Goal: Task Accomplishment & Management: Use online tool/utility

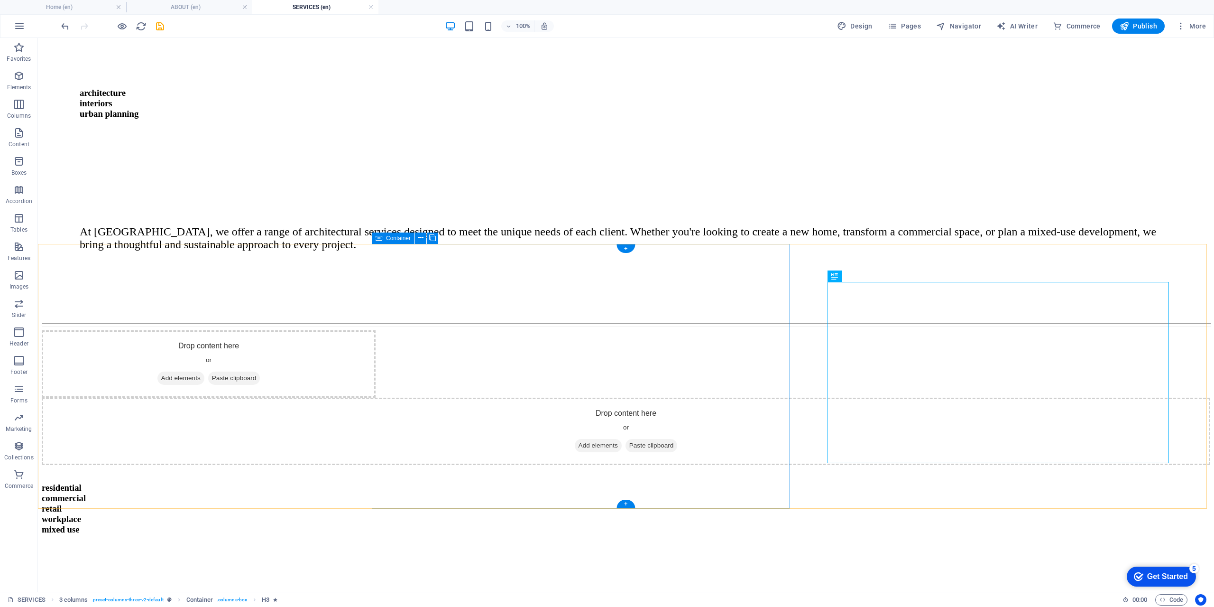
scroll to position [237, 0]
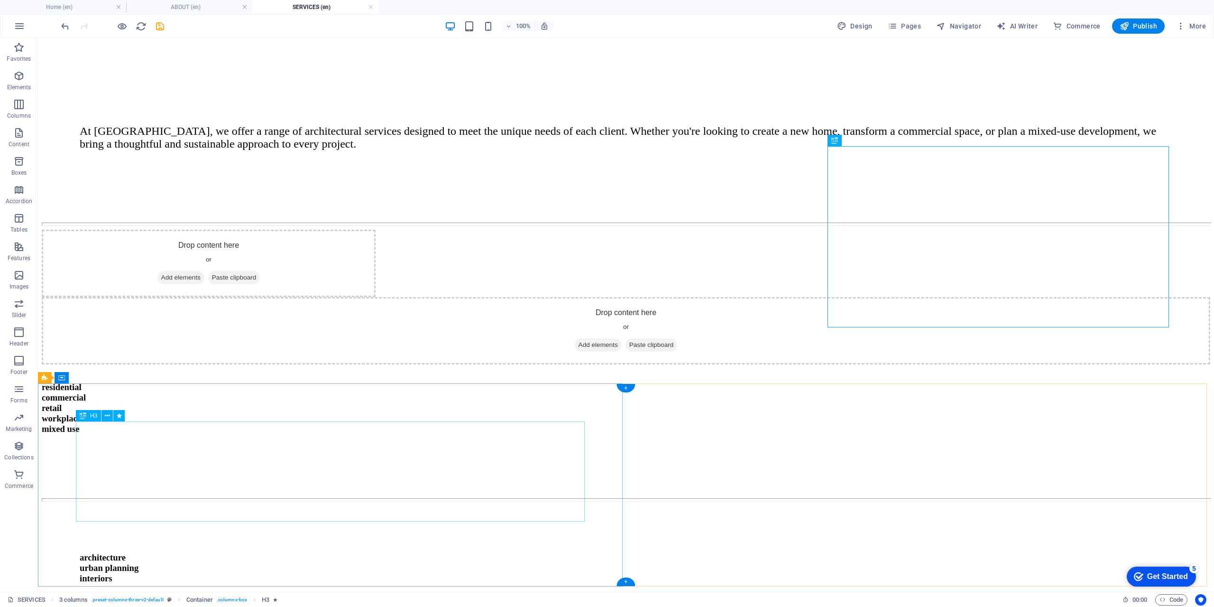
click at [213, 552] on div "architecture urban planning interiors" at bounding box center [626, 567] width 1093 height 31
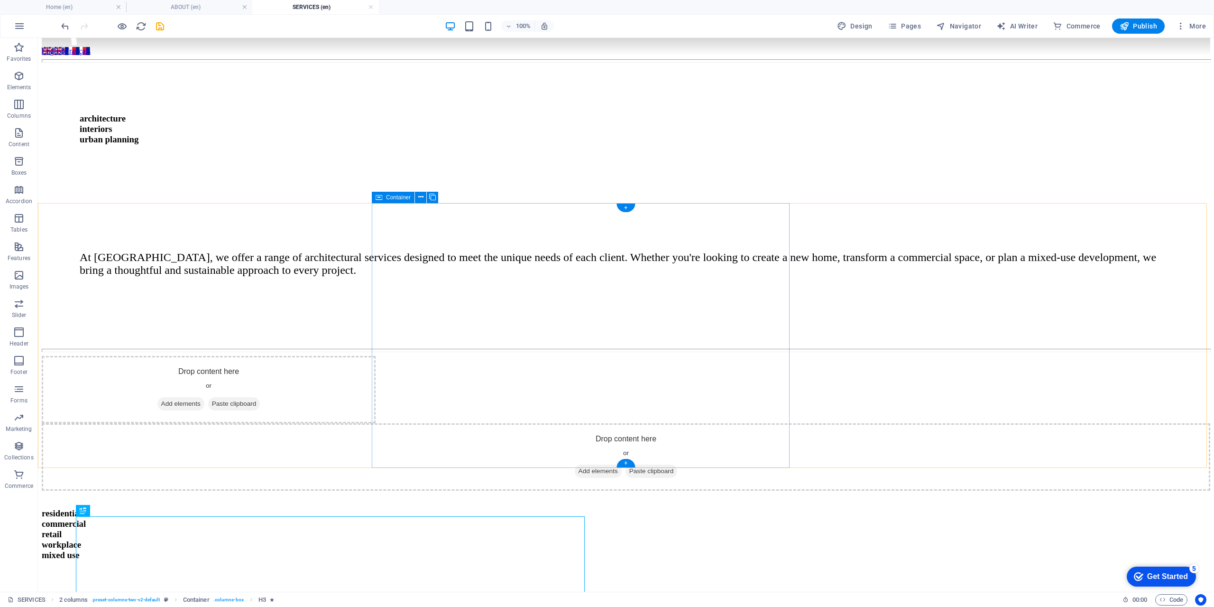
scroll to position [95, 0]
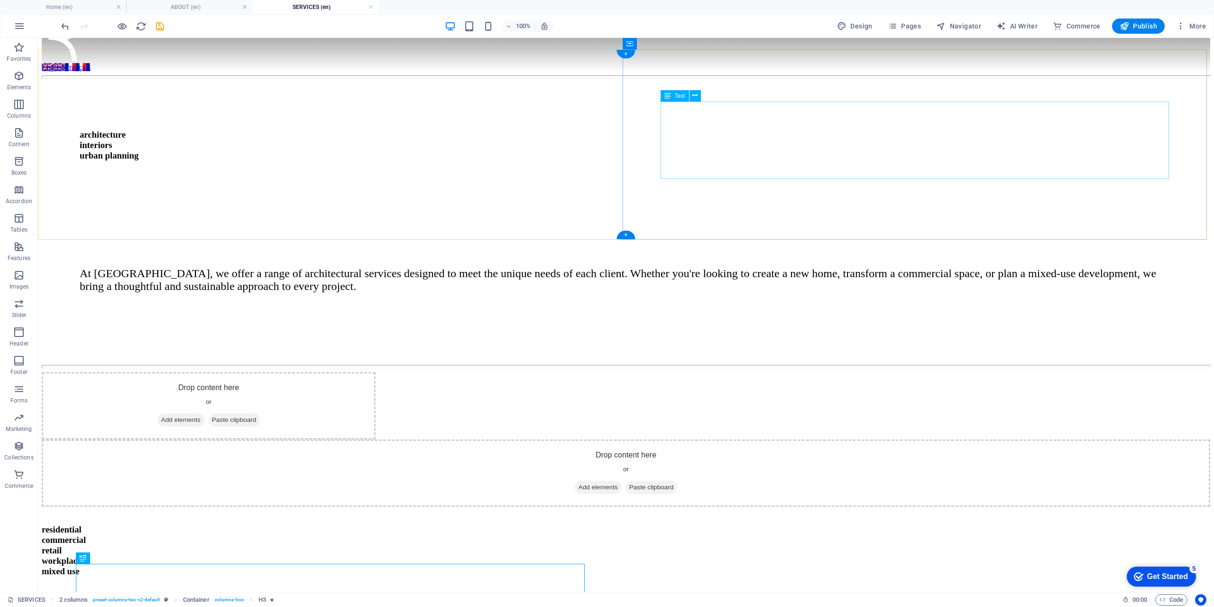
click at [706, 267] on div "At [GEOGRAPHIC_DATA], we offer a range of architectural services designed to me…" at bounding box center [626, 280] width 1093 height 26
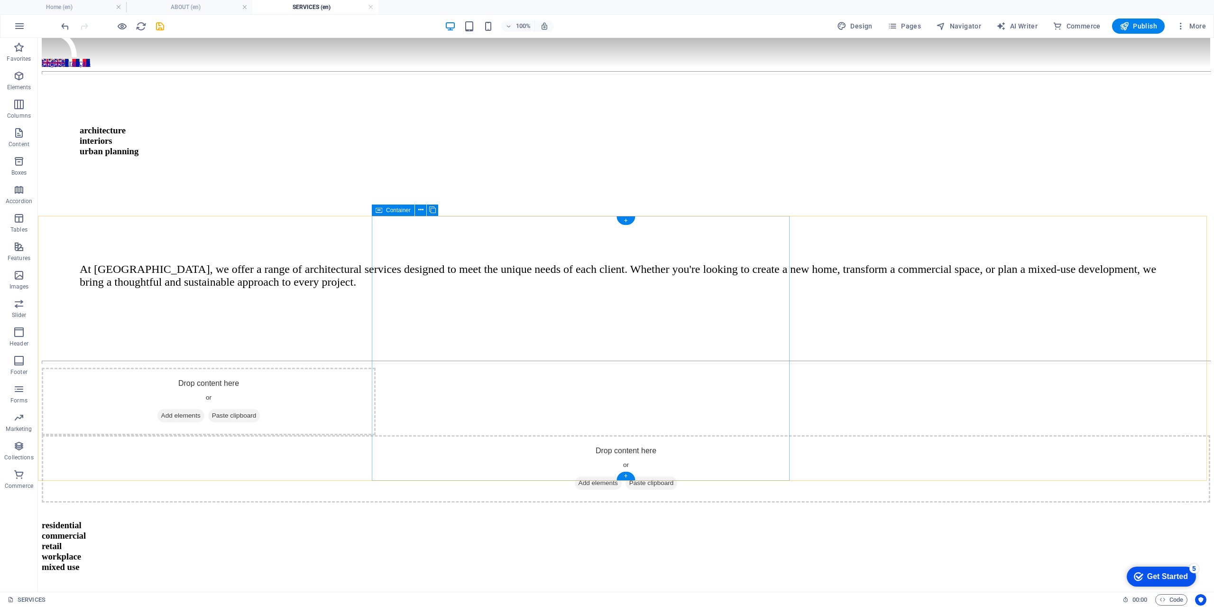
scroll to position [0, 0]
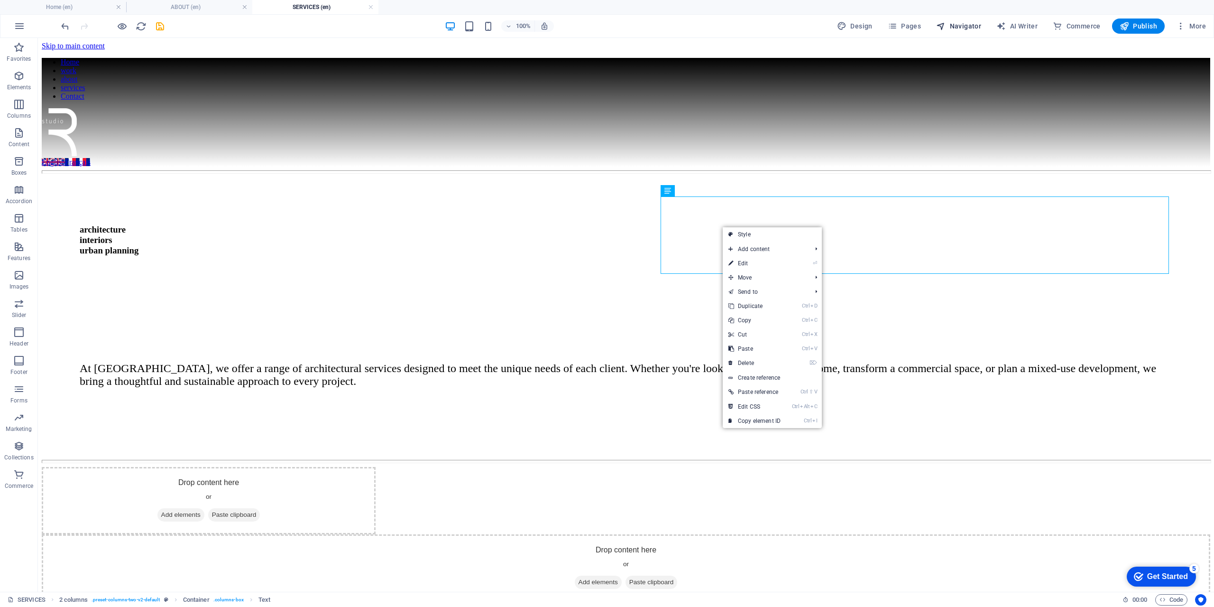
click at [964, 29] on span "Navigator" at bounding box center [958, 25] width 45 height 9
select select "16899703-en"
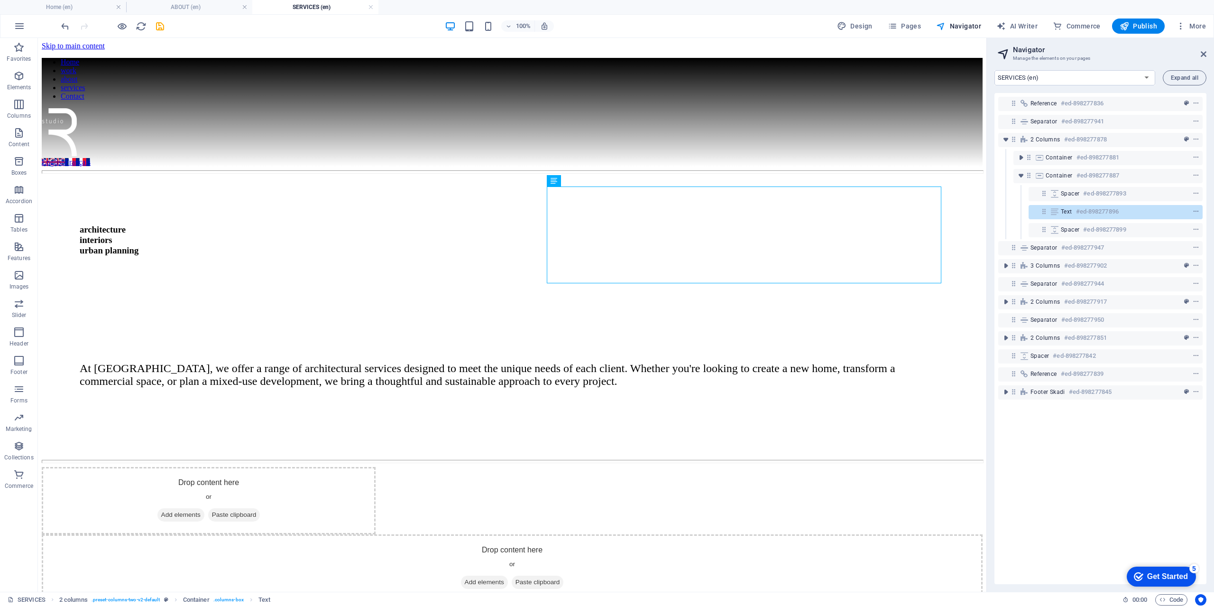
drag, startPoint x: 163, startPoint y: 24, endPoint x: 175, endPoint y: 29, distance: 13.0
click at [163, 24] on icon "save" at bounding box center [160, 26] width 11 height 11
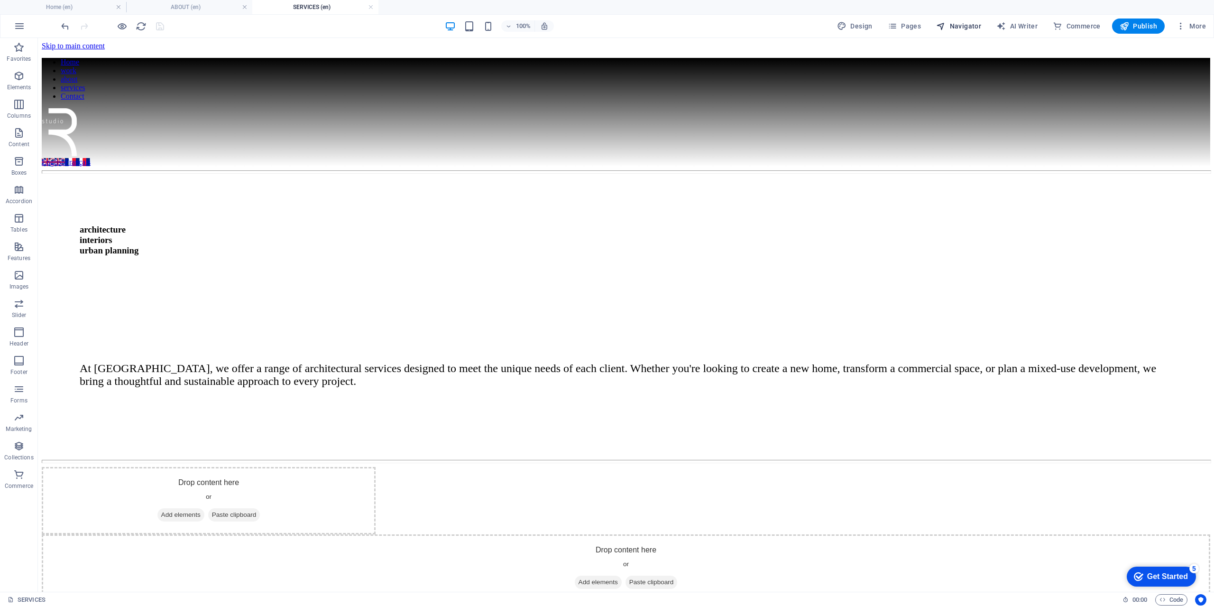
click at [957, 24] on span "Navigator" at bounding box center [958, 25] width 45 height 9
select select "16899703-en"
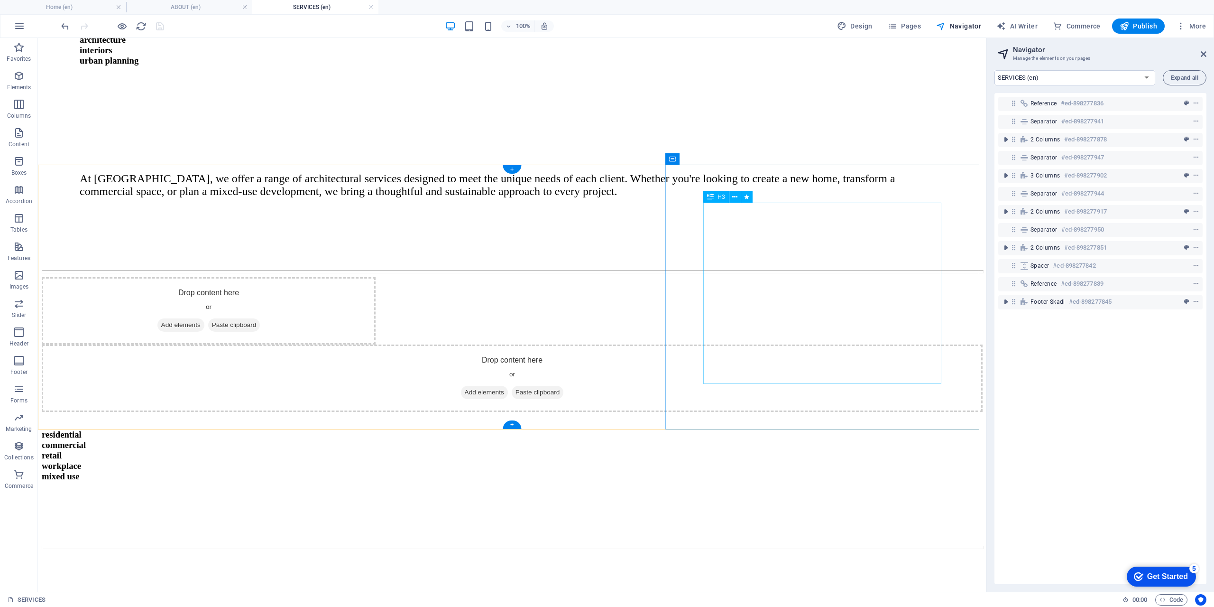
scroll to position [47, 0]
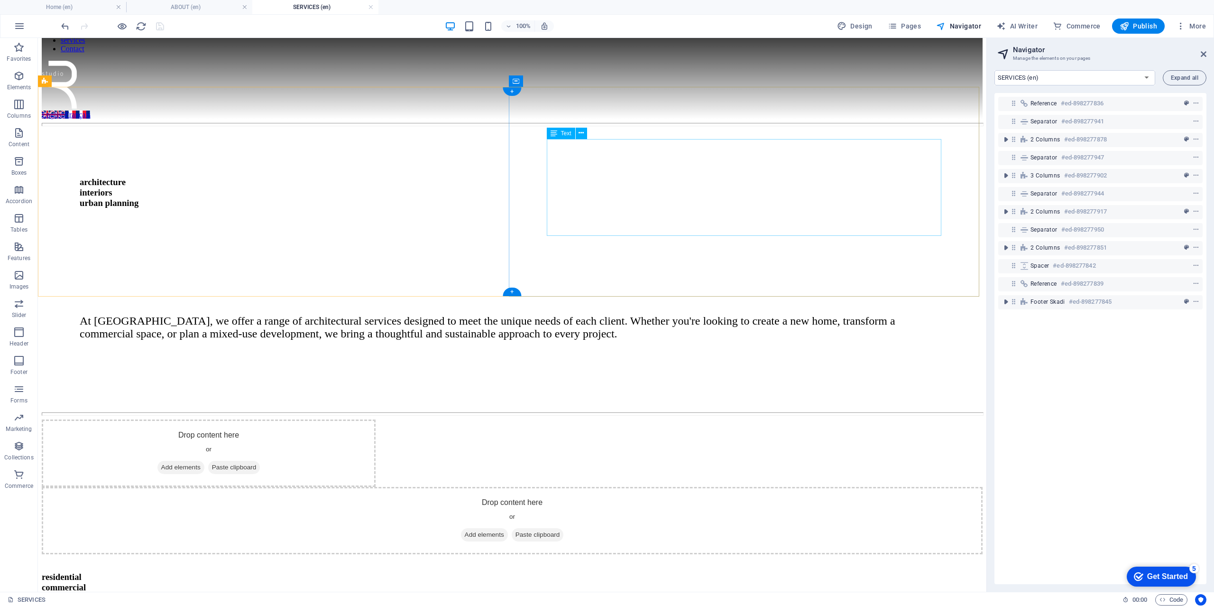
click at [612, 314] on div "At [GEOGRAPHIC_DATA], we offer a range of architectural services designed to me…" at bounding box center [512, 327] width 865 height 26
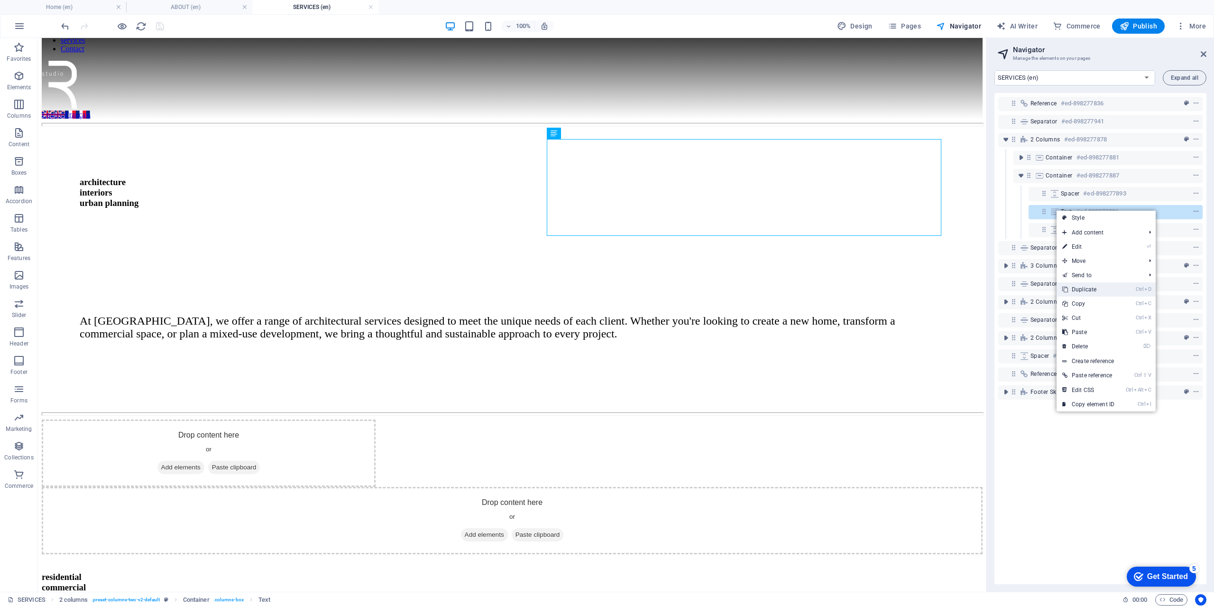
click at [1094, 290] on link "Ctrl D Duplicate" at bounding box center [1089, 289] width 64 height 14
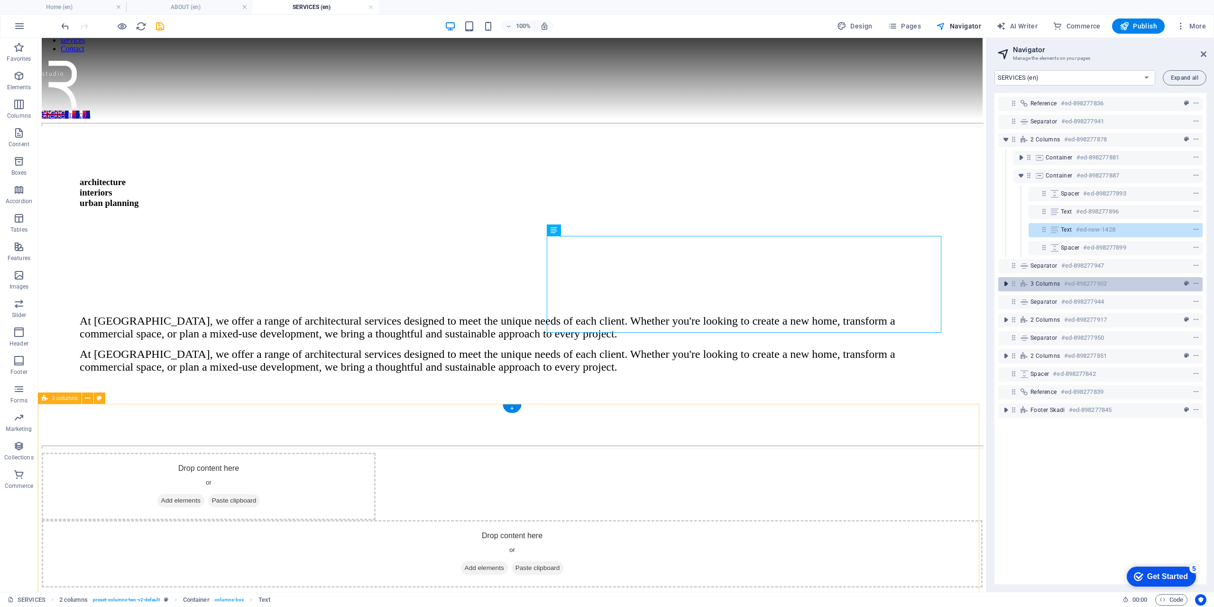
click at [1006, 284] on icon "toggle-expand" at bounding box center [1005, 283] width 9 height 9
drag, startPoint x: 1053, startPoint y: 228, endPoint x: 1045, endPoint y: 277, distance: 49.9
click at [1041, 303] on div "Reference #ed-898277836 Separator #ed-898277941 2 columns #ed-898277878 Contain…" at bounding box center [1100, 338] width 212 height 491
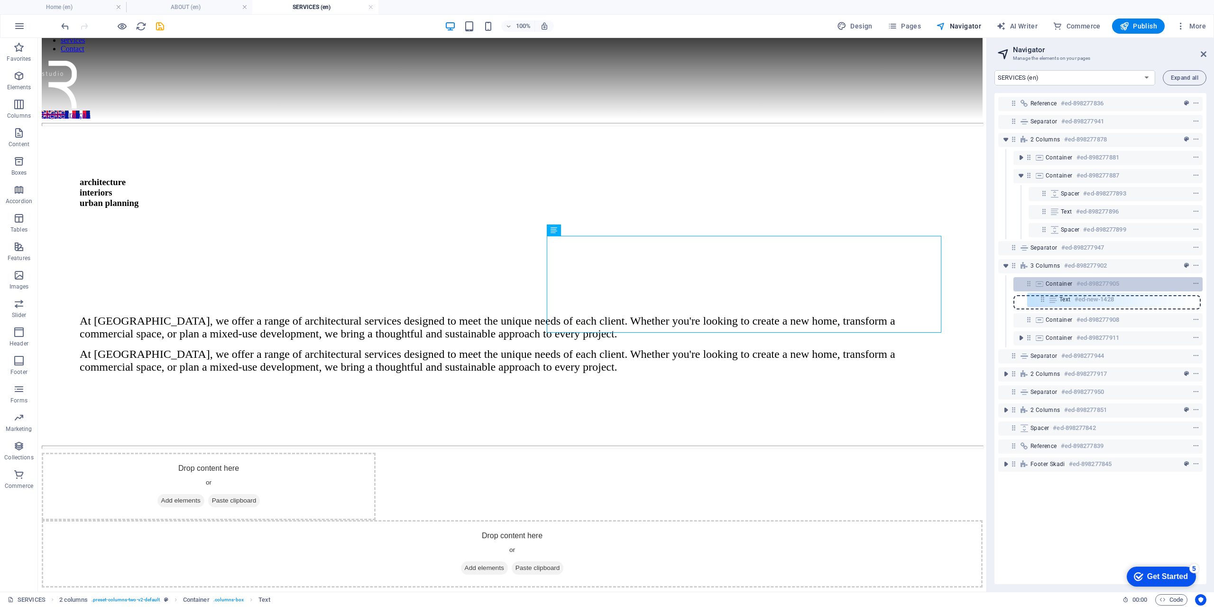
drag, startPoint x: 1044, startPoint y: 228, endPoint x: 1042, endPoint y: 301, distance: 73.1
click at [1042, 301] on div "Reference #ed-898277836 Separator #ed-898277941 2 columns #ed-898277878 Contain…" at bounding box center [1100, 338] width 212 height 491
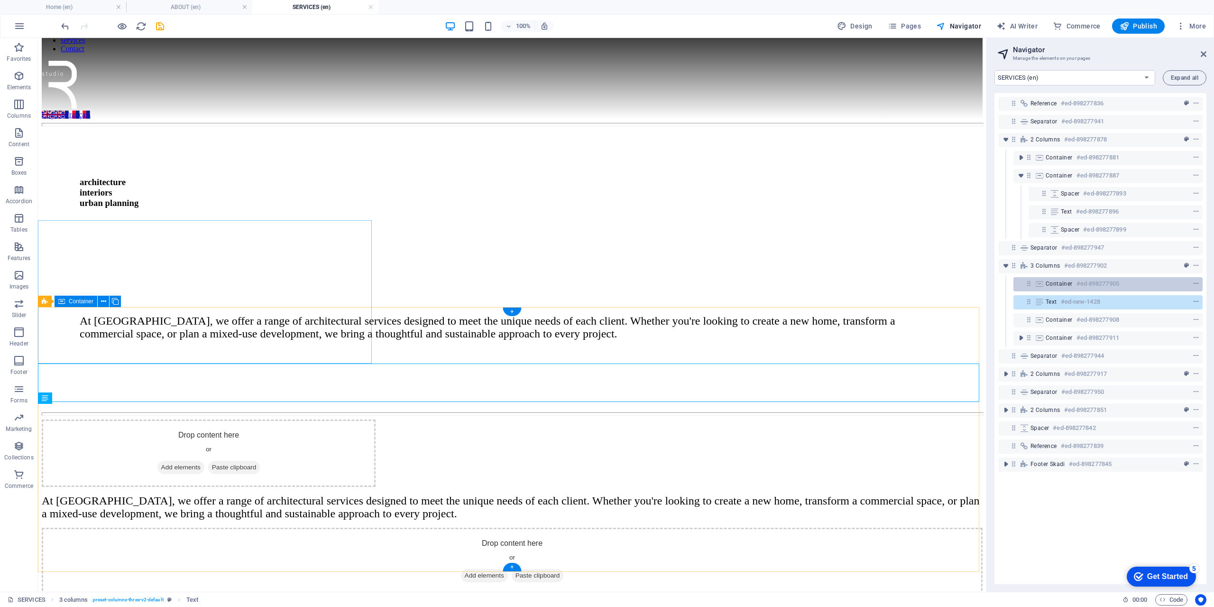
drag, startPoint x: 1040, startPoint y: 300, endPoint x: 1039, endPoint y: 285, distance: 15.7
click at [1039, 285] on div "Reference #ed-898277836 Separator #ed-898277941 2 columns #ed-898277878 Contain…" at bounding box center [1100, 338] width 212 height 491
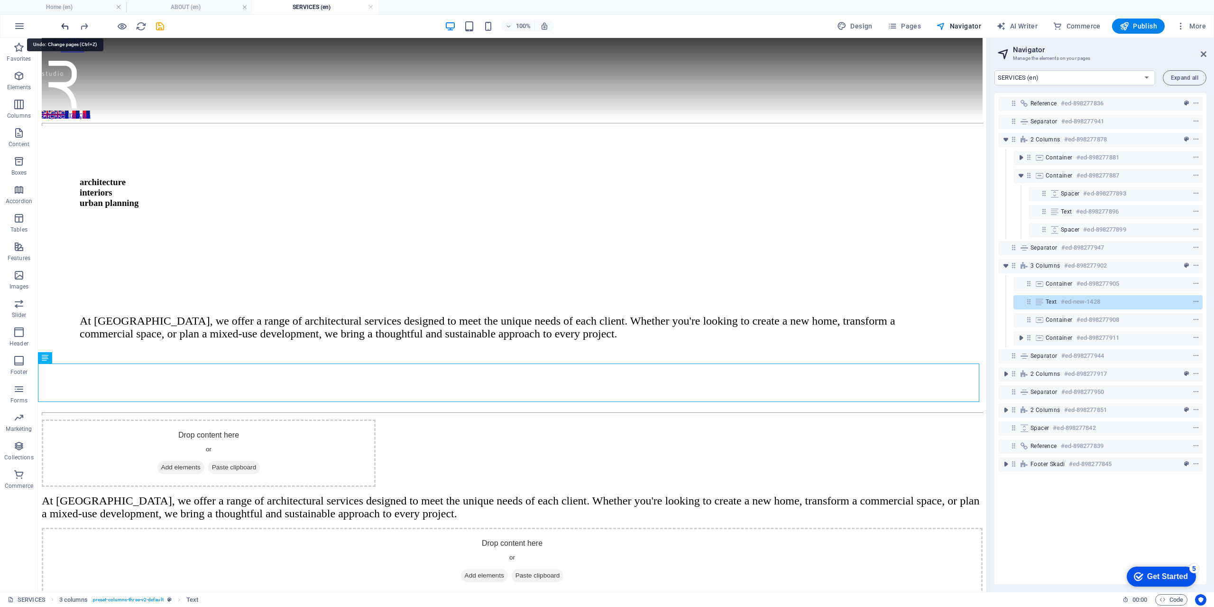
click at [67, 28] on icon "undo" at bounding box center [65, 26] width 11 height 11
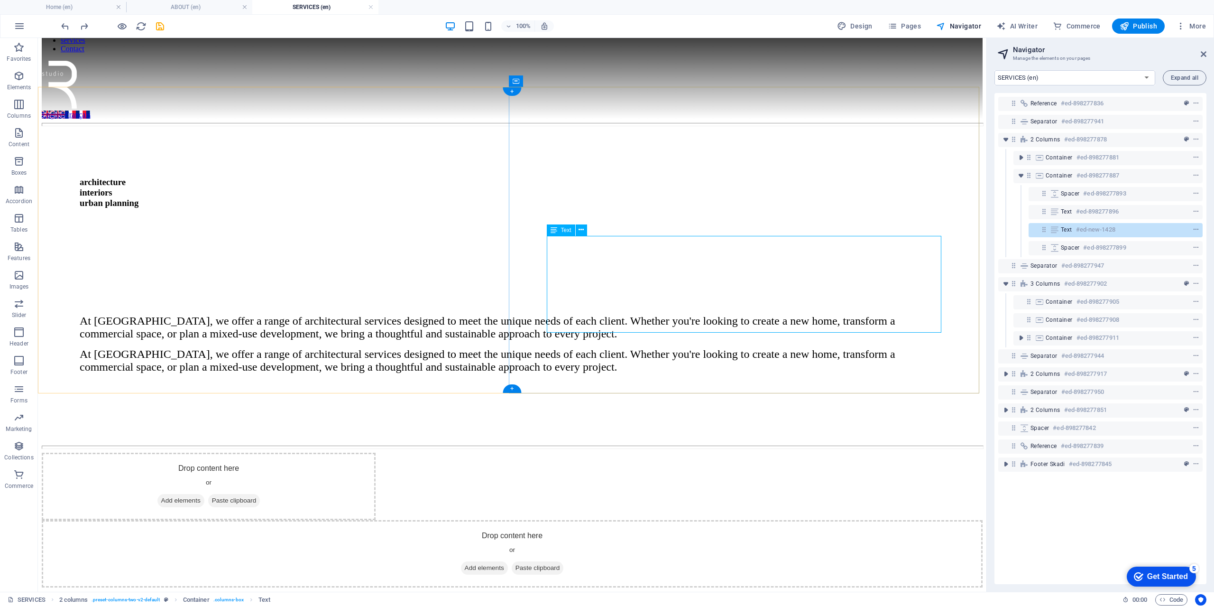
click at [1055, 230] on icon at bounding box center [1054, 230] width 10 height 8
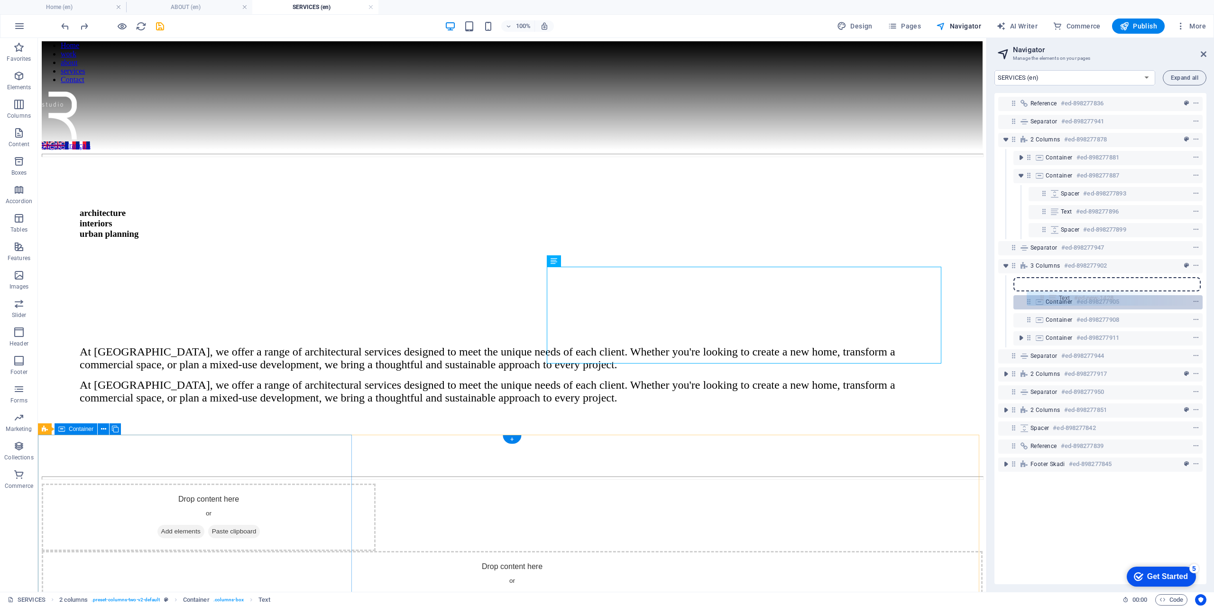
drag, startPoint x: 1046, startPoint y: 230, endPoint x: 1044, endPoint y: 301, distance: 71.2
click at [1044, 301] on div "Reference #ed-898277836 Separator #ed-898277941 2 columns #ed-898277878 Contain…" at bounding box center [1100, 338] width 212 height 491
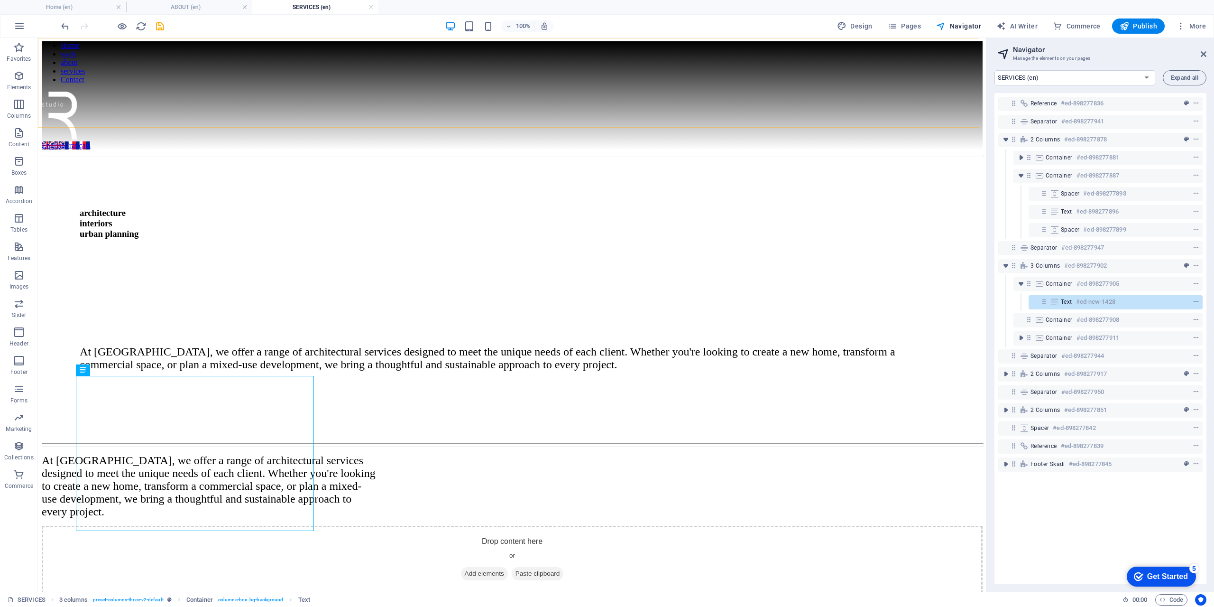
scroll to position [111, 0]
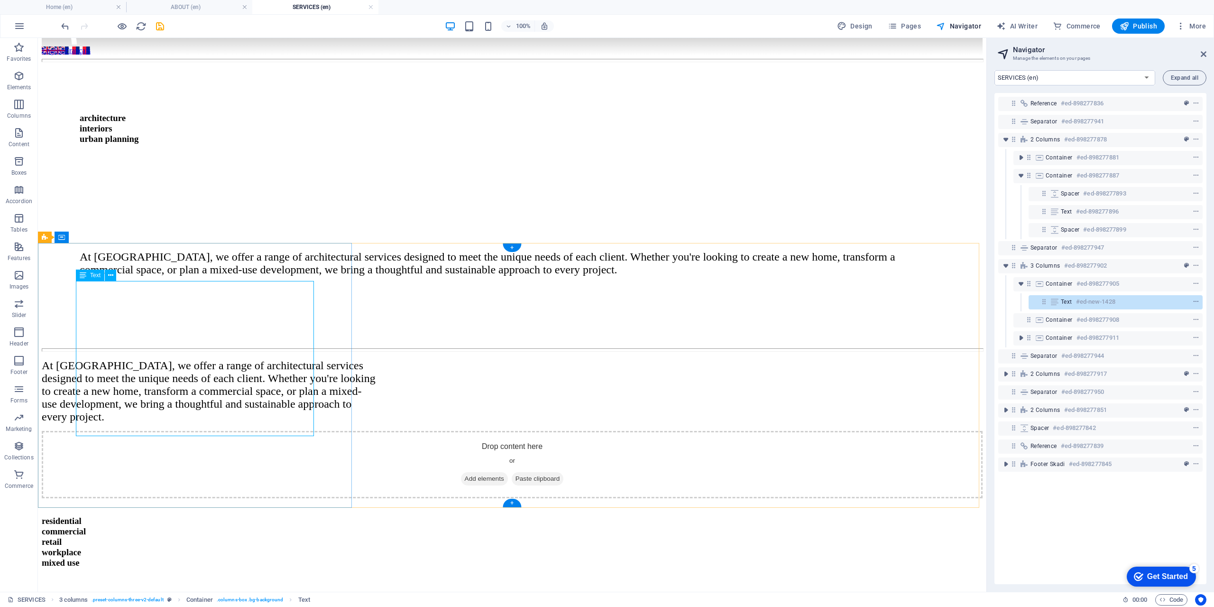
click at [155, 423] on div "At [GEOGRAPHIC_DATA], we offer a range of architectural services designed to me…" at bounding box center [209, 391] width 334 height 64
drag, startPoint x: 155, startPoint y: 423, endPoint x: 202, endPoint y: 462, distance: 60.9
click at [155, 423] on div "At [GEOGRAPHIC_DATA], we offer a range of architectural services designed to me…" at bounding box center [209, 391] width 334 height 64
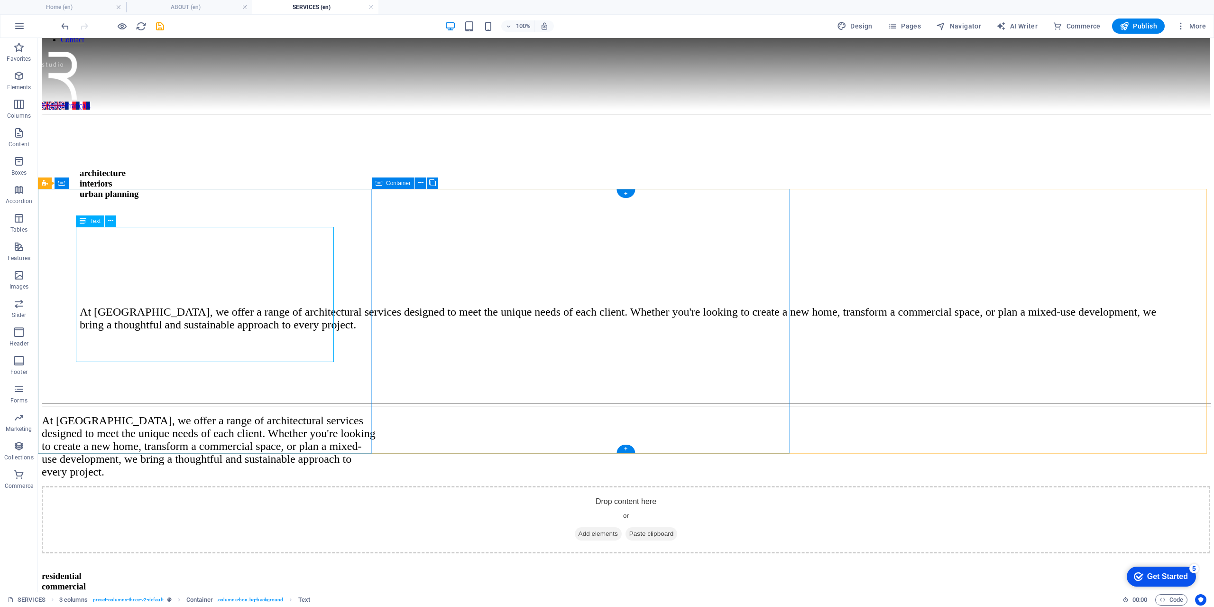
scroll to position [156, 0]
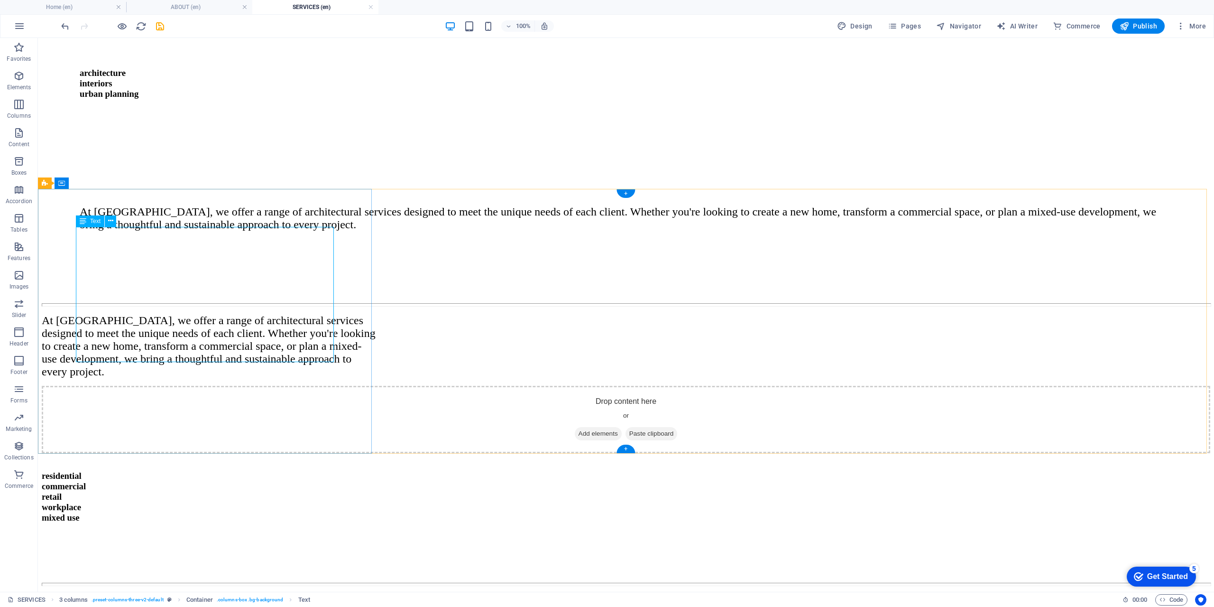
click at [197, 314] on div "At [GEOGRAPHIC_DATA], we offer a range of architectural services designed to me…" at bounding box center [209, 346] width 334 height 64
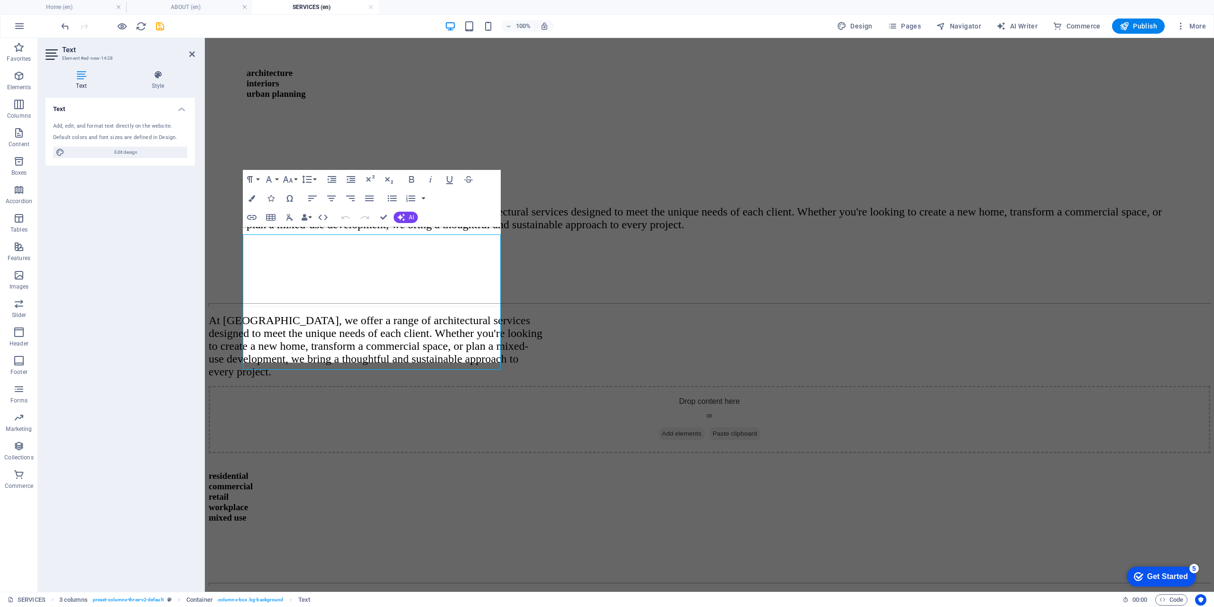
scroll to position [149, 0]
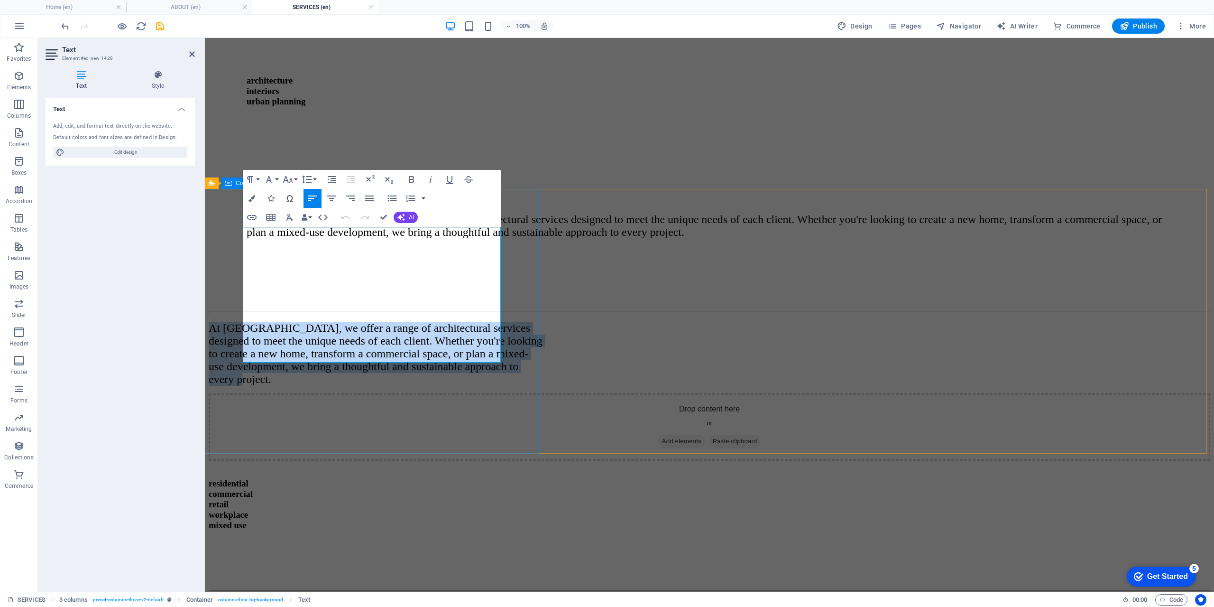
drag, startPoint x: 467, startPoint y: 356, endPoint x: 229, endPoint y: 236, distance: 266.2
click at [229, 322] on div "At [GEOGRAPHIC_DATA], we offer a range of architectural services designed to me…" at bounding box center [376, 354] width 334 height 64
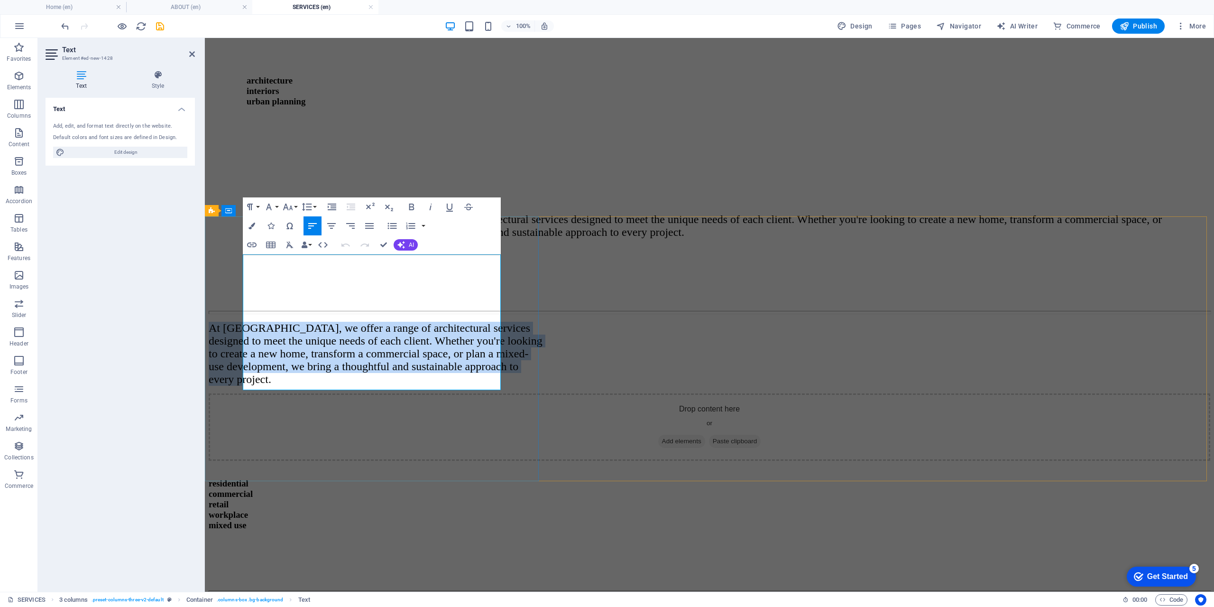
scroll to position [101, 0]
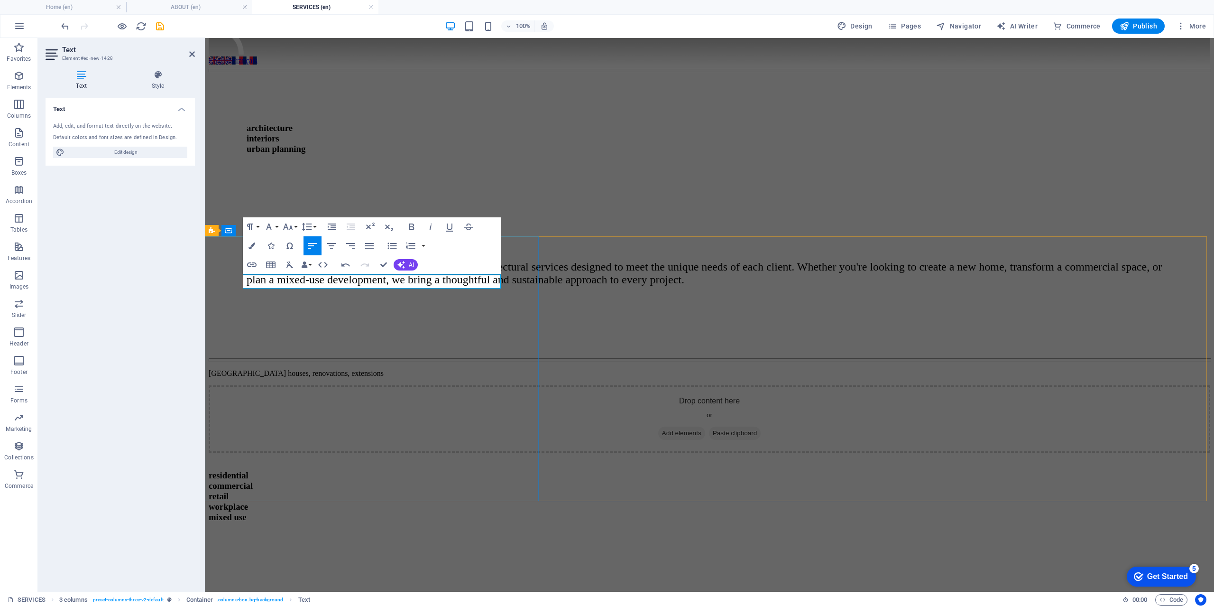
click at [271, 369] on p "​Custonm houses, renovations, extensions" at bounding box center [376, 373] width 334 height 9
click at [421, 369] on p "Custom houses, renovations, extensions" at bounding box center [376, 373] width 334 height 9
click at [426, 369] on p "Custom houses, renovations and extensions" at bounding box center [376, 373] width 334 height 9
click at [487, 369] on div "Custom houses, renovations and extensions." at bounding box center [376, 373] width 334 height 9
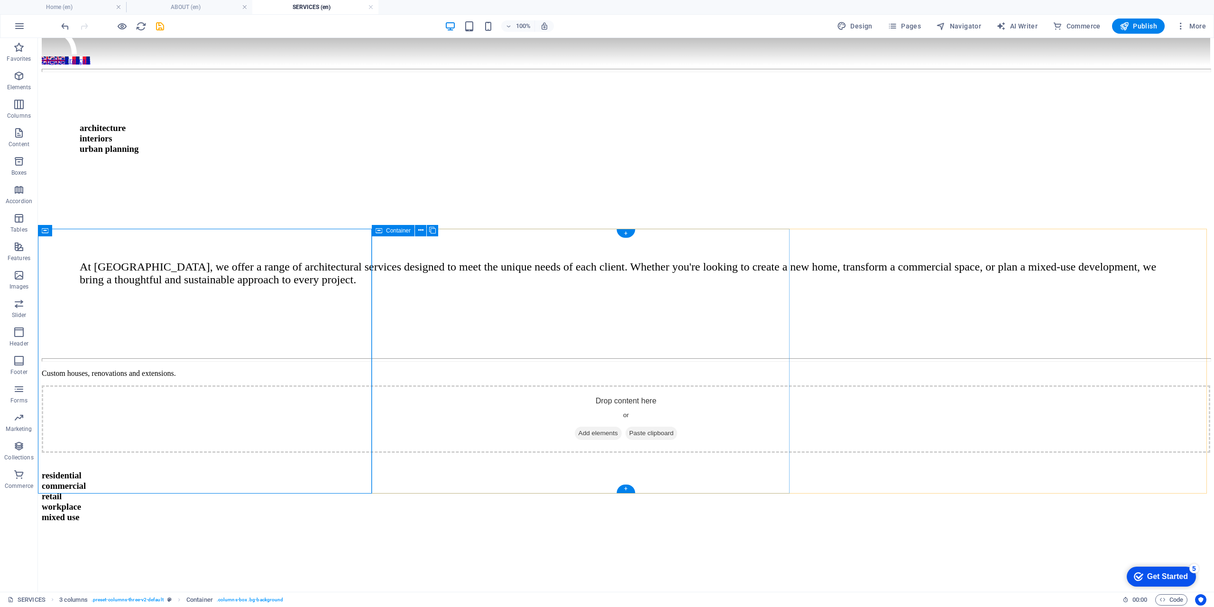
scroll to position [109, 0]
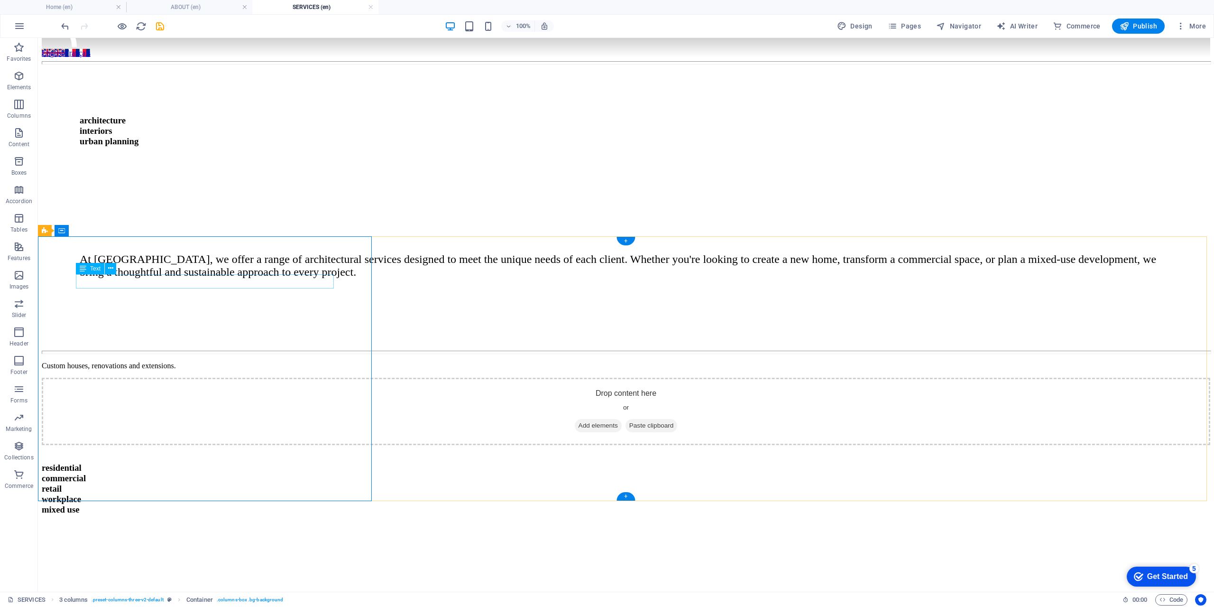
click at [126, 361] on div "Custom houses, renovations and extensions." at bounding box center [209, 365] width 334 height 9
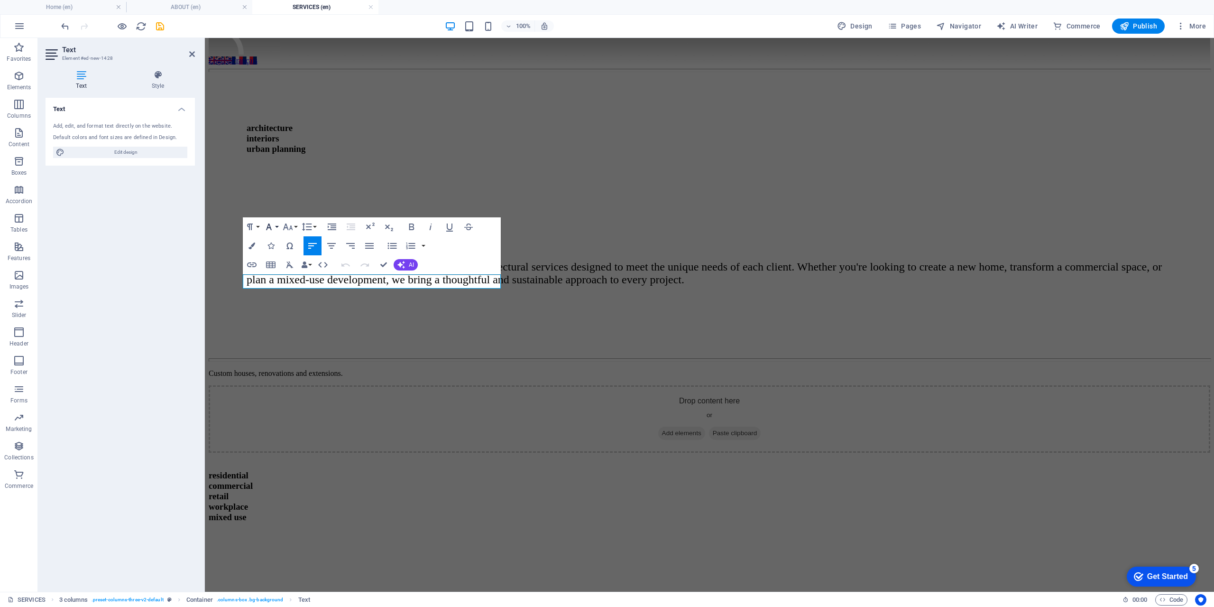
click at [277, 229] on button "Font Family" at bounding box center [271, 226] width 18 height 19
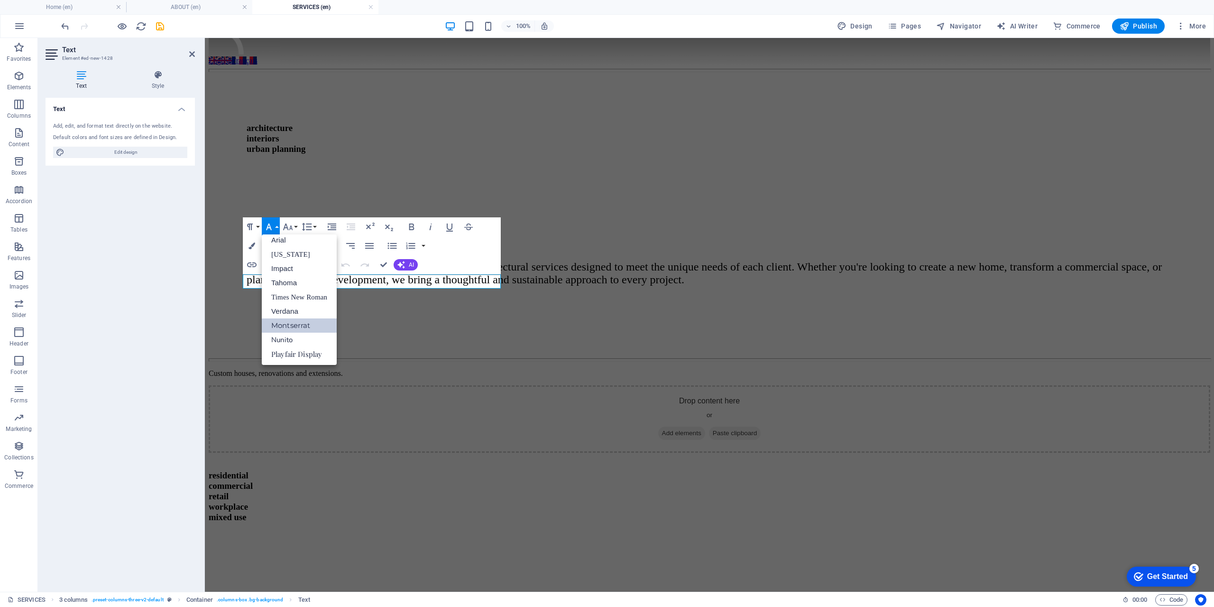
scroll to position [5, 0]
drag, startPoint x: 439, startPoint y: 386, endPoint x: 606, endPoint y: 385, distance: 166.9
click at [606, 385] on div "Custom houses, renovations and extensions. Drop content here or Add elements Pa…" at bounding box center [710, 445] width 1002 height 153
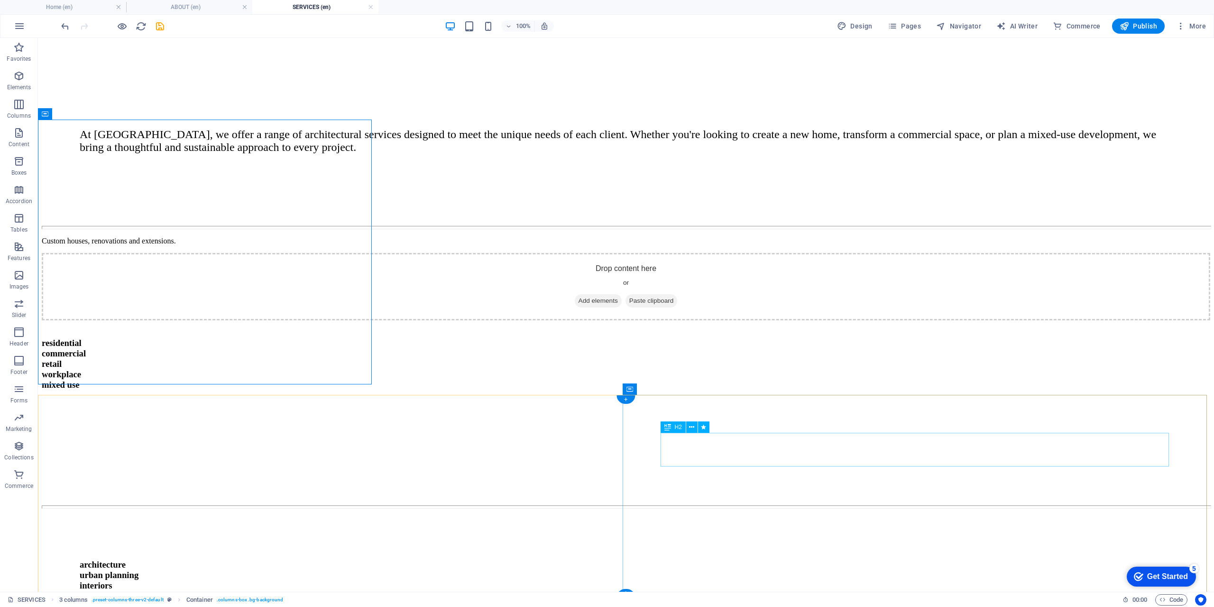
scroll to position [237, 0]
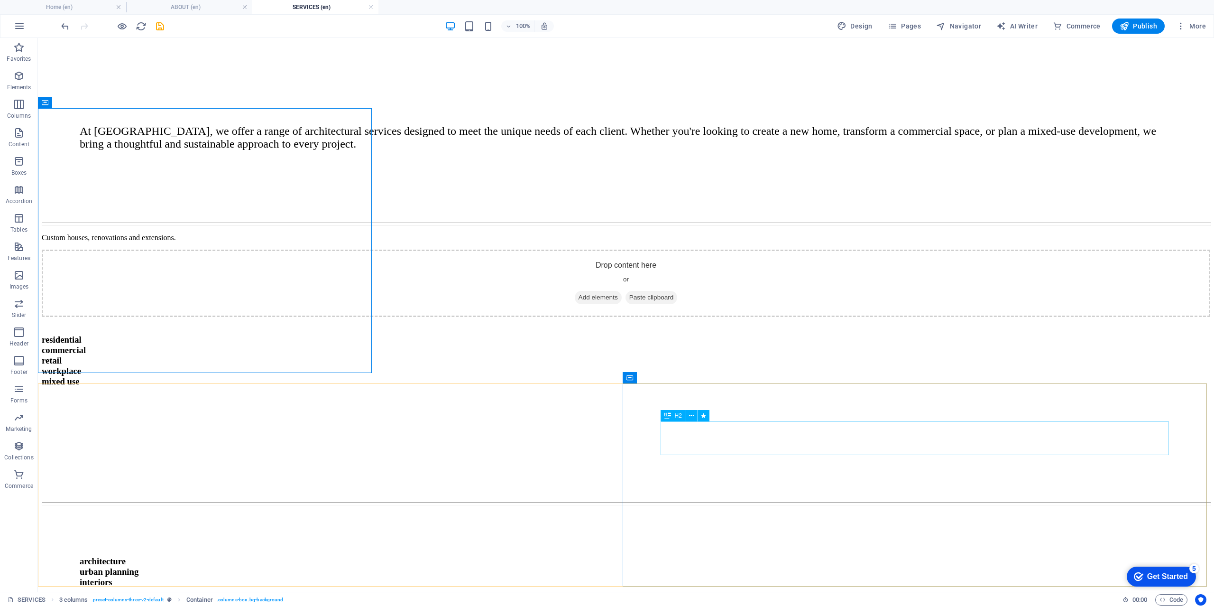
click at [678, 414] on span "H2" at bounding box center [678, 416] width 7 height 6
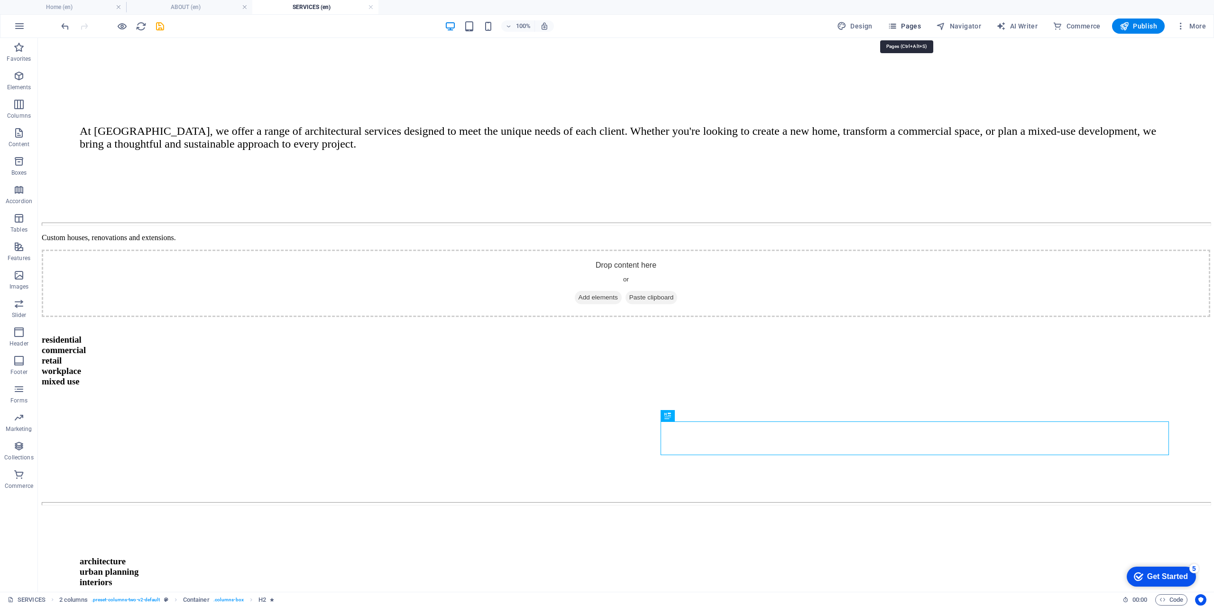
click at [914, 27] on span "Pages" at bounding box center [904, 25] width 33 height 9
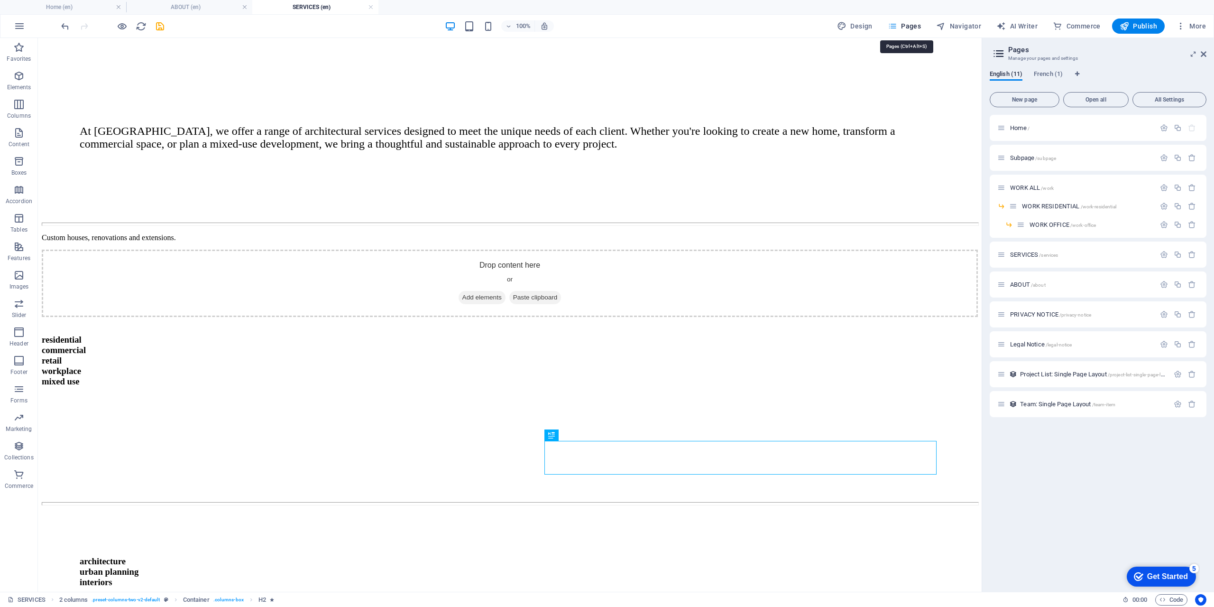
scroll to position [227, 0]
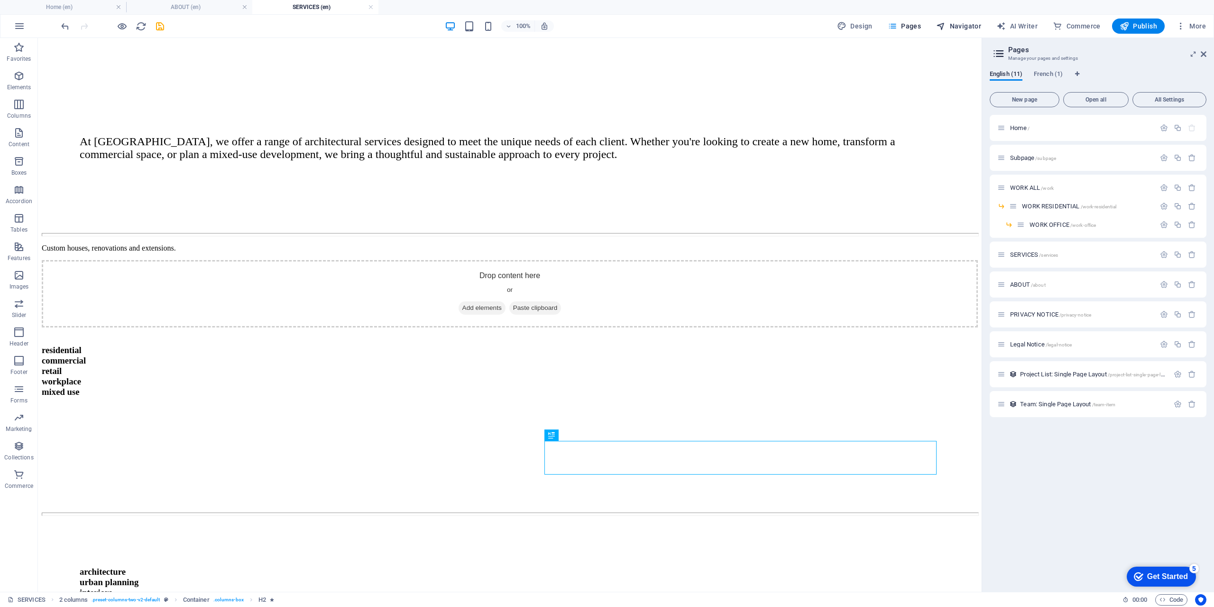
click at [958, 26] on span "Navigator" at bounding box center [958, 25] width 45 height 9
select select "16899703-en"
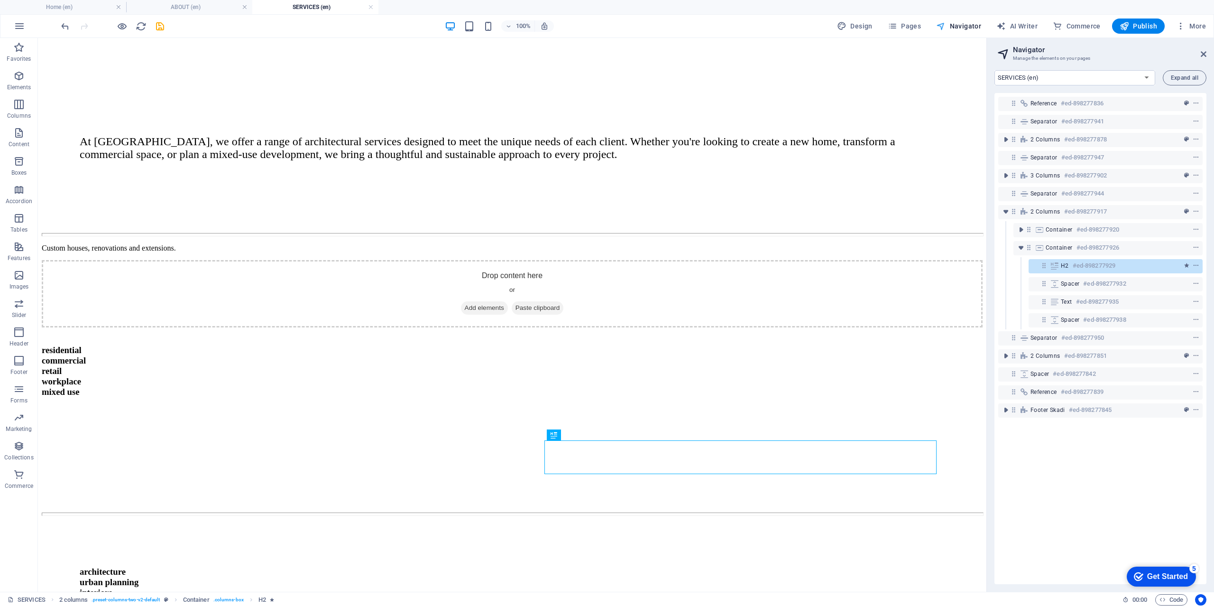
scroll to position [227, 0]
click at [1080, 349] on link "Ctrl D Duplicate" at bounding box center [1088, 347] width 64 height 14
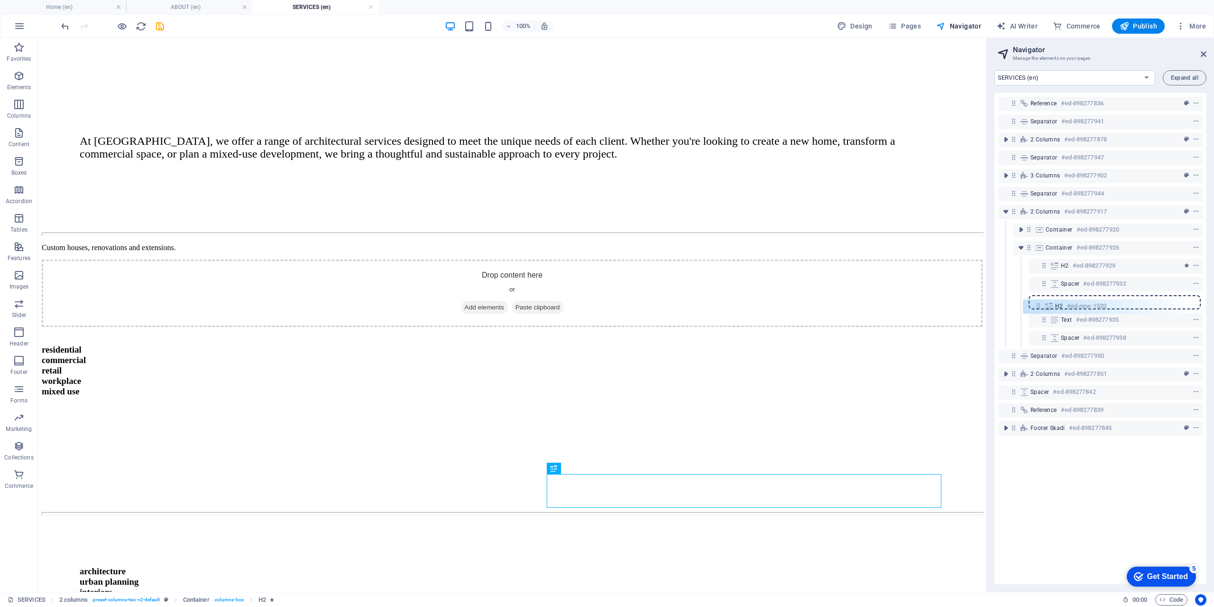
drag, startPoint x: 1044, startPoint y: 284, endPoint x: 1038, endPoint y: 304, distance: 20.7
click at [1038, 304] on div "Reference #ed-898277836 Separator #ed-898277941 2 columns #ed-898277878 Separat…" at bounding box center [1100, 338] width 212 height 491
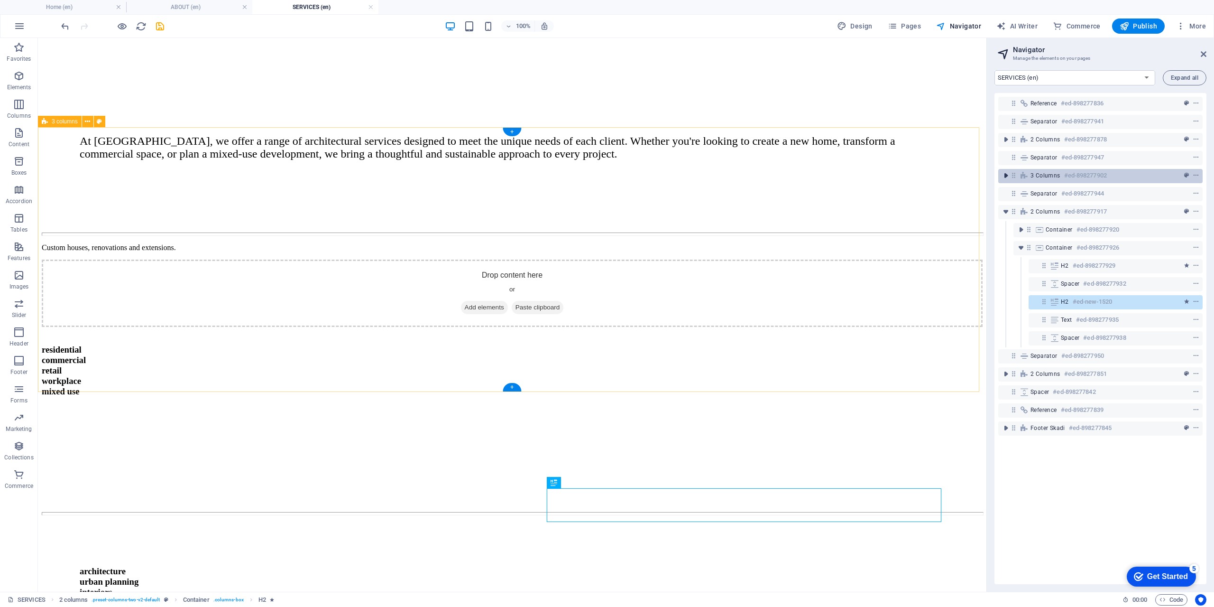
click at [1008, 177] on icon "toggle-expand" at bounding box center [1005, 175] width 9 height 9
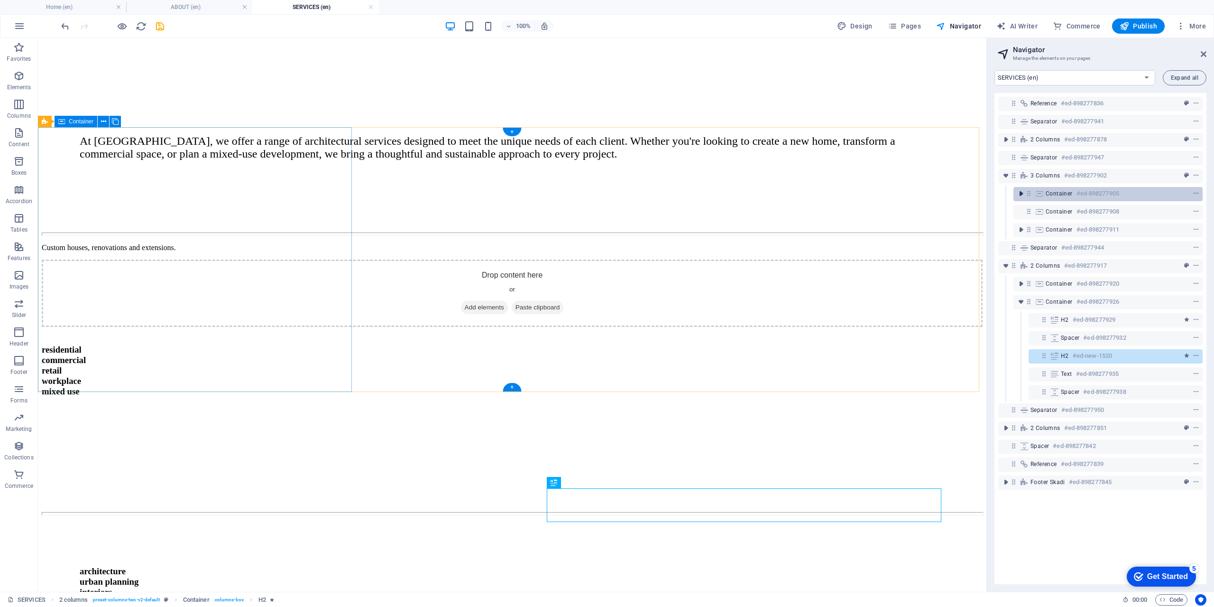
click at [1019, 195] on icon "toggle-expand" at bounding box center [1020, 193] width 9 height 9
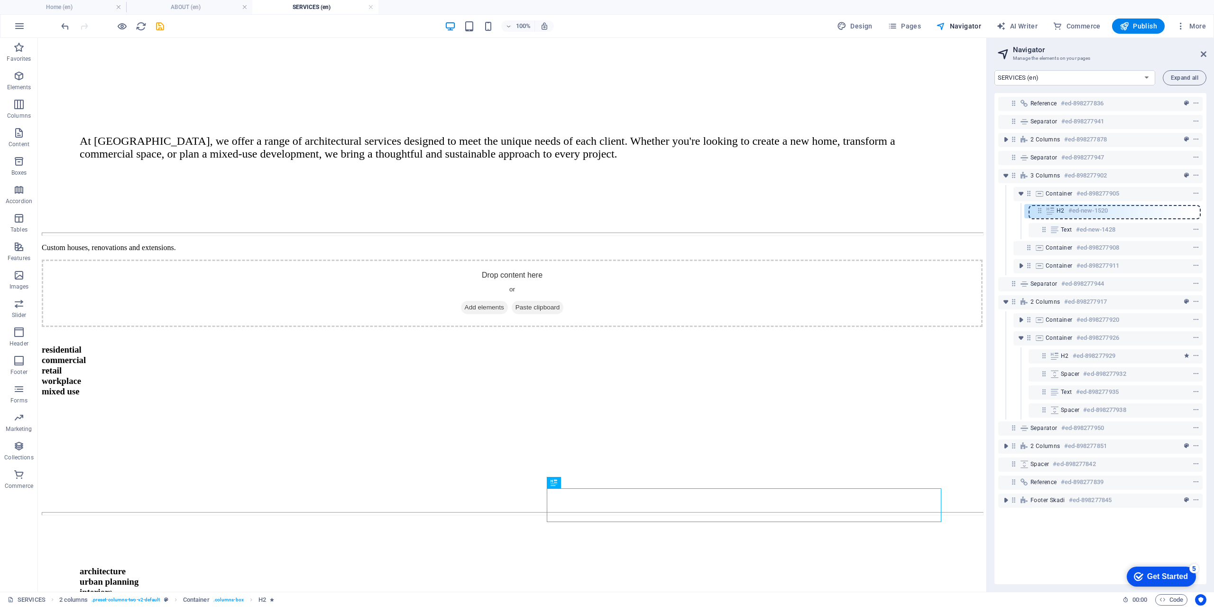
drag, startPoint x: 1044, startPoint y: 373, endPoint x: 1040, endPoint y: 206, distance: 167.0
click at [1040, 206] on div "Reference #ed-898277836 Separator #ed-898277941 2 columns #ed-898277878 Separat…" at bounding box center [1100, 338] width 212 height 491
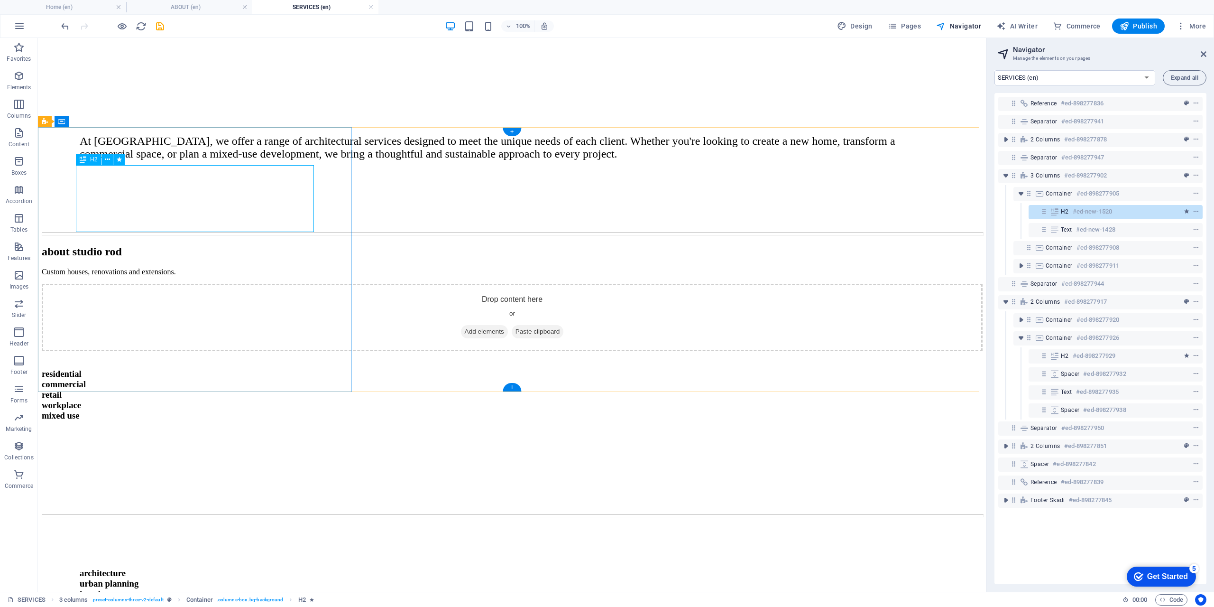
click at [256, 245] on div "about studio rod" at bounding box center [209, 251] width 334 height 13
click at [280, 245] on div "about studio rod" at bounding box center [209, 251] width 334 height 13
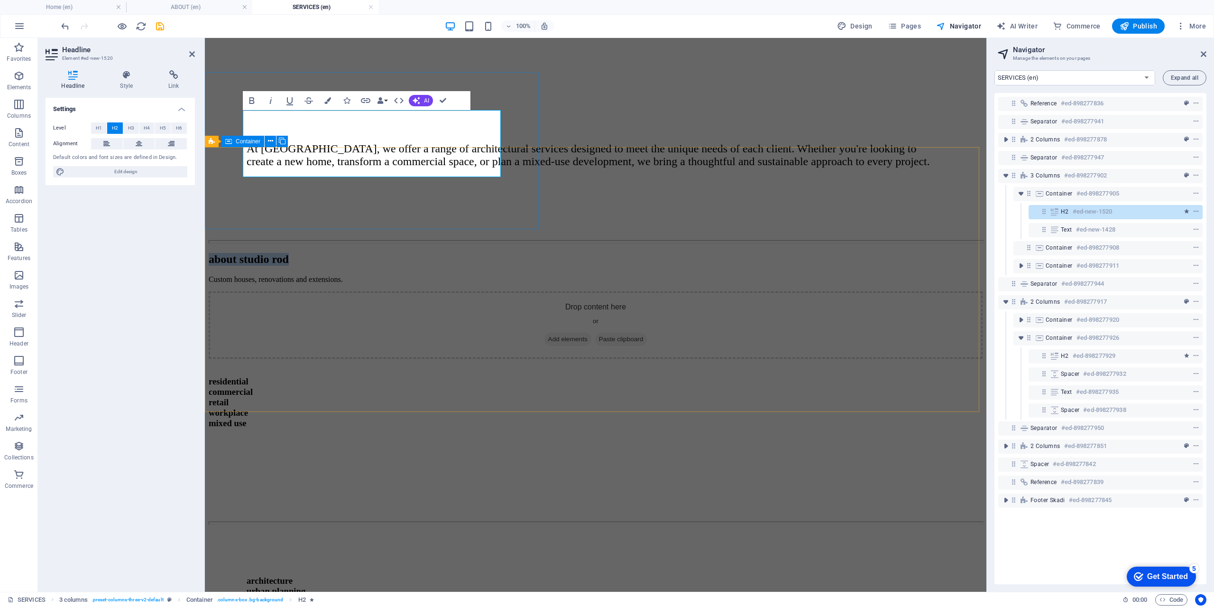
click at [355, 253] on div "about studio rod Custom houses, renovations and extensions." at bounding box center [376, 268] width 334 height 31
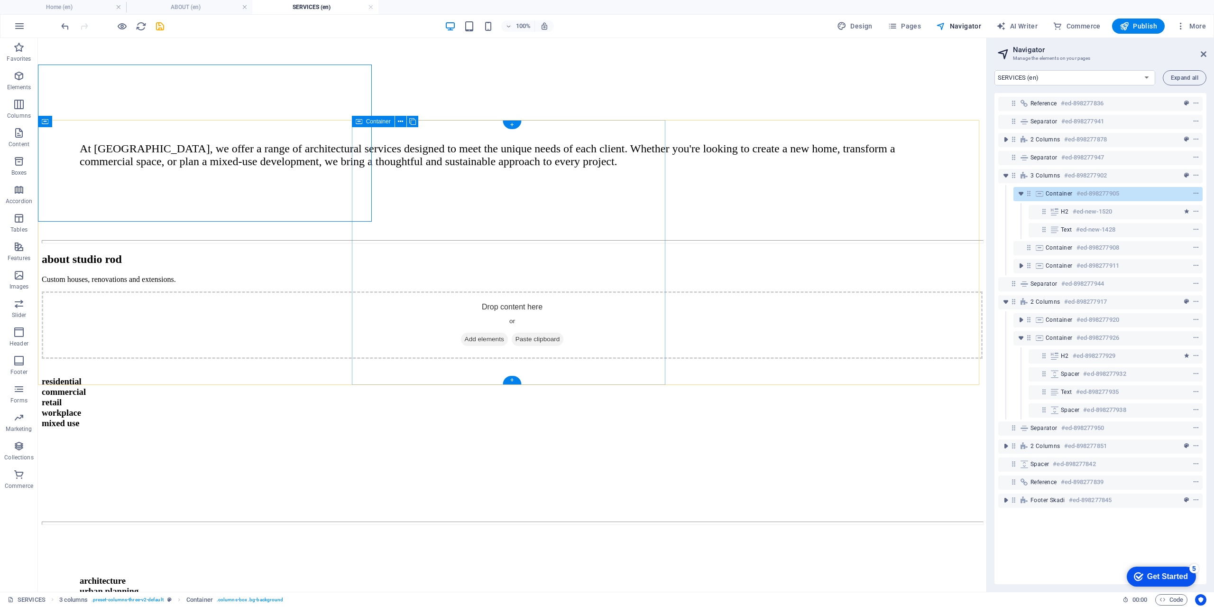
scroll to position [227, 0]
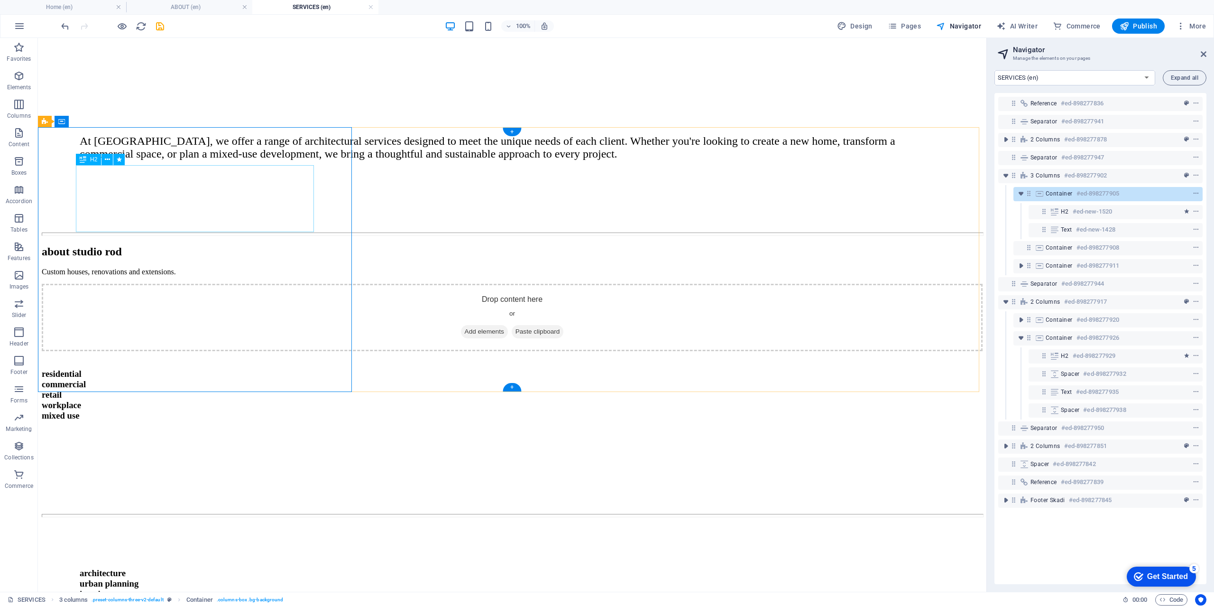
click at [263, 245] on div "about studio rod" at bounding box center [209, 251] width 334 height 13
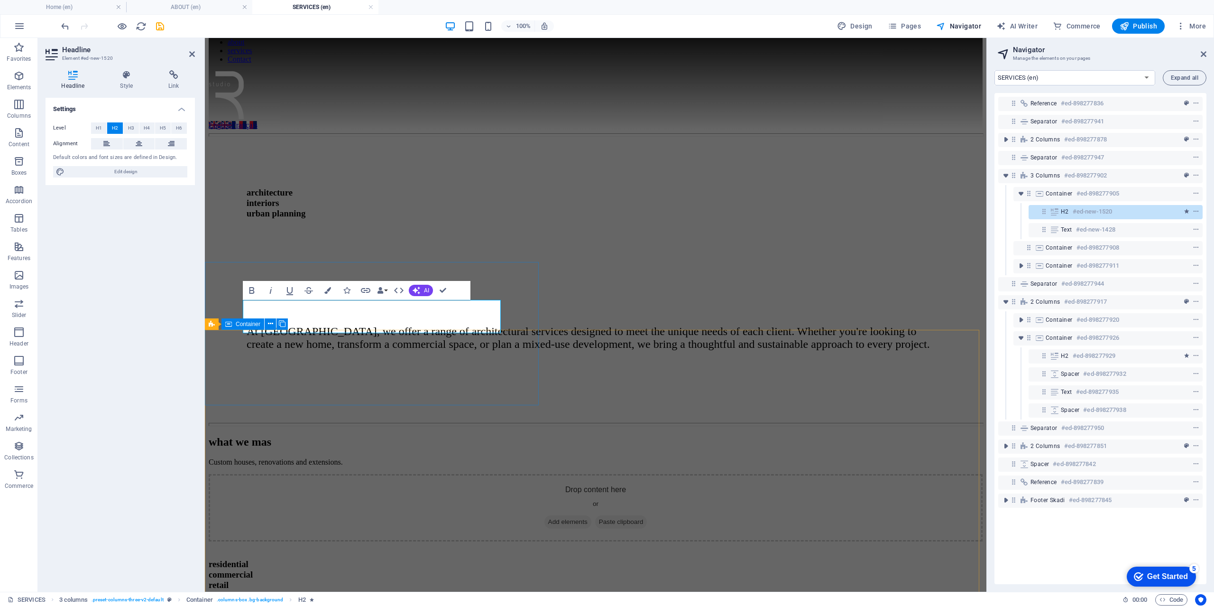
scroll to position [30, 0]
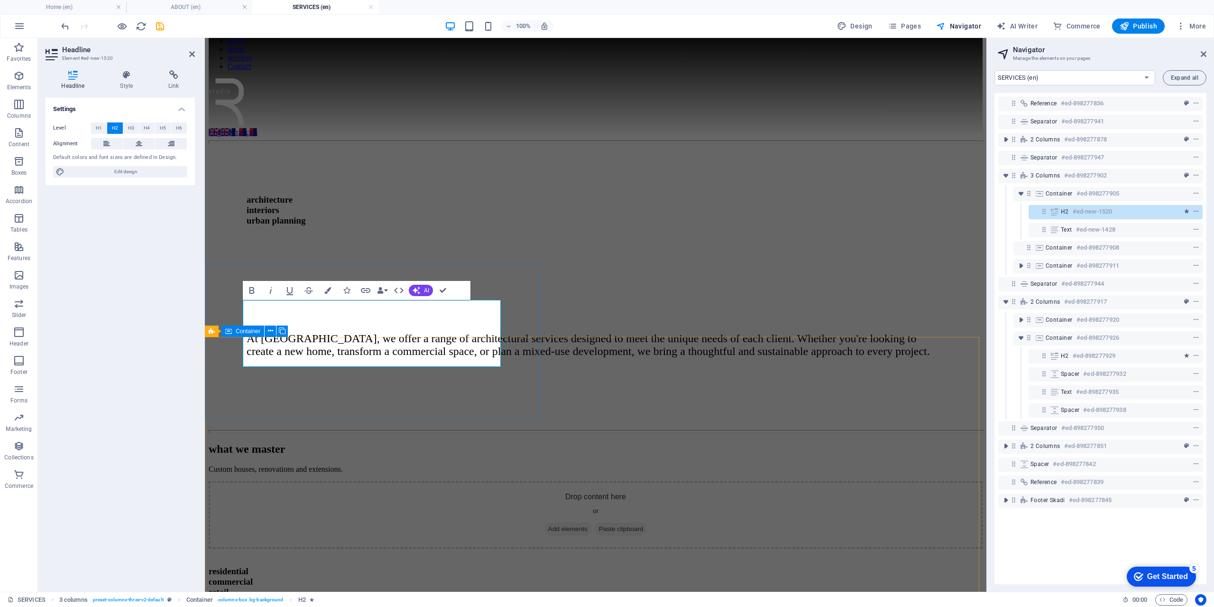
click at [361, 442] on div "what we master Custom houses, renovations and extensions." at bounding box center [376, 457] width 334 height 31
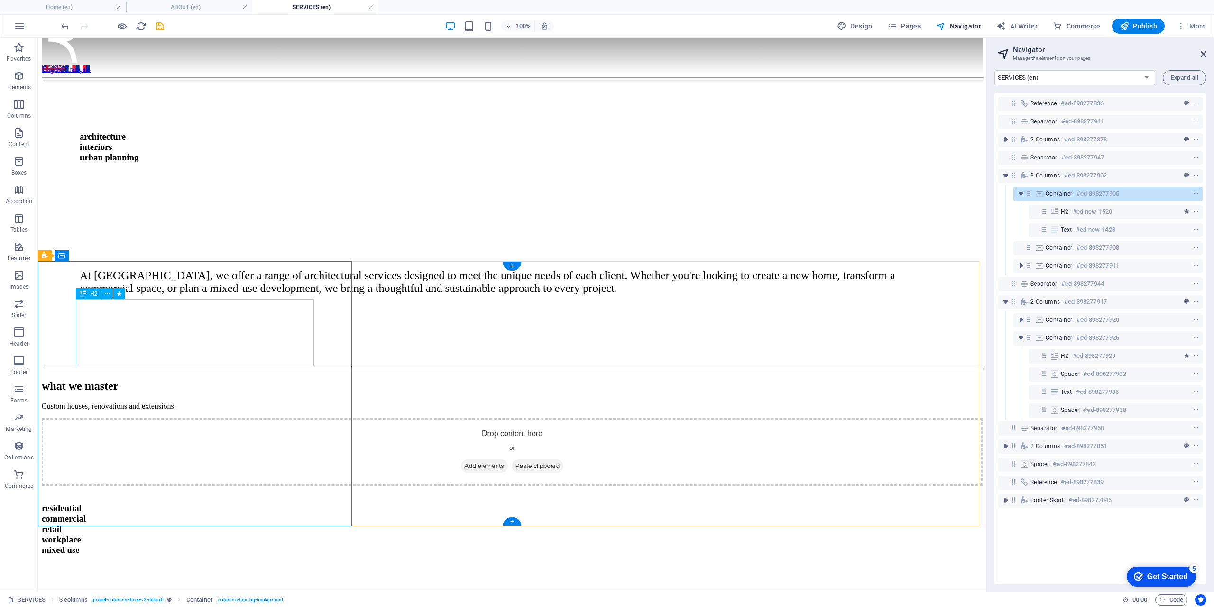
click at [153, 379] on div "what we master" at bounding box center [209, 385] width 334 height 13
click at [83, 291] on icon at bounding box center [83, 293] width 7 height 11
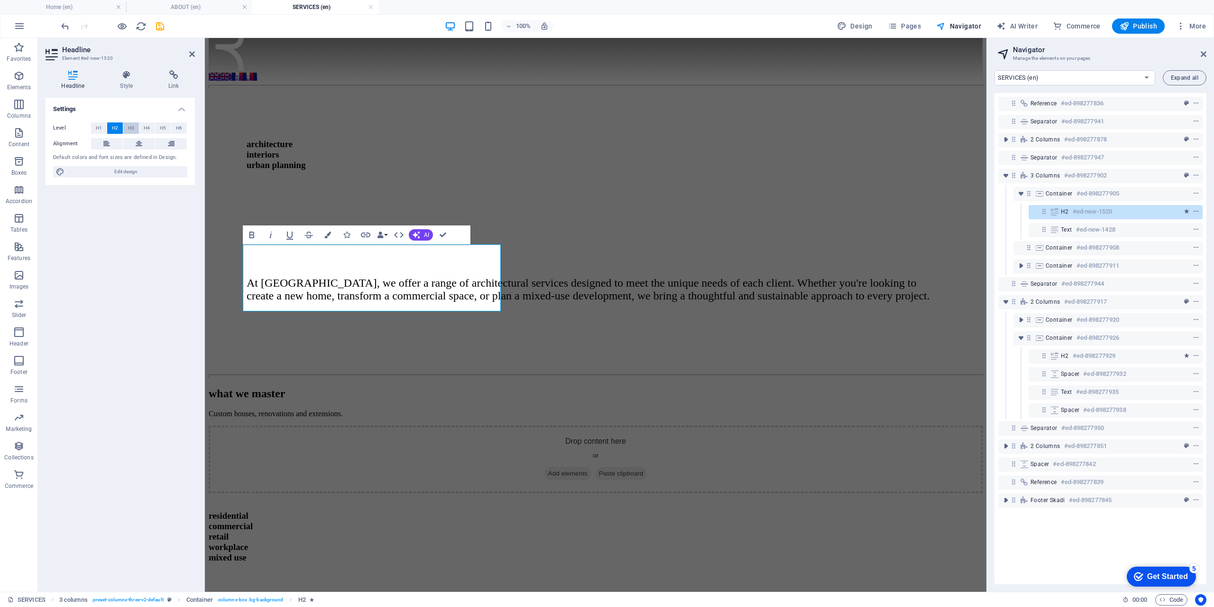
click at [133, 127] on span "H3" at bounding box center [131, 127] width 6 height 11
click at [148, 128] on span "H4" at bounding box center [147, 127] width 6 height 11
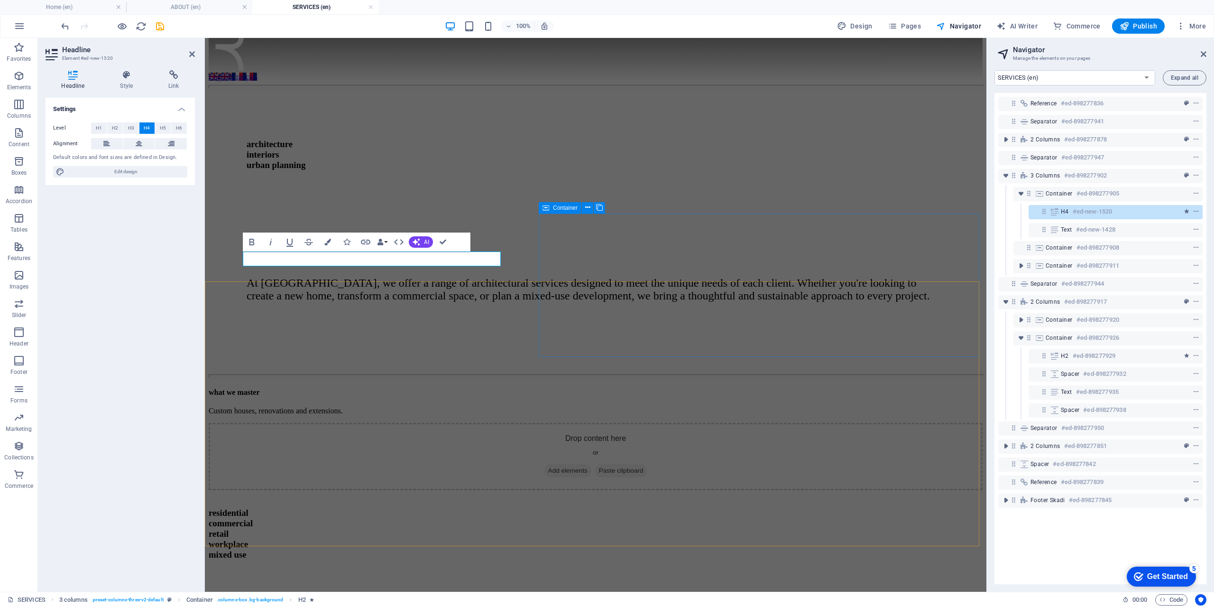
click at [602, 423] on div "Drop content here or Add elements Paste clipboard" at bounding box center [596, 456] width 774 height 67
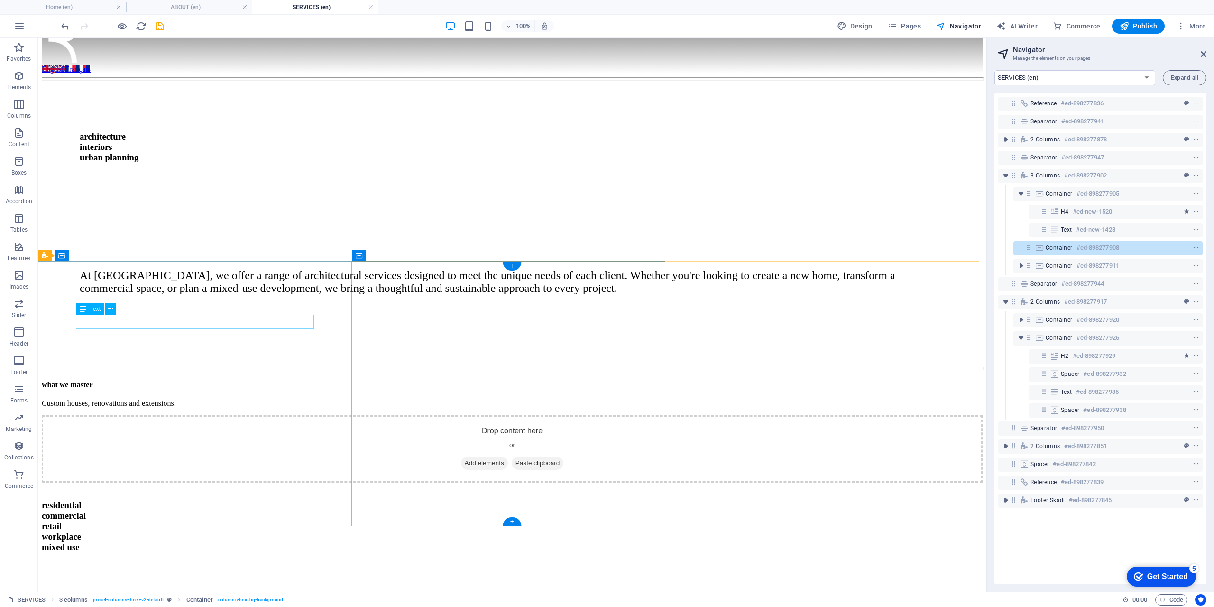
click at [79, 399] on div "Custom houses, renovations and extensions." at bounding box center [209, 403] width 334 height 9
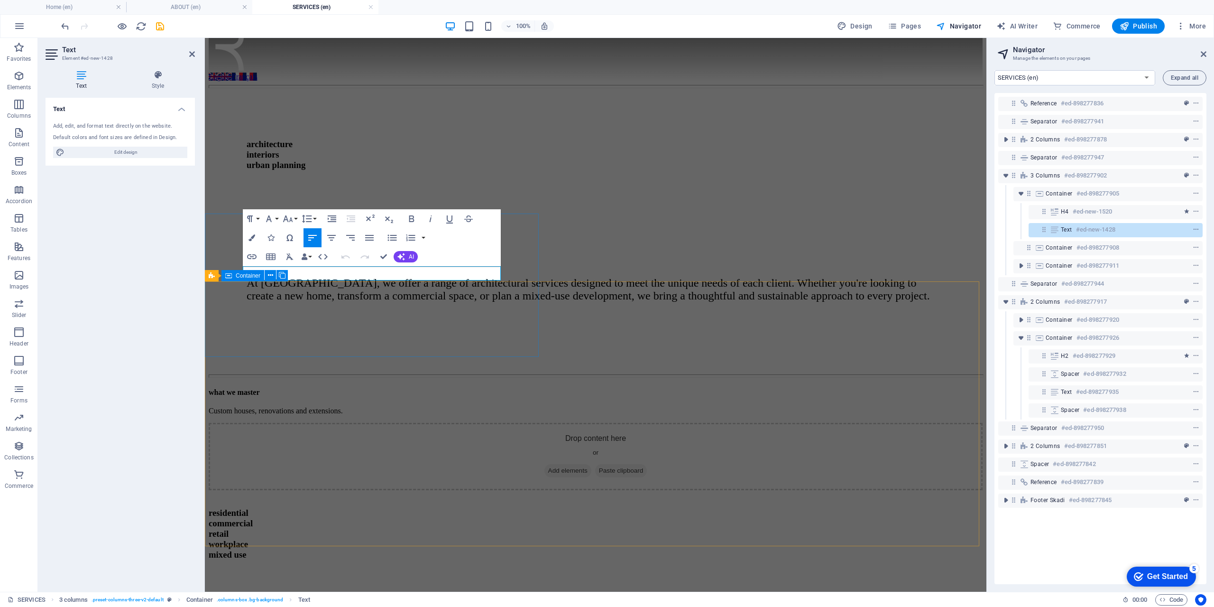
scroll to position [0, 0]
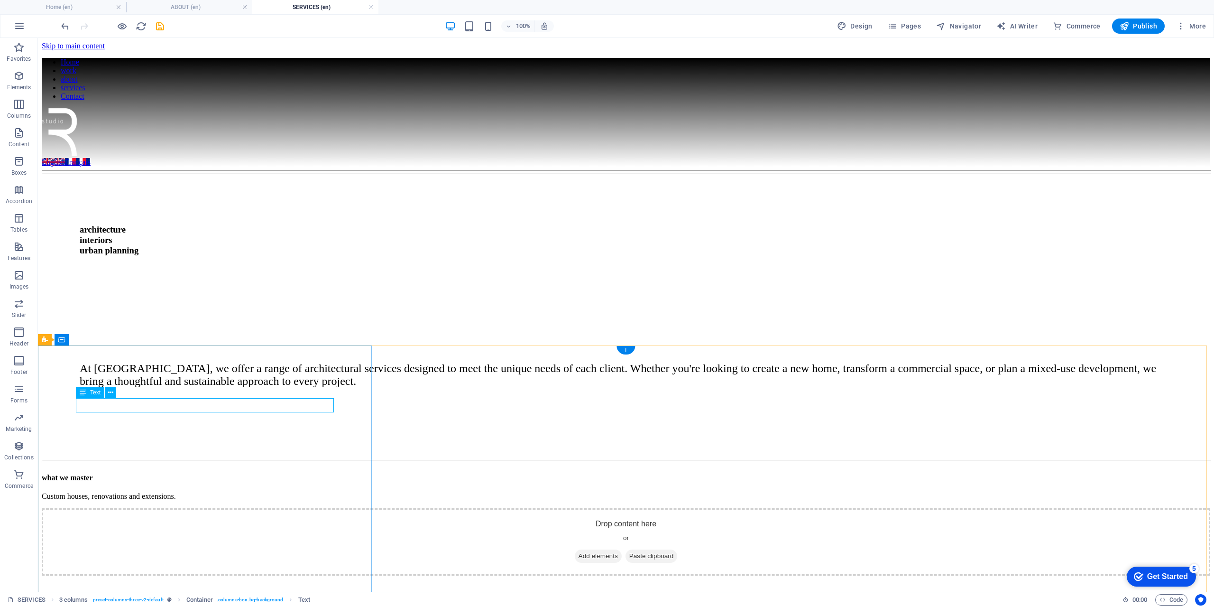
click at [89, 492] on div "Custom houses, renovations and extensions." at bounding box center [209, 496] width 334 height 9
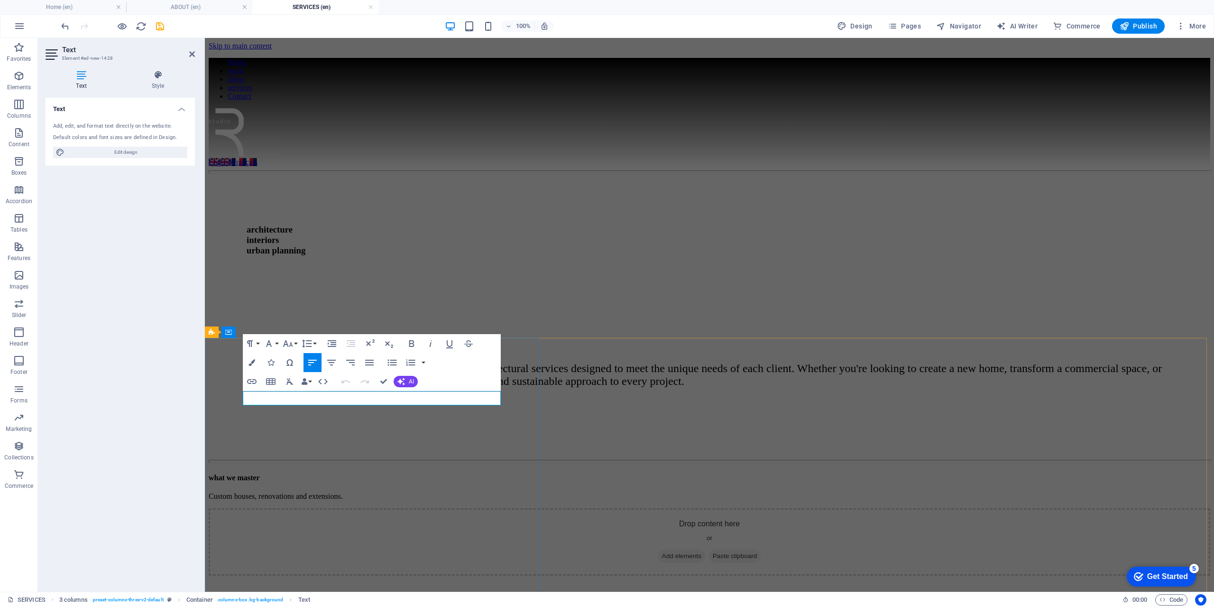
click at [245, 492] on p "Custom houses, renovations and extensions." at bounding box center [376, 496] width 334 height 9
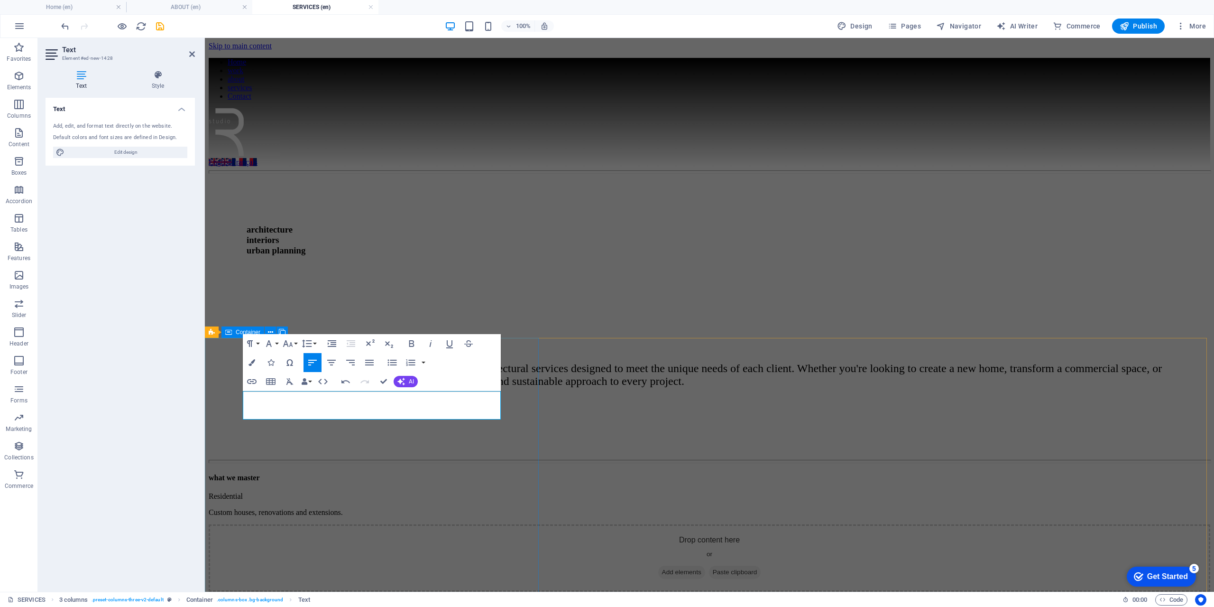
drag, startPoint x: 324, startPoint y: 400, endPoint x: 218, endPoint y: 407, distance: 106.4
click at [218, 473] on div "what we master Residential Custom houses, renovations and extensions." at bounding box center [376, 494] width 334 height 43
drag, startPoint x: 248, startPoint y: 397, endPoint x: 269, endPoint y: 398, distance: 21.8
click at [269, 492] on p "Residential" at bounding box center [376, 496] width 334 height 9
drag, startPoint x: 245, startPoint y: 398, endPoint x: 512, endPoint y: 423, distance: 268.2
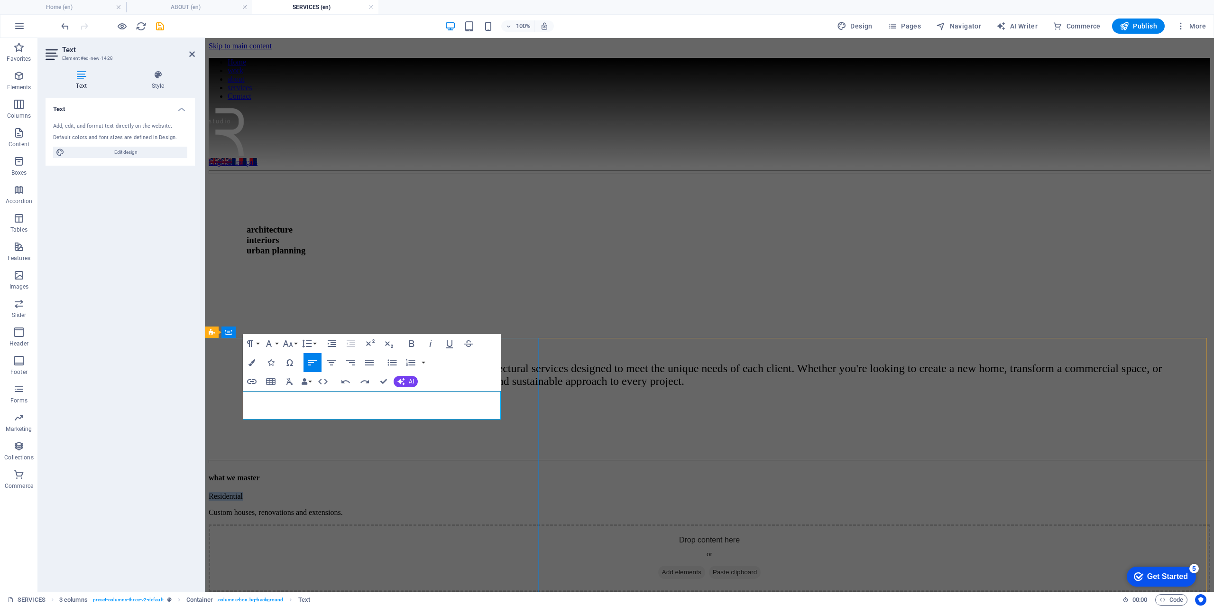
click at [299, 492] on p "Residential" at bounding box center [376, 496] width 334 height 9
click at [407, 343] on icon "button" at bounding box center [411, 343] width 11 height 11
click at [252, 346] on icon "button" at bounding box center [249, 343] width 11 height 11
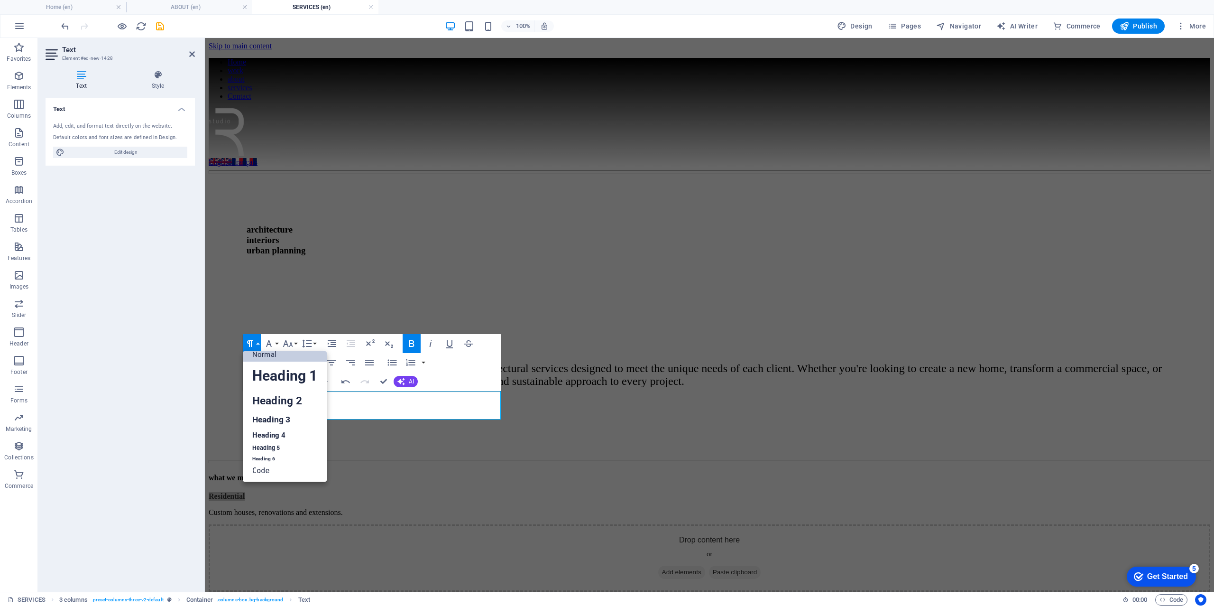
scroll to position [8, 0]
click at [269, 377] on link "Heading 1" at bounding box center [285, 375] width 84 height 28
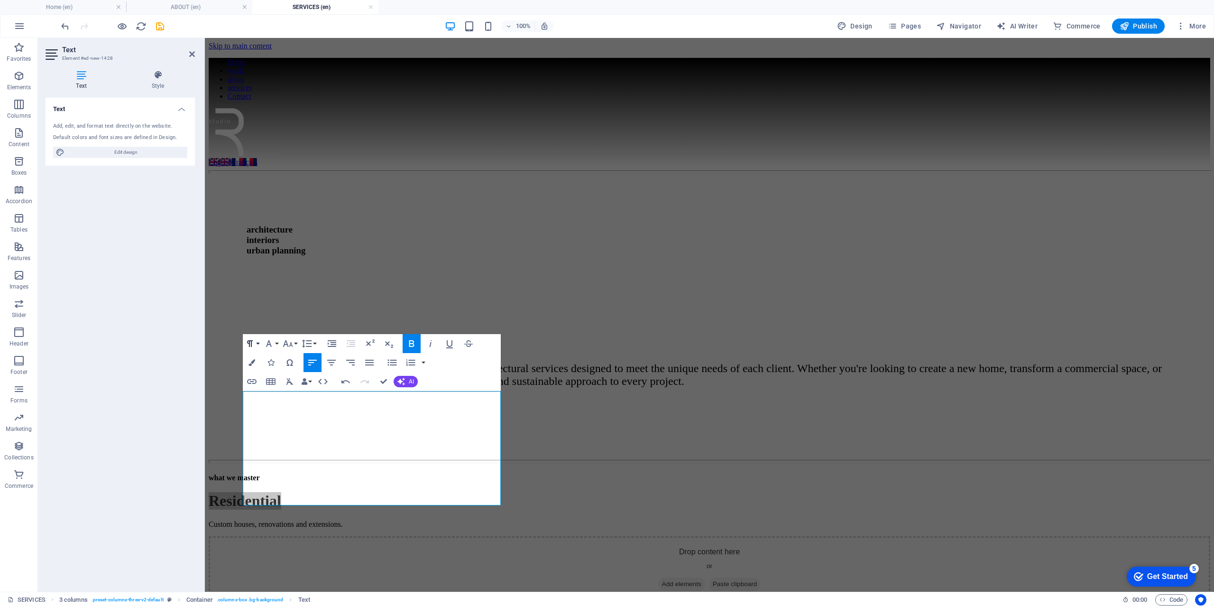
click at [260, 347] on button "Paragraph Format" at bounding box center [252, 343] width 18 height 19
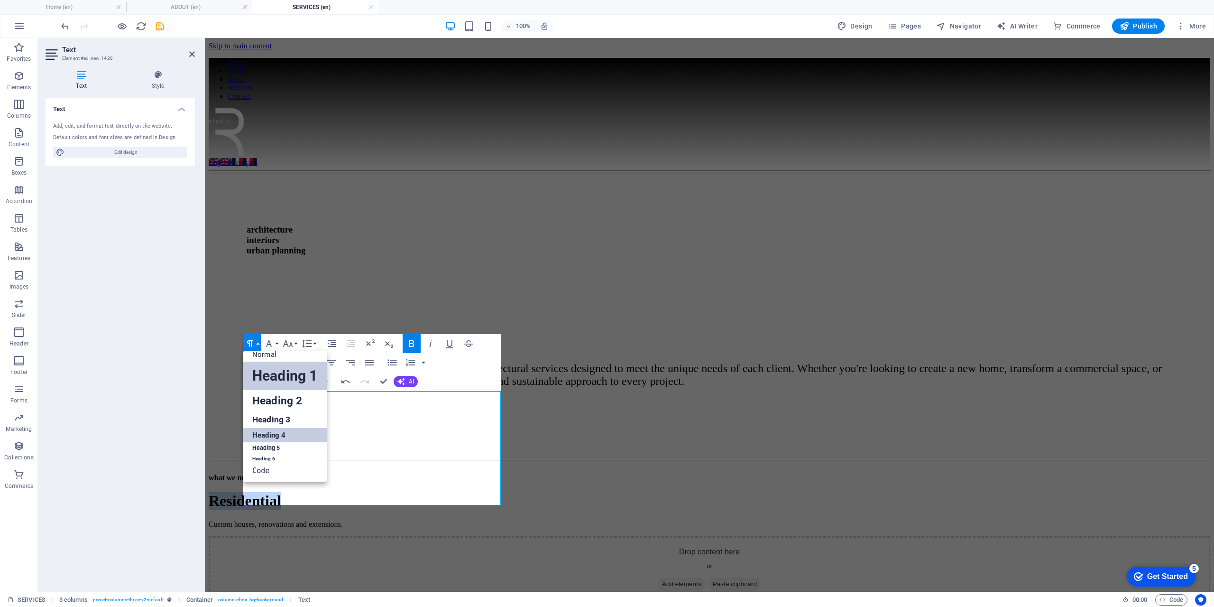
click at [271, 430] on link "Heading 4" at bounding box center [285, 435] width 84 height 14
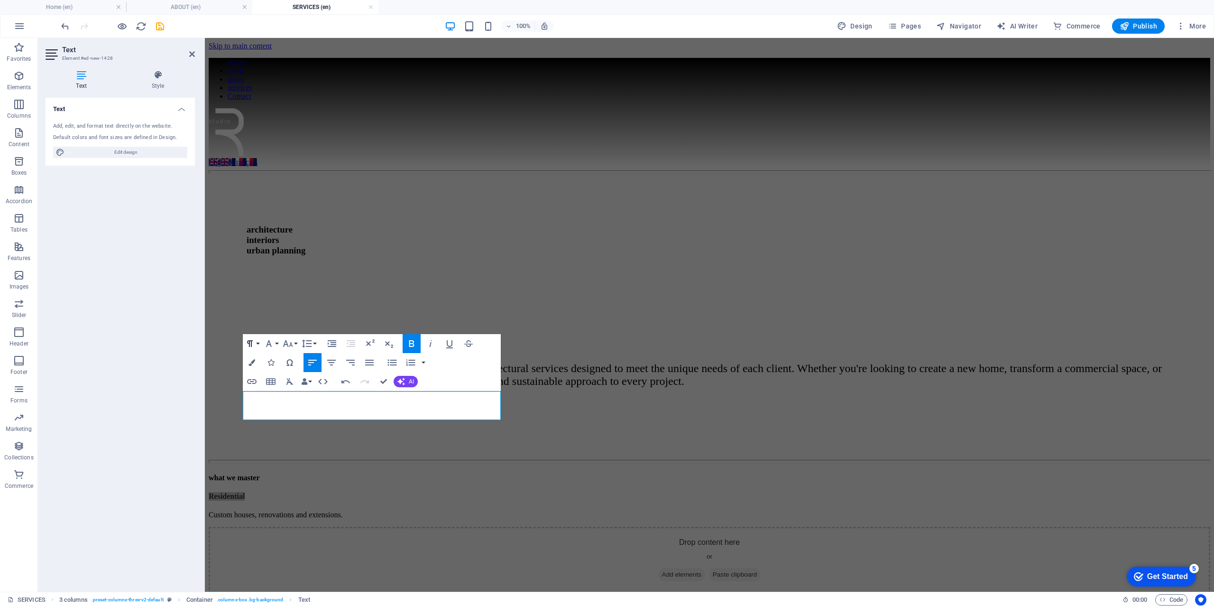
click at [257, 343] on button "Paragraph Format" at bounding box center [252, 343] width 18 height 19
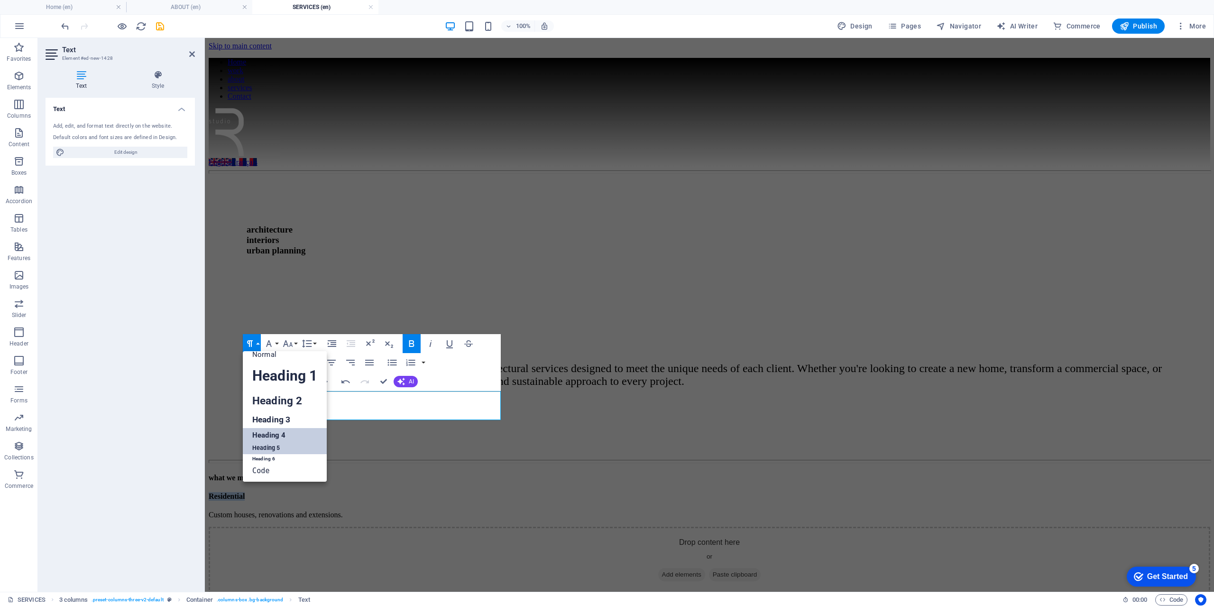
click at [271, 448] on link "Heading 5" at bounding box center [285, 448] width 84 height 12
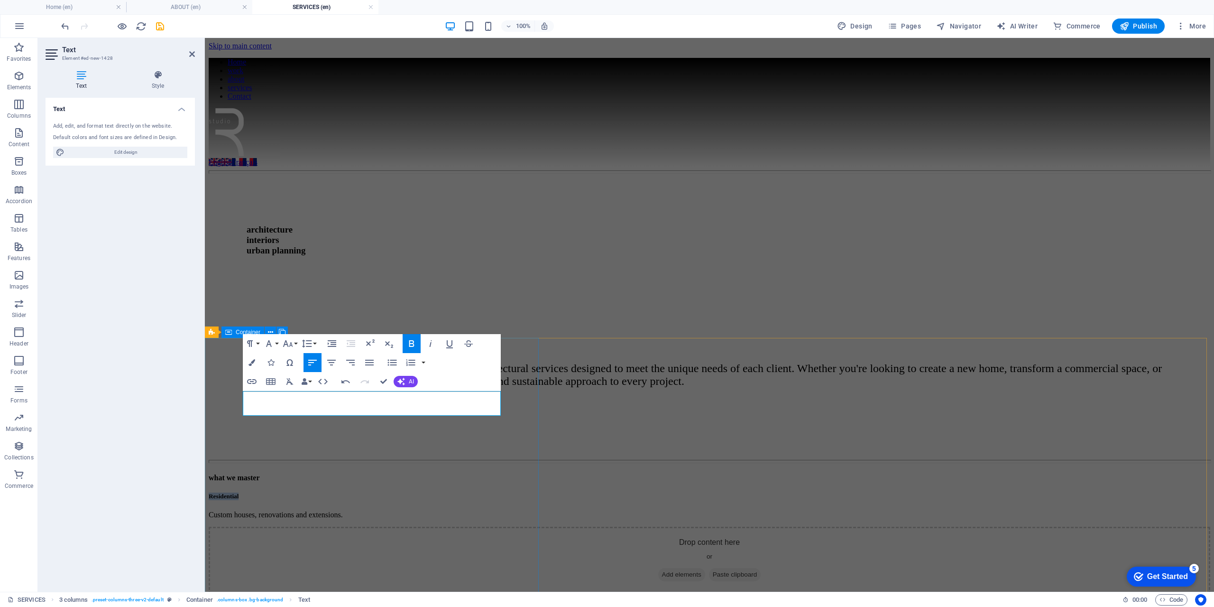
click at [276, 473] on div "what we master Residential Custom houses, renovations and extensions." at bounding box center [376, 496] width 334 height 46
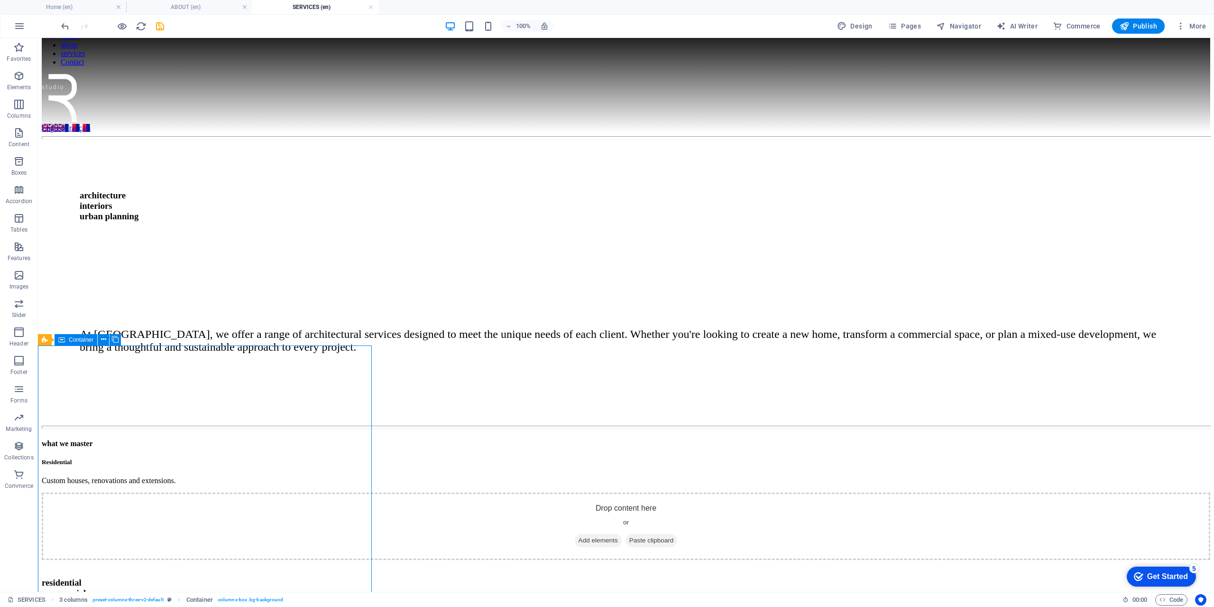
scroll to position [47, 0]
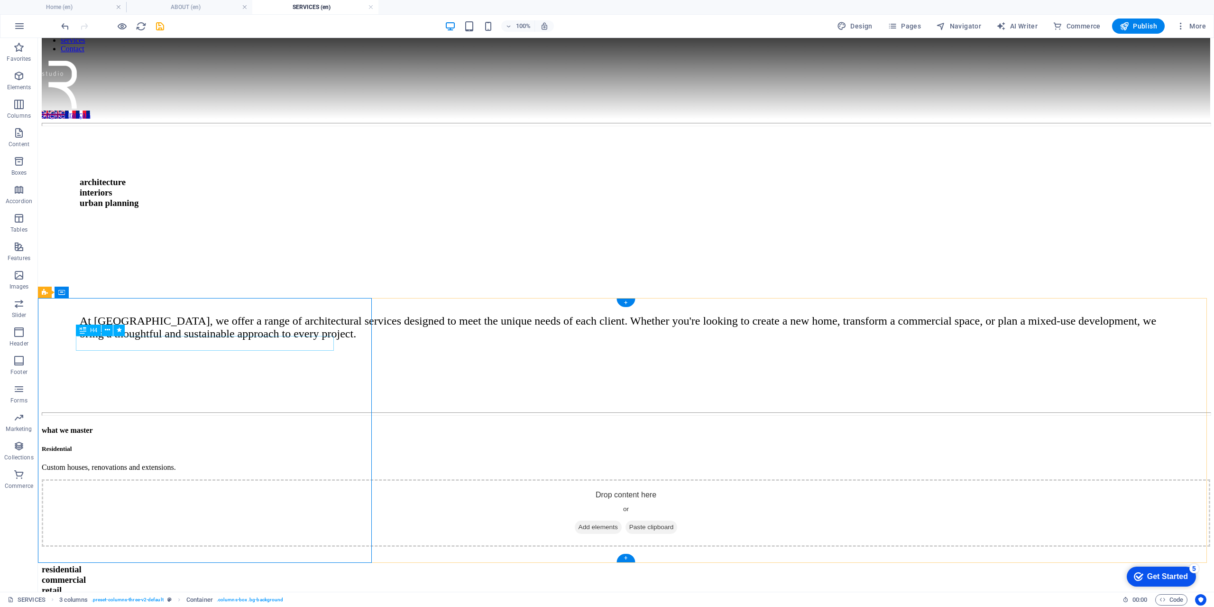
click at [162, 426] on div "what we master" at bounding box center [209, 430] width 334 height 9
click at [94, 330] on span "H4" at bounding box center [93, 330] width 7 height 6
click at [105, 426] on div "what we master" at bounding box center [209, 430] width 334 height 9
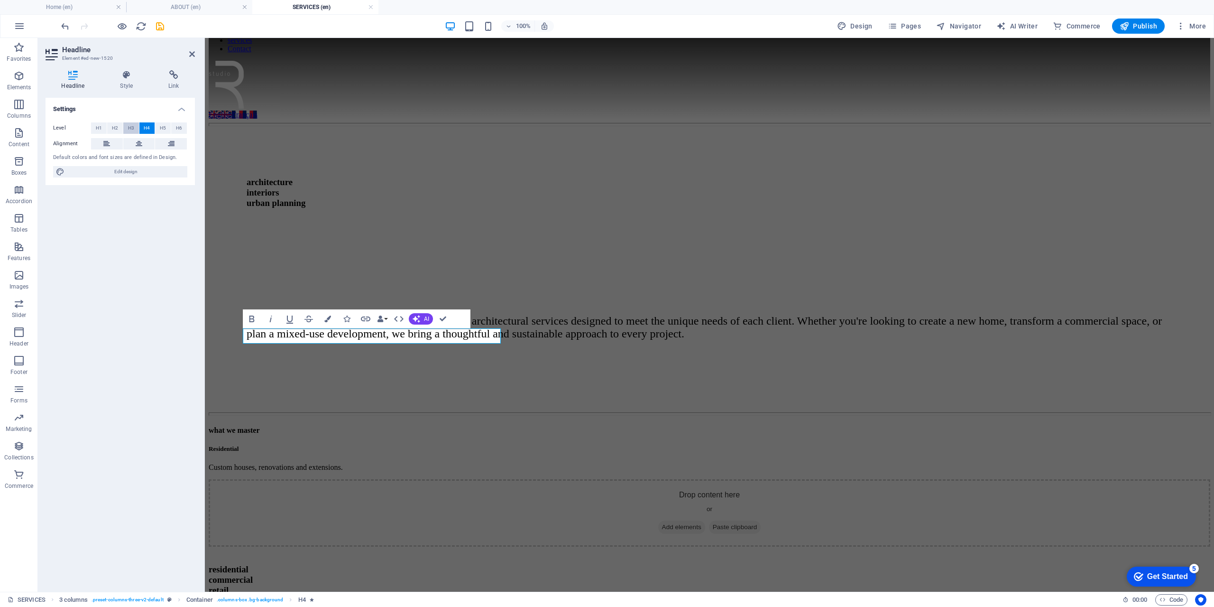
click at [137, 128] on button "H3" at bounding box center [131, 127] width 16 height 11
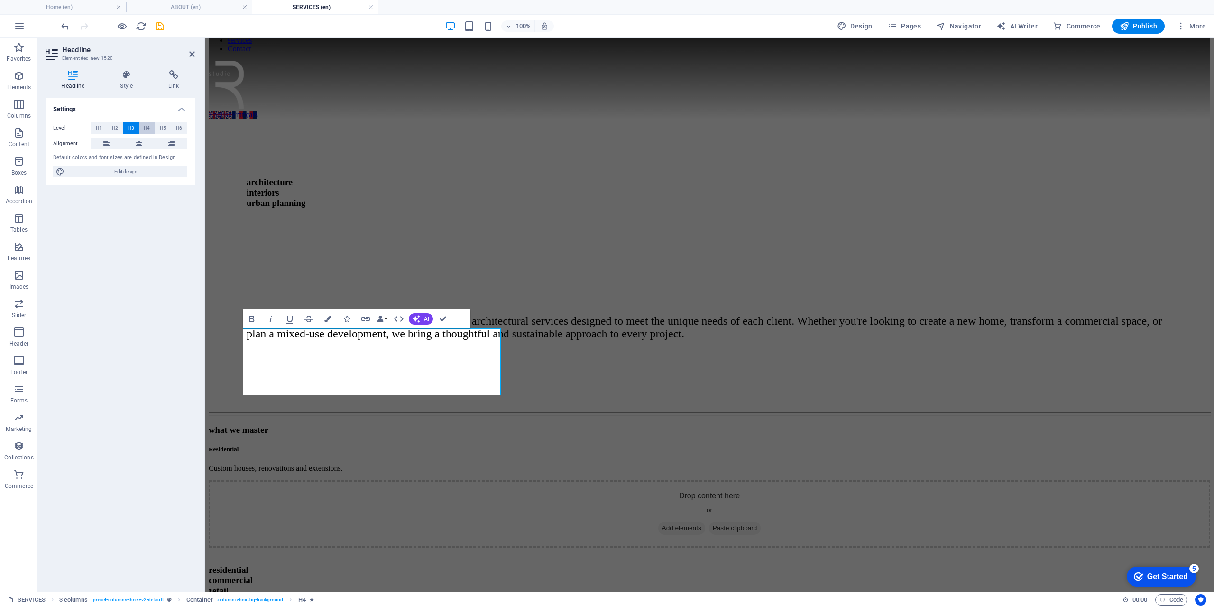
click at [143, 128] on button "H4" at bounding box center [147, 127] width 16 height 11
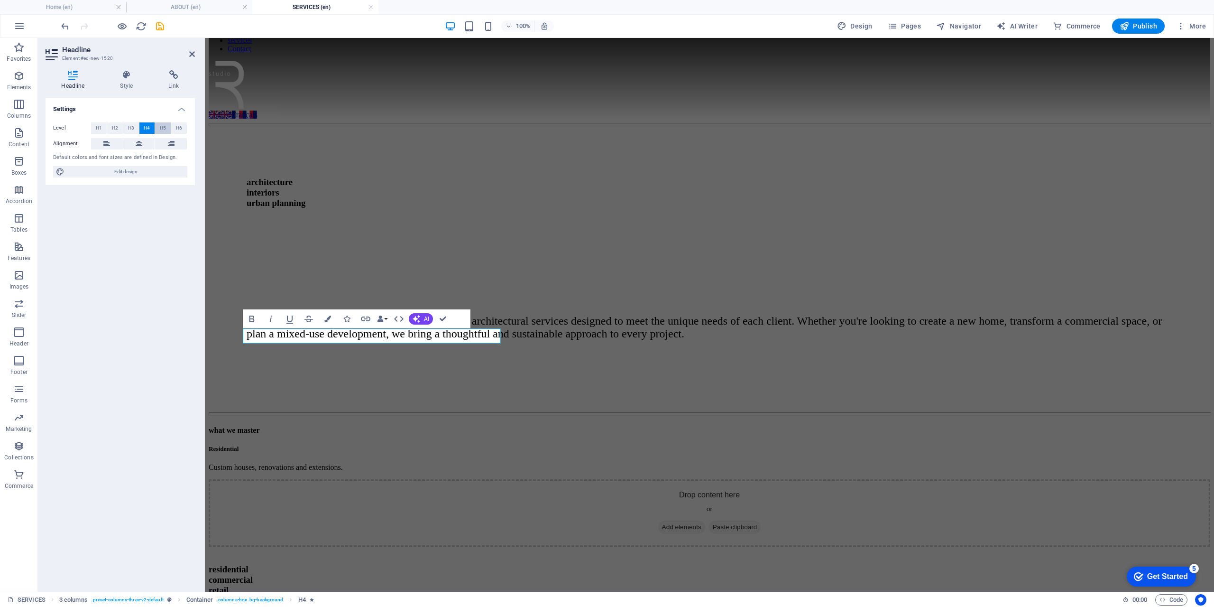
click at [159, 129] on button "H5" at bounding box center [163, 127] width 16 height 11
click at [144, 129] on span "H4" at bounding box center [147, 127] width 6 height 11
click at [298, 426] on div "what we master Residential Custom houses, renovations and extensions." at bounding box center [376, 449] width 334 height 46
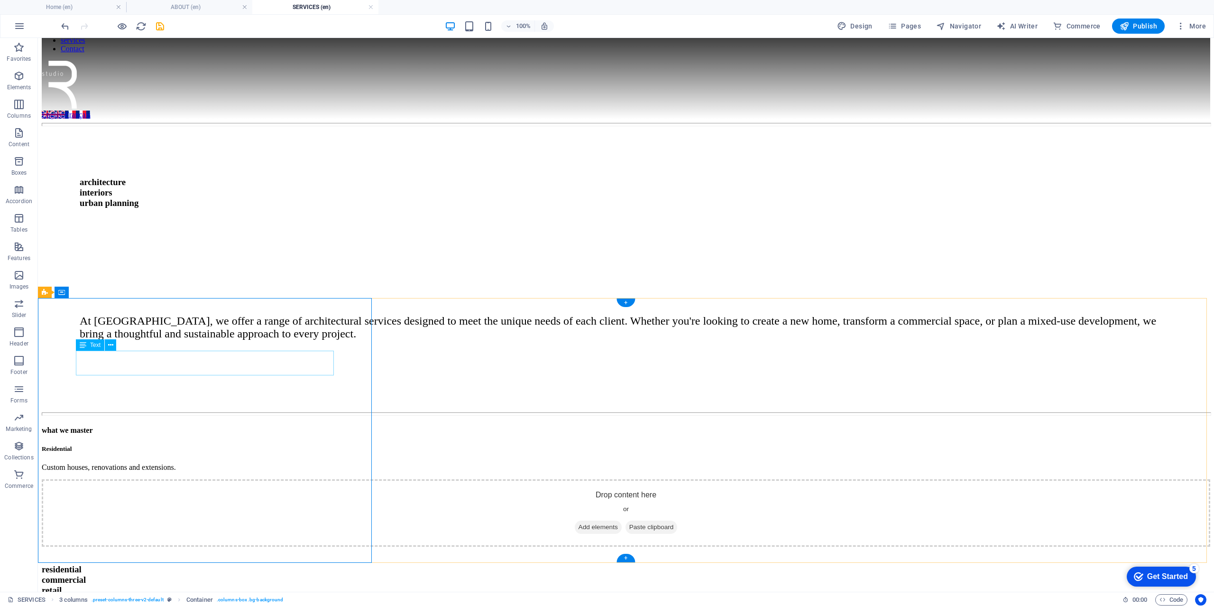
click at [263, 445] on div "Residential Custom houses, renovations and extensions." at bounding box center [209, 458] width 334 height 27
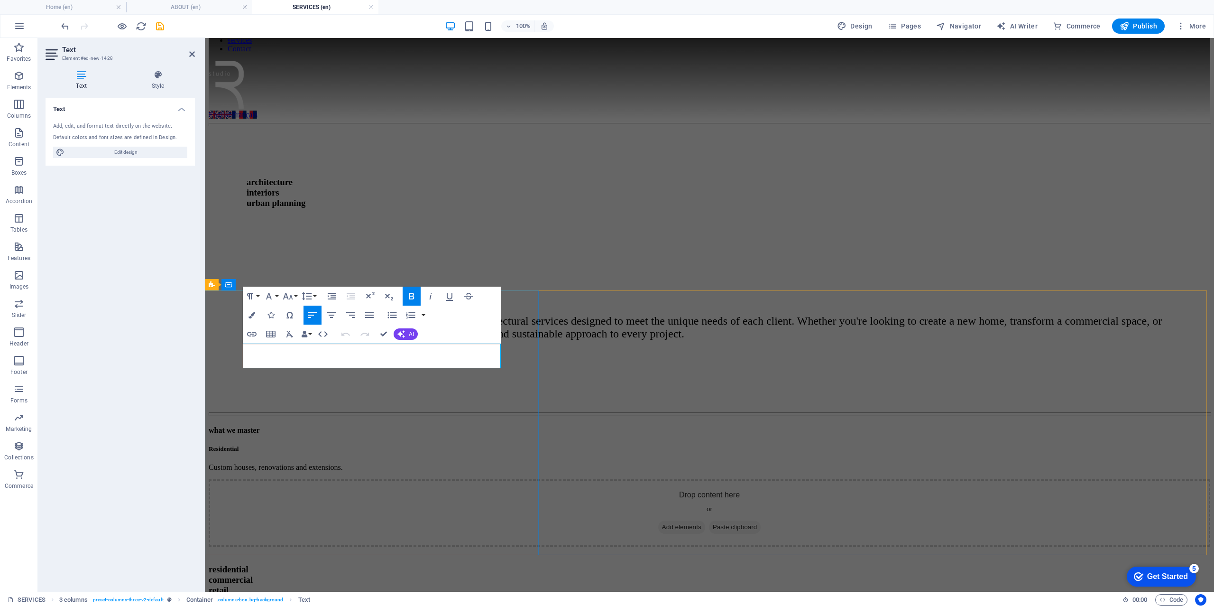
click at [431, 463] on p "Custom houses, renovations and extensions." at bounding box center [376, 467] width 334 height 9
click at [413, 428] on div "what we master Residential Custom houses, renovations and extensions." at bounding box center [376, 449] width 334 height 46
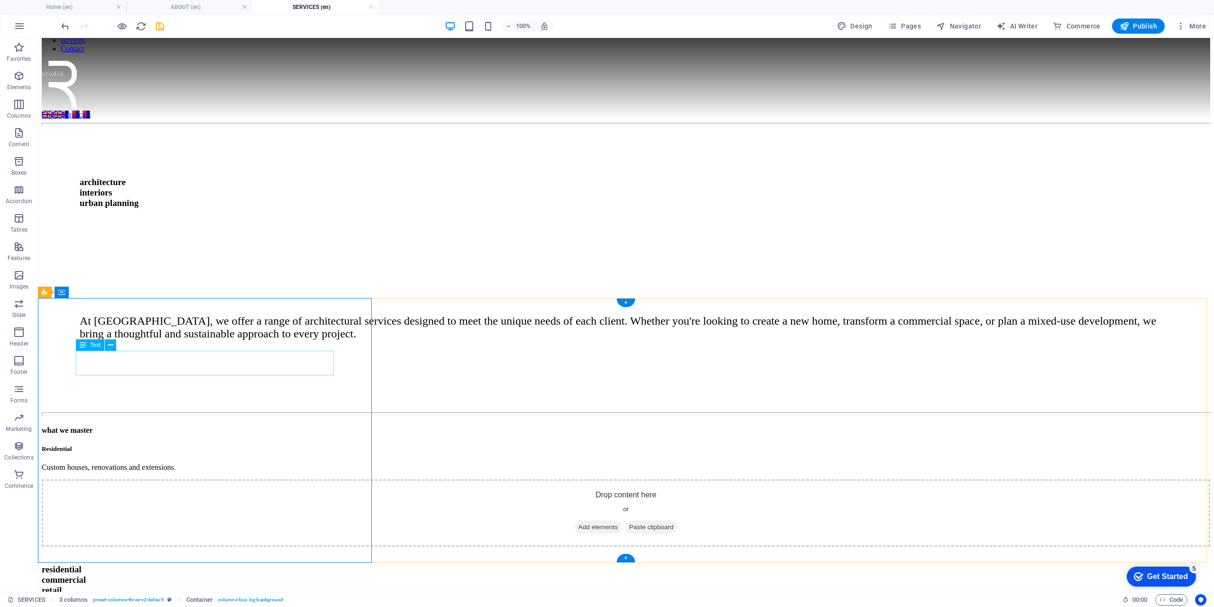
click at [126, 445] on div "Residential Custom houses, renovations and extensions." at bounding box center [209, 458] width 334 height 27
click at [957, 24] on span "Navigator" at bounding box center [958, 25] width 45 height 9
select select "16899703-en"
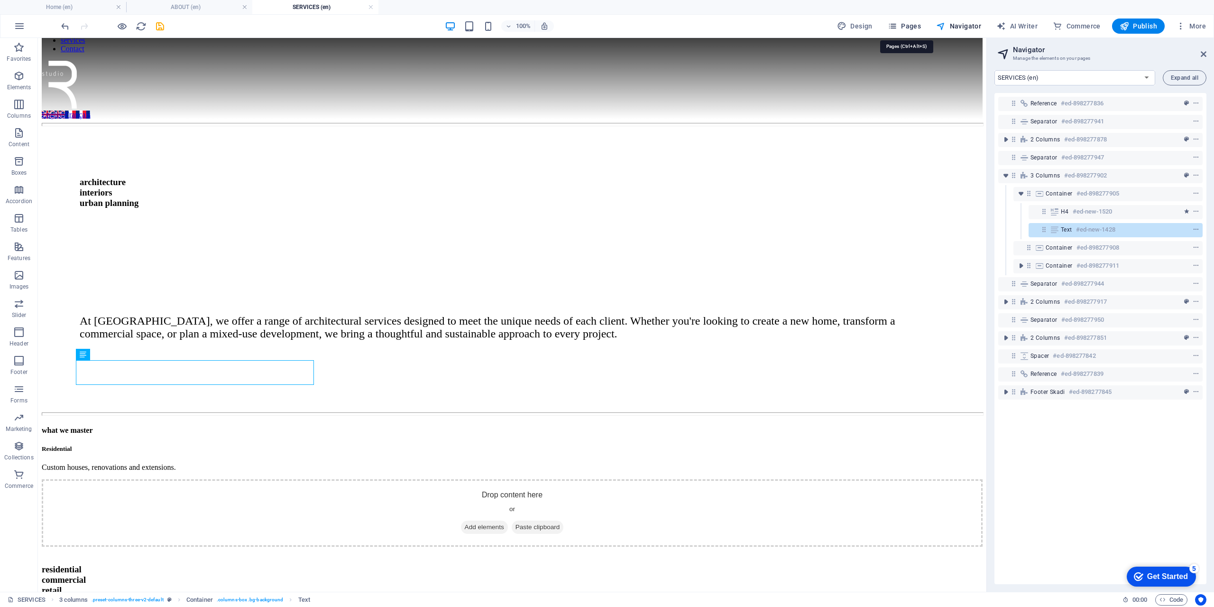
click at [919, 24] on span "Pages" at bounding box center [904, 25] width 33 height 9
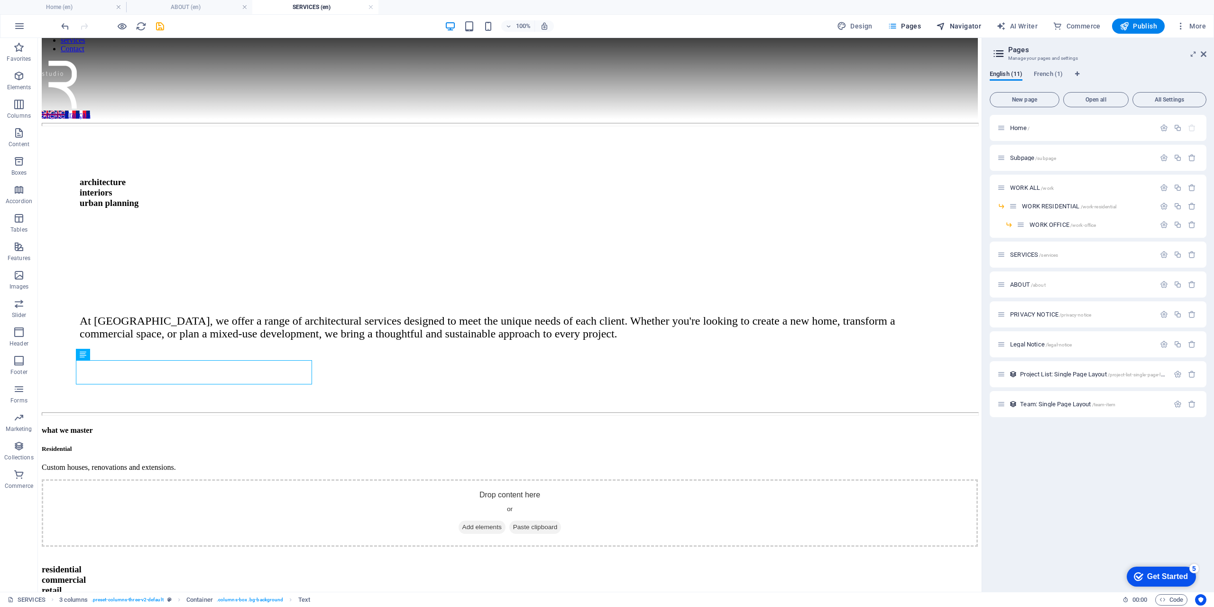
click at [970, 26] on span "Navigator" at bounding box center [958, 25] width 45 height 9
select select "16899703-en"
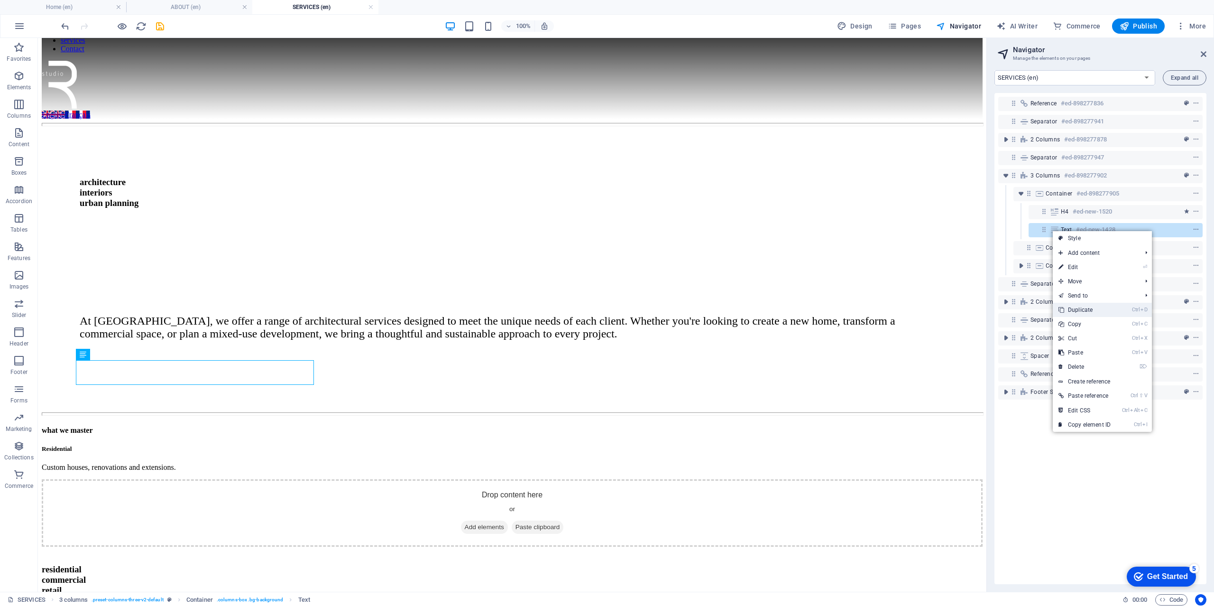
click at [1080, 313] on link "Ctrl D Duplicate" at bounding box center [1085, 310] width 64 height 14
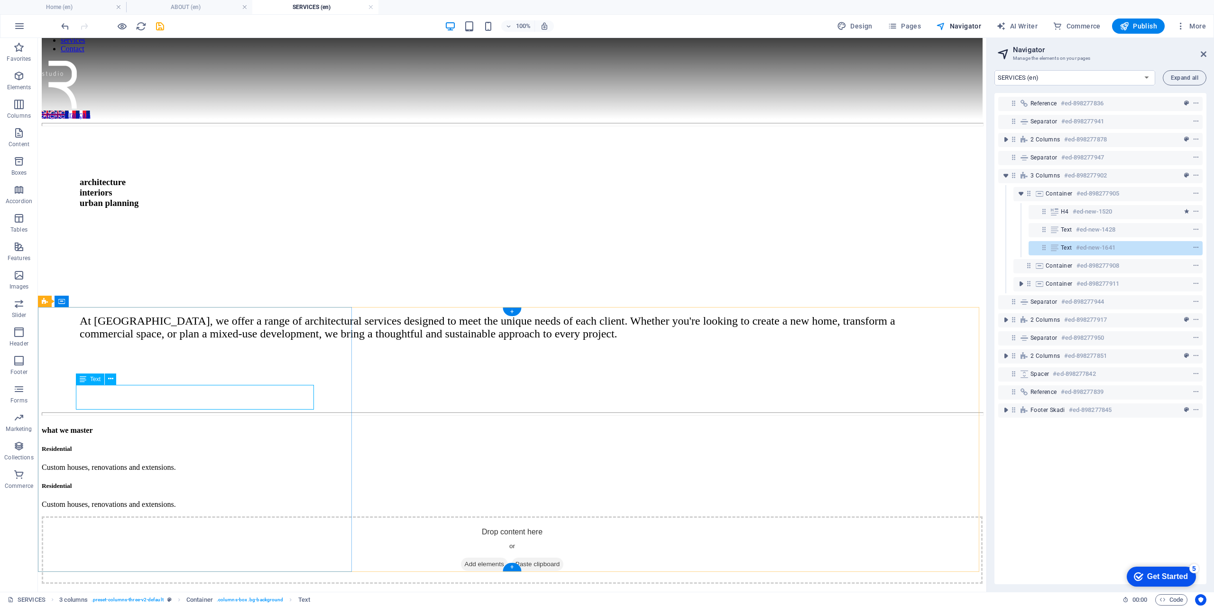
click at [149, 482] on div "Residential Custom houses, renovations and extensions." at bounding box center [209, 495] width 334 height 27
drag, startPoint x: 149, startPoint y: 395, endPoint x: 187, endPoint y: 431, distance: 53.0
click at [149, 482] on div "Residential Custom houses, renovations and extensions." at bounding box center [209, 495] width 334 height 27
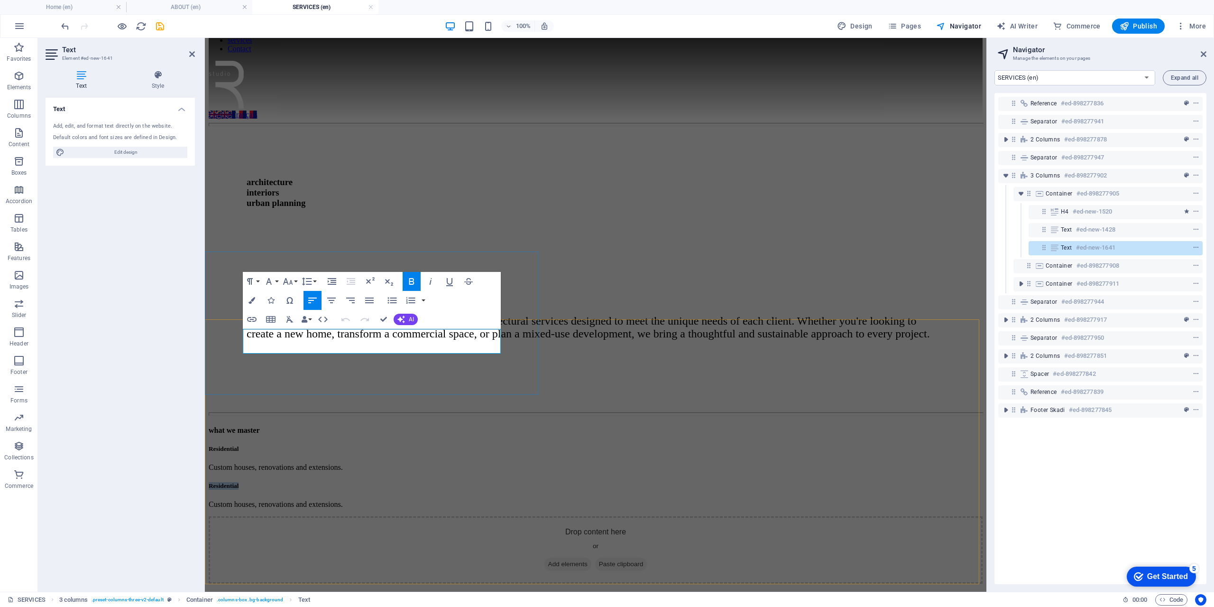
drag, startPoint x: 319, startPoint y: 334, endPoint x: 243, endPoint y: 338, distance: 75.9
click at [243, 482] on h5 "Residential" at bounding box center [376, 486] width 334 height 8
click at [465, 426] on div "what we master Residential Custom houses, renovations and extensions. Commercia…" at bounding box center [376, 467] width 334 height 83
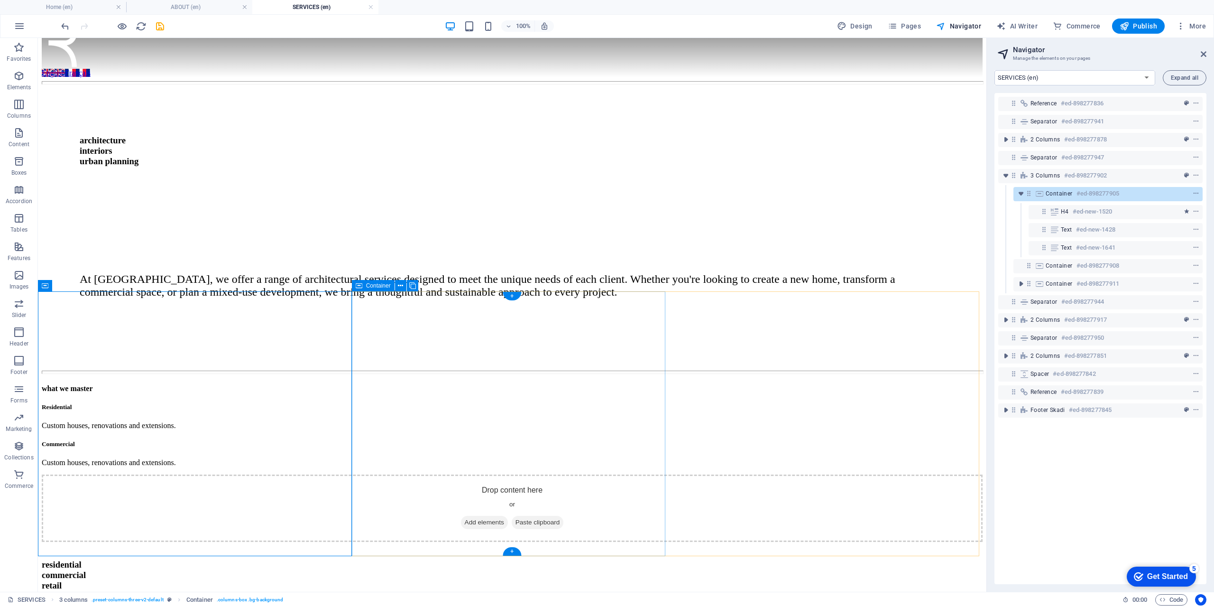
scroll to position [103, 0]
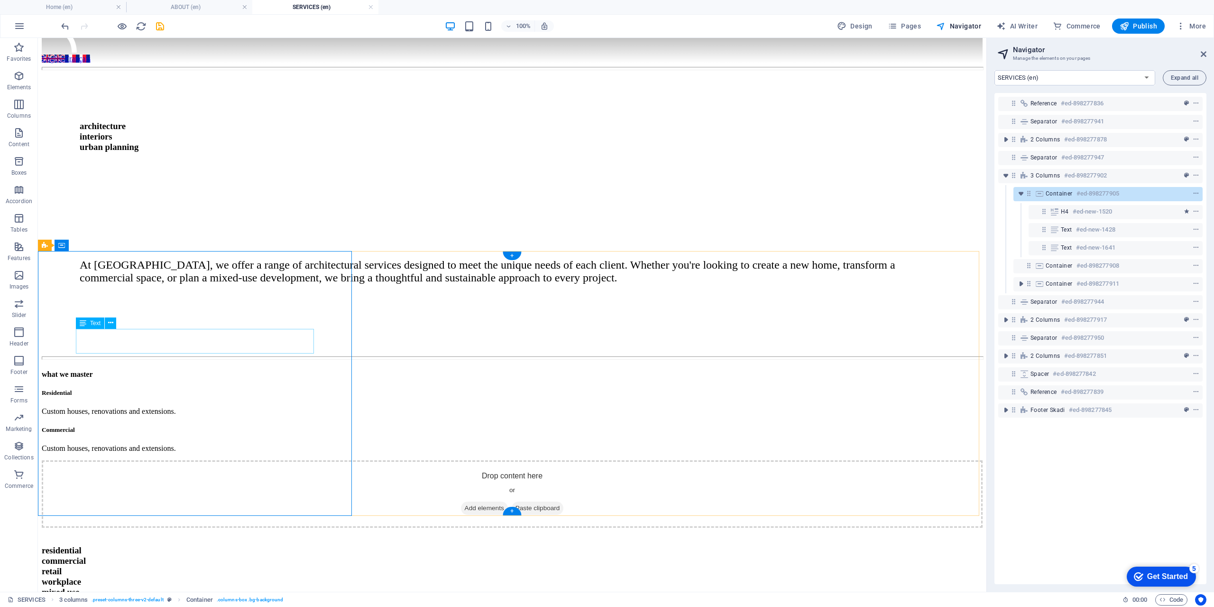
click at [204, 426] on div "Commercial Custom houses, renovations and extensions." at bounding box center [209, 439] width 334 height 27
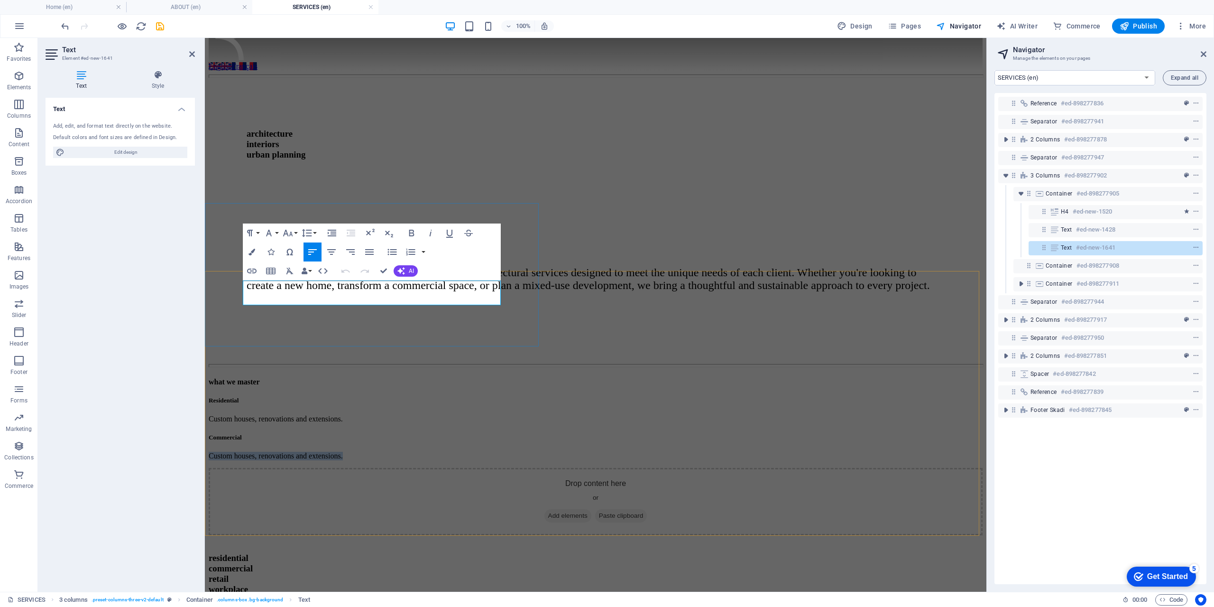
drag, startPoint x: 431, startPoint y: 297, endPoint x: 244, endPoint y: 303, distance: 186.9
click at [244, 451] on p "Custom houses, renovations and extensions." at bounding box center [376, 455] width 334 height 9
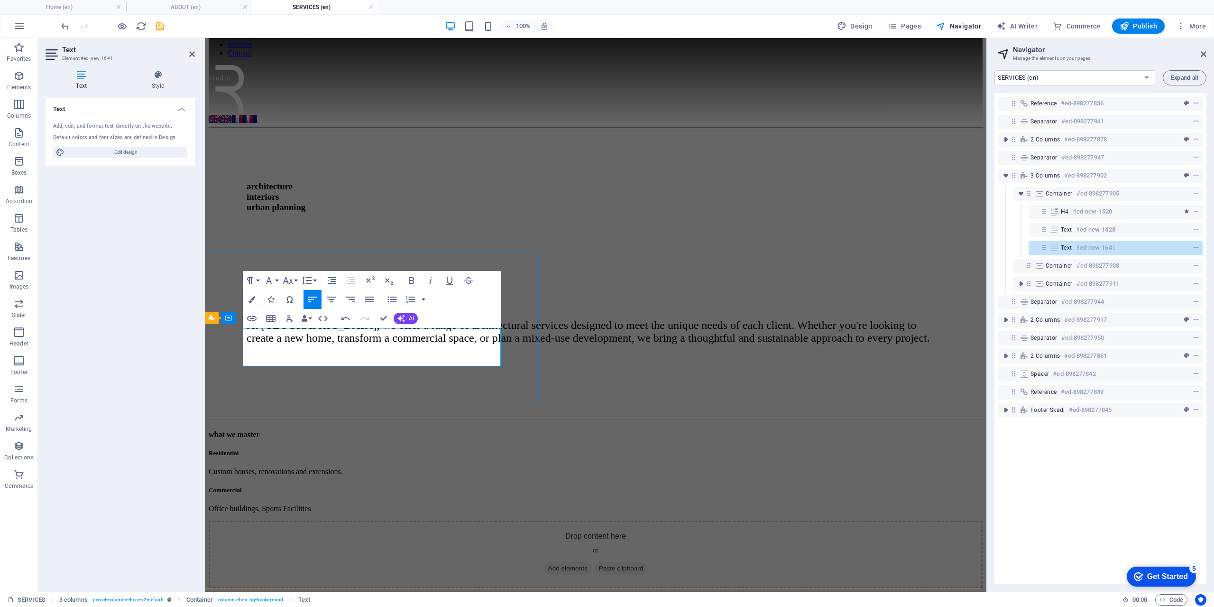
scroll to position [48, 0]
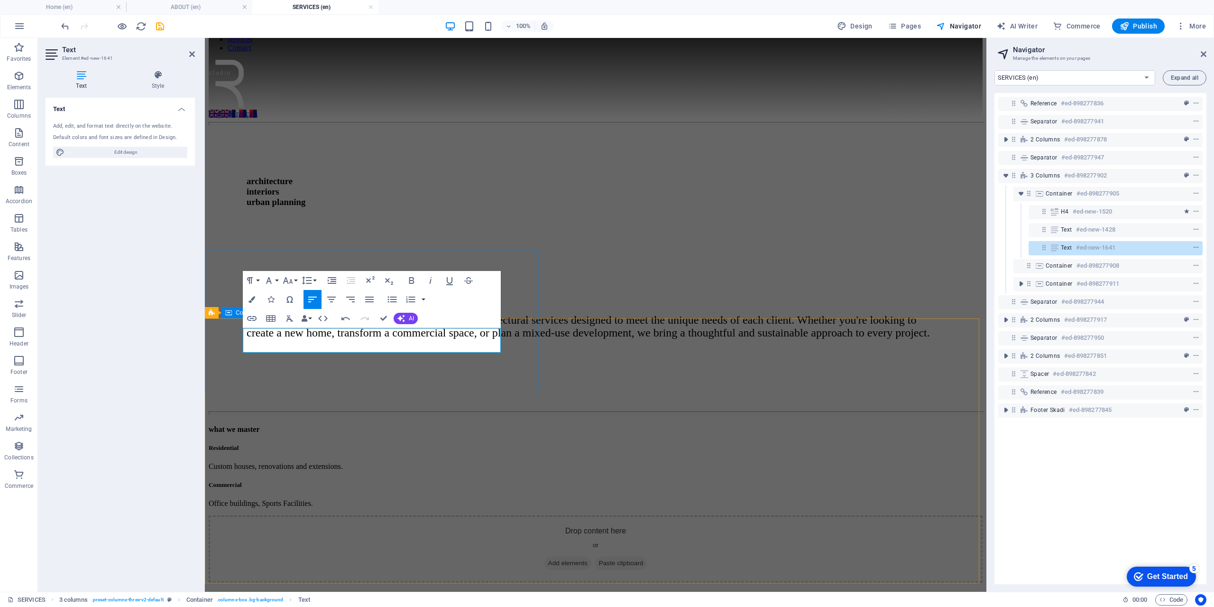
click at [516, 425] on div "what we master Residential Custom houses, renovations and extensions. Commercia…" at bounding box center [376, 466] width 334 height 83
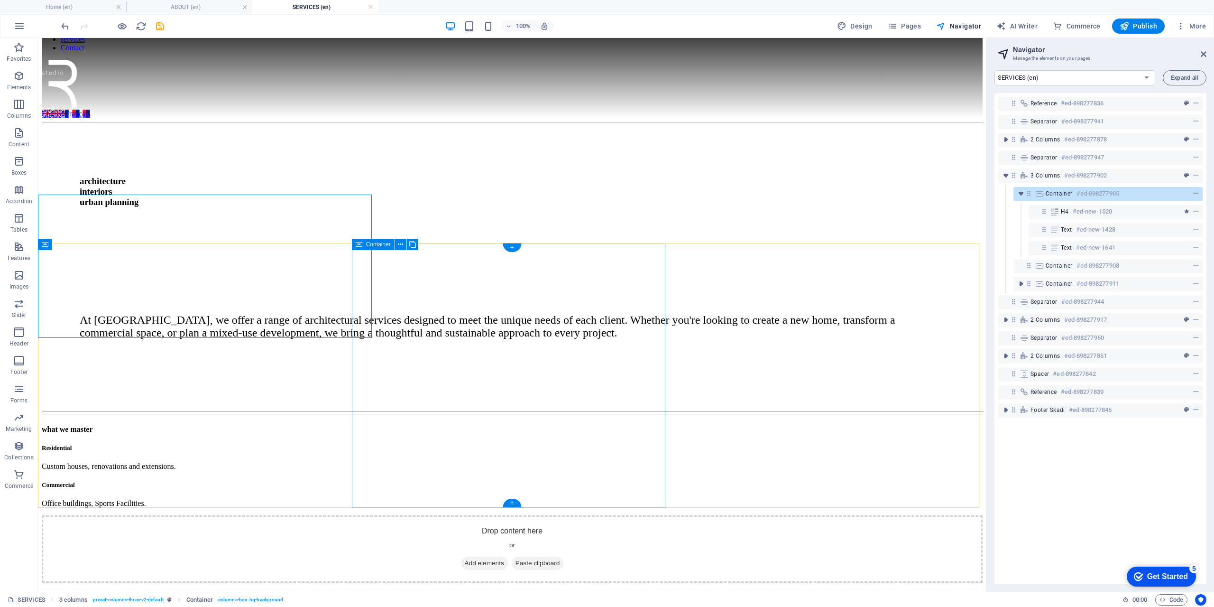
scroll to position [104, 0]
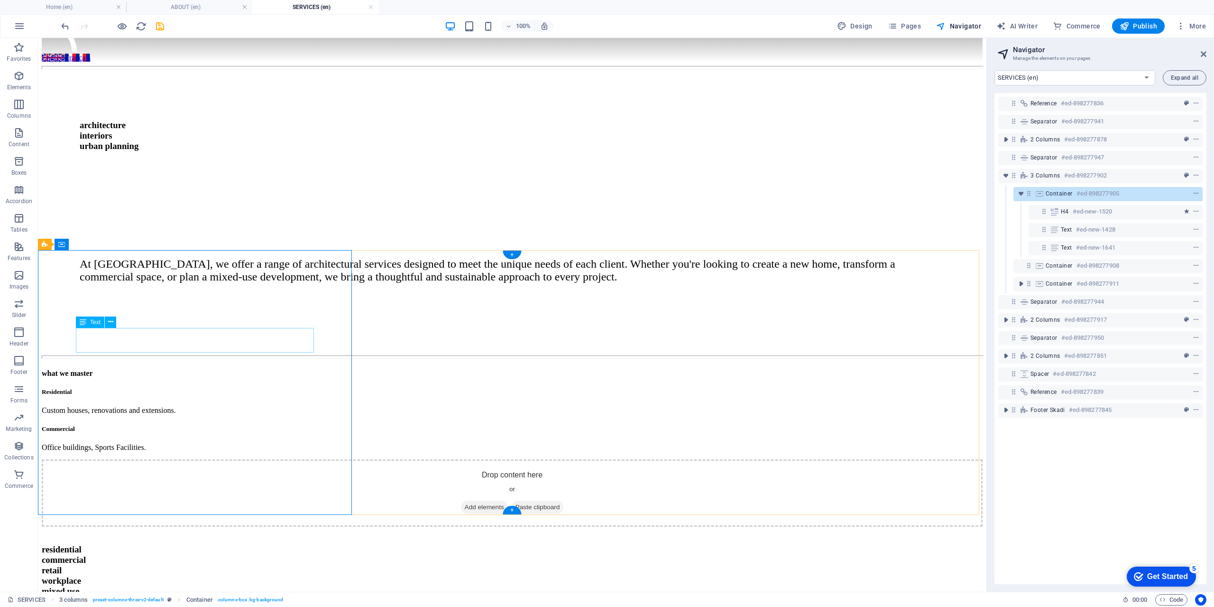
click at [158, 425] on div "Commercial Office buildings, Sports Facilities." at bounding box center [209, 438] width 334 height 27
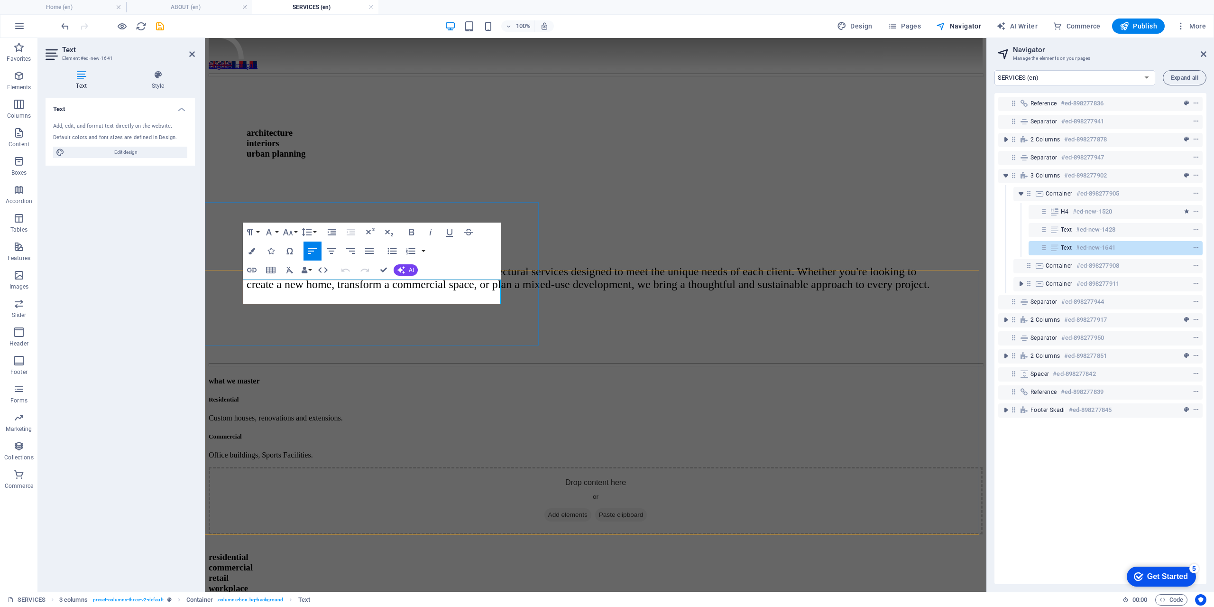
click at [325, 432] on h5 "Commercial" at bounding box center [376, 436] width 334 height 8
click at [282, 450] on p "Office buildings, Sports Facilities." at bounding box center [376, 454] width 334 height 9
drag, startPoint x: 349, startPoint y: 296, endPoint x: 238, endPoint y: 296, distance: 110.5
click at [238, 377] on div "what we master Residential Custom houses, renovations and extensions. Commercia…" at bounding box center [376, 418] width 334 height 83
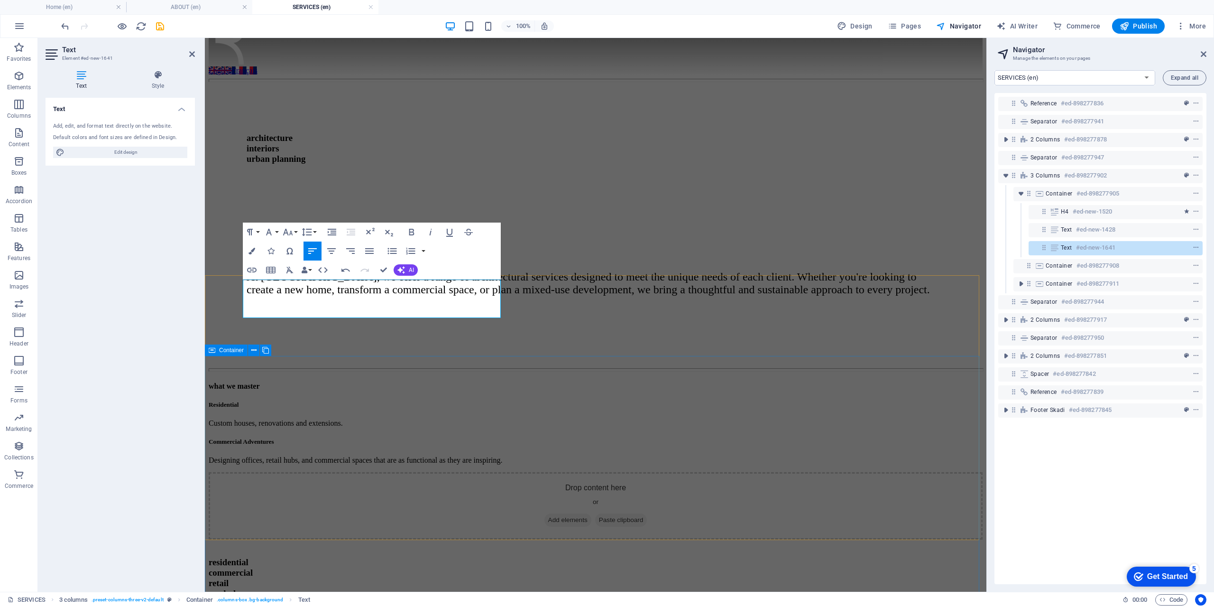
click at [421, 539] on div "​​​ residential commercial retail workplace mixed use" at bounding box center [596, 574] width 774 height 70
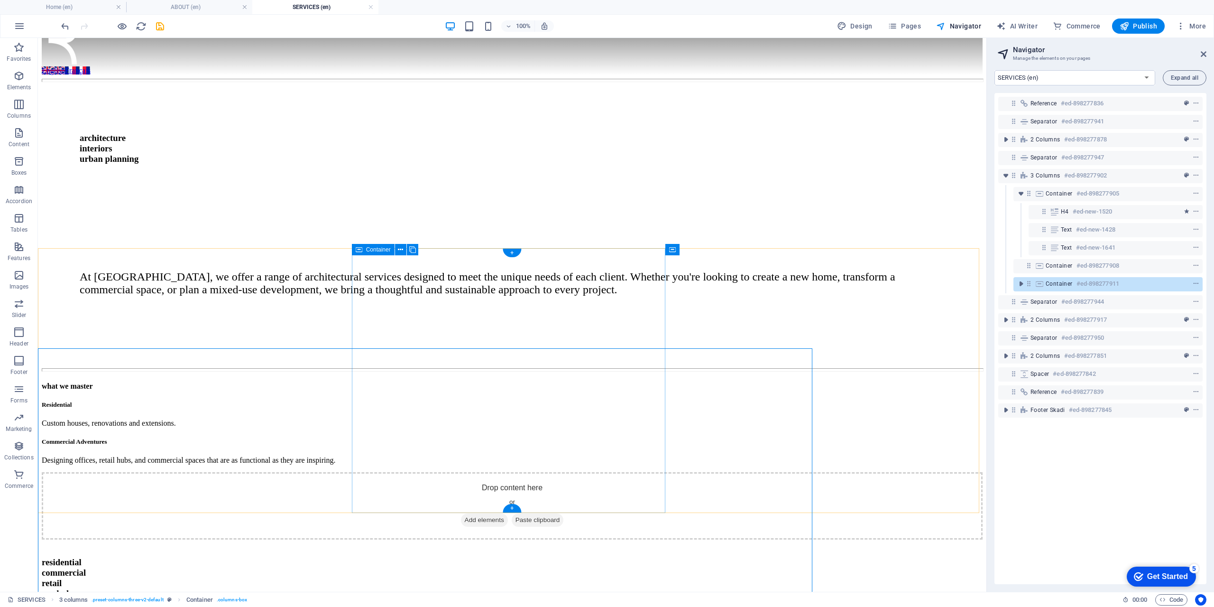
scroll to position [99, 0]
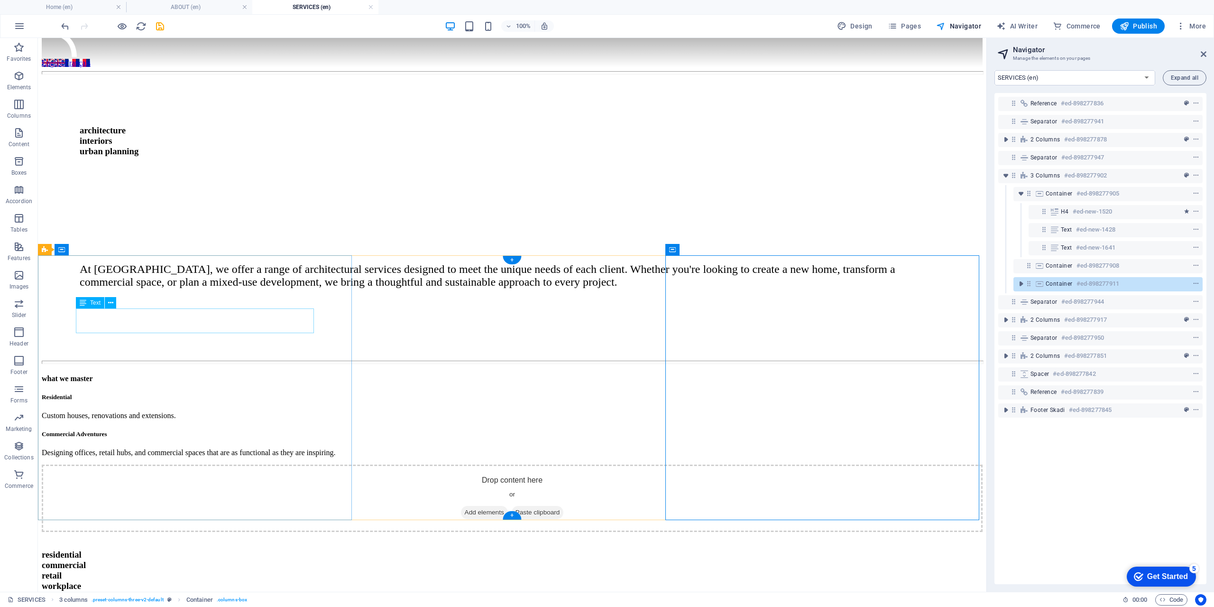
click at [202, 393] on div "Residential Custom houses, renovations and extensions." at bounding box center [209, 406] width 334 height 27
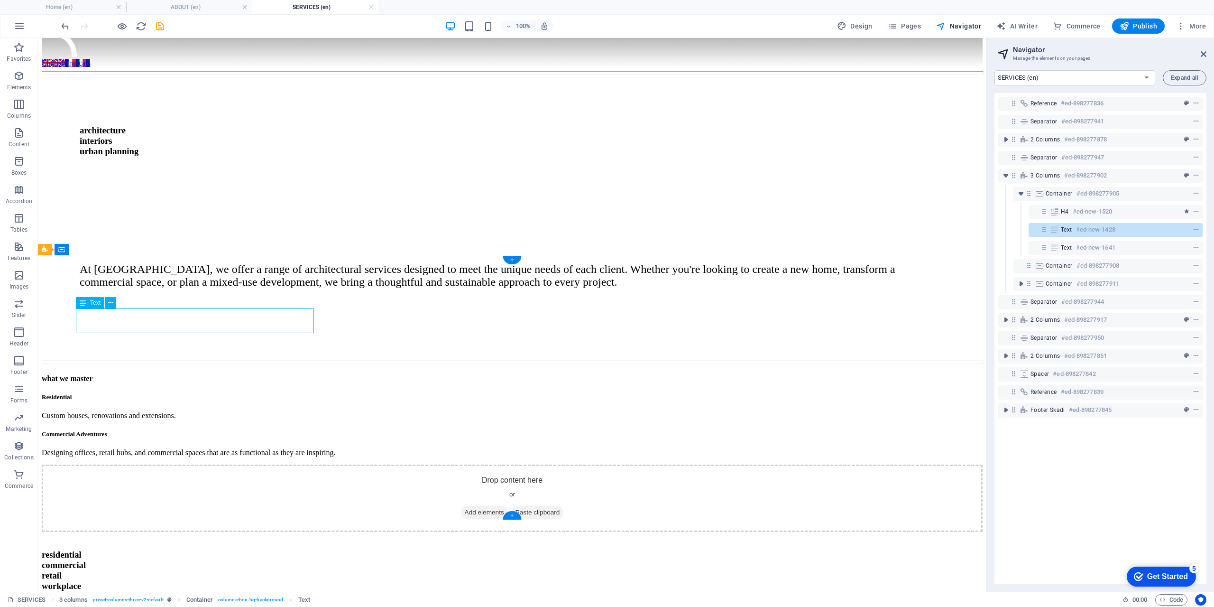
click at [202, 393] on div "Residential Custom houses, renovations and extensions." at bounding box center [209, 406] width 334 height 27
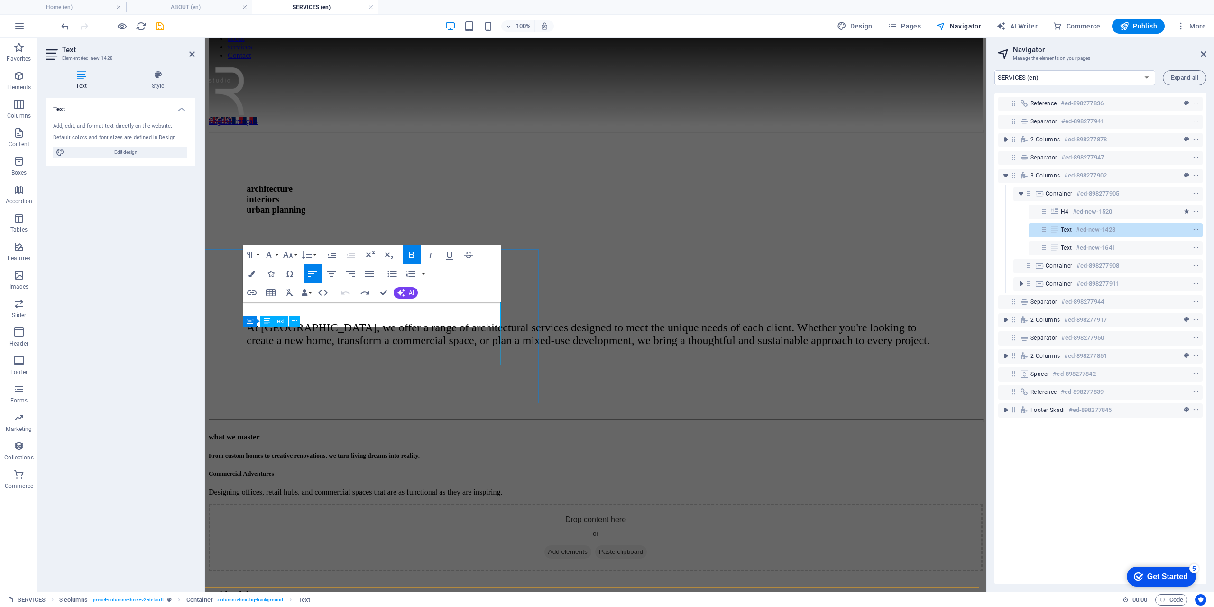
scroll to position [44, 0]
click at [447, 429] on div "what we master Residential Custom houses, renovations and extensions. Commercia…" at bounding box center [376, 470] width 334 height 83
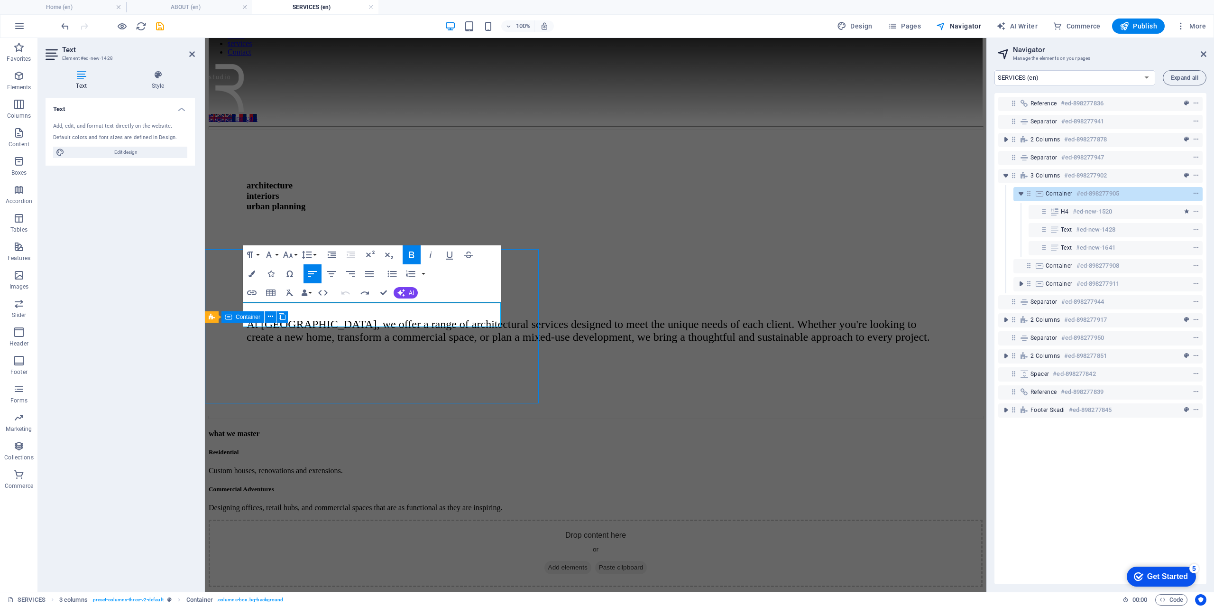
scroll to position [106, 0]
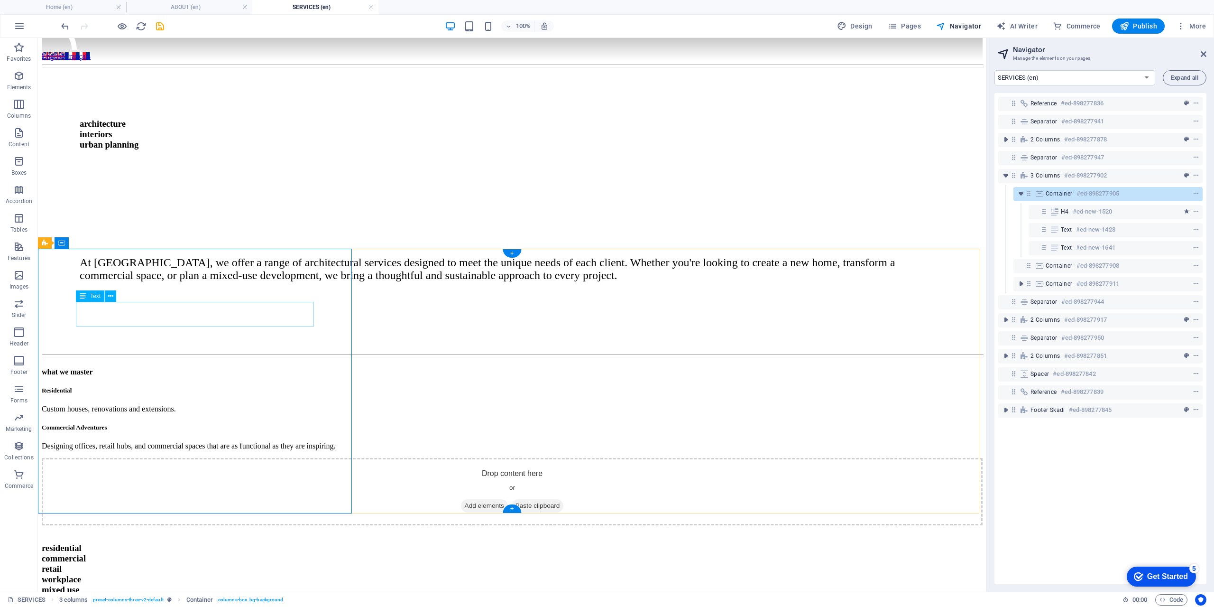
click at [152, 386] on div "Residential Custom houses, renovations and extensions." at bounding box center [209, 399] width 334 height 27
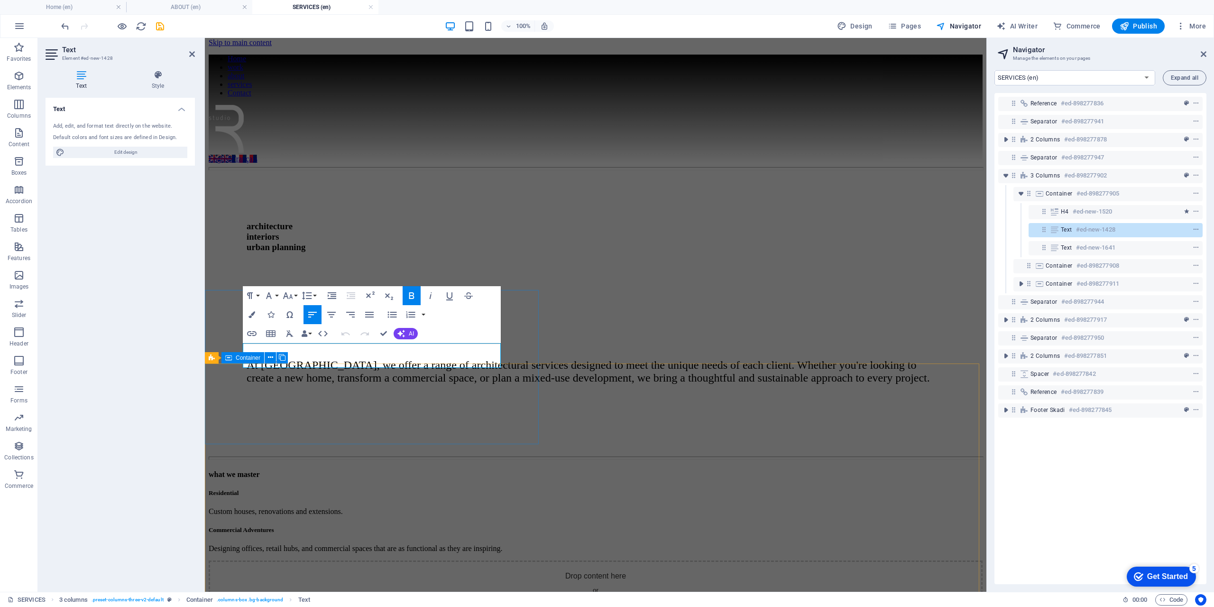
scroll to position [57, 0]
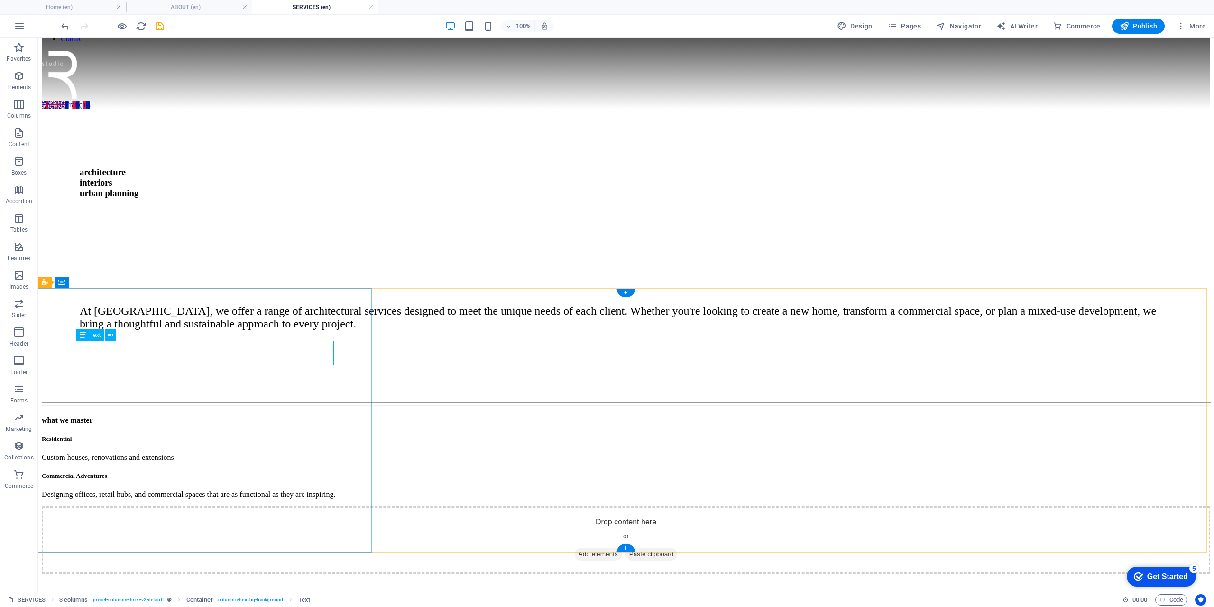
click at [223, 435] on div "Residential Custom houses, renovations and extensions." at bounding box center [209, 448] width 334 height 27
click at [56, 416] on div "what we master Residential Custom houses, renovations and extensions. Commercia…" at bounding box center [209, 457] width 334 height 83
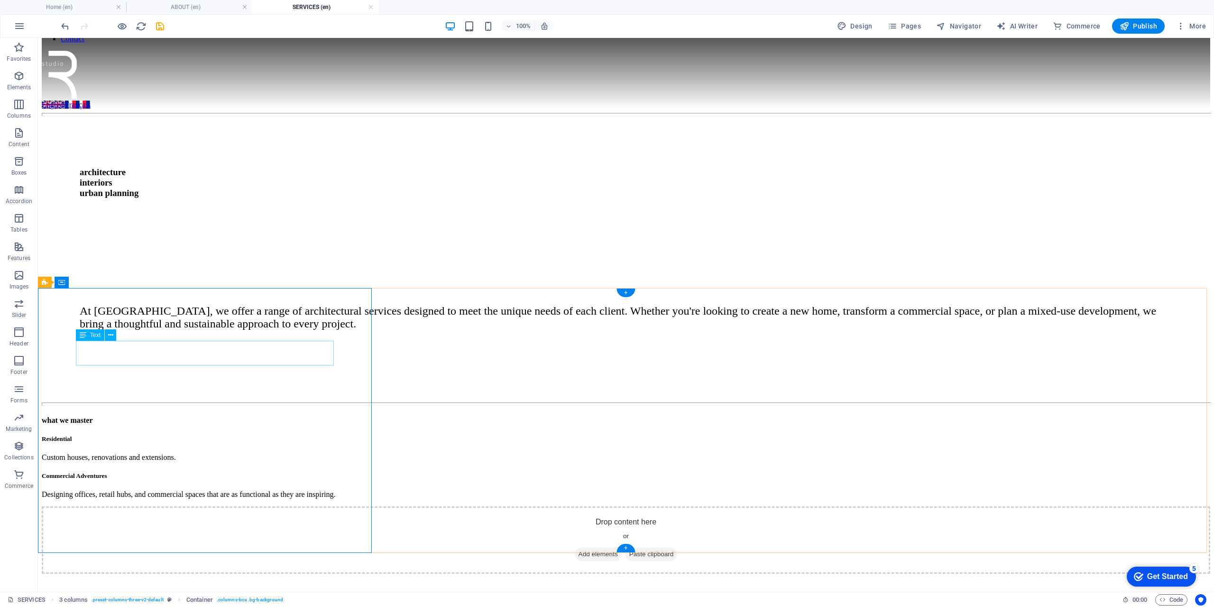
click at [267, 435] on div "Residential Custom houses, renovations and extensions." at bounding box center [209, 448] width 334 height 27
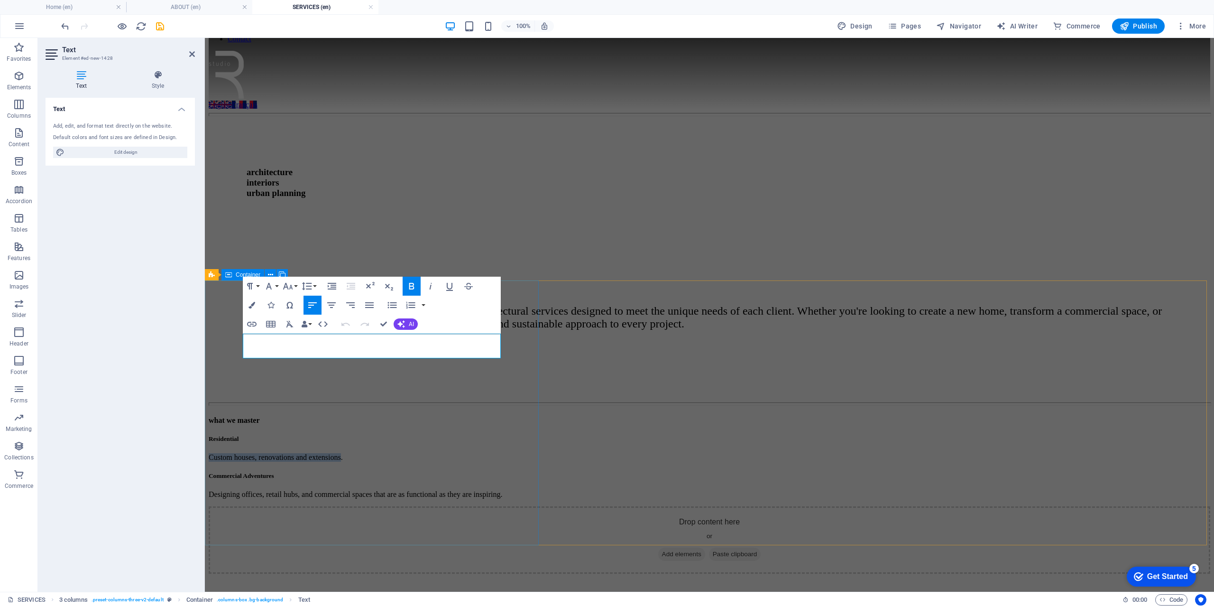
drag, startPoint x: 424, startPoint y: 351, endPoint x: 235, endPoint y: 349, distance: 188.7
click at [235, 416] on div "what we master Residential Custom houses, renovations and extensions. Commercia…" at bounding box center [376, 457] width 334 height 83
click at [326, 471] on div "what we master Residential ​From custom homes to creative renovations, we turn …" at bounding box center [376, 457] width 334 height 83
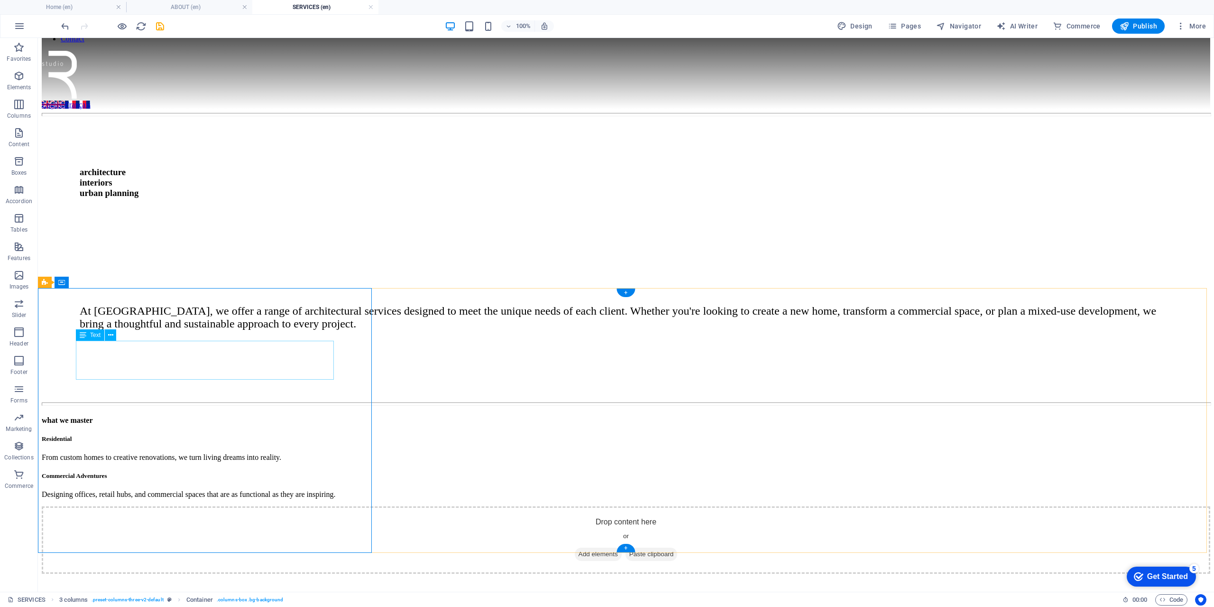
click at [156, 435] on div "Residential From custom homes to creative renovations, we turn living dreams in…" at bounding box center [209, 448] width 334 height 27
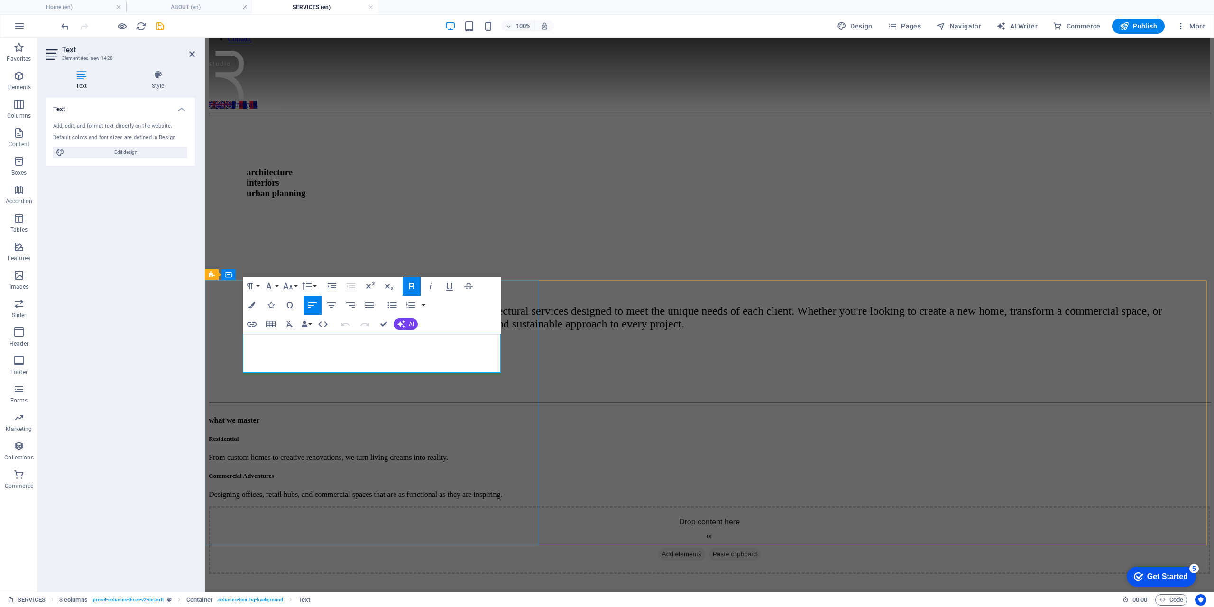
click at [323, 435] on h5 "Residential" at bounding box center [376, 439] width 334 height 8
click at [338, 435] on h5 "Residential" at bounding box center [376, 439] width 334 height 8
click at [262, 435] on strong "Residential projects" at bounding box center [235, 438] width 53 height 7
drag, startPoint x: 379, startPoint y: 339, endPoint x: 313, endPoint y: 335, distance: 66.0
click at [313, 435] on h5 "Residential projects" at bounding box center [376, 439] width 334 height 8
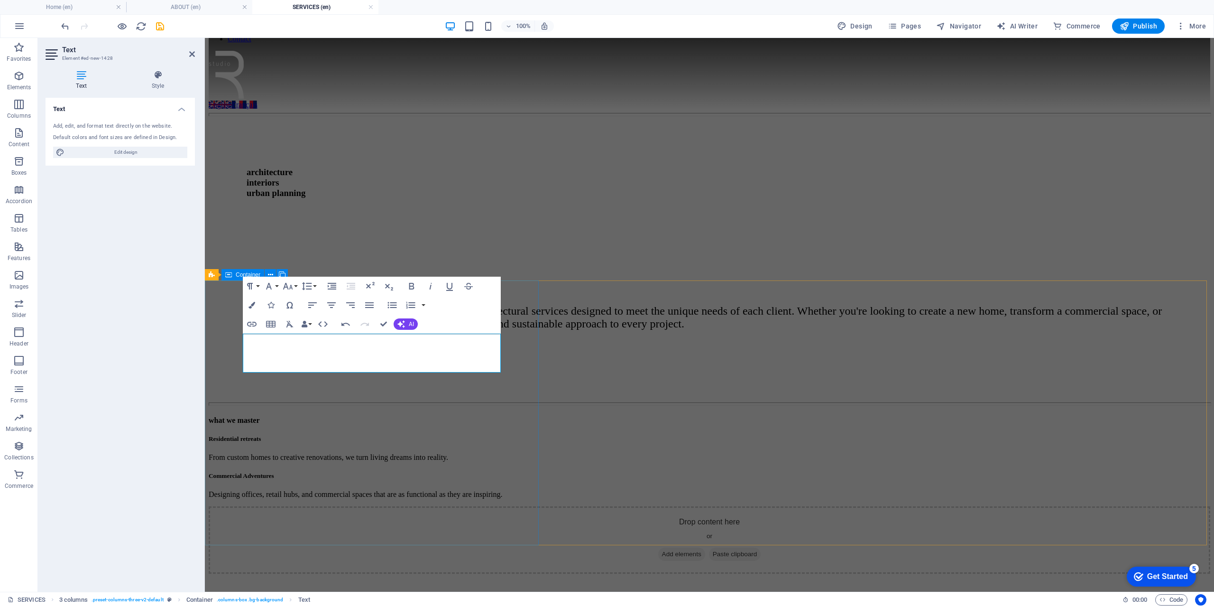
click at [390, 499] on div "what we master Residential retreats From custom homes to creative renovations, …" at bounding box center [376, 457] width 334 height 83
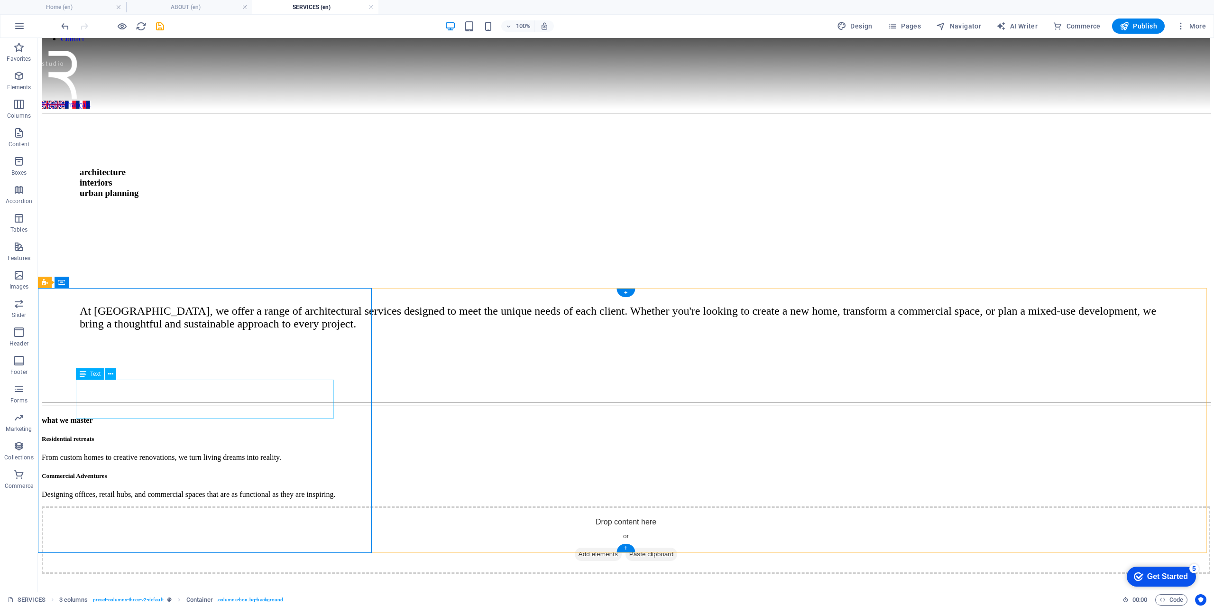
click at [126, 472] on div "Commercial Adventures Designing offices, retail hubs, and commercial spaces tha…" at bounding box center [209, 485] width 334 height 27
click at [604, 402] on div at bounding box center [626, 403] width 1168 height 3
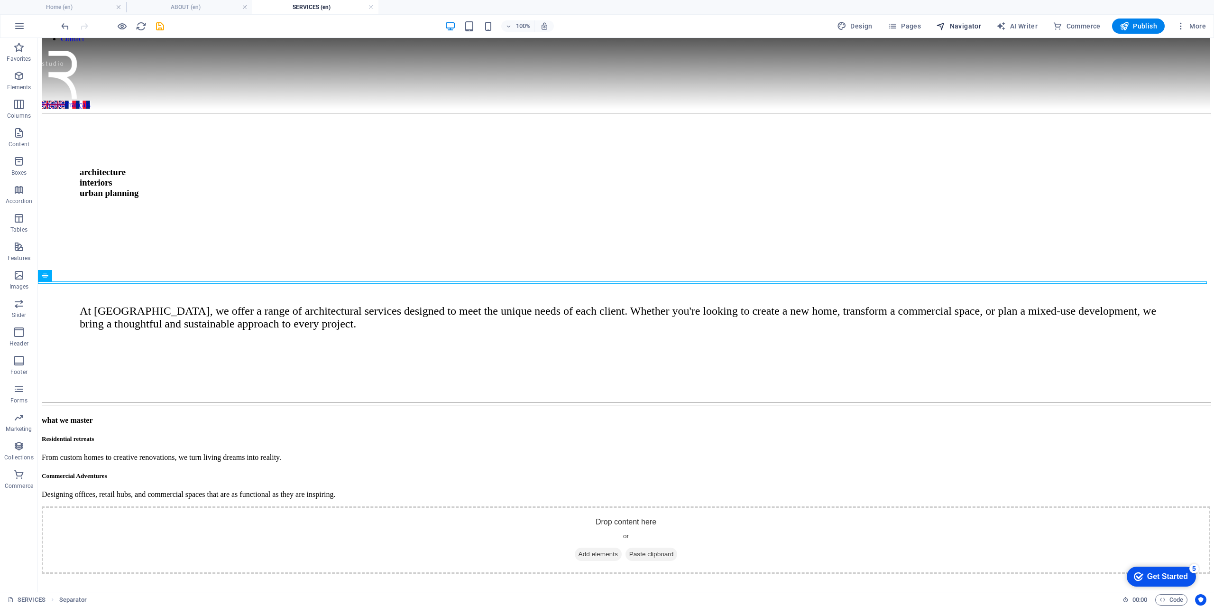
click at [955, 25] on span "Navigator" at bounding box center [958, 25] width 45 height 9
select select "16899703-en"
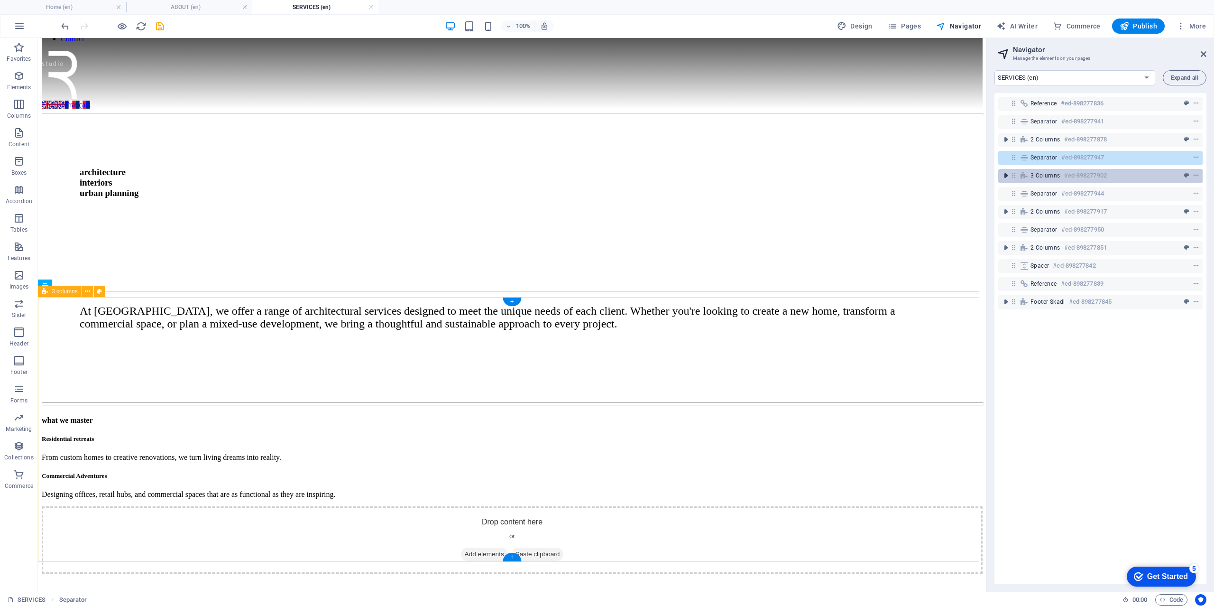
click at [1006, 174] on icon "toggle-expand" at bounding box center [1005, 175] width 9 height 9
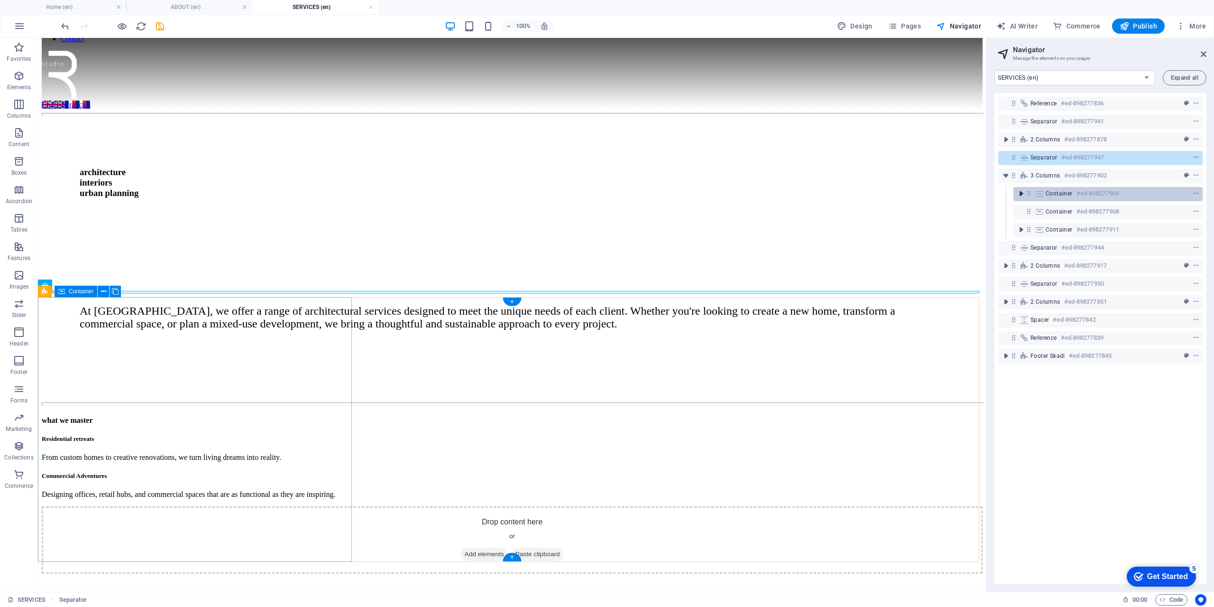
click at [1026, 192] on icon "toggle-expand" at bounding box center [1020, 193] width 9 height 9
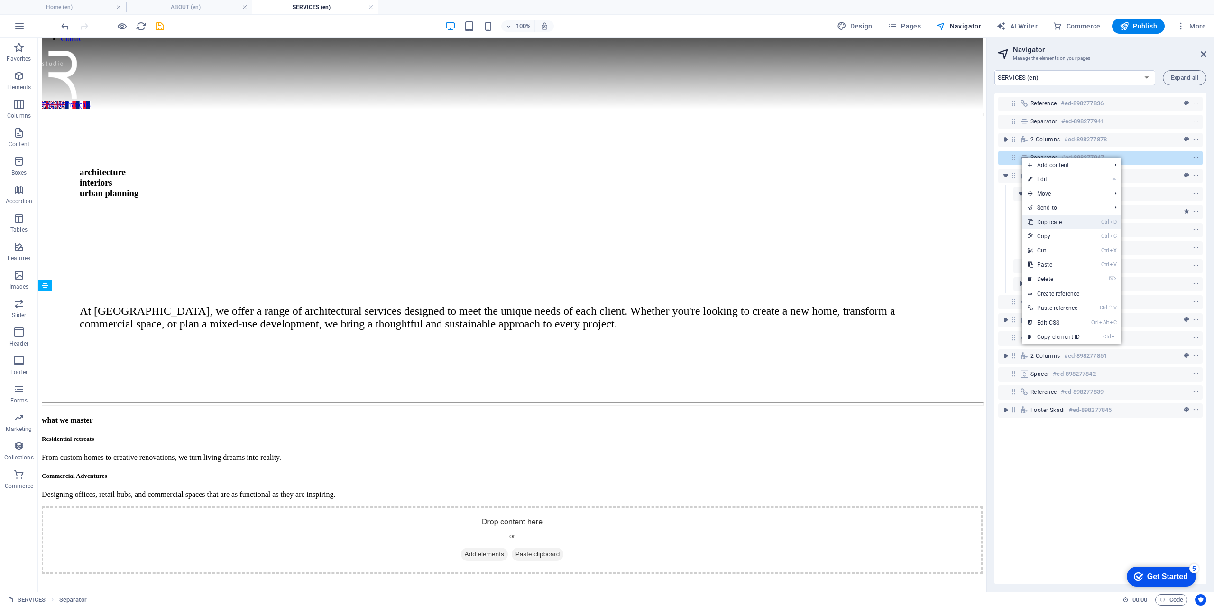
click at [1056, 220] on link "Ctrl D Duplicate" at bounding box center [1054, 222] width 64 height 14
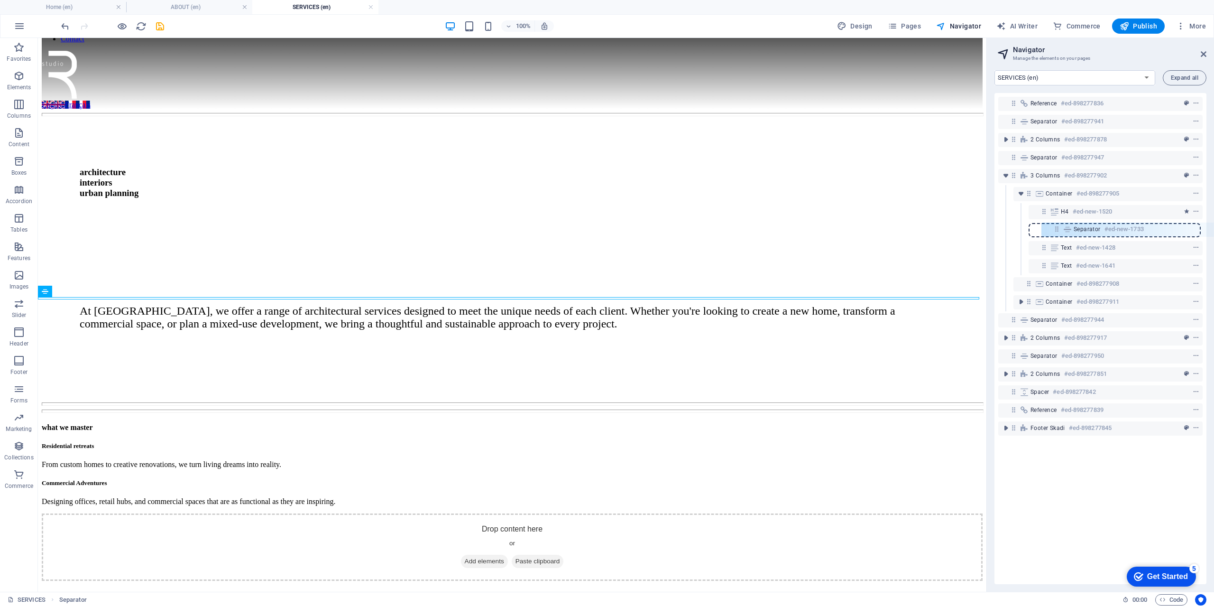
drag, startPoint x: 1013, startPoint y: 175, endPoint x: 1057, endPoint y: 231, distance: 71.5
click at [1057, 231] on div "Reference #ed-898277836 Separator #ed-898277941 2 columns #ed-898277878 Separat…" at bounding box center [1100, 338] width 212 height 491
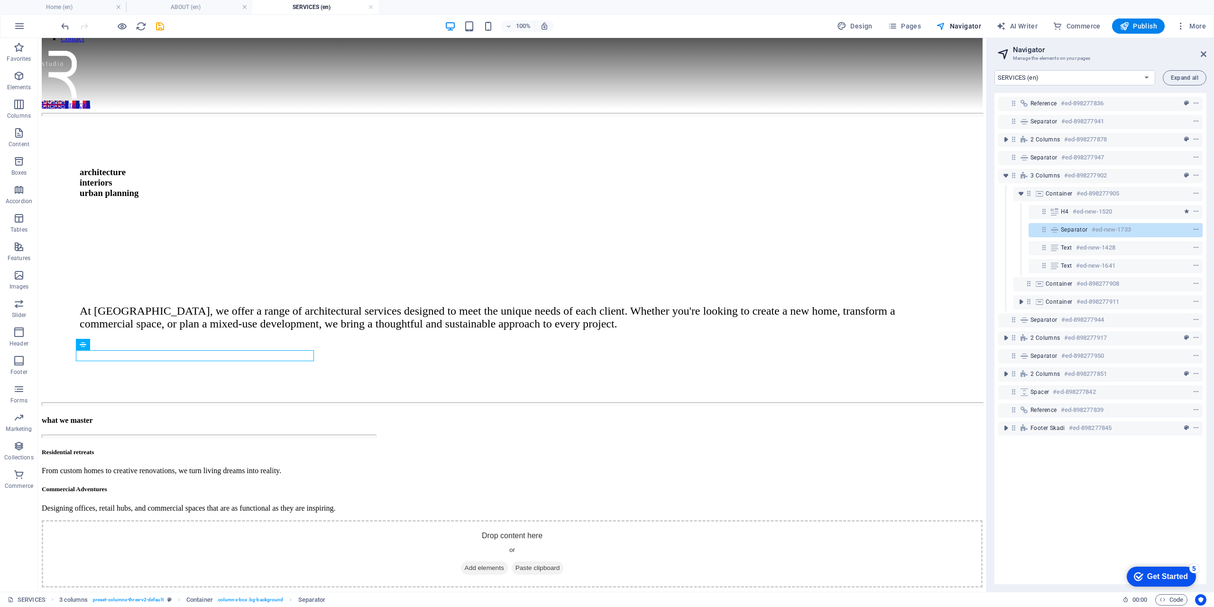
click at [1066, 230] on span "Separator" at bounding box center [1074, 230] width 27 height 8
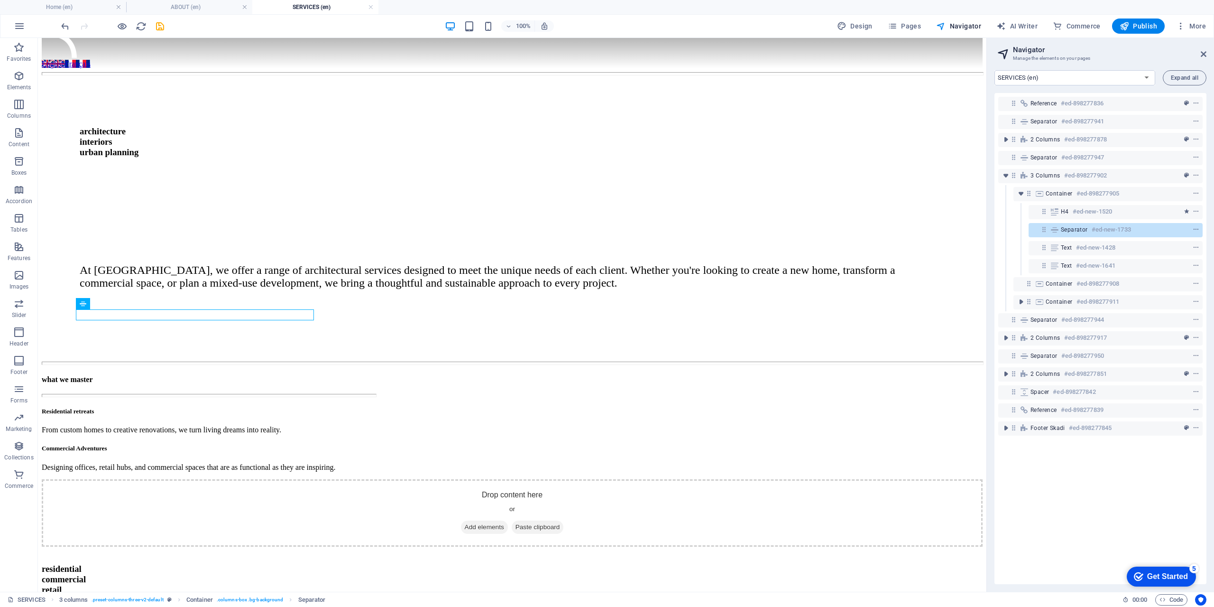
click at [1066, 230] on span "Separator" at bounding box center [1074, 230] width 27 height 8
select select "%"
select select "px"
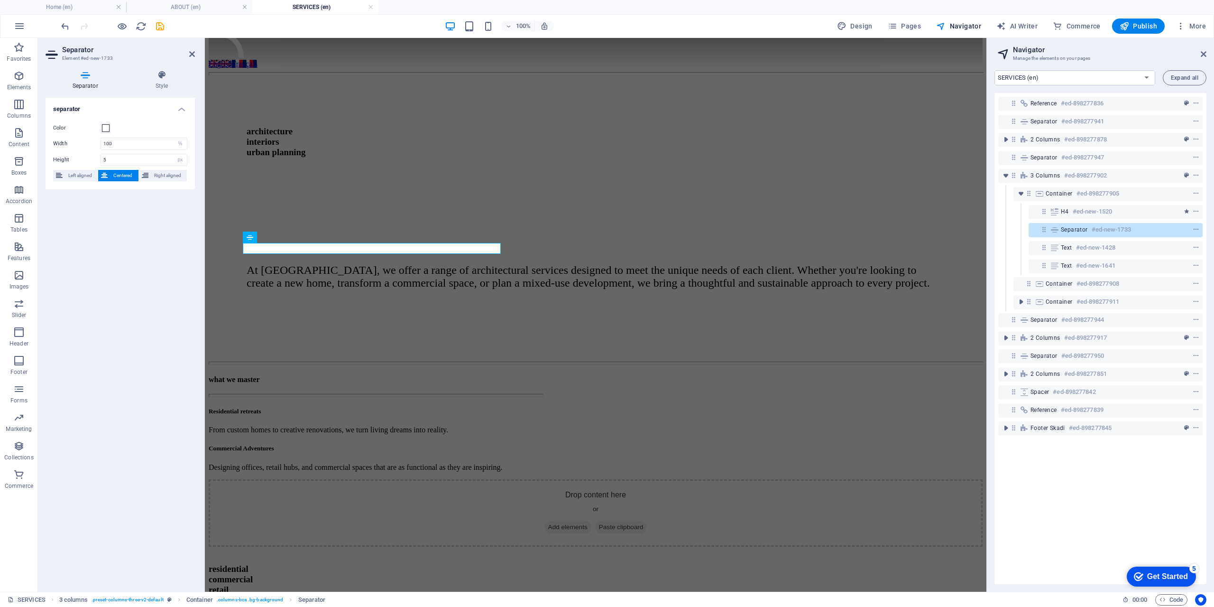
scroll to position [91, 0]
click at [142, 162] on input "5" at bounding box center [144, 159] width 86 height 11
type input "1"
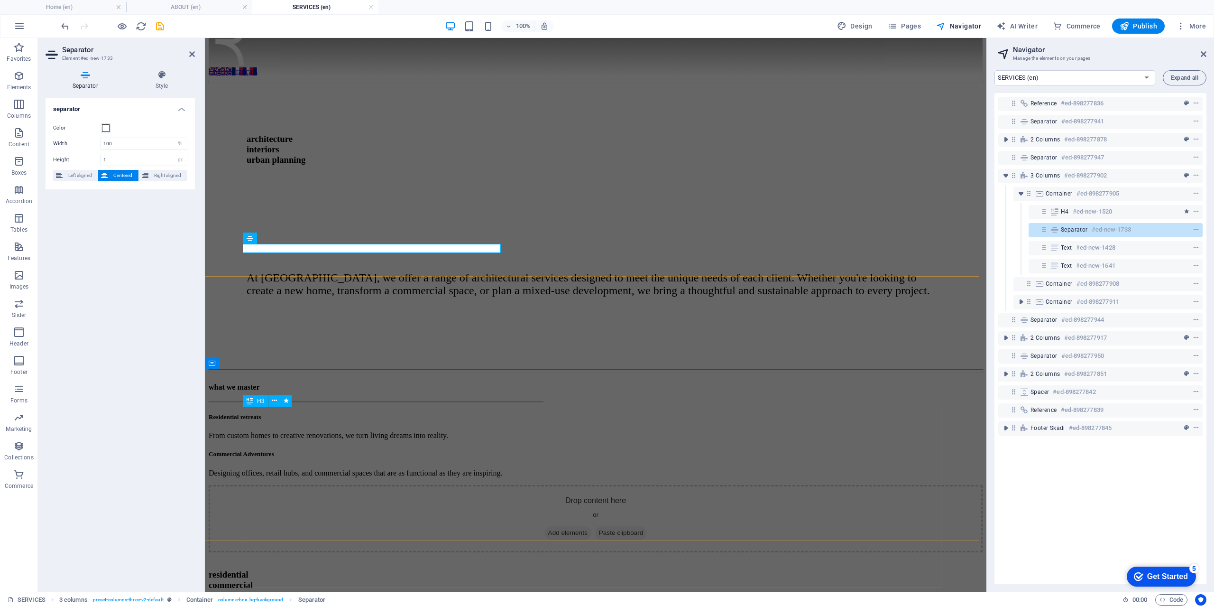
click at [600, 552] on div "​​​ residential commercial retail workplace mixed use" at bounding box center [596, 587] width 774 height 70
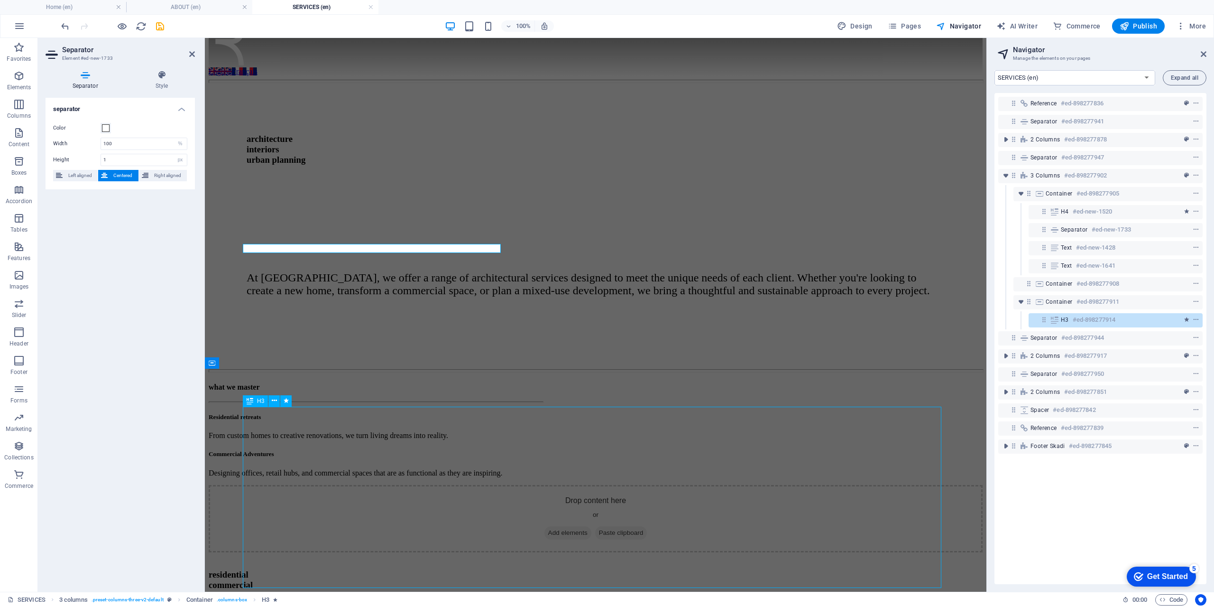
scroll to position [98, 0]
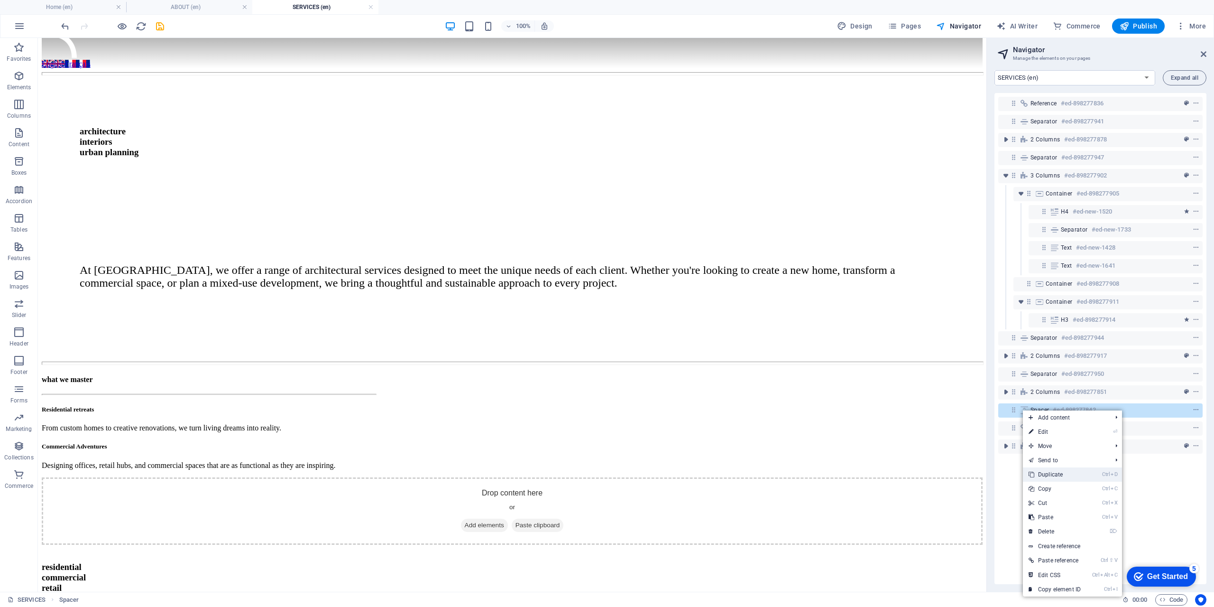
click at [1045, 473] on link "Ctrl D Duplicate" at bounding box center [1055, 474] width 64 height 14
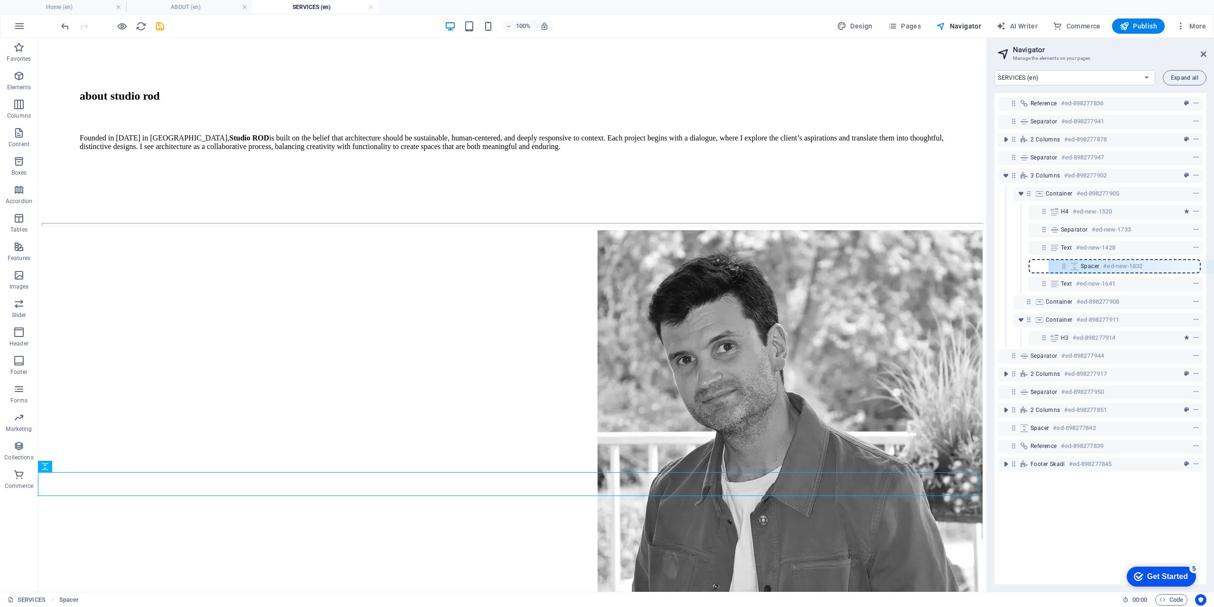
drag, startPoint x: 1013, startPoint y: 428, endPoint x: 1064, endPoint y: 264, distance: 171.7
click at [1064, 264] on div "Reference #ed-898277836 Separator #ed-898277941 2 columns #ed-898277878 Separat…" at bounding box center [1100, 338] width 212 height 491
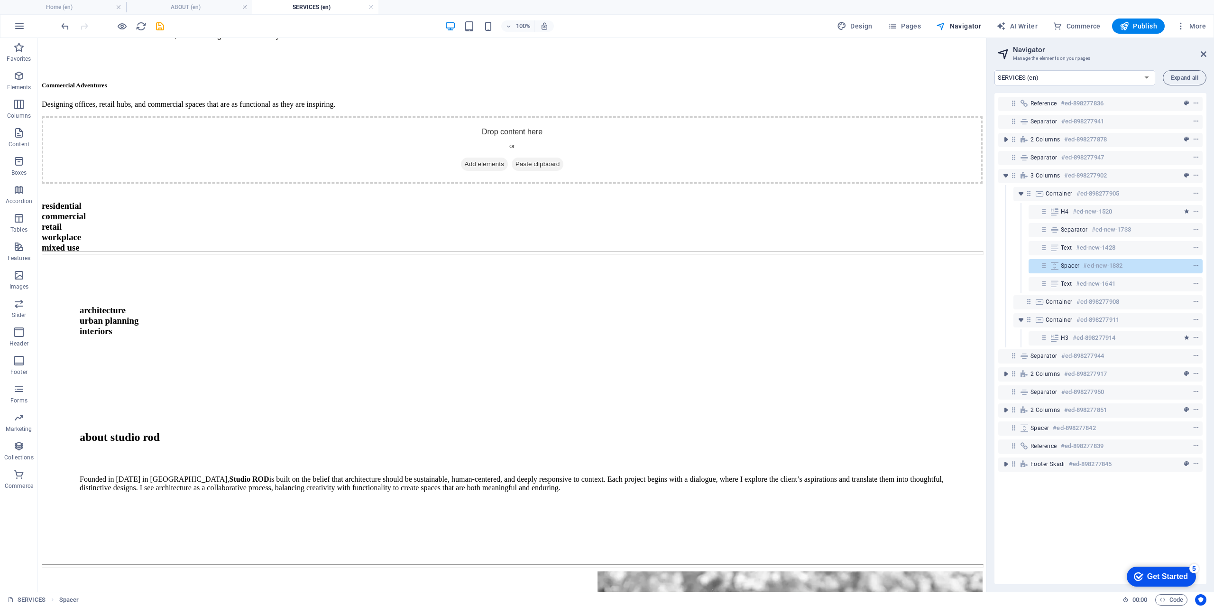
scroll to position [152, 0]
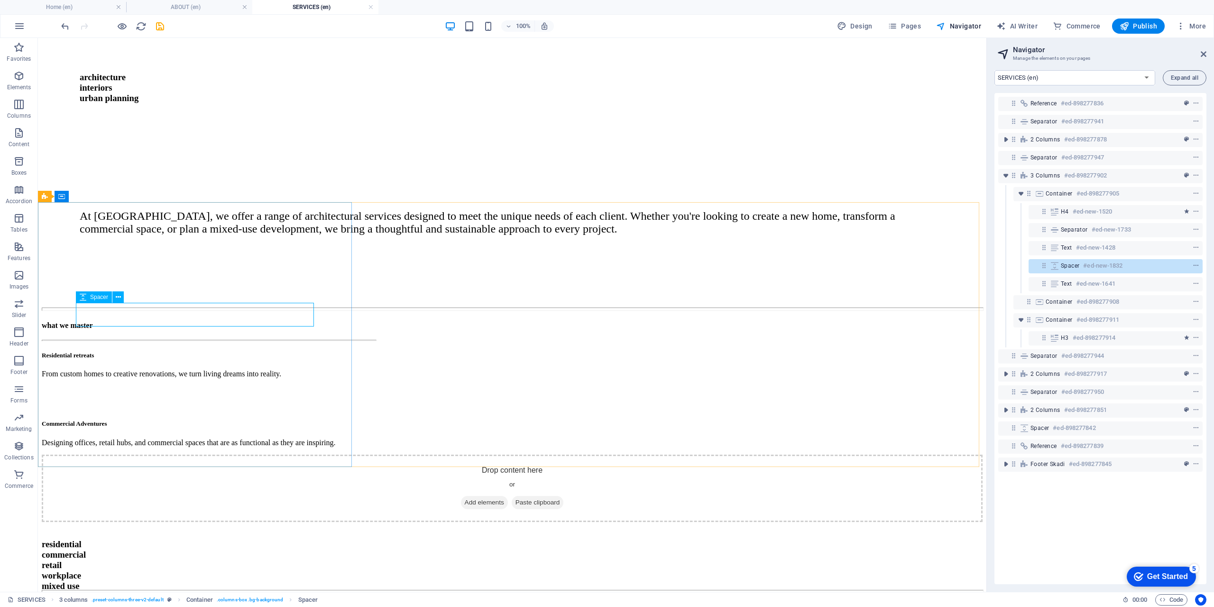
click at [89, 298] on div "Spacer" at bounding box center [94, 296] width 36 height 11
select select "px"
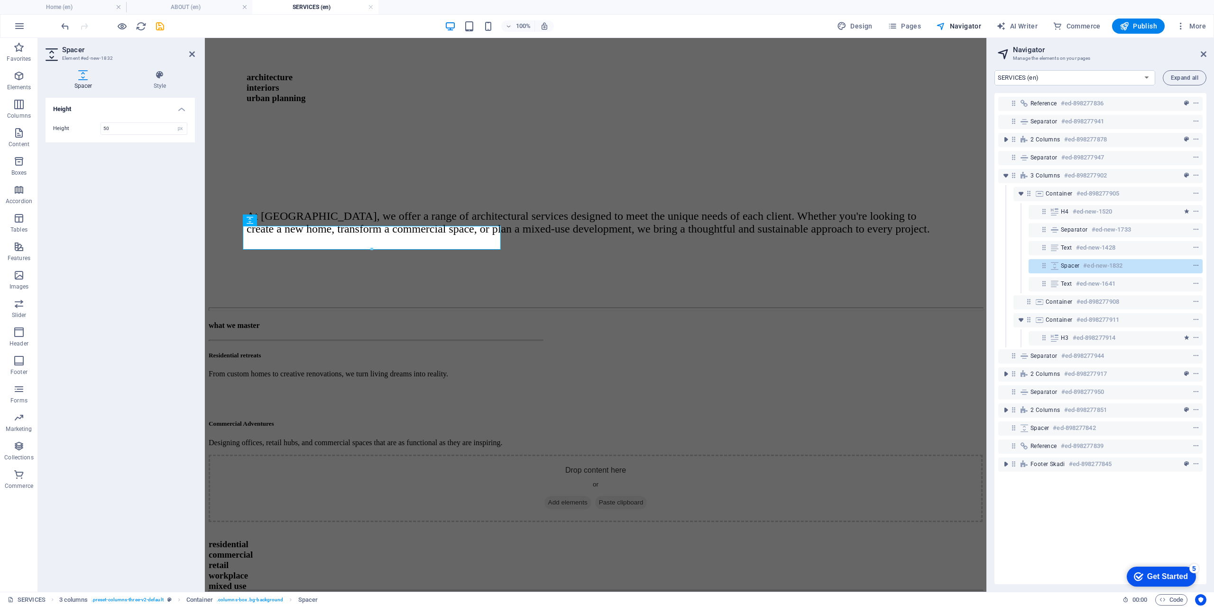
scroll to position [145, 0]
type input "10"
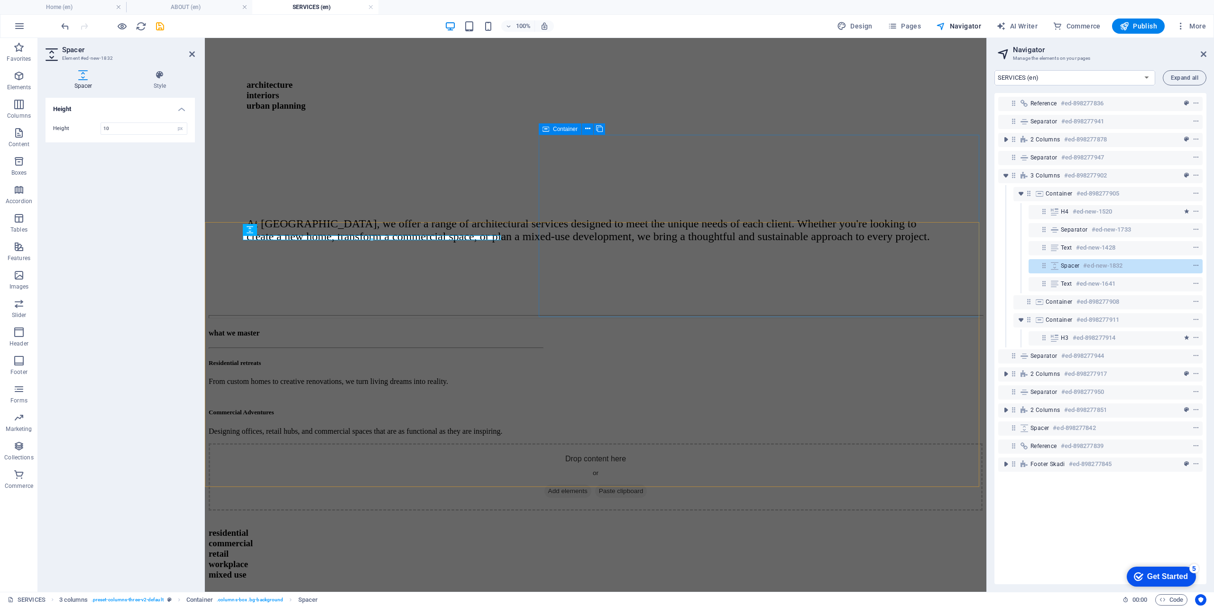
click at [650, 443] on div "Drop content here or Add elements Paste clipboard" at bounding box center [596, 476] width 774 height 67
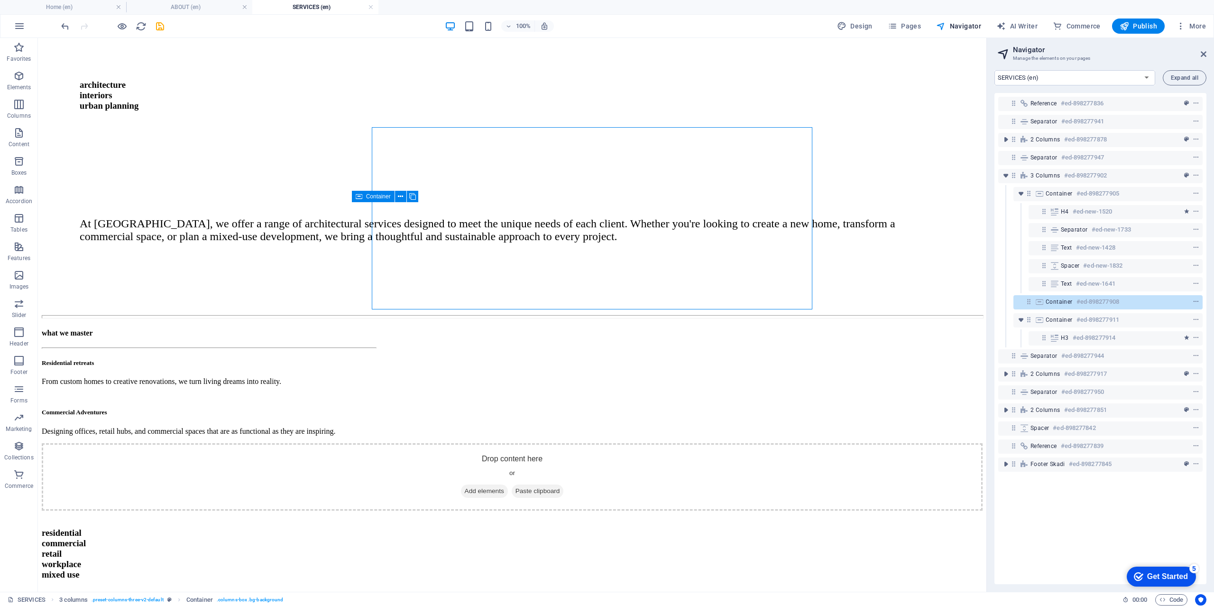
scroll to position [152, 0]
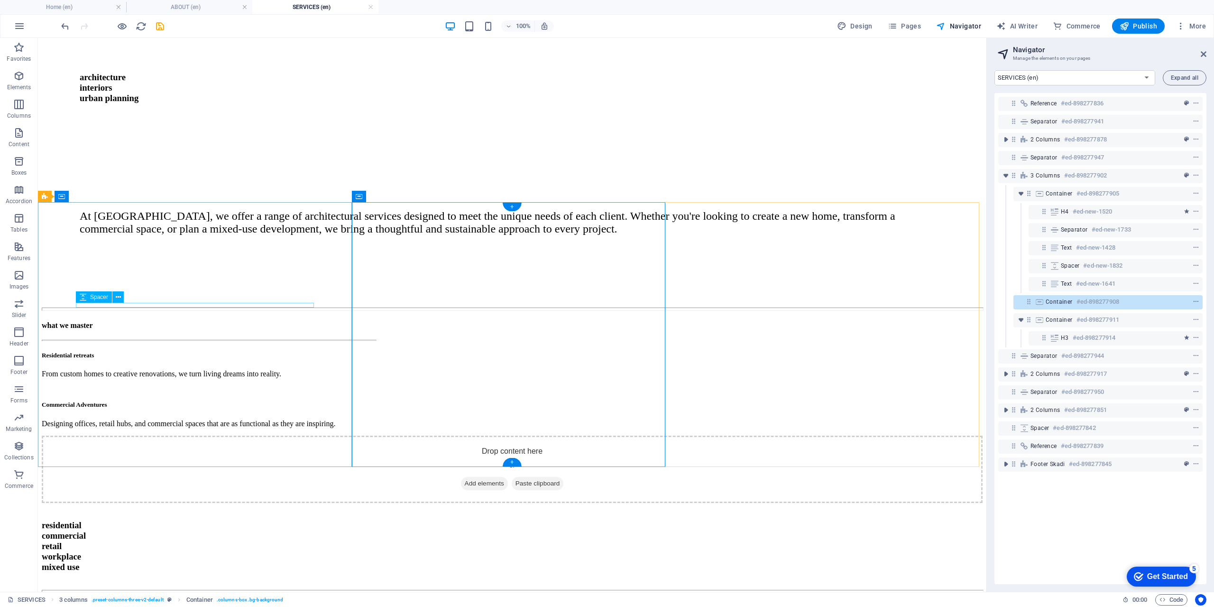
click at [175, 386] on div at bounding box center [209, 388] width 334 height 5
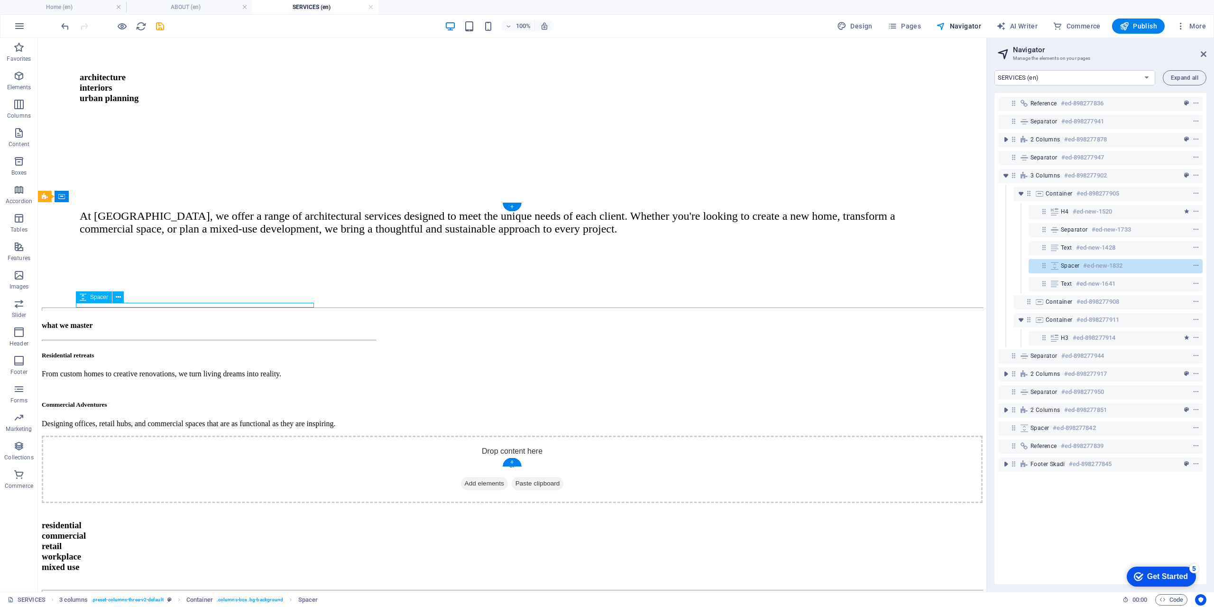
click at [175, 386] on div at bounding box center [209, 388] width 334 height 5
select select "px"
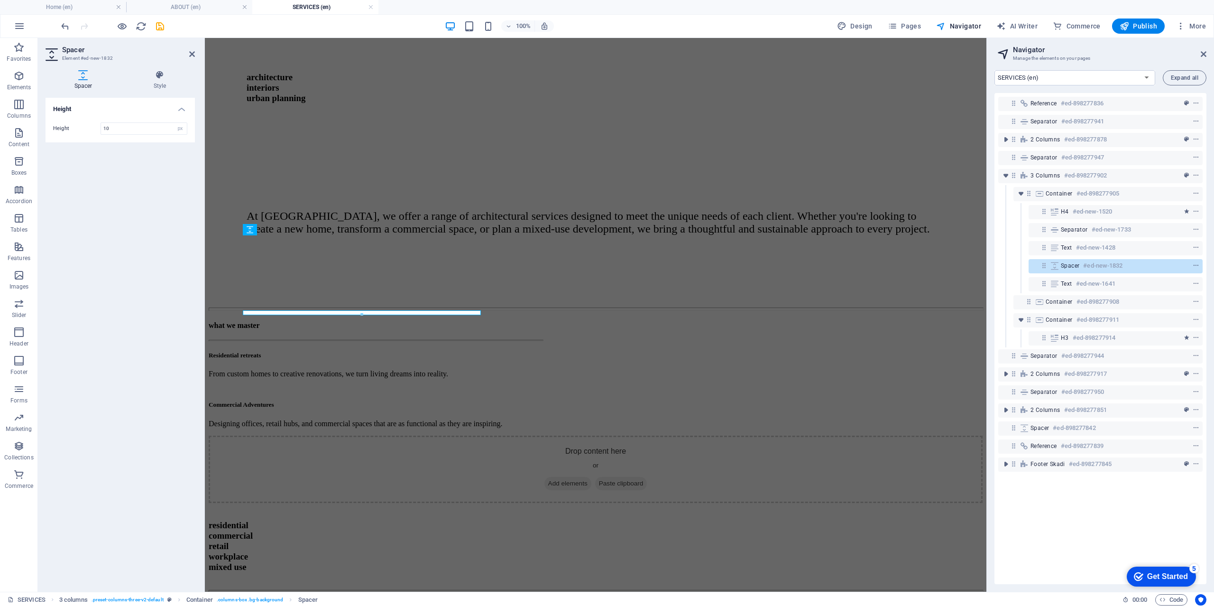
scroll to position [145, 0]
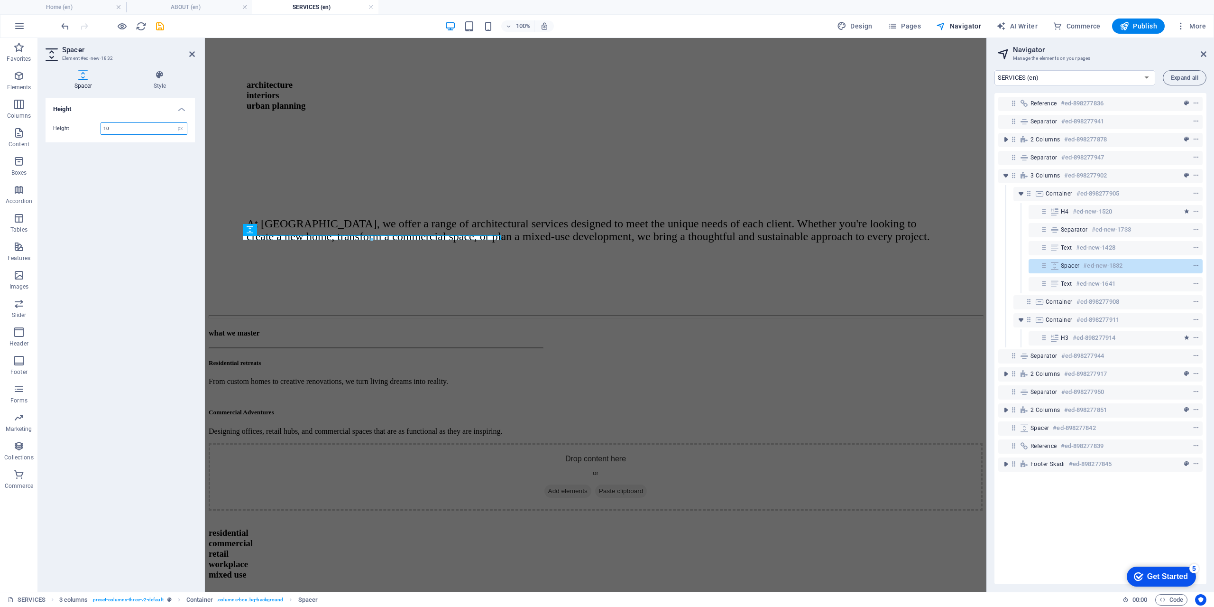
click at [121, 132] on input "10" at bounding box center [144, 128] width 86 height 11
type input "1"
type input "20"
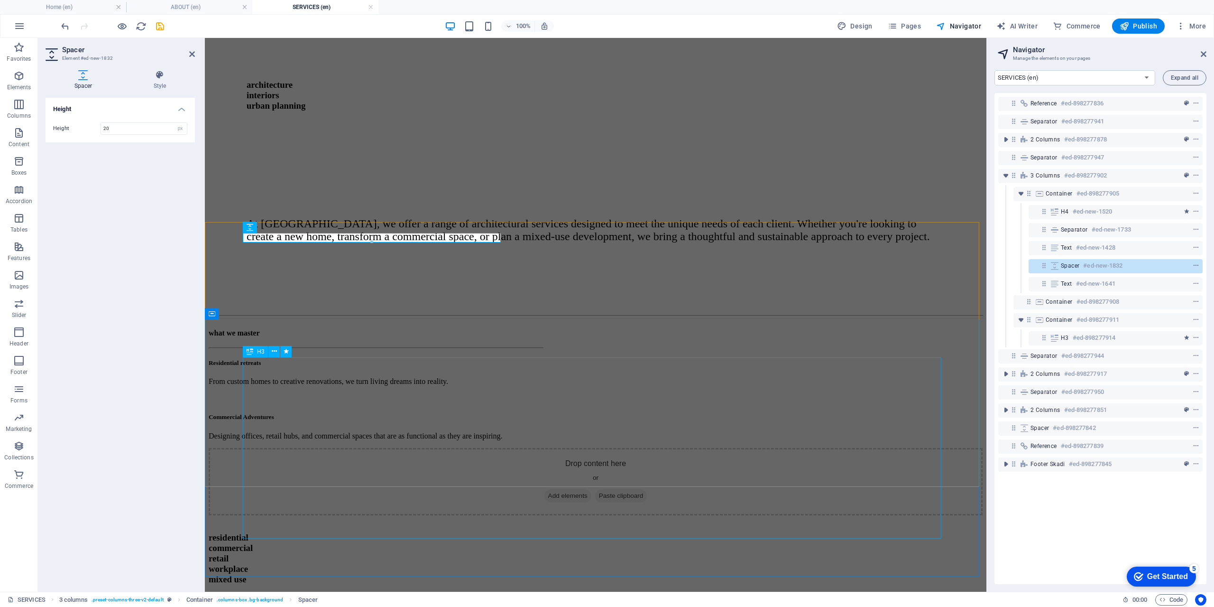
click at [462, 515] on div "​​​ residential commercial retail workplace mixed use" at bounding box center [596, 550] width 774 height 70
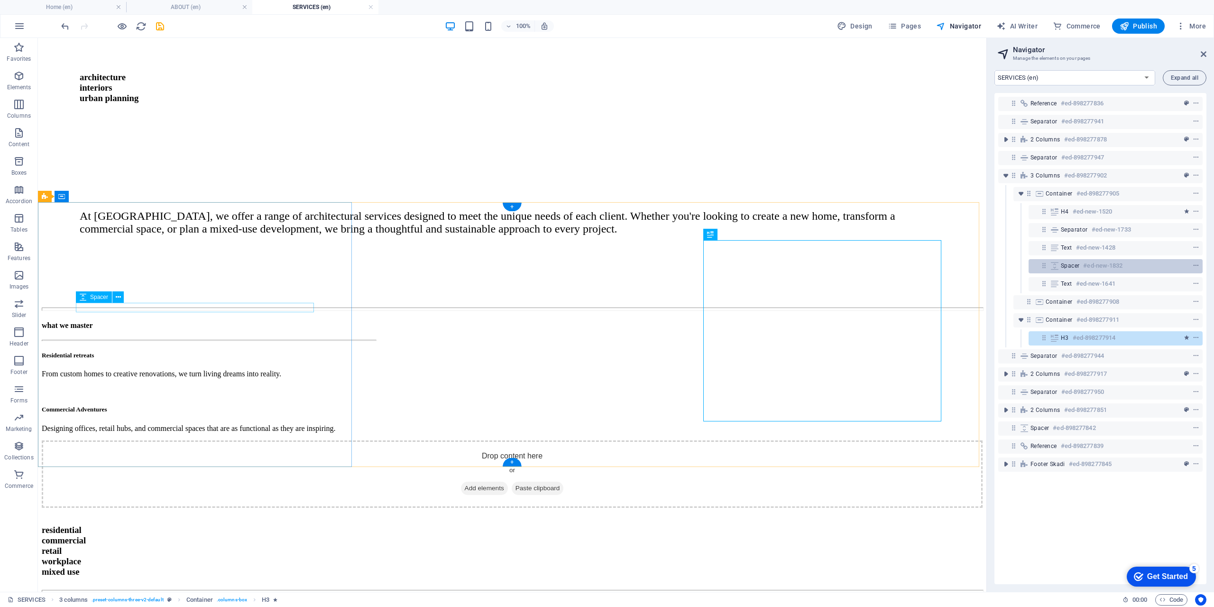
click at [1066, 263] on span "Spacer" at bounding box center [1070, 266] width 18 height 8
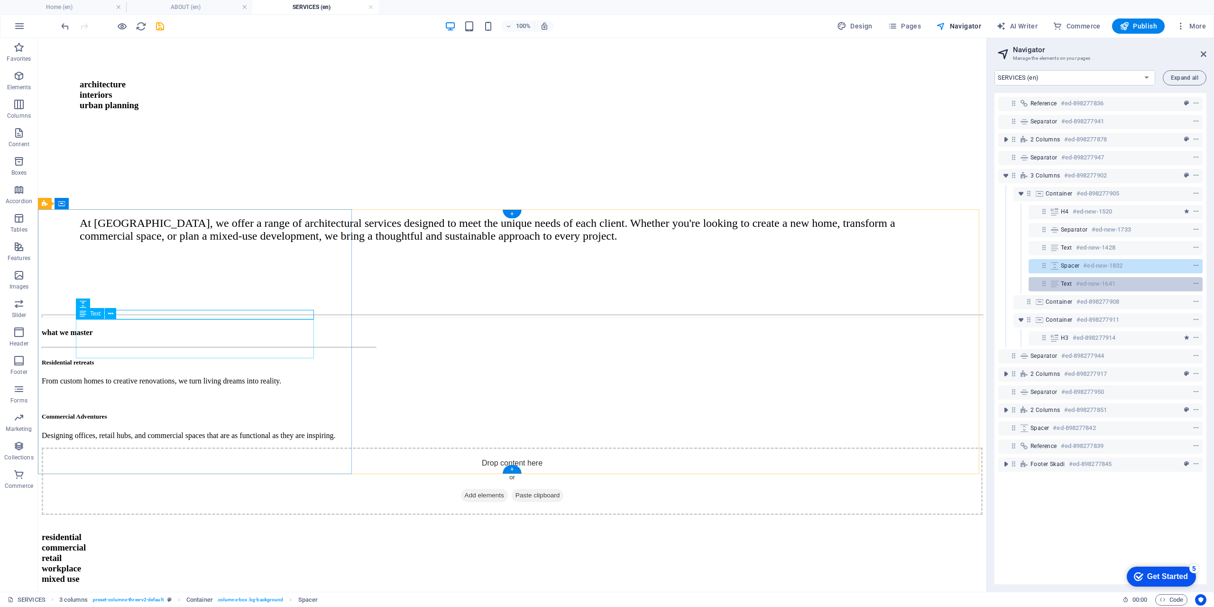
click at [1070, 285] on span "Text" at bounding box center [1066, 284] width 11 height 8
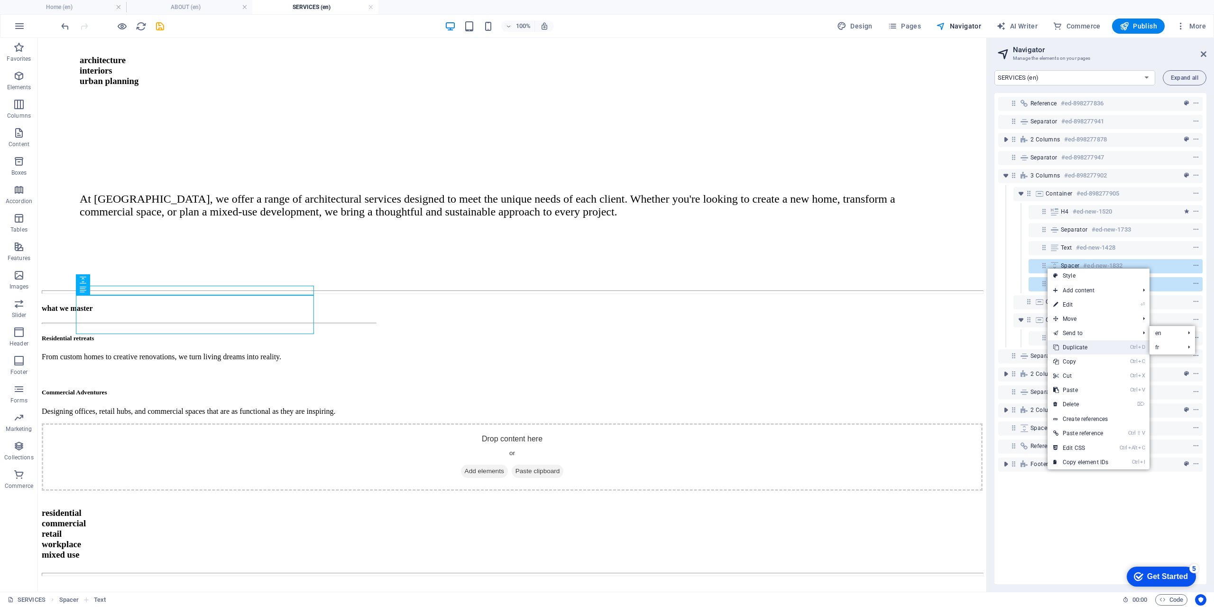
click at [1081, 346] on link "Ctrl D Duplicate" at bounding box center [1081, 347] width 66 height 14
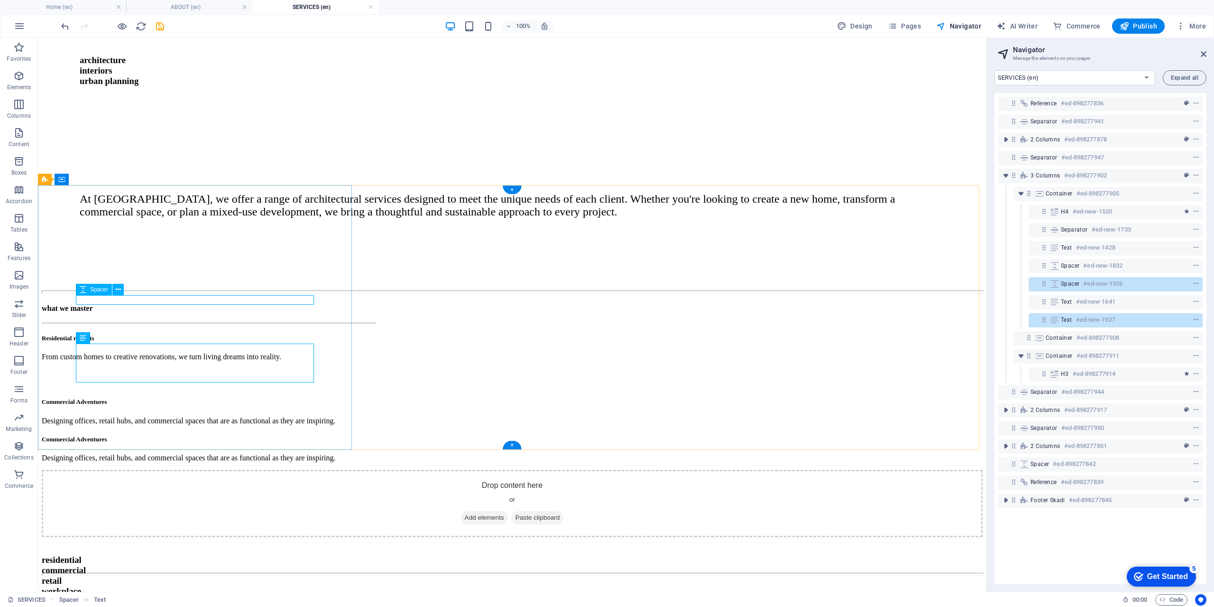
click at [1044, 284] on icon at bounding box center [1044, 283] width 8 height 8
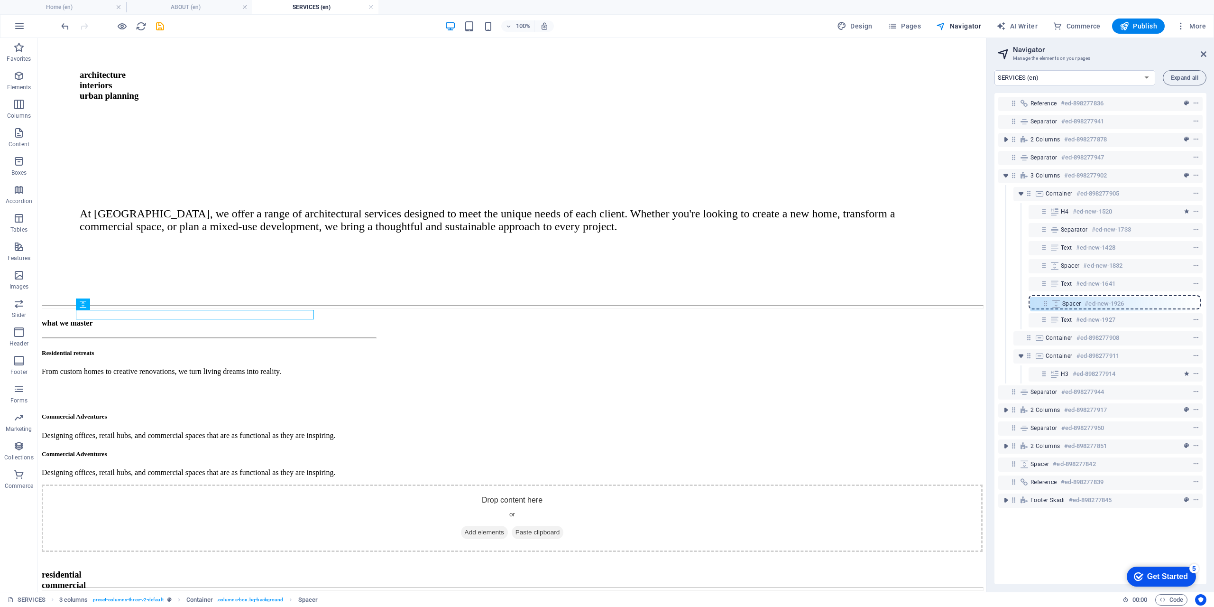
drag, startPoint x: 1043, startPoint y: 284, endPoint x: 1045, endPoint y: 308, distance: 23.8
click at [1045, 308] on div "Reference #ed-898277836 Separator #ed-898277941 2 columns #ed-898277878 Separat…" at bounding box center [1100, 338] width 212 height 491
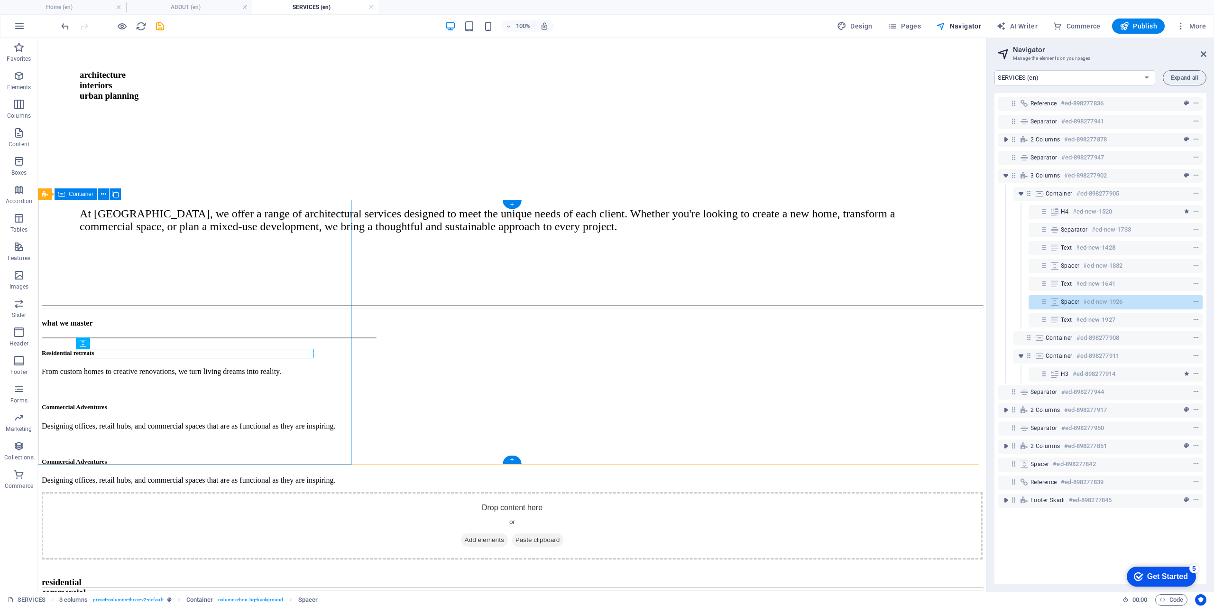
click at [156, 444] on div "what we master Residential retreats From custom homes to creative renovations, …" at bounding box center [209, 401] width 334 height 165
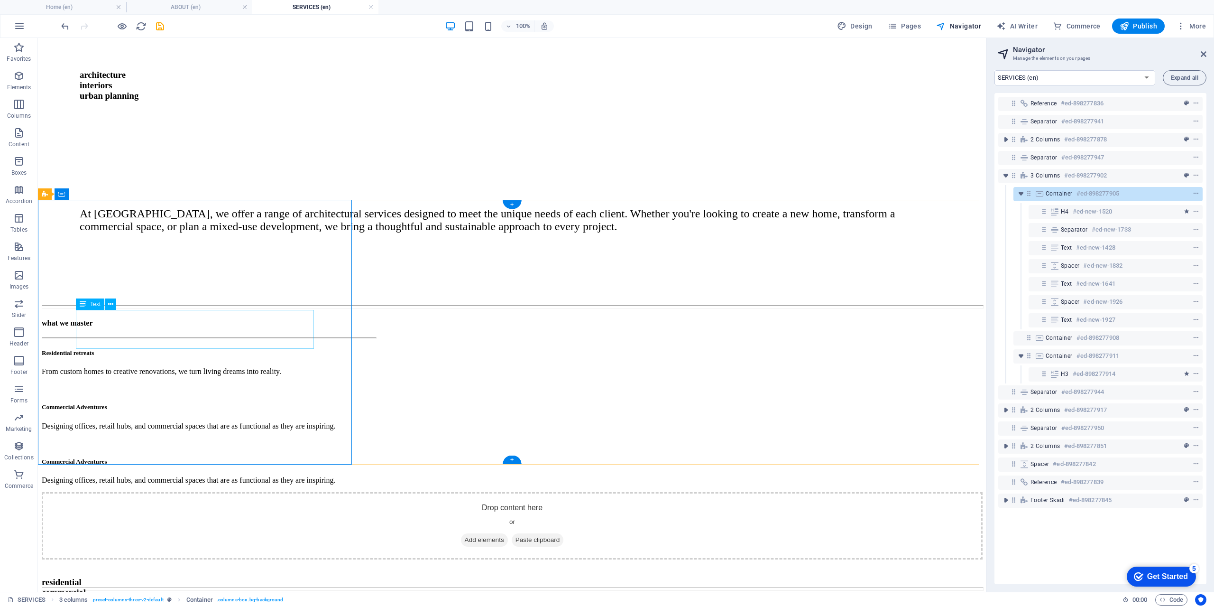
click at [193, 403] on div "Commercial Adventures Designing offices, retail hubs, and commercial spaces tha…" at bounding box center [209, 416] width 334 height 27
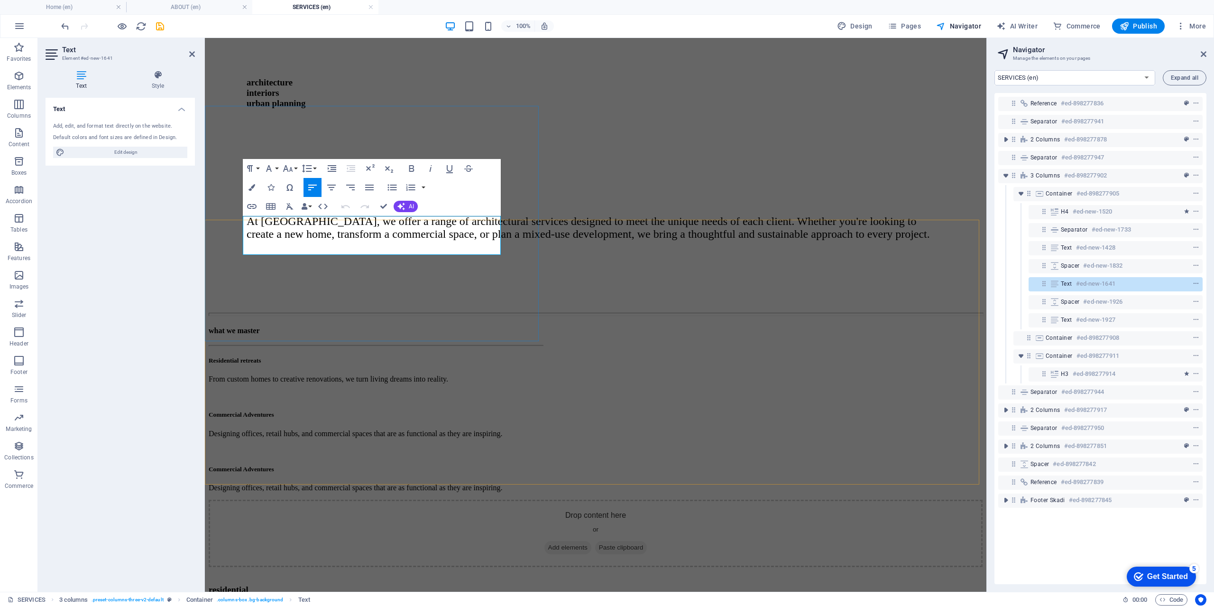
click at [360, 429] on p "Designing offices, retail hubs, and commercial spaces that are as functional as…" at bounding box center [376, 433] width 334 height 9
click at [359, 429] on p "Designing offices, retail hubs, and commercial spaces that are as functional as…" at bounding box center [376, 433] width 334 height 9
drag, startPoint x: 359, startPoint y: 234, endPoint x: 339, endPoint y: 236, distance: 20.0
click at [339, 429] on p "Designing offices, retail hubs, and commercial spaces that are as functional as…" at bounding box center [376, 433] width 334 height 9
drag, startPoint x: 362, startPoint y: 235, endPoint x: 342, endPoint y: 235, distance: 19.4
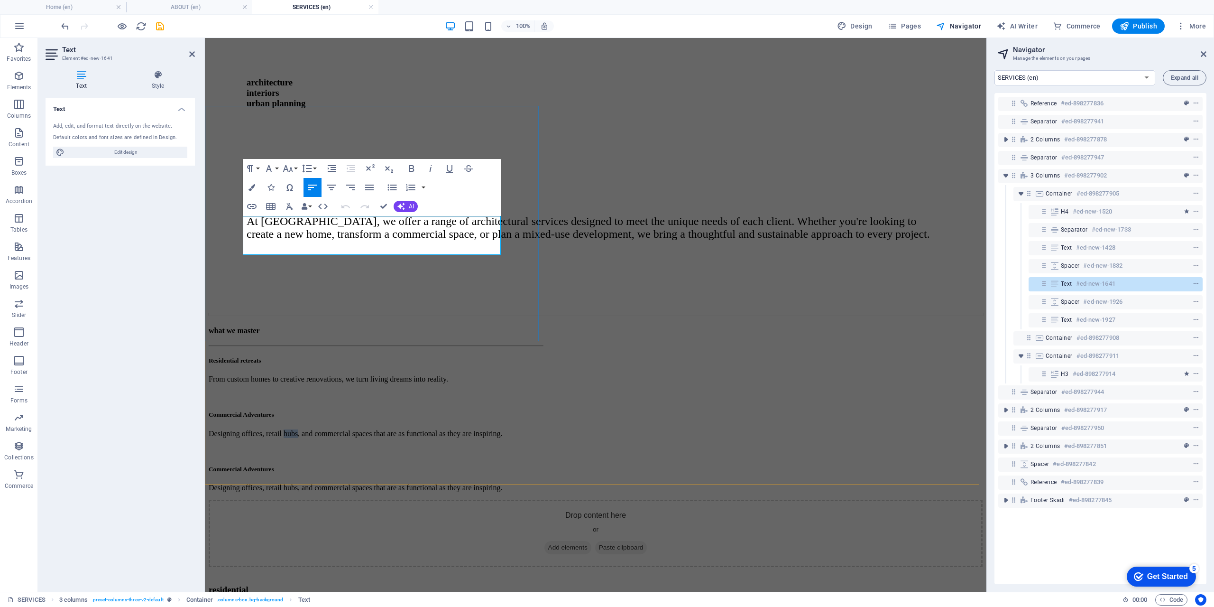
click at [342, 429] on p "Designing offices, retail hubs, and commercial spaces that are as functional as…" at bounding box center [376, 433] width 334 height 9
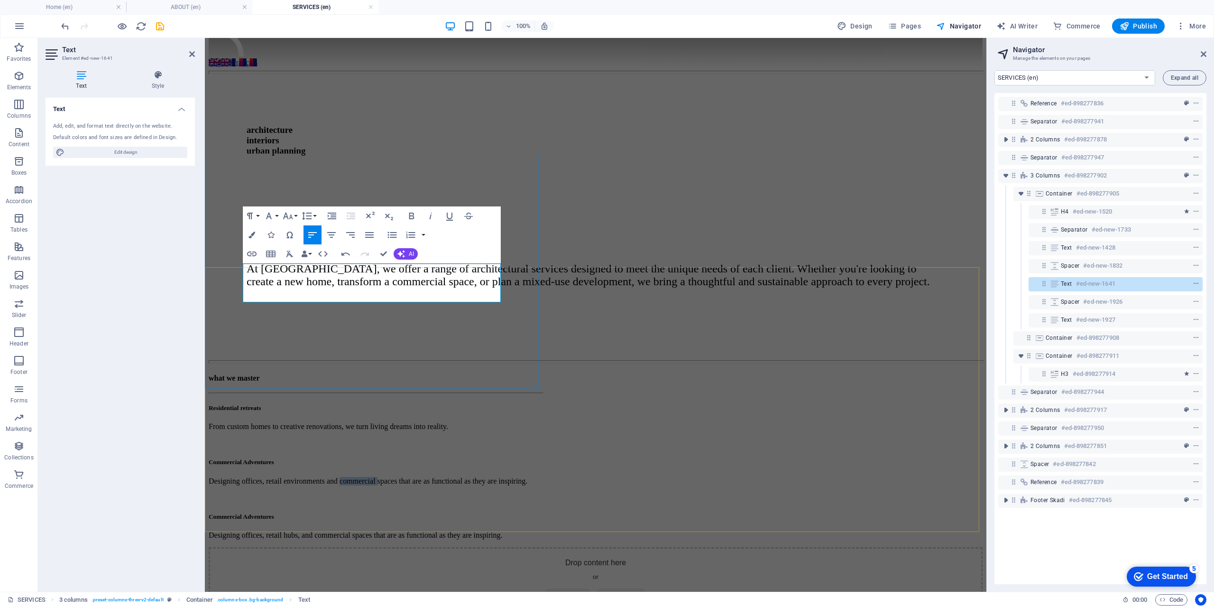
drag, startPoint x: 472, startPoint y: 280, endPoint x: 421, endPoint y: 283, distance: 51.3
click at [421, 477] on p "Designing offices, retail environments and commercial spaces that are as functi…" at bounding box center [376, 481] width 334 height 9
click at [435, 477] on p "Designing offices, retail environments and commercial spaces that are as functi…" at bounding box center [376, 481] width 334 height 9
drag, startPoint x: 421, startPoint y: 280, endPoint x: 496, endPoint y: 278, distance: 75.0
click at [496, 477] on p "Designing offices, retail environments and commercial spaces that are as functi…" at bounding box center [376, 481] width 334 height 9
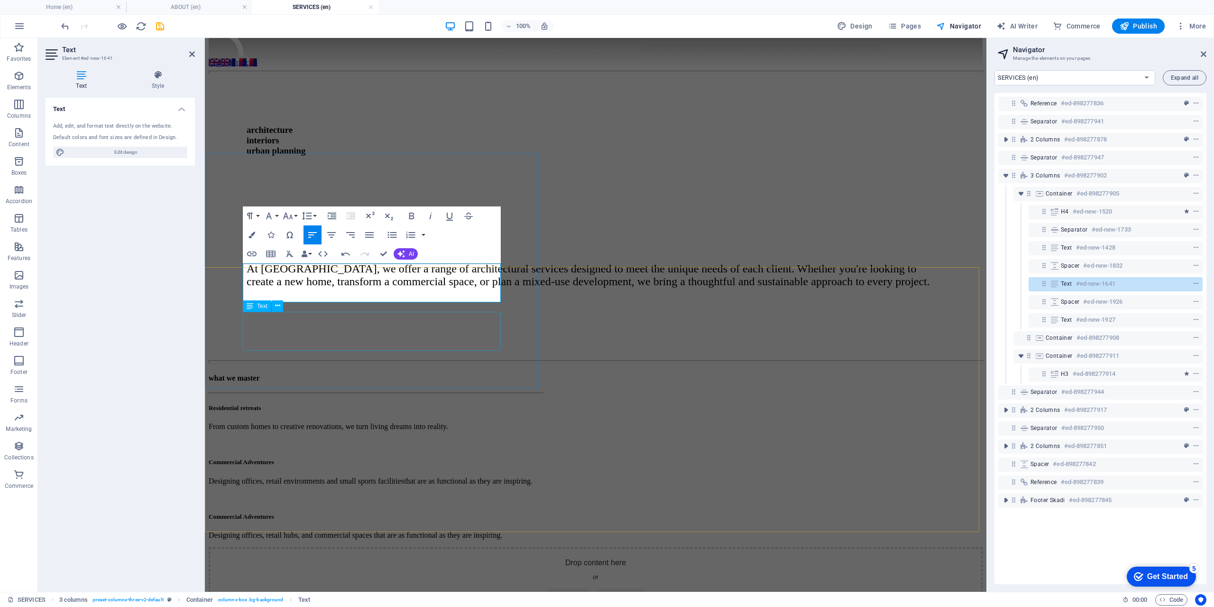
click at [414, 374] on div "what we master Residential retreats From custom homes to creative renovations, …" at bounding box center [376, 456] width 334 height 165
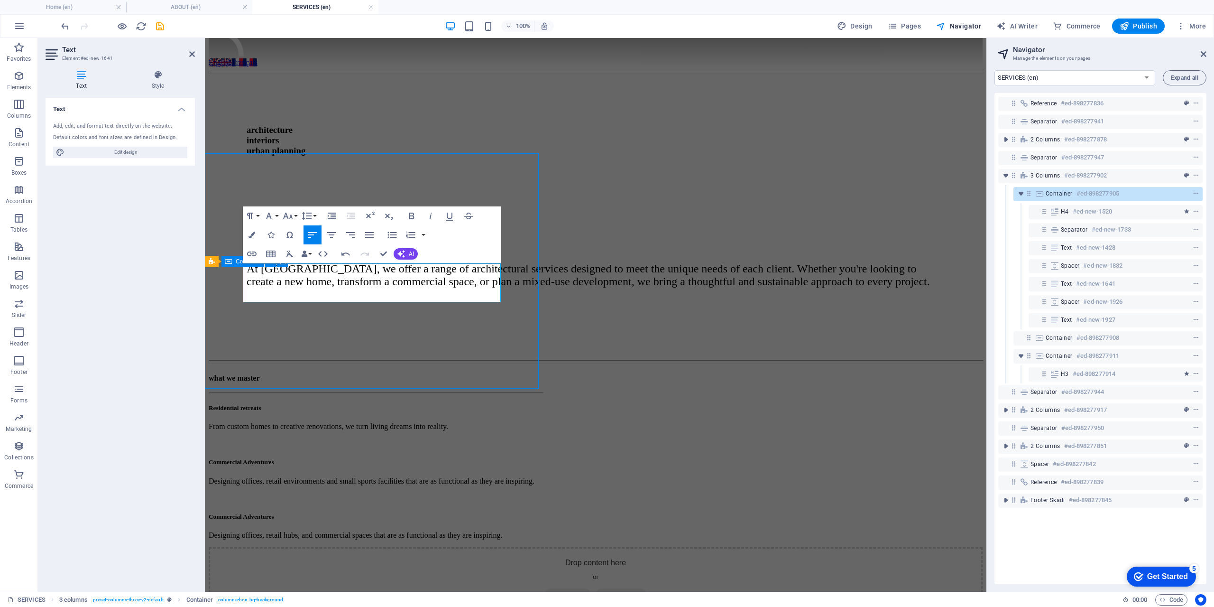
scroll to position [201, 0]
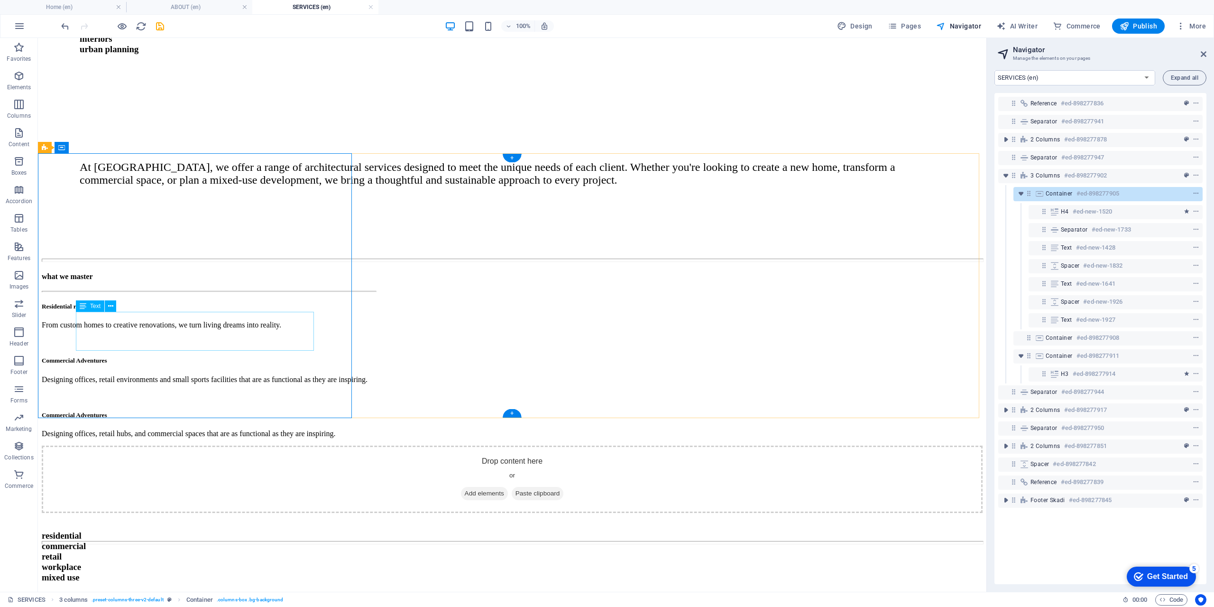
click at [170, 411] on div "Commercial Adventures Designing offices, retail hubs, and commercial spaces tha…" at bounding box center [209, 424] width 334 height 27
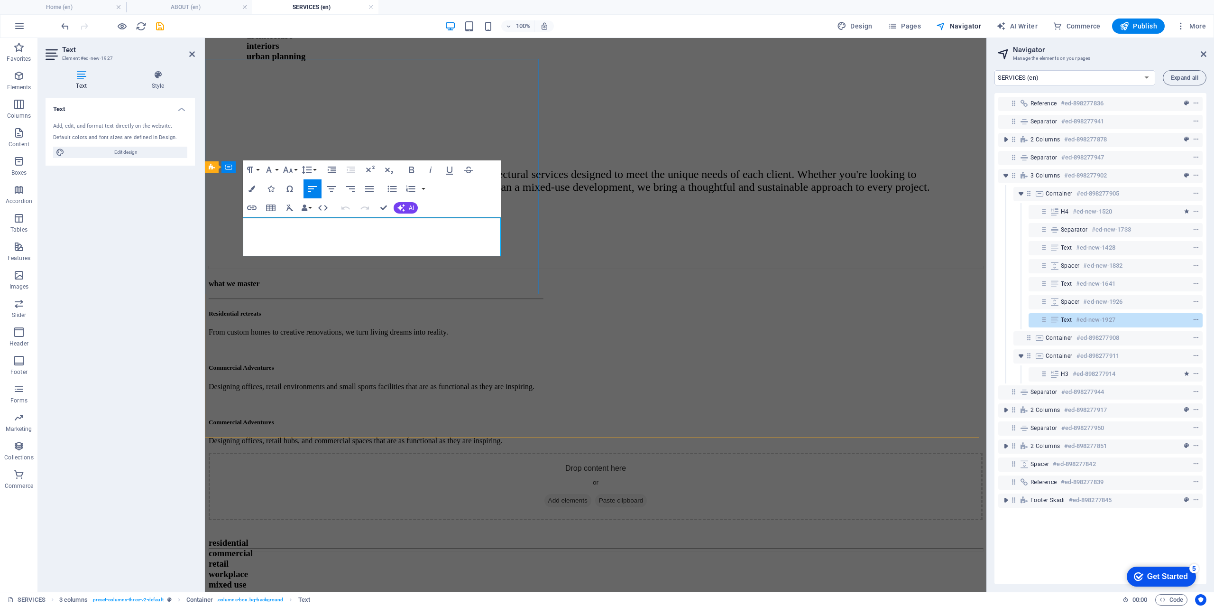
click at [390, 436] on p "Designing offices, retail hubs, and commercial spaces that are as functional as…" at bounding box center [376, 440] width 334 height 9
drag, startPoint x: 400, startPoint y: 251, endPoint x: 246, endPoint y: 233, distance: 155.2
click at [246, 436] on p "Designing offices, retail hubs, and commercial spaces that are as functional as…" at bounding box center [376, 440] width 334 height 9
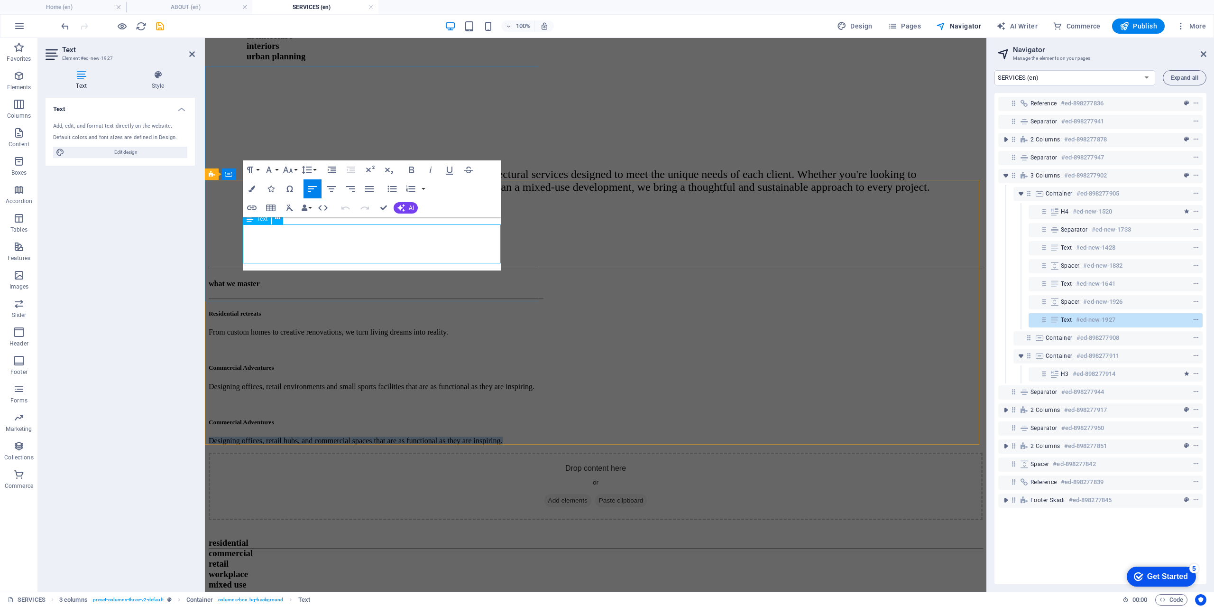
scroll to position [187, 0]
drag, startPoint x: 375, startPoint y: 234, endPoint x: 351, endPoint y: 237, distance: 23.8
click at [351, 443] on p "We transform offices with smart interior design, clever space planning, and uni…" at bounding box center [376, 451] width 334 height 17
drag, startPoint x: 473, startPoint y: 234, endPoint x: 450, endPoint y: 235, distance: 23.3
click at [450, 443] on p "We transform offices with tailored interior design, clever space planning, and …" at bounding box center [376, 451] width 334 height 17
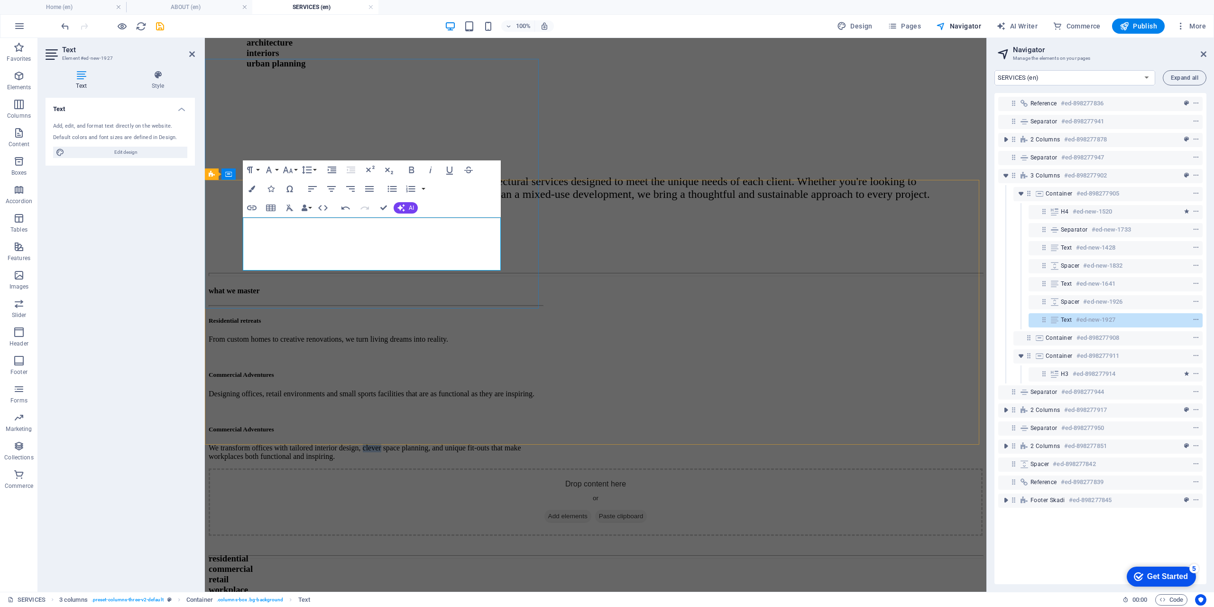
click at [369, 443] on p "We transform offices with tailored interior design, clever space planning, and …" at bounding box center [376, 451] width 334 height 17
drag, startPoint x: 383, startPoint y: 233, endPoint x: 349, endPoint y: 233, distance: 33.7
click at [349, 443] on p "We transform offices with tailored interior design, clever space planning, and …" at bounding box center [376, 451] width 334 height 17
click at [379, 443] on p "We transform offices with bespoke interior design, clever space planning, and u…" at bounding box center [376, 451] width 334 height 17
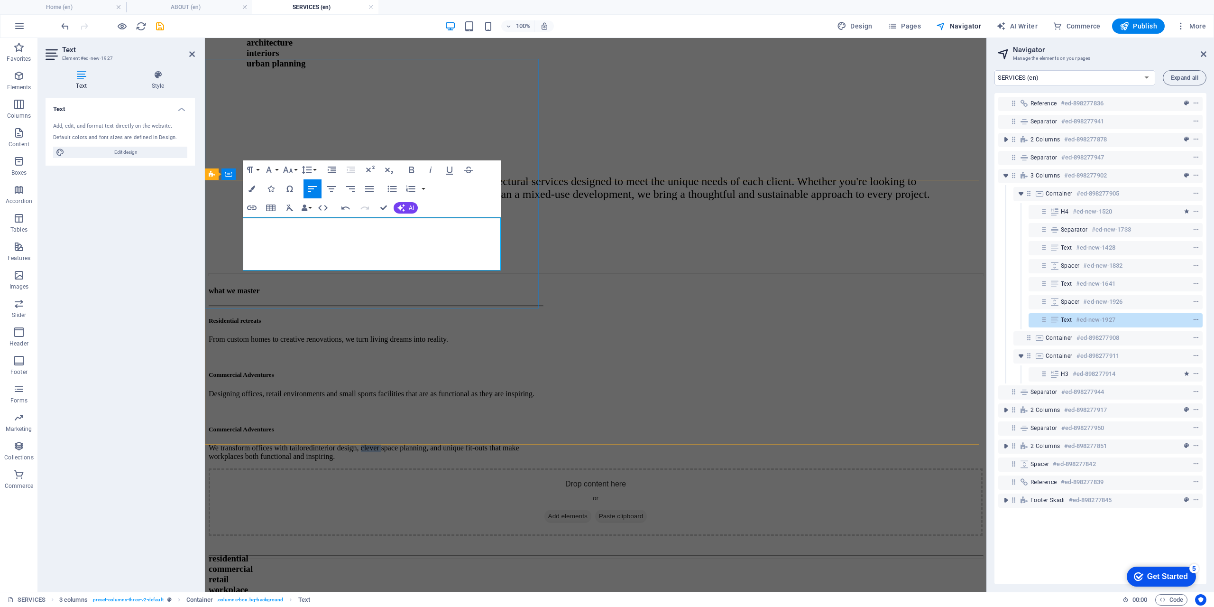
drag, startPoint x: 473, startPoint y: 233, endPoint x: 449, endPoint y: 234, distance: 24.7
click at [449, 443] on p "We transform offices with tailored interior design, clever space planning, and …" at bounding box center [376, 451] width 334 height 17
drag, startPoint x: 667, startPoint y: 264, endPoint x: 834, endPoint y: 262, distance: 166.9
click at [834, 286] on div "what we master Residential retreats From custom homes to creative renovations, …" at bounding box center [596, 445] width 774 height 319
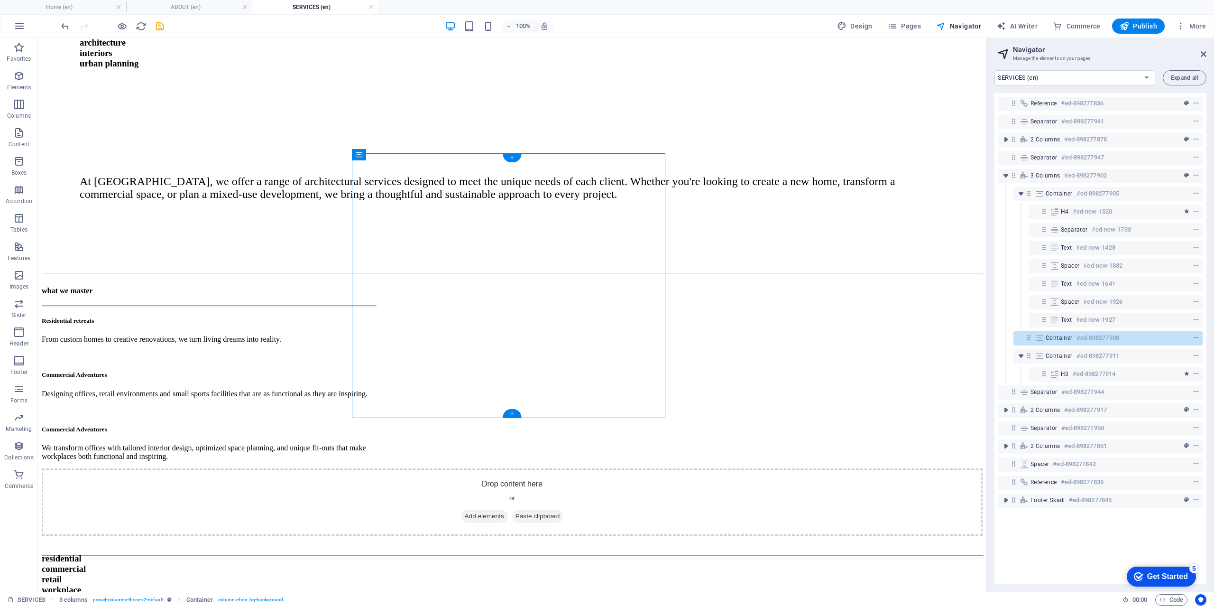
scroll to position [194, 0]
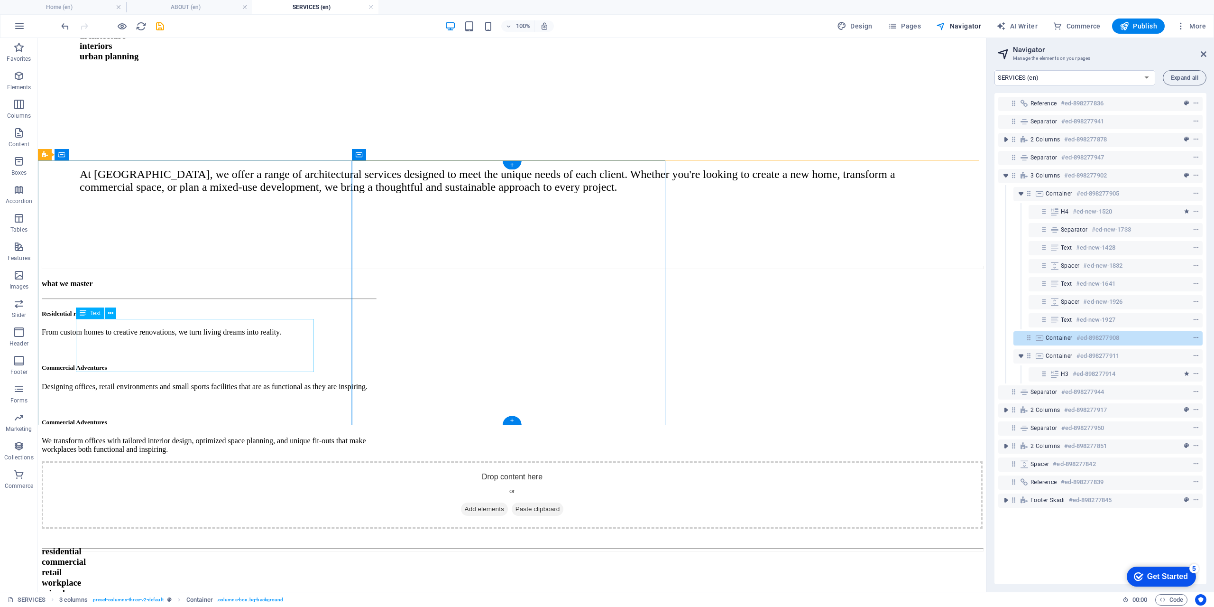
click at [222, 418] on div "Commercial Adventures We transform offices with tailored interior design, optim…" at bounding box center [209, 435] width 334 height 35
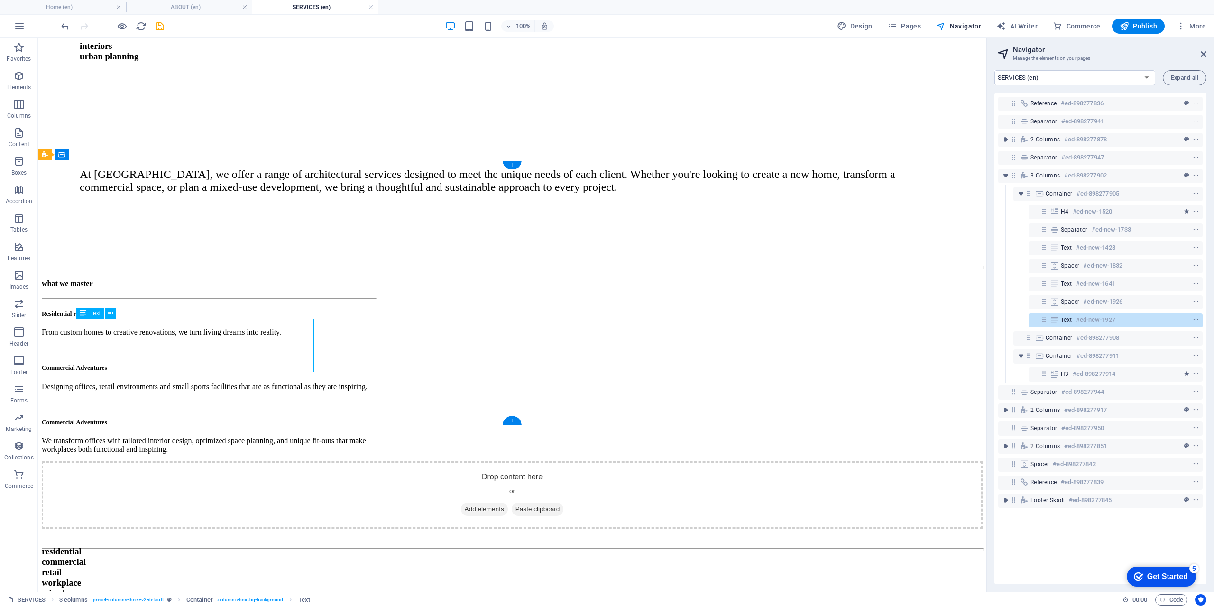
click at [222, 418] on div "Commercial Adventures We transform offices with tailored interior design, optim…" at bounding box center [209, 435] width 334 height 35
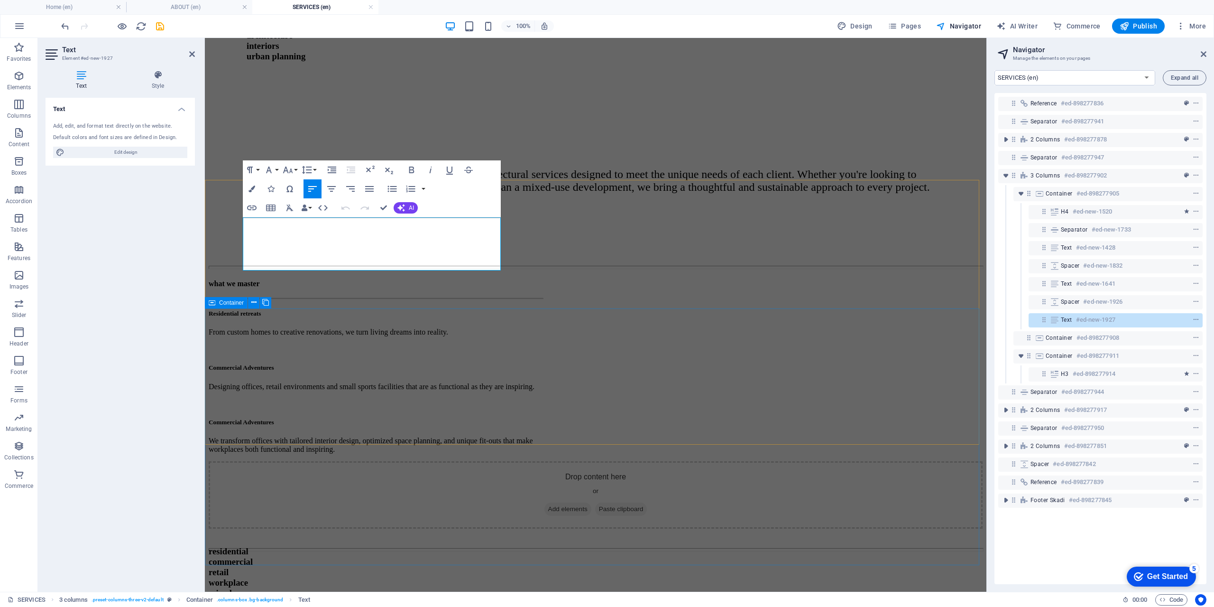
scroll to position [187, 0]
drag, startPoint x: 364, startPoint y: 262, endPoint x: 326, endPoint y: 260, distance: 37.5
click at [326, 443] on p "We transform offices with tailored interior design, optimized space planning, a…" at bounding box center [376, 451] width 334 height 17
click at [341, 443] on p "We transform offices with tailored interior design, optimized space planning, a…" at bounding box center [376, 451] width 334 height 17
click at [581, 468] on div "Drop content here or Add elements Paste clipboard" at bounding box center [596, 501] width 774 height 67
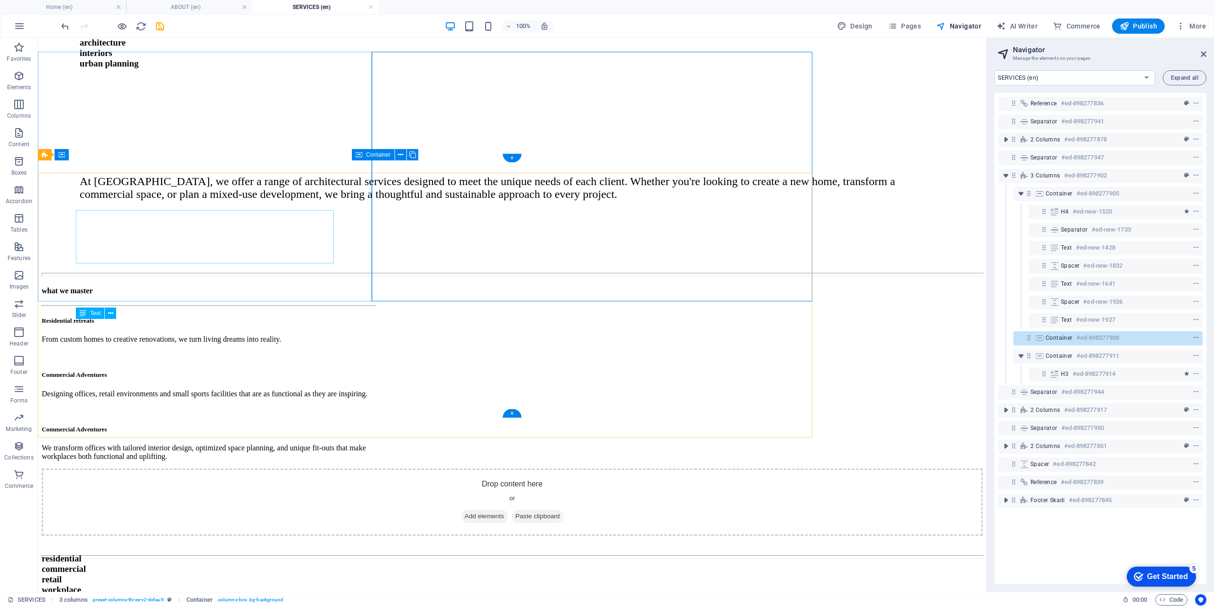
scroll to position [194, 0]
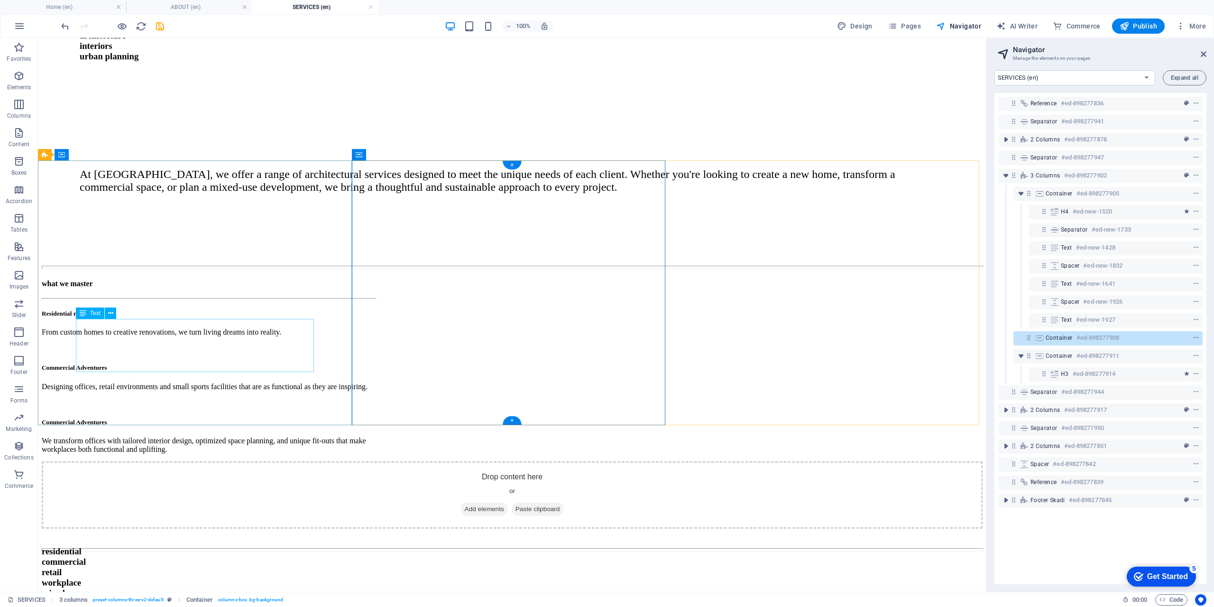
click at [159, 418] on div "Commercial Adventures We transform offices with tailored interior design, optim…" at bounding box center [209, 435] width 334 height 35
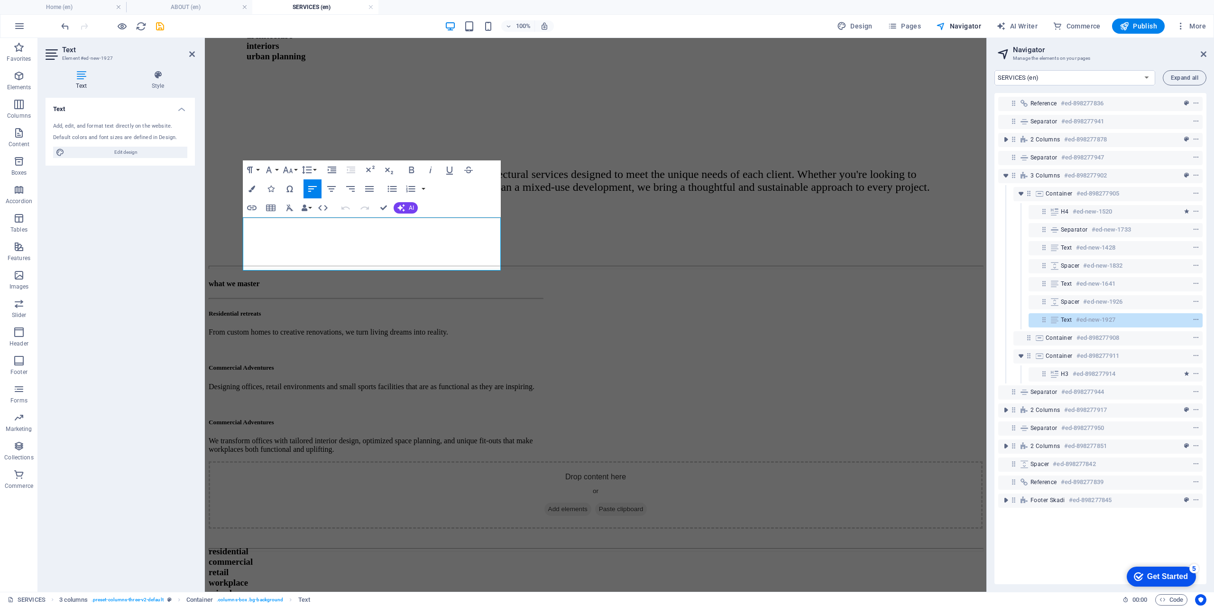
scroll to position [187, 0]
drag, startPoint x: 390, startPoint y: 223, endPoint x: 216, endPoint y: 221, distance: 174.0
click at [216, 286] on div "what we master Residential retreats From custom homes to creative renovations, …" at bounding box center [376, 373] width 334 height 174
click at [319, 295] on div "what we master Residential retreats From custom homes to creative renovations, …" at bounding box center [376, 373] width 334 height 174
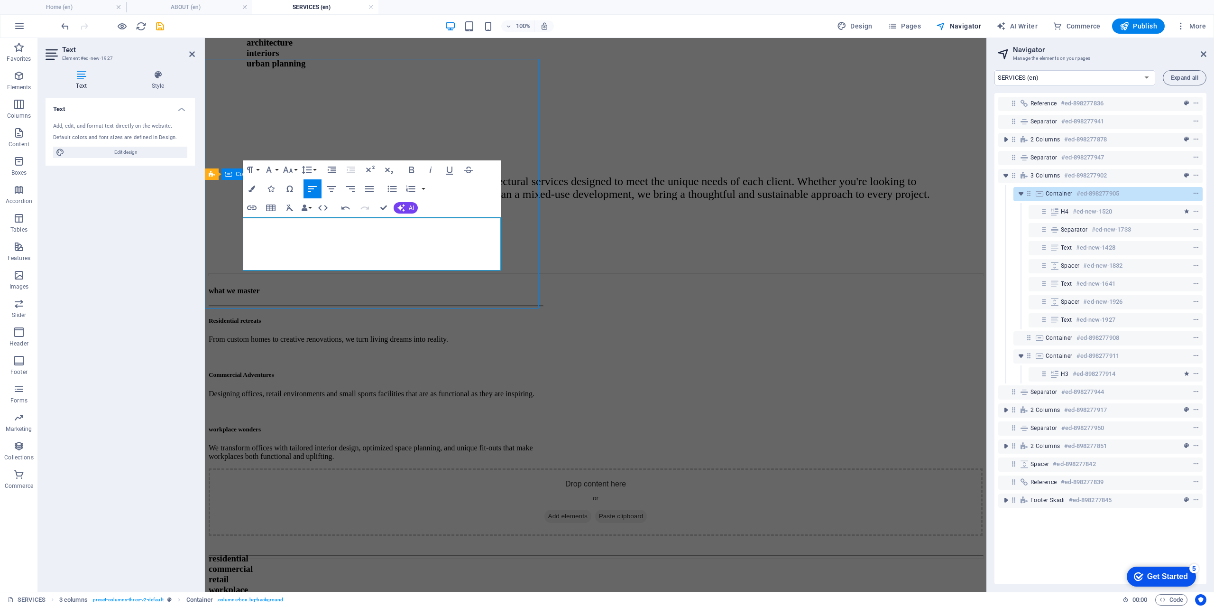
scroll to position [296, 0]
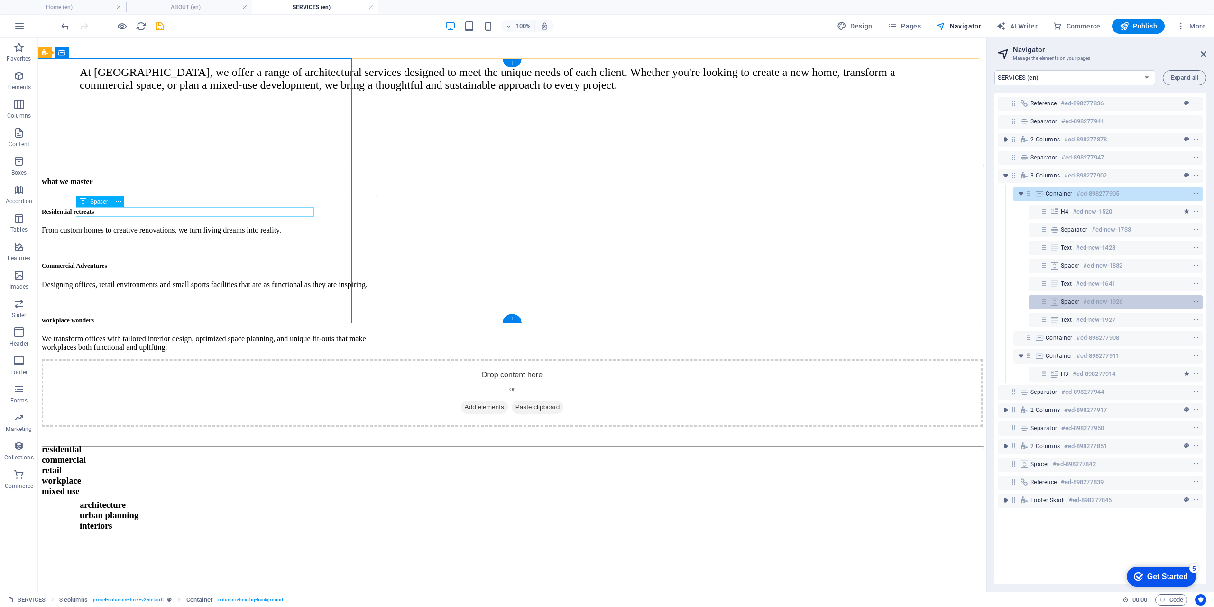
click at [1069, 305] on span "Spacer" at bounding box center [1070, 302] width 18 height 8
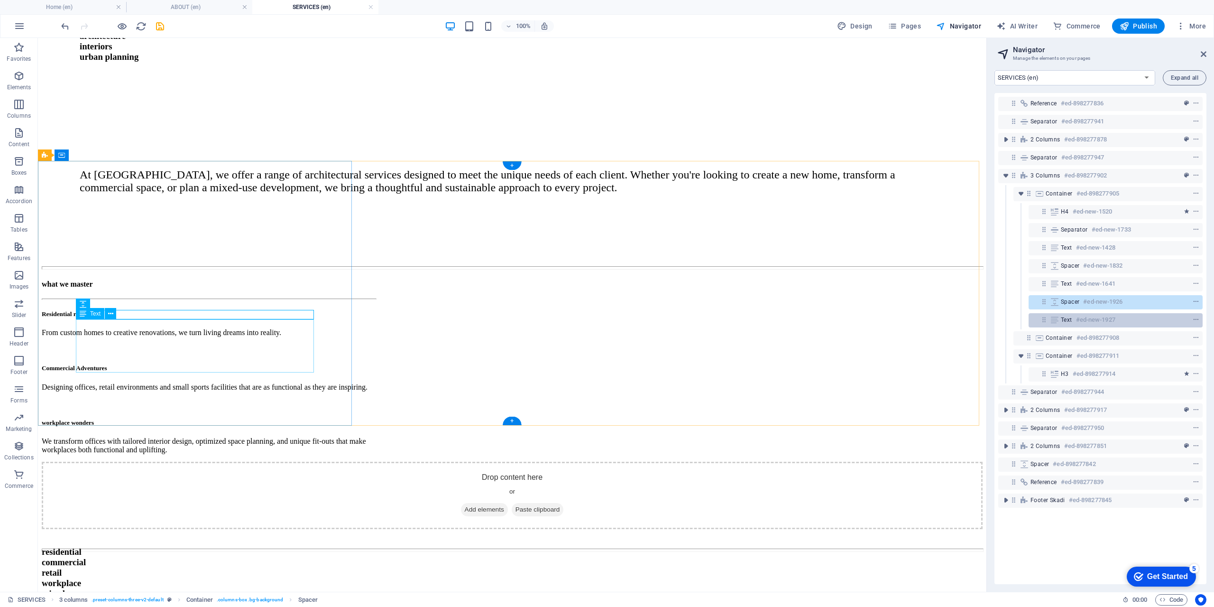
click at [1071, 316] on span "Text" at bounding box center [1066, 320] width 11 height 8
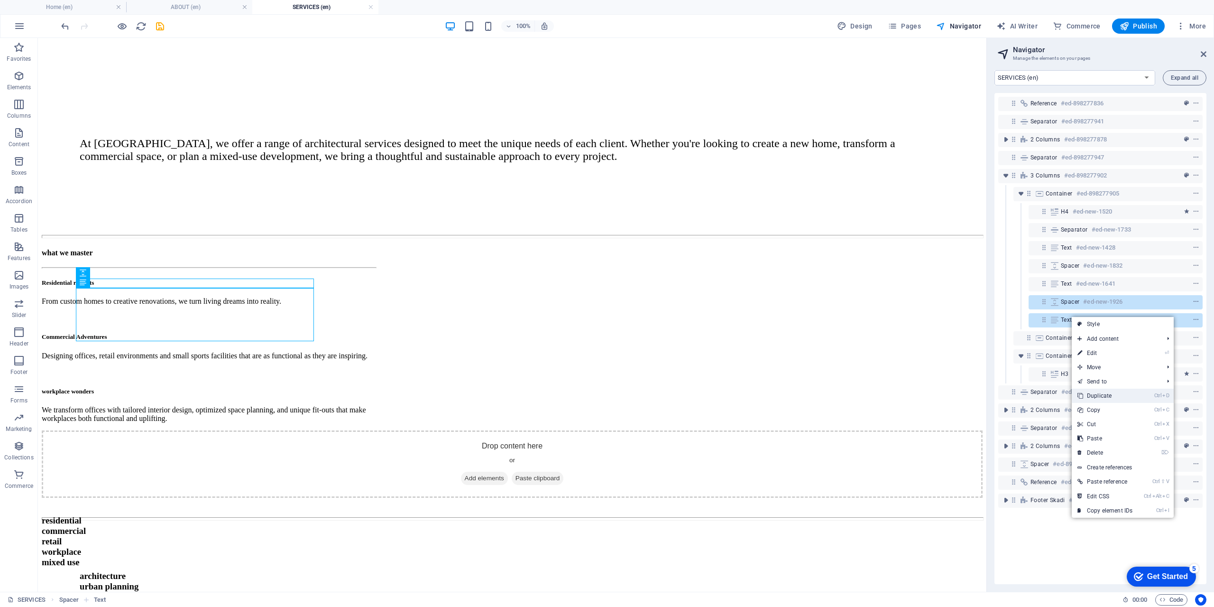
click at [1094, 395] on link "Ctrl D Duplicate" at bounding box center [1105, 395] width 66 height 14
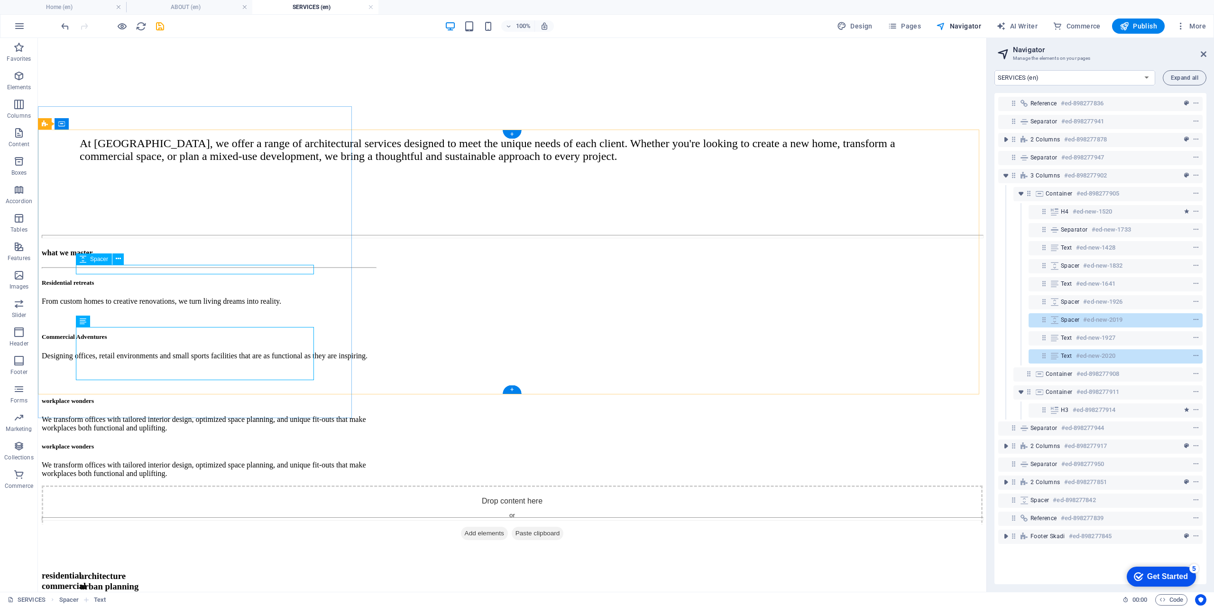
click at [1041, 323] on icon at bounding box center [1044, 319] width 8 height 8
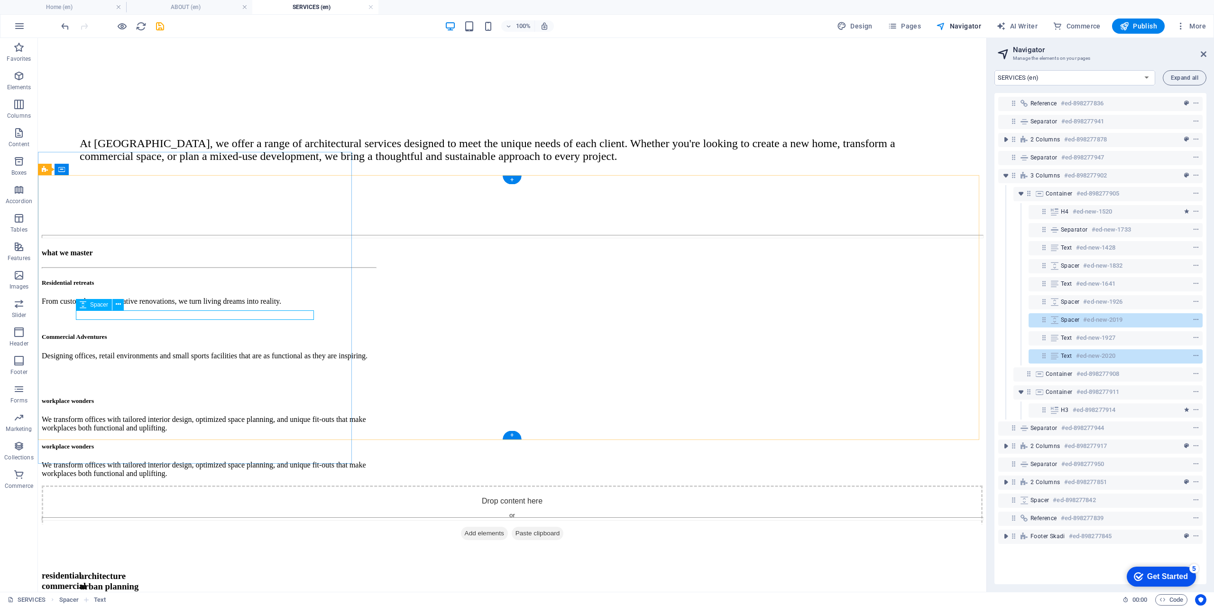
scroll to position [179, 0]
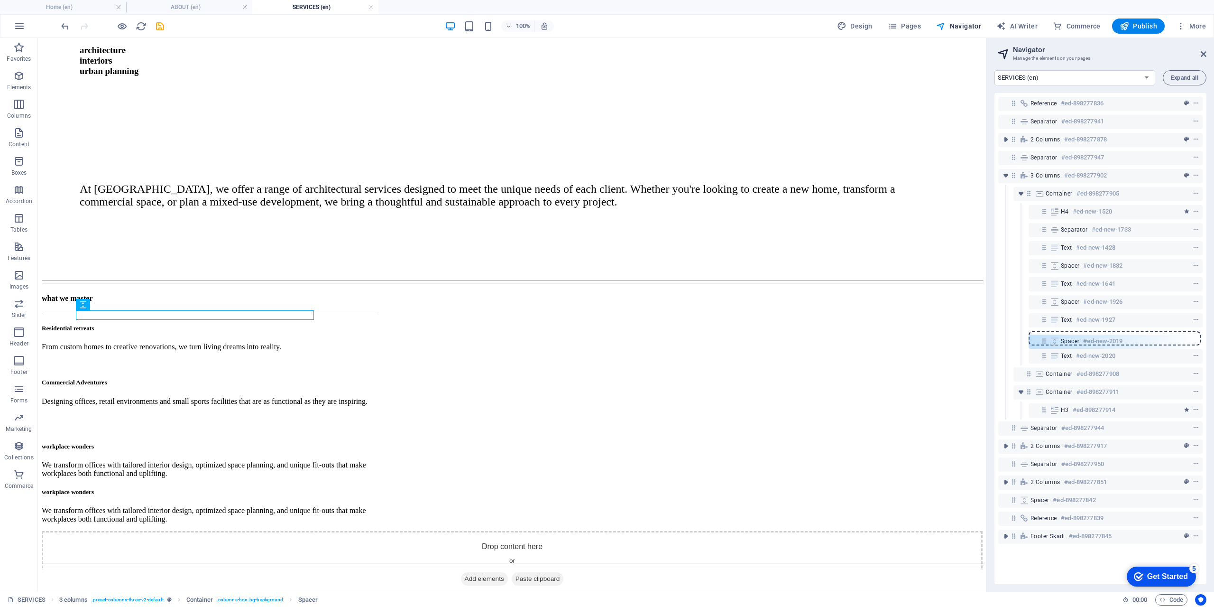
drag, startPoint x: 1041, startPoint y: 321, endPoint x: 1041, endPoint y: 346, distance: 25.1
click at [1041, 346] on div "Reference #ed-898277836 Separator #ed-898277941 2 columns #ed-898277878 Separat…" at bounding box center [1100, 338] width 212 height 491
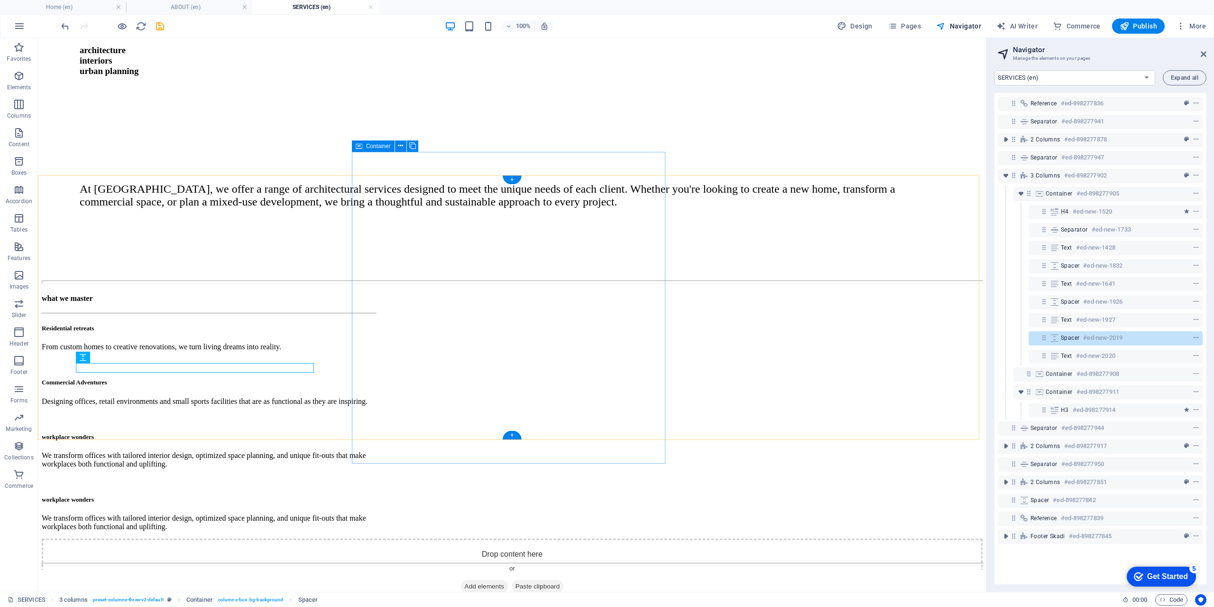
click at [384, 538] on div "Drop content here or Add elements Paste clipboard" at bounding box center [512, 571] width 941 height 67
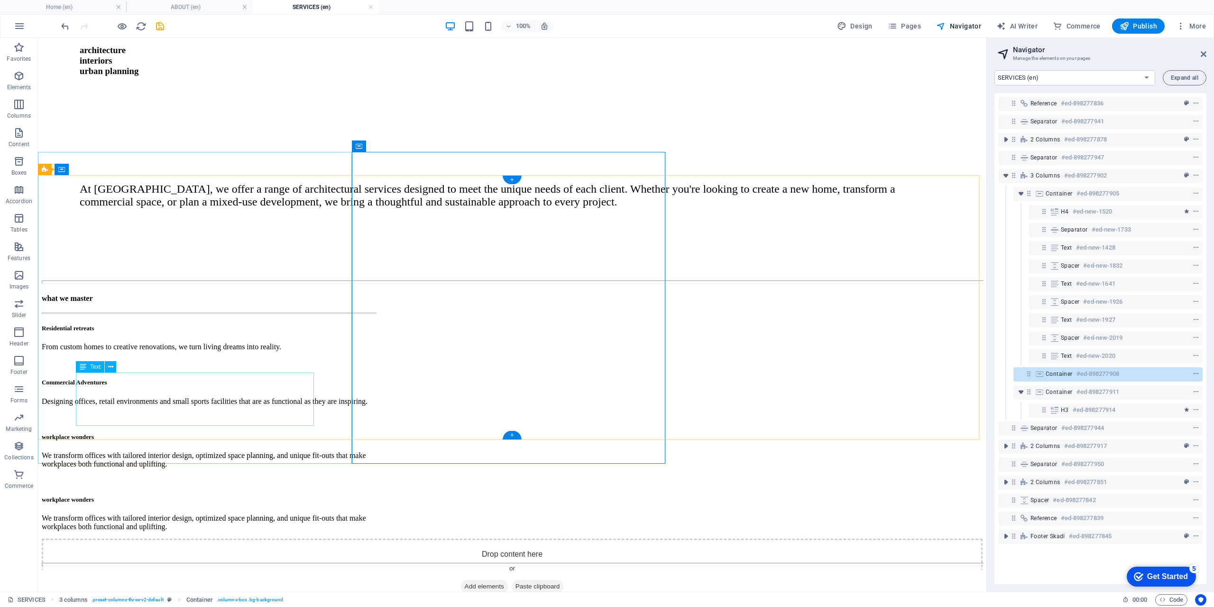
click at [162, 496] on div "workplace wonders We transform offices with tailored interior design, optimized…" at bounding box center [209, 513] width 334 height 35
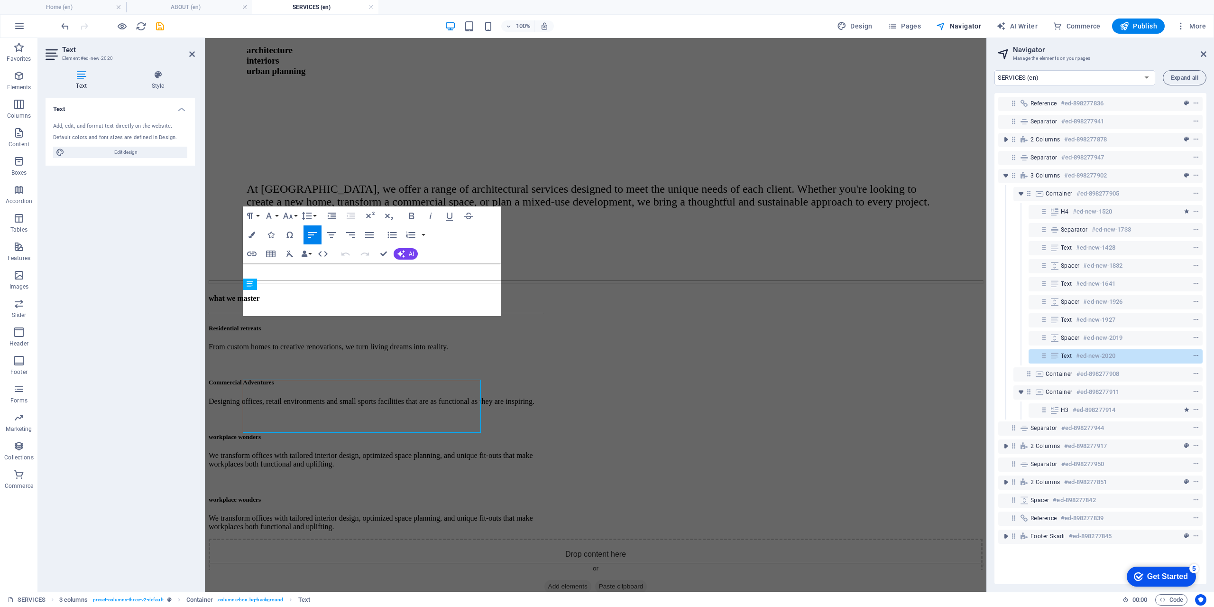
scroll to position [172, 0]
drag, startPoint x: 368, startPoint y: 268, endPoint x: 236, endPoint y: 270, distance: 131.4
click at [236, 301] on div "what we master Residential retreats From custom homes to creative renovations, …" at bounding box center [376, 419] width 334 height 237
click at [316, 521] on p "We transform offices with tailored interior design, optimized space planning, a…" at bounding box center [376, 529] width 334 height 17
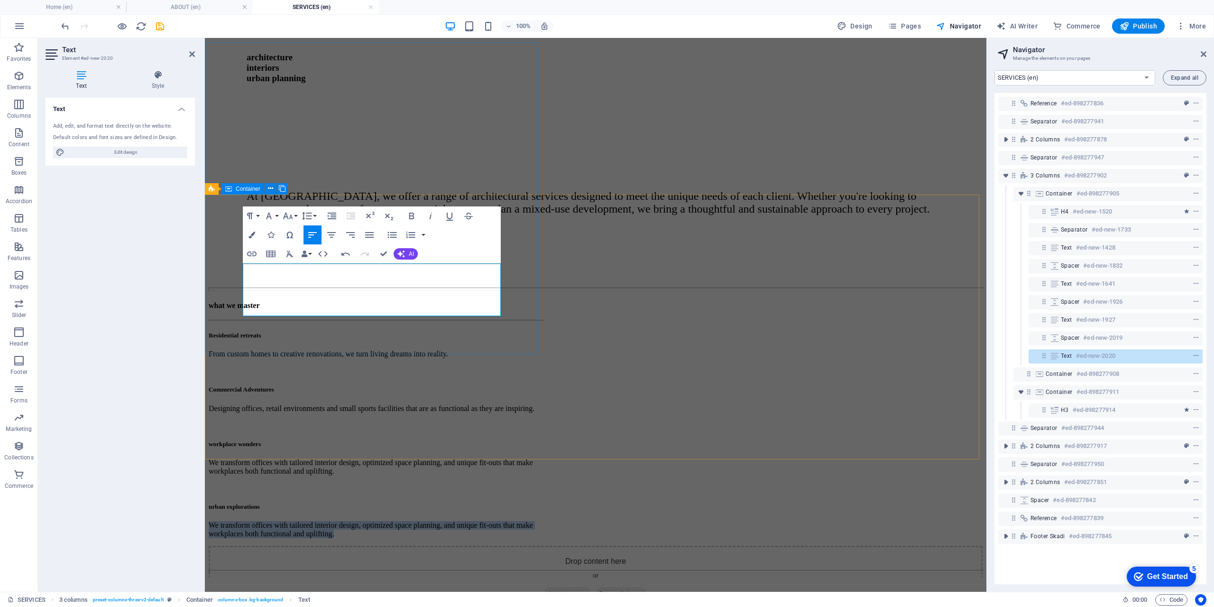
drag, startPoint x: 375, startPoint y: 310, endPoint x: 238, endPoint y: 274, distance: 142.2
click at [238, 301] on div "what we master Residential retreats From custom homes to creative renovations, …" at bounding box center [376, 419] width 334 height 237
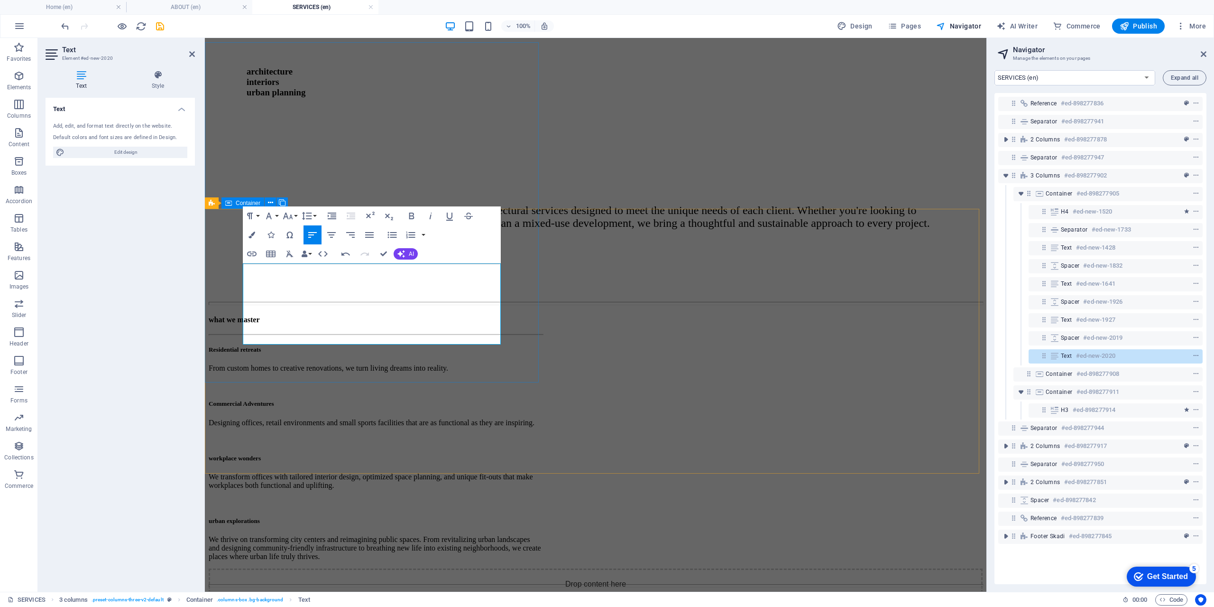
click at [399, 362] on div "what we master Residential retreats From custom homes to creative renovations, …" at bounding box center [376, 438] width 334 height 246
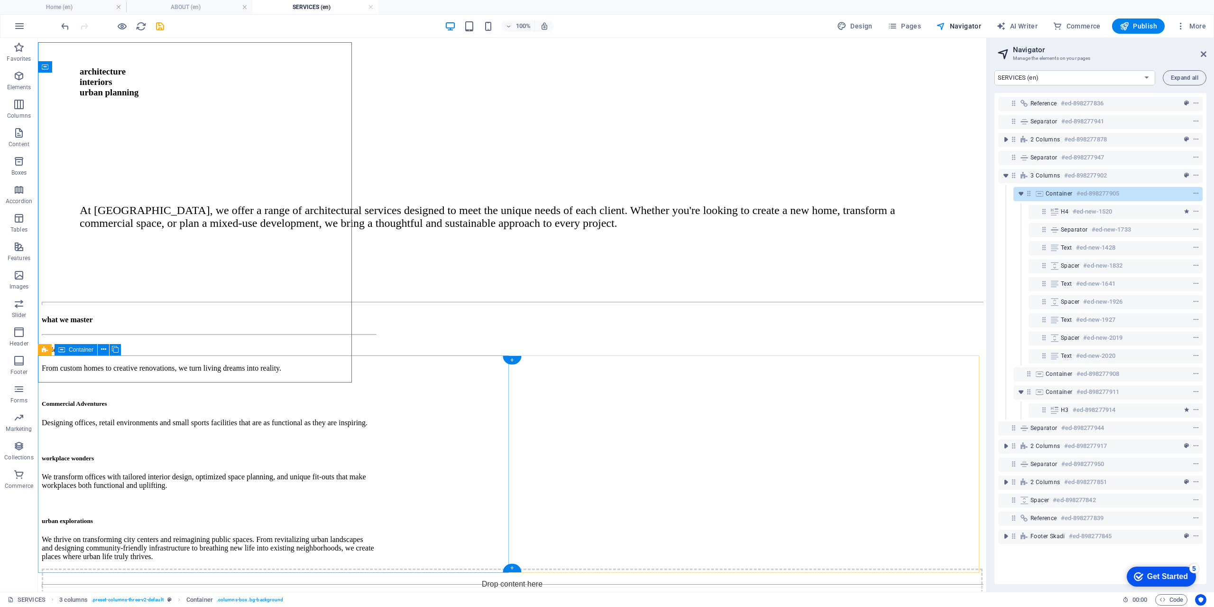
scroll to position [275, 0]
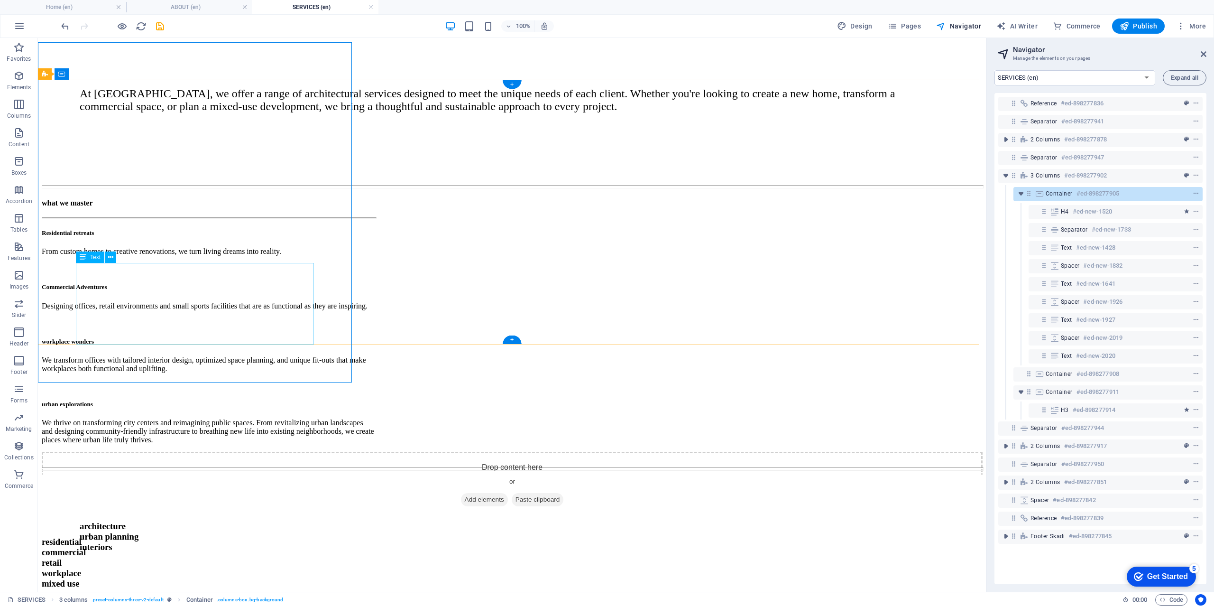
click at [213, 400] on div "urban explorations We thrive on transforming city centers and reimagining publi…" at bounding box center [209, 422] width 334 height 44
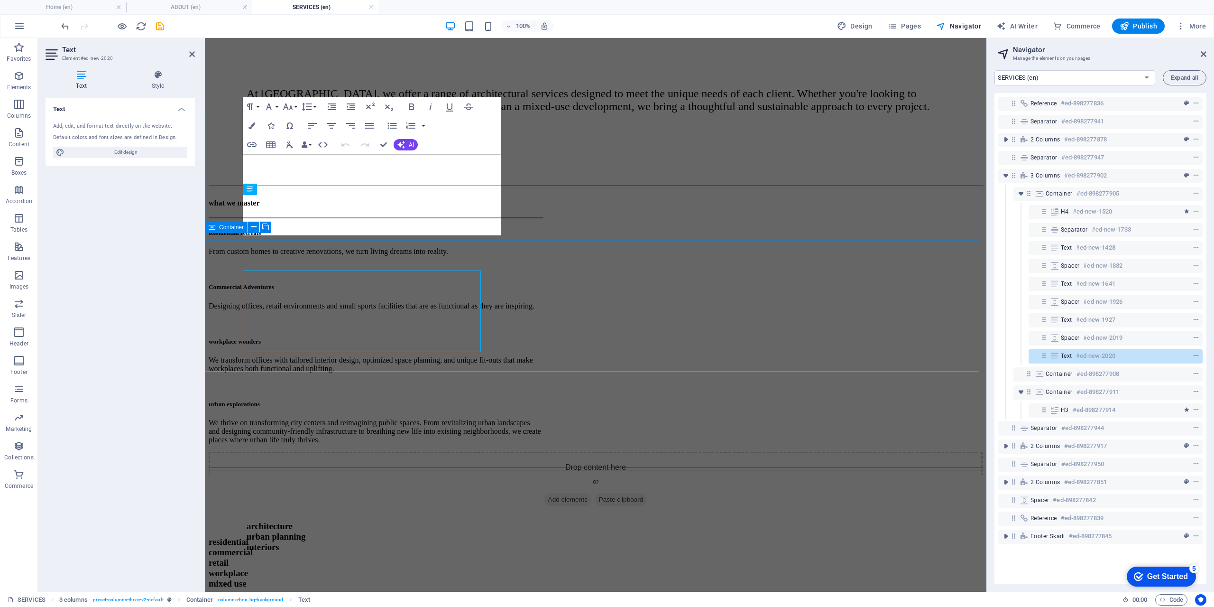
scroll to position [267, 0]
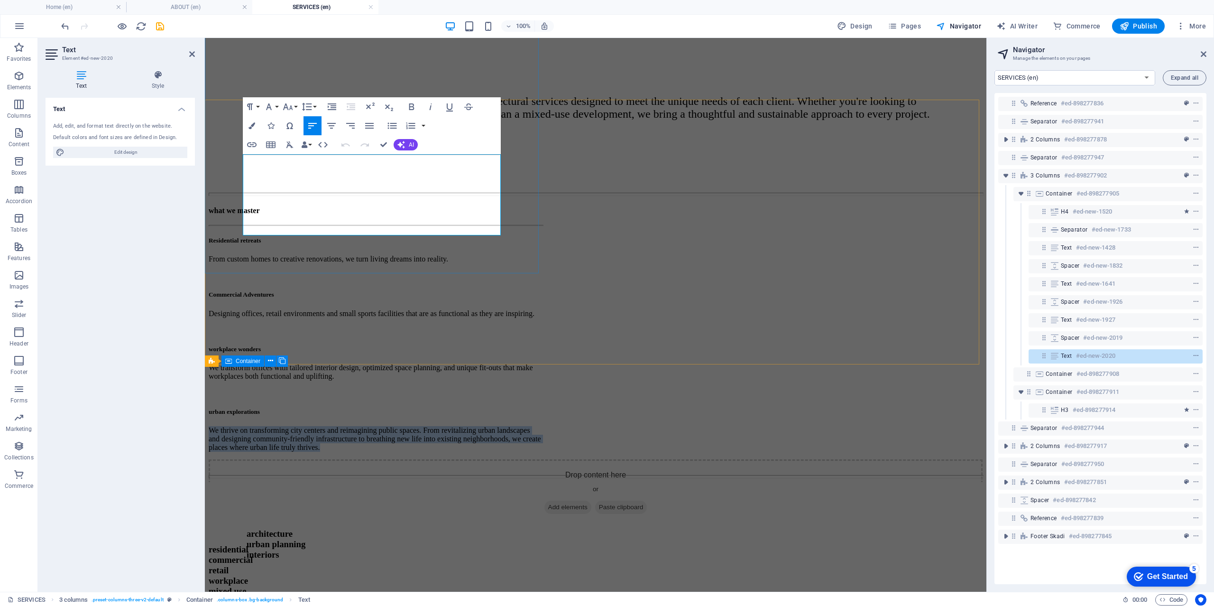
drag, startPoint x: 308, startPoint y: 229, endPoint x: 228, endPoint y: 175, distance: 97.1
click at [228, 206] on div "what we master Residential retreats From custom homes to creative renovations, …" at bounding box center [376, 329] width 334 height 246
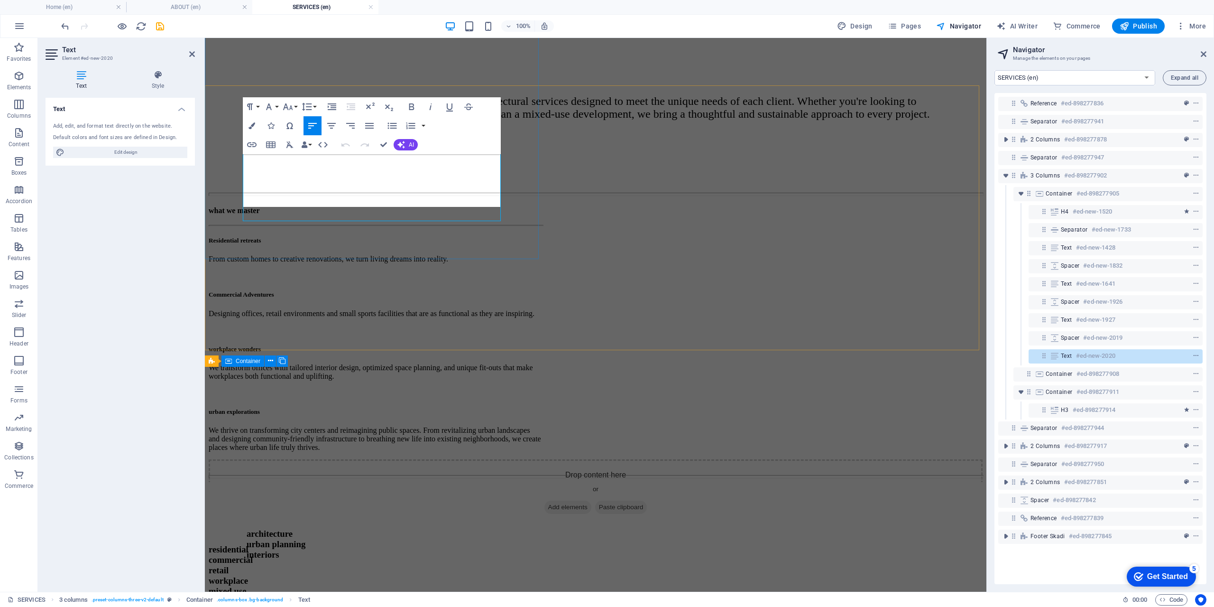
scroll to position [281, 0]
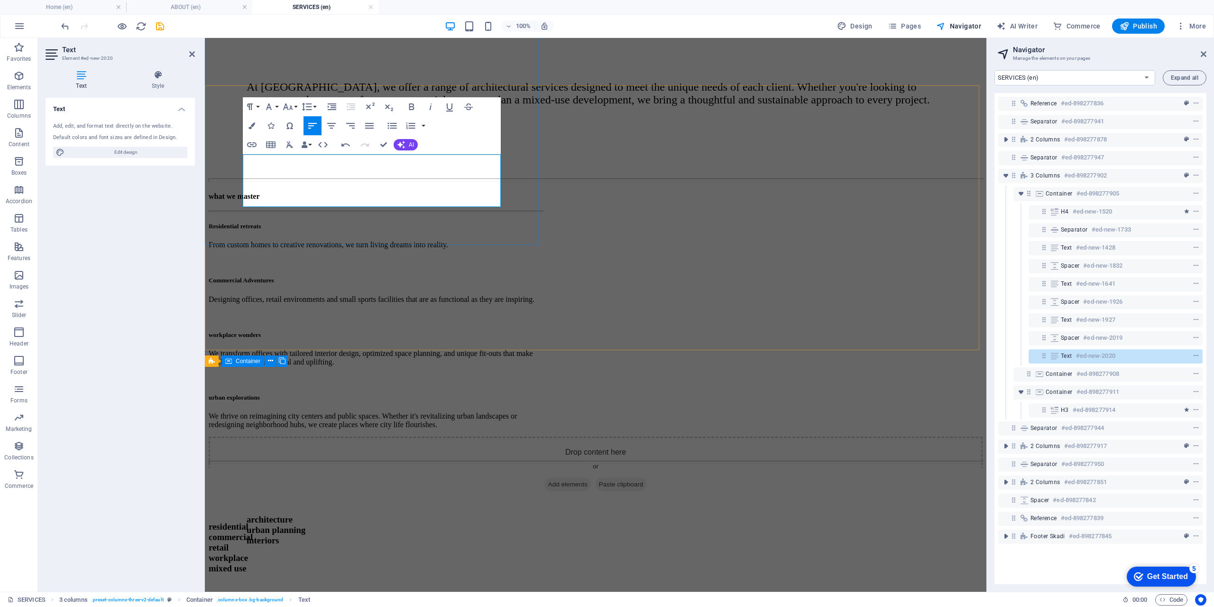
click at [455, 243] on div "what we master Residential retreats From custom homes to creative renovations, …" at bounding box center [376, 310] width 334 height 237
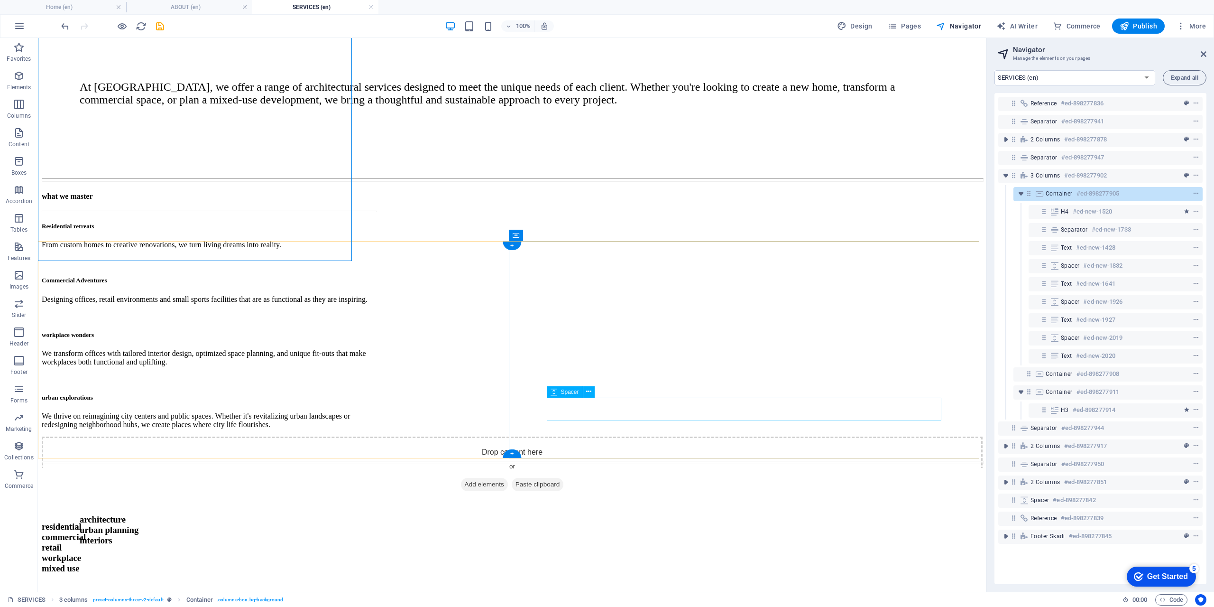
scroll to position [201, 0]
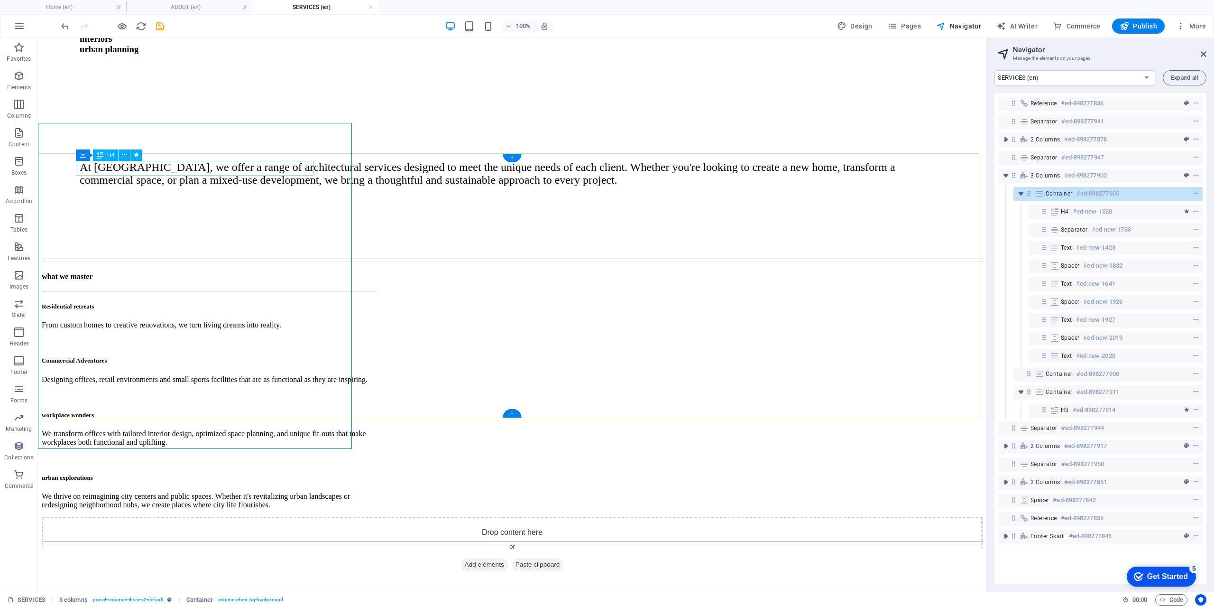
click at [137, 272] on div "what we master" at bounding box center [209, 276] width 334 height 9
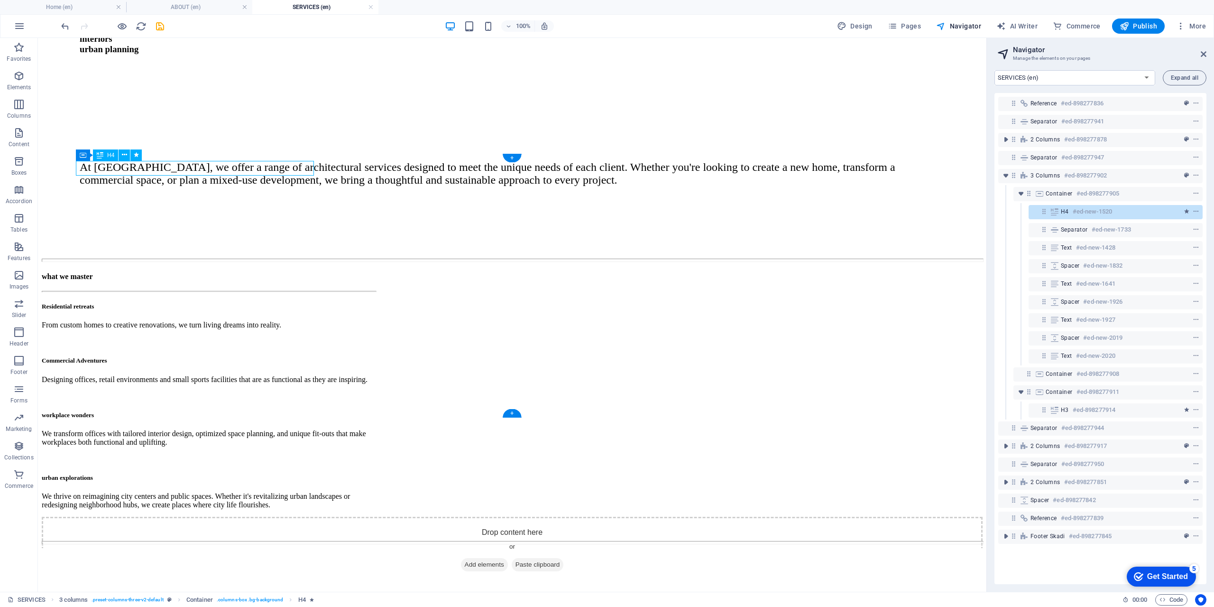
click at [137, 272] on div "what we master" at bounding box center [209, 276] width 334 height 9
click at [104, 157] on div "H4" at bounding box center [105, 154] width 25 height 11
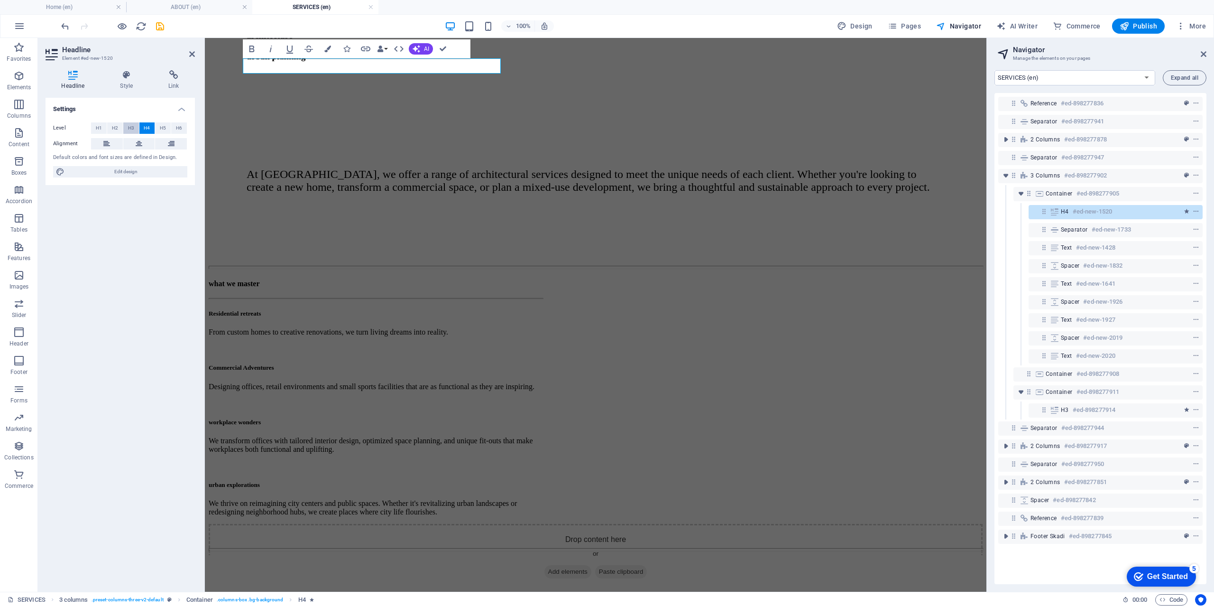
click at [129, 128] on span "H3" at bounding box center [131, 127] width 6 height 11
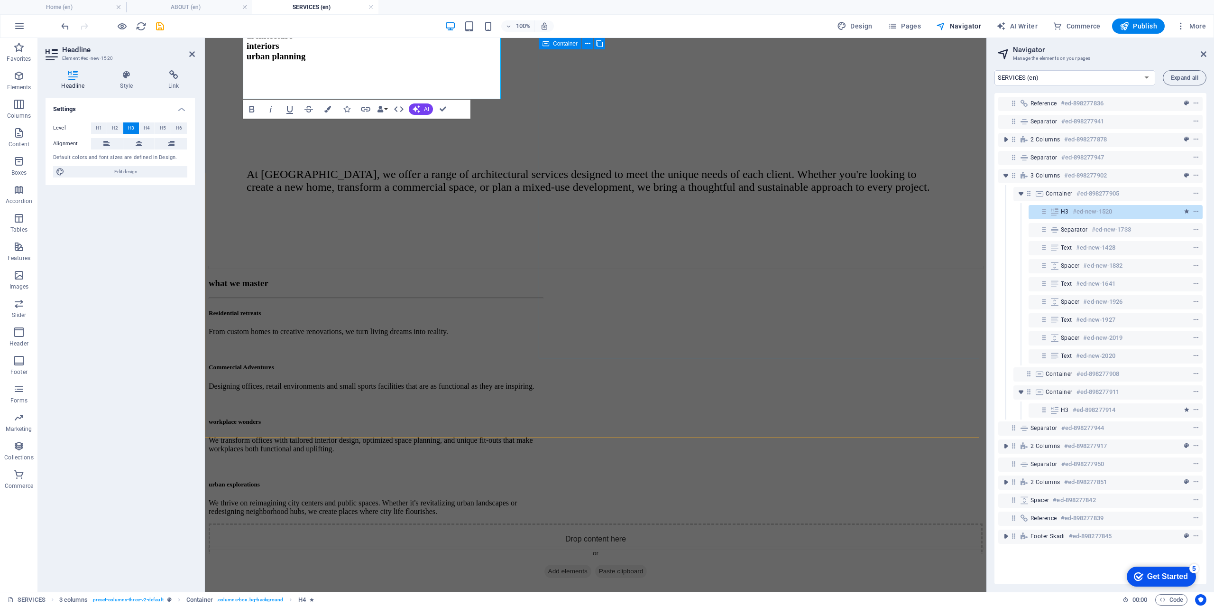
click at [711, 523] on div "Drop content here or Add elements Paste clipboard" at bounding box center [596, 556] width 774 height 67
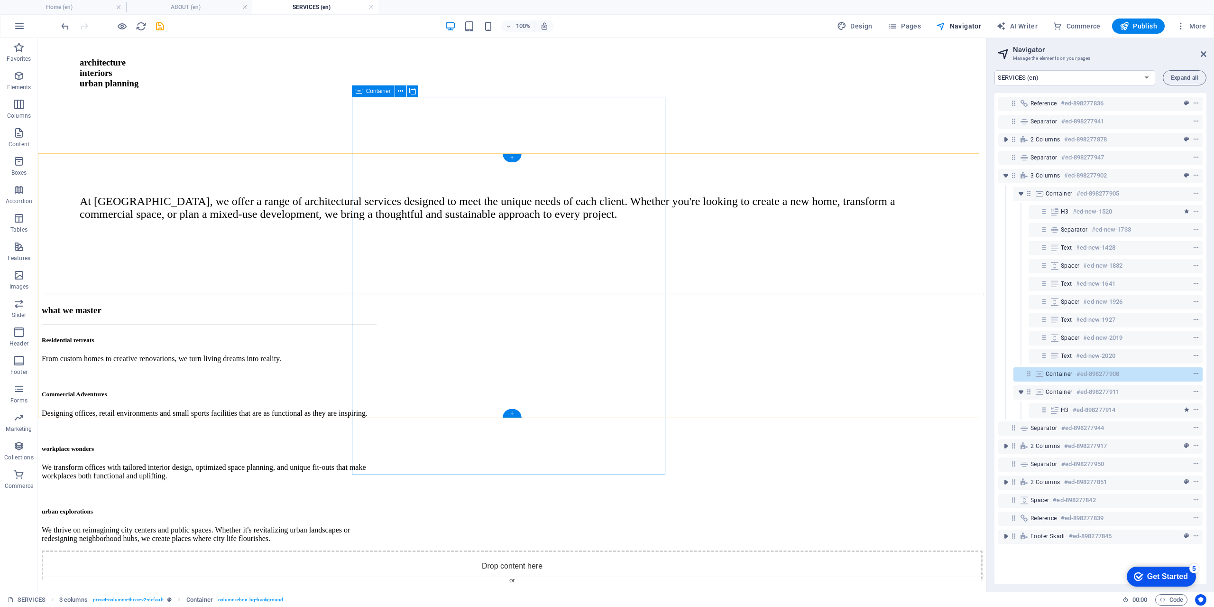
scroll to position [154, 0]
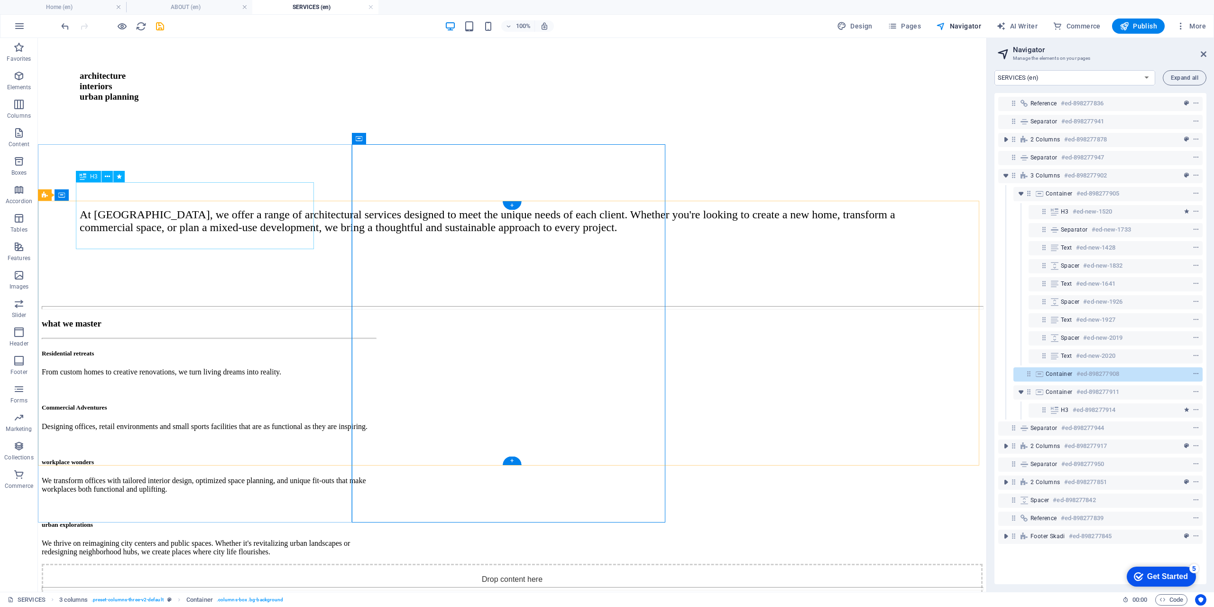
click at [145, 318] on div "what we master" at bounding box center [209, 323] width 334 height 10
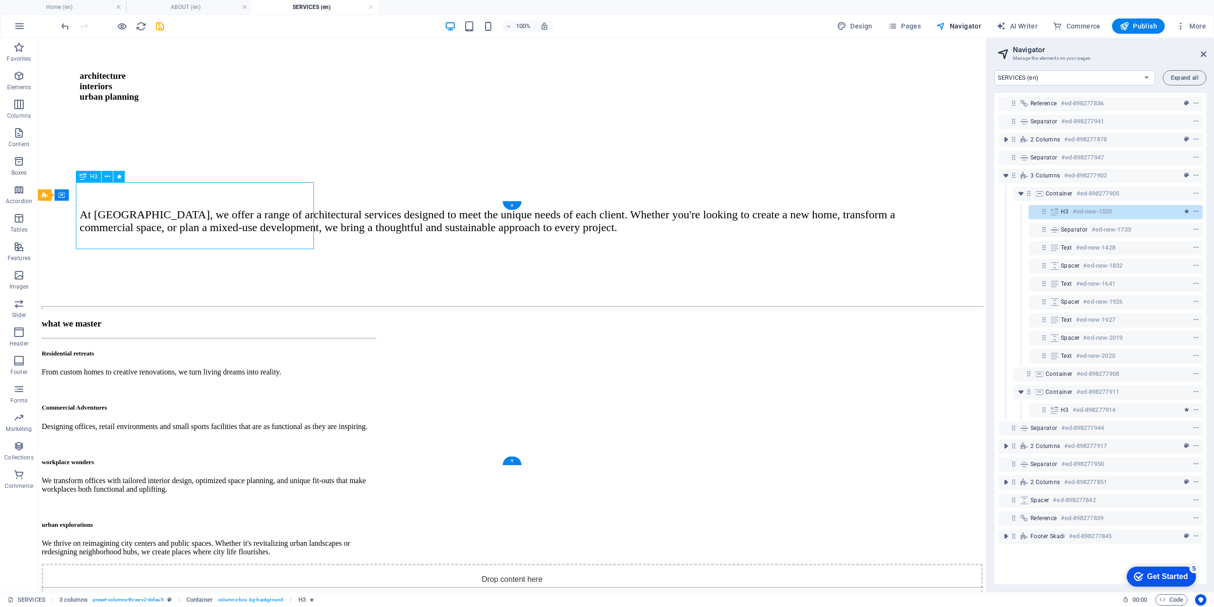
click at [145, 318] on div "what we master" at bounding box center [209, 323] width 334 height 10
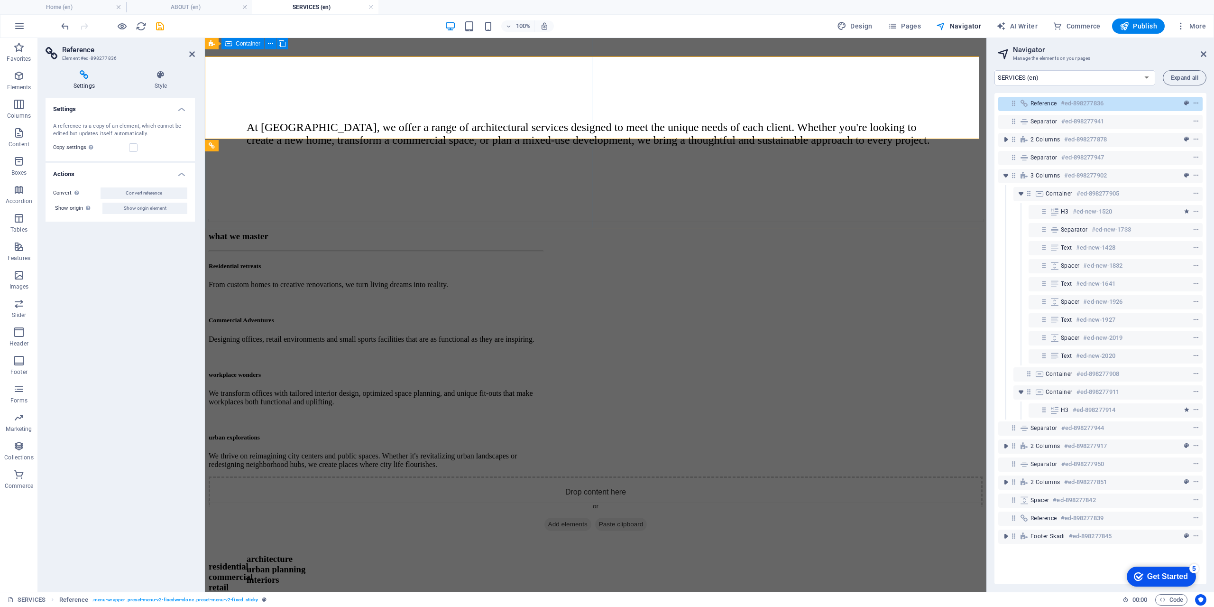
scroll to position [4, 0]
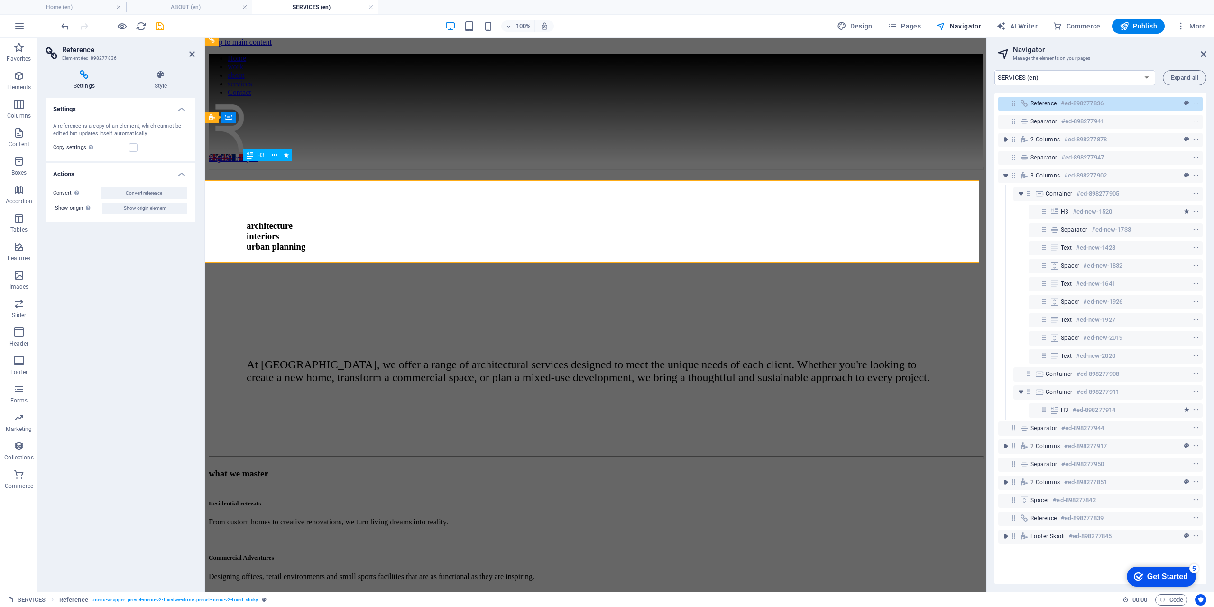
click at [254, 157] on div "H3" at bounding box center [255, 154] width 25 height 11
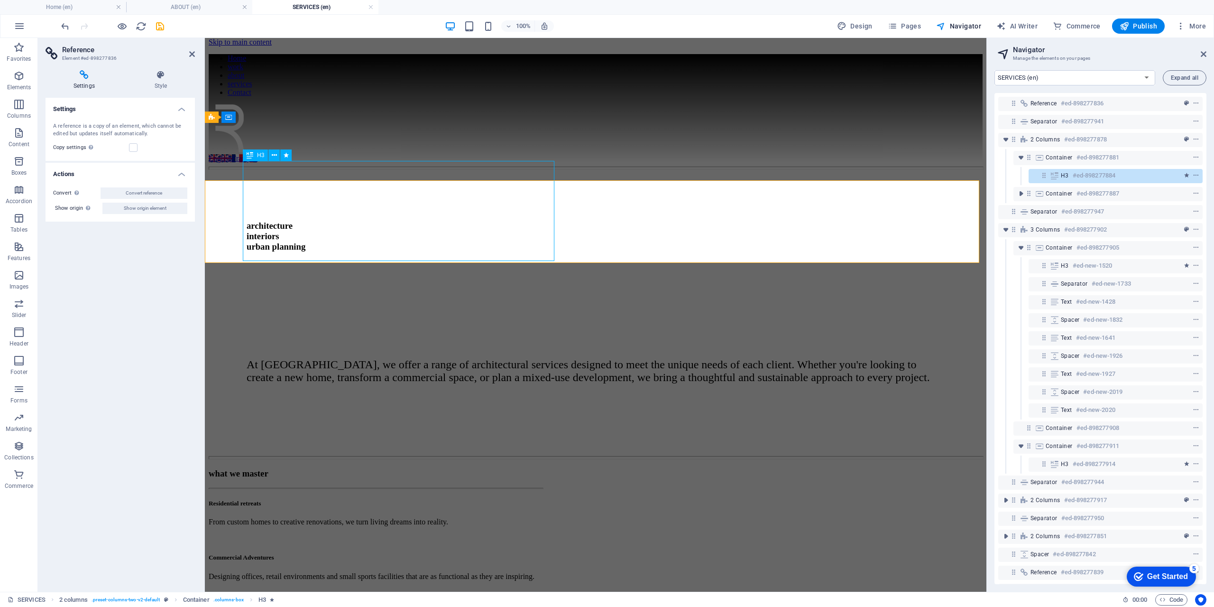
click at [254, 157] on div "H3" at bounding box center [255, 154] width 25 height 11
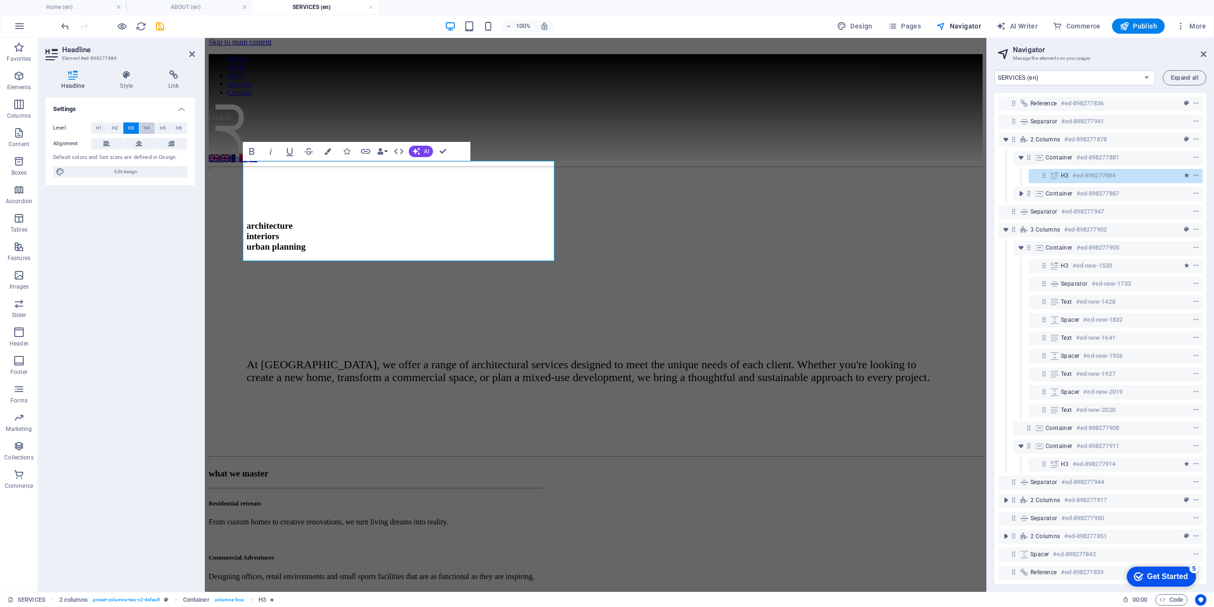
click at [149, 127] on span "H4" at bounding box center [147, 127] width 6 height 11
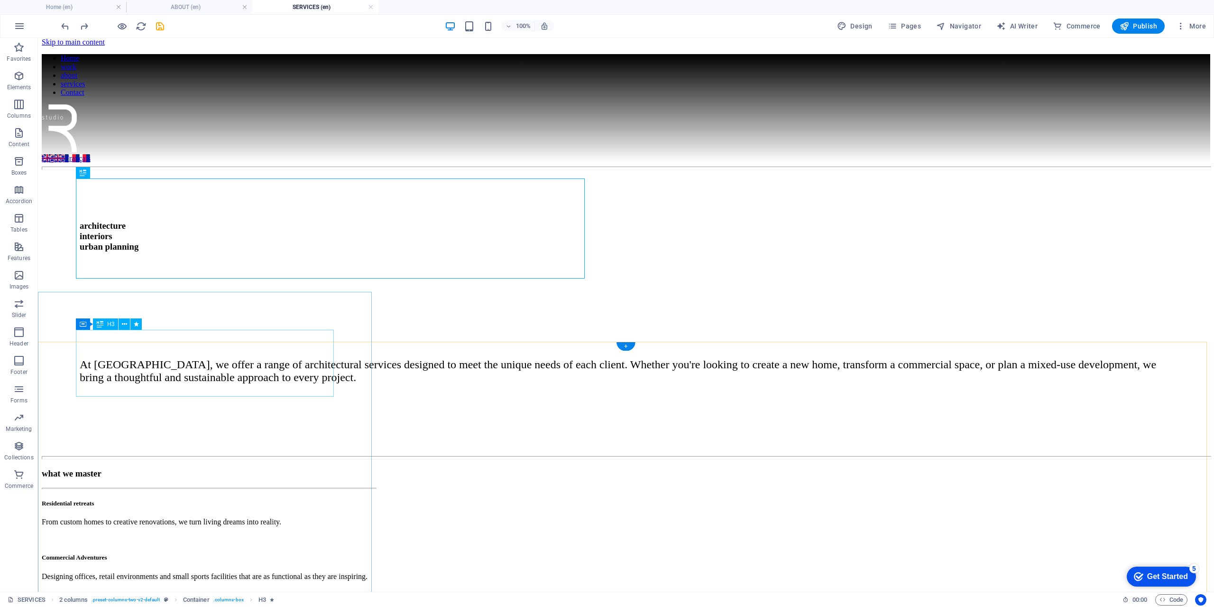
click at [183, 468] on div "what we master" at bounding box center [209, 473] width 334 height 10
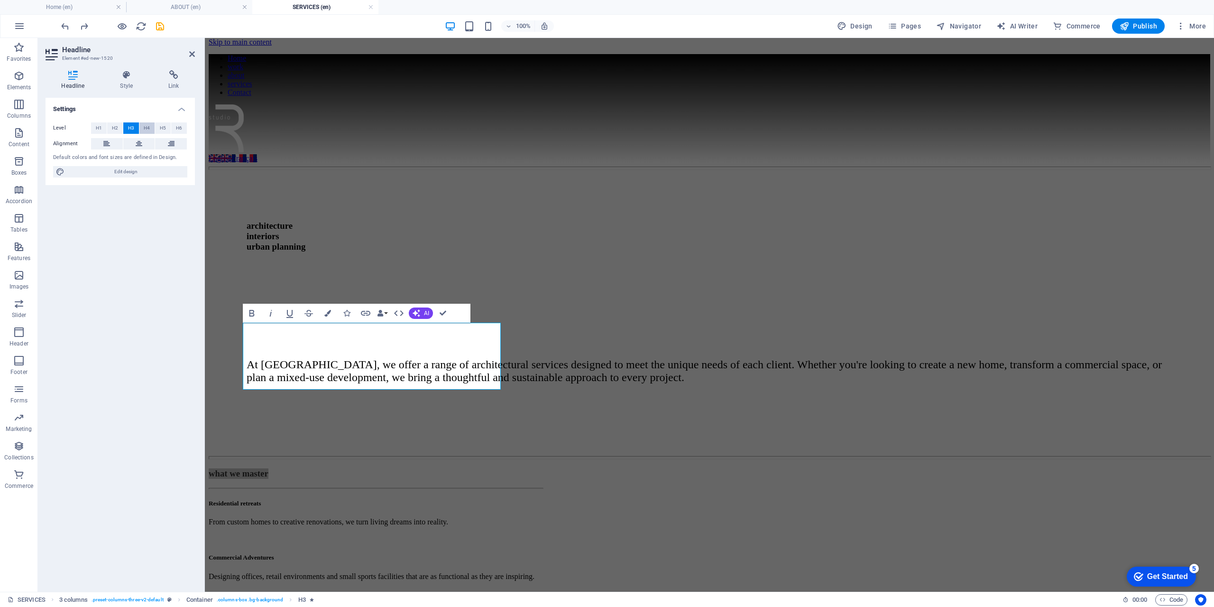
click at [152, 127] on button "H4" at bounding box center [147, 127] width 16 height 11
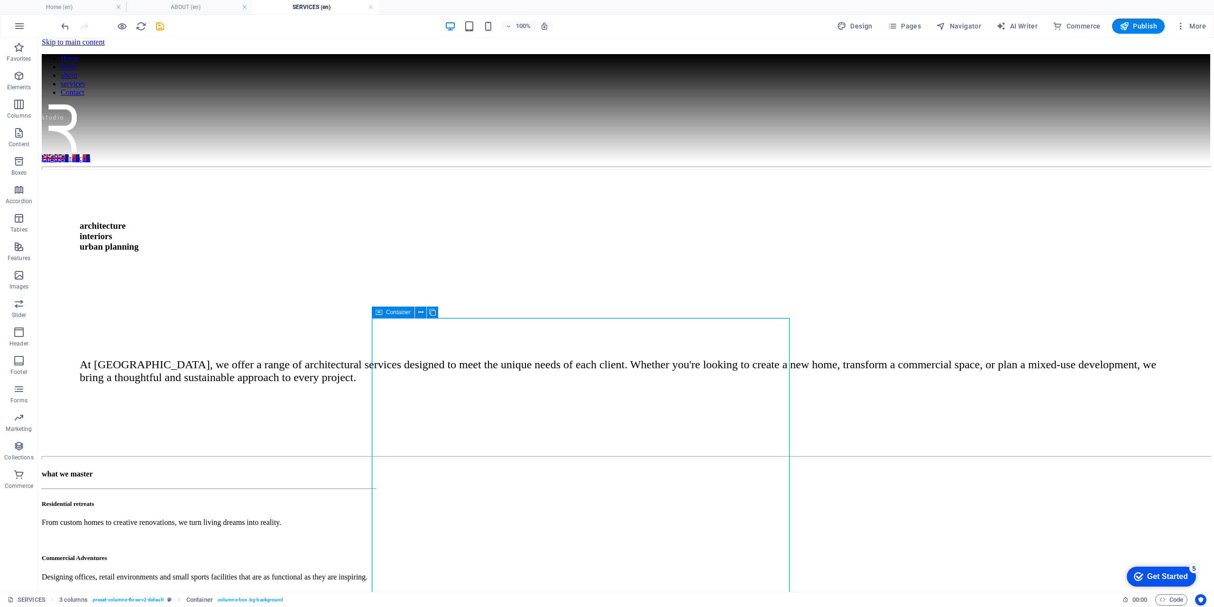
scroll to position [51, 0]
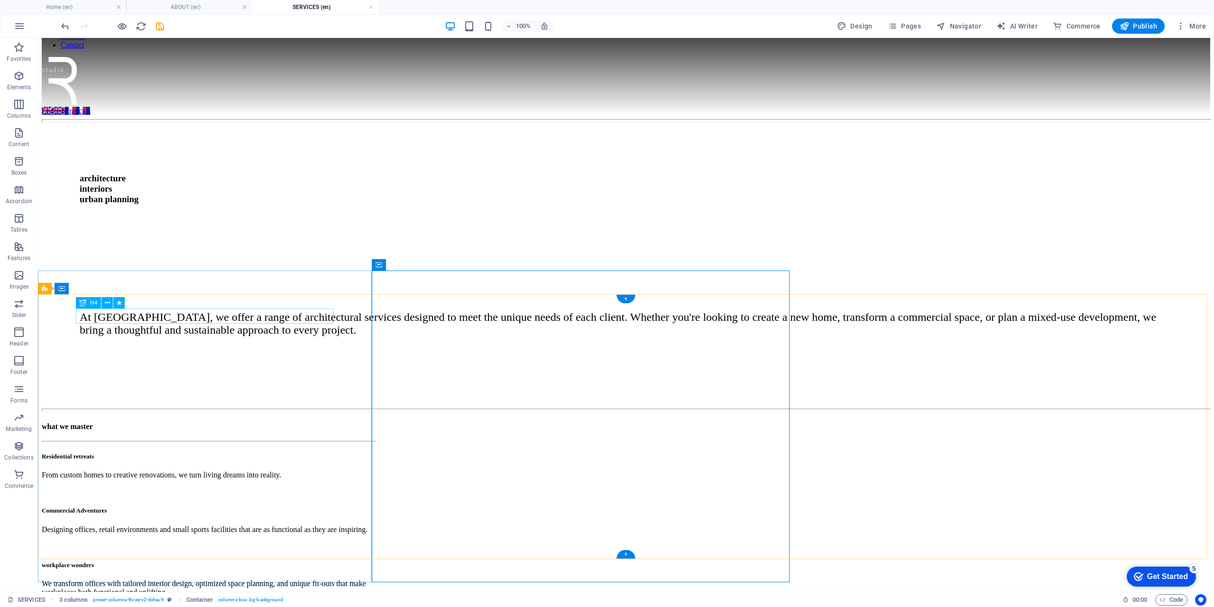
click at [161, 422] on div "what we master" at bounding box center [209, 426] width 334 height 9
click at [162, 422] on div "what we master" at bounding box center [209, 426] width 334 height 9
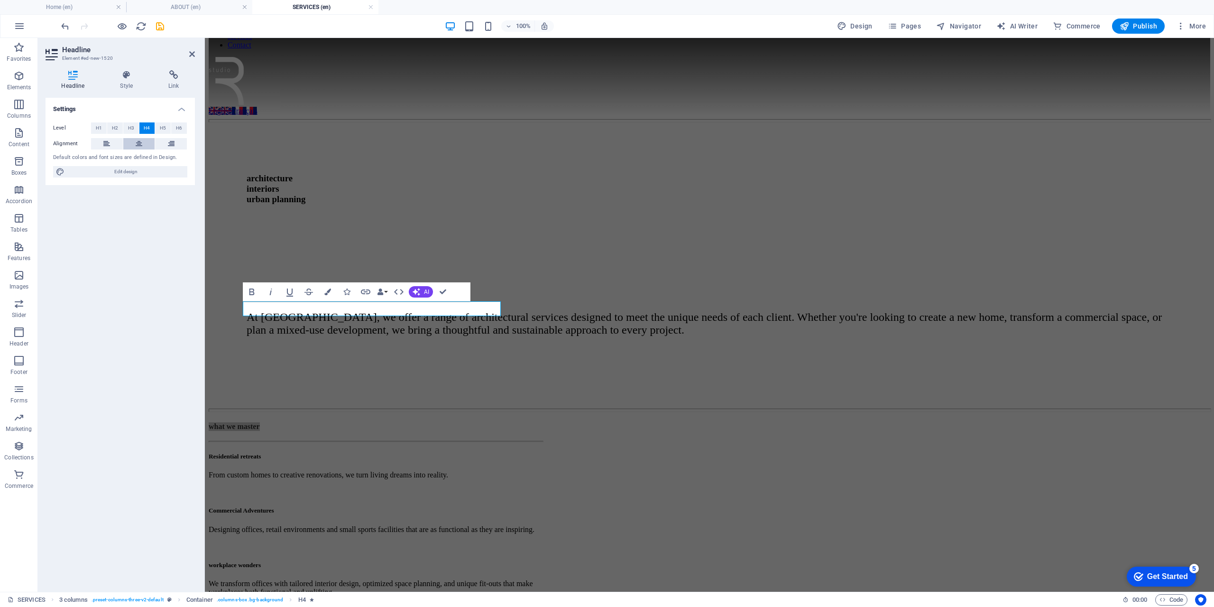
click at [142, 140] on icon at bounding box center [139, 143] width 7 height 11
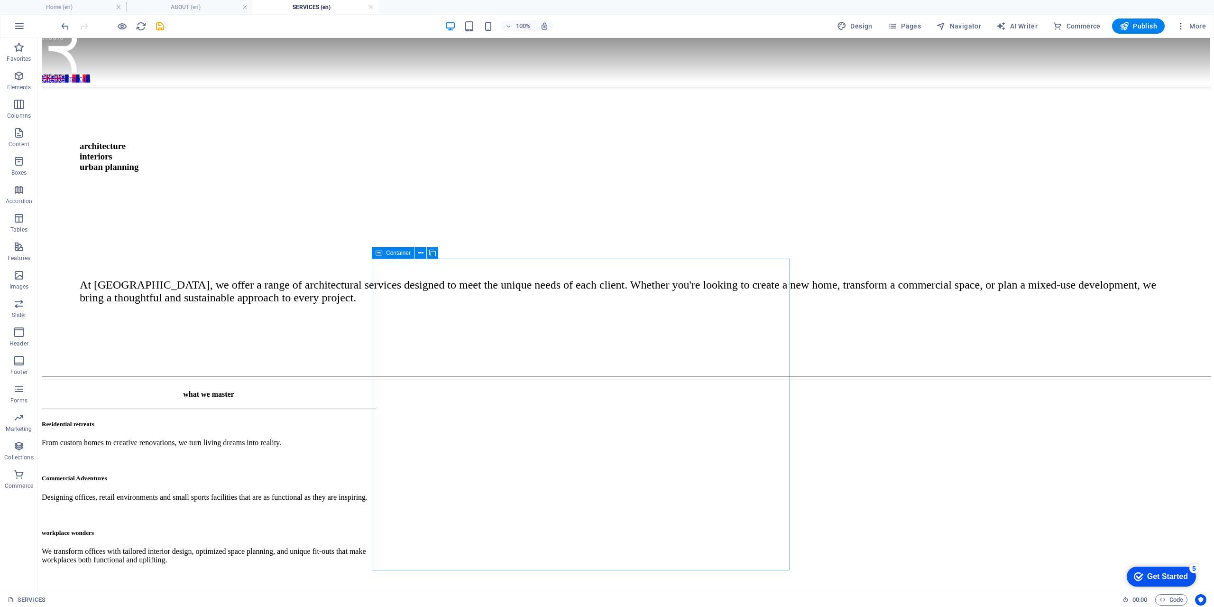
scroll to position [99, 0]
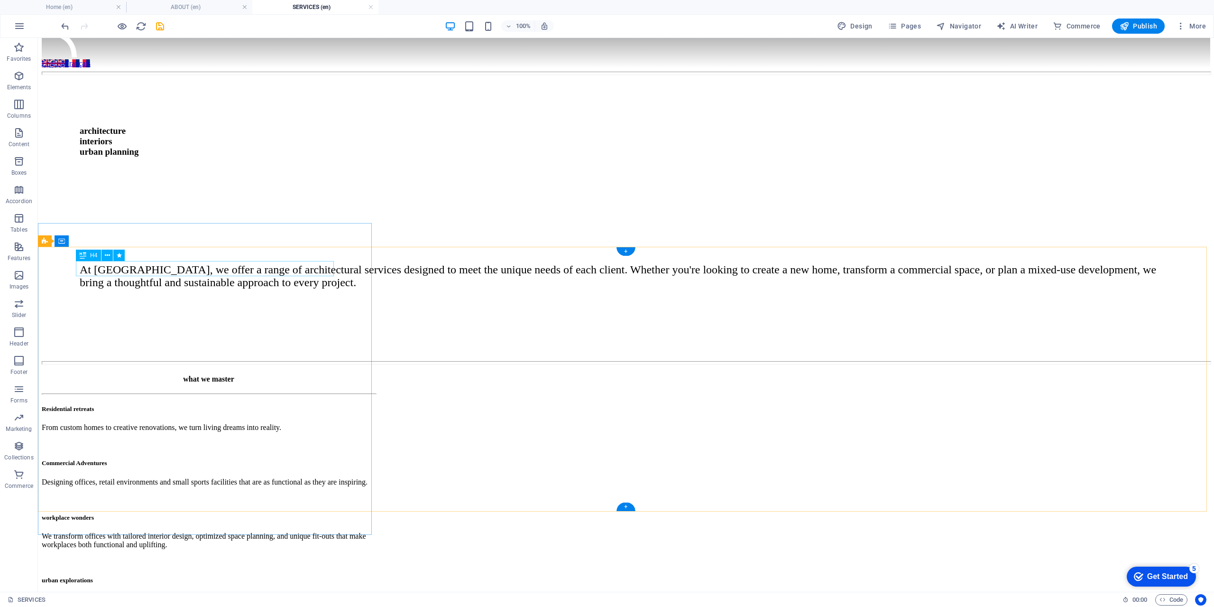
click at [240, 375] on div "what we master" at bounding box center [209, 379] width 334 height 9
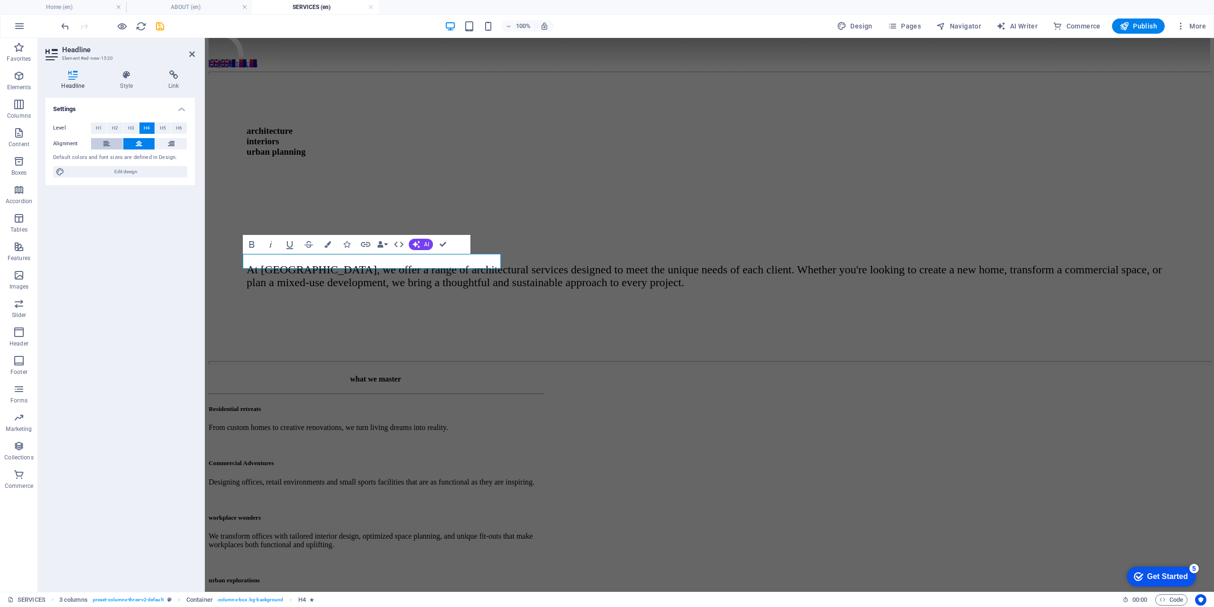
click at [109, 140] on icon at bounding box center [106, 143] width 7 height 11
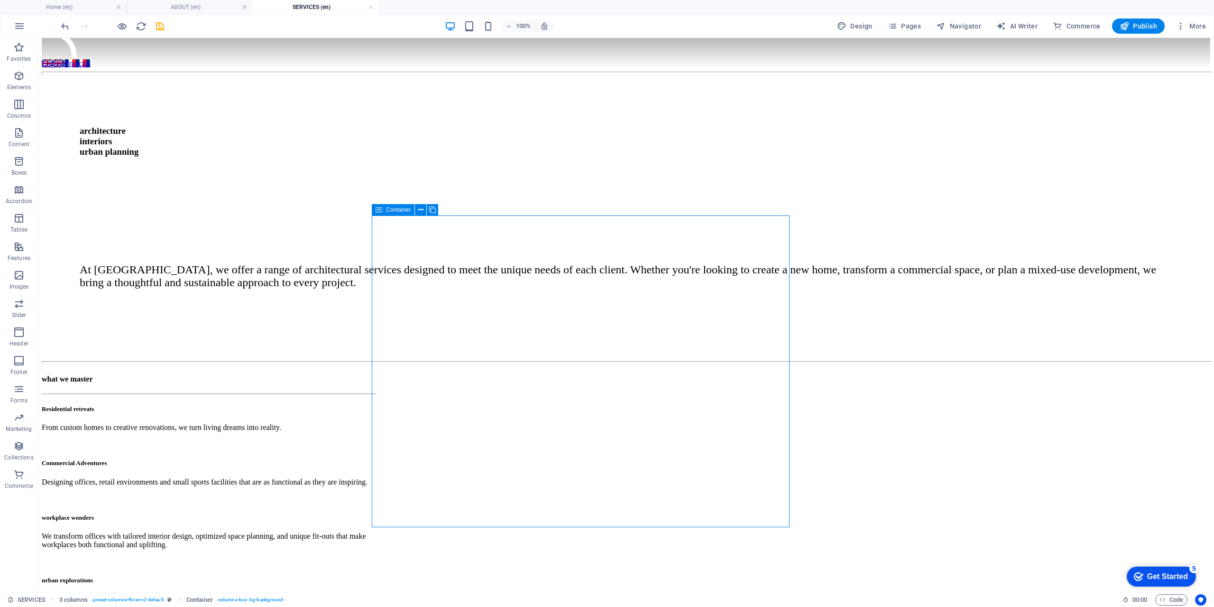
scroll to position [106, 0]
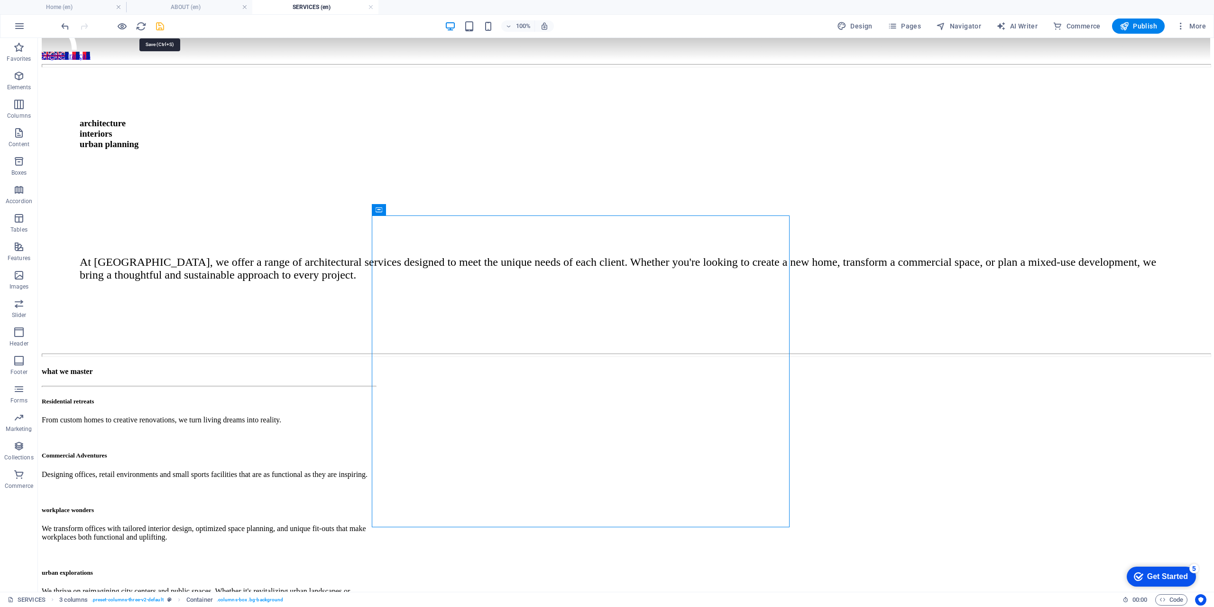
click at [157, 26] on icon "save" at bounding box center [160, 26] width 11 height 11
click at [962, 23] on span "Navigator" at bounding box center [958, 25] width 45 height 9
select select "16899703-en"
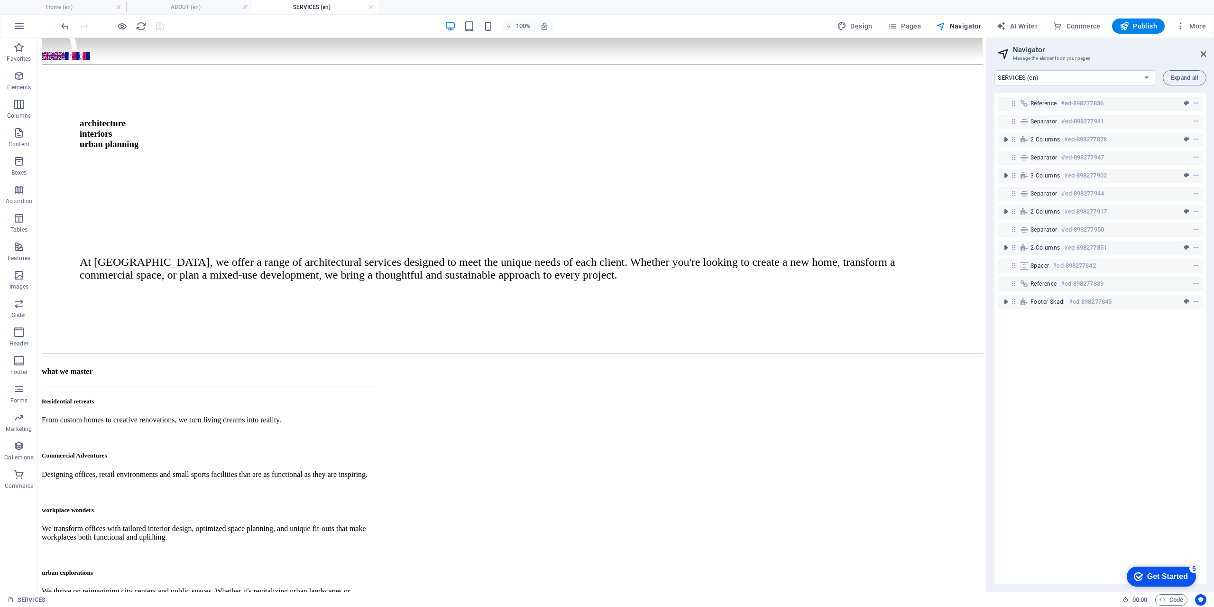
scroll to position [96, 0]
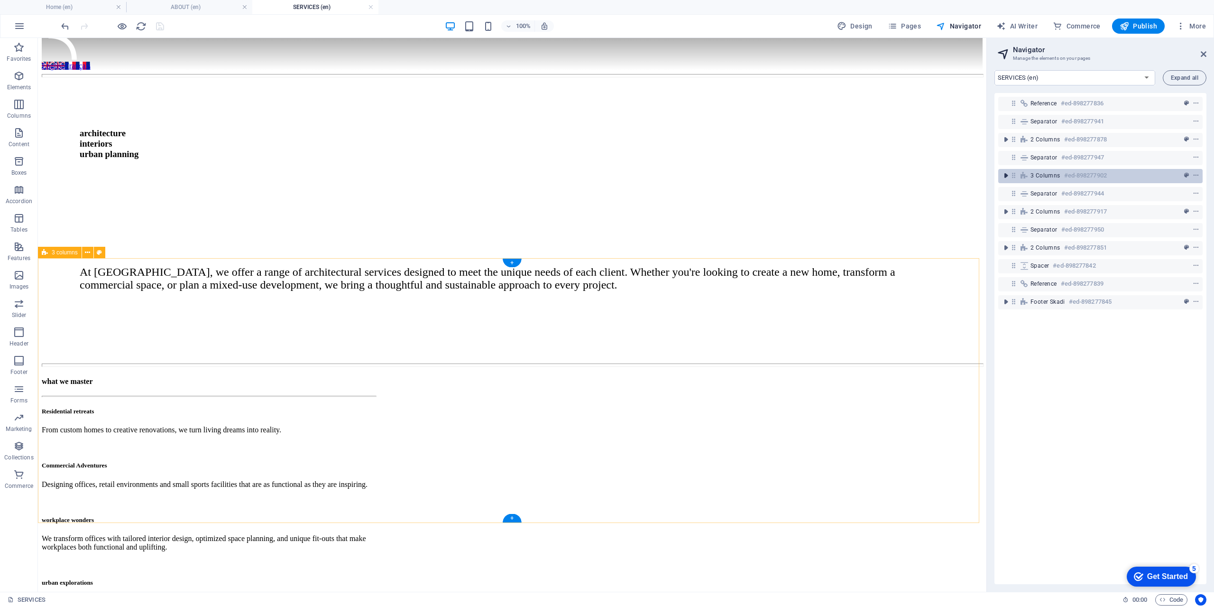
click at [1006, 177] on icon "toggle-expand" at bounding box center [1005, 175] width 9 height 9
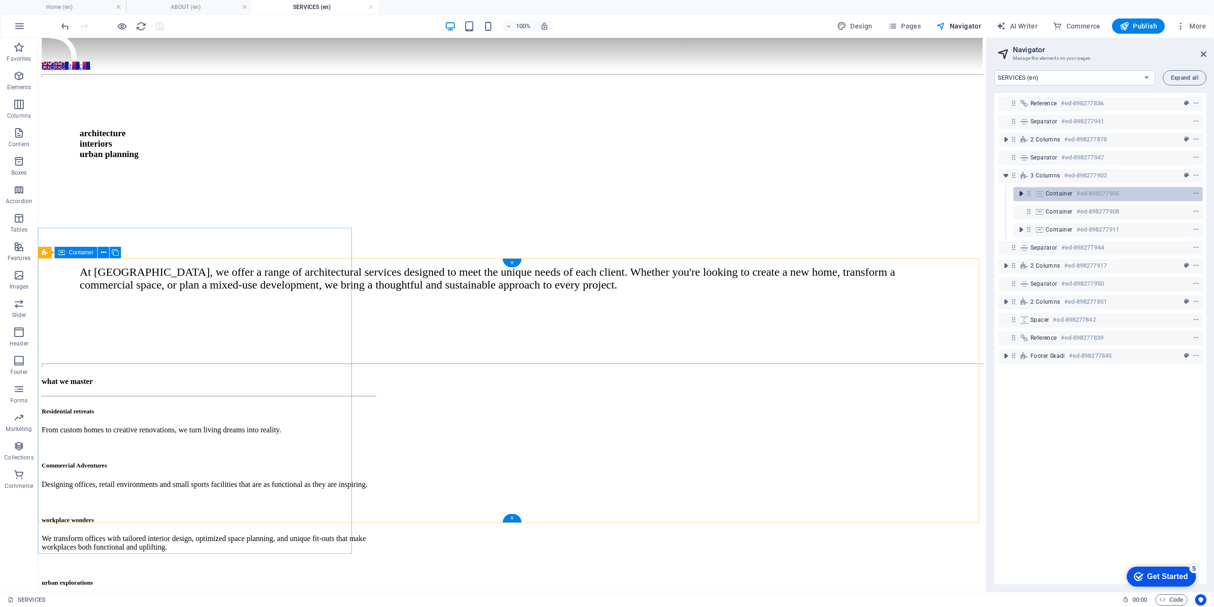
click at [1023, 195] on icon "toggle-expand" at bounding box center [1020, 193] width 9 height 9
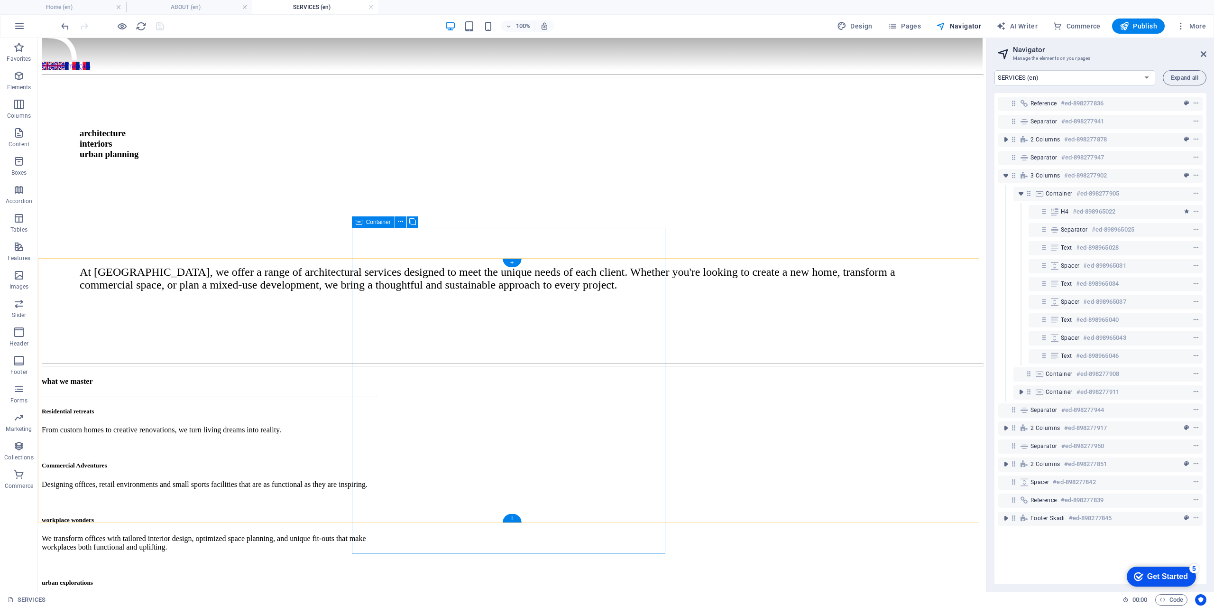
scroll to position [106, 0]
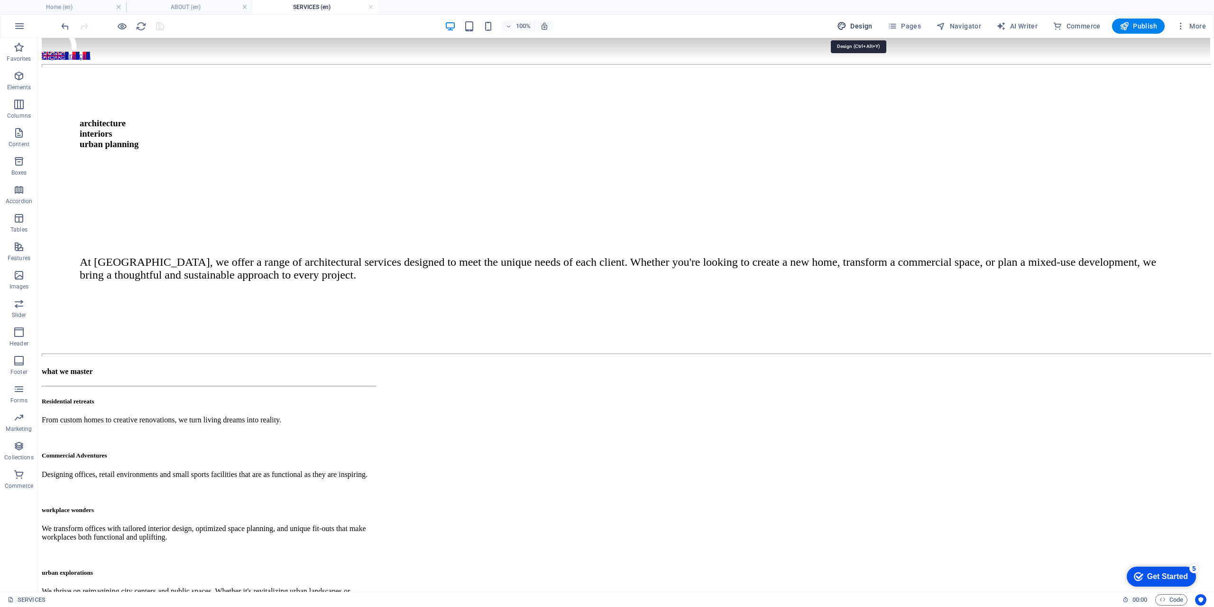
click at [866, 28] on span "Design" at bounding box center [855, 25] width 36 height 9
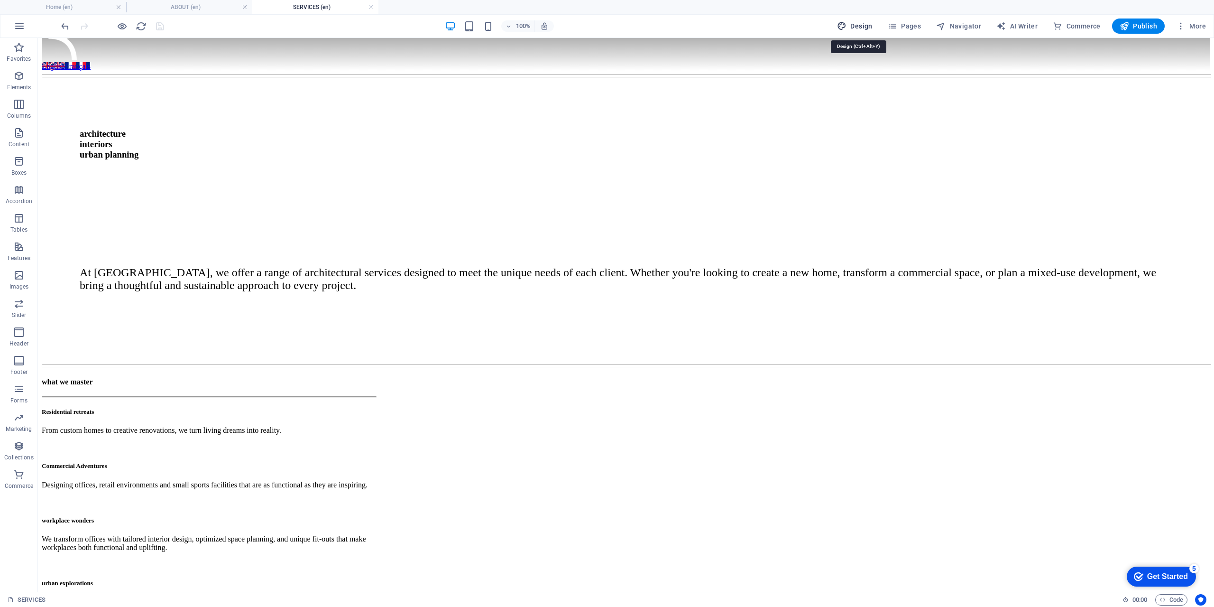
select select "rem"
select select "300"
select select "px"
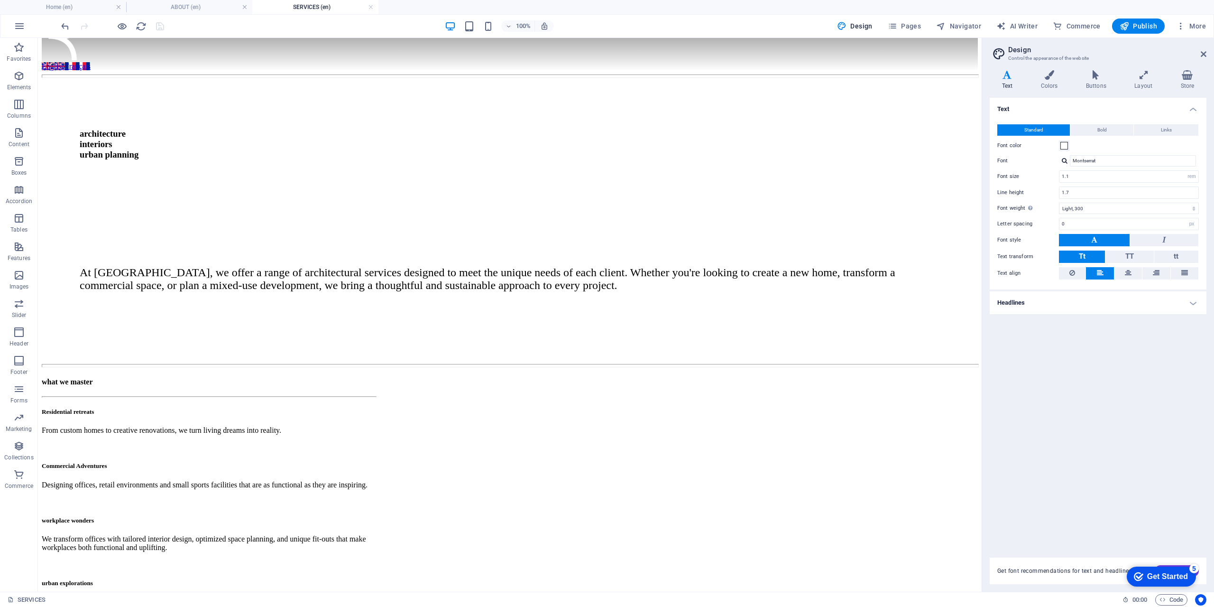
click at [1013, 83] on h4 "Text" at bounding box center [1009, 80] width 39 height 20
click at [1058, 303] on h4 "Headlines" at bounding box center [1098, 302] width 217 height 23
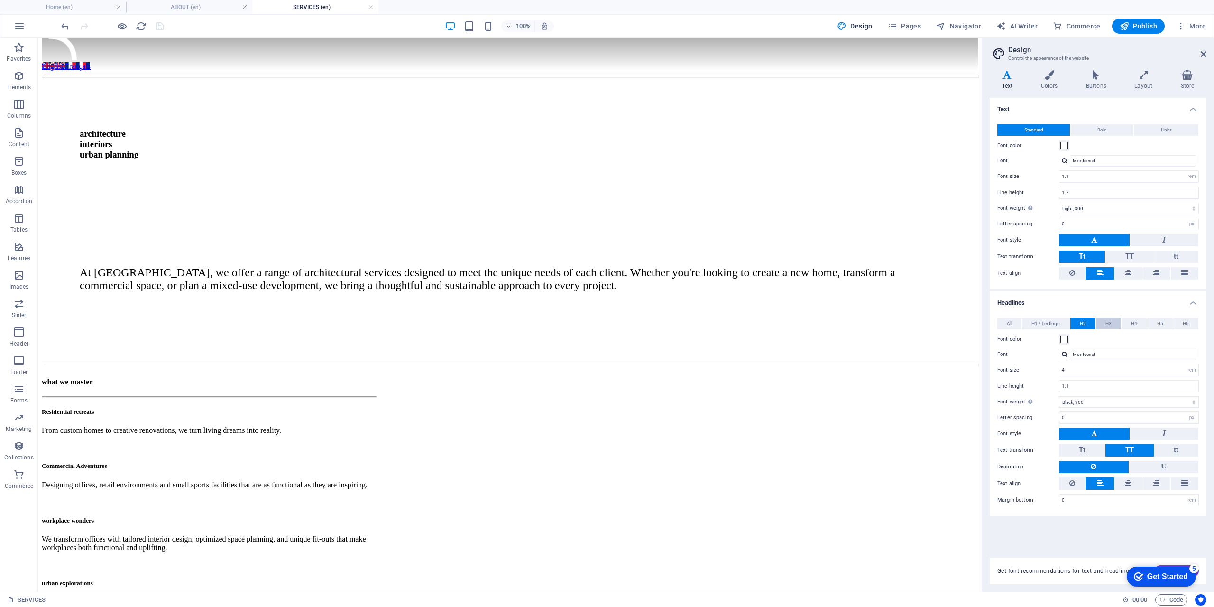
click at [1112, 325] on span "H3" at bounding box center [1108, 323] width 6 height 11
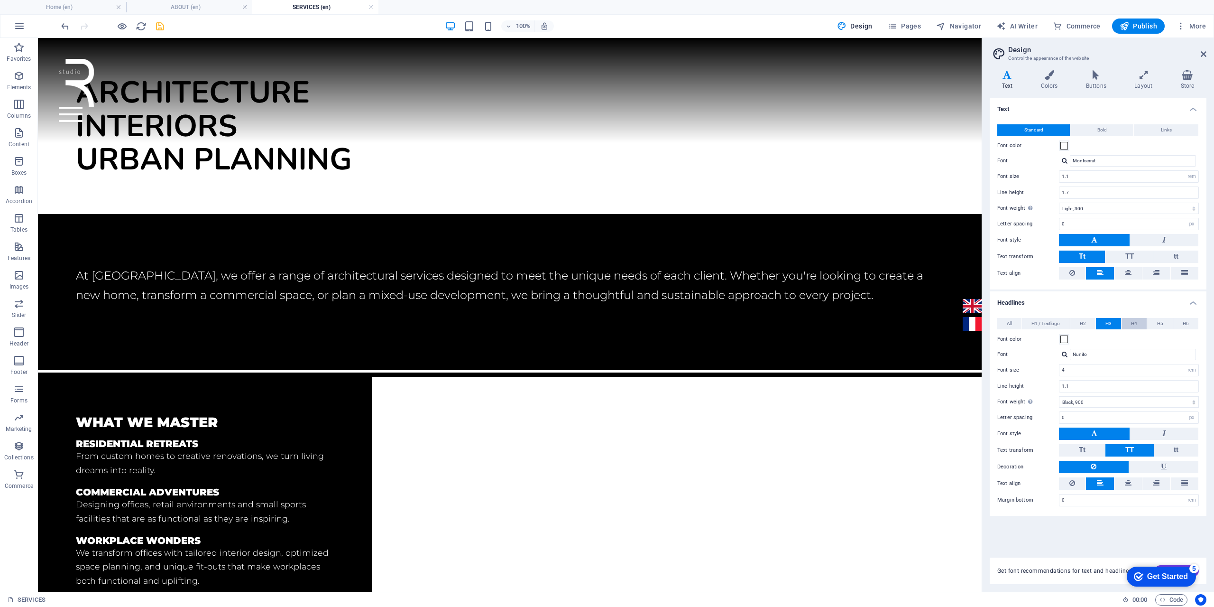
click at [1127, 325] on button "H4" at bounding box center [1133, 323] width 25 height 11
click at [1079, 326] on button "H2" at bounding box center [1082, 323] width 25 height 11
click at [1114, 326] on button "H3" at bounding box center [1108, 323] width 25 height 11
click at [1134, 323] on span "H4" at bounding box center [1134, 323] width 6 height 11
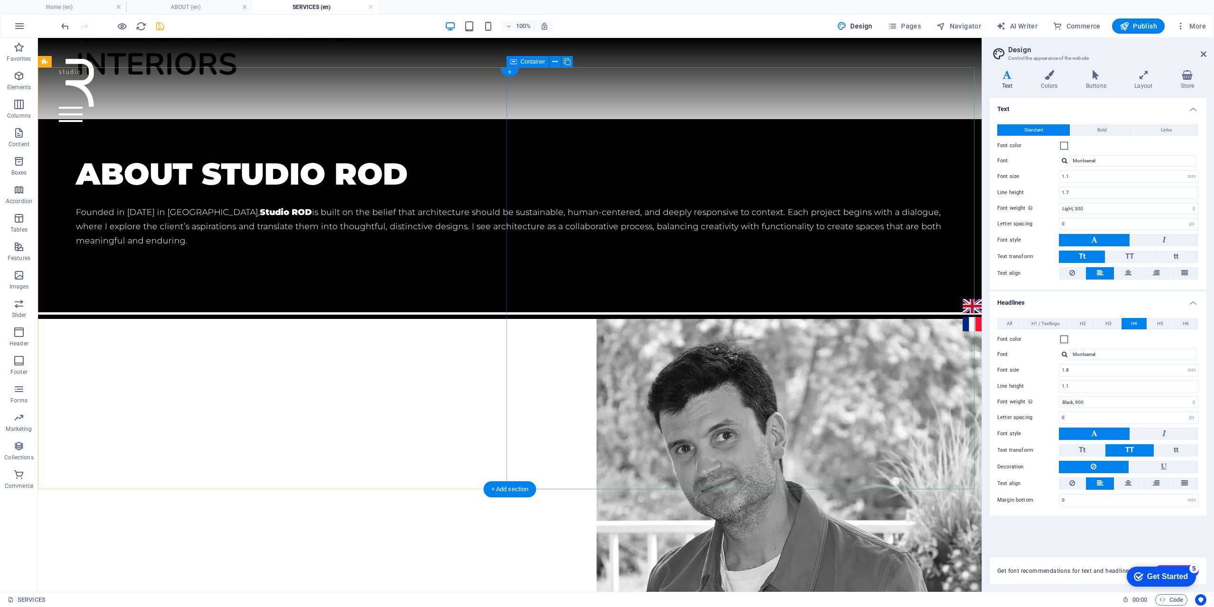
scroll to position [807, 0]
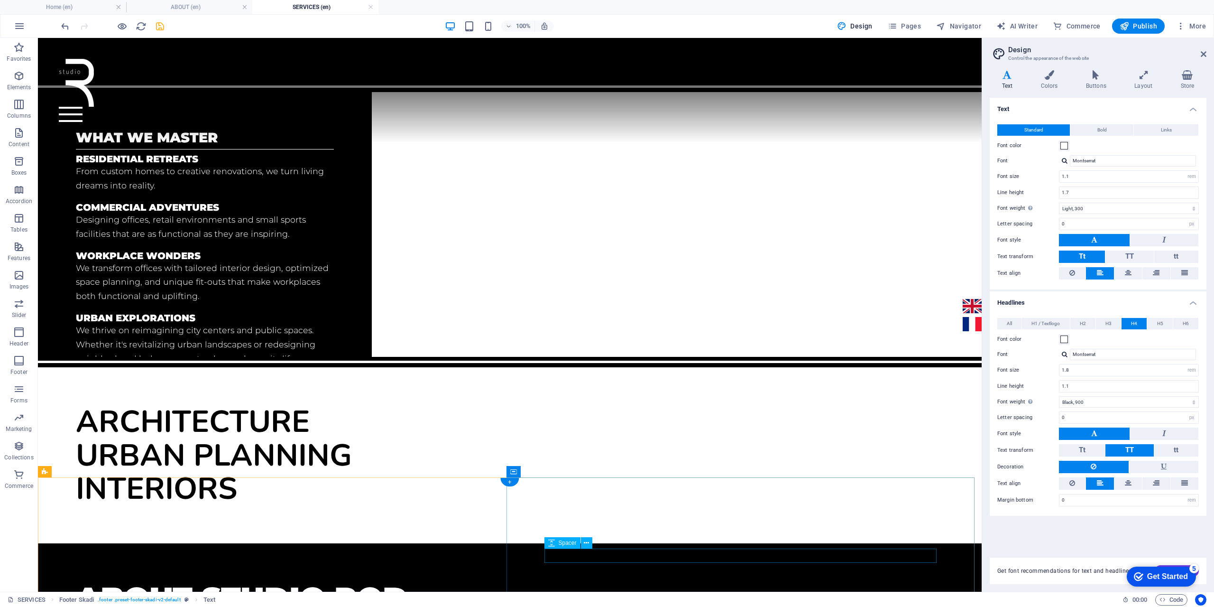
scroll to position [285, 0]
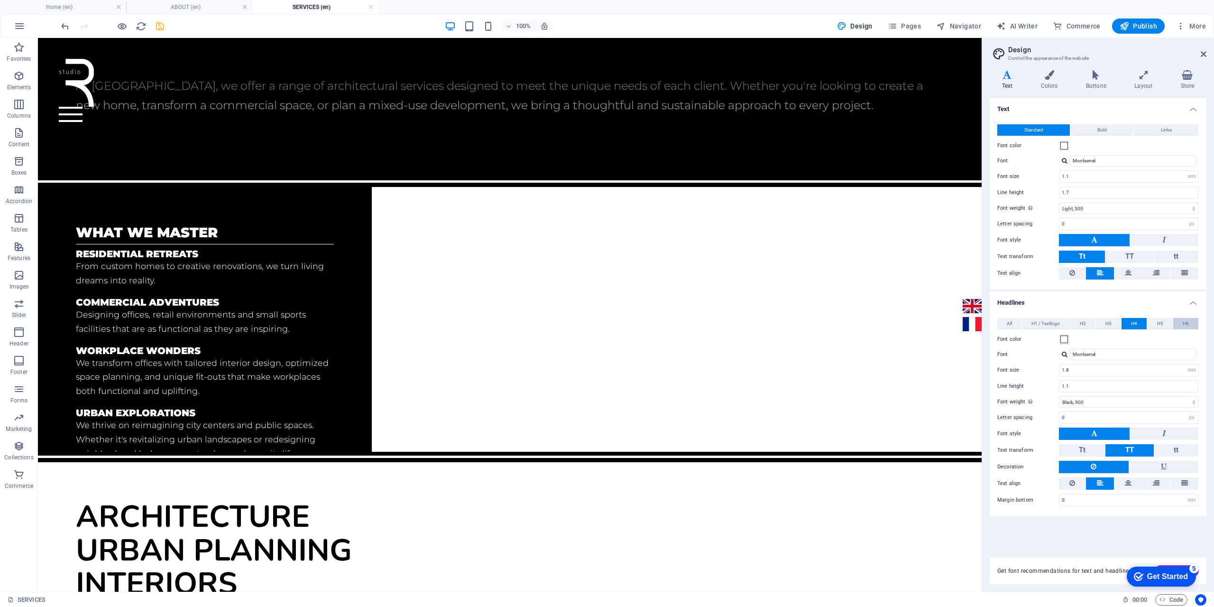
click at [1195, 324] on button "H6" at bounding box center [1185, 323] width 25 height 11
click at [1140, 323] on button "H4" at bounding box center [1133, 323] width 25 height 11
click at [1183, 325] on span "H6" at bounding box center [1186, 323] width 6 height 11
click at [1080, 325] on span "H2" at bounding box center [1083, 323] width 6 height 11
click at [1039, 326] on span "H1 / Textlogo" at bounding box center [1045, 323] width 28 height 11
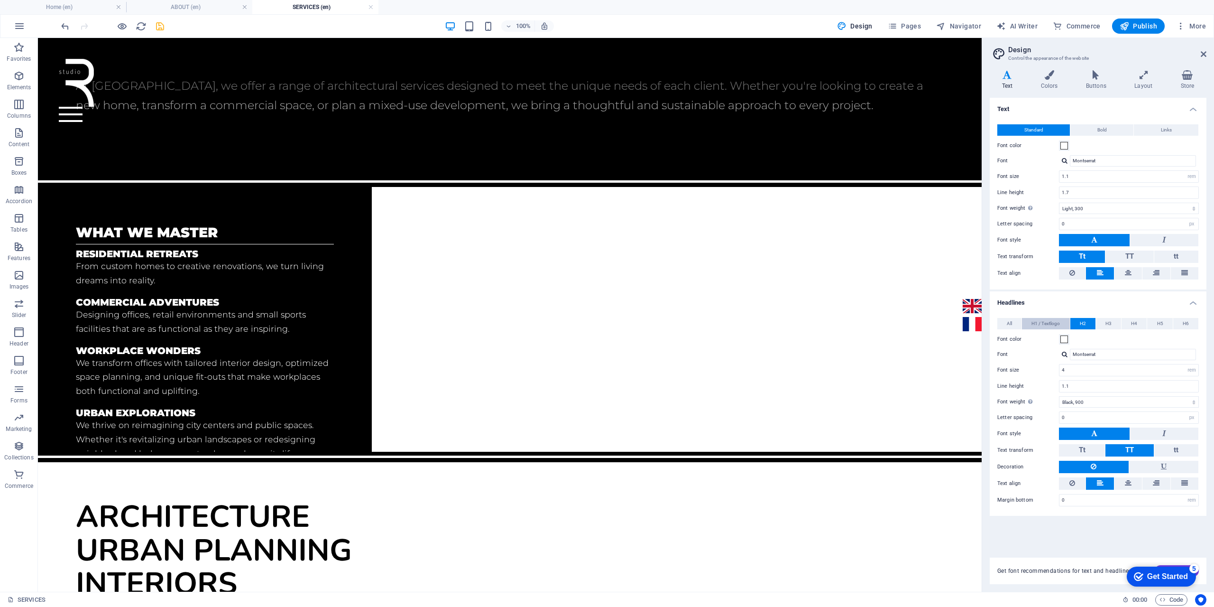
click at [1039, 326] on span "H1 / Textlogo" at bounding box center [1045, 323] width 28 height 11
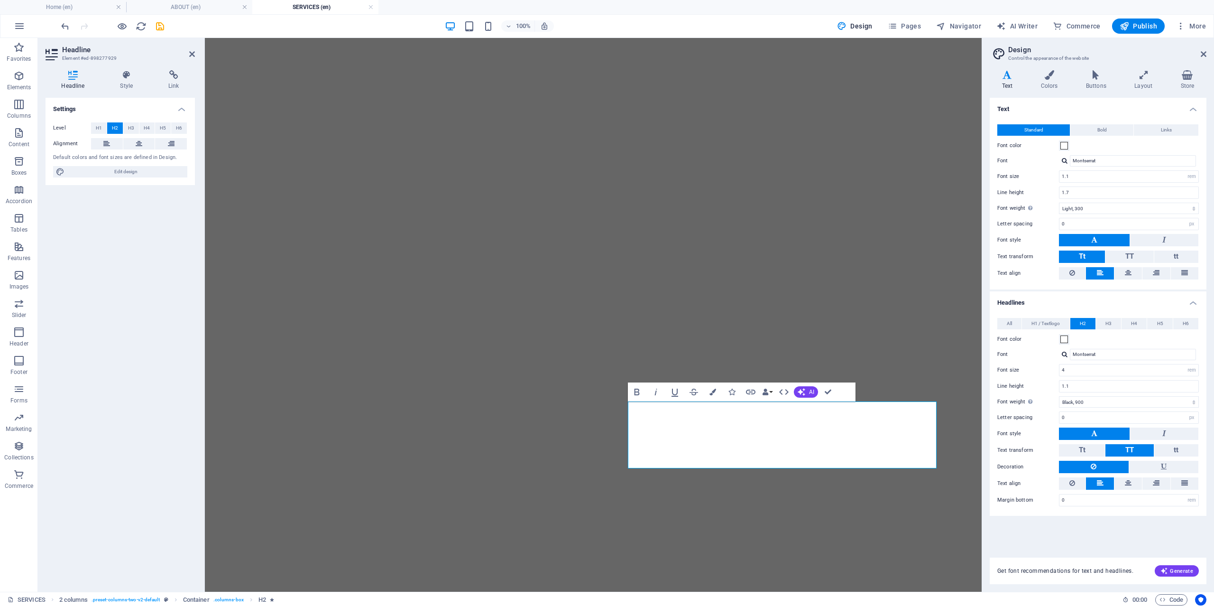
select select "rem"
select select "300"
select select "px"
select select "rem"
select select "900"
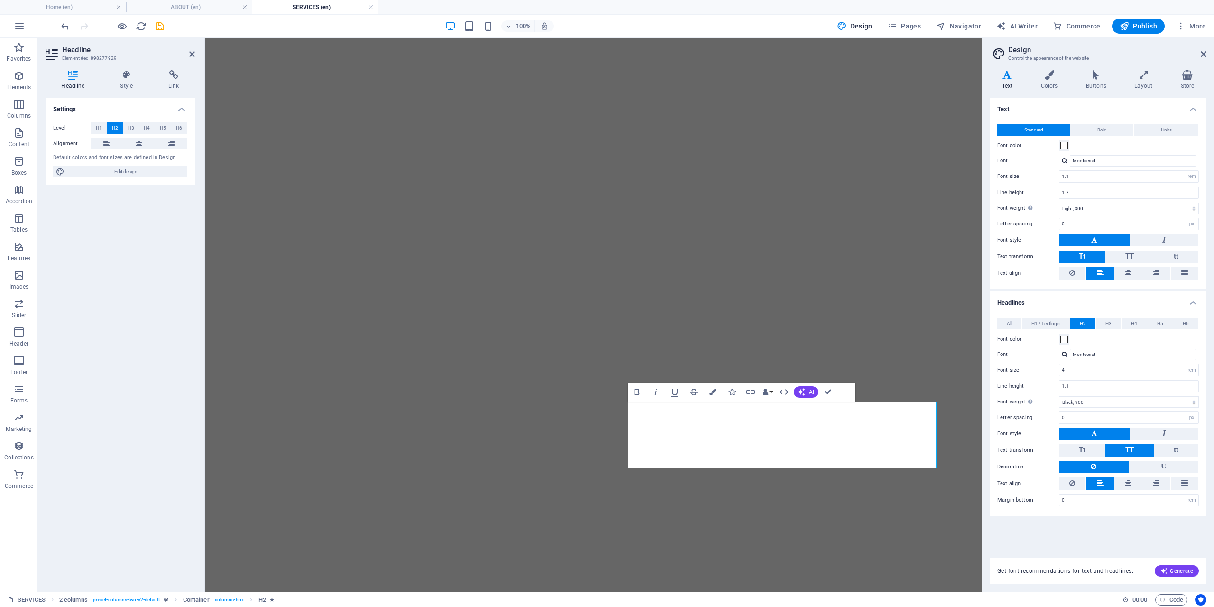
select select "px"
select select "rem"
select select "px"
select select "900"
select select "px"
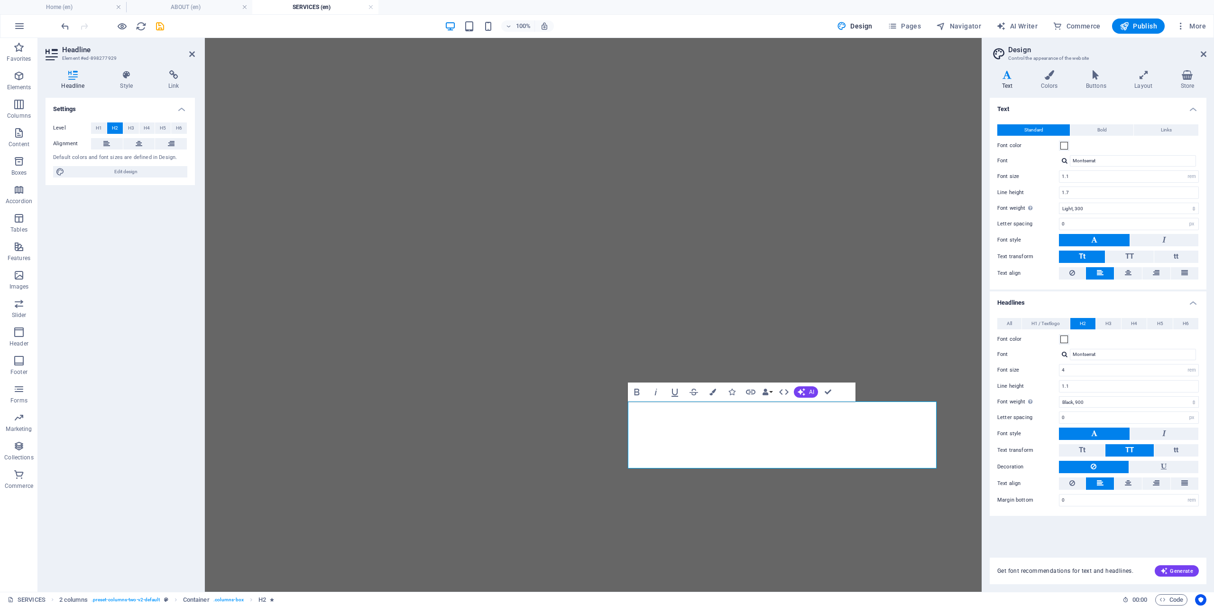
select select "rem"
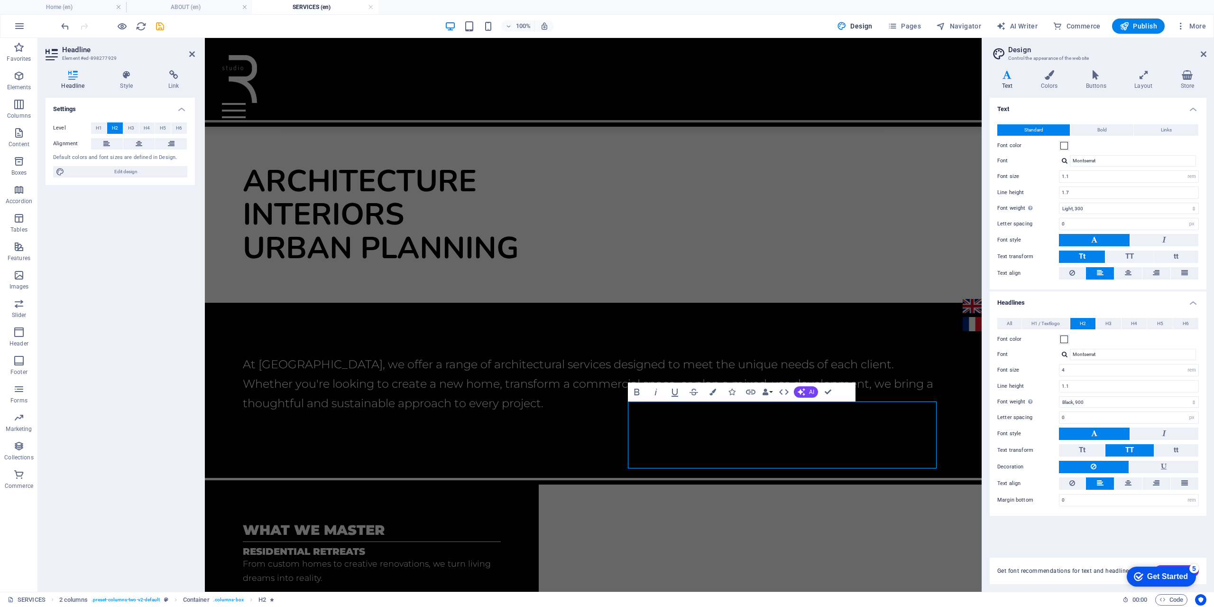
scroll to position [278, 0]
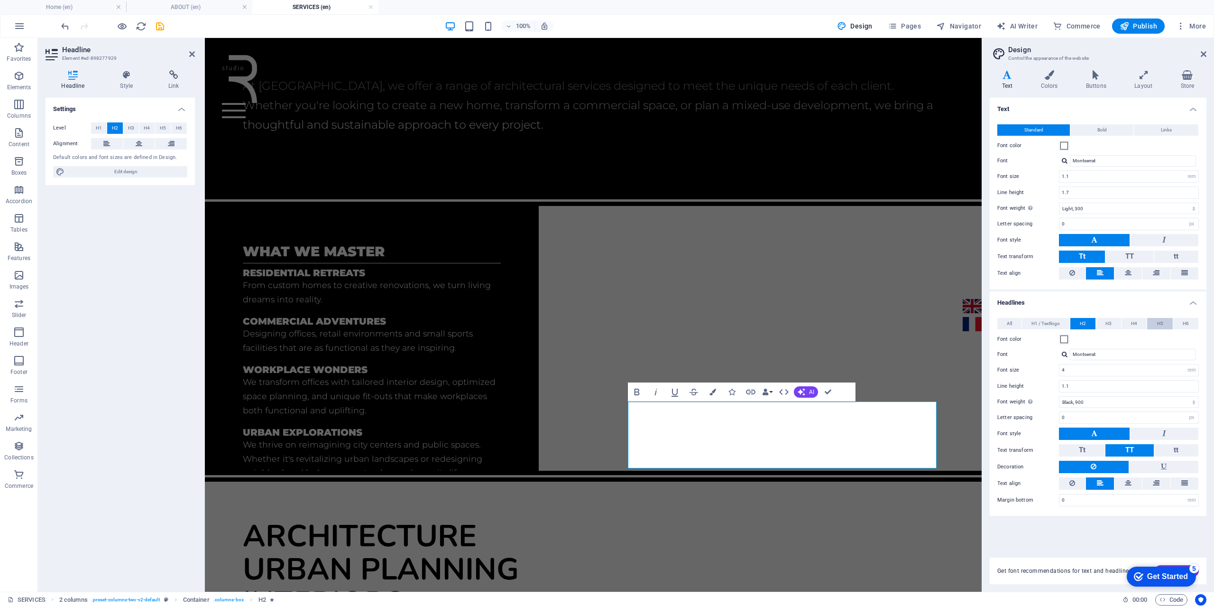
click at [1163, 321] on span "H5" at bounding box center [1160, 323] width 6 height 11
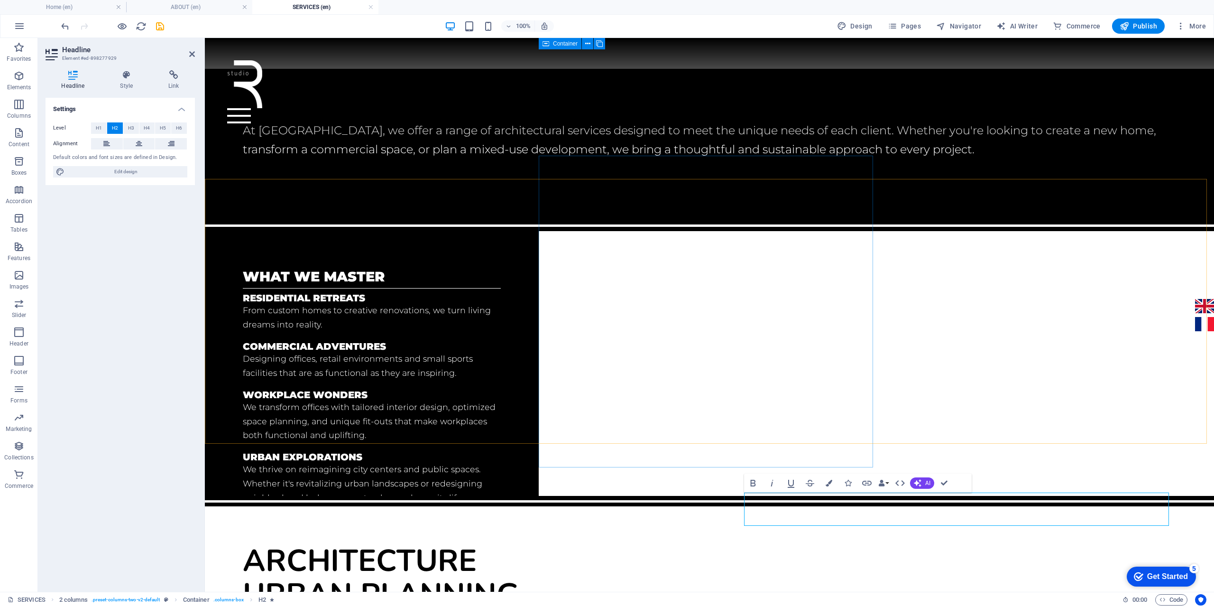
scroll to position [146, 0]
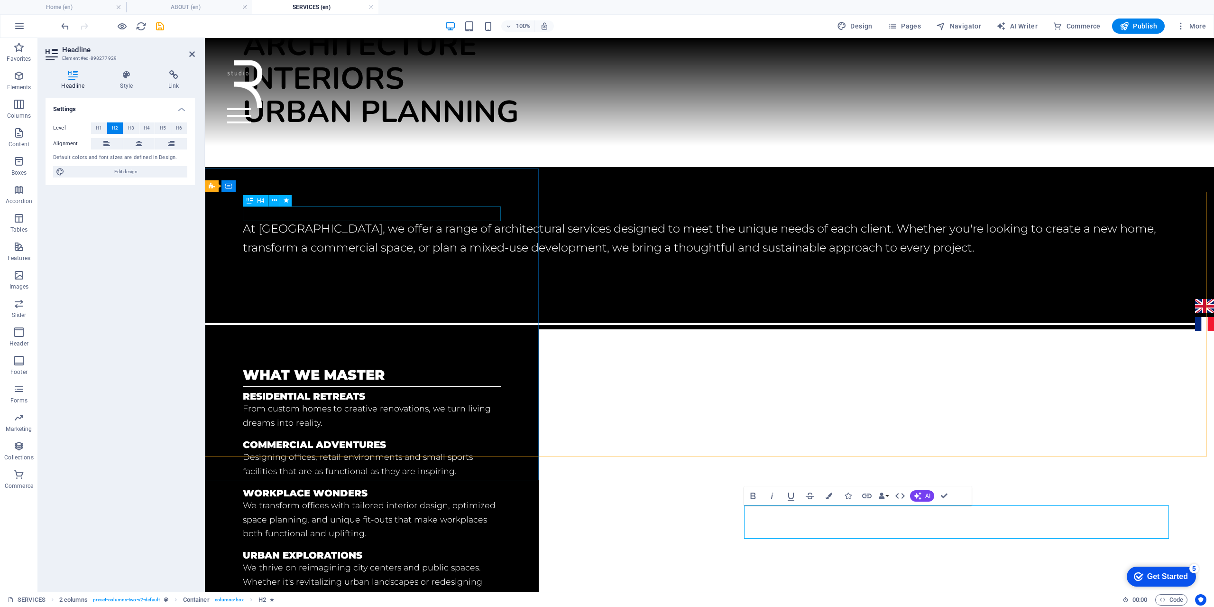
click at [343, 367] on div "what we master" at bounding box center [372, 374] width 258 height 15
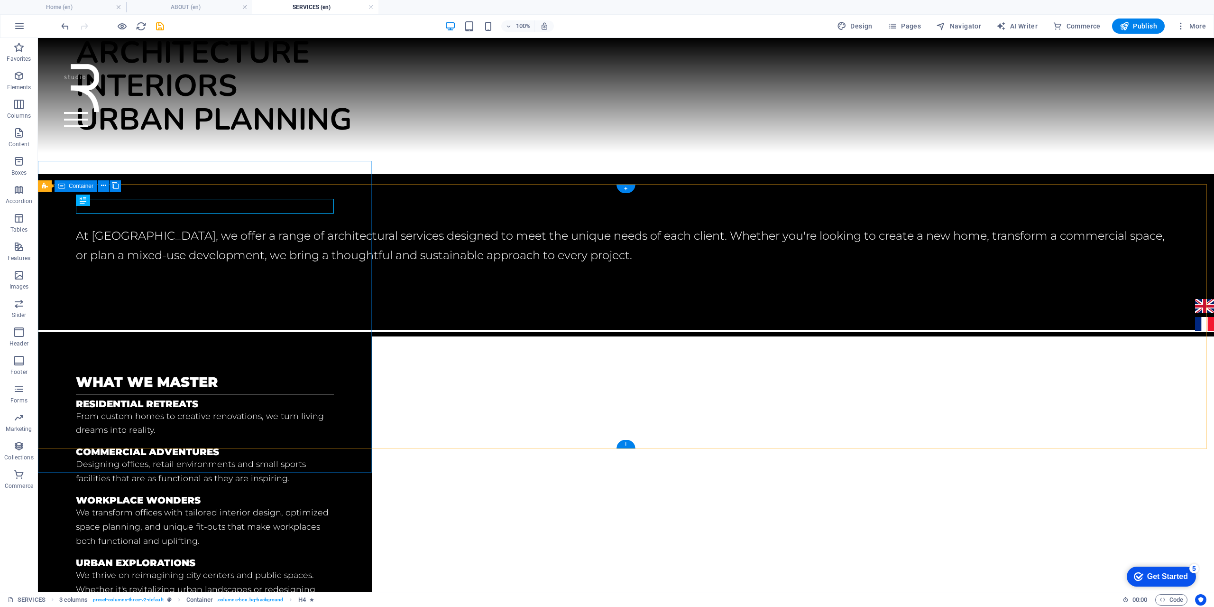
scroll to position [154, 0]
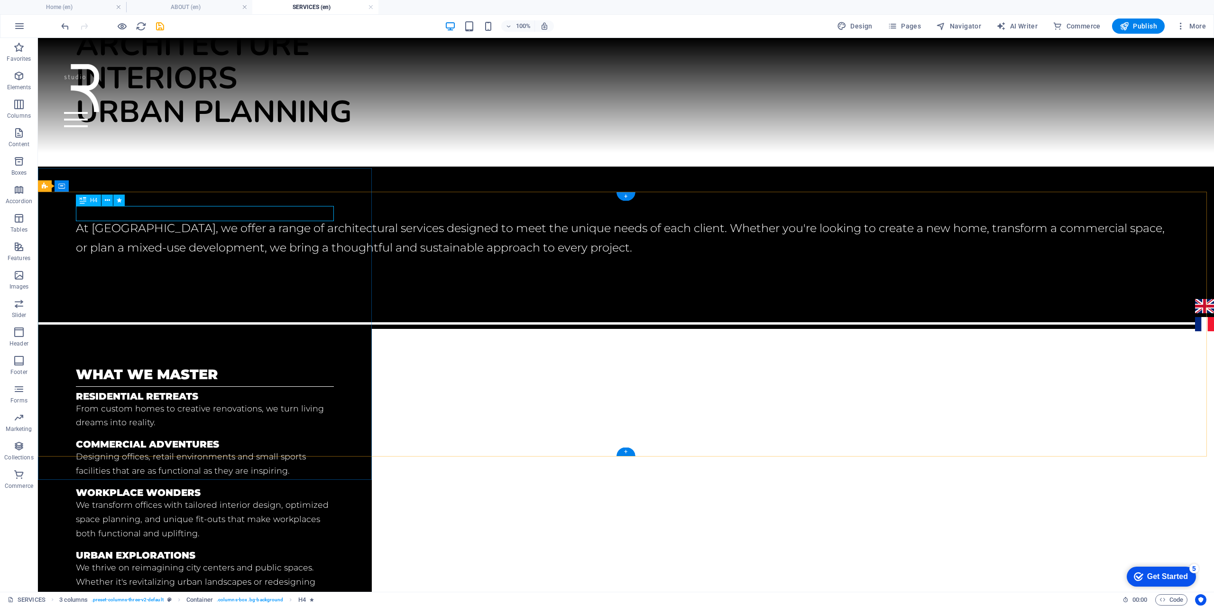
click at [247, 367] on div "what we master" at bounding box center [205, 374] width 258 height 15
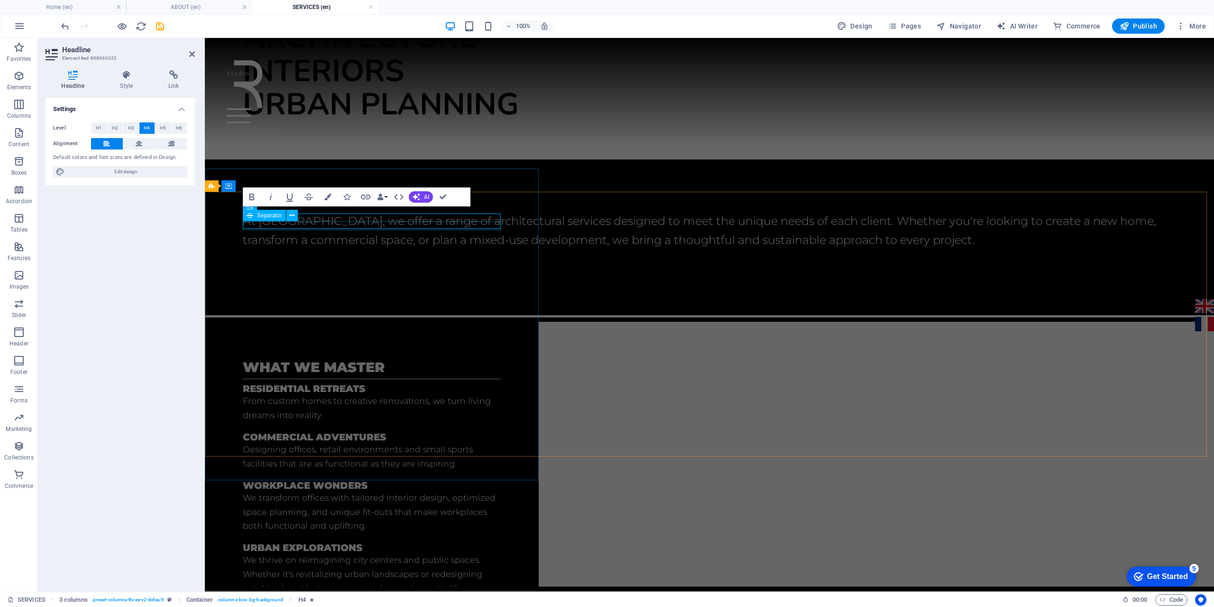
scroll to position [146, 0]
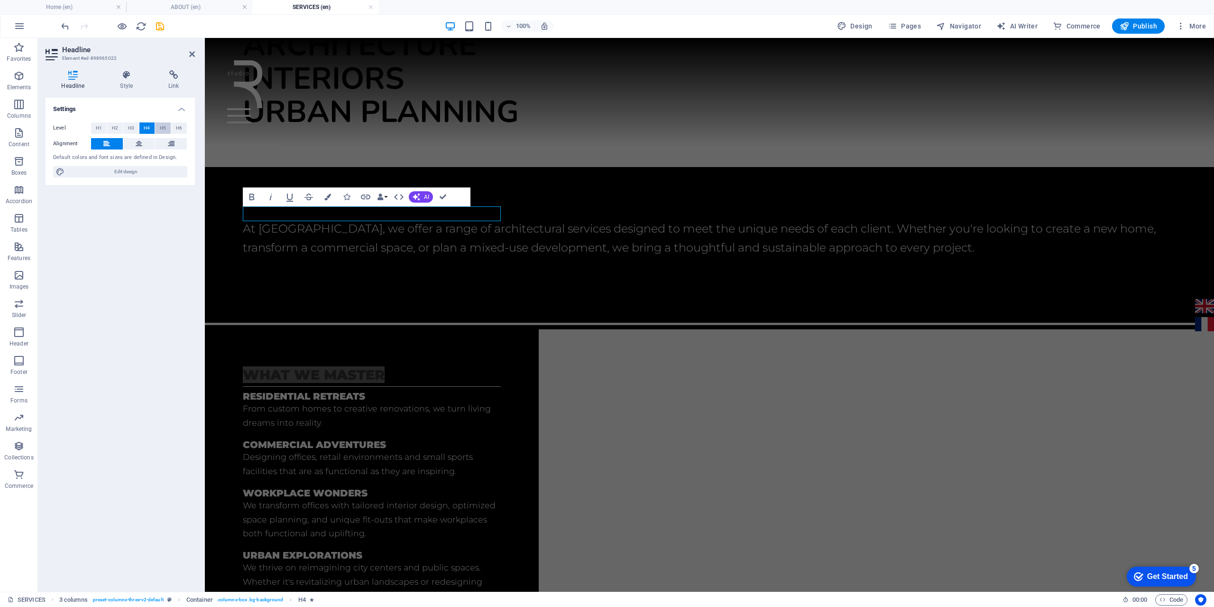
click at [165, 129] on span "H5" at bounding box center [163, 127] width 6 height 11
click at [863, 28] on span "Design" at bounding box center [855, 25] width 36 height 9
select select "rem"
select select "300"
select select "px"
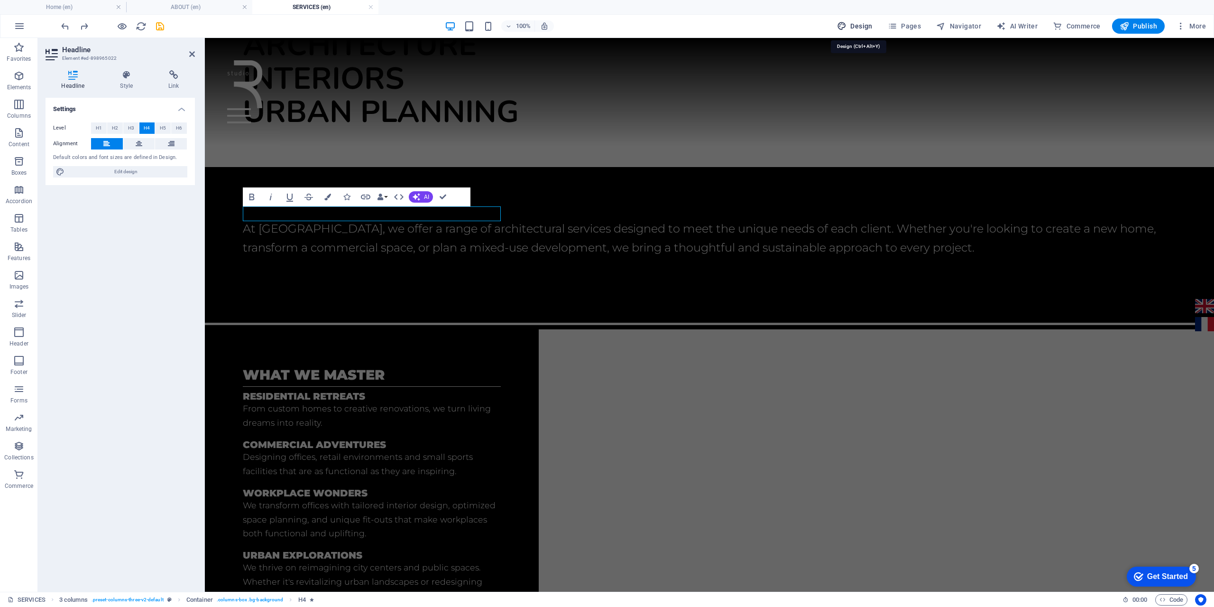
select select "px"
select select "900"
select select "px"
select select "rem"
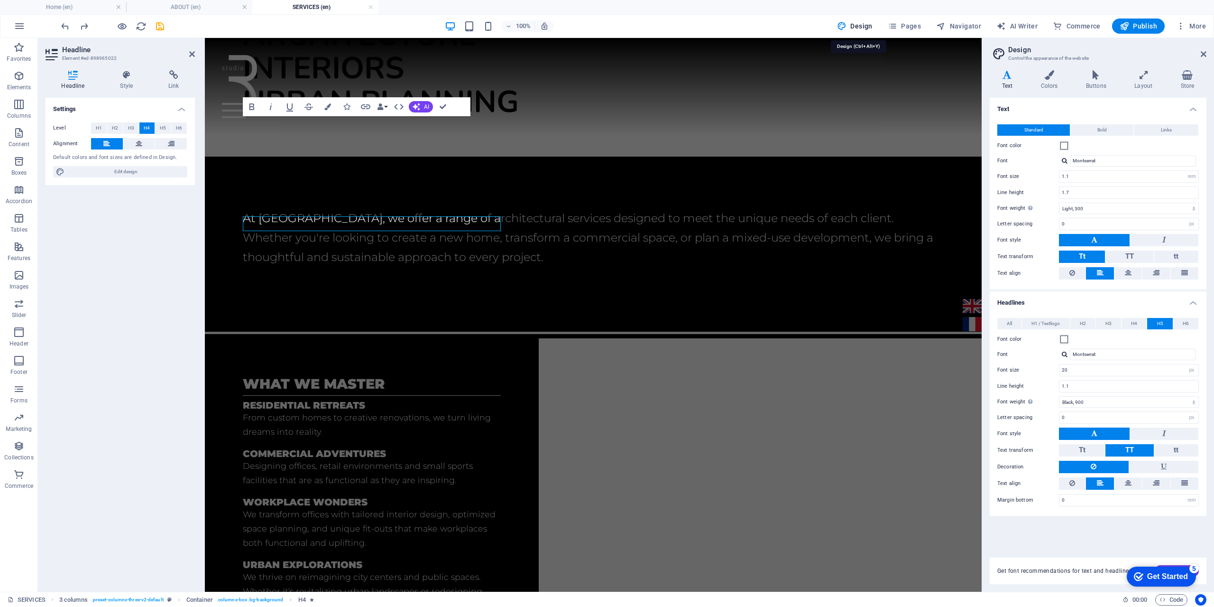
scroll to position [136, 0]
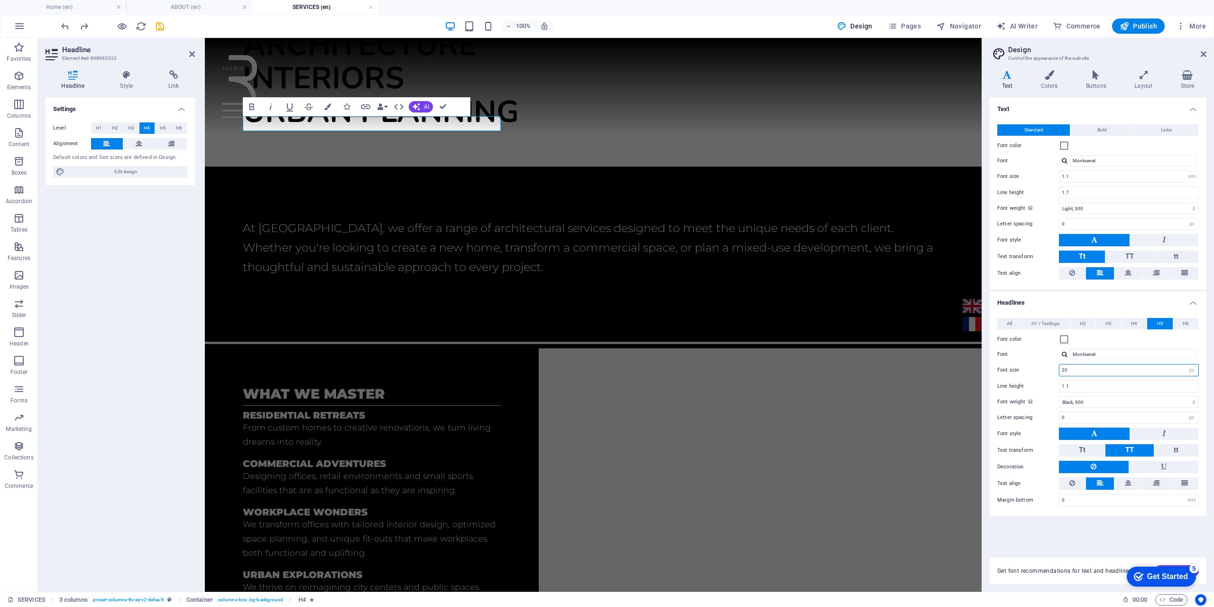
click at [1115, 370] on input "20" at bounding box center [1128, 369] width 139 height 11
click at [1108, 323] on span "H3" at bounding box center [1108, 323] width 6 height 11
click at [1088, 323] on button "H2" at bounding box center [1082, 323] width 25 height 11
click at [1155, 320] on button "H5" at bounding box center [1159, 323] width 25 height 11
click at [1194, 370] on select "rem px em %" at bounding box center [1191, 369] width 13 height 11
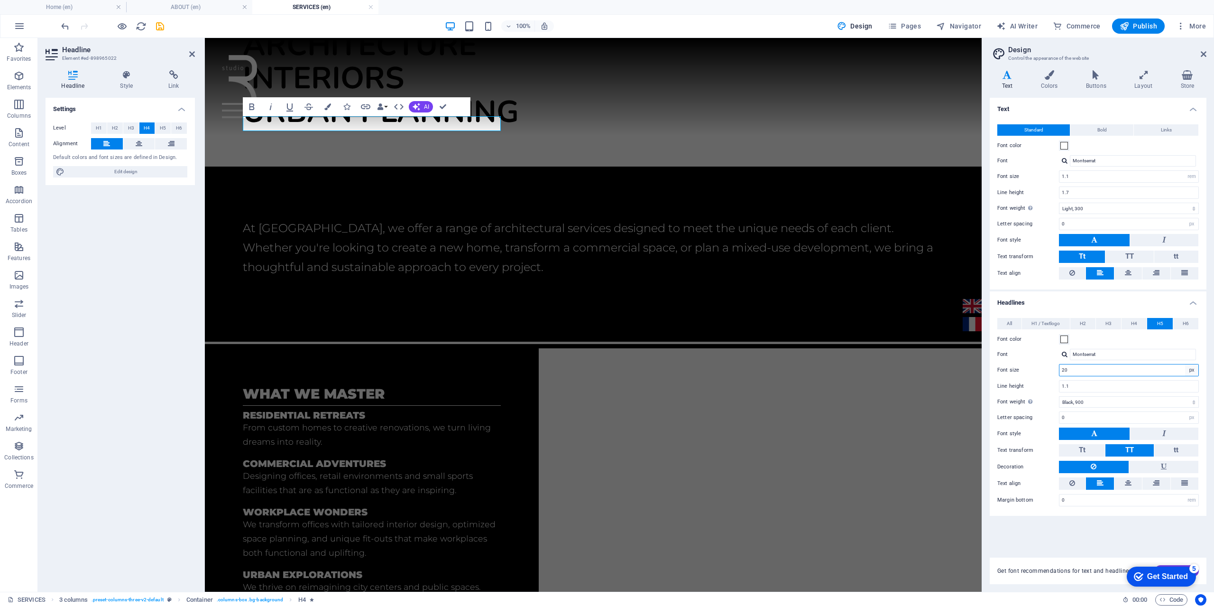
select select "rem"
click at [1185, 364] on select "rem px em %" at bounding box center [1191, 369] width 13 height 11
type input "1.25"
click at [1189, 326] on button "H6" at bounding box center [1185, 323] width 25 height 11
click at [1192, 371] on select "rem px em %" at bounding box center [1191, 369] width 13 height 11
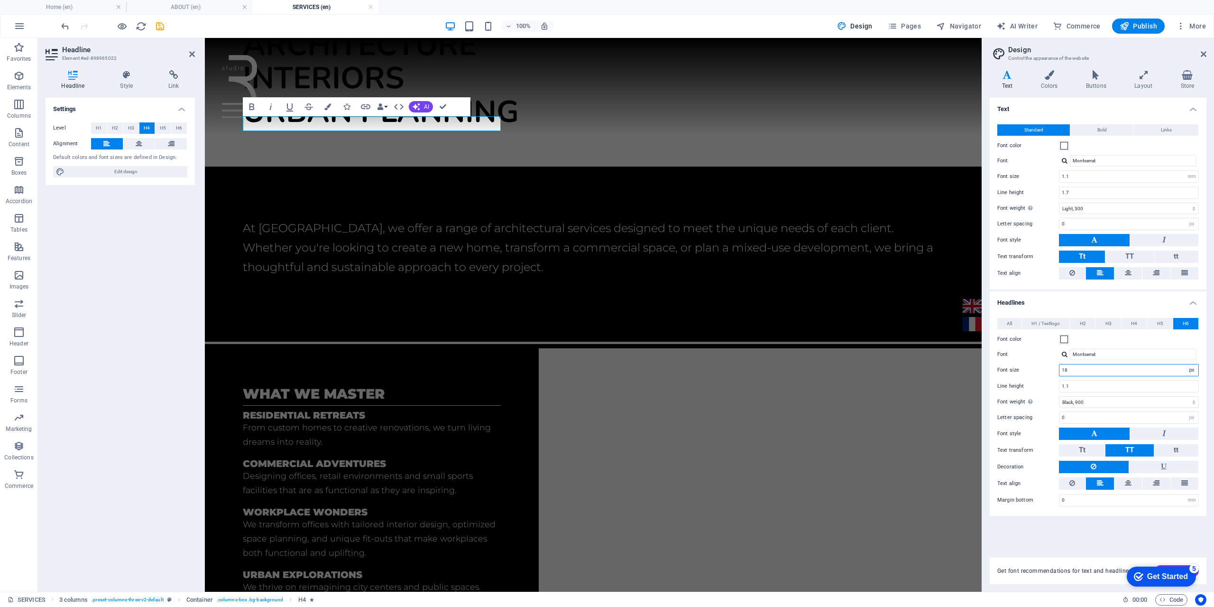
select select "em"
click at [1185, 364] on select "rem px em %" at bounding box center [1191, 369] width 13 height 11
type input "1.125"
click at [1105, 322] on span "H3" at bounding box center [1108, 323] width 6 height 11
click at [1089, 322] on button "H2" at bounding box center [1082, 323] width 25 height 11
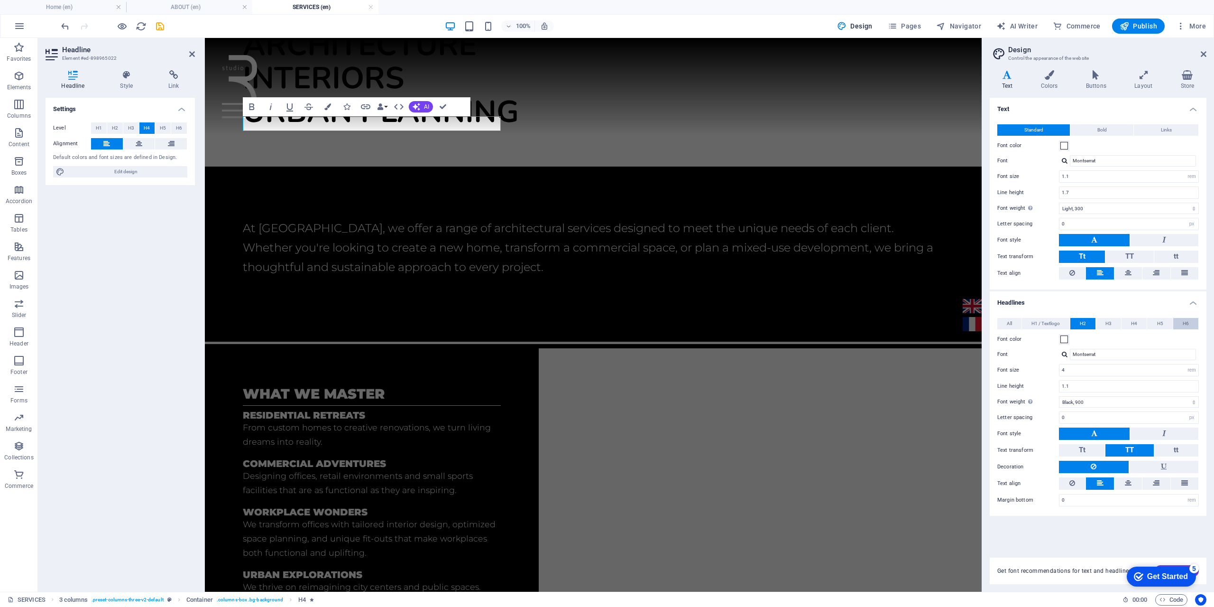
click at [1186, 322] on span "H6" at bounding box center [1186, 323] width 6 height 11
click at [1195, 369] on select "rem px em %" at bounding box center [1191, 369] width 13 height 11
select select "rem"
click at [1185, 364] on select "rem px em %" at bounding box center [1191, 369] width 13 height 11
click at [1090, 369] on input "1.125" at bounding box center [1128, 369] width 139 height 11
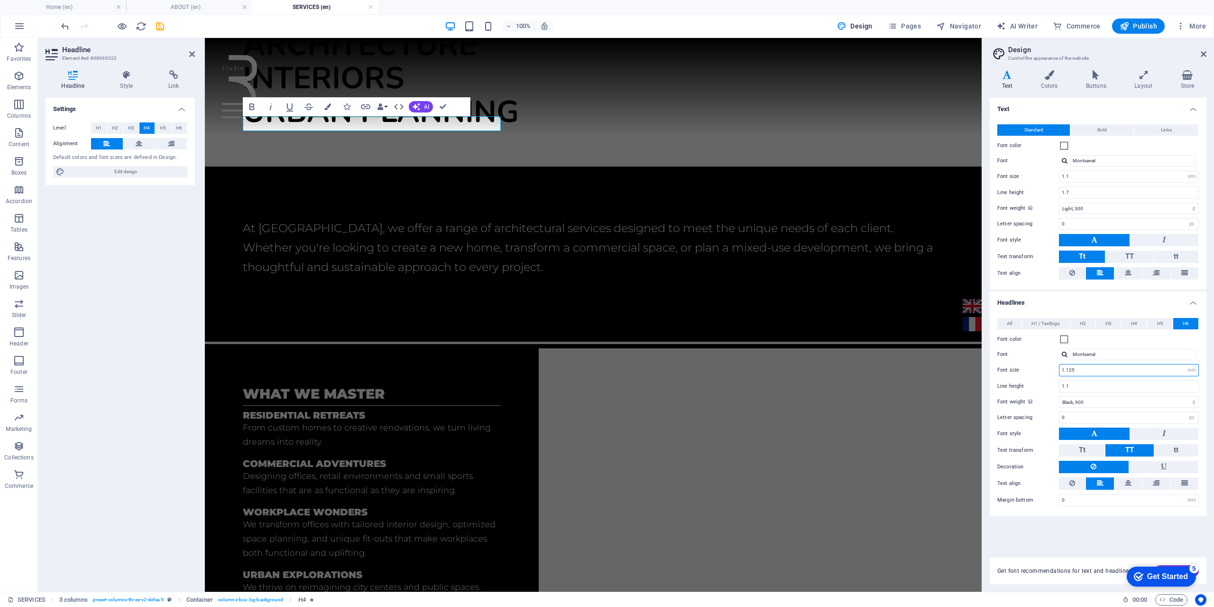
drag, startPoint x: 1081, startPoint y: 369, endPoint x: 1061, endPoint y: 369, distance: 19.9
click at [1061, 369] on input "1.125" at bounding box center [1128, 369] width 139 height 11
type input "2"
click at [295, 506] on div "workplace wonders We transform offices with tailored interior design, optimized…" at bounding box center [372, 532] width 258 height 53
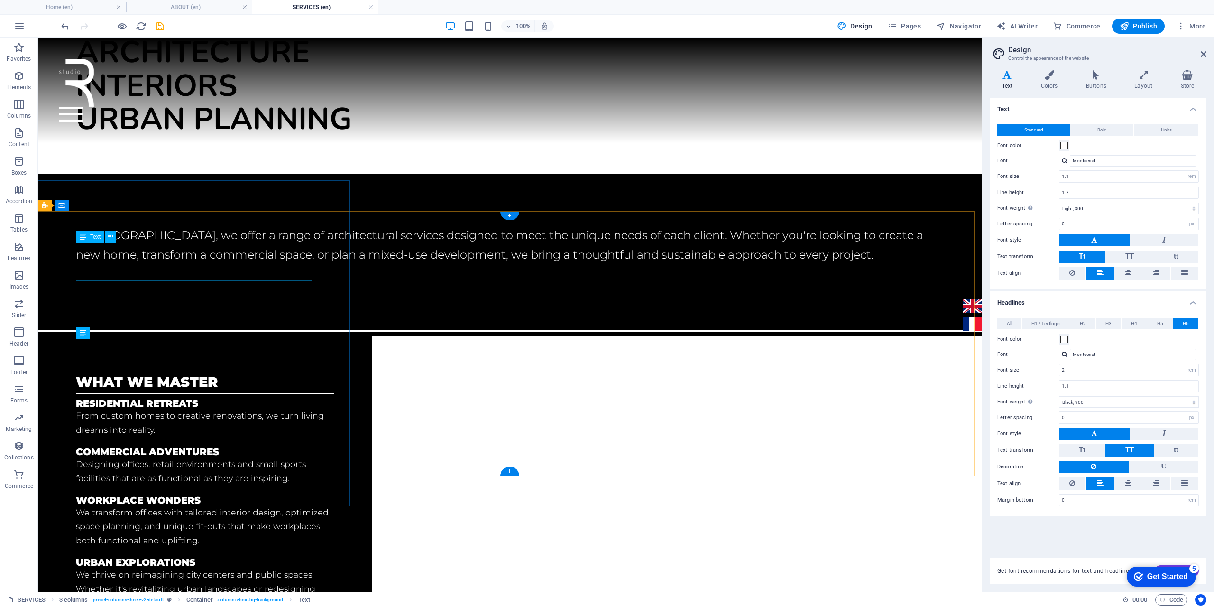
scroll to position [143, 0]
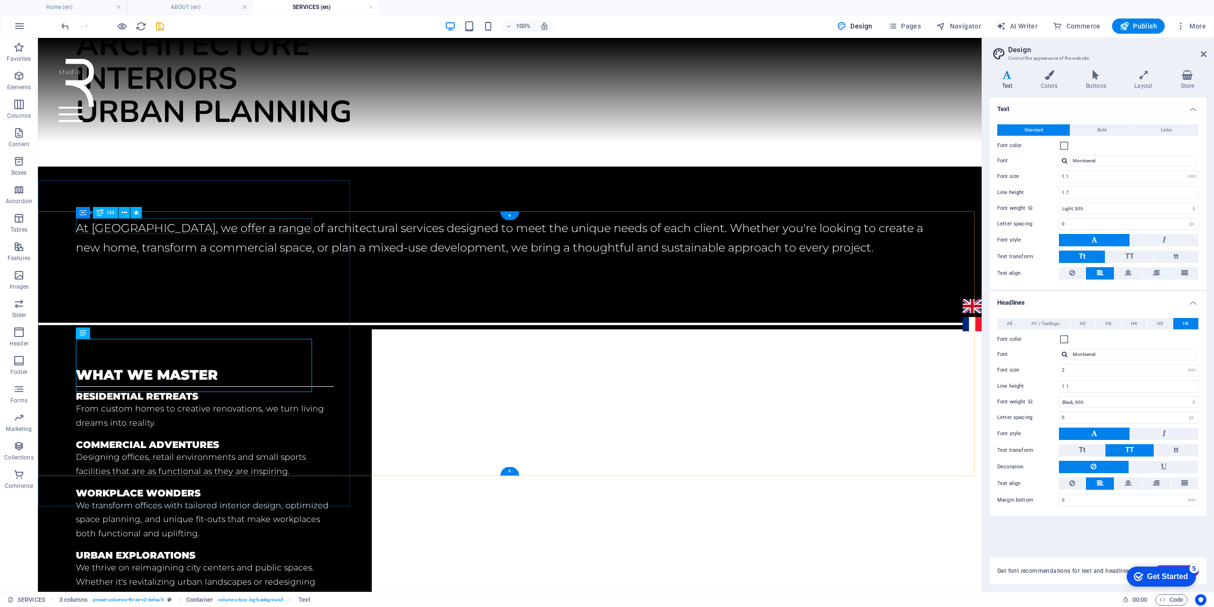
click at [167, 367] on div "what we master" at bounding box center [205, 374] width 258 height 15
click at [103, 213] on div "H4" at bounding box center [105, 212] width 25 height 11
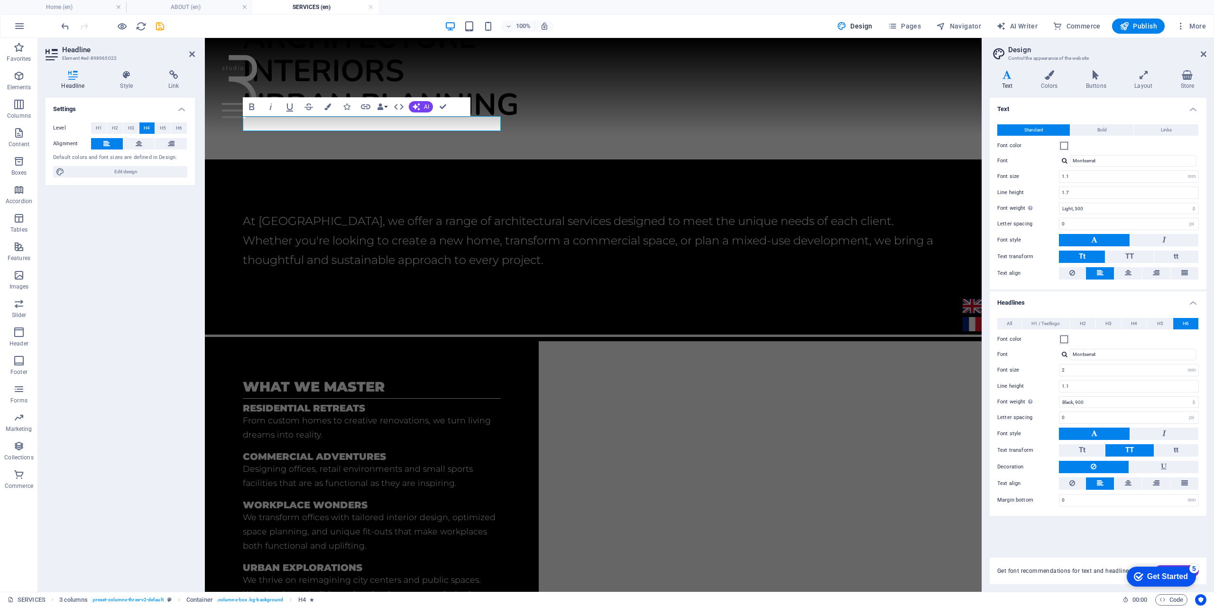
scroll to position [136, 0]
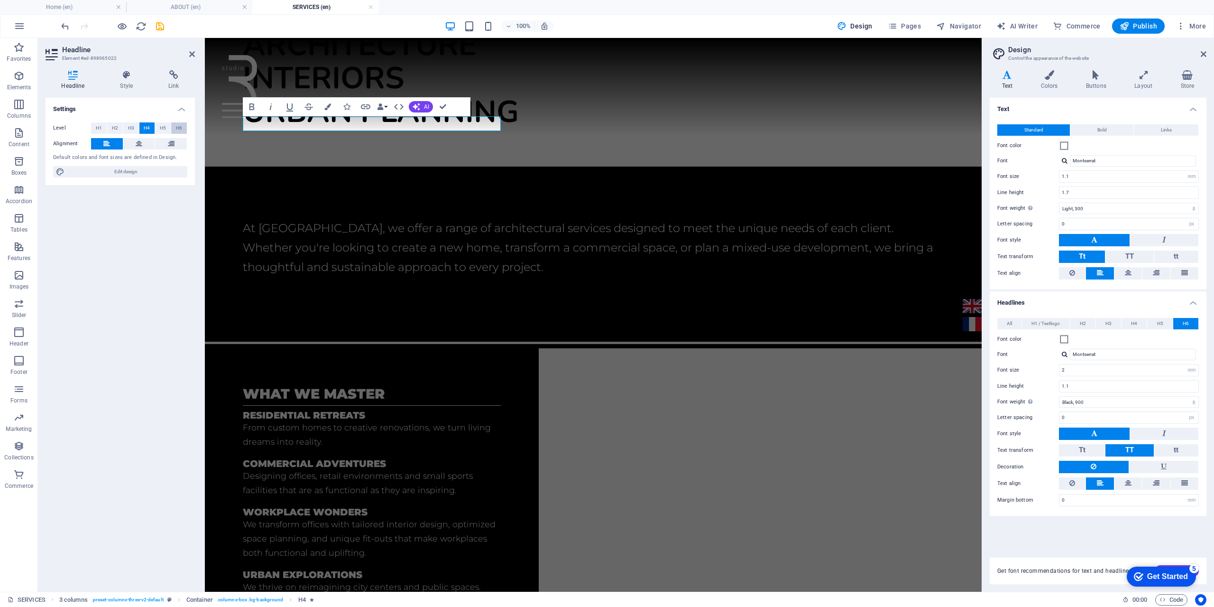
click at [177, 127] on span "H6" at bounding box center [179, 127] width 6 height 11
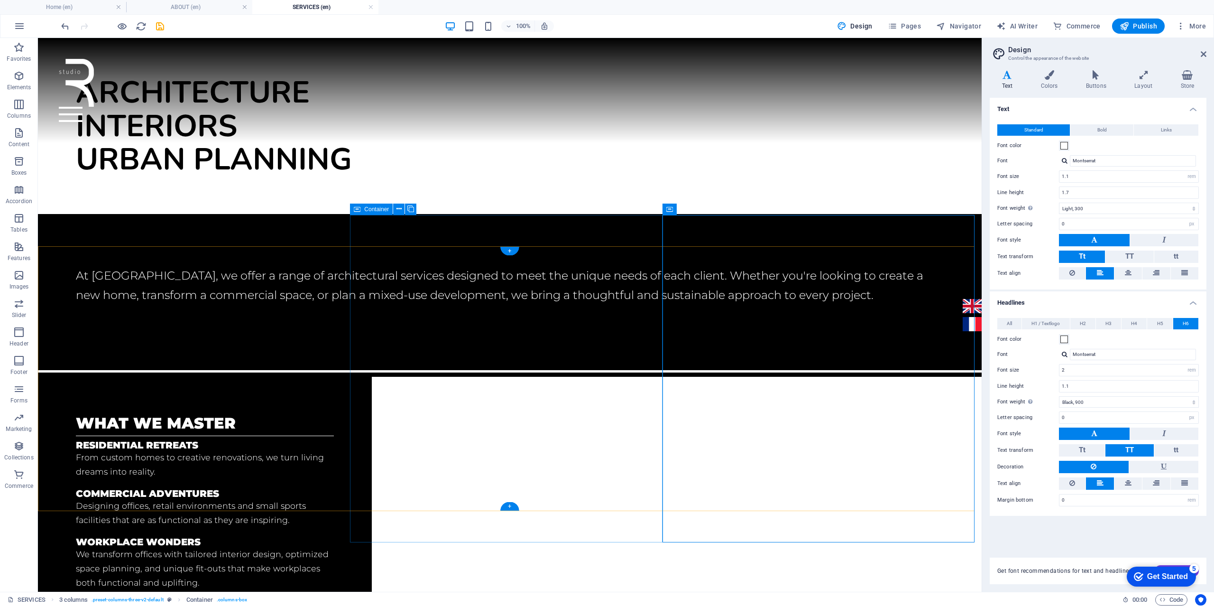
scroll to position [143, 0]
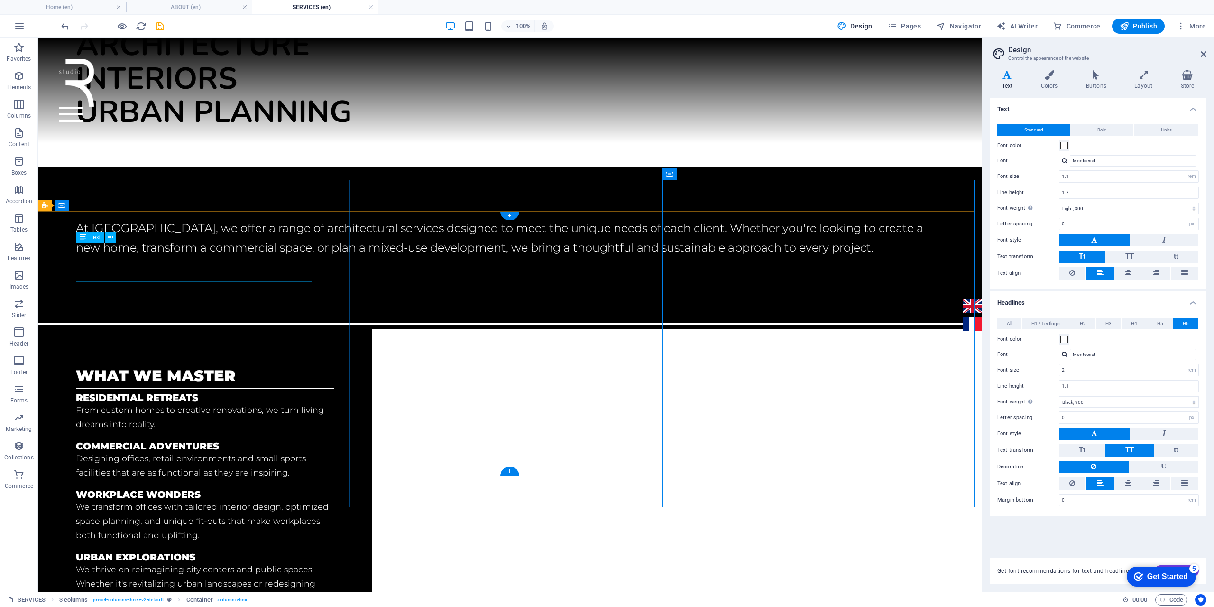
click at [150, 392] on div "Residential retreats From custom homes to creative renovations, we turn living …" at bounding box center [205, 411] width 258 height 39
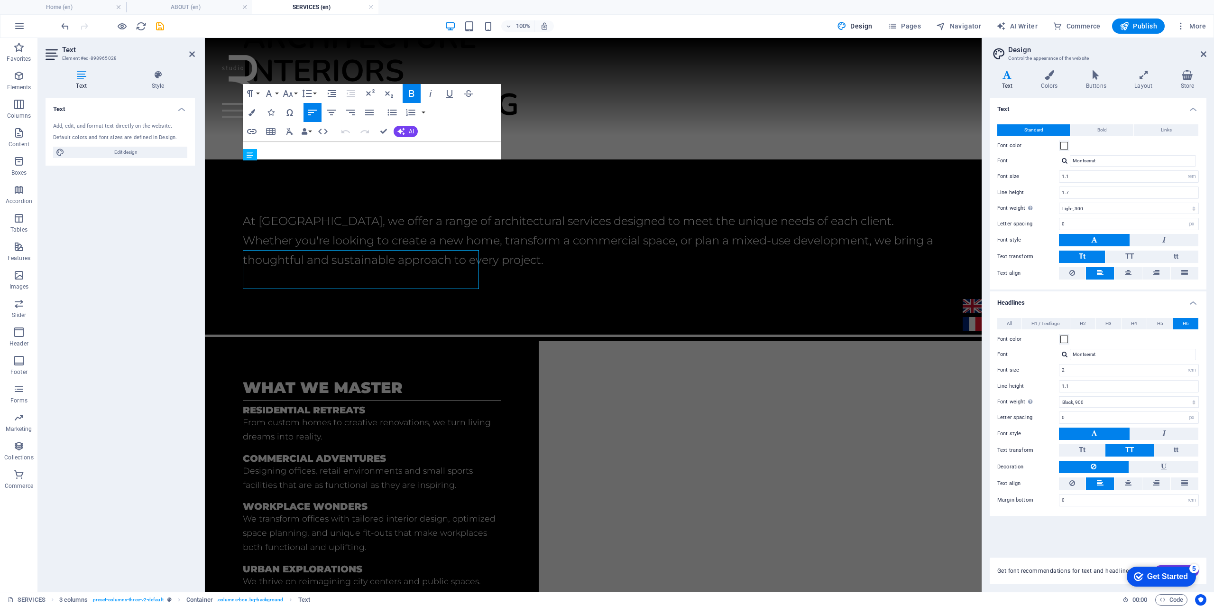
scroll to position [136, 0]
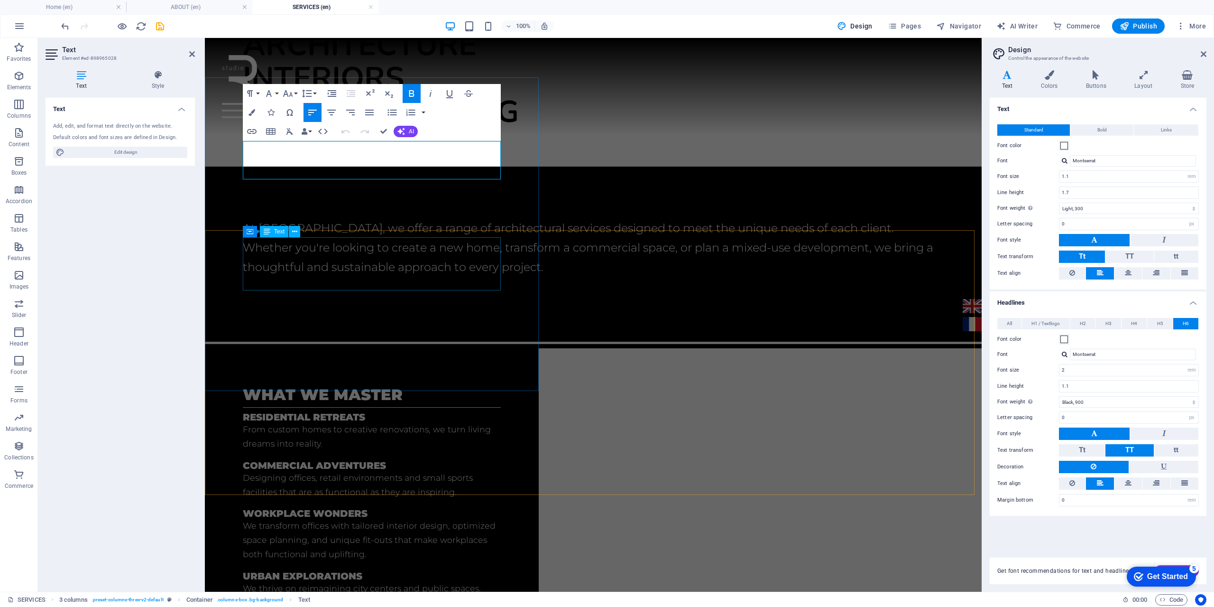
click at [315, 508] on div "workplace wonders We transform offices with tailored interior design, optimized…" at bounding box center [372, 534] width 258 height 53
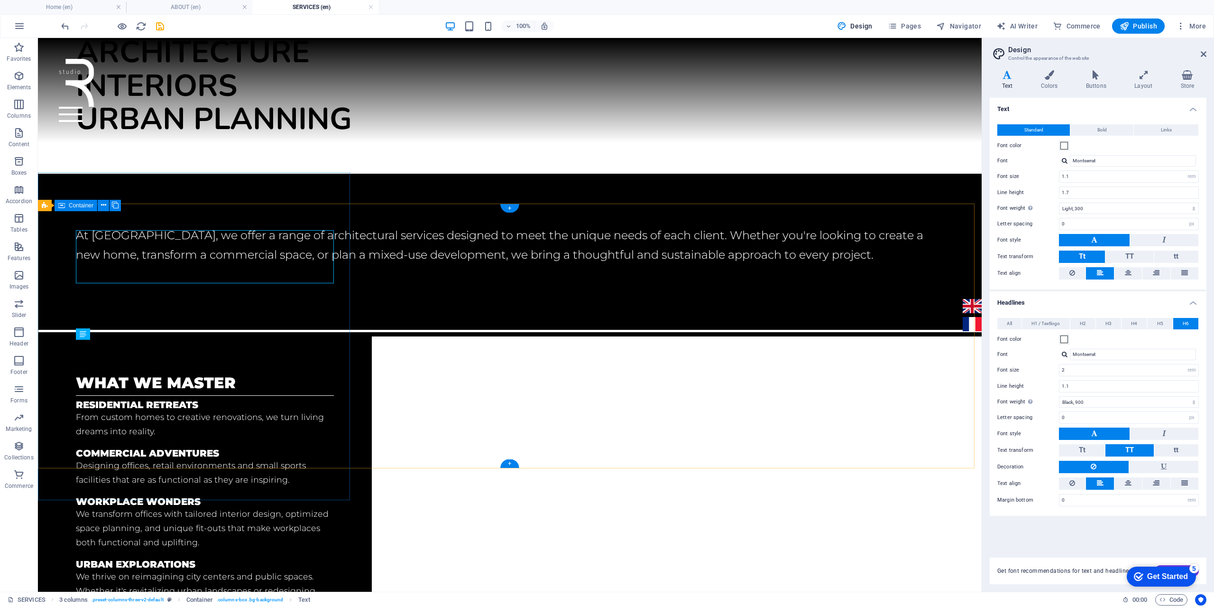
scroll to position [143, 0]
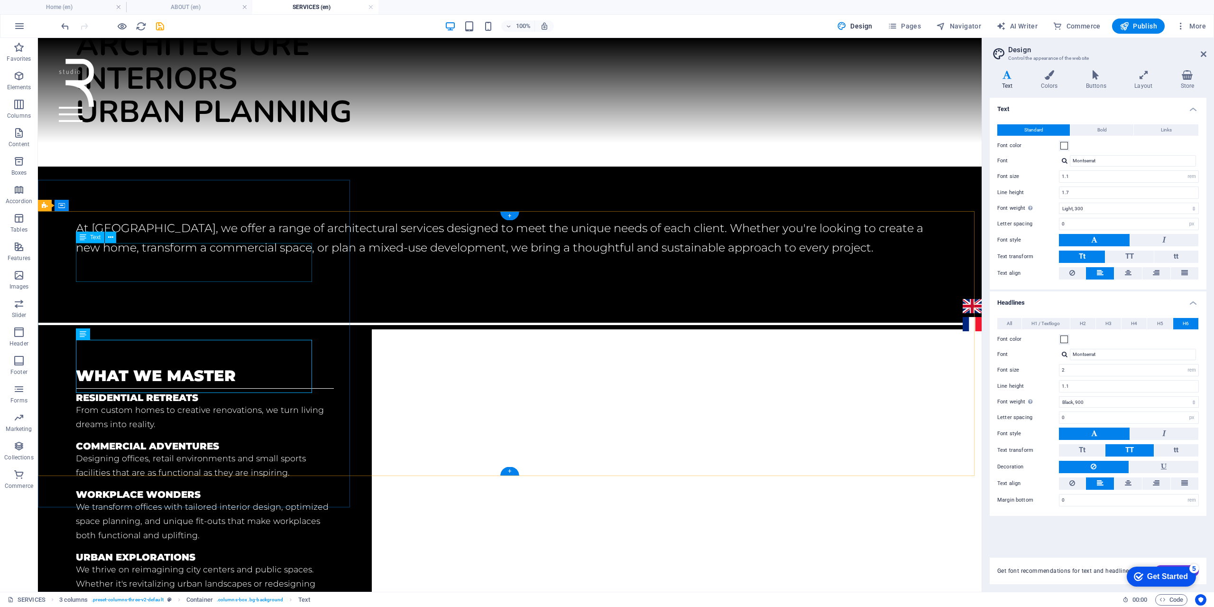
click at [170, 392] on div "Residential retreats From custom homes to creative renovations, we turn living …" at bounding box center [205, 411] width 258 height 39
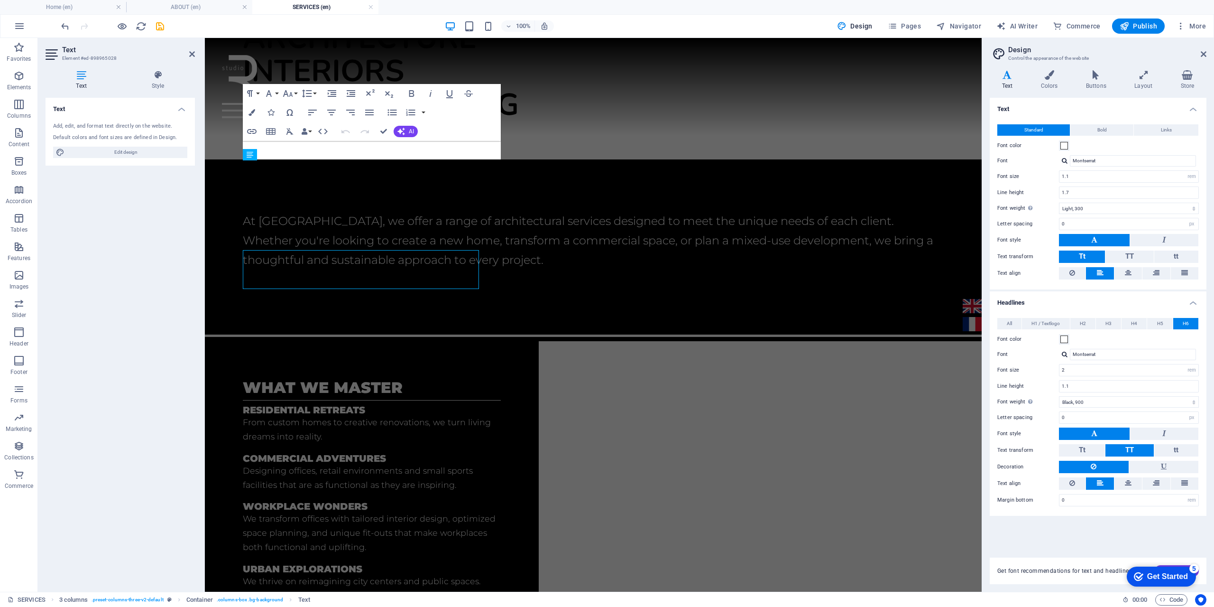
scroll to position [136, 0]
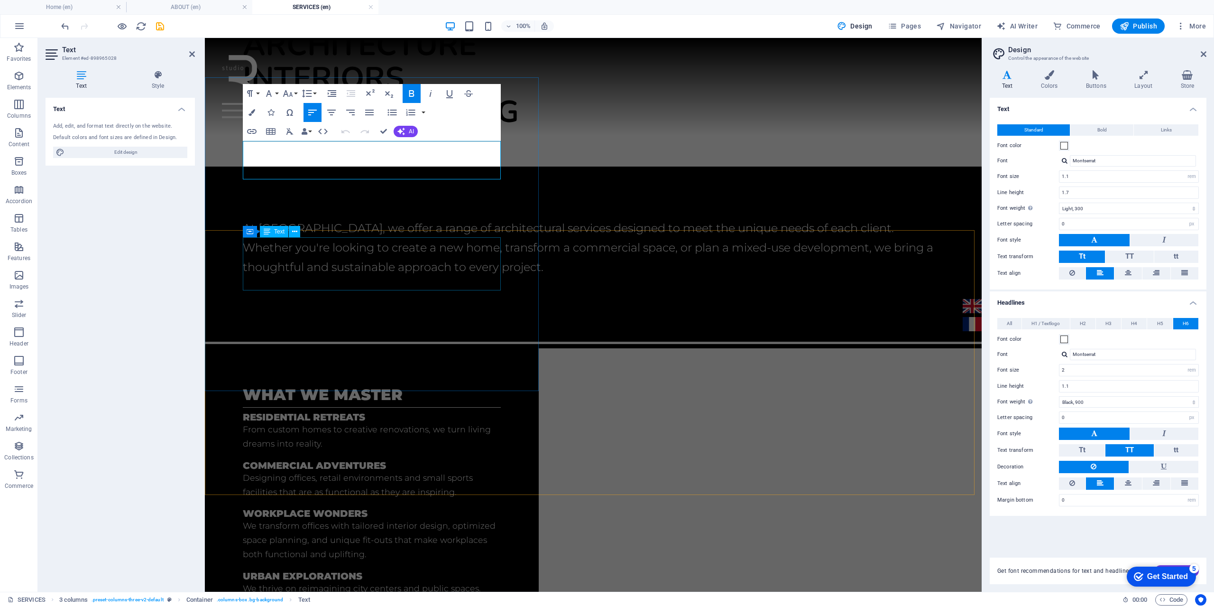
click at [280, 508] on div "workplace wonders We transform offices with tailored interior design, optimized…" at bounding box center [372, 534] width 258 height 53
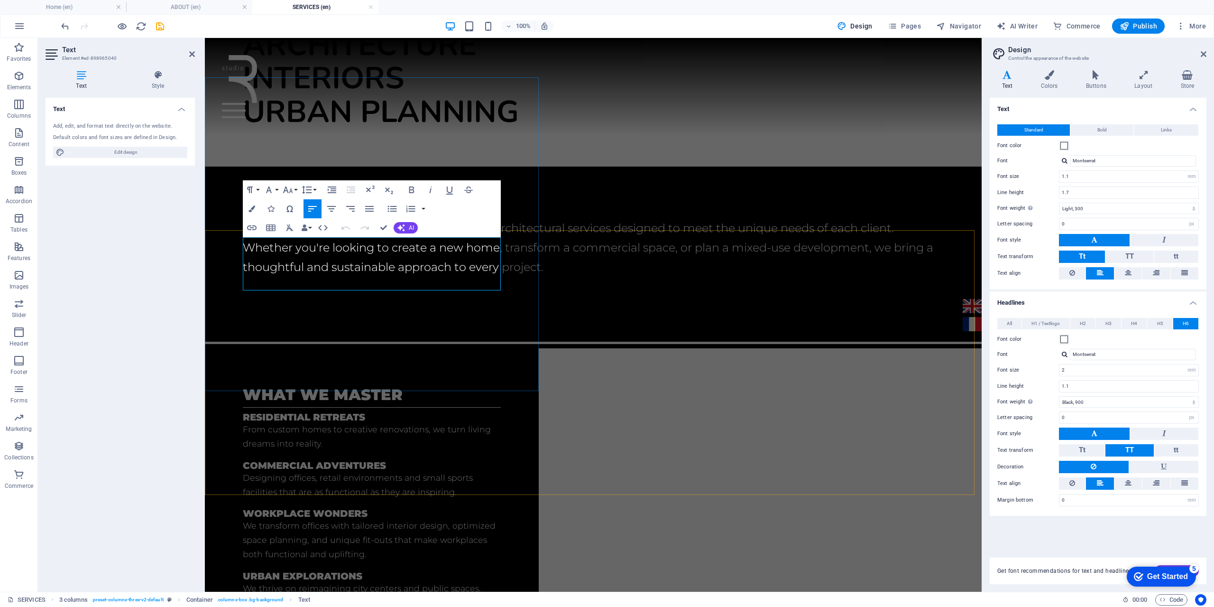
click at [282, 508] on h5 "workplace wonders" at bounding box center [372, 513] width 258 height 10
drag, startPoint x: 282, startPoint y: 241, endPoint x: 296, endPoint y: 241, distance: 14.2
click at [296, 508] on h5 "workplace wonders" at bounding box center [372, 513] width 258 height 10
drag, startPoint x: 246, startPoint y: 242, endPoint x: 383, endPoint y: 239, distance: 136.6
click at [383, 508] on h5 "workplace wonders" at bounding box center [372, 513] width 258 height 10
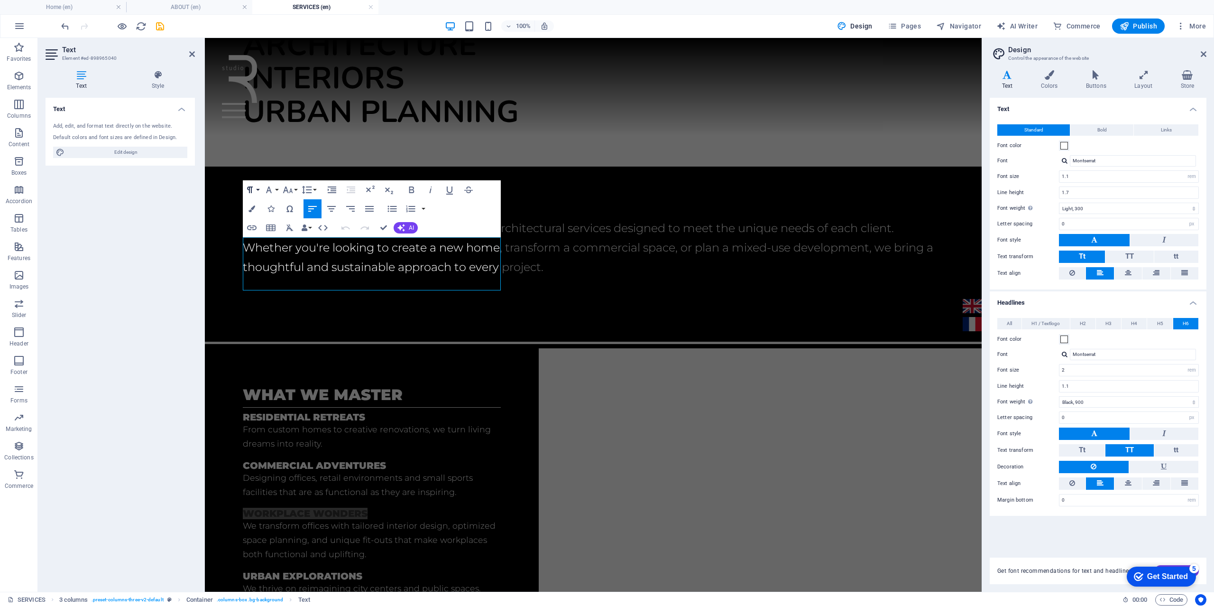
click at [260, 192] on button "Paragraph Format" at bounding box center [252, 189] width 18 height 19
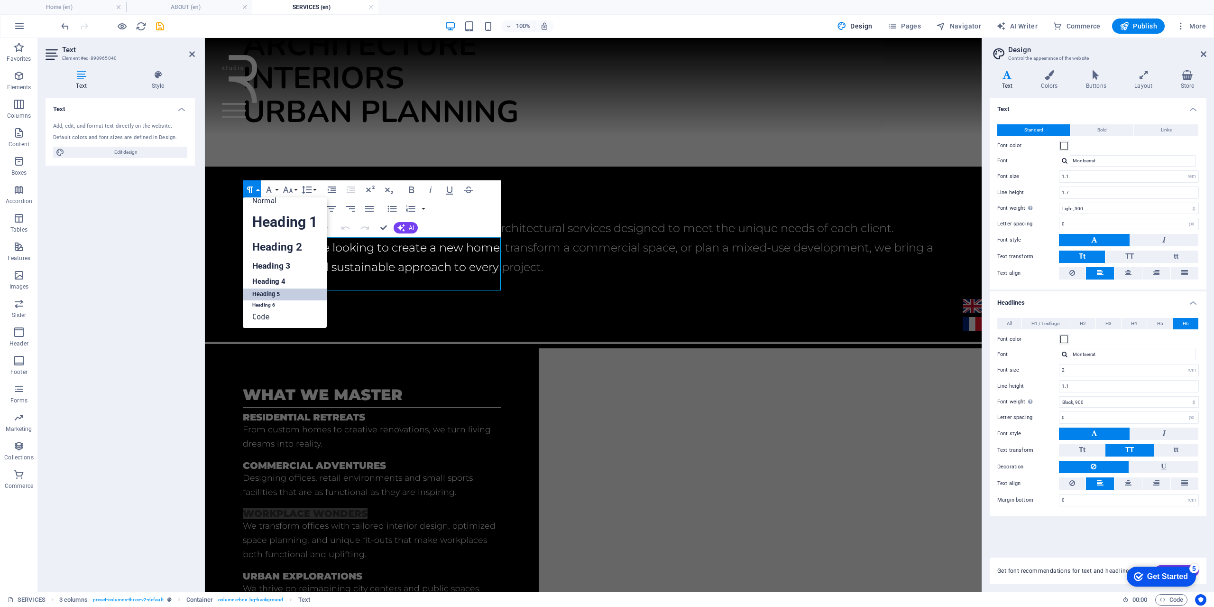
scroll to position [8, 0]
click at [260, 192] on button "Paragraph Format" at bounding box center [252, 189] width 18 height 19
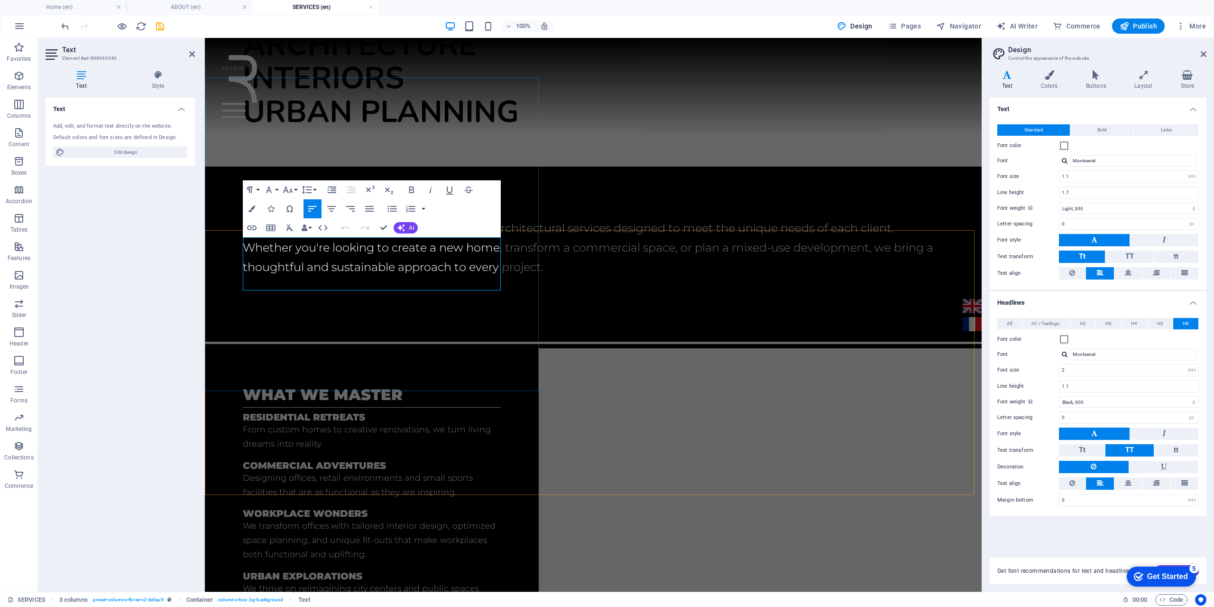
click at [298, 518] on p "We transform offices with tailored interior design, optimized space planning, a…" at bounding box center [372, 539] width 258 height 43
drag, startPoint x: 288, startPoint y: 259, endPoint x: 318, endPoint y: 258, distance: 30.4
click at [318, 518] on p "We transform offices with tailored interior design, optimized space planning, a…" at bounding box center [372, 539] width 258 height 43
click at [256, 192] on button "Paragraph Format" at bounding box center [252, 189] width 18 height 19
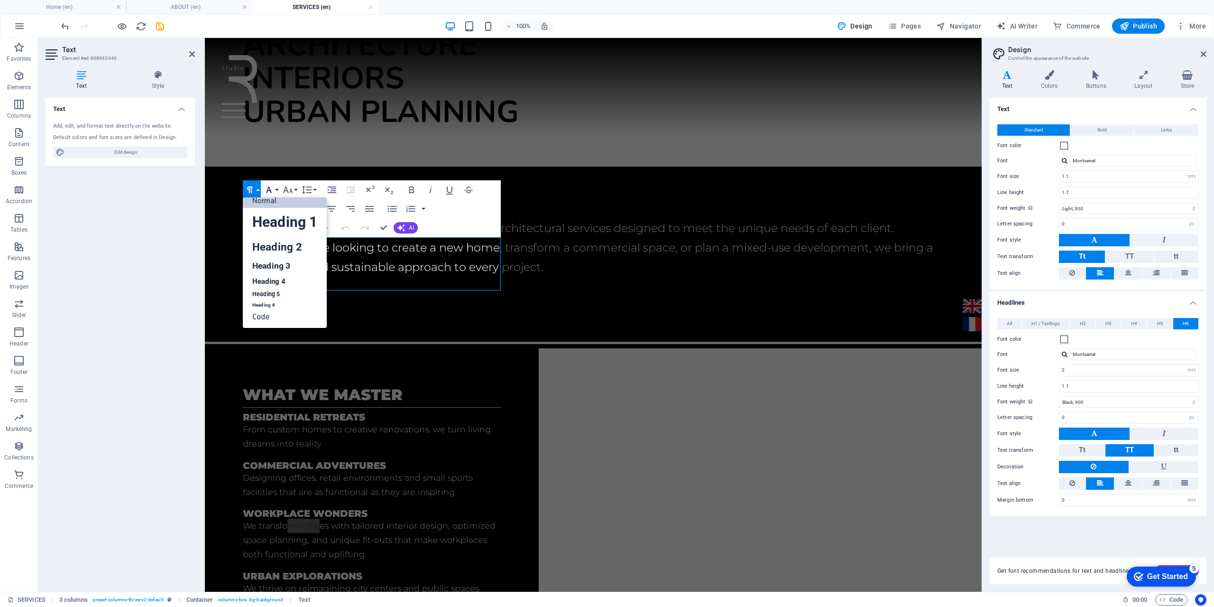
click at [274, 191] on icon "button" at bounding box center [268, 189] width 11 height 11
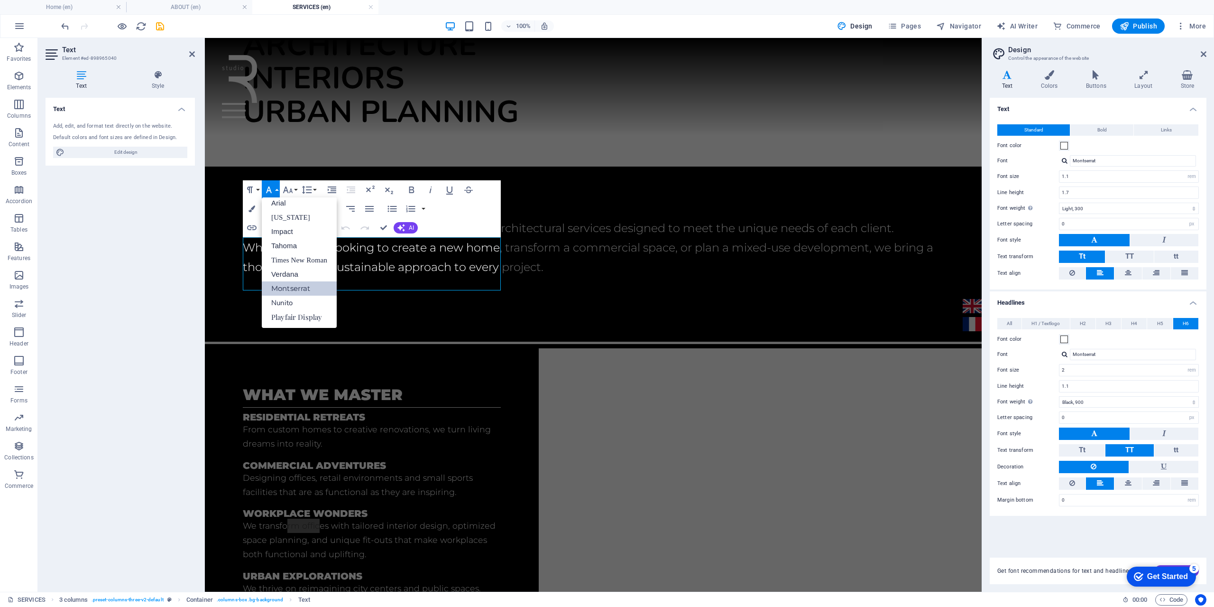
scroll to position [5, 0]
drag, startPoint x: 255, startPoint y: 255, endPoint x: 475, endPoint y: 286, distance: 222.7
click at [255, 518] on p "We transform offices with tailored interior design, optimized space planning, a…" at bounding box center [372, 539] width 258 height 43
click at [258, 508] on h5 "workplace wonders" at bounding box center [372, 513] width 258 height 10
click at [255, 508] on h5 "workplace wonders" at bounding box center [372, 513] width 258 height 10
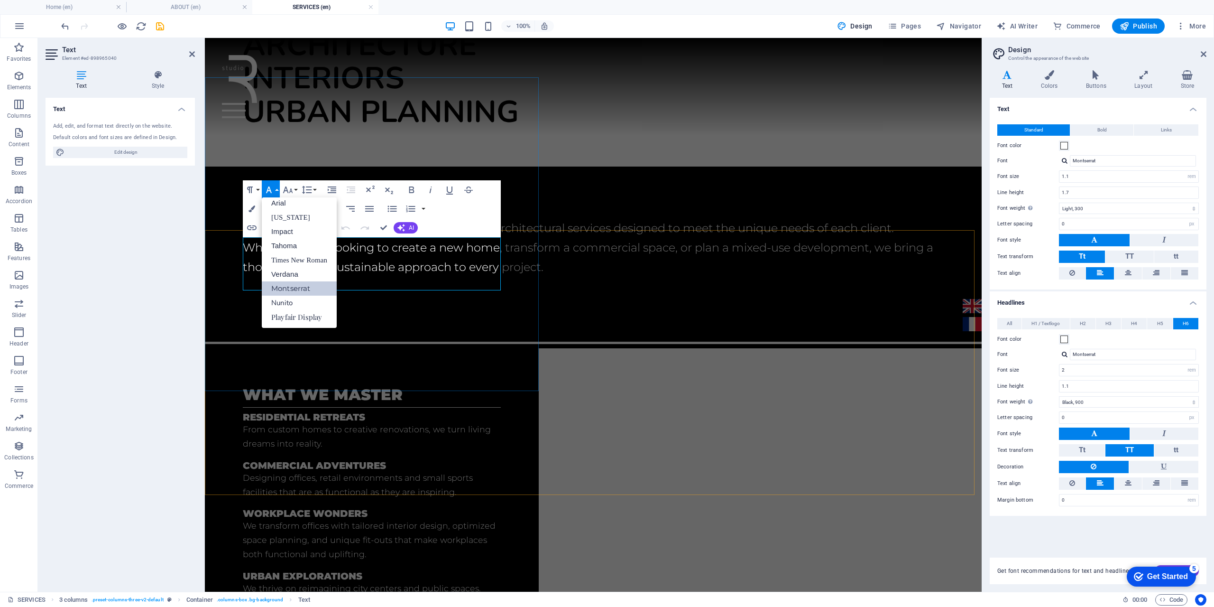
click at [356, 508] on h5 "workplace wonders" at bounding box center [372, 513] width 258 height 10
click at [269, 189] on icon "button" at bounding box center [268, 189] width 11 height 11
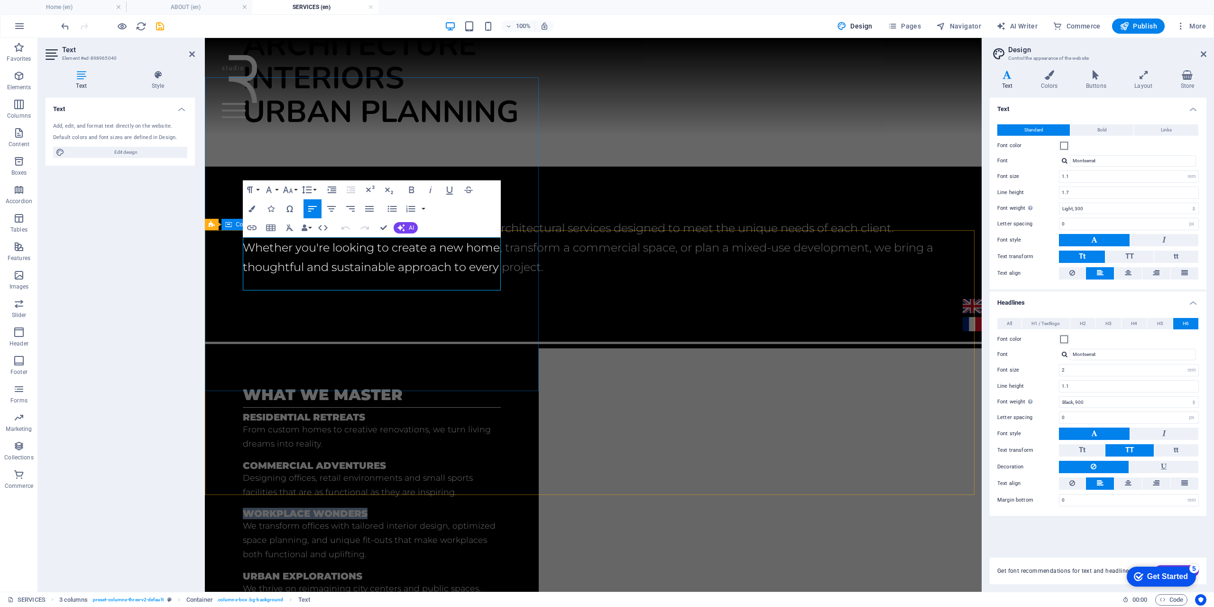
drag, startPoint x: 371, startPoint y: 246, endPoint x: 206, endPoint y: 242, distance: 164.6
click at [206, 348] on div "what we master Residential retreats From custom homes to creative renovations, …" at bounding box center [372, 512] width 334 height 328
click at [279, 190] on button "Font Family" at bounding box center [271, 189] width 18 height 19
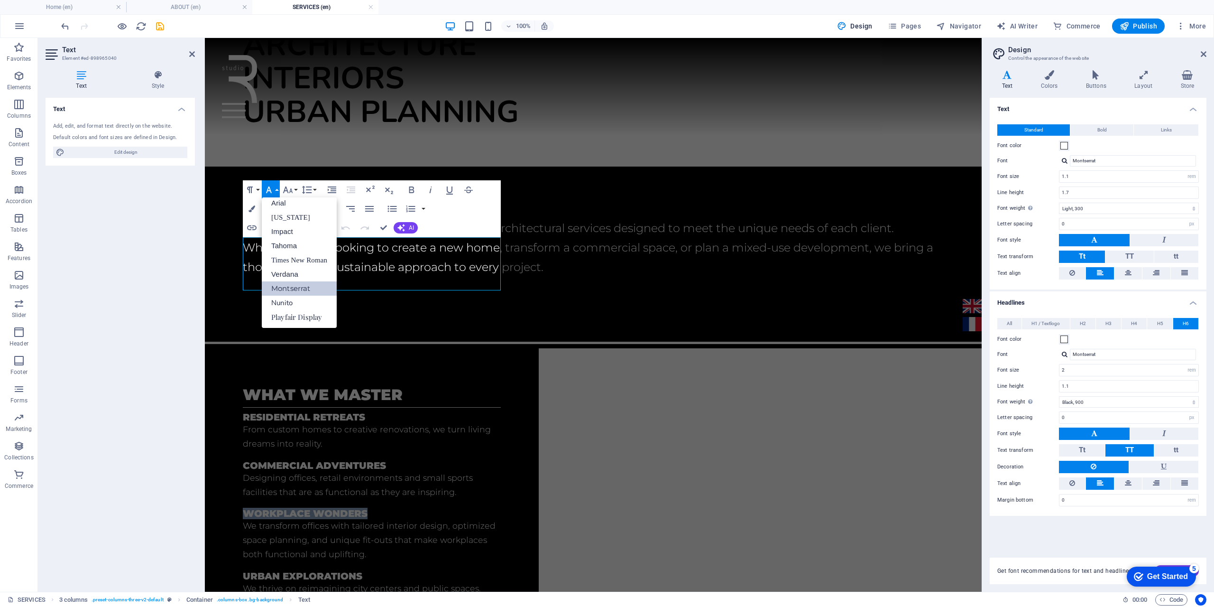
click at [297, 286] on link "Montserrat" at bounding box center [299, 288] width 75 height 14
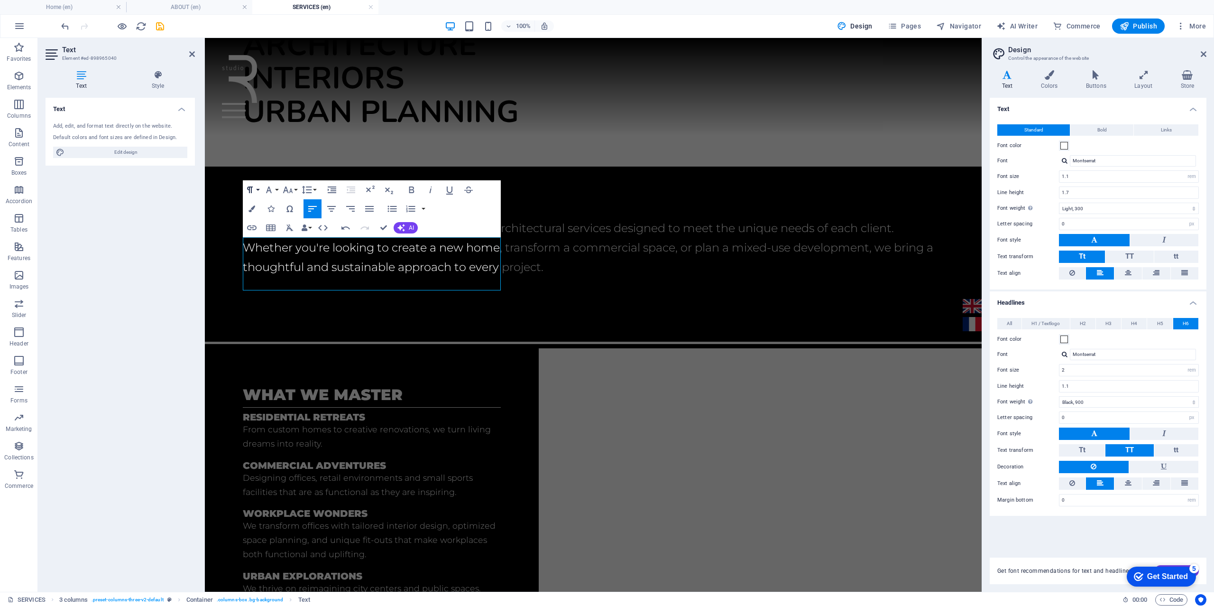
click at [257, 188] on button "Paragraph Format" at bounding box center [252, 189] width 18 height 19
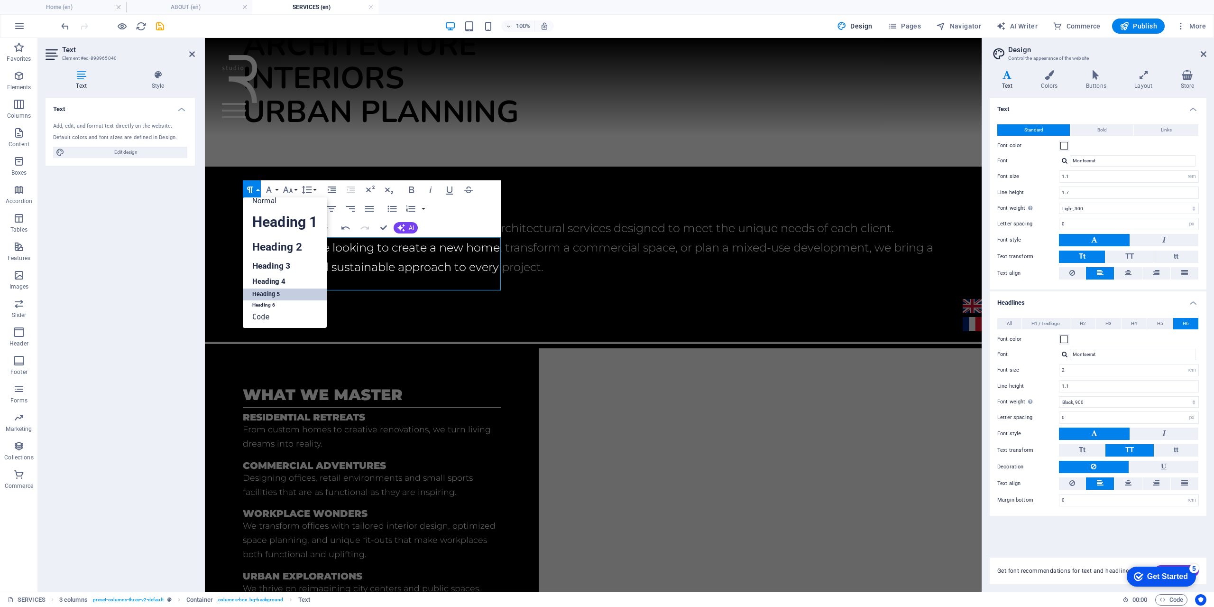
scroll to position [8, 0]
click at [275, 295] on link "Heading 5" at bounding box center [285, 294] width 84 height 12
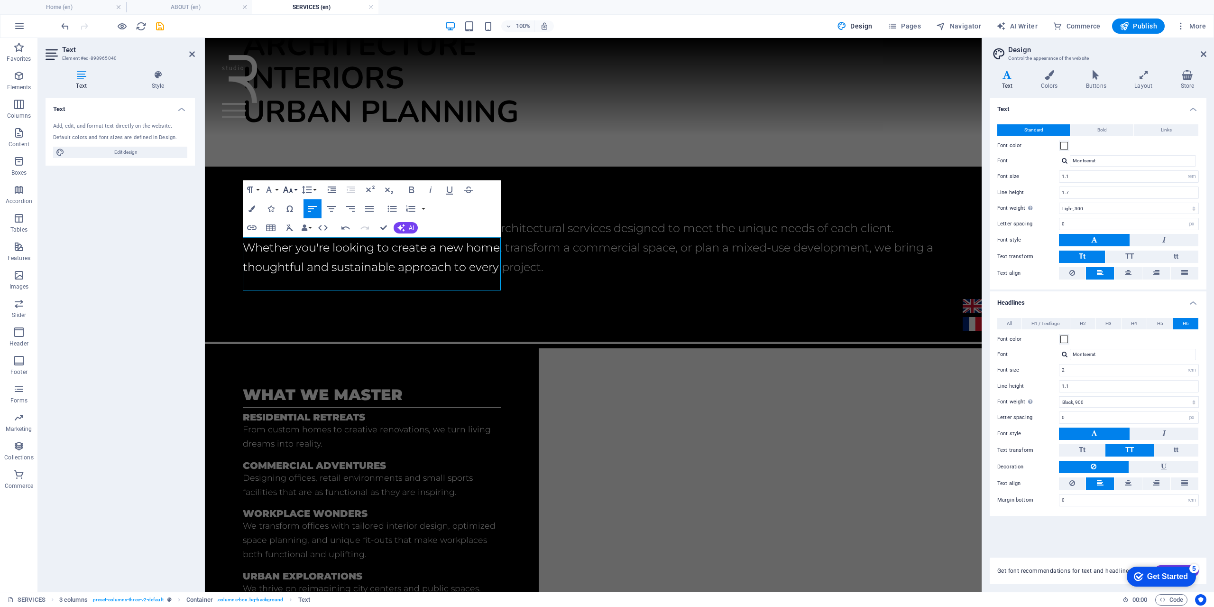
click at [293, 190] on icon "button" at bounding box center [287, 189] width 11 height 11
click at [294, 204] on link "8" at bounding box center [298, 208] width 34 height 14
click at [261, 186] on div "Paragraph Format Normal Heading 1 Heading 2 Heading 3 Heading 4 Heading 5 Headi…" at bounding box center [280, 189] width 75 height 19
click at [259, 187] on button "Paragraph Format" at bounding box center [252, 189] width 18 height 19
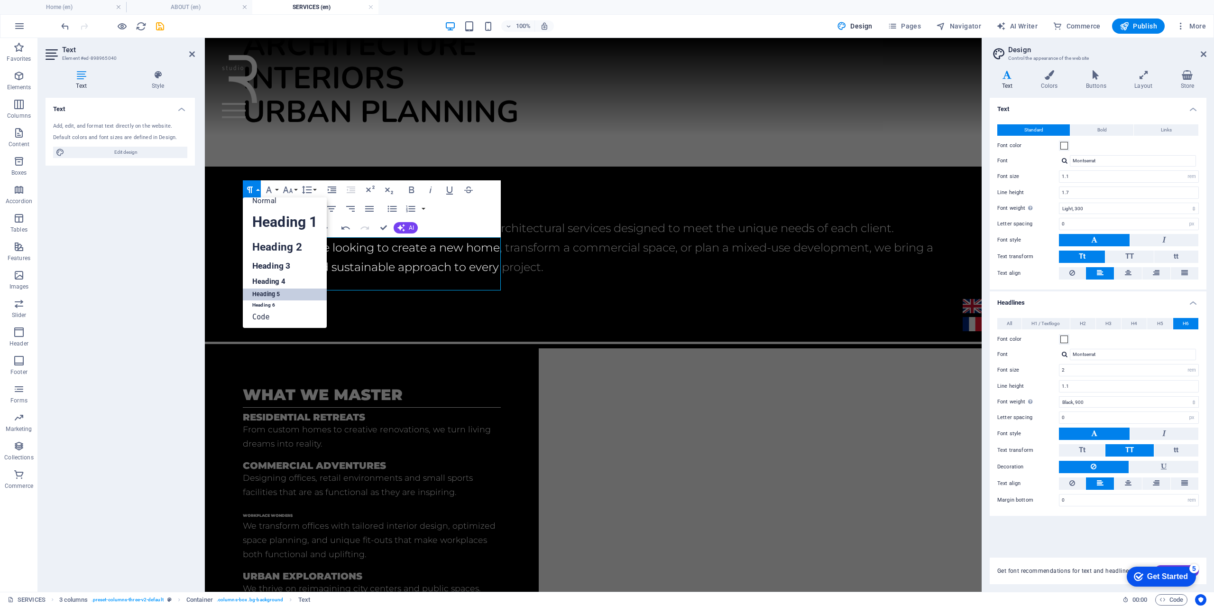
click at [259, 187] on button "Paragraph Format" at bounding box center [252, 189] width 18 height 19
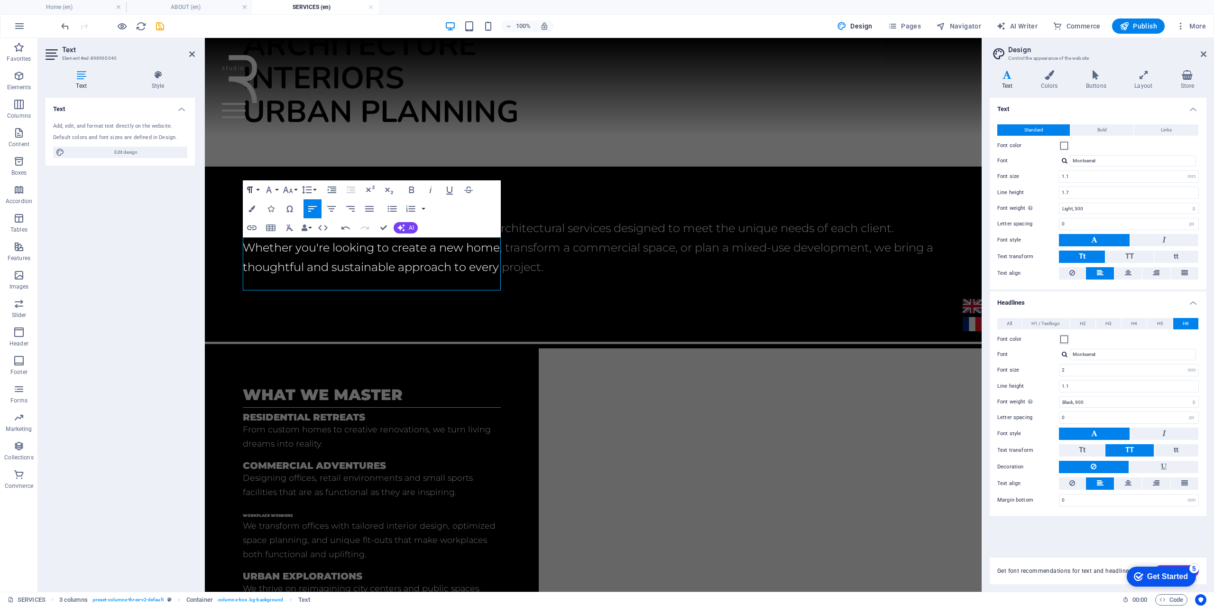
click at [257, 190] on button "Paragraph Format" at bounding box center [252, 189] width 18 height 19
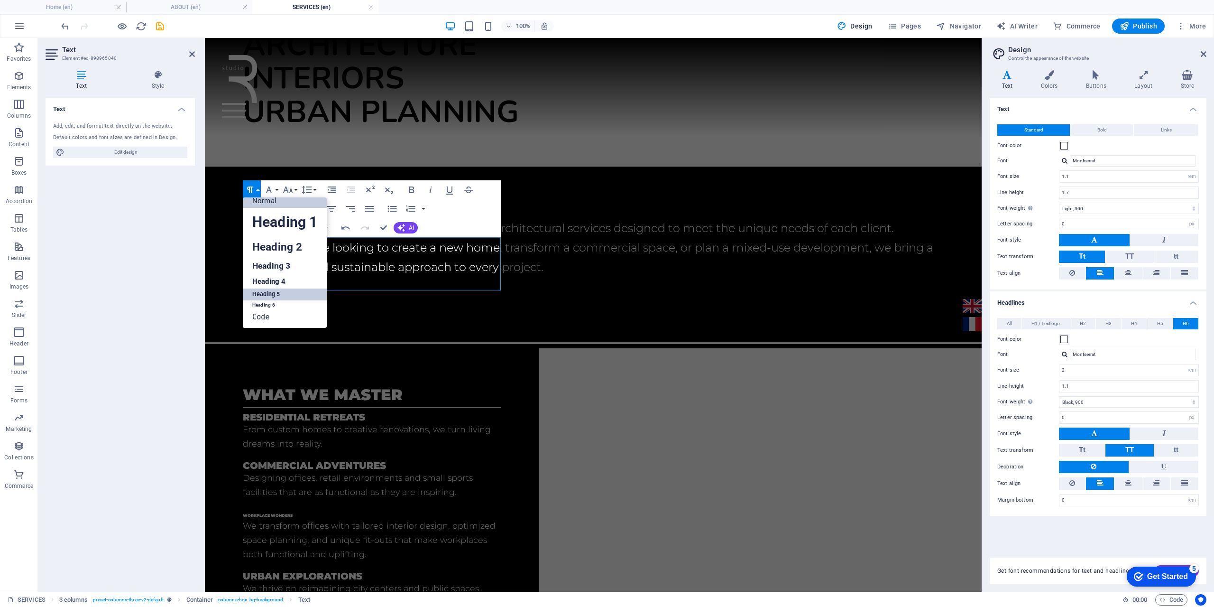
click at [264, 199] on link "Normal" at bounding box center [285, 200] width 84 height 14
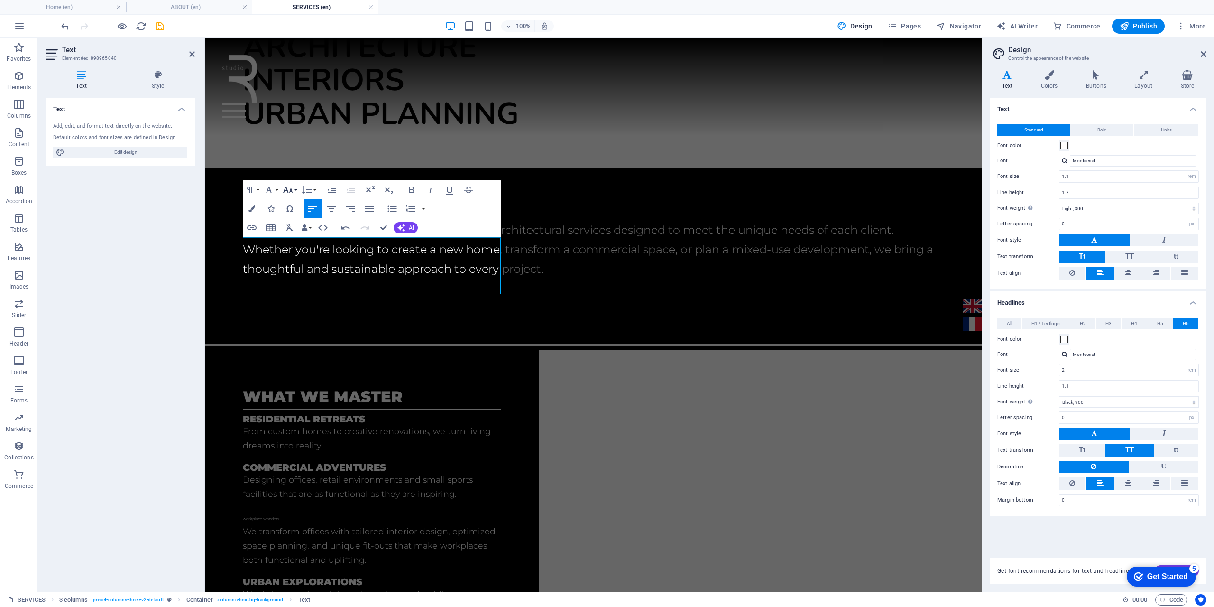
click at [293, 193] on icon "button" at bounding box center [287, 189] width 11 height 11
click at [303, 282] on link "18" at bounding box center [298, 283] width 34 height 14
click at [410, 192] on icon "button" at bounding box center [411, 189] width 5 height 7
click at [358, 524] on p "We transform offices with tailored interior design, optimized space planning, a…" at bounding box center [372, 545] width 258 height 43
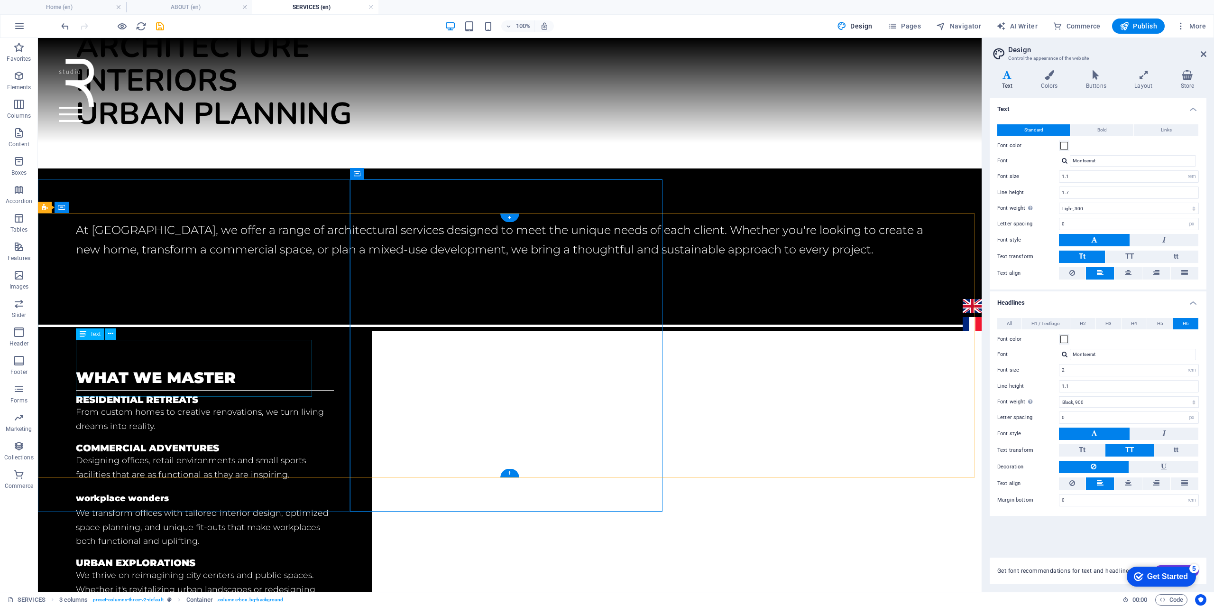
click at [141, 491] on div "workplace wonders We transform offices with tailored interior design, optimized…" at bounding box center [205, 519] width 258 height 57
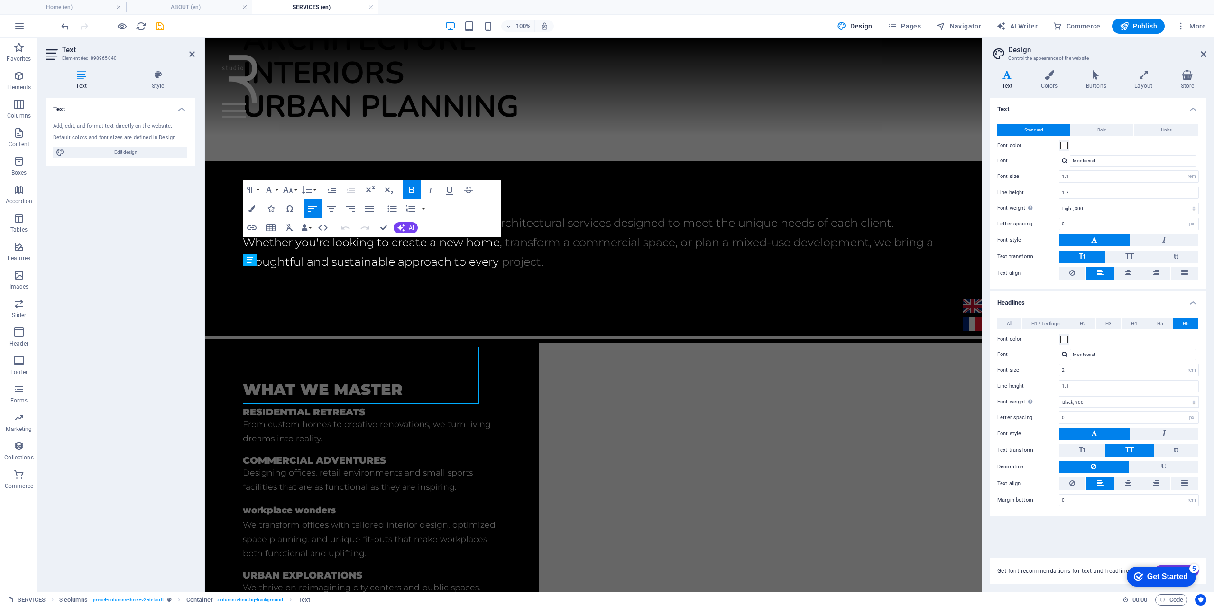
scroll to position [134, 0]
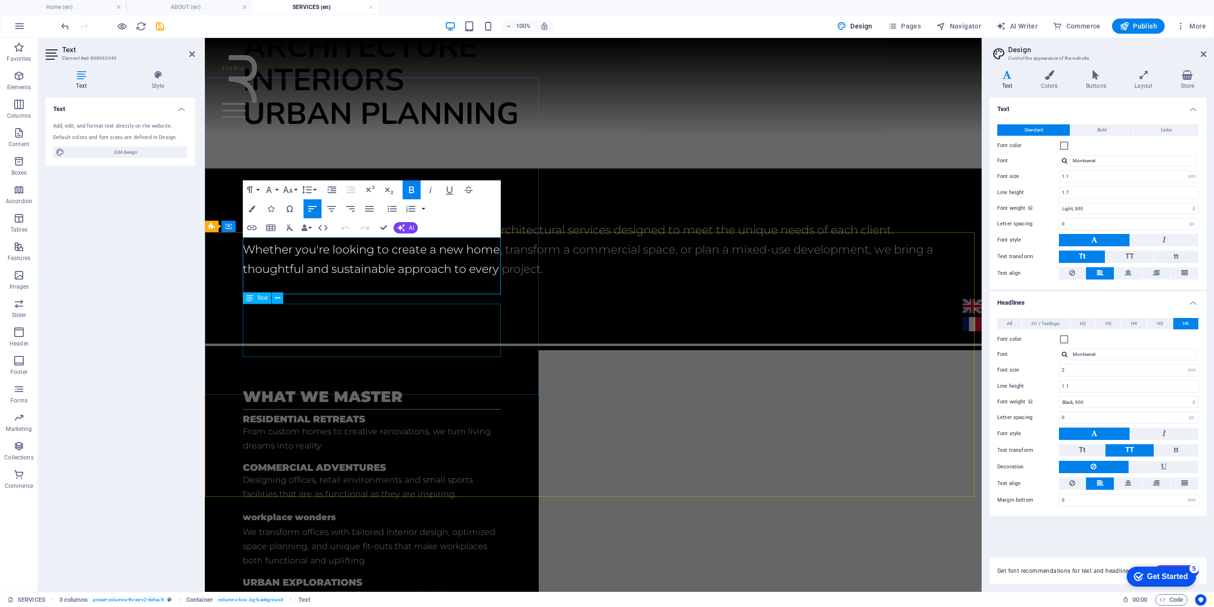
click at [254, 577] on div "urban explorations We thrive on reimagining city centers and public spaces. Whe…" at bounding box center [372, 610] width 258 height 67
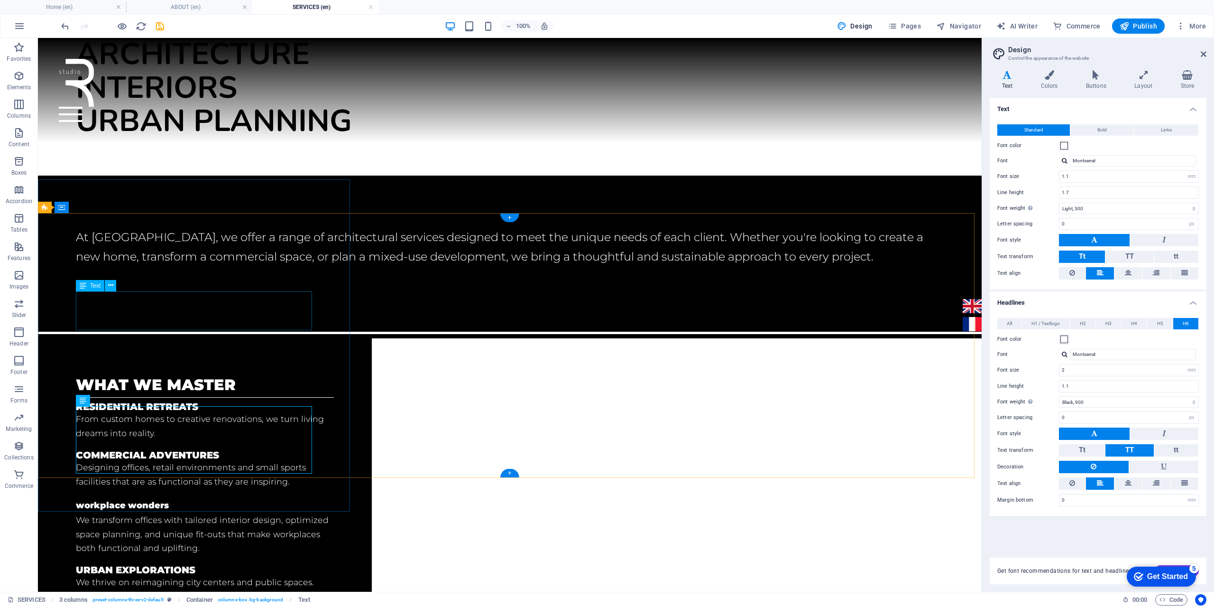
scroll to position [141, 0]
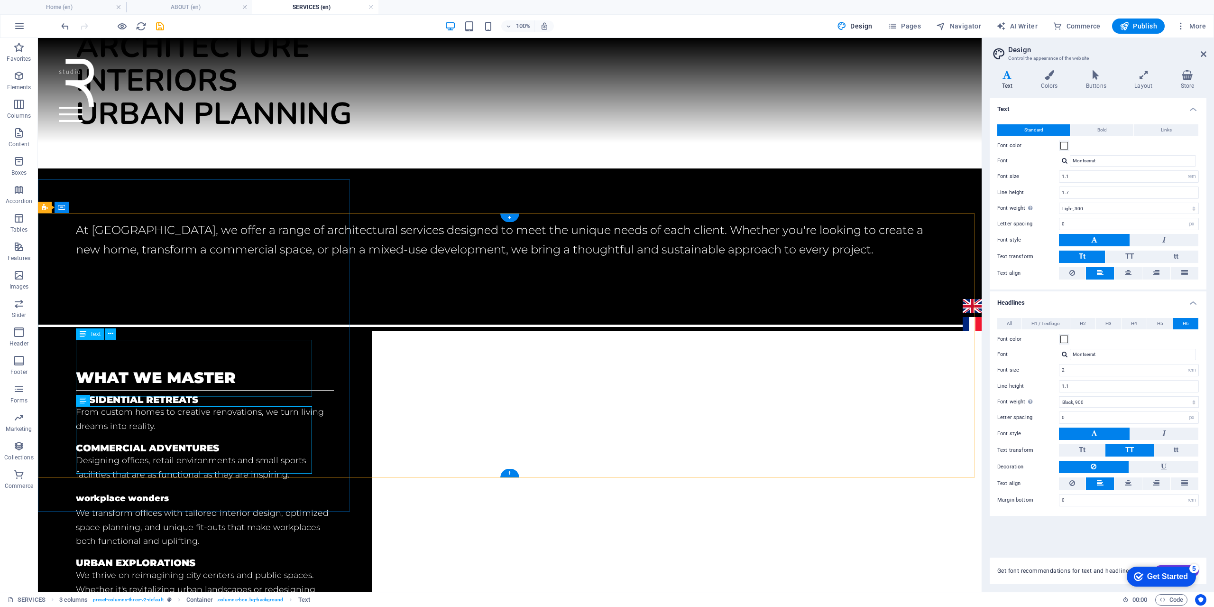
click at [134, 491] on div "workplace wonders We transform offices with tailored interior design, optimized…" at bounding box center [205, 519] width 258 height 57
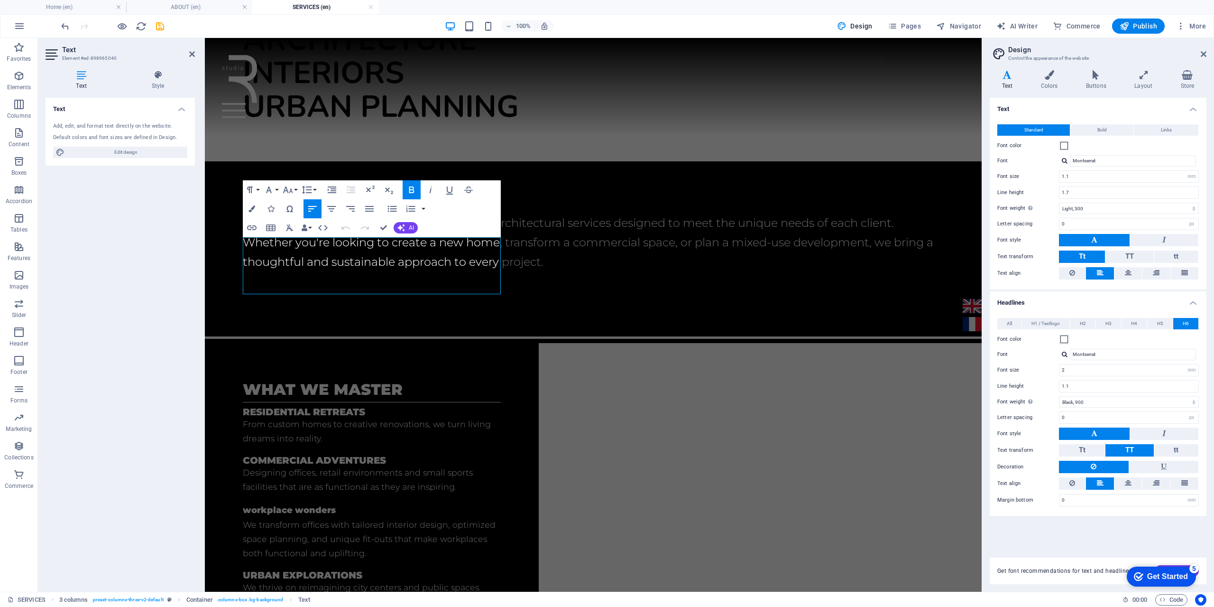
scroll to position [134, 0]
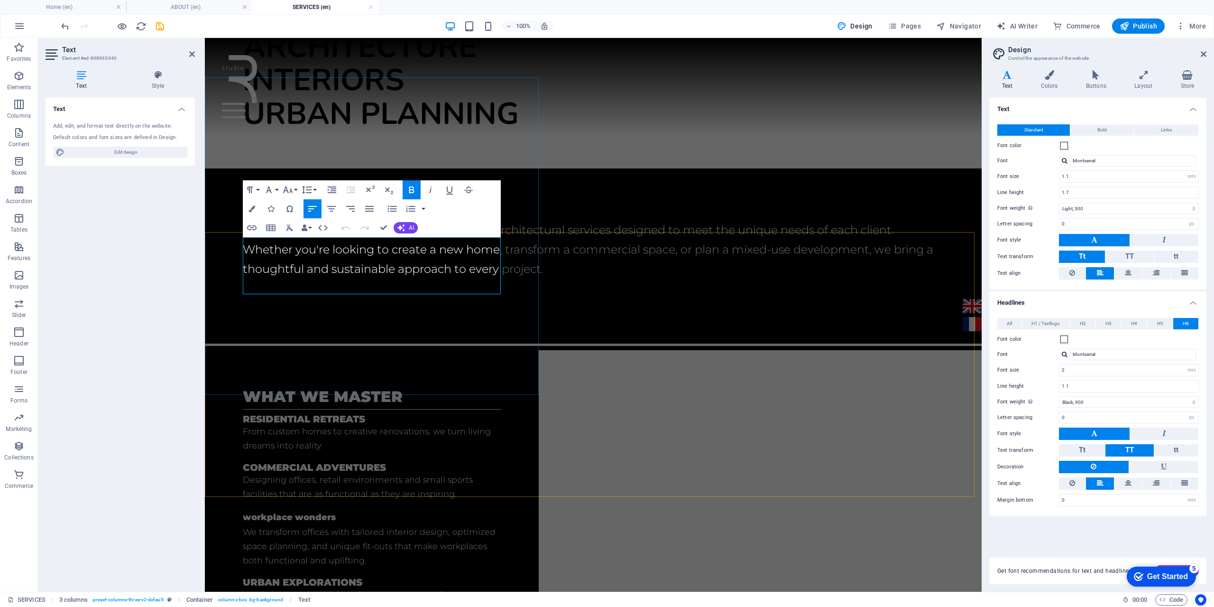
click at [298, 512] on strong "workplace wonders" at bounding box center [289, 517] width 93 height 10
drag, startPoint x: 330, startPoint y: 246, endPoint x: 217, endPoint y: 251, distance: 113.0
click at [217, 350] on div "what we master Residential retreats From custom homes to creative renovations, …" at bounding box center [372, 515] width 334 height 331
click at [296, 191] on button "Font Size" at bounding box center [290, 189] width 18 height 19
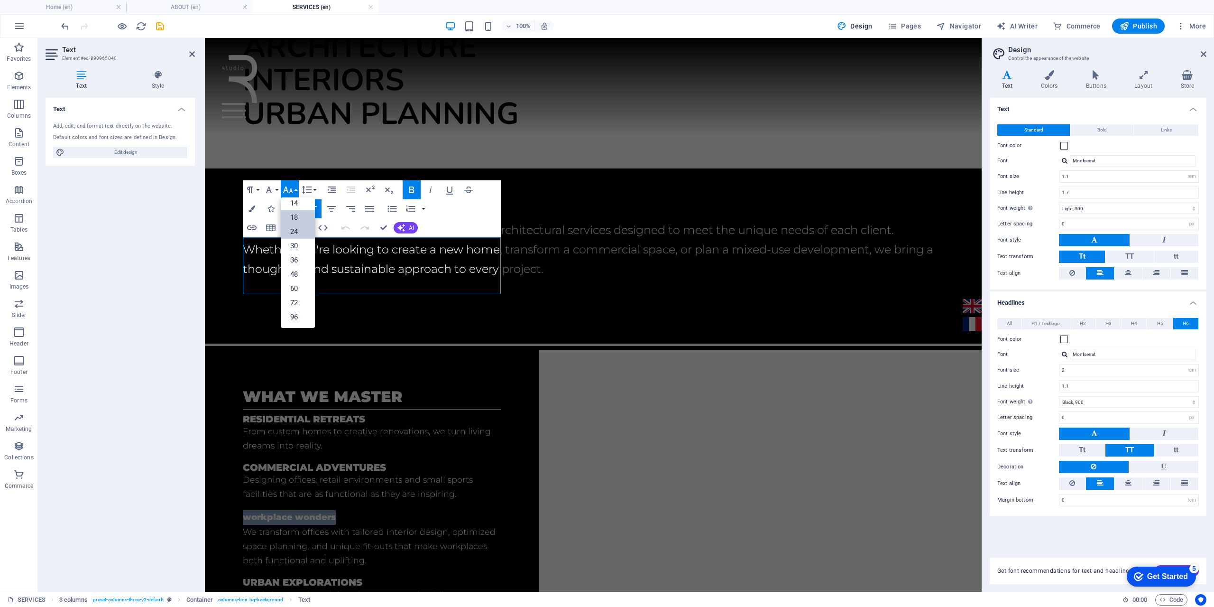
click at [296, 230] on link "24" at bounding box center [298, 231] width 34 height 14
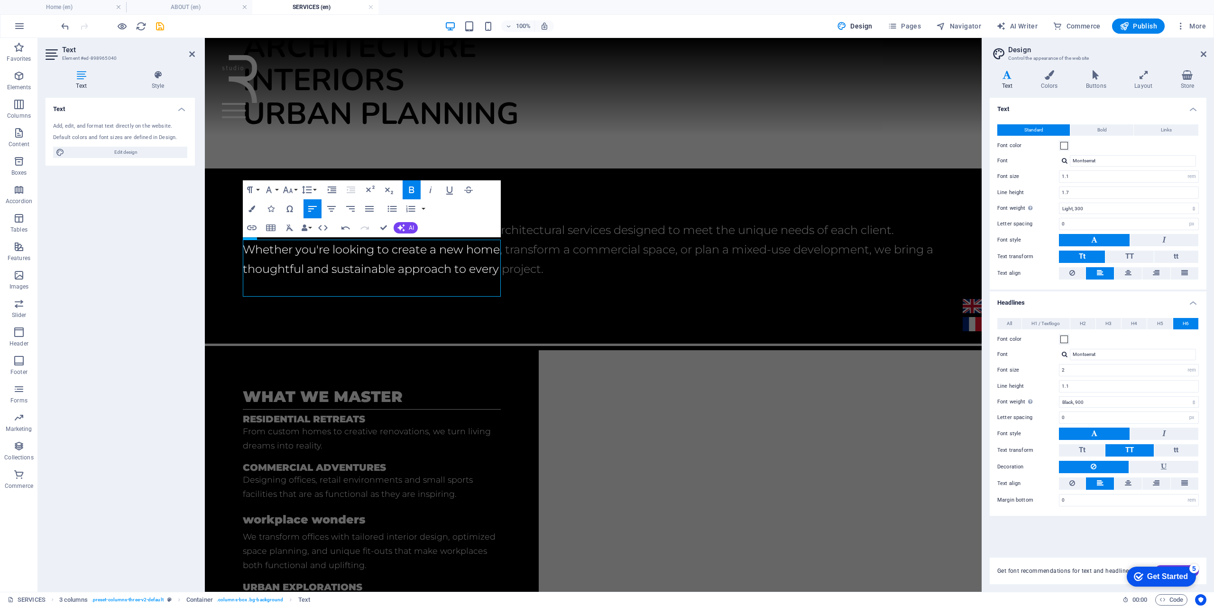
scroll to position [132, 0]
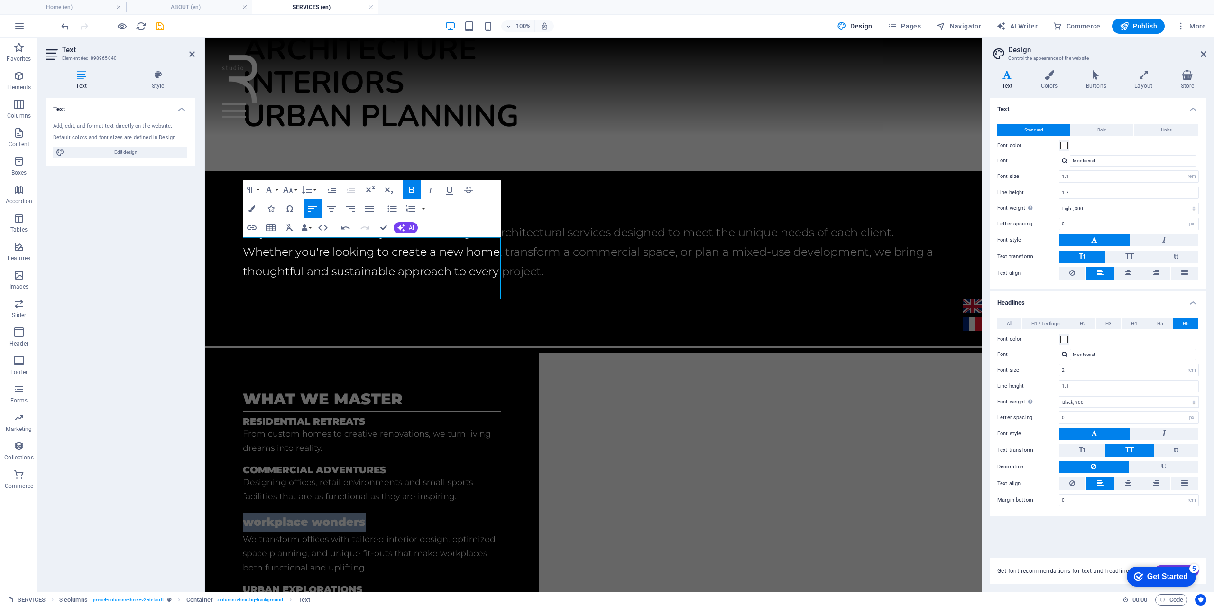
click at [412, 190] on icon "button" at bounding box center [411, 189] width 11 height 11
click at [253, 515] on span "workplace wonders" at bounding box center [297, 522] width 109 height 14
click at [520, 352] on div "what we master Residential retreats From custom homes to creative renovations, …" at bounding box center [372, 520] width 334 height 337
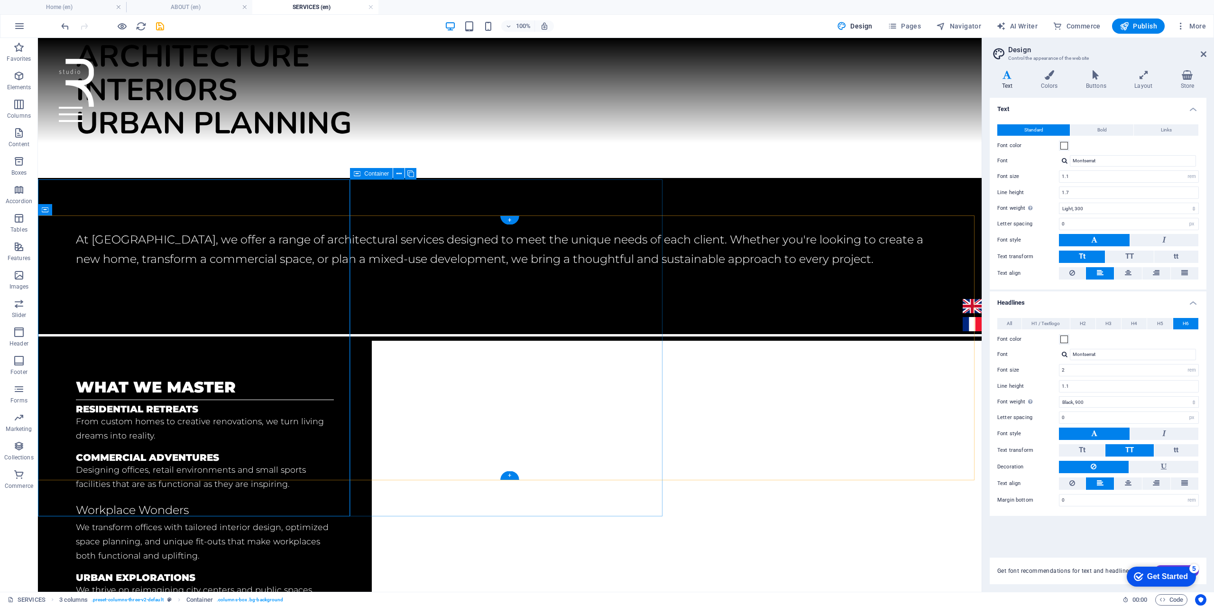
scroll to position [139, 0]
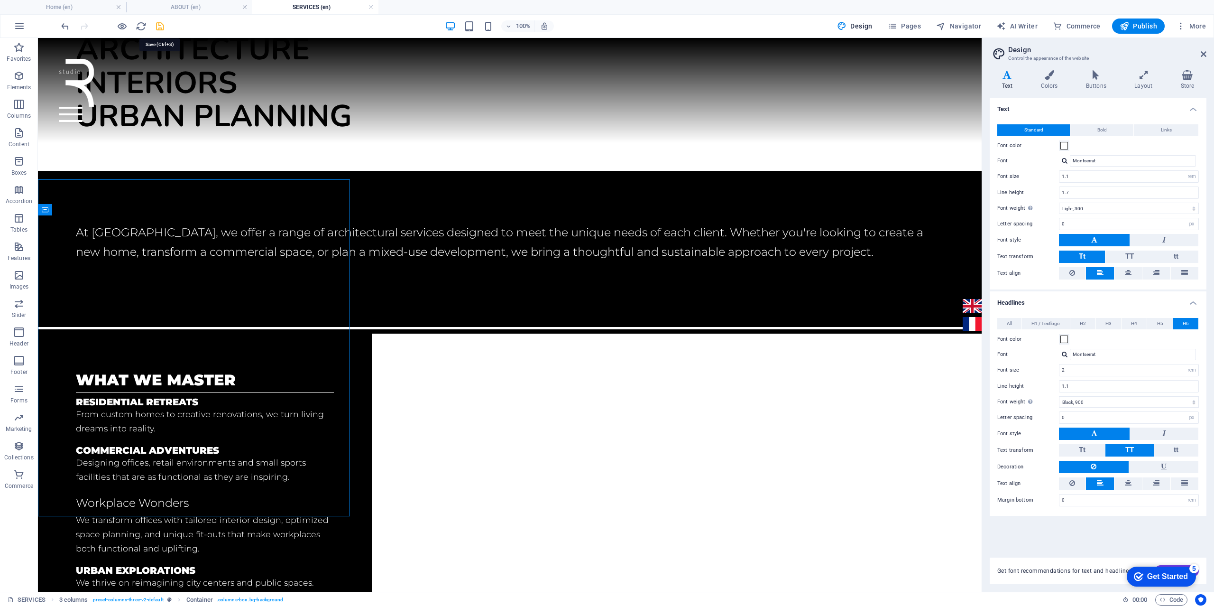
click at [158, 25] on icon "save" at bounding box center [160, 26] width 11 height 11
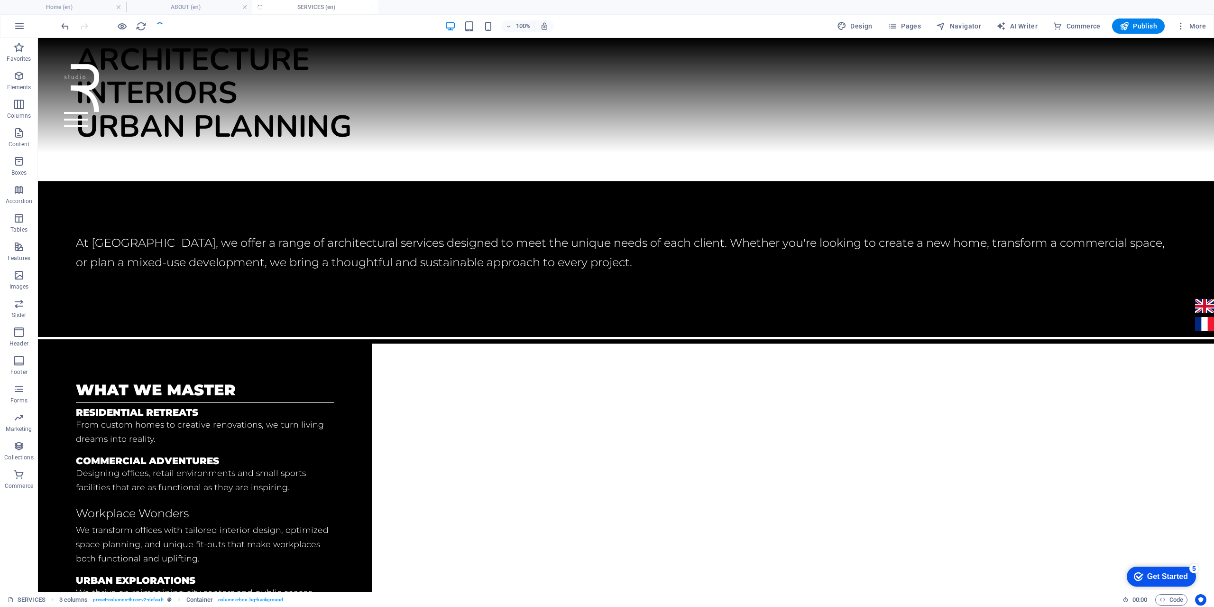
scroll to position [149, 0]
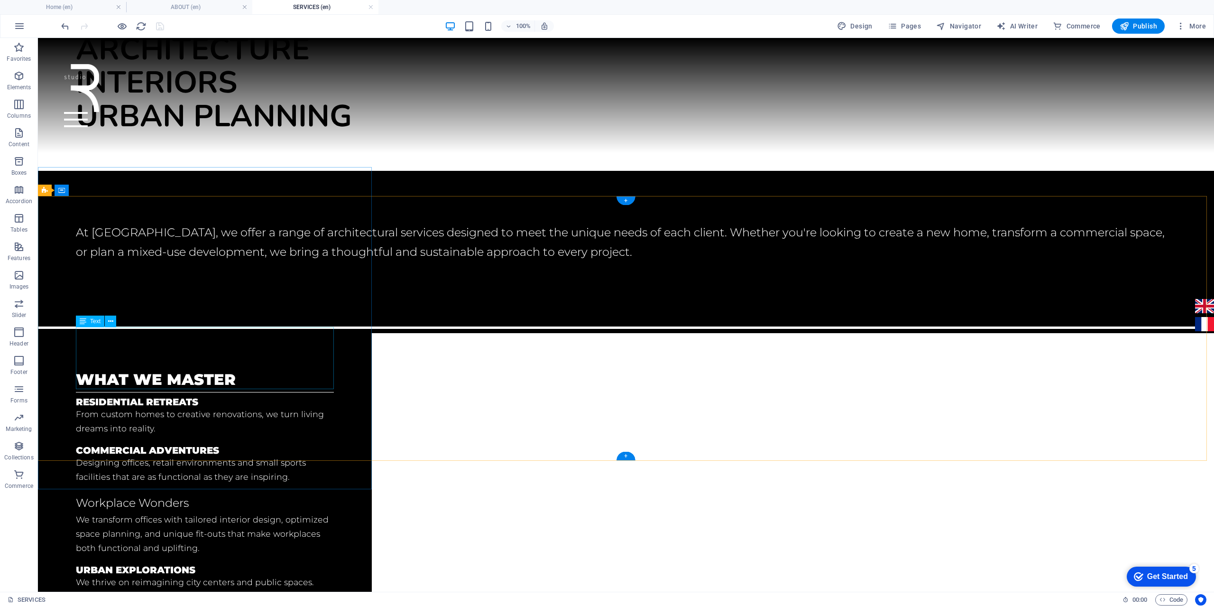
click at [142, 493] on div "Workplace Wonders We transform offices with tailored interior design, optimized…" at bounding box center [205, 524] width 258 height 62
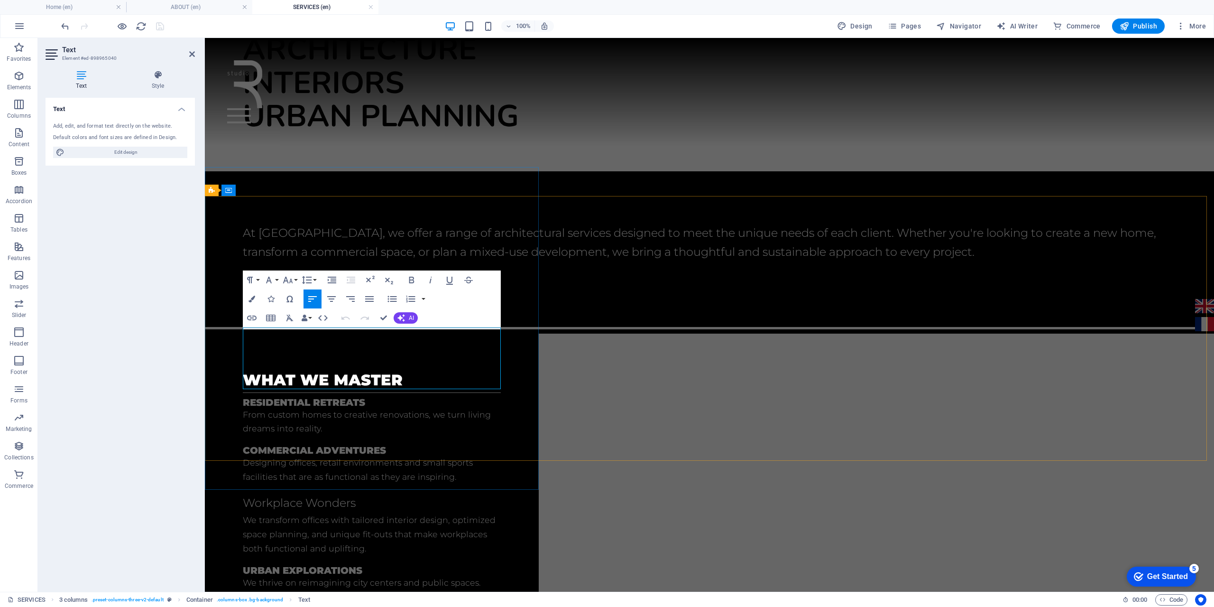
click at [343, 496] on span "Workplace Wonders" at bounding box center [299, 503] width 113 height 14
drag, startPoint x: 362, startPoint y: 339, endPoint x: 231, endPoint y: 339, distance: 130.9
click at [231, 339] on div "what we master Residential retreats From custom homes to creative renovations, …" at bounding box center [372, 501] width 334 height 337
click at [303, 513] on p "We transform offices with tailored interior design, optimized space planning, a…" at bounding box center [372, 534] width 258 height 43
click at [321, 496] on span "Workplace Wonders" at bounding box center [299, 503] width 113 height 14
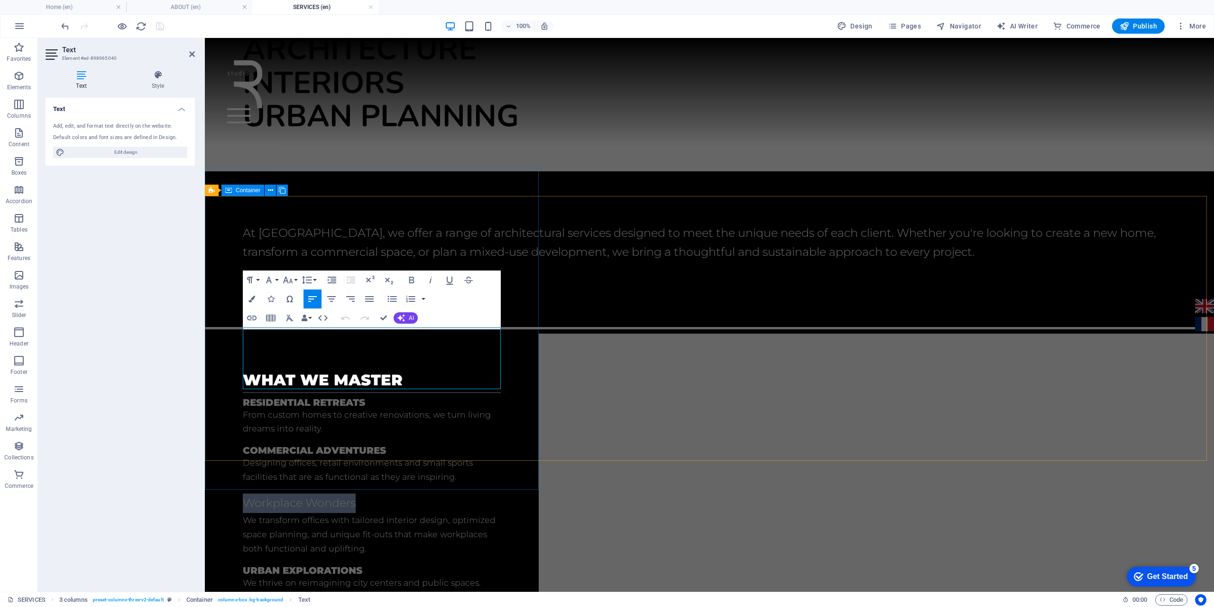
drag, startPoint x: 335, startPoint y: 339, endPoint x: 214, endPoint y: 346, distance: 121.6
click at [214, 346] on div "what we master Residential retreats From custom homes to creative renovations, …" at bounding box center [372, 501] width 334 height 337
click at [412, 280] on icon "button" at bounding box center [411, 279] width 11 height 11
click at [430, 282] on icon "button" at bounding box center [430, 279] width 11 height 11
click at [413, 280] on icon "button" at bounding box center [411, 279] width 5 height 7
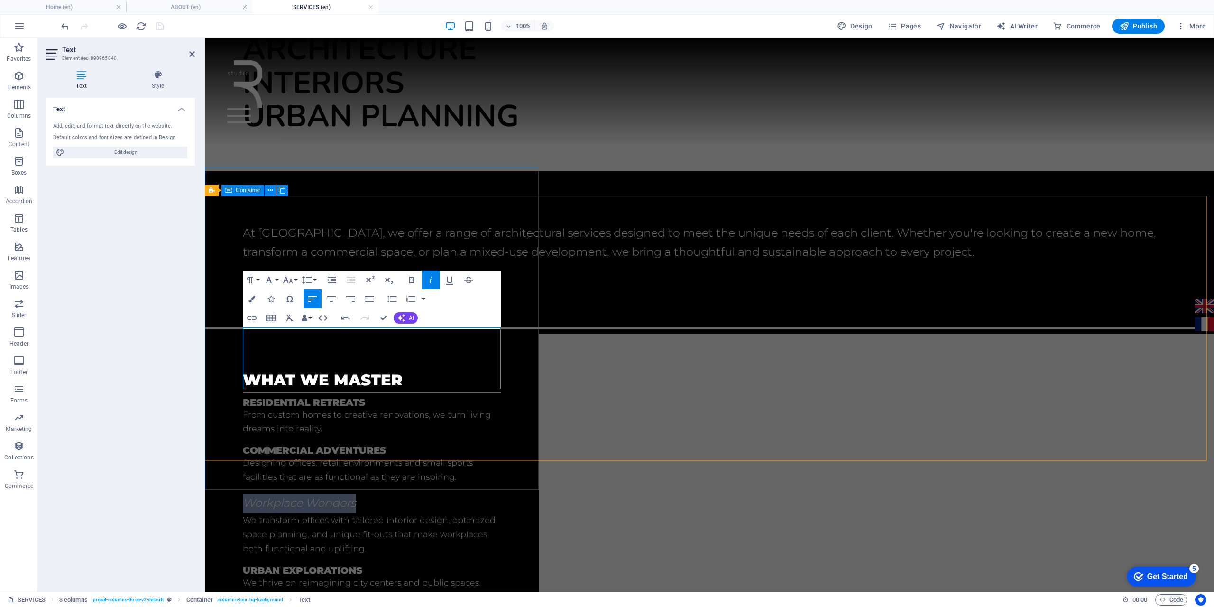
click at [520, 361] on div "what we master Residential retreats From custom homes to creative renovations, …" at bounding box center [372, 501] width 334 height 337
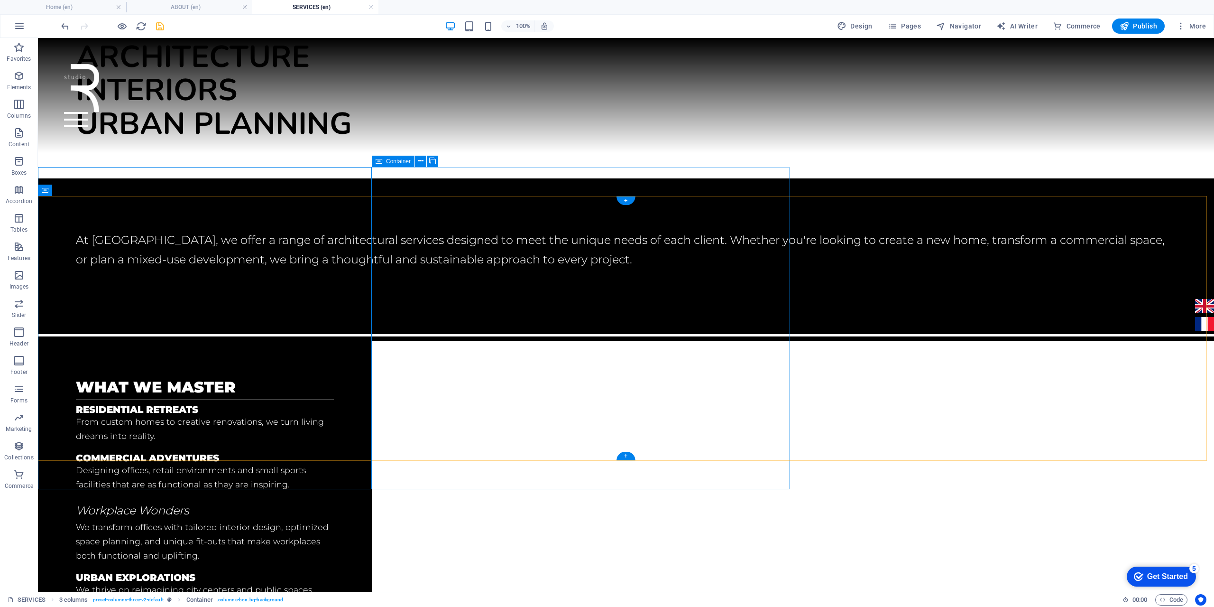
scroll to position [149, 0]
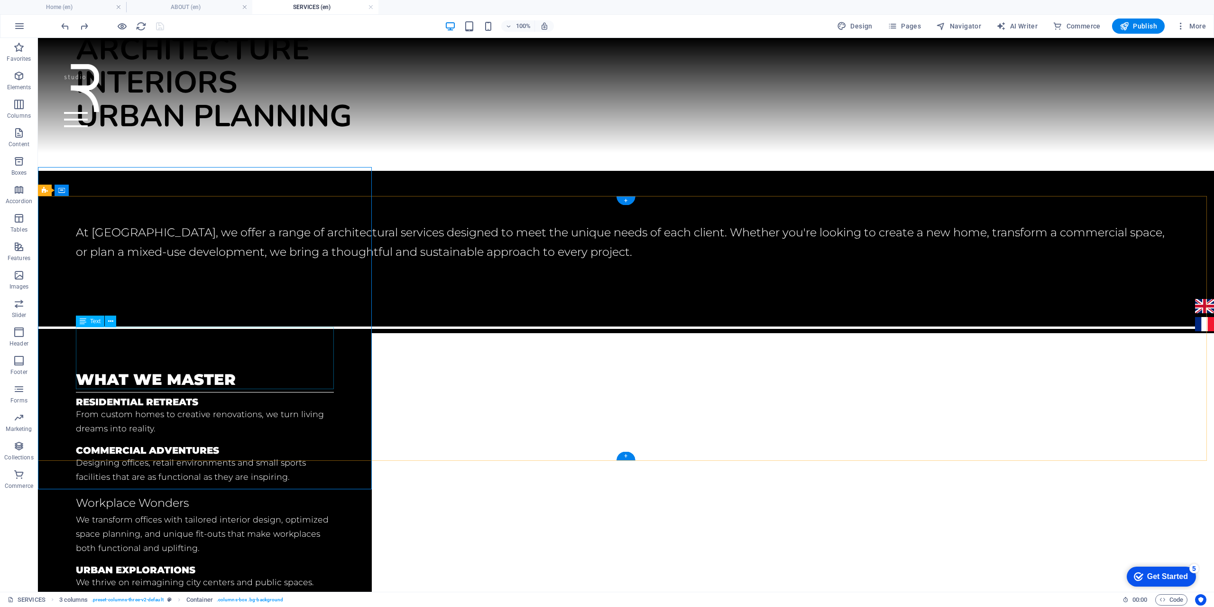
click at [79, 493] on div "Workplace Wonders We transform offices with tailored interior design, optimized…" at bounding box center [205, 524] width 258 height 62
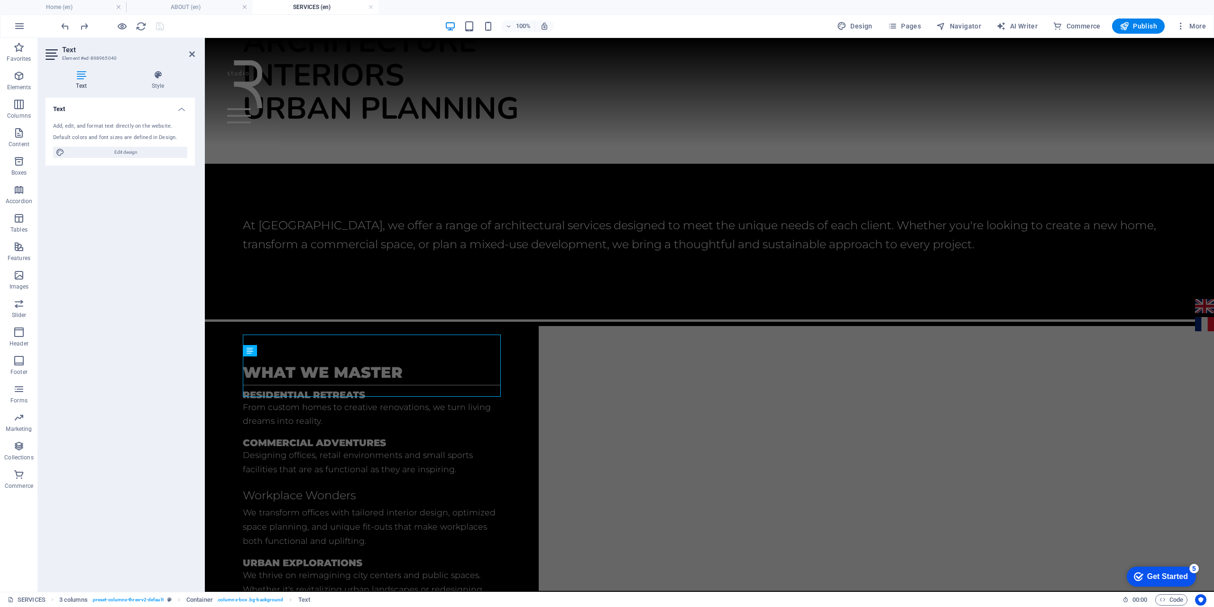
scroll to position [142, 0]
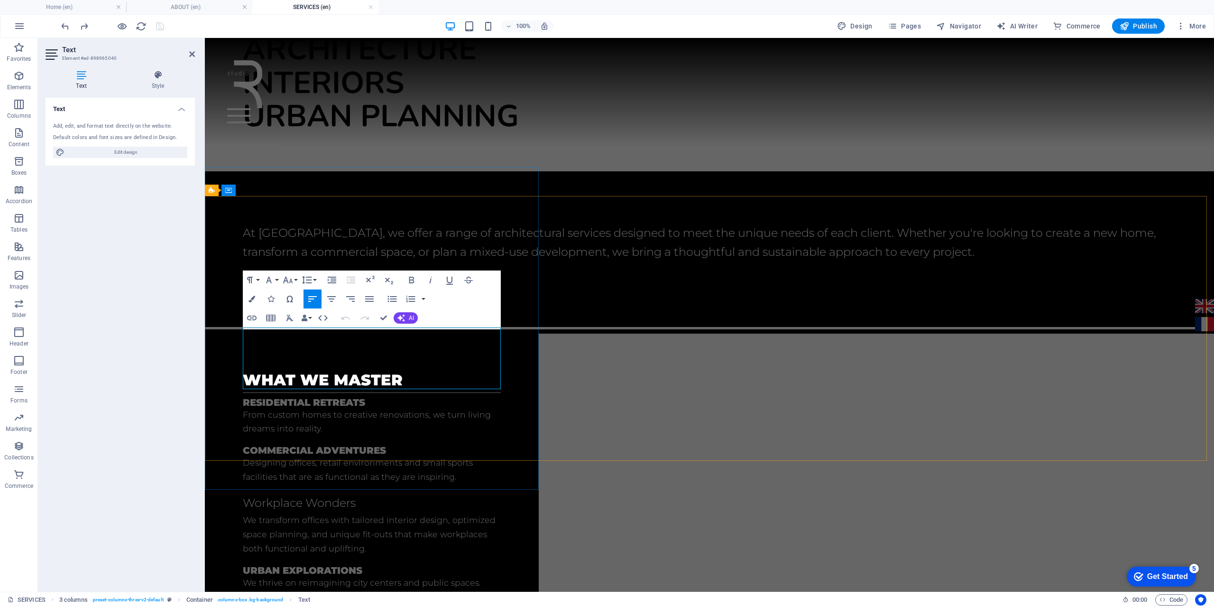
click at [246, 496] on span "Workplace Wonders" at bounding box center [299, 503] width 113 height 14
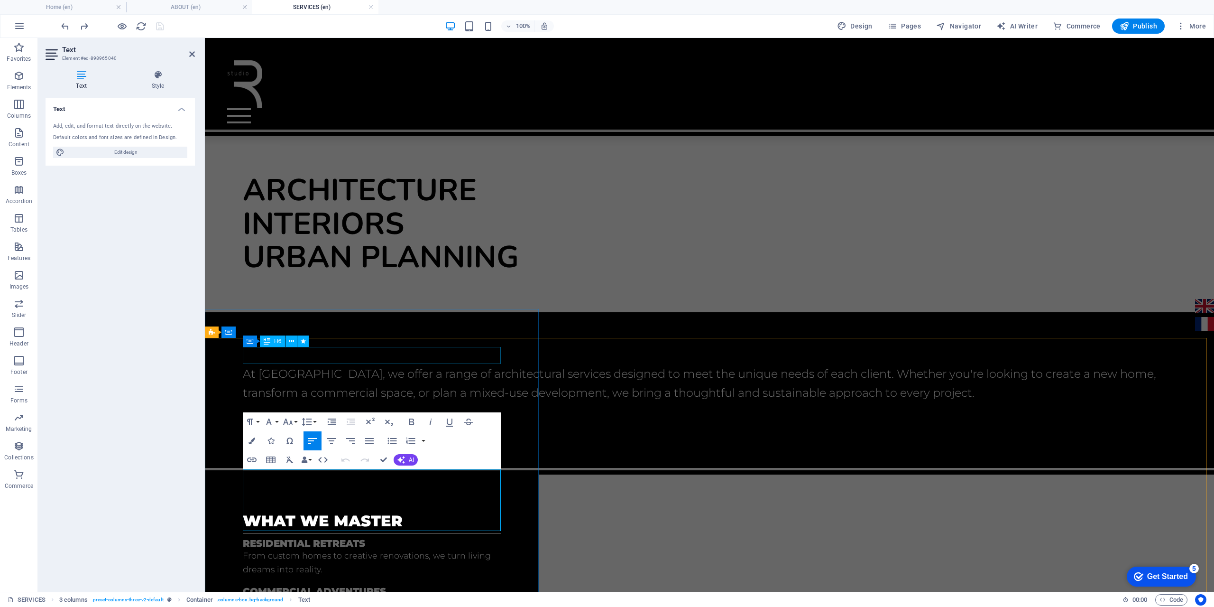
scroll to position [0, 0]
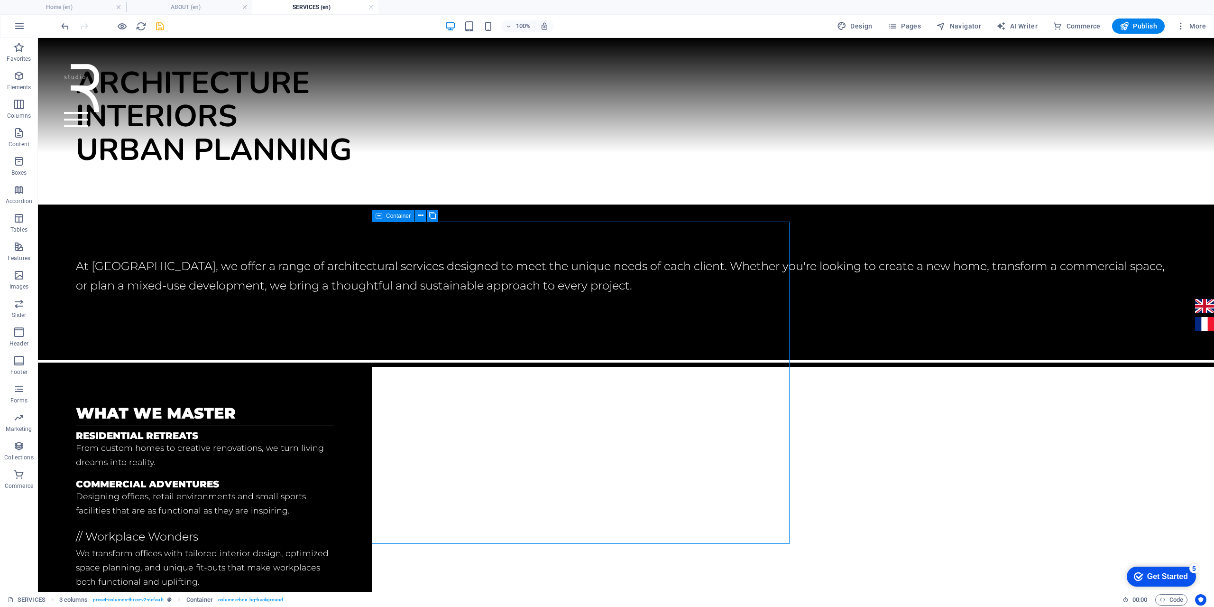
scroll to position [142, 0]
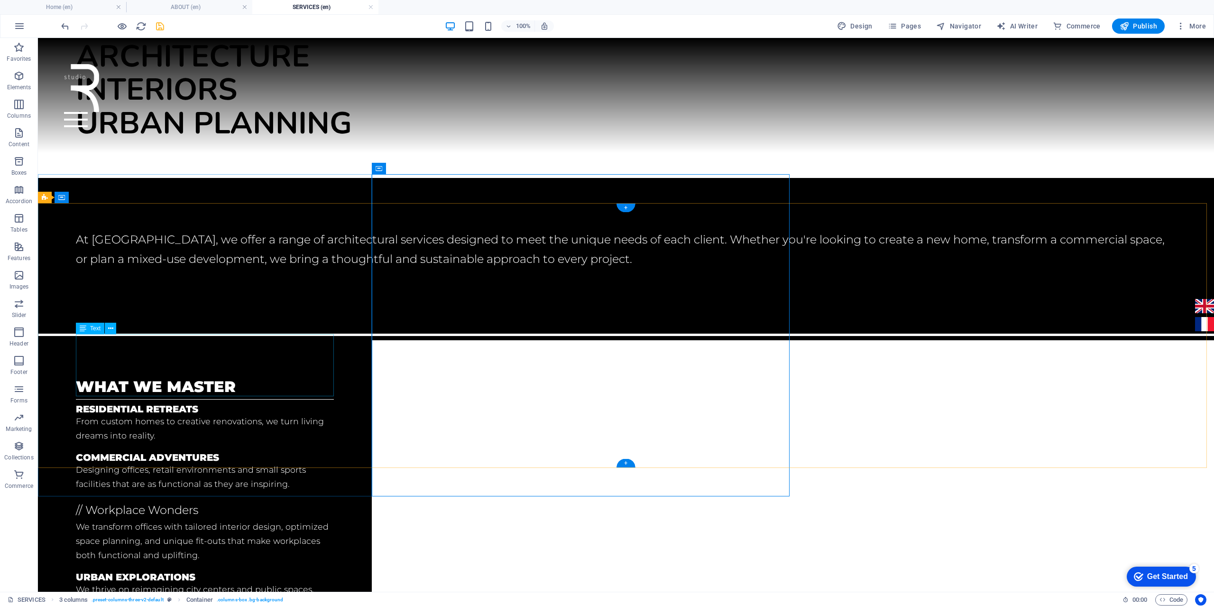
click at [85, 500] on div "// Workplace Wonders We transform offices with tailored interior design, optimi…" at bounding box center [205, 531] width 258 height 62
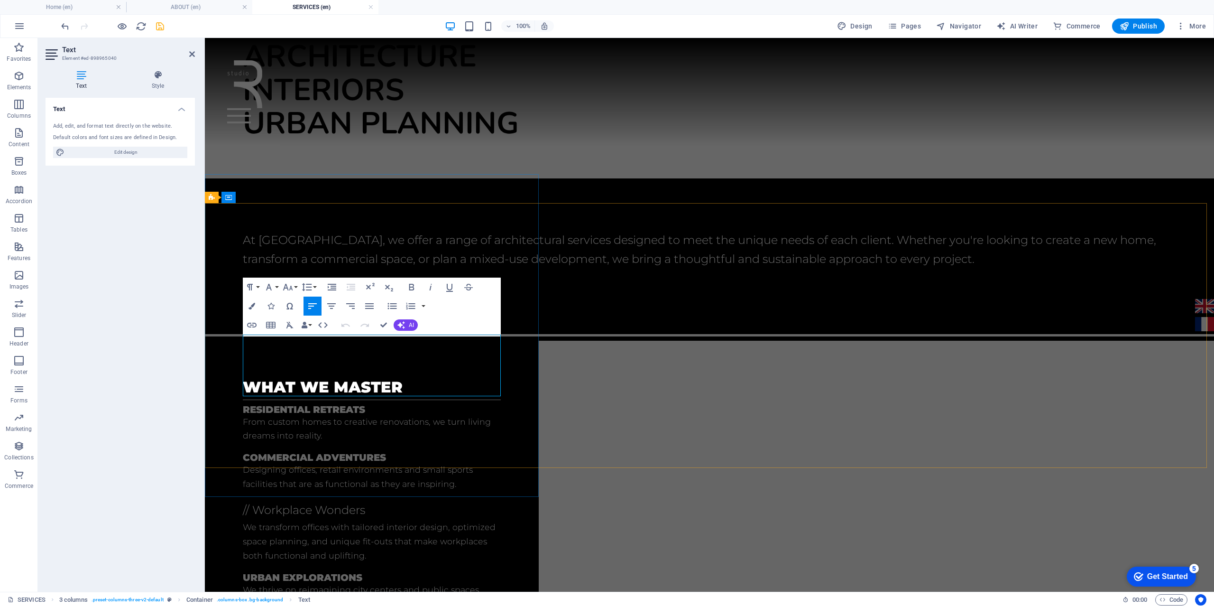
click at [254, 503] on span "// Workplace Wonders" at bounding box center [304, 510] width 122 height 14
drag, startPoint x: 334, startPoint y: 343, endPoint x: 261, endPoint y: 342, distance: 73.0
click at [261, 503] on span "Workplace Wonders" at bounding box center [299, 510] width 113 height 14
drag, startPoint x: 375, startPoint y: 348, endPoint x: 257, endPoint y: 346, distance: 118.6
click at [257, 500] on p "Workplace Wonders" at bounding box center [372, 509] width 258 height 19
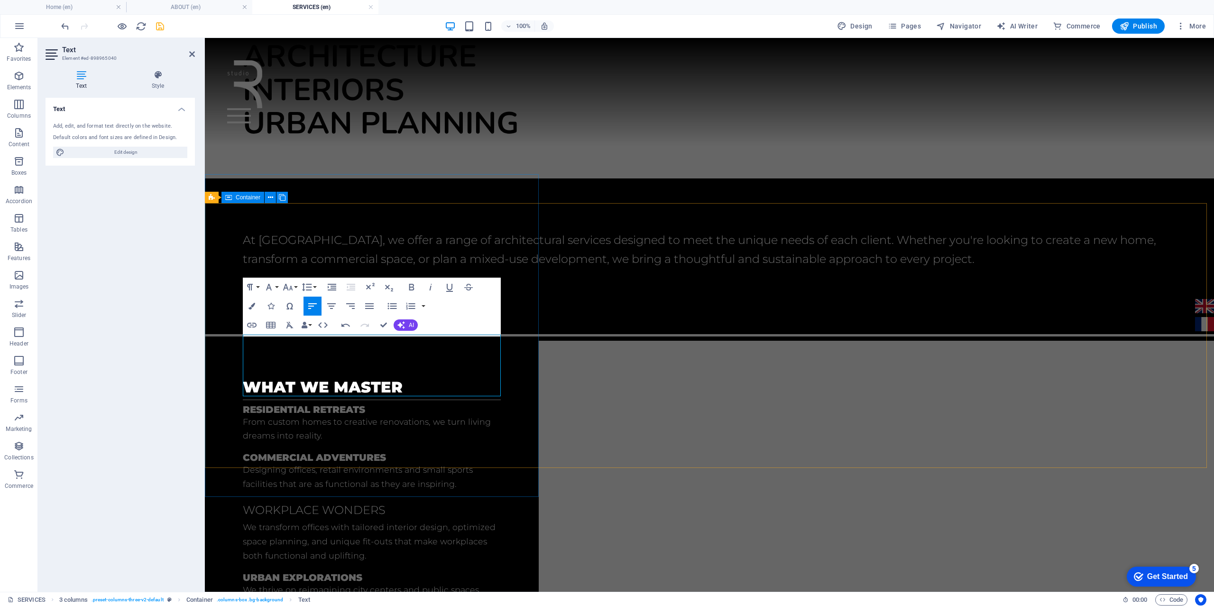
click at [529, 387] on div "what we master Residential retreats From custom homes to creative renovations, …" at bounding box center [372, 508] width 334 height 337
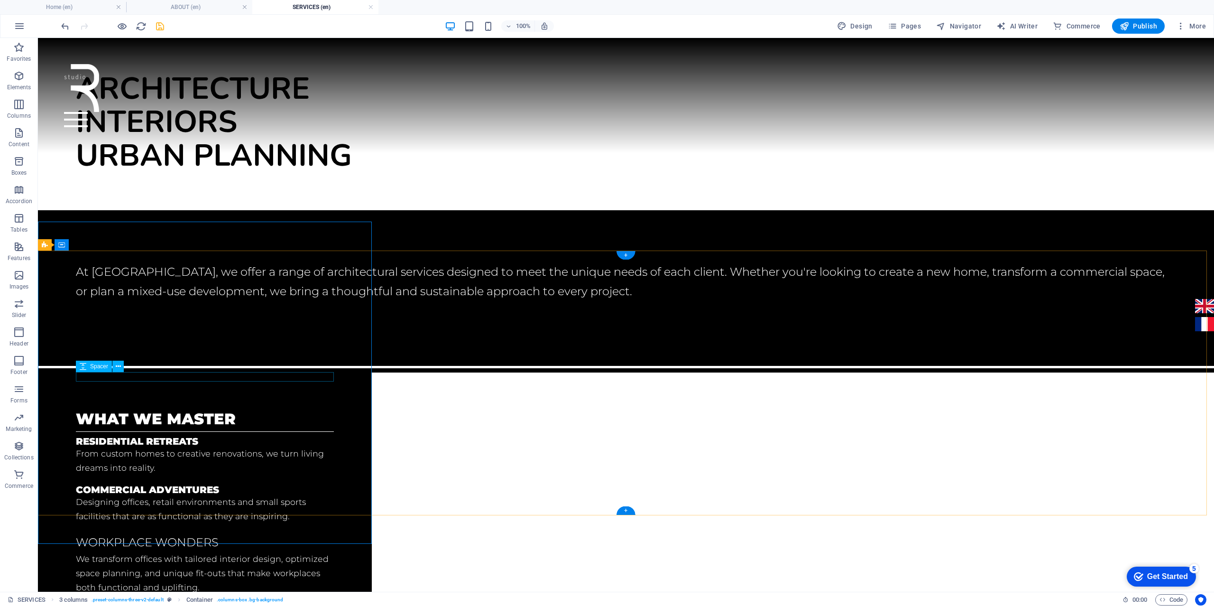
scroll to position [95, 0]
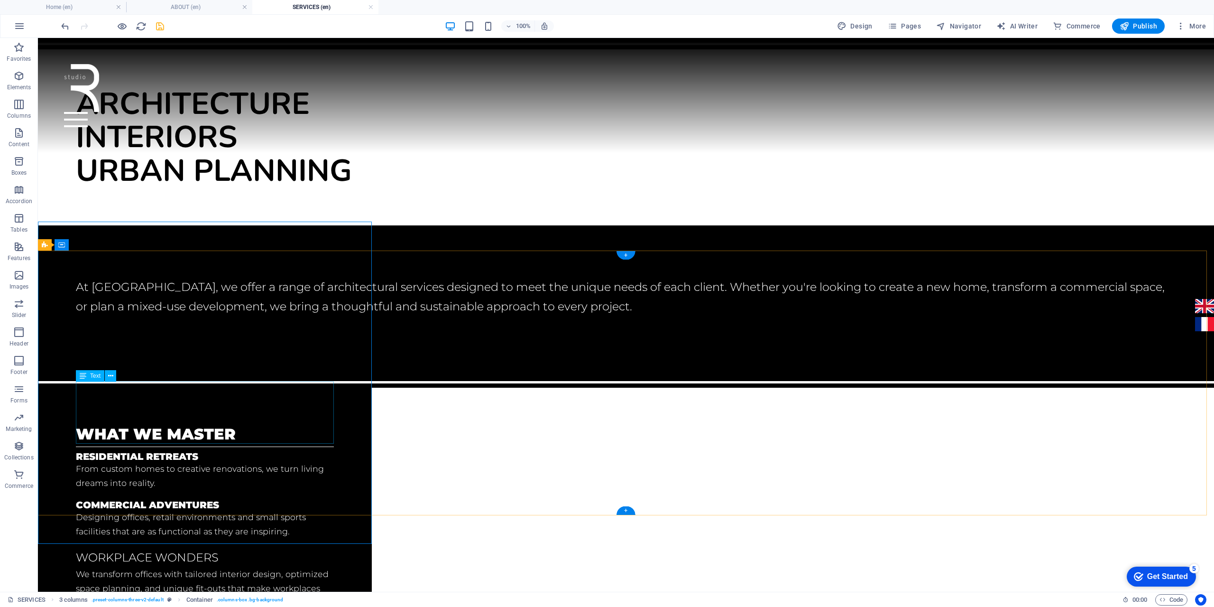
click at [197, 548] on div "WORKPLACE WONDERS We transform offices with tailored interior design, optimized…" at bounding box center [205, 579] width 258 height 62
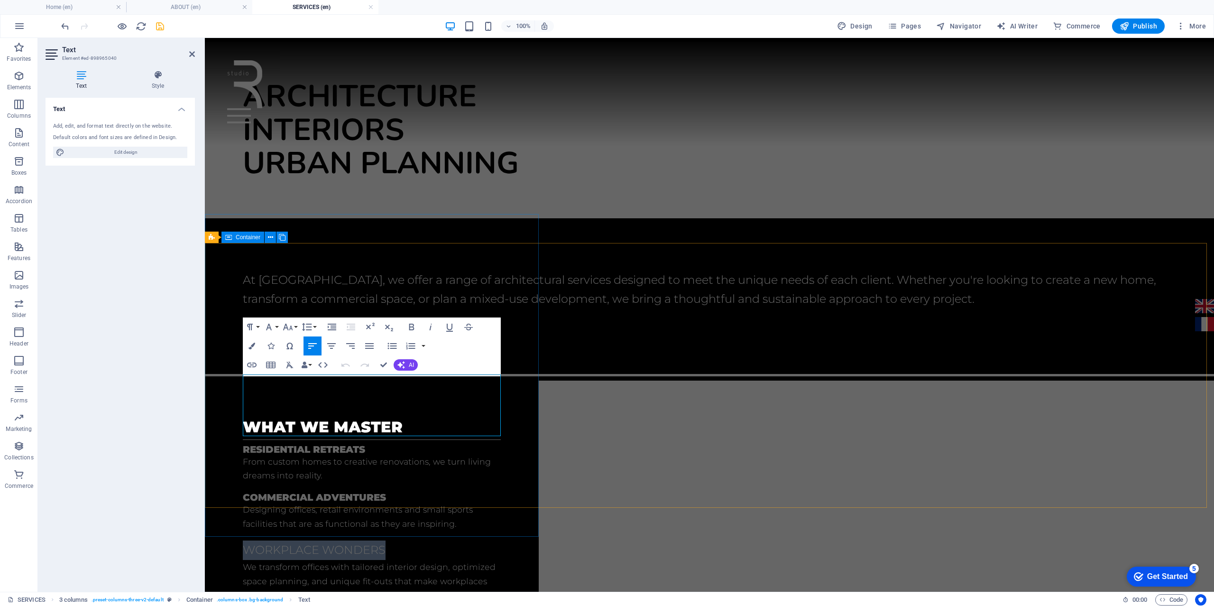
drag, startPoint x: 401, startPoint y: 388, endPoint x: 240, endPoint y: 373, distance: 161.9
click at [226, 383] on div "what we master Residential retreats From custom homes to creative renovations, …" at bounding box center [372, 548] width 334 height 337
click at [277, 326] on button "Font Family" at bounding box center [271, 326] width 18 height 19
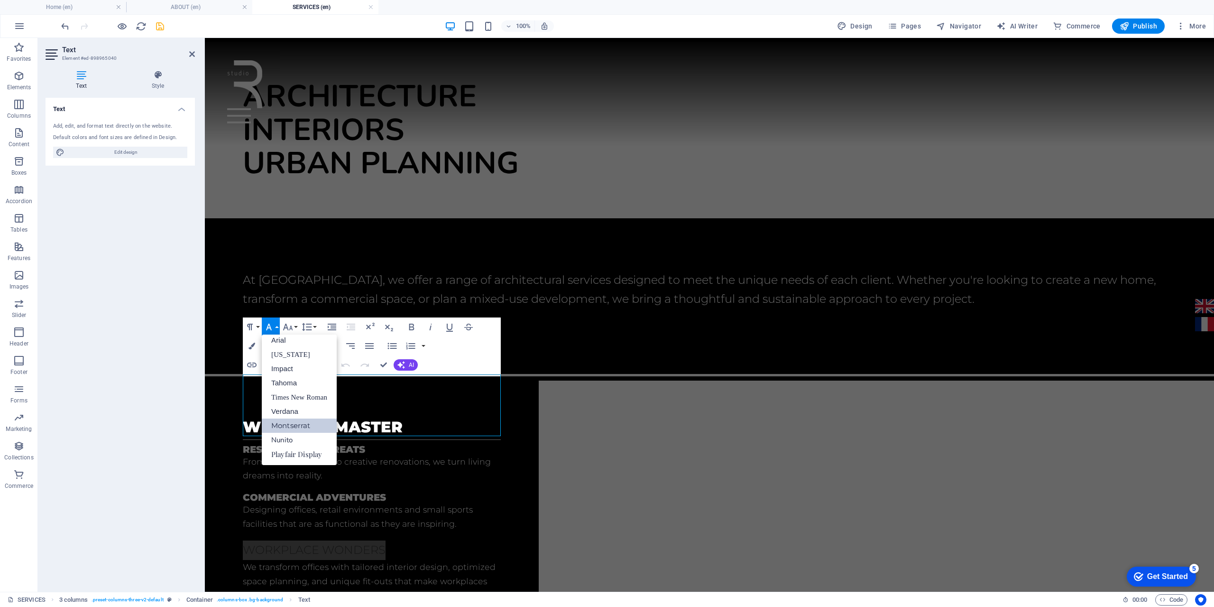
scroll to position [5, 0]
click at [277, 326] on button "Font Family" at bounding box center [271, 326] width 18 height 19
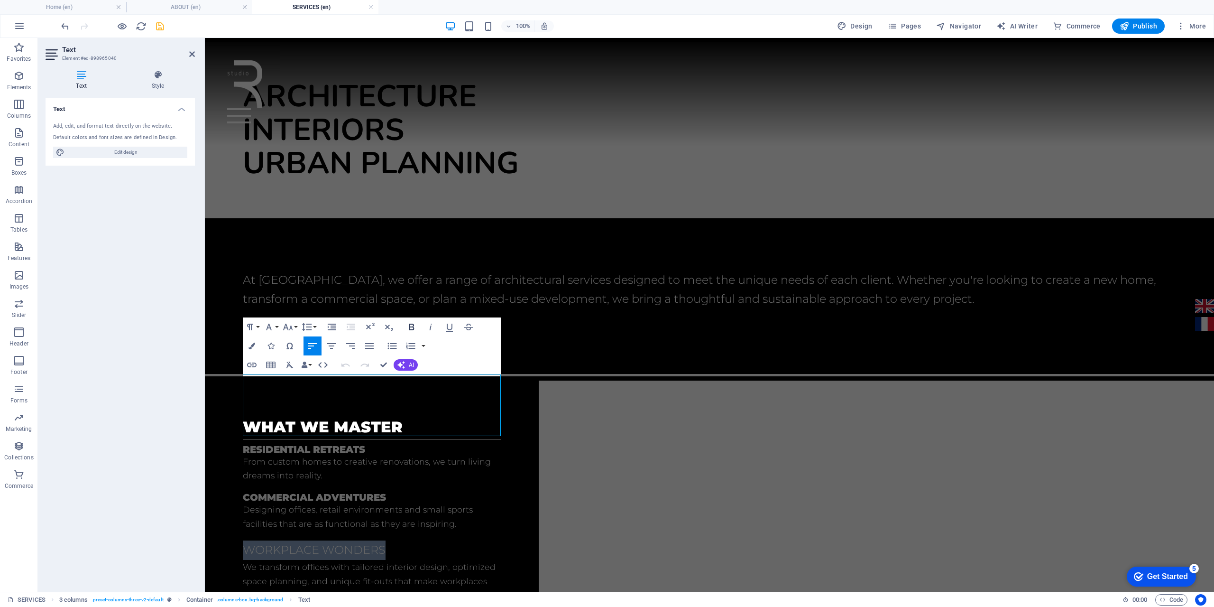
click at [415, 330] on icon "button" at bounding box center [411, 326] width 11 height 11
click at [285, 327] on icon "button" at bounding box center [288, 326] width 10 height 7
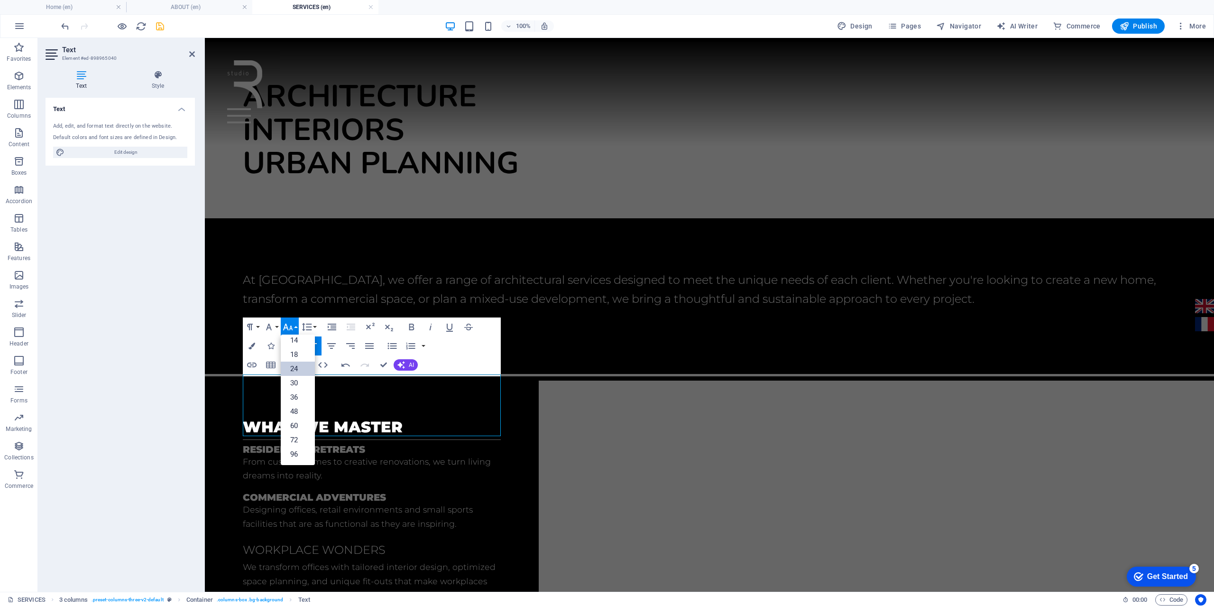
scroll to position [76, 0]
click at [299, 357] on link "18" at bounding box center [298, 354] width 34 height 14
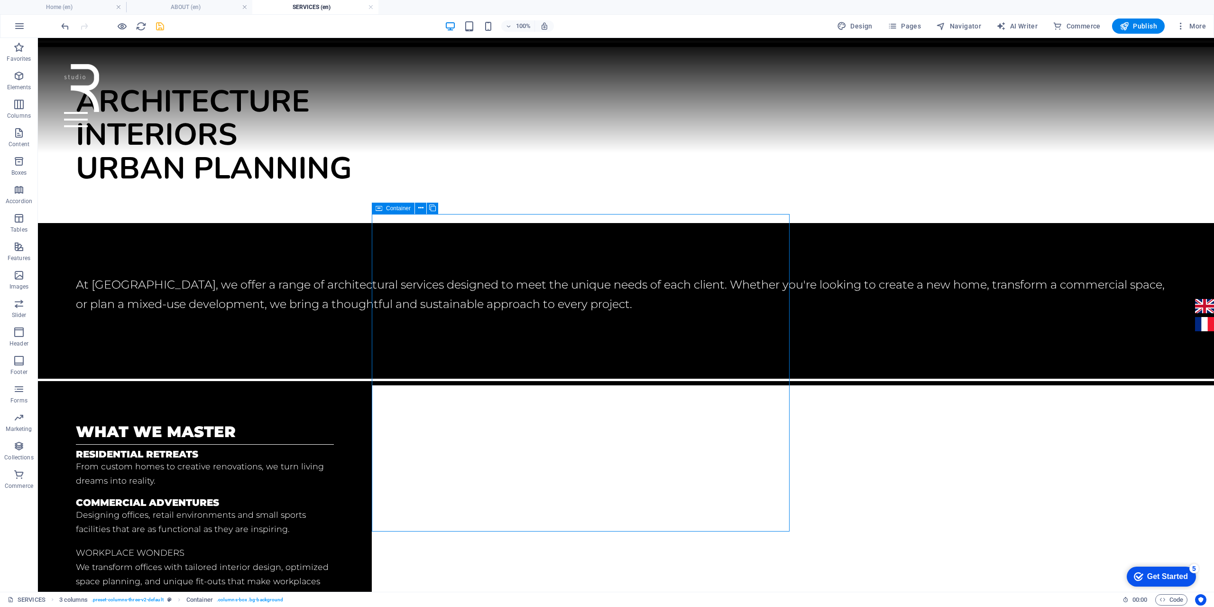
scroll to position [105, 0]
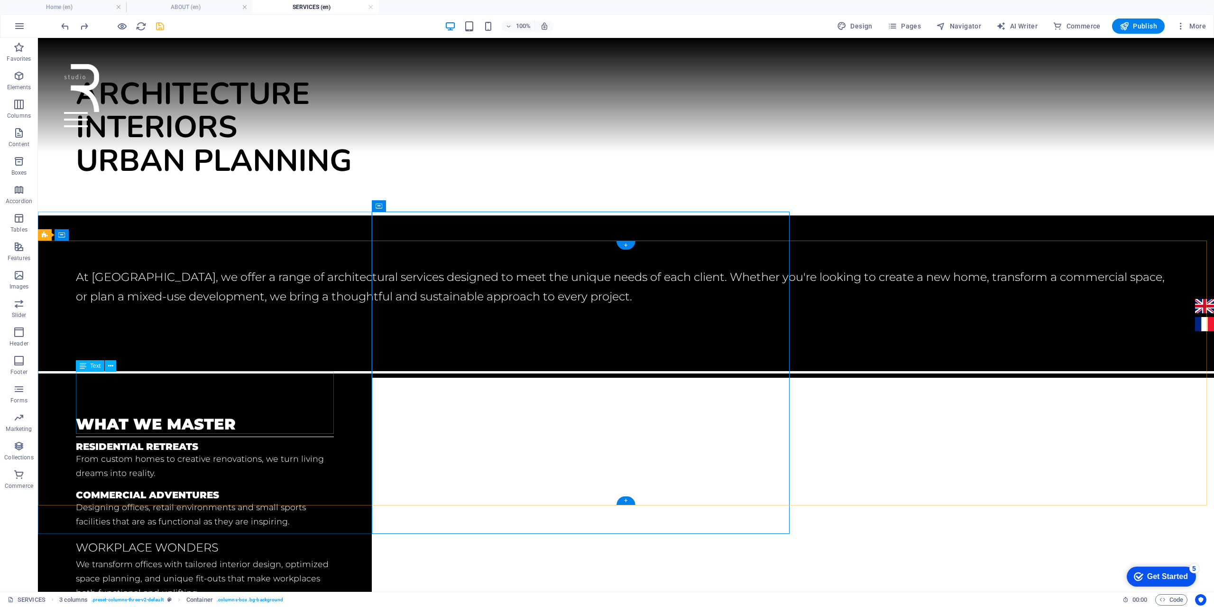
click at [173, 538] on div "WORKPLACE WONDERS We transform offices with tailored interior design, optimized…" at bounding box center [205, 569] width 258 height 62
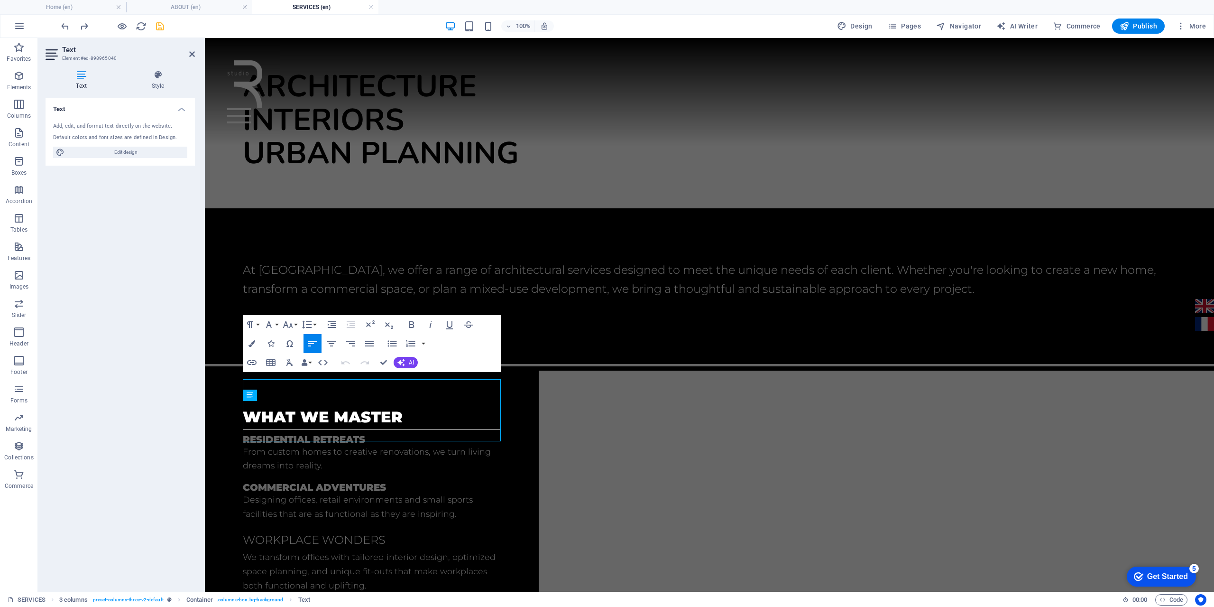
scroll to position [97, 0]
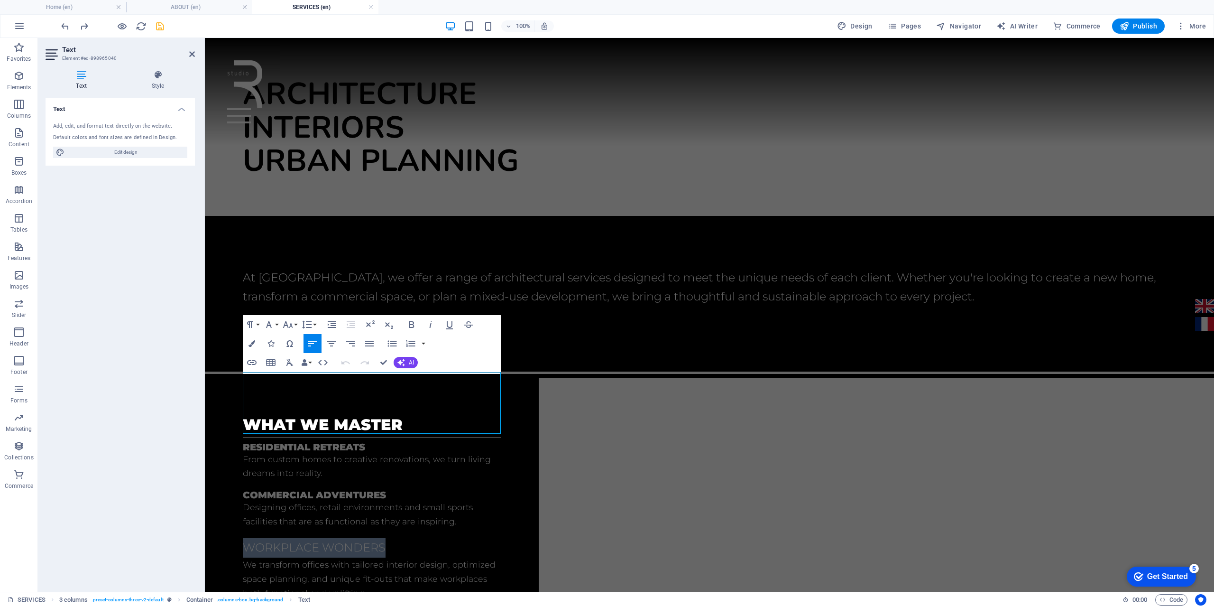
drag, startPoint x: 406, startPoint y: 386, endPoint x: 382, endPoint y: 423, distance: 45.0
click at [259, 328] on button "Paragraph Format" at bounding box center [252, 324] width 18 height 19
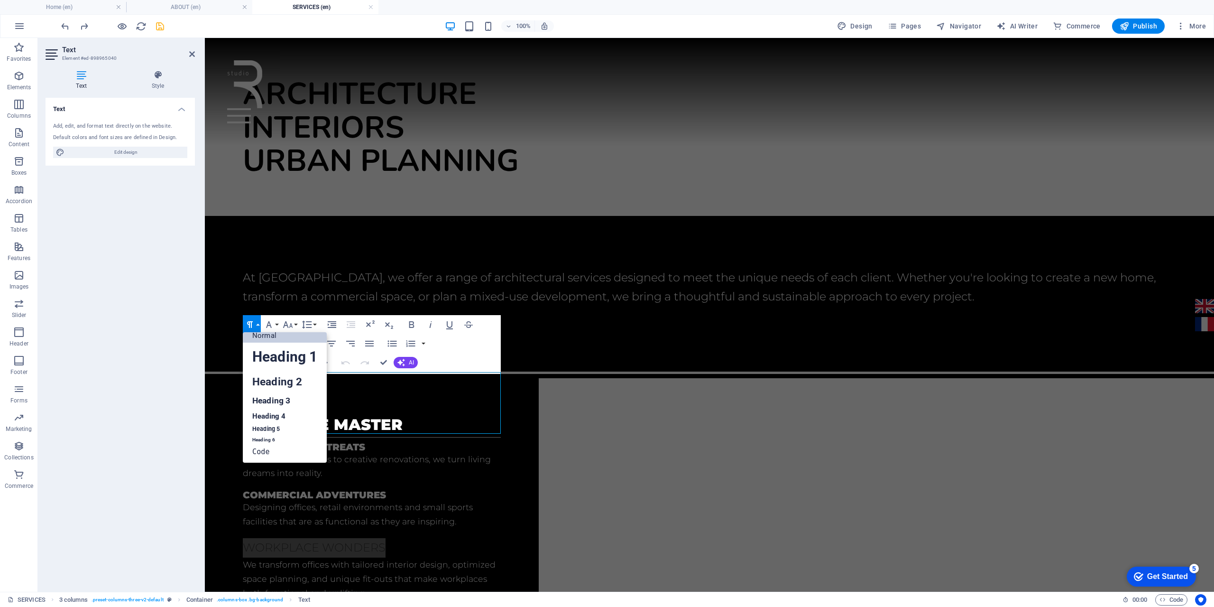
scroll to position [8, 0]
click at [282, 426] on link "Heading 5" at bounding box center [285, 429] width 84 height 12
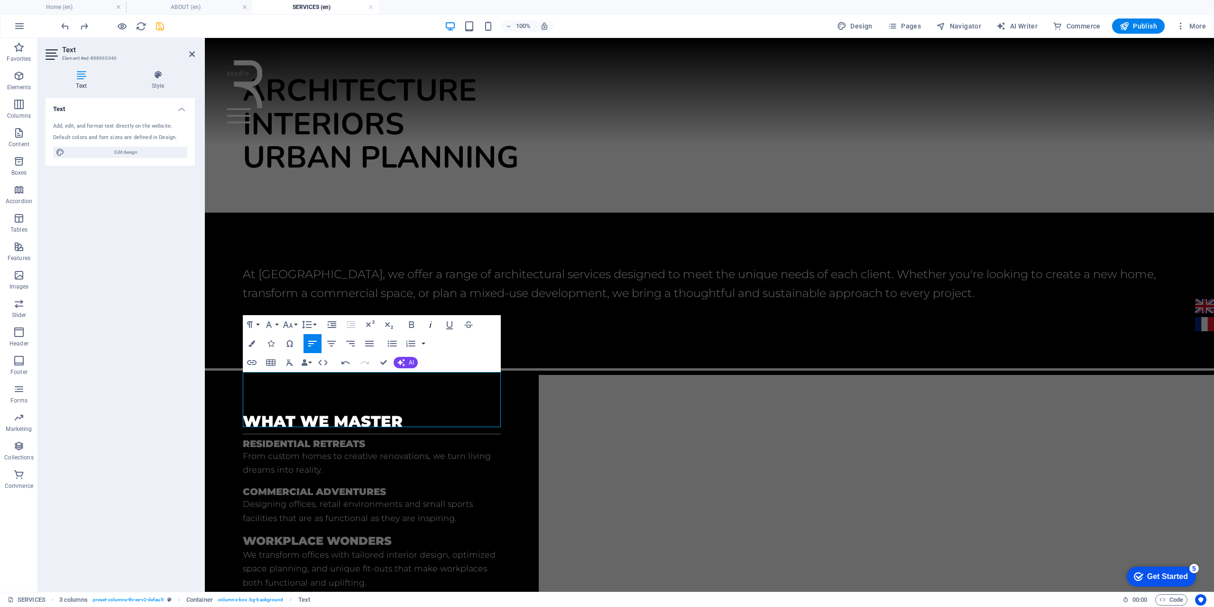
click at [432, 322] on icon "button" at bounding box center [430, 324] width 11 height 11
click at [527, 375] on div "what we master Residential retreats From custom homes to creative renovations, …" at bounding box center [372, 540] width 334 height 330
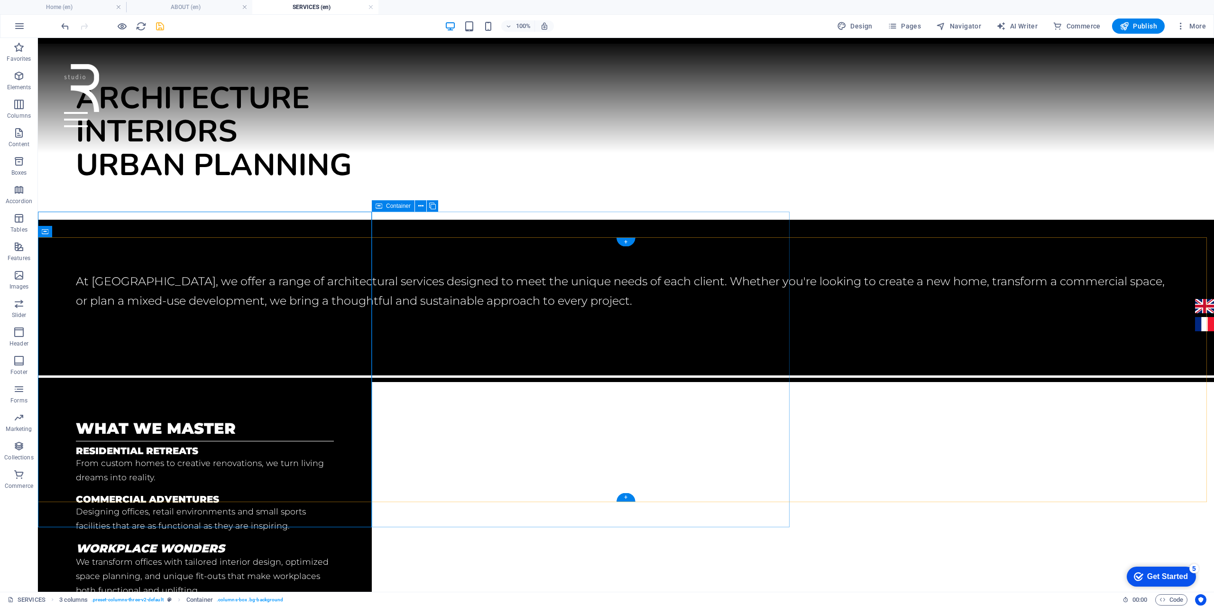
scroll to position [108, 0]
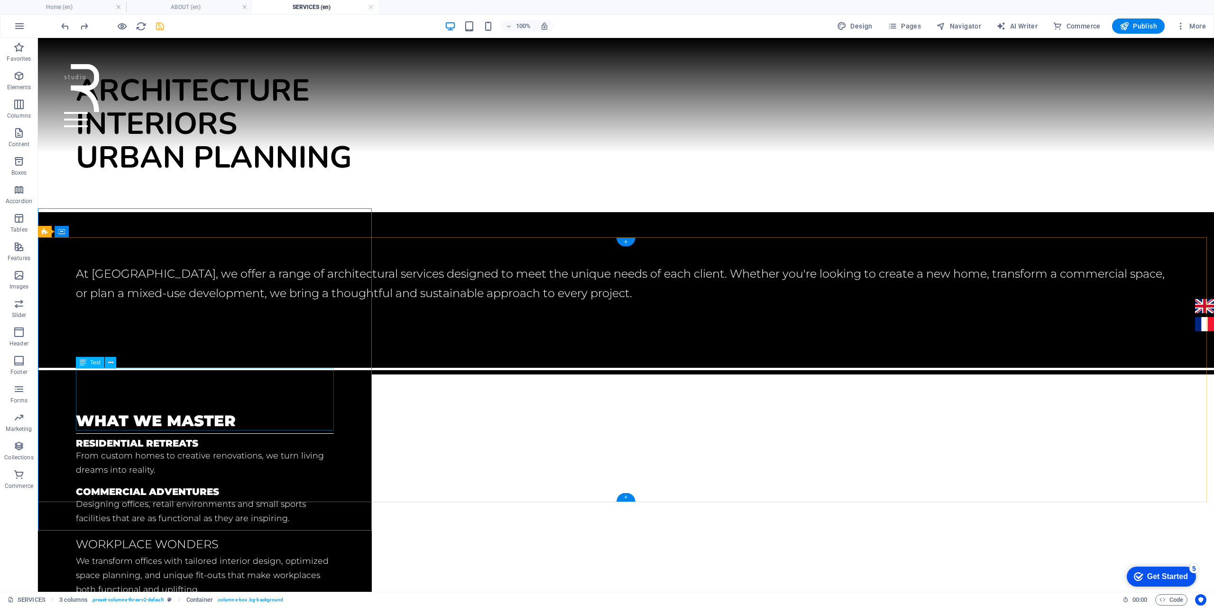
click at [193, 534] on div "WORKPLACE WONDERS We transform offices with tailored interior design, optimized…" at bounding box center [205, 565] width 258 height 62
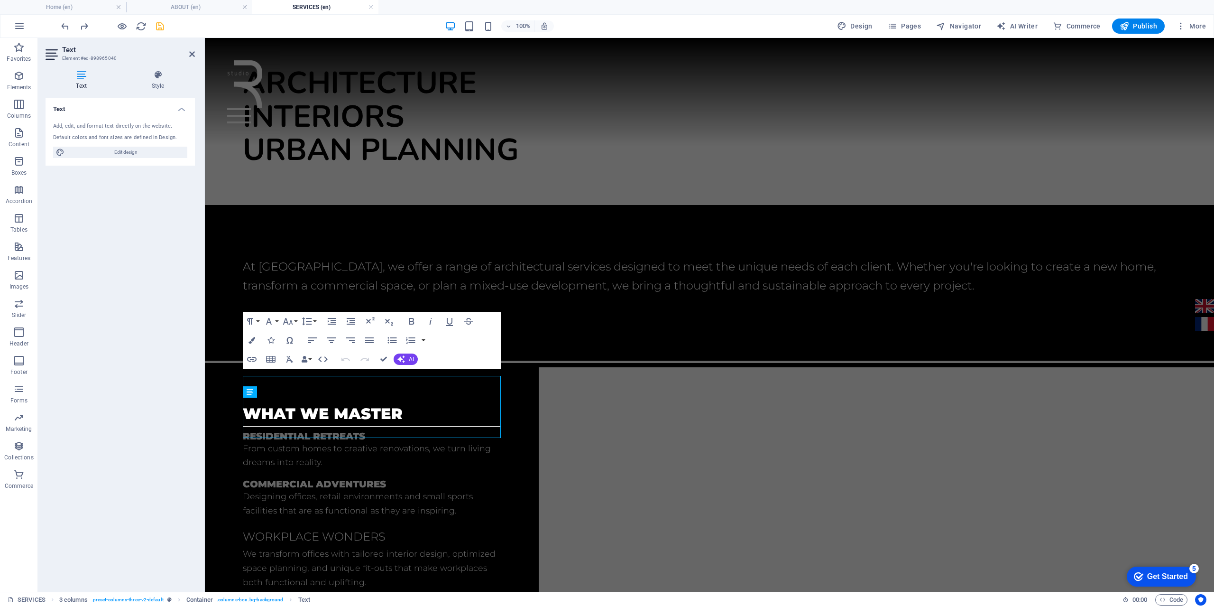
scroll to position [101, 0]
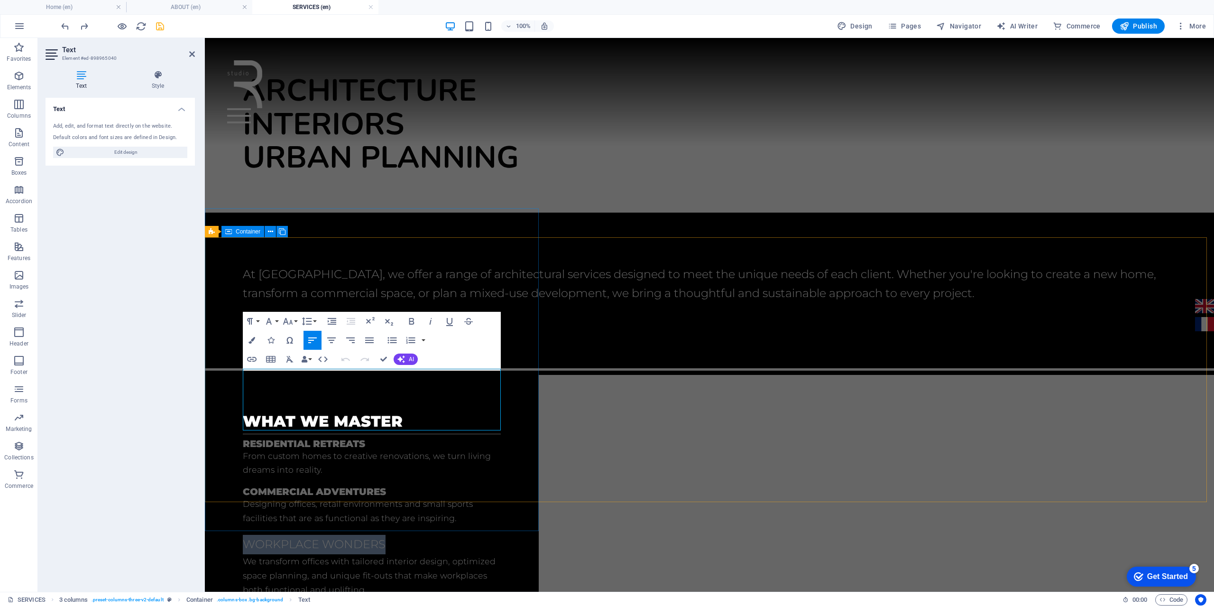
drag, startPoint x: 391, startPoint y: 374, endPoint x: 456, endPoint y: 392, distance: 67.0
click at [213, 378] on div "what we master Residential retreats From custom homes to creative renovations, …" at bounding box center [372, 543] width 334 height 337
click at [259, 319] on button "Paragraph Format" at bounding box center [252, 321] width 18 height 19
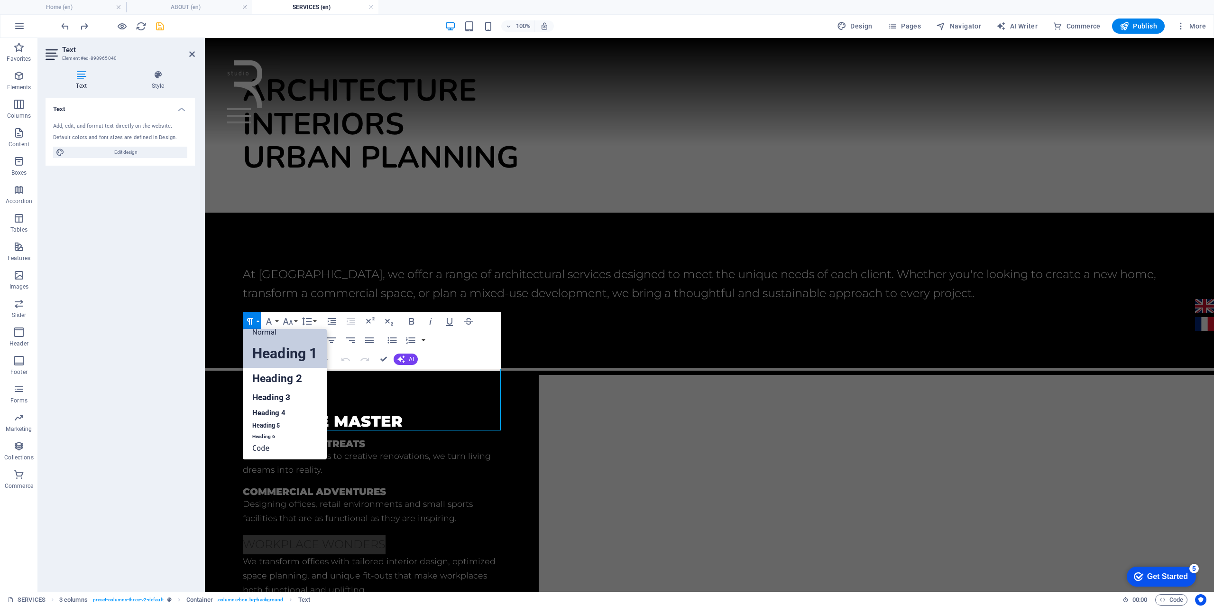
scroll to position [8, 0]
click at [277, 423] on link "Heading 5" at bounding box center [285, 426] width 84 height 12
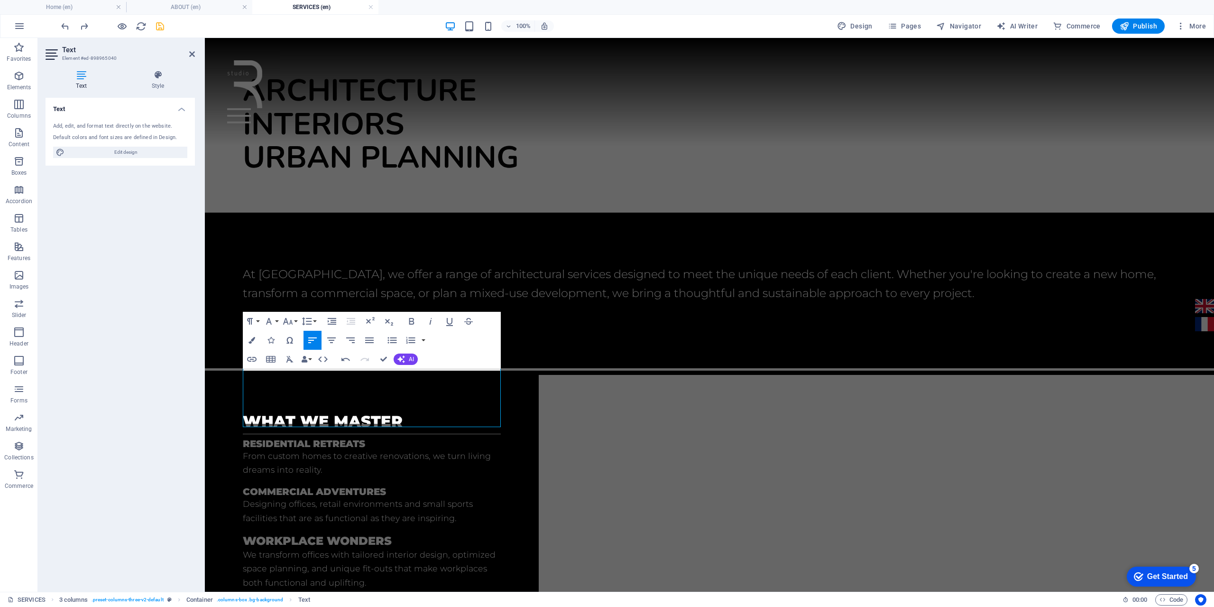
scroll to position [104, 0]
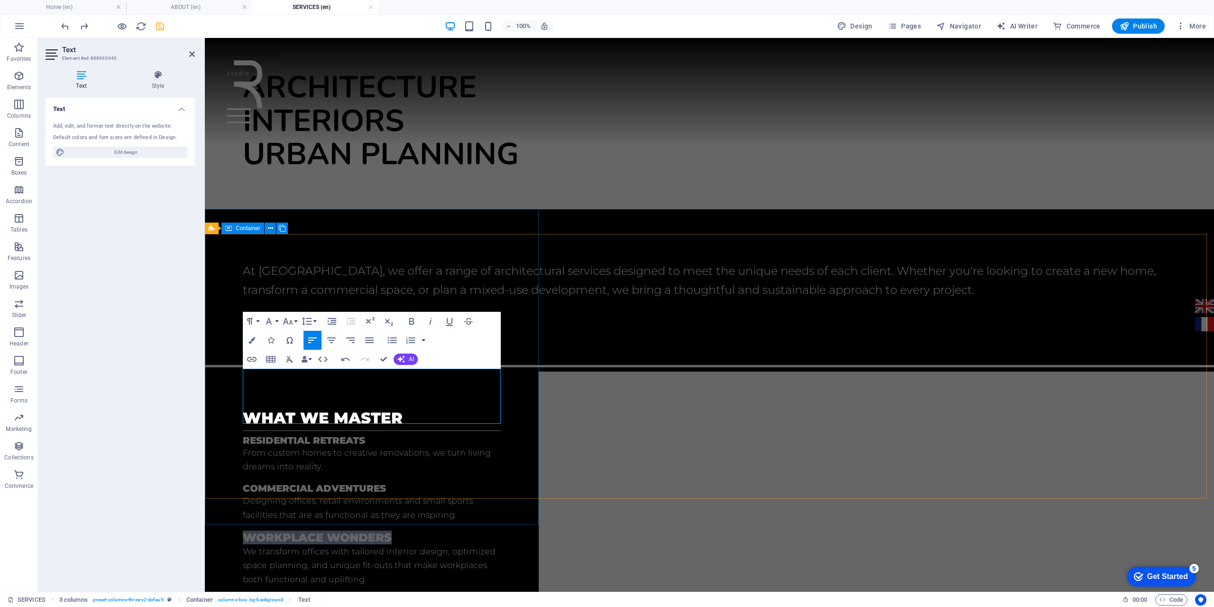
click at [533, 391] on div "what we master Residential retreats From custom homes to creative renovations, …" at bounding box center [372, 536] width 334 height 330
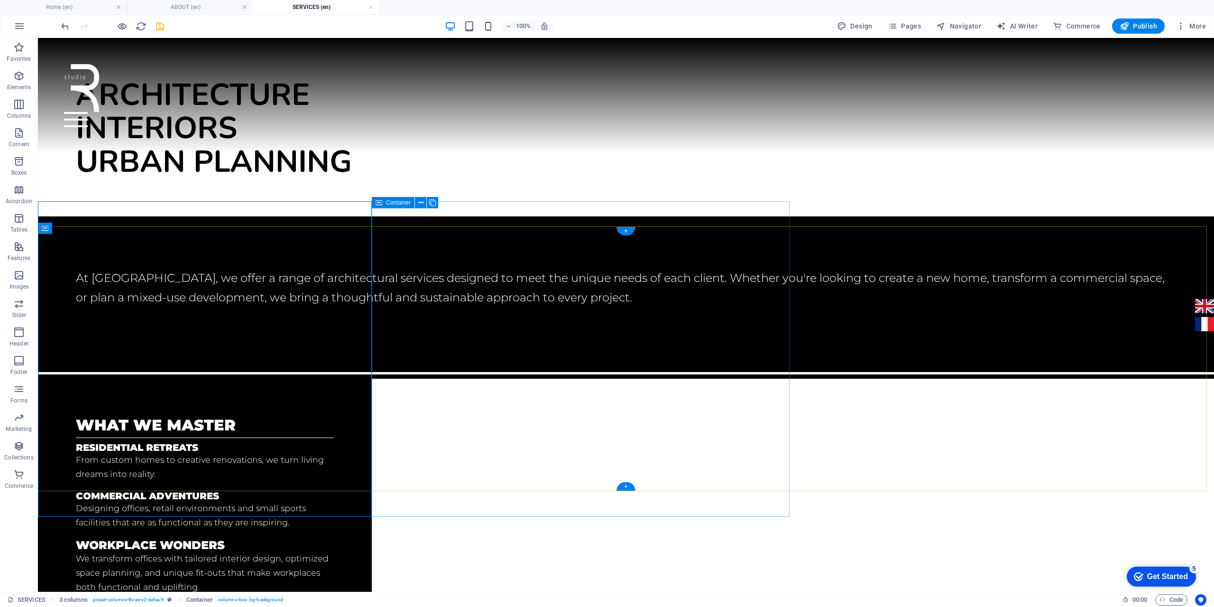
scroll to position [111, 0]
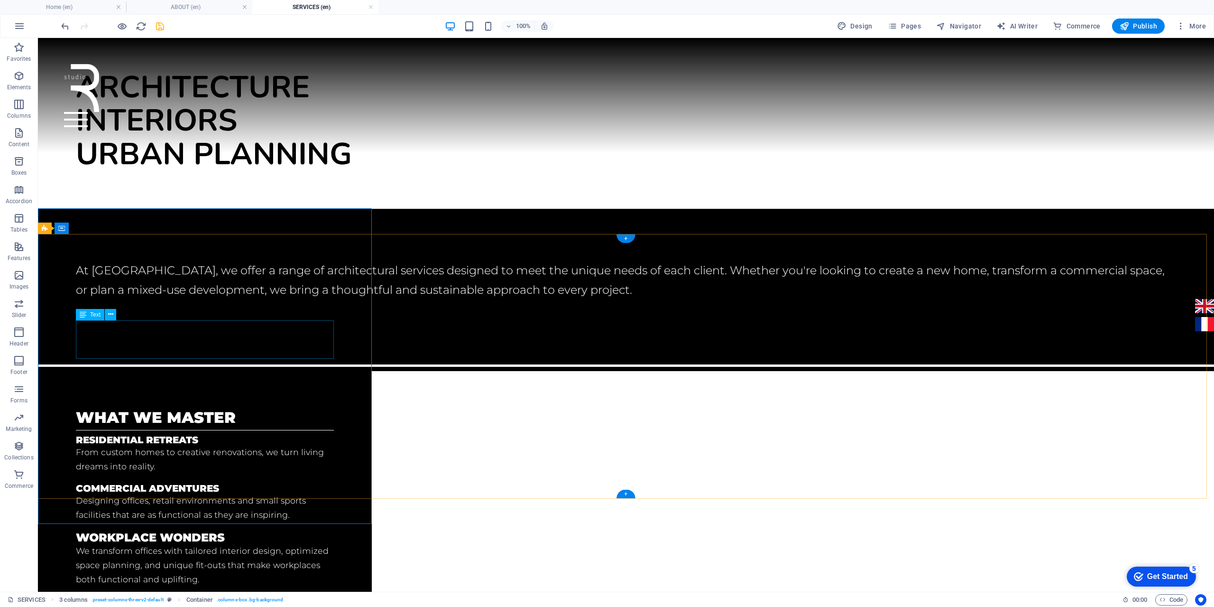
click at [145, 483] on div "Commercial Adventures Designing offices, retail environments and small sports f…" at bounding box center [205, 502] width 258 height 39
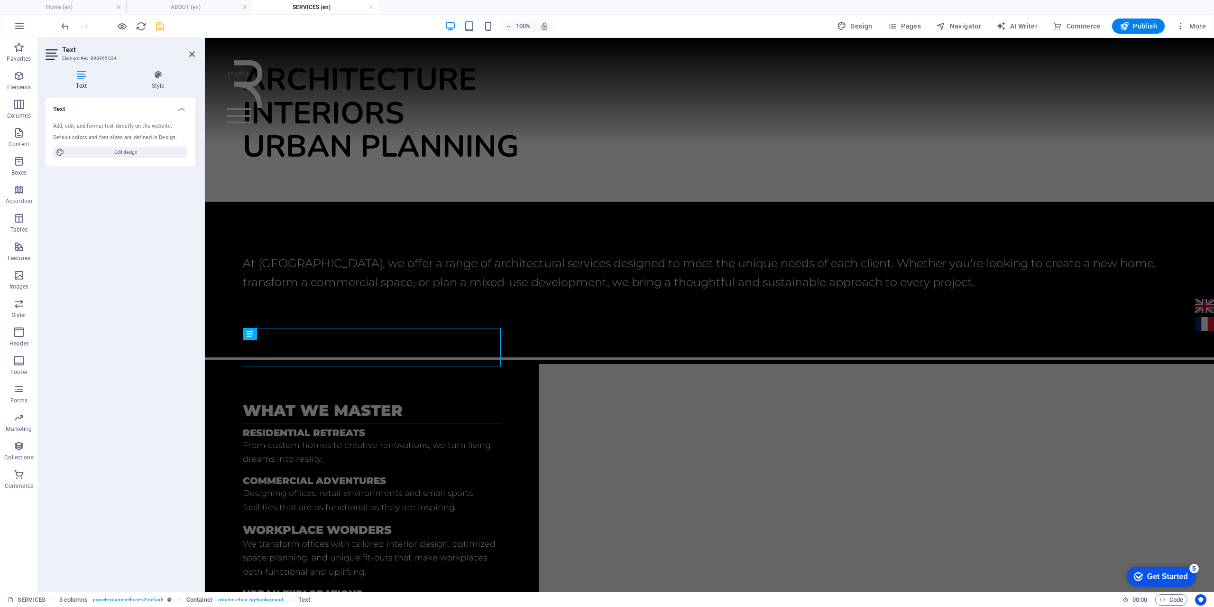
scroll to position [104, 0]
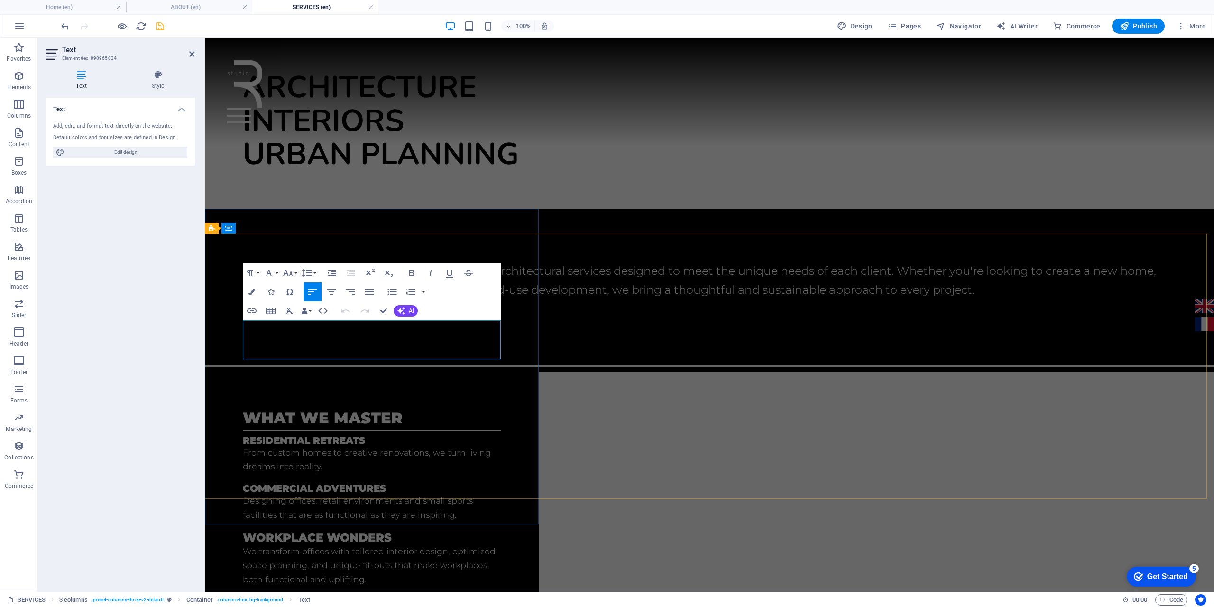
click at [314, 483] on h5 "Commercial Adventures" at bounding box center [372, 488] width 258 height 10
click at [291, 275] on icon "button" at bounding box center [288, 272] width 10 height 7
drag, startPoint x: 362, startPoint y: 378, endPoint x: 530, endPoint y: 378, distance: 167.4
click at [530, 378] on div "what we master Residential retreats From custom homes to creative renovations, …" at bounding box center [372, 536] width 334 height 330
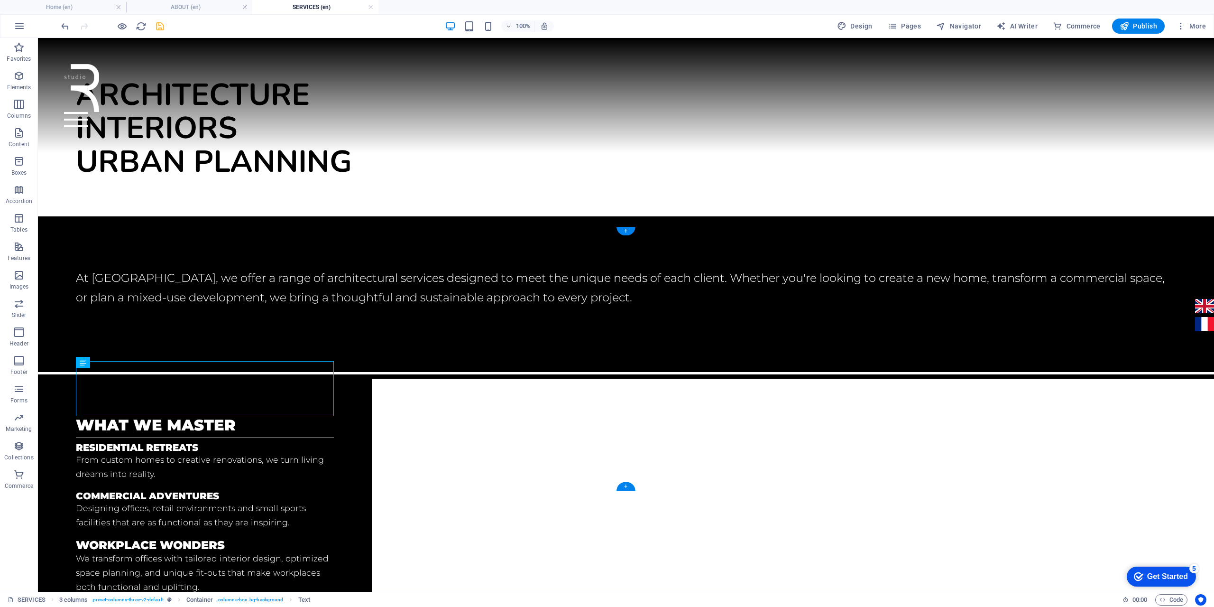
scroll to position [111, 0]
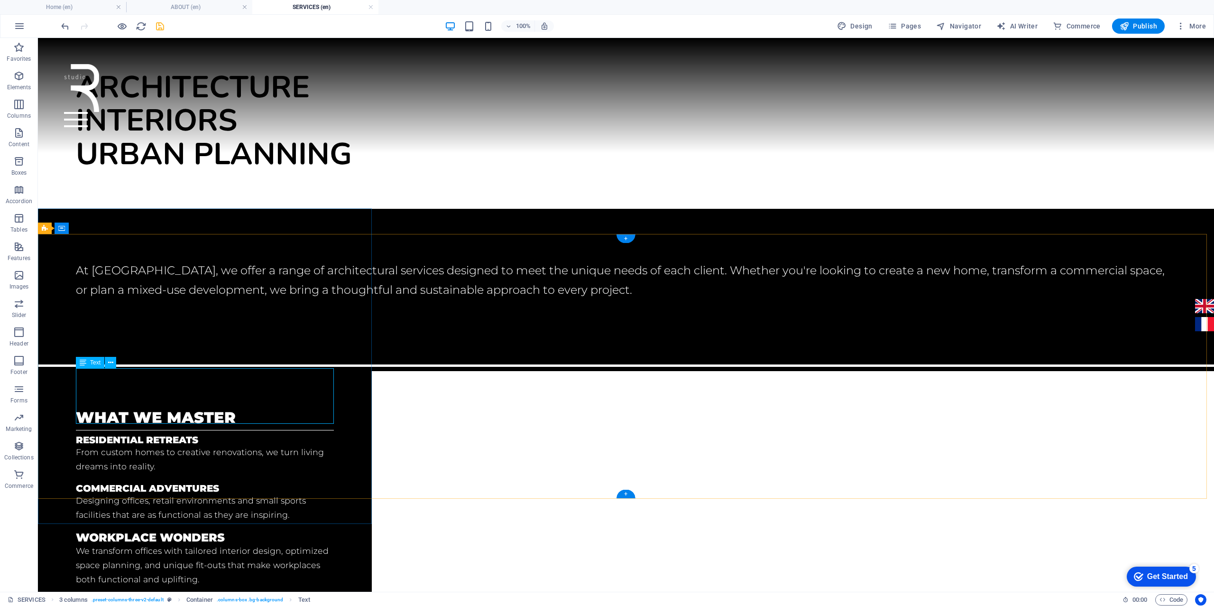
click at [161, 531] on div "WORKPLACE WONDERS We transform offices with tailored interior design, optimized…" at bounding box center [205, 558] width 258 height 55
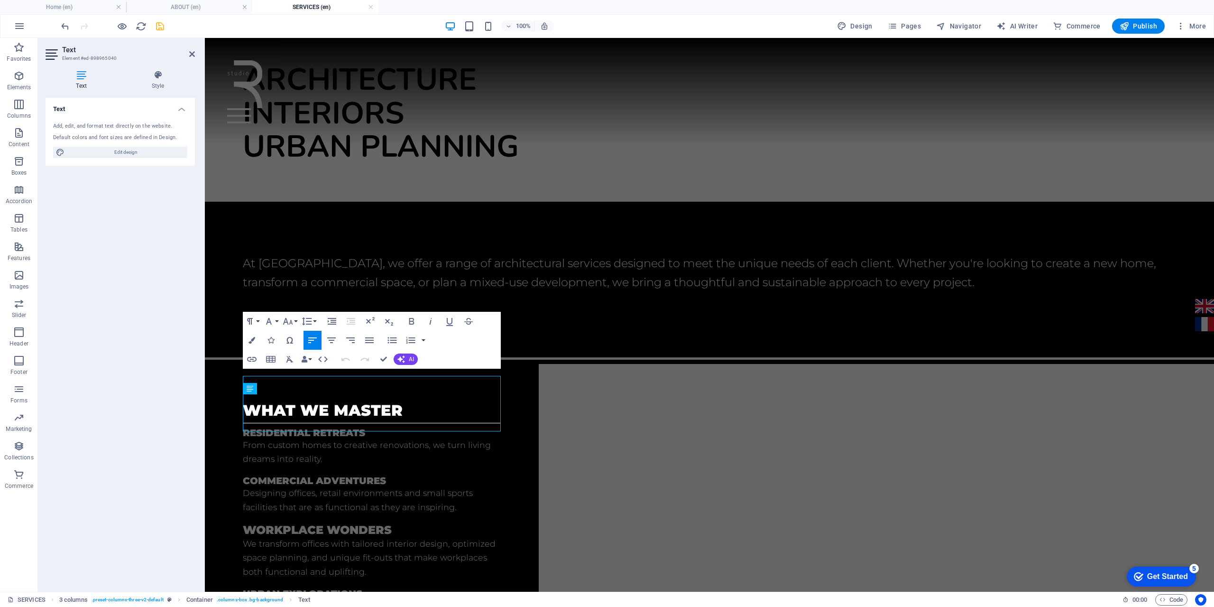
scroll to position [104, 0]
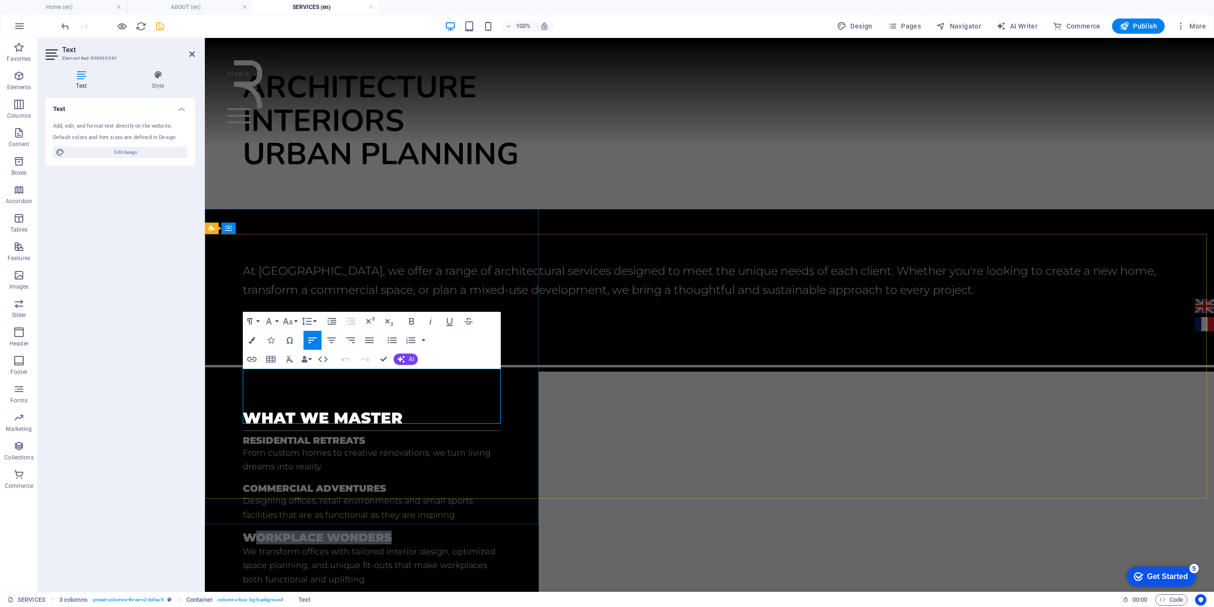
drag, startPoint x: 402, startPoint y: 375, endPoint x: 256, endPoint y: 375, distance: 145.6
click at [256, 531] on h5 "WORKPLACE WONDERS" at bounding box center [372, 537] width 258 height 12
click at [392, 530] on span "WORKPLACE WONDERS" at bounding box center [317, 537] width 149 height 14
drag, startPoint x: 394, startPoint y: 374, endPoint x: 224, endPoint y: 368, distance: 169.4
click at [224, 371] on div "what we master Residential retreats From custom homes to creative renovations, …" at bounding box center [372, 536] width 334 height 330
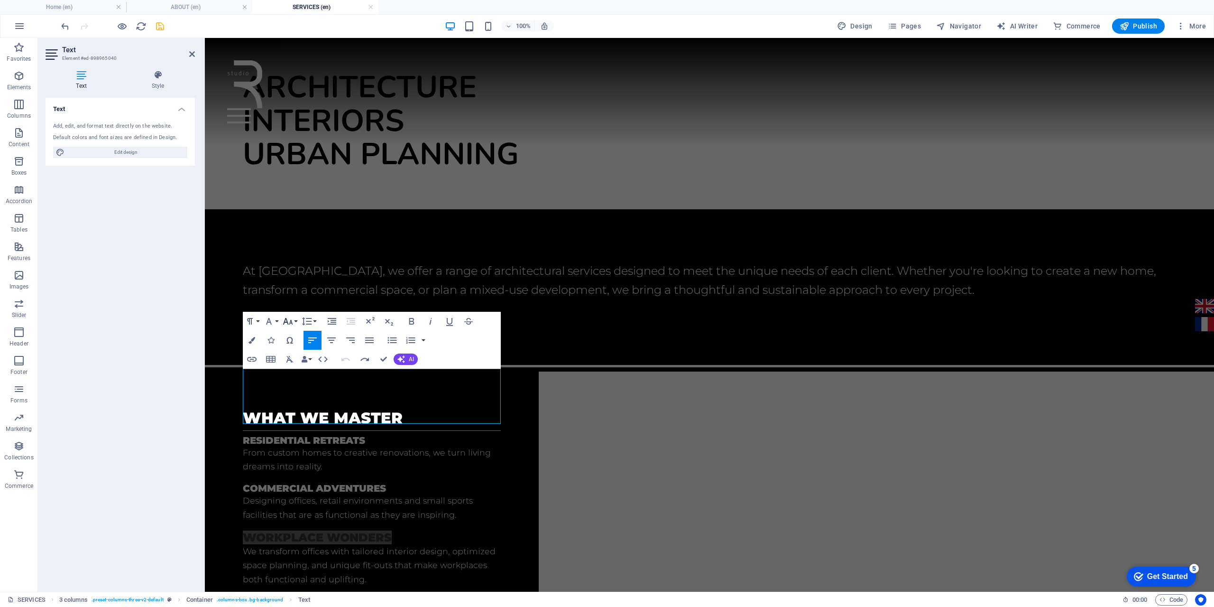
click at [294, 320] on button "Font Size" at bounding box center [290, 321] width 18 height 19
click at [272, 321] on icon "button" at bounding box center [268, 320] width 11 height 11
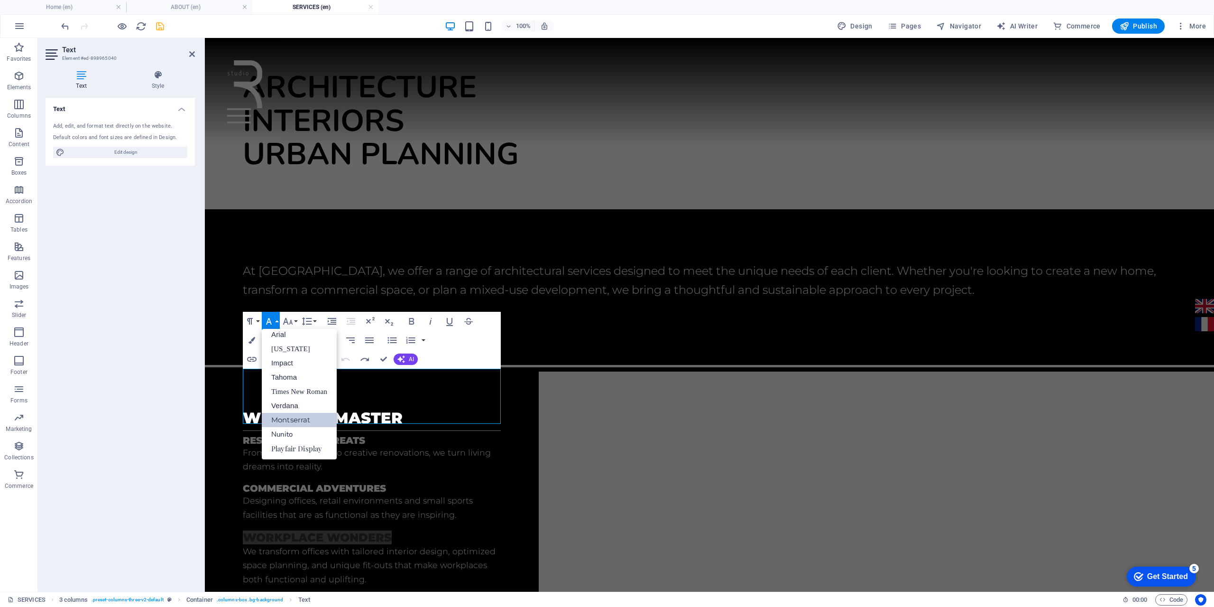
scroll to position [5, 0]
click at [256, 321] on button "Paragraph Format" at bounding box center [252, 321] width 18 height 19
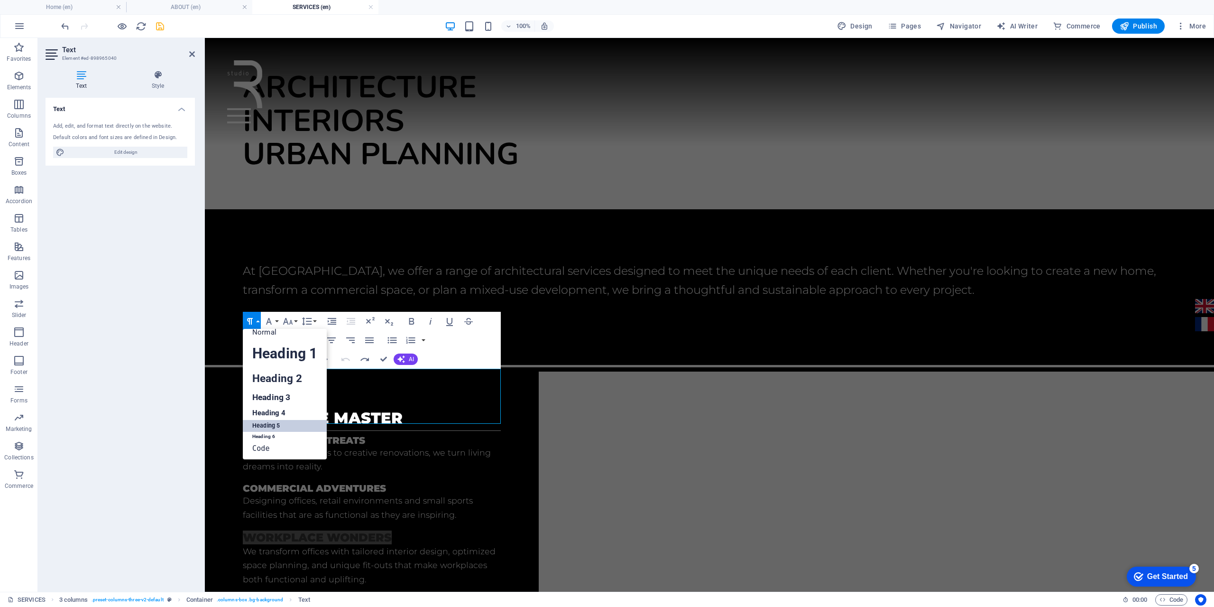
scroll to position [8, 0]
click at [294, 321] on button "Font Size" at bounding box center [290, 321] width 18 height 19
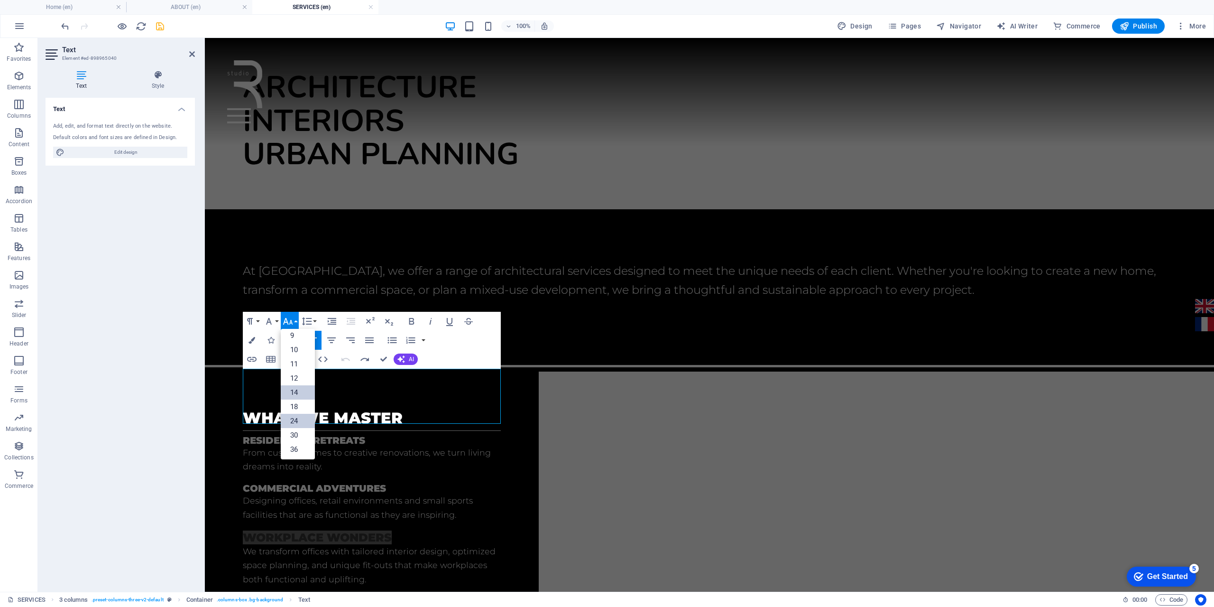
scroll to position [0, 0]
click at [294, 338] on link "8" at bounding box center [298, 339] width 34 height 14
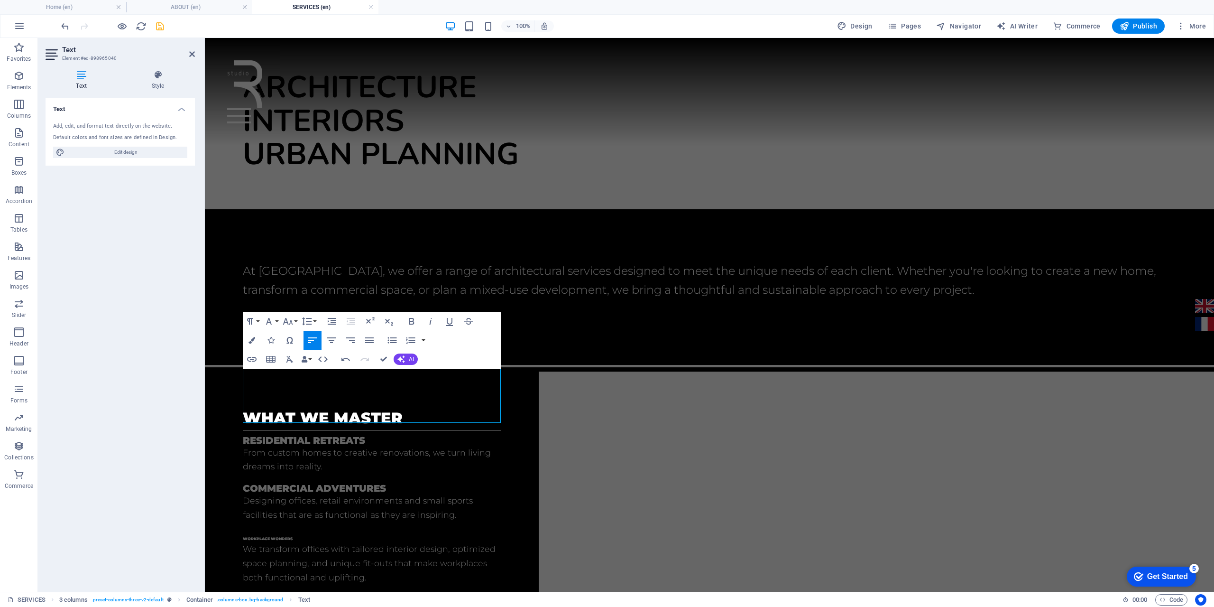
scroll to position [105, 0]
click at [291, 322] on icon "button" at bounding box center [287, 320] width 11 height 11
click at [260, 322] on button "Paragraph Format" at bounding box center [252, 321] width 18 height 19
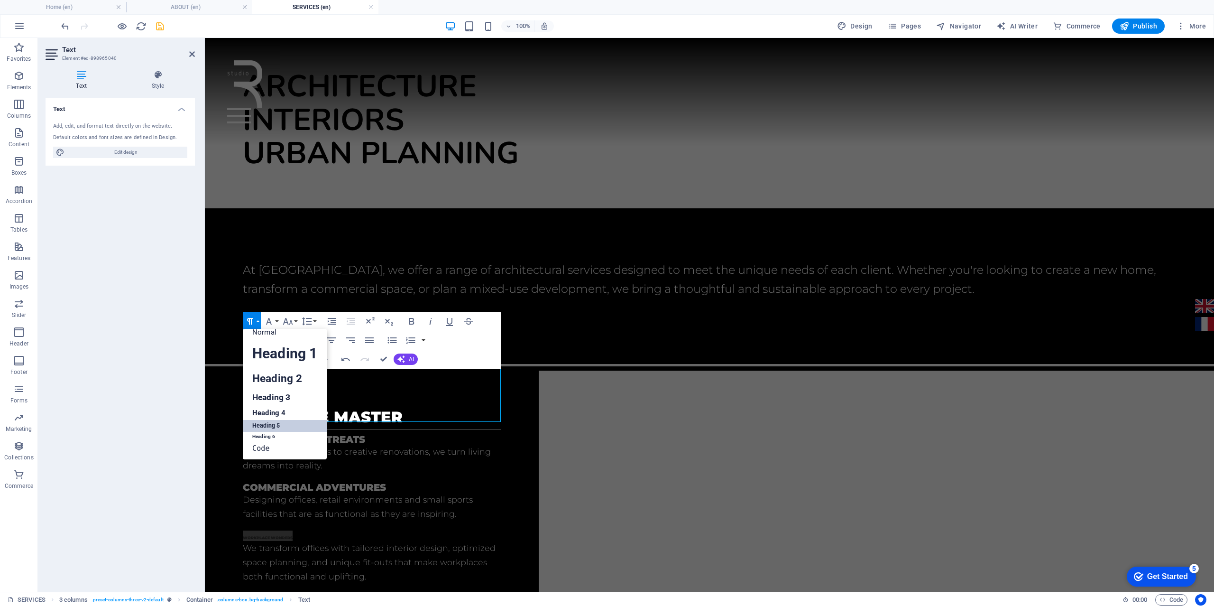
scroll to position [8, 0]
click at [280, 350] on link "Heading 1" at bounding box center [285, 353] width 84 height 28
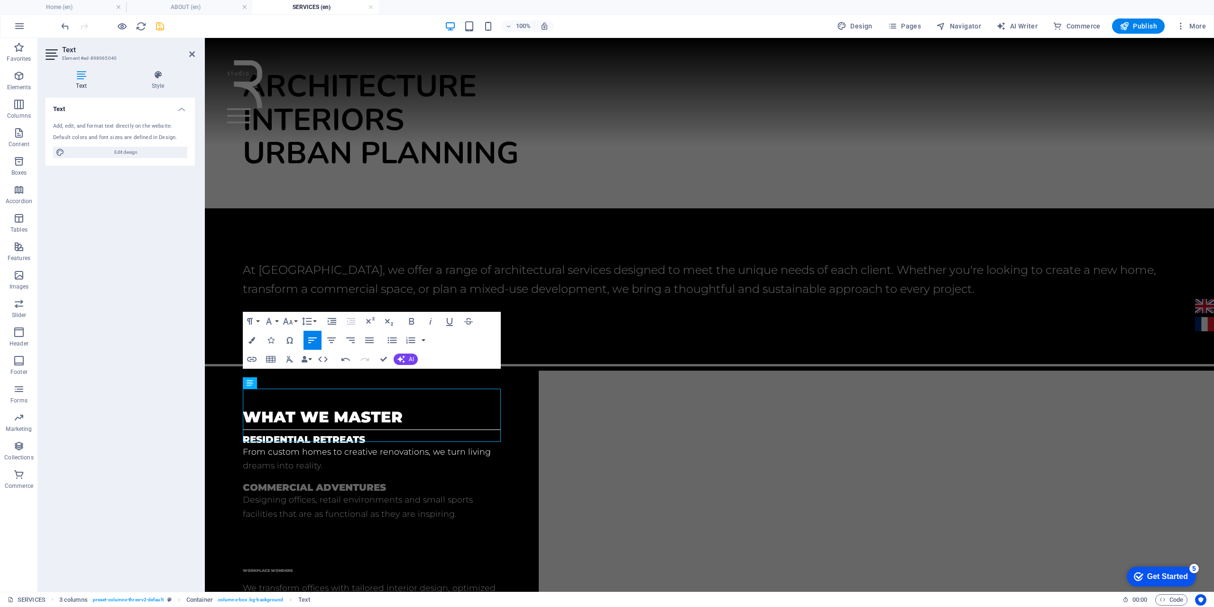
scroll to position [85, 0]
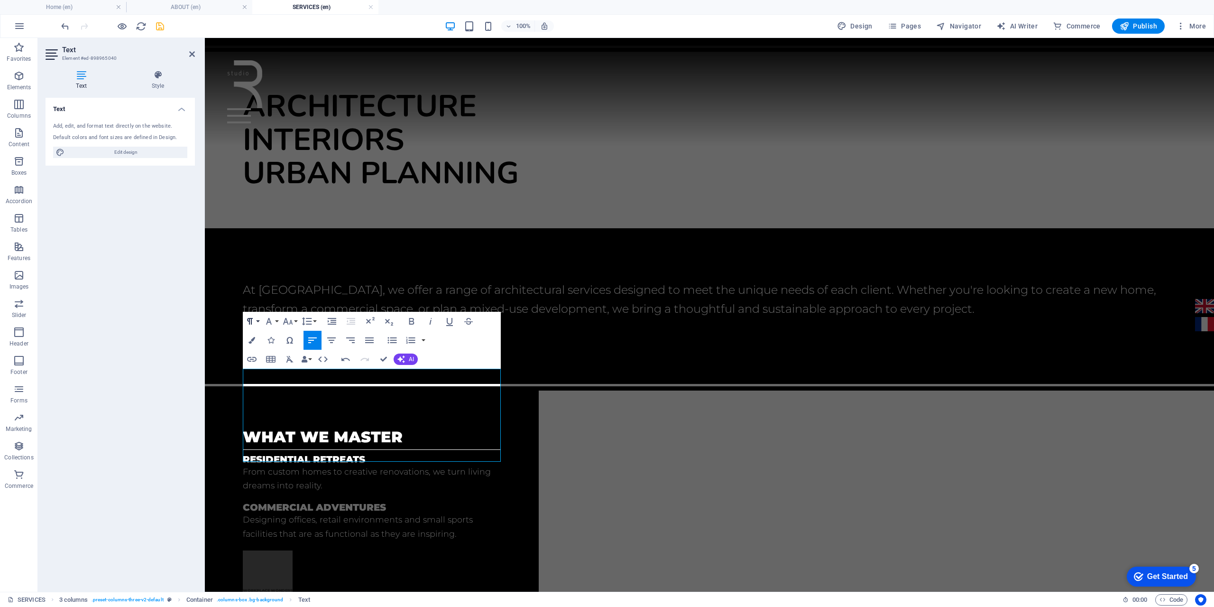
click at [258, 321] on button "Paragraph Format" at bounding box center [252, 321] width 18 height 19
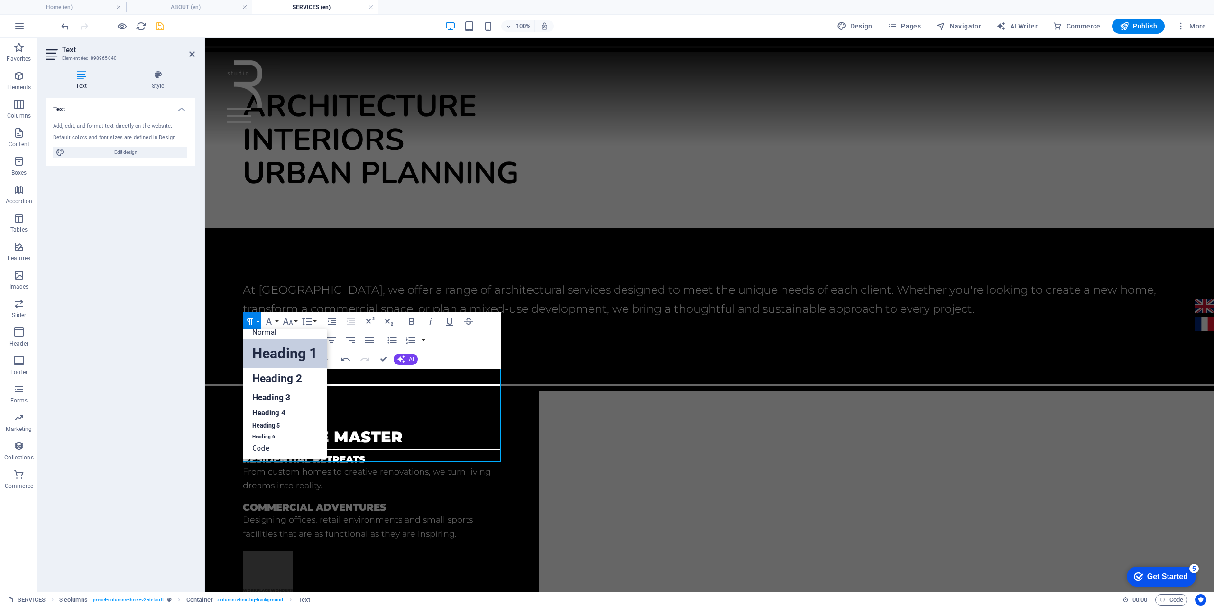
scroll to position [8, 0]
click at [283, 423] on link "Heading 5" at bounding box center [285, 426] width 84 height 12
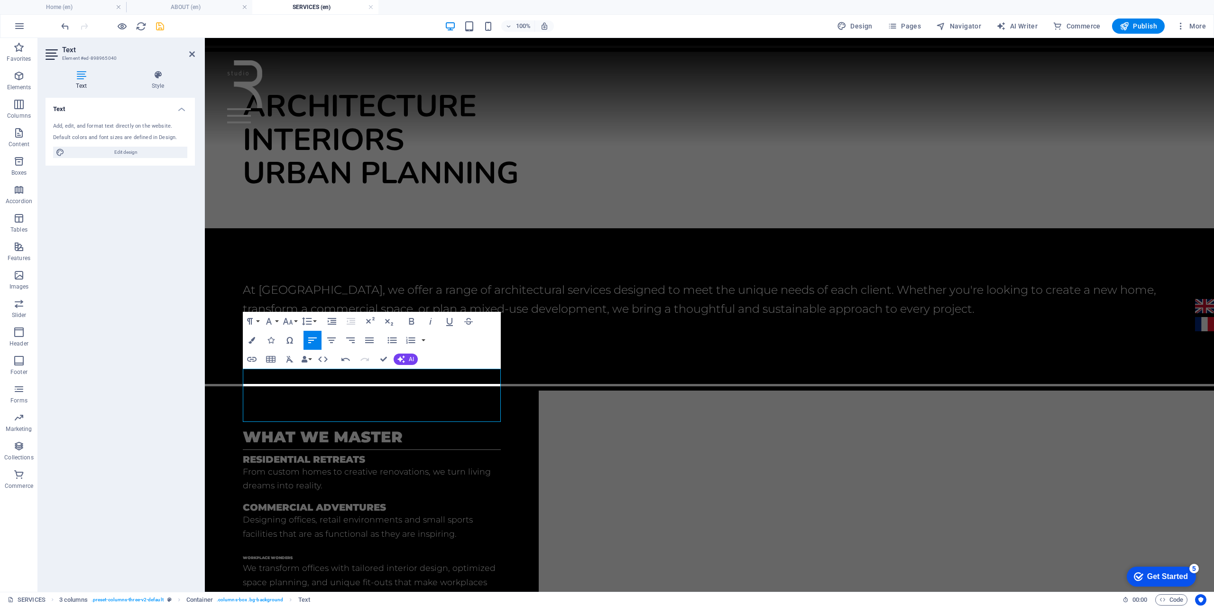
scroll to position [105, 0]
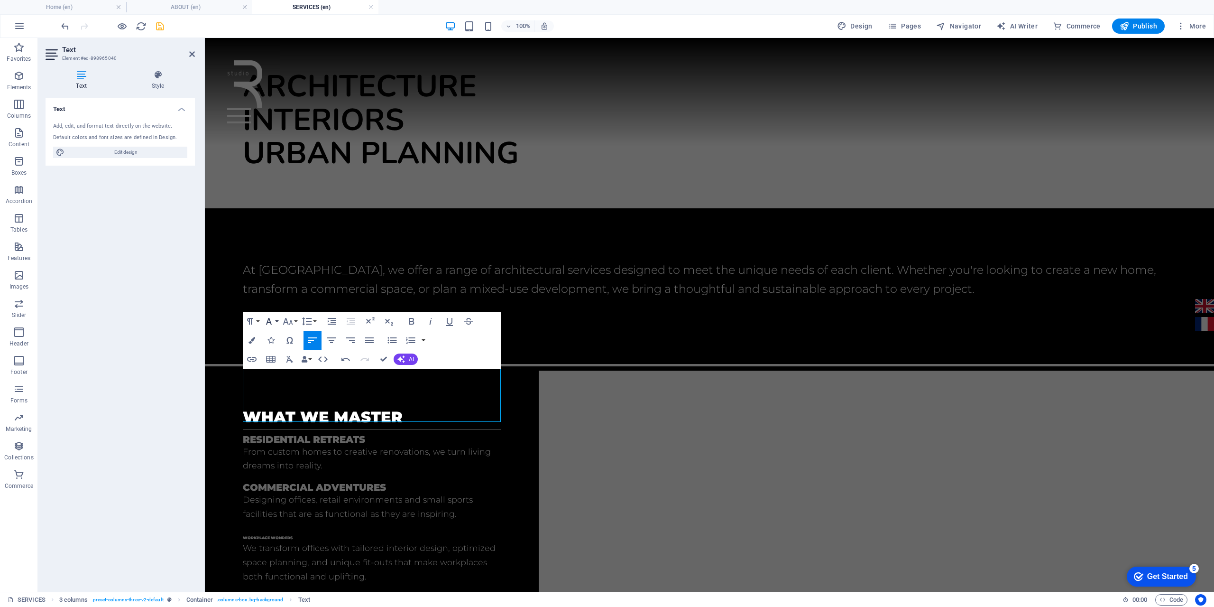
click at [275, 320] on button "Font Family" at bounding box center [271, 321] width 18 height 19
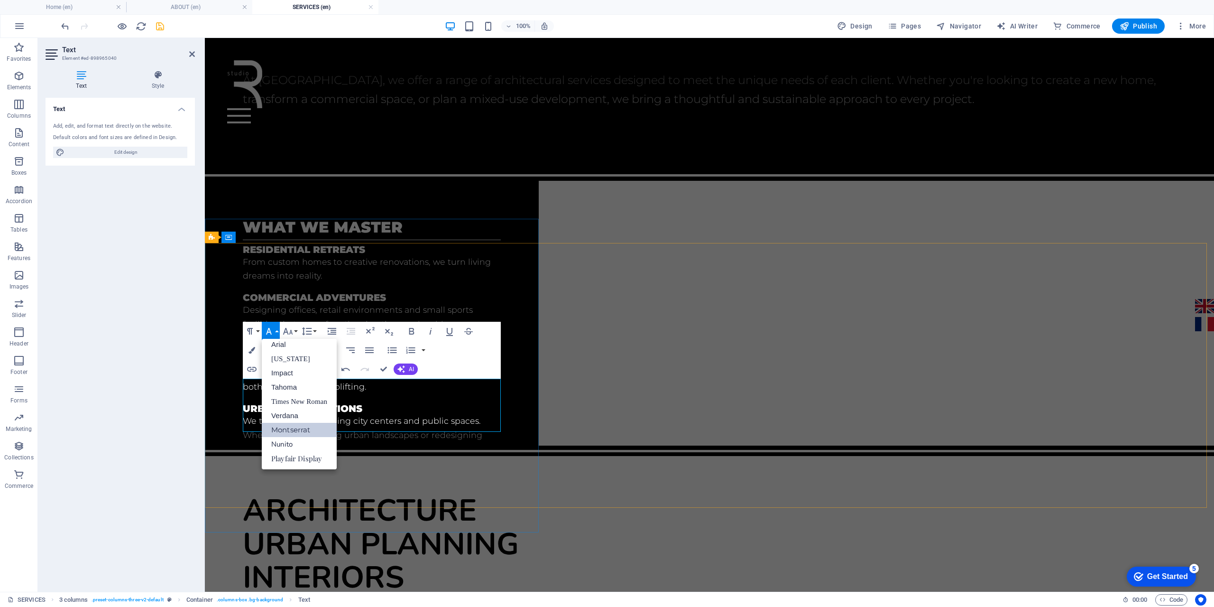
scroll to position [57, 0]
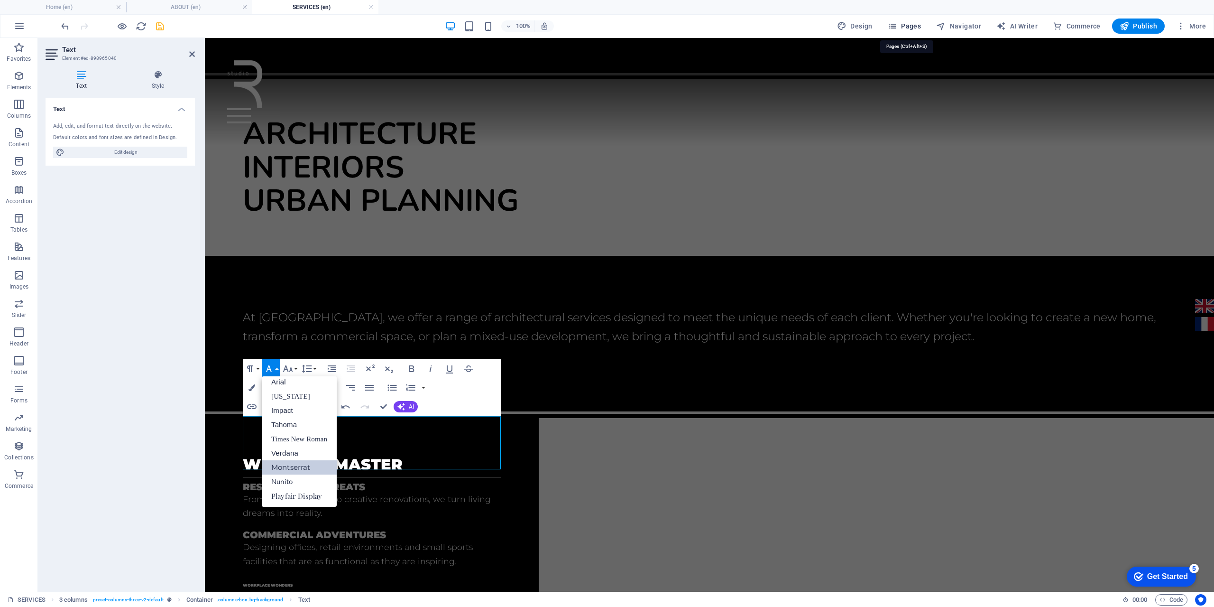
click at [907, 28] on span "Pages" at bounding box center [904, 25] width 33 height 9
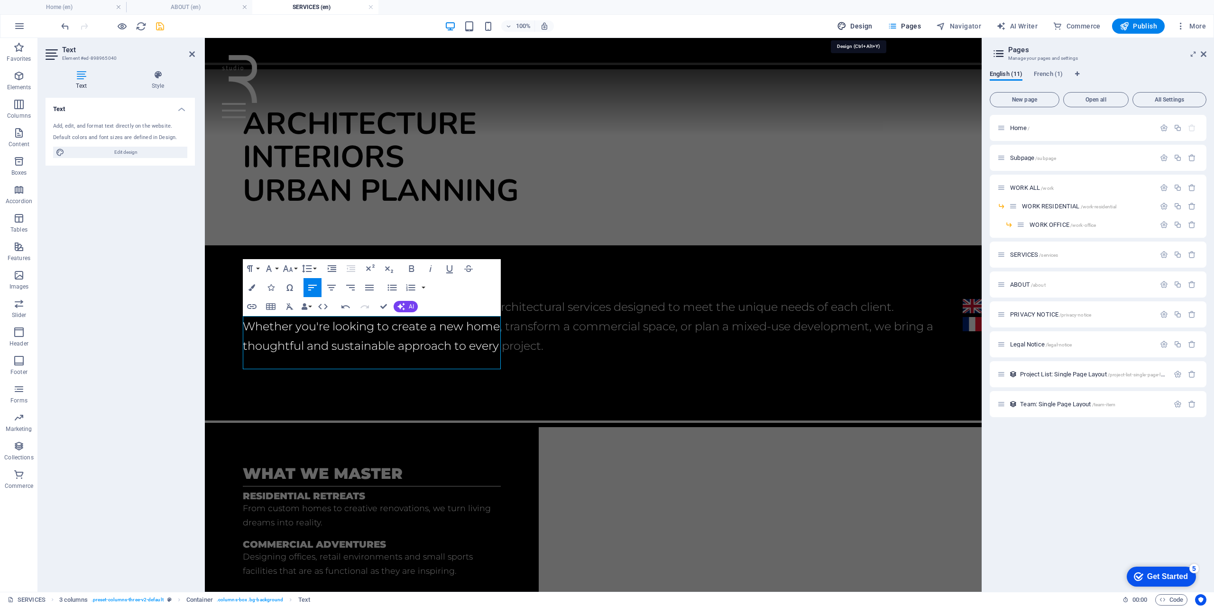
click at [873, 29] on span "Design" at bounding box center [855, 25] width 36 height 9
select select "rem"
select select "300"
select select "px"
select select "rem"
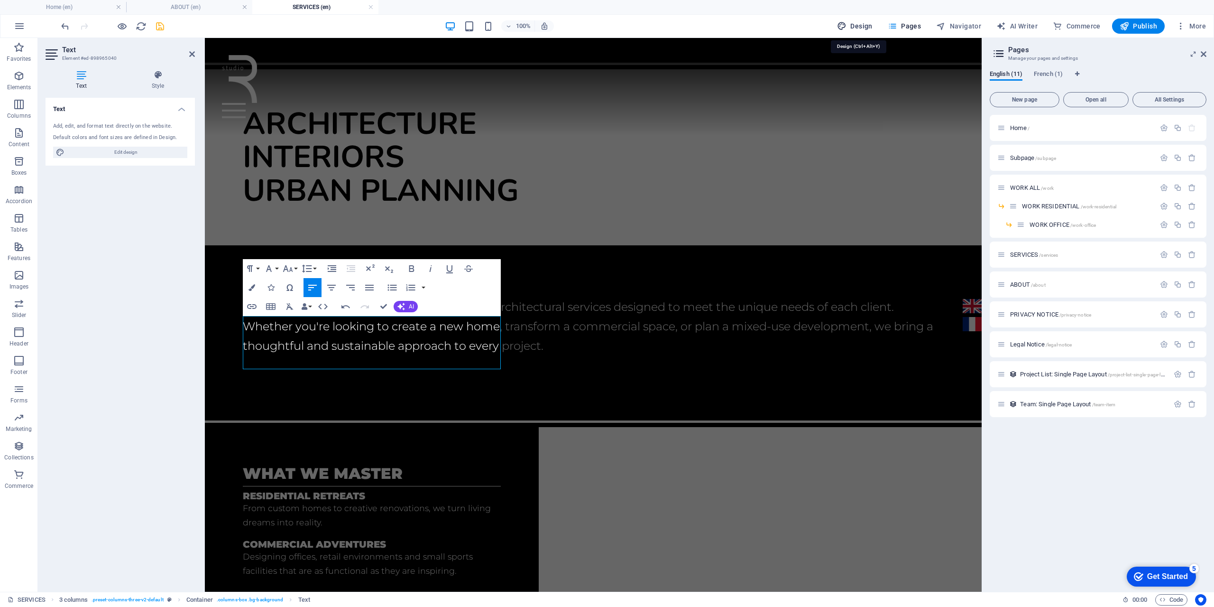
select select "900"
select select "px"
select select "rem"
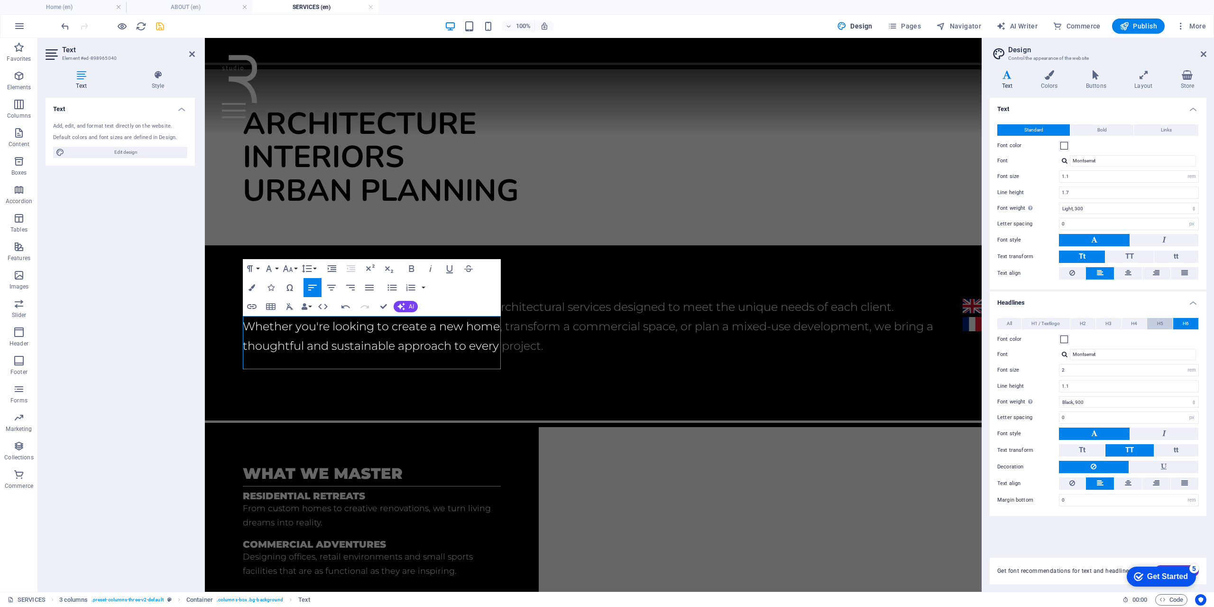
click at [1162, 320] on span "H5" at bounding box center [1160, 323] width 6 height 11
drag, startPoint x: 1141, startPoint y: 323, endPoint x: 1198, endPoint y: 322, distance: 56.4
click at [1141, 323] on button "H4" at bounding box center [1133, 323] width 25 height 11
click at [1187, 322] on span "H6" at bounding box center [1186, 323] width 6 height 11
click at [258, 267] on button "Paragraph Format" at bounding box center [252, 268] width 18 height 19
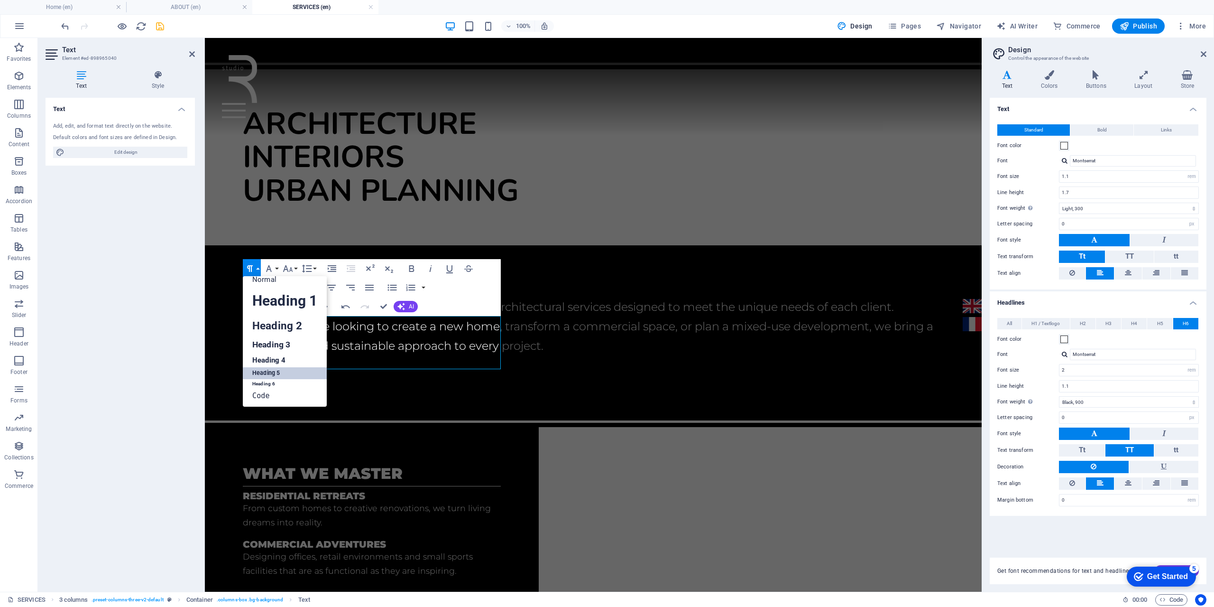
scroll to position [8, 0]
click at [281, 383] on link "Heading 6" at bounding box center [285, 383] width 84 height 9
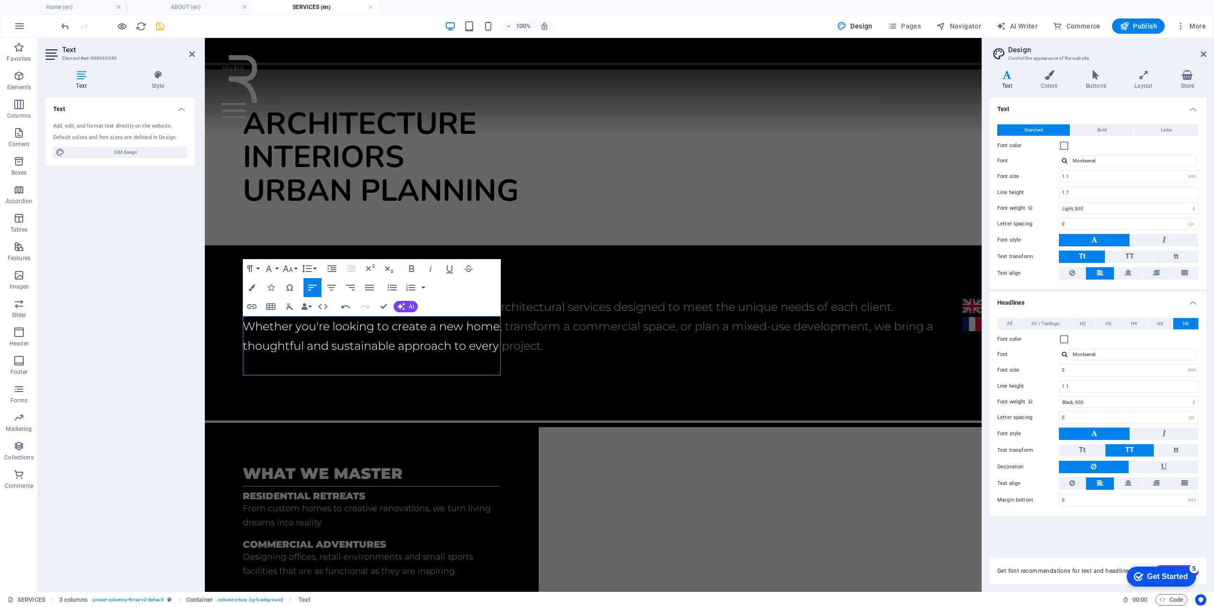
scroll to position [55, 0]
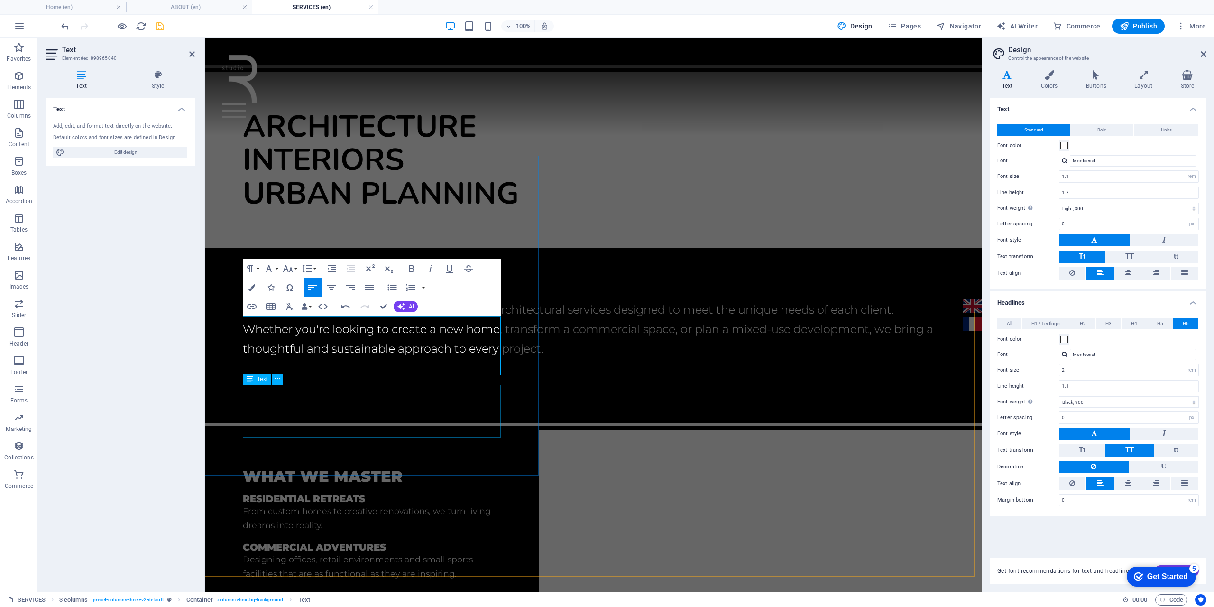
click at [466, 542] on div "Commercial Adventures Designing offices, retail environments and small sports f…" at bounding box center [372, 561] width 258 height 39
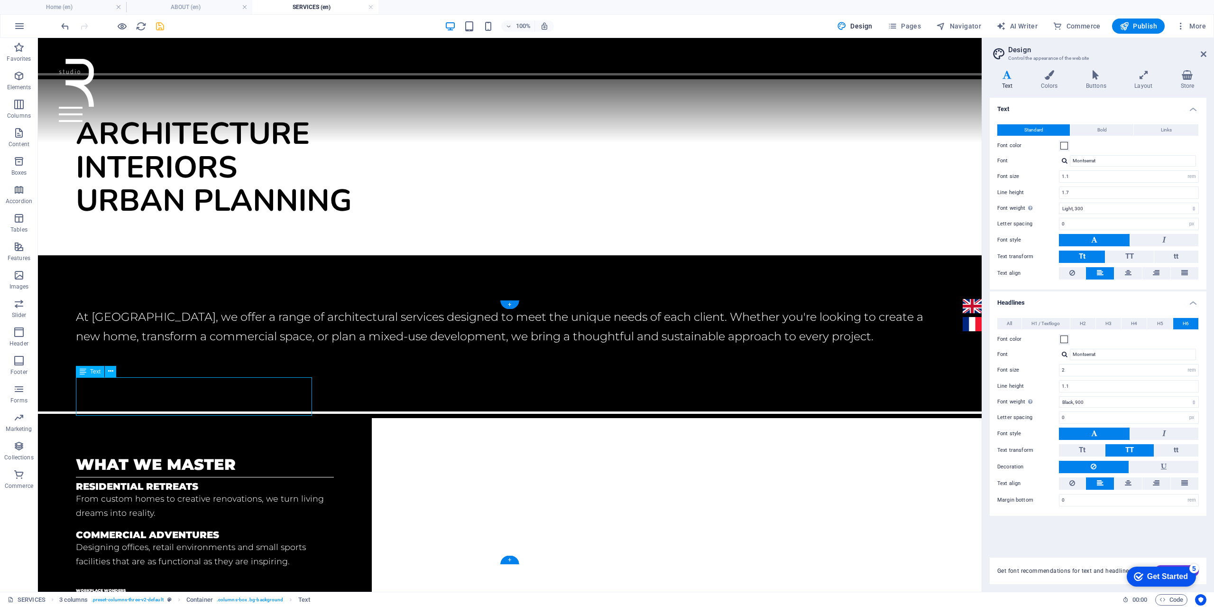
click at [299, 529] on div "Commercial Adventures Designing offices, retail environments and small sports f…" at bounding box center [205, 548] width 258 height 39
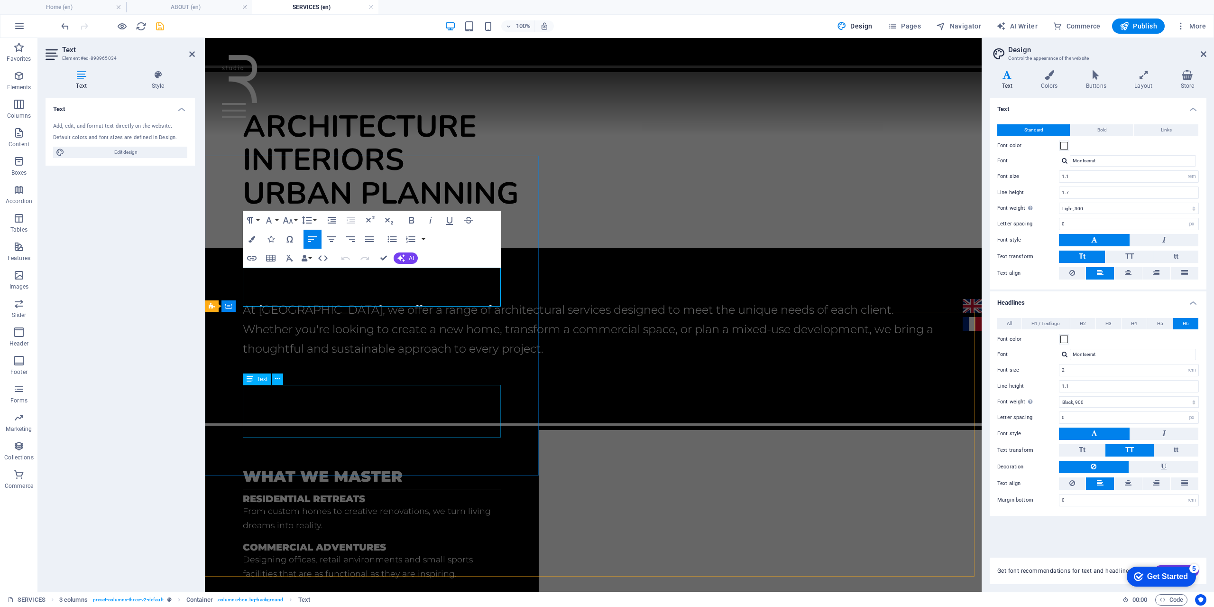
drag, startPoint x: 291, startPoint y: 397, endPoint x: 460, endPoint y: 392, distance: 169.4
click at [458, 430] on div "what we master Residential retreats From custom homes to creative renovations, …" at bounding box center [372, 597] width 334 height 334
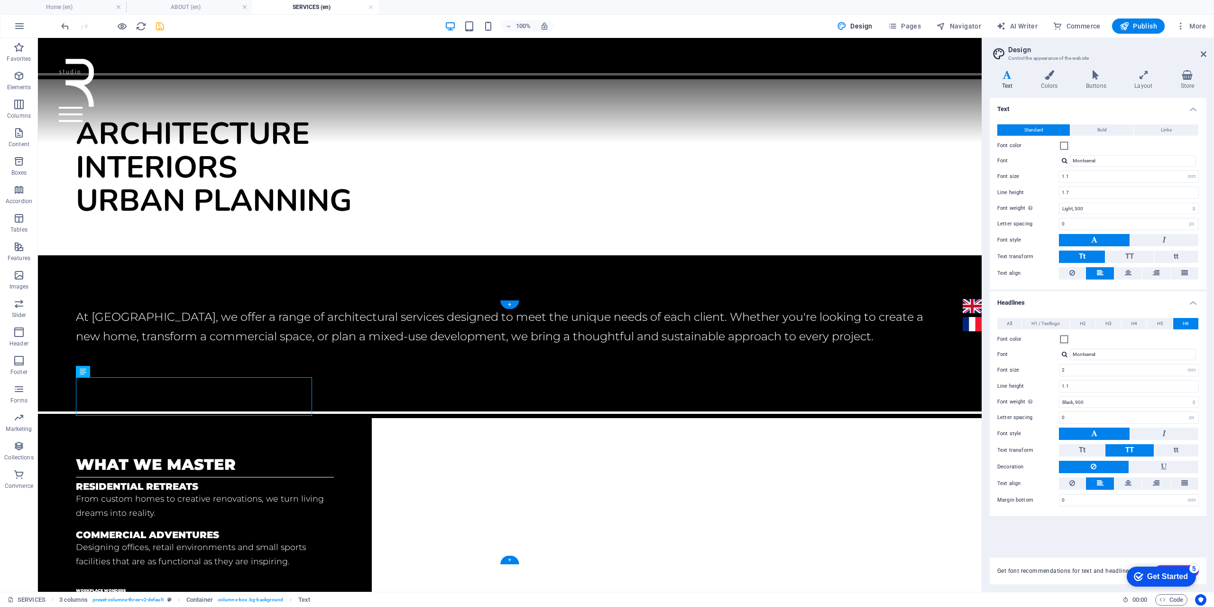
click at [294, 529] on div "Commercial Adventures Designing offices, retail environments and small sports f…" at bounding box center [205, 548] width 258 height 39
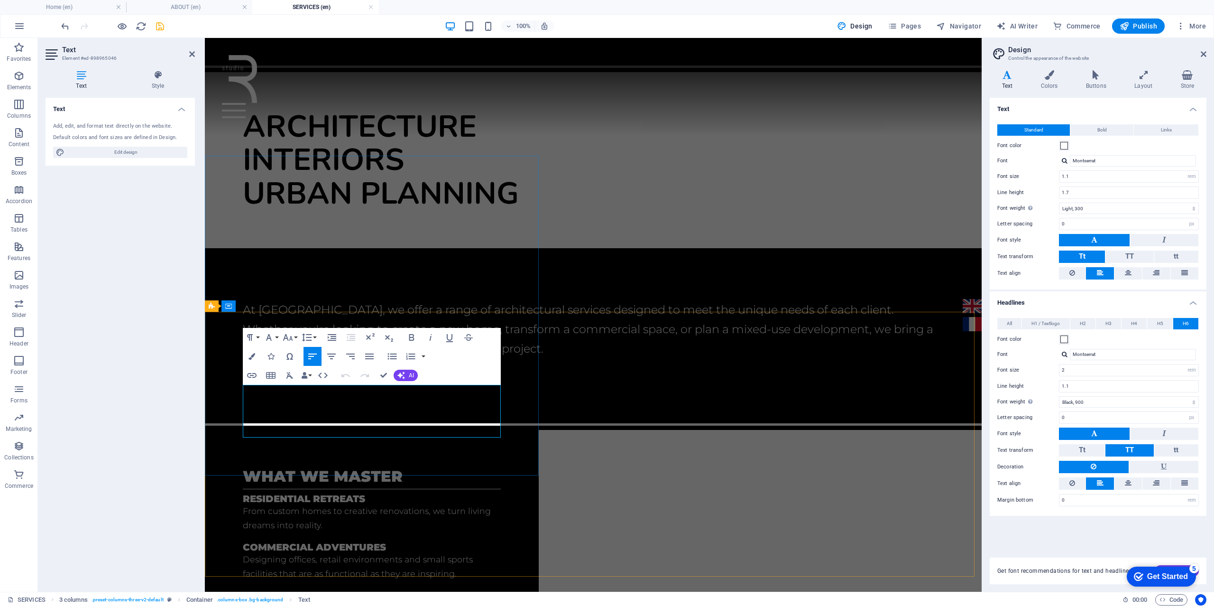
click at [257, 339] on button "Paragraph Format" at bounding box center [252, 337] width 18 height 19
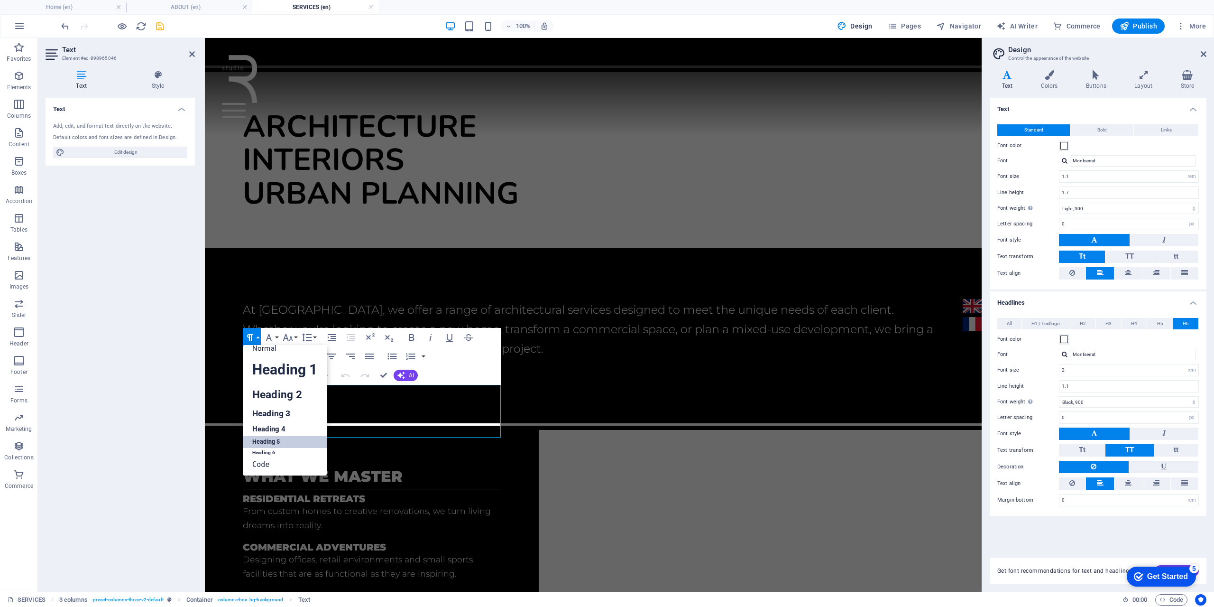
scroll to position [8, 0]
click at [277, 335] on button "Font Family" at bounding box center [271, 337] width 18 height 19
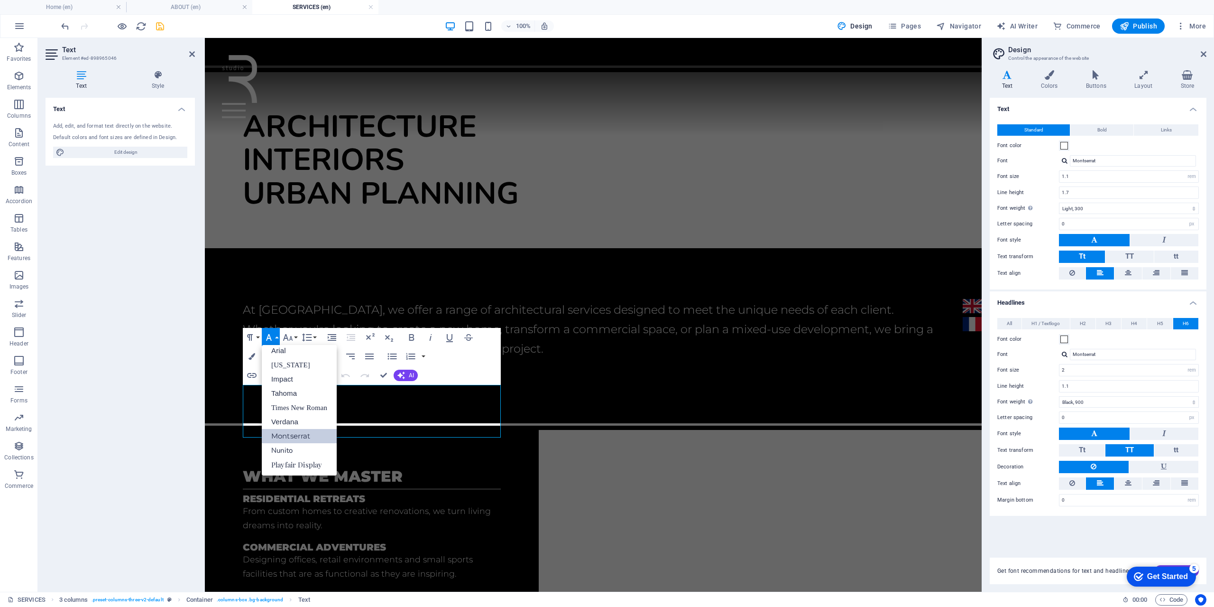
scroll to position [5, 0]
click at [293, 336] on icon "button" at bounding box center [287, 336] width 11 height 11
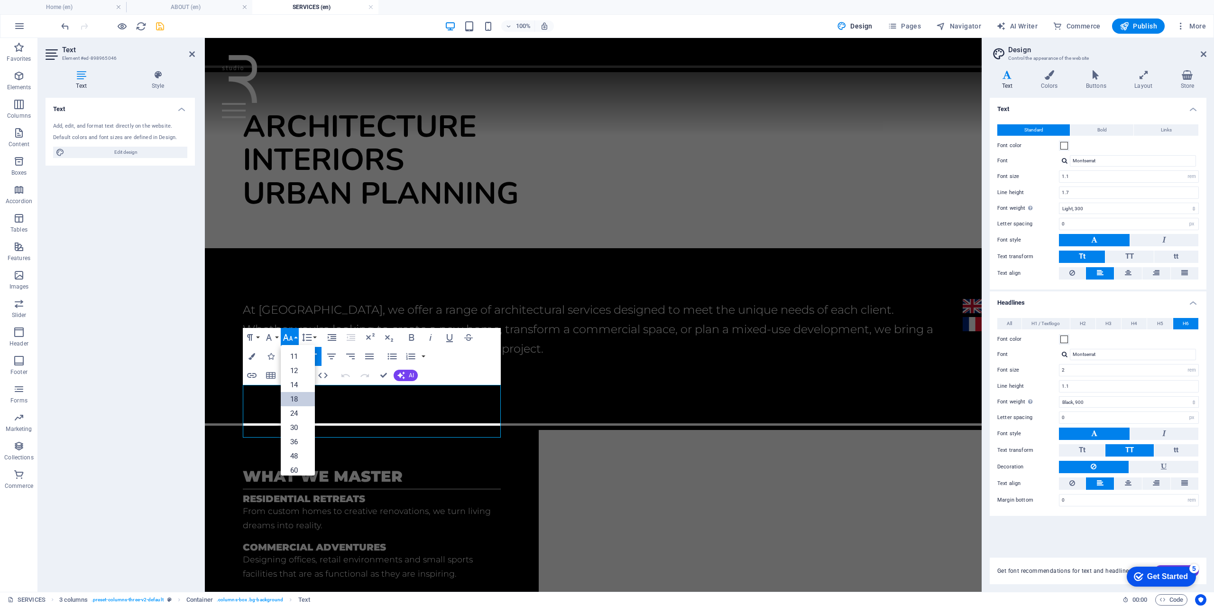
scroll to position [0, 0]
click at [523, 430] on div "what we master Residential retreats From custom homes to creative renovations, …" at bounding box center [372, 597] width 334 height 334
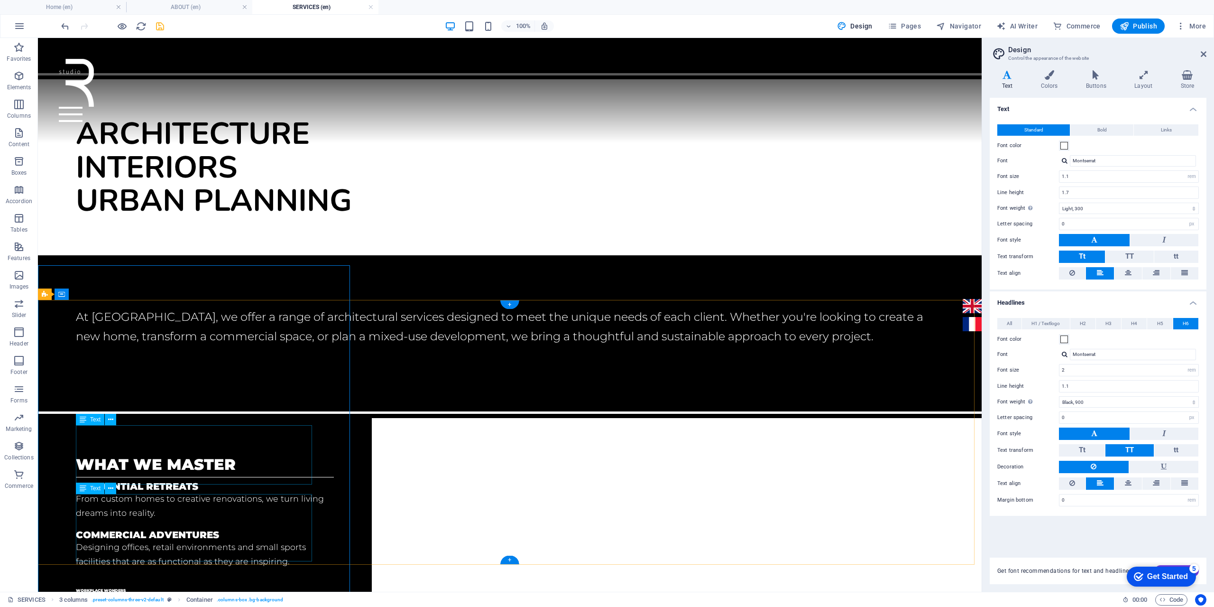
click at [122, 578] on div "WORKPLACE WONDERS We transform offices with tailored interior design, optimized…" at bounding box center [205, 607] width 258 height 59
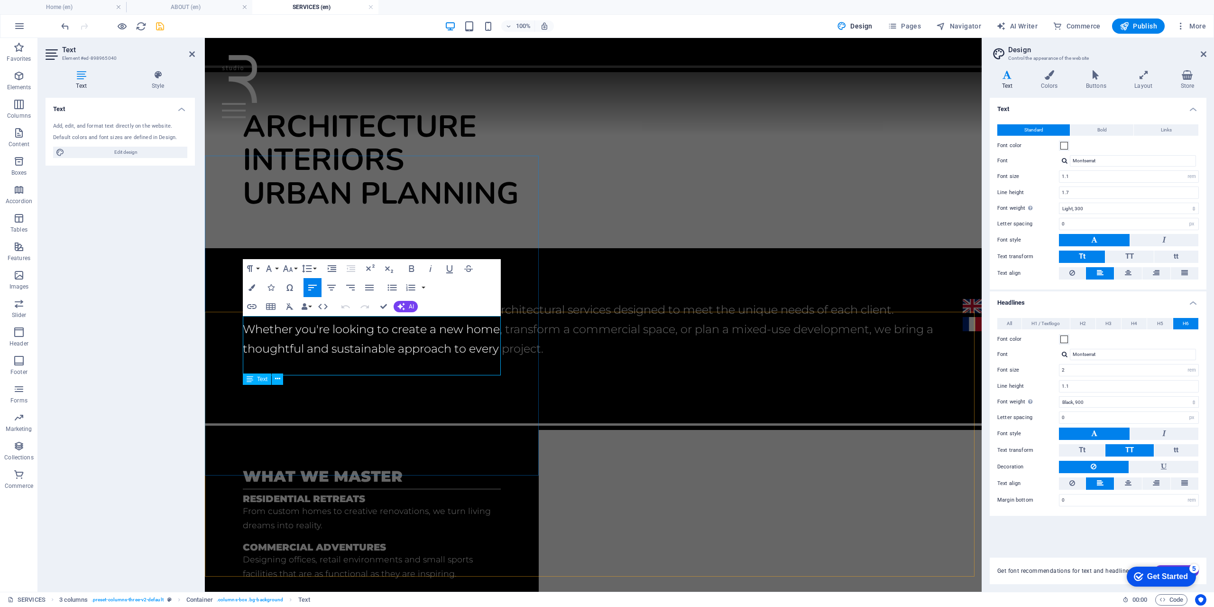
click at [274, 599] on span "WORKPLACE WONDERS" at bounding box center [268, 601] width 50 height 5
drag, startPoint x: 296, startPoint y: 328, endPoint x: 225, endPoint y: 336, distance: 71.6
click at [225, 430] on div "what we master Residential retreats From custom homes to creative renovations, …" at bounding box center [372, 597] width 334 height 334
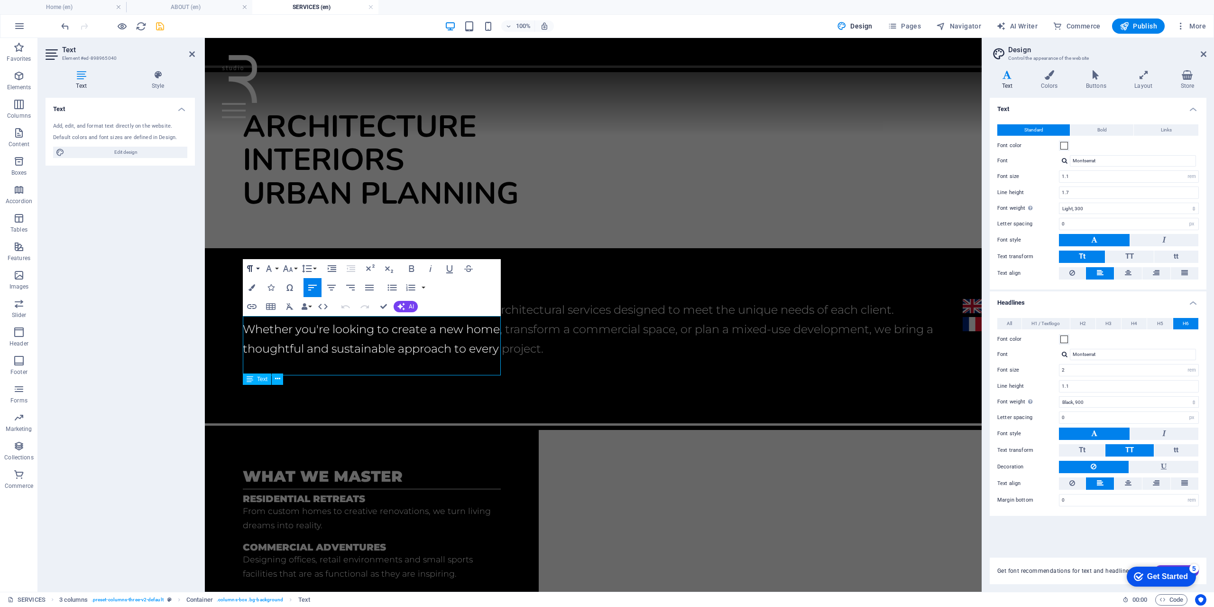
click at [260, 268] on button "Paragraph Format" at bounding box center [252, 268] width 18 height 19
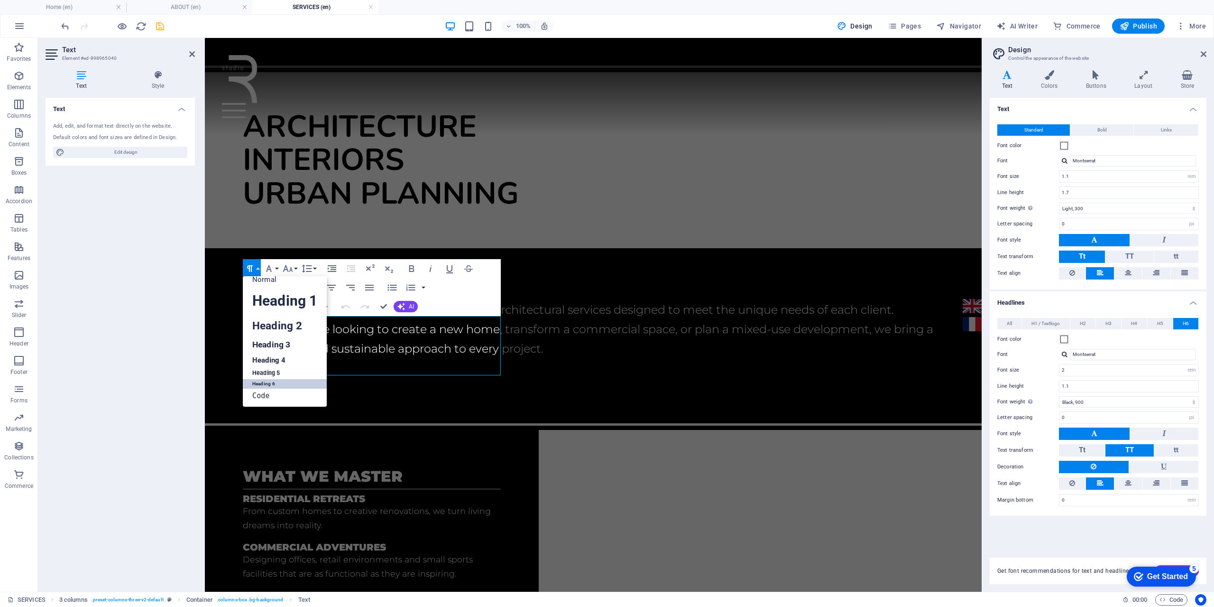
scroll to position [8, 0]
click at [276, 373] on link "Heading 5" at bounding box center [285, 373] width 84 height 12
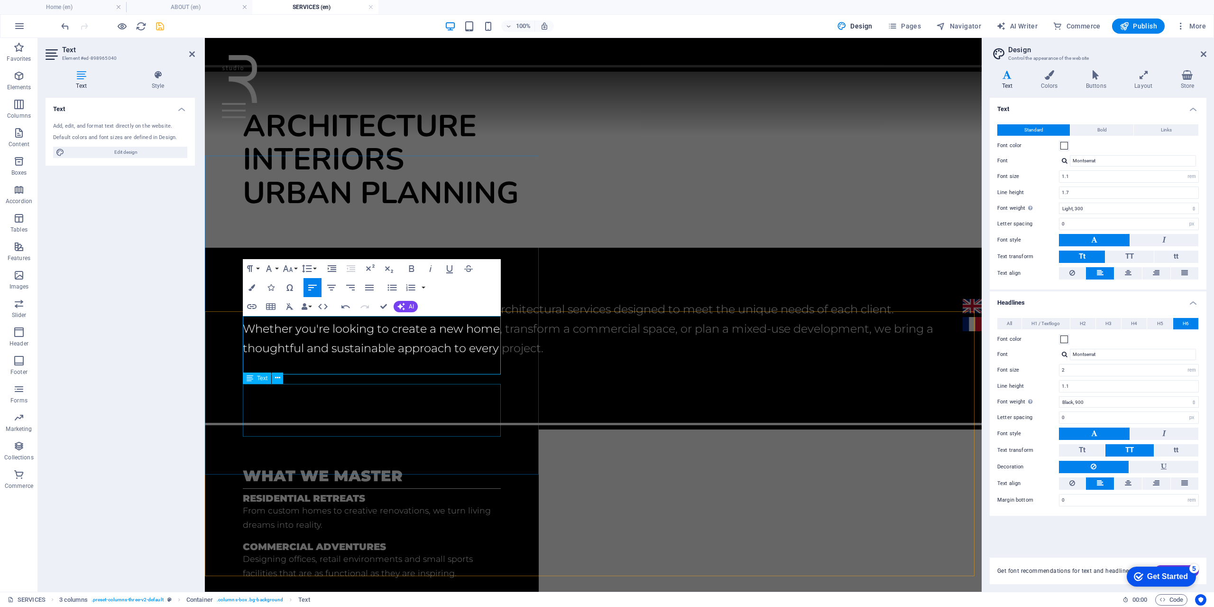
scroll to position [55, 0]
click at [269, 599] on span "WORKPLACE WONDERS" at bounding box center [268, 601] width 50 height 5
drag, startPoint x: 296, startPoint y: 328, endPoint x: 244, endPoint y: 329, distance: 52.2
click at [244, 589] on h6 "WORKPLACE WONDERS" at bounding box center [372, 597] width 258 height 17
click at [255, 267] on icon "button" at bounding box center [249, 268] width 11 height 11
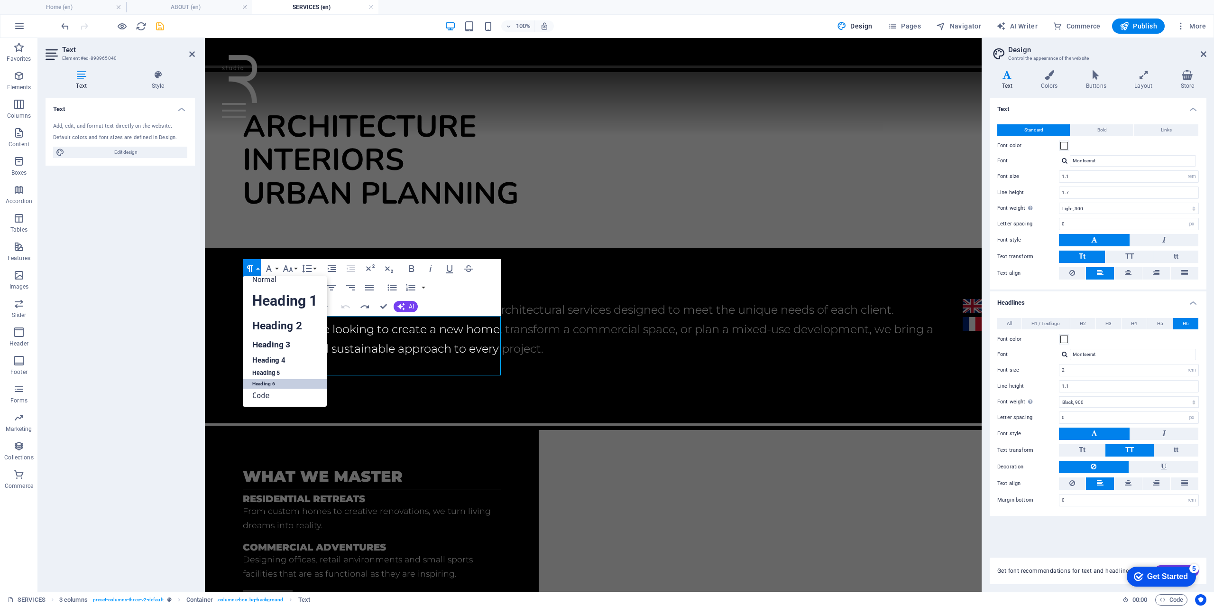
scroll to position [8, 0]
drag, startPoint x: 274, startPoint y: 366, endPoint x: 274, endPoint y: 374, distance: 7.6
click at [274, 374] on ul "Normal Heading 1 Heading 2 Heading 3 Heading 4 Heading 5 Heading 6 Code" at bounding box center [285, 337] width 84 height 138
click at [273, 374] on link "Heading 5" at bounding box center [285, 373] width 84 height 12
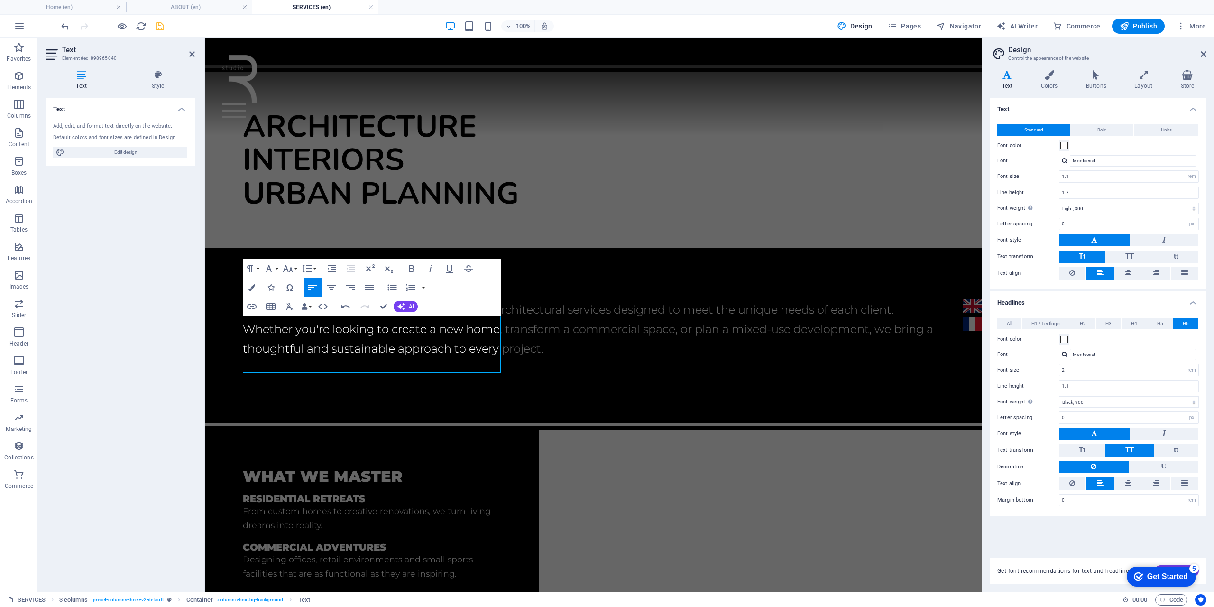
scroll to position [57, 0]
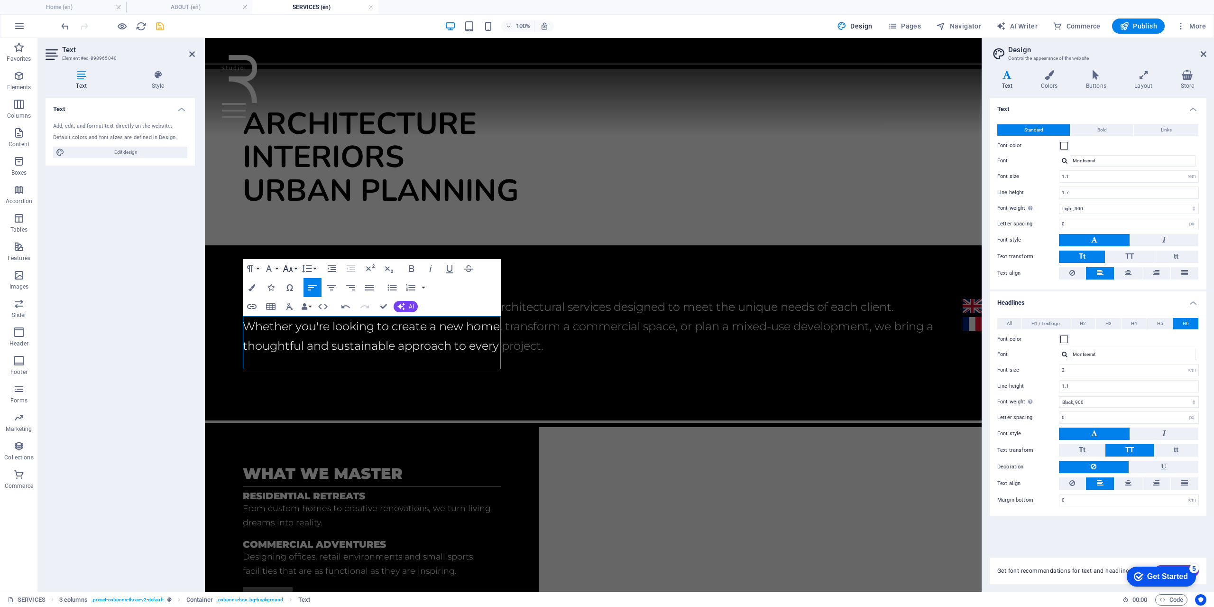
click at [294, 268] on button "Font Size" at bounding box center [290, 268] width 18 height 19
click at [1193, 370] on select "rem px em %" at bounding box center [1191, 369] width 13 height 11
select select "px"
click at [1185, 364] on select "rem px em %" at bounding box center [1191, 369] width 13 height 11
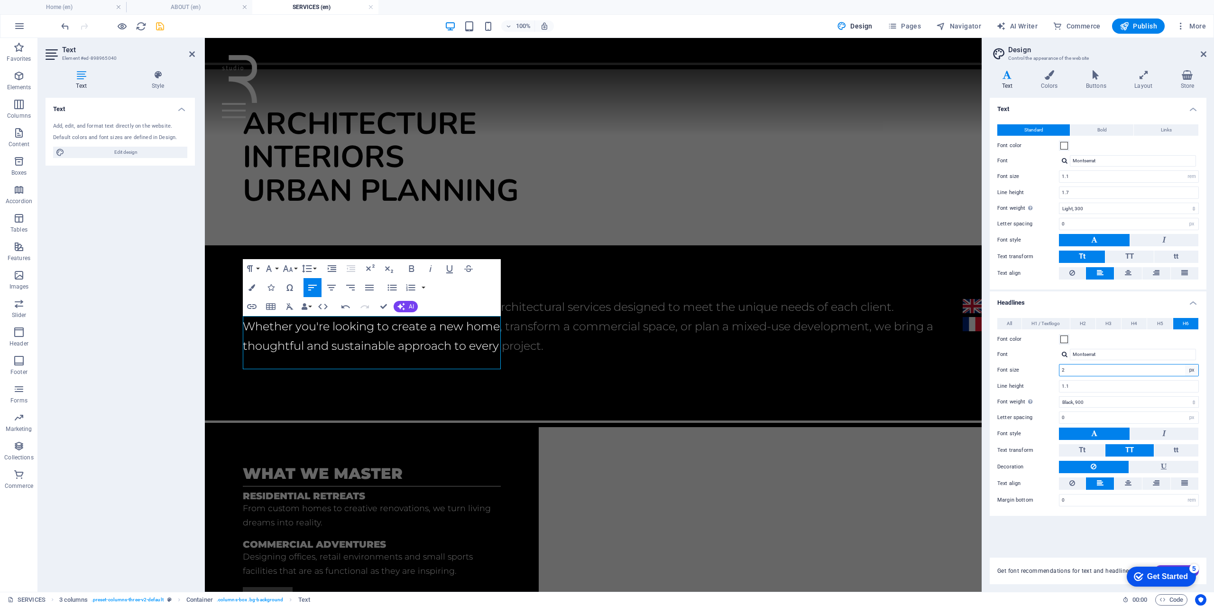
type input "32"
click at [288, 268] on icon "button" at bounding box center [287, 268] width 11 height 11
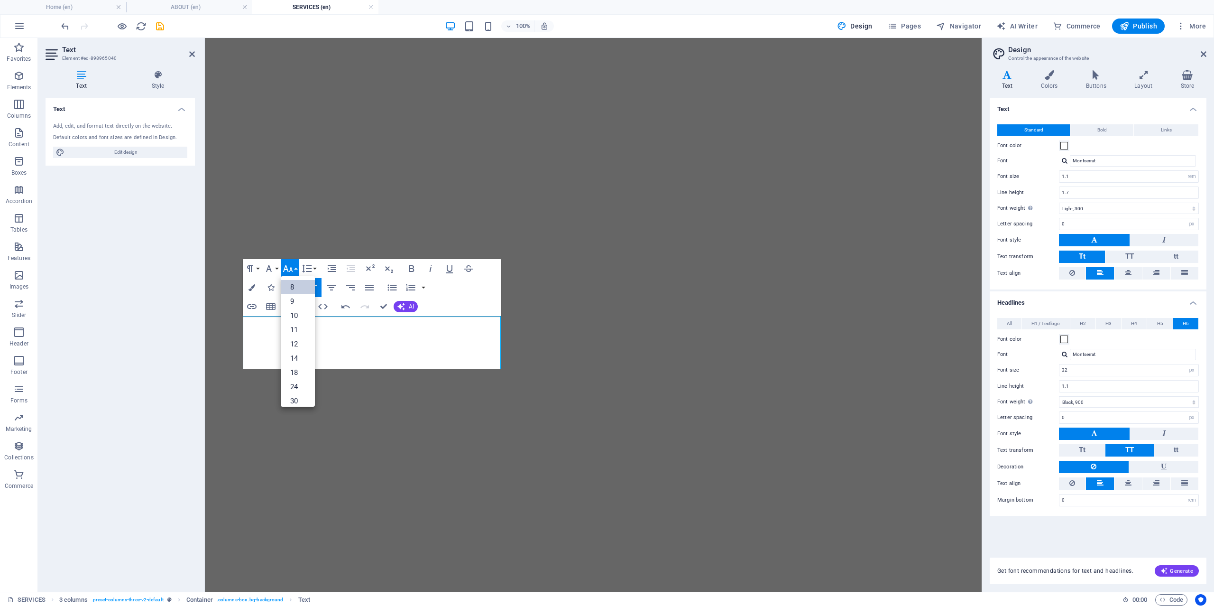
select select "rem"
select select "300"
select select "px"
select select "900"
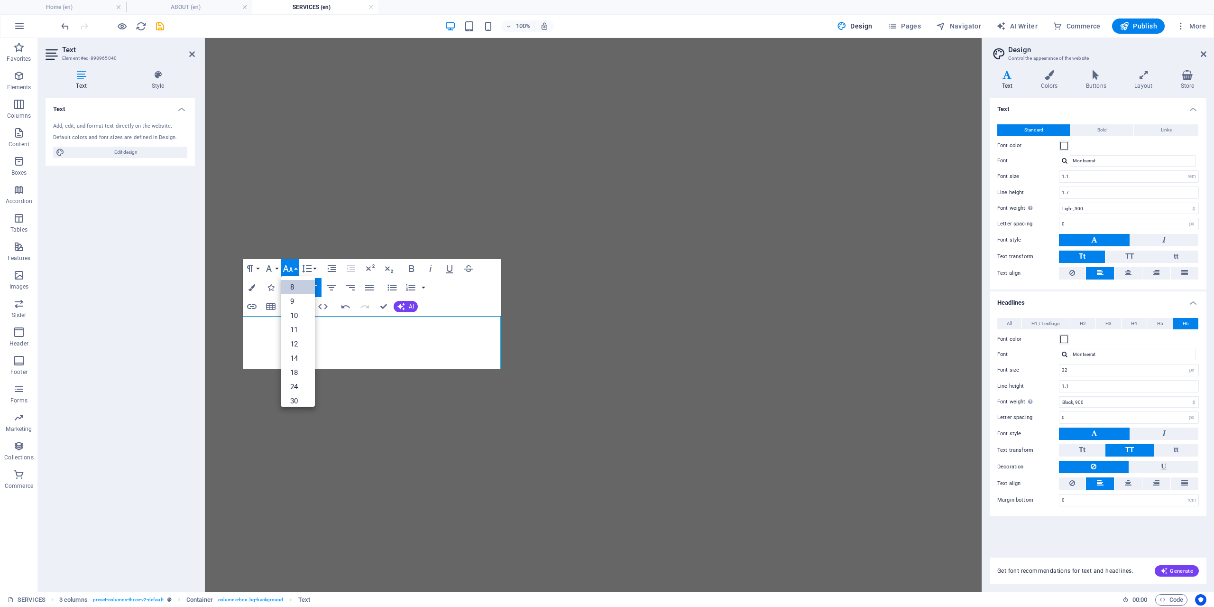
select select "px"
select select "rem"
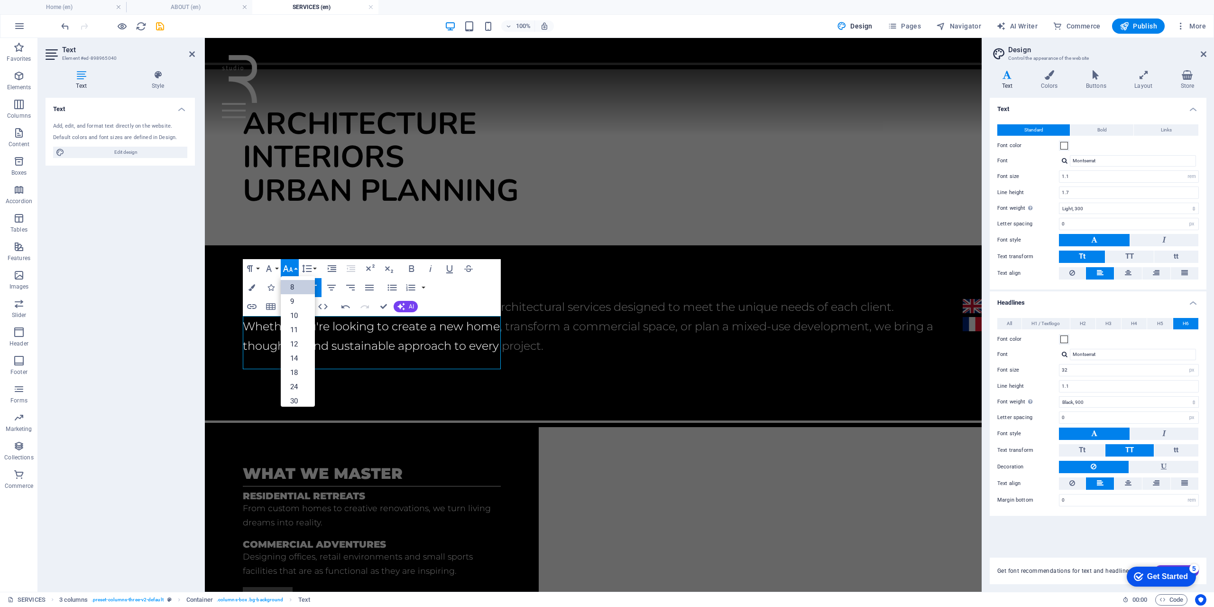
click at [301, 276] on ul "8 9 10 11 12 14 18 24 30 36 48 60 72 96" at bounding box center [298, 379] width 34 height 207
click at [301, 278] on ul "8 9 10 11 12 14 18 24 30 36 48 60 72 96" at bounding box center [298, 379] width 34 height 207
click at [298, 395] on link "30" at bounding box center [298, 401] width 34 height 14
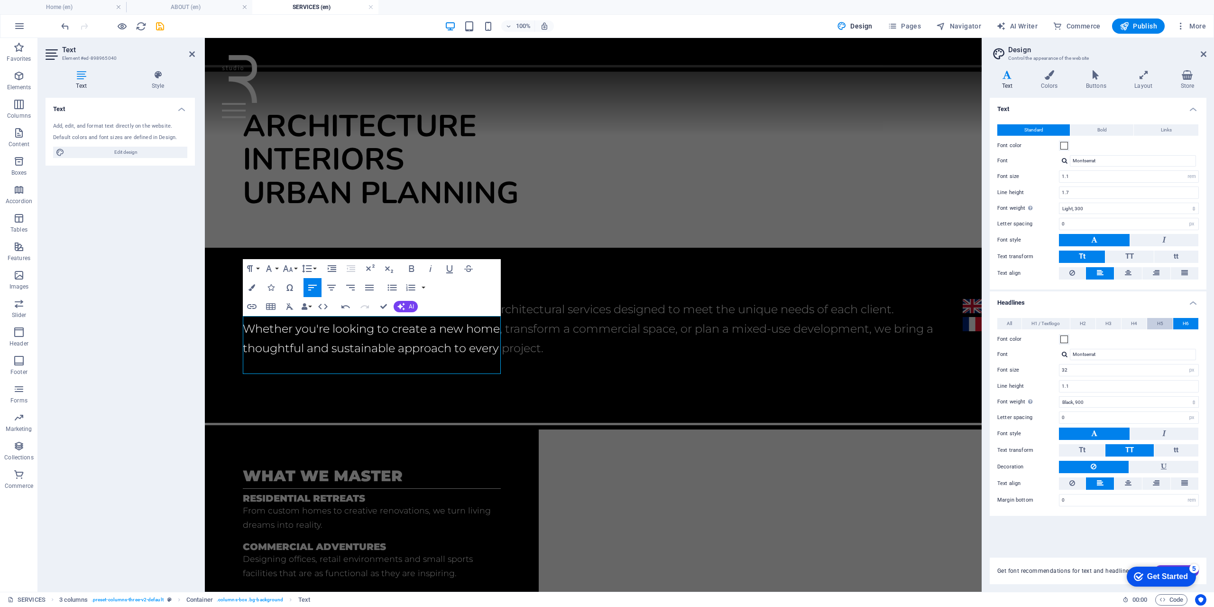
click at [1161, 322] on span "H5" at bounding box center [1160, 323] width 6 height 11
click at [1188, 368] on select "rem px em %" at bounding box center [1191, 369] width 13 height 11
select select "px"
click at [1185, 364] on select "rem px em %" at bounding box center [1191, 369] width 13 height 11
type input "20"
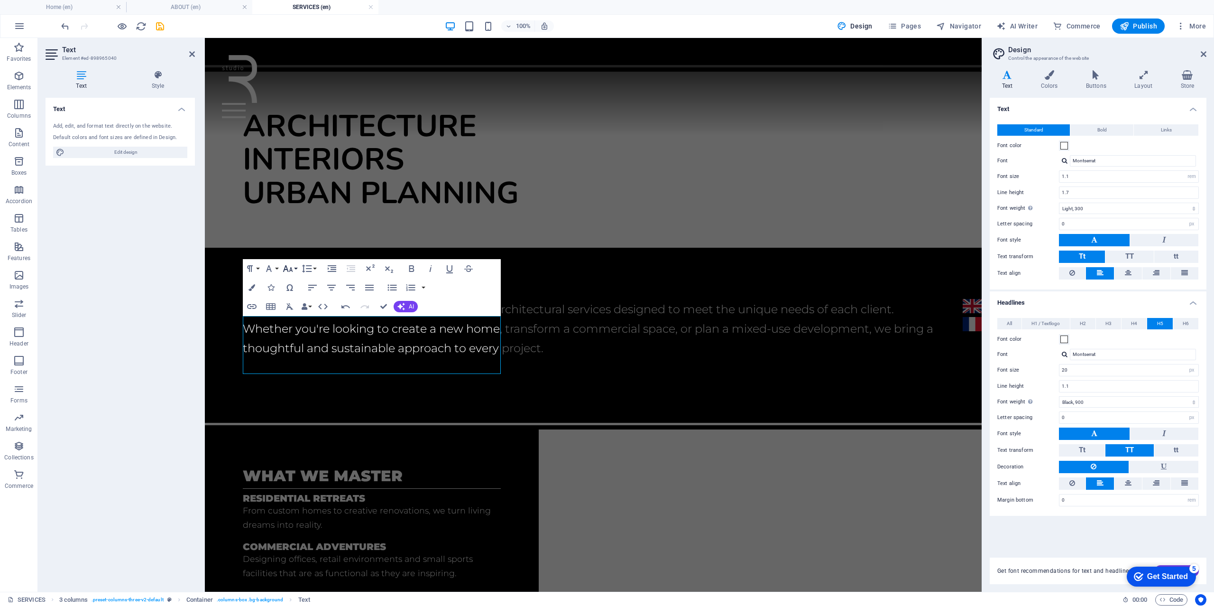
click at [289, 269] on icon "button" at bounding box center [287, 268] width 11 height 11
click at [302, 308] on link "24" at bounding box center [298, 310] width 34 height 14
click at [292, 269] on icon "button" at bounding box center [288, 268] width 10 height 7
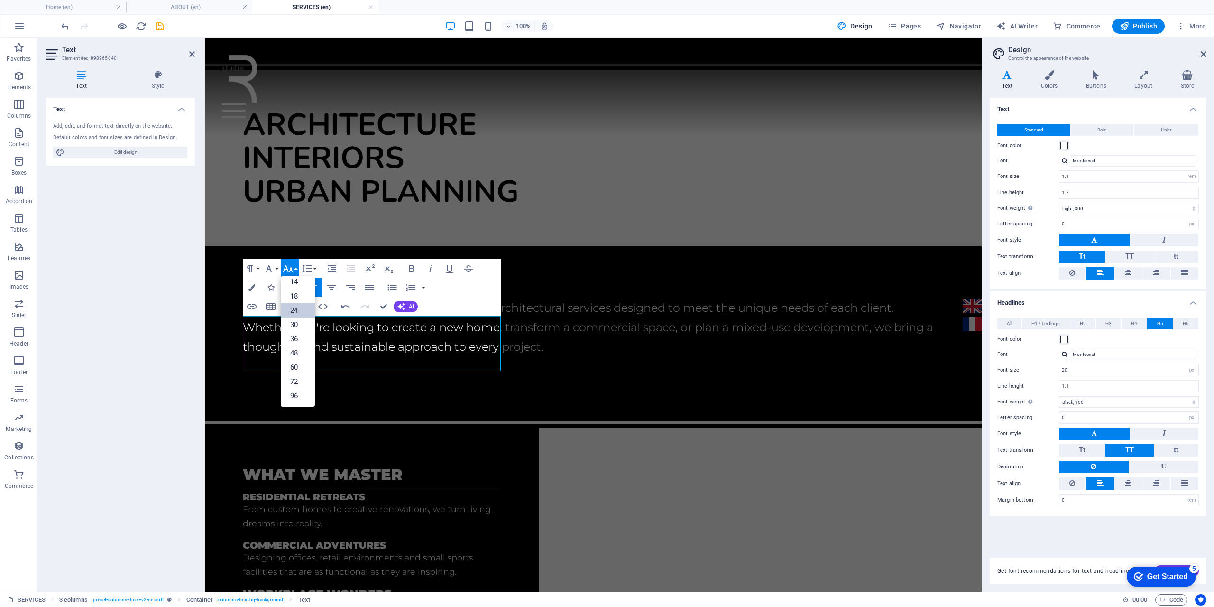
scroll to position [76, 0]
click at [293, 307] on link "24" at bounding box center [298, 310] width 34 height 14
click at [79, 72] on icon at bounding box center [82, 74] width 72 height 9
click at [80, 72] on icon at bounding box center [82, 74] width 72 height 9
click at [153, 82] on h4 "Style" at bounding box center [158, 80] width 74 height 20
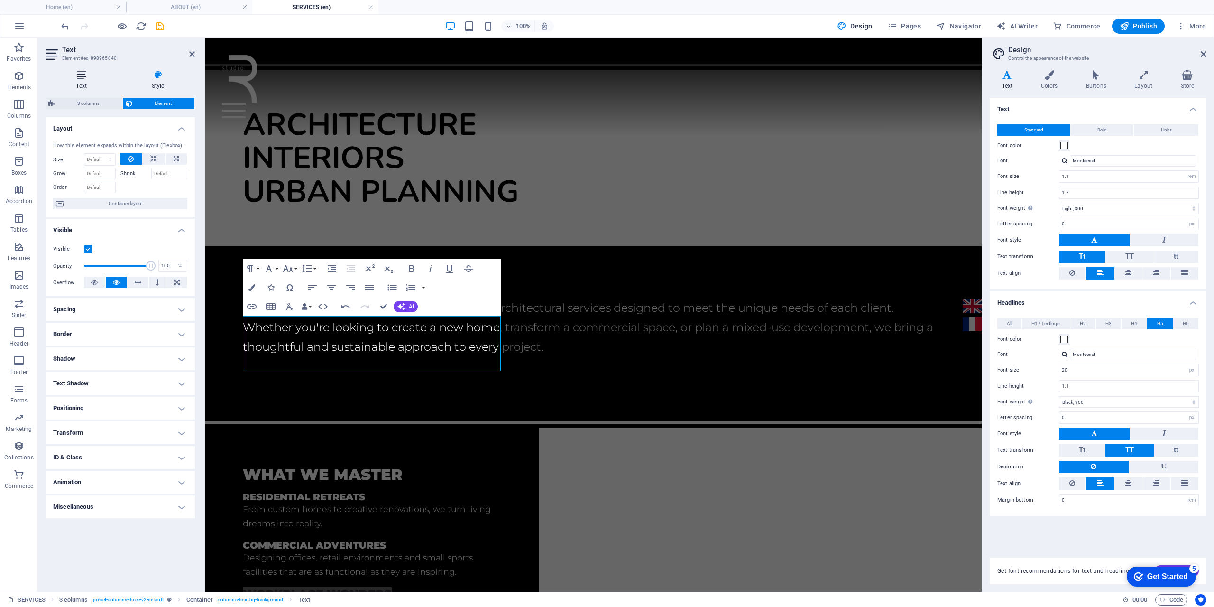
click at [86, 82] on h4 "Text" at bounding box center [83, 80] width 75 height 20
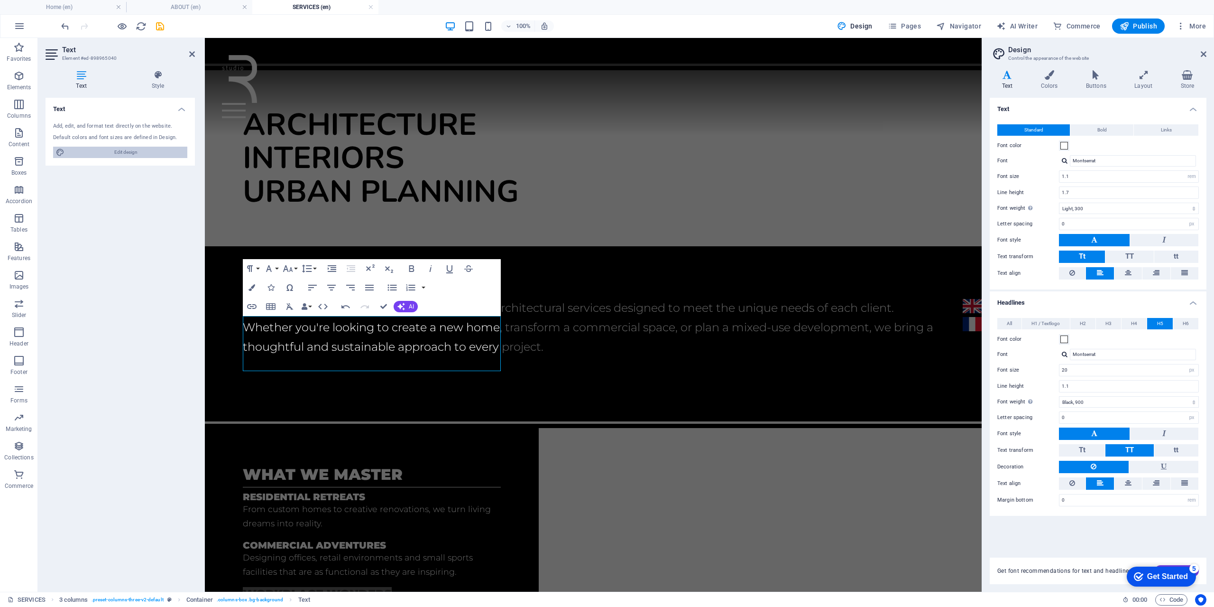
click at [92, 147] on span "Edit design" at bounding box center [125, 152] width 117 height 11
click at [253, 273] on icon "button" at bounding box center [249, 268] width 11 height 11
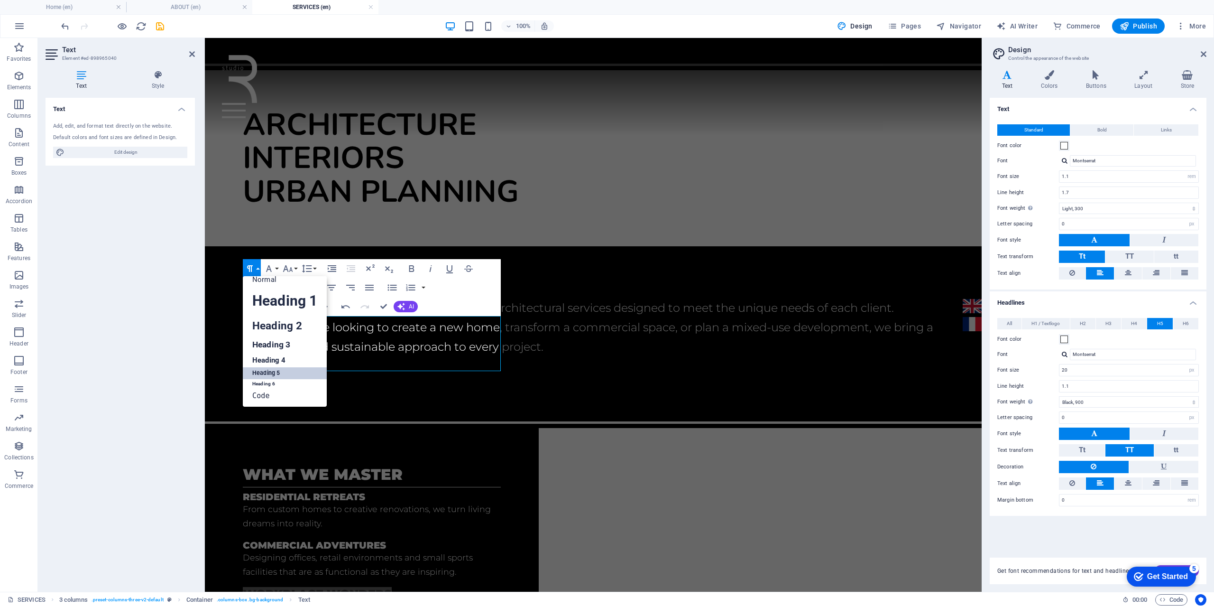
scroll to position [8, 0]
click at [254, 280] on link "Normal" at bounding box center [285, 279] width 84 height 14
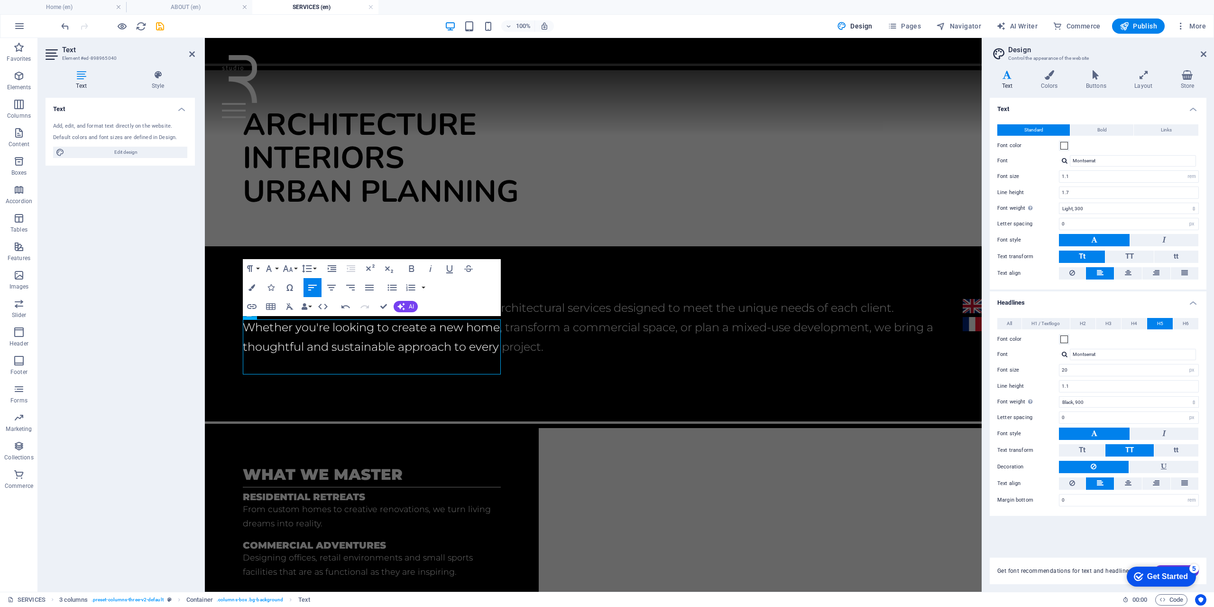
scroll to position [53, 0]
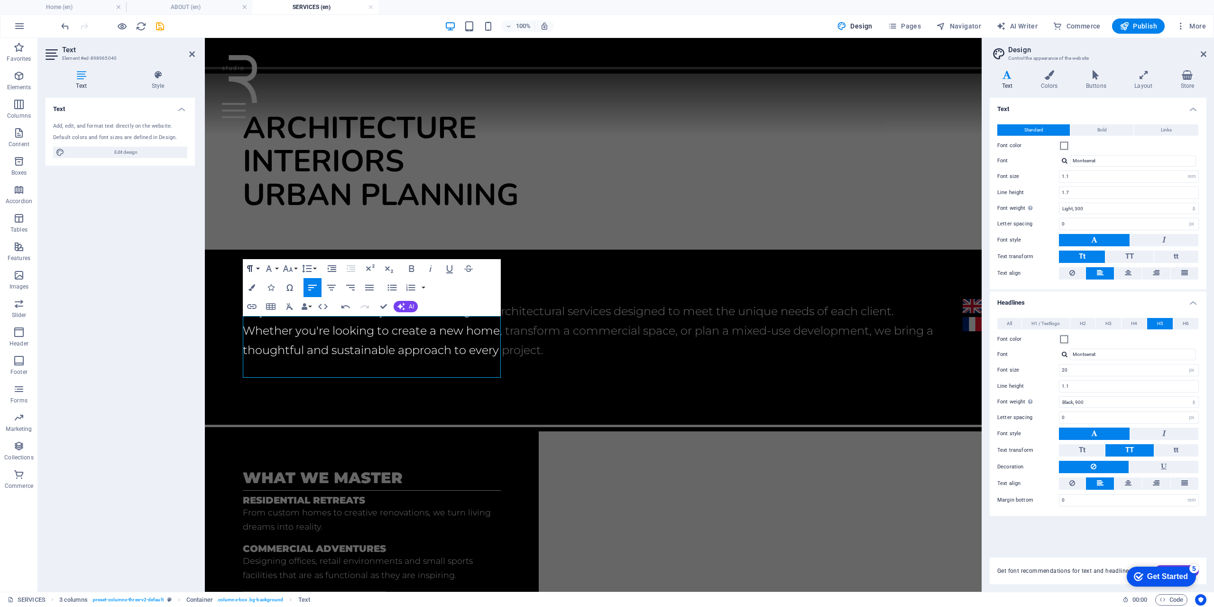
click at [253, 264] on icon "button" at bounding box center [249, 268] width 11 height 11
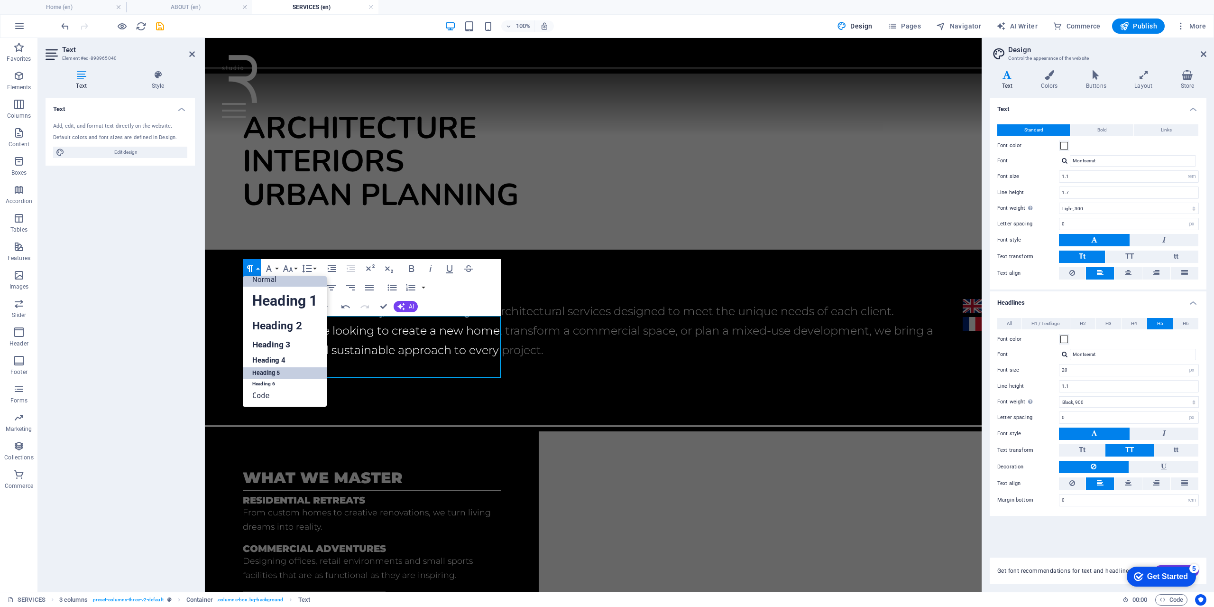
drag, startPoint x: 272, startPoint y: 374, endPoint x: 67, endPoint y: 334, distance: 208.6
click at [272, 374] on link "Heading 5" at bounding box center [285, 373] width 84 height 12
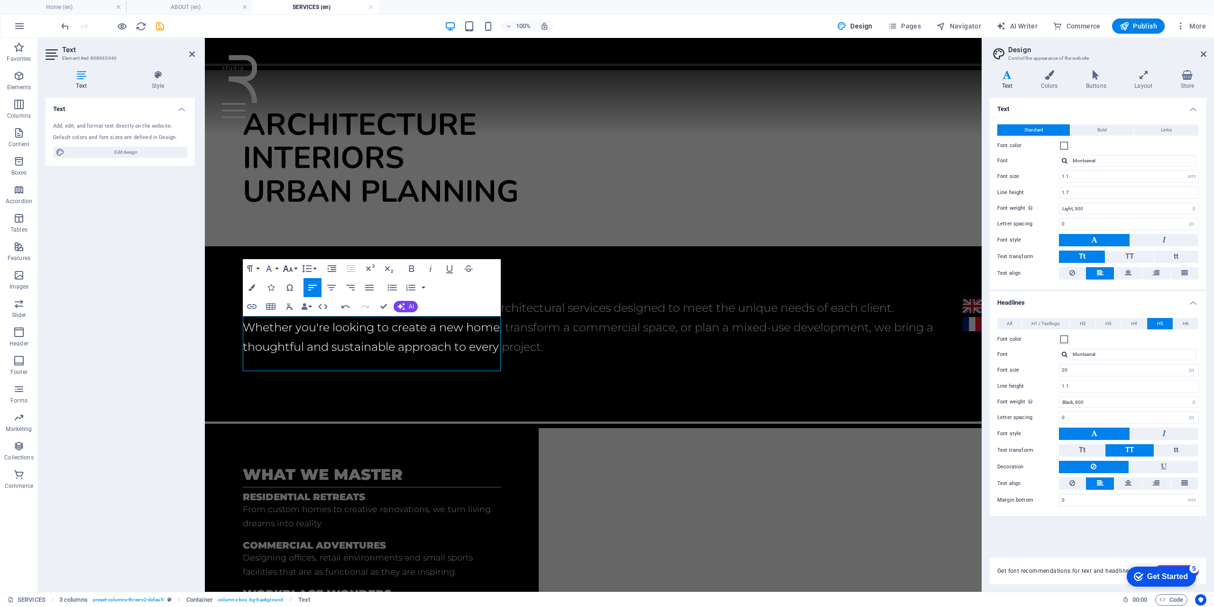
click at [288, 267] on icon "button" at bounding box center [287, 268] width 11 height 11
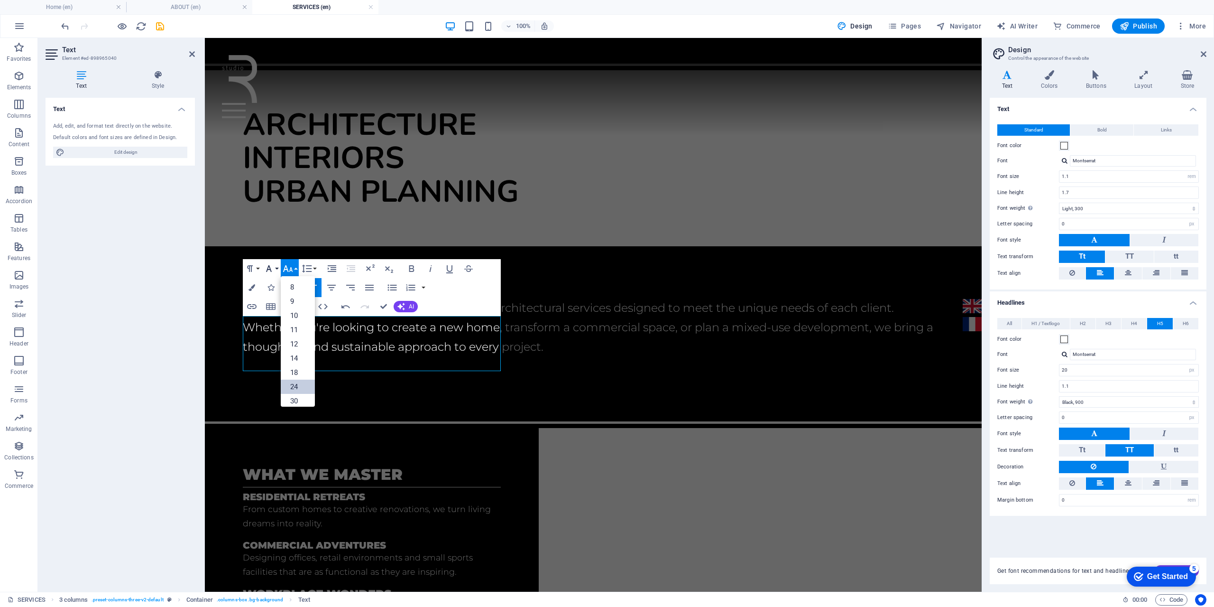
click at [274, 267] on icon "button" at bounding box center [268, 268] width 11 height 11
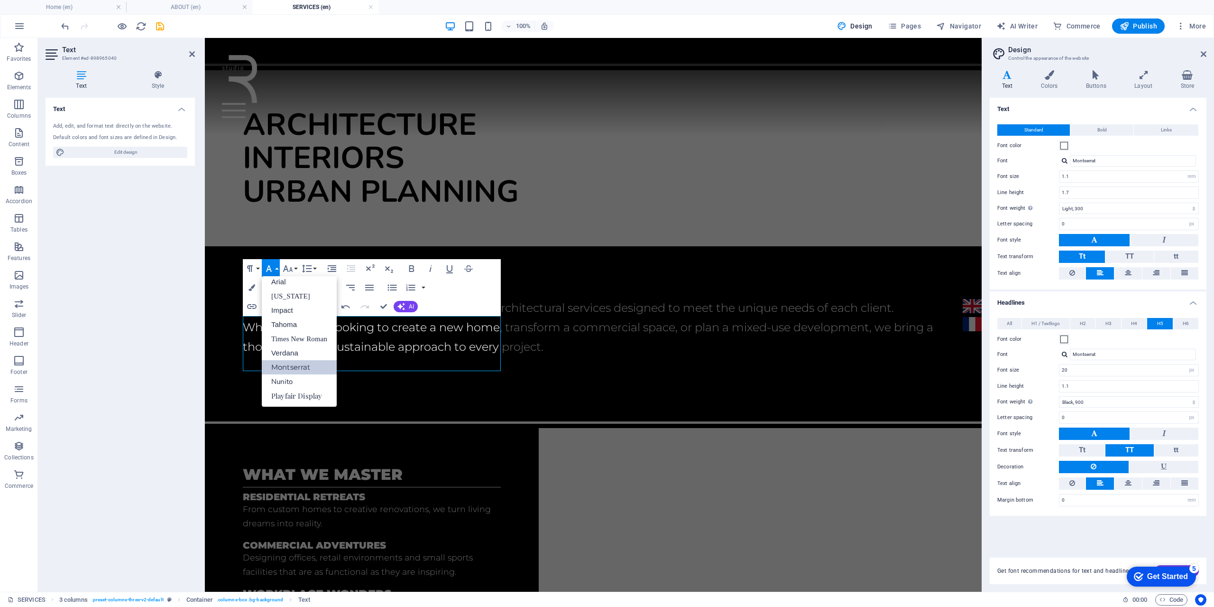
scroll to position [5, 0]
click at [438, 292] on div "Paragraph Format Normal Heading 1 Heading 2 Heading 3 Heading 4 Heading 5 Headi…" at bounding box center [372, 287] width 258 height 57
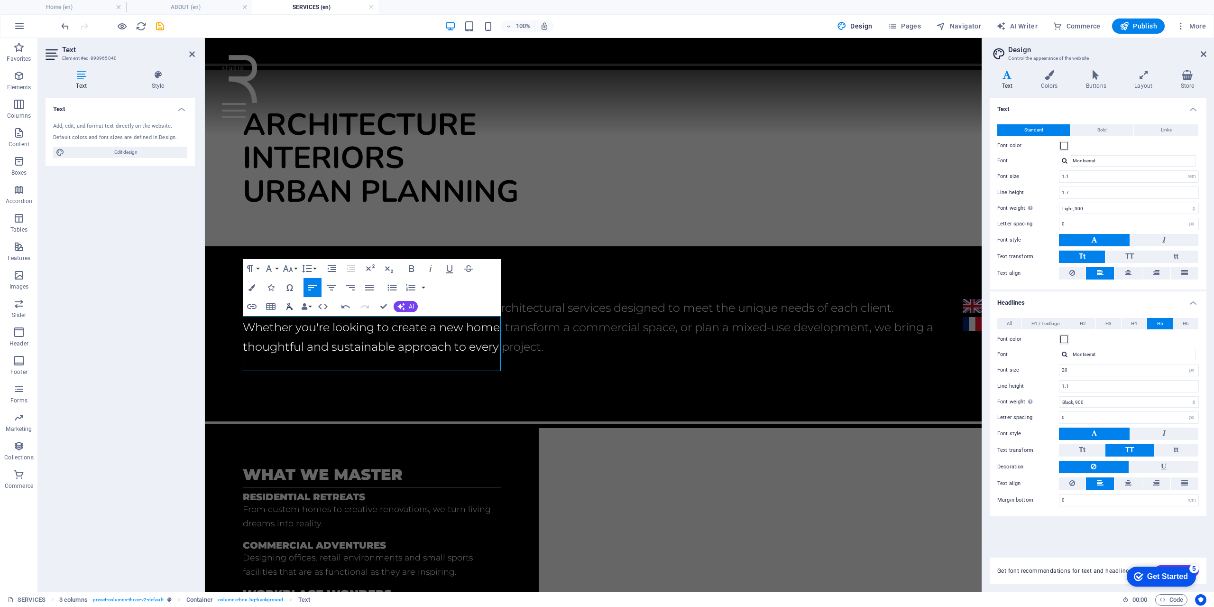
click at [290, 305] on icon "button" at bounding box center [289, 306] width 11 height 11
click at [520, 427] on div "what we master Residential retreats From custom homes to creative renovations, …" at bounding box center [372, 591] width 334 height 328
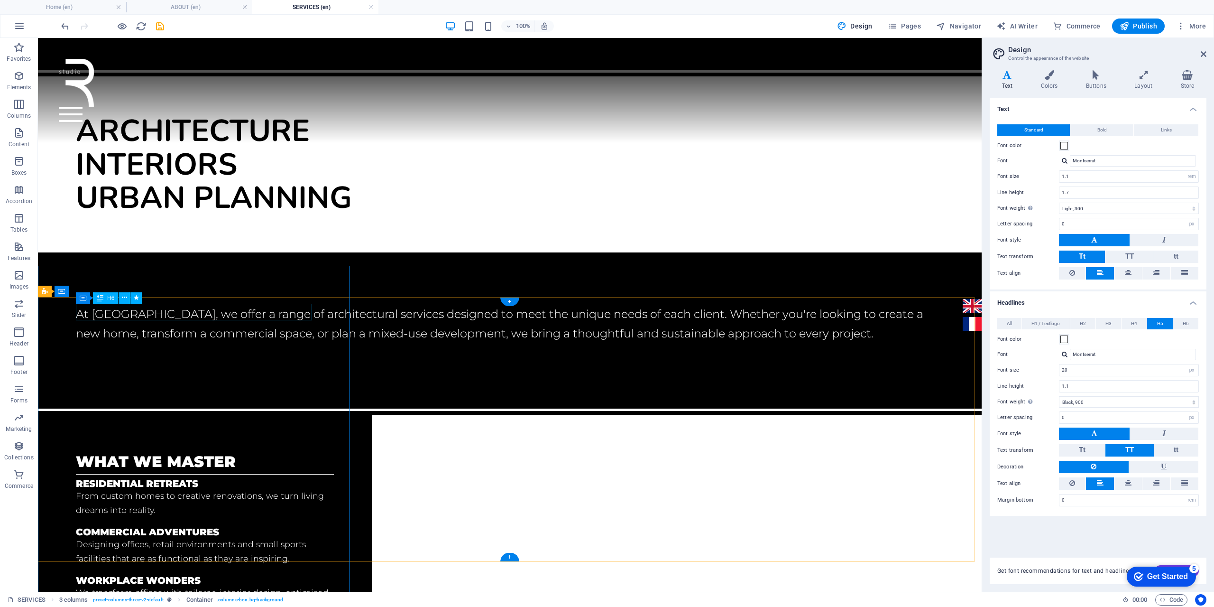
click at [194, 453] on div "what we master" at bounding box center [205, 461] width 258 height 17
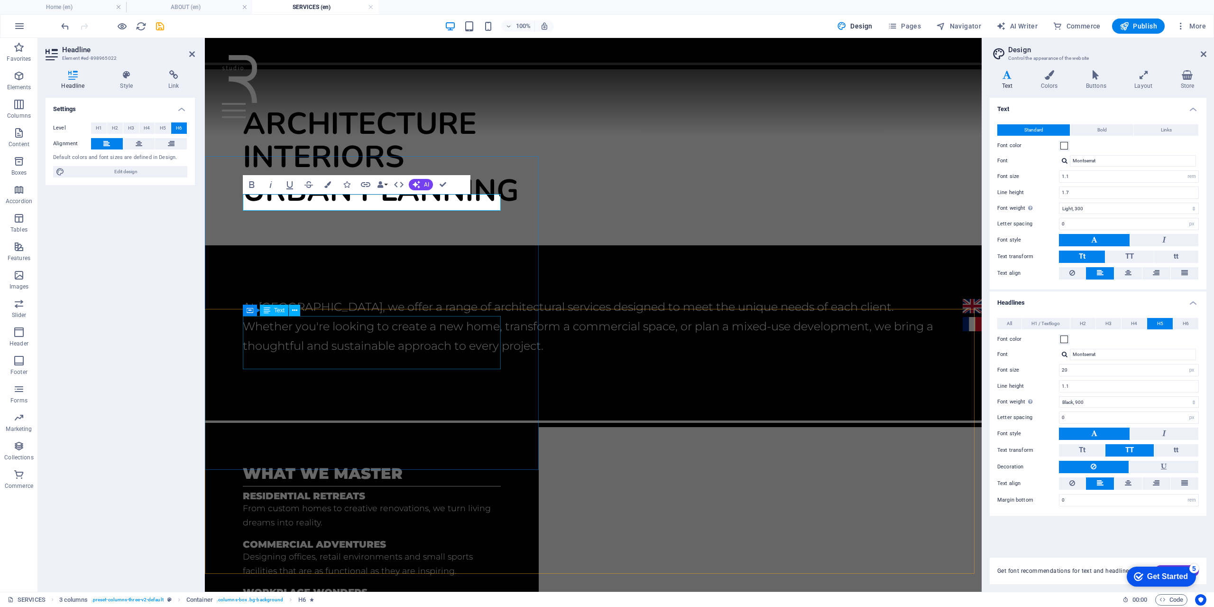
scroll to position [165, 0]
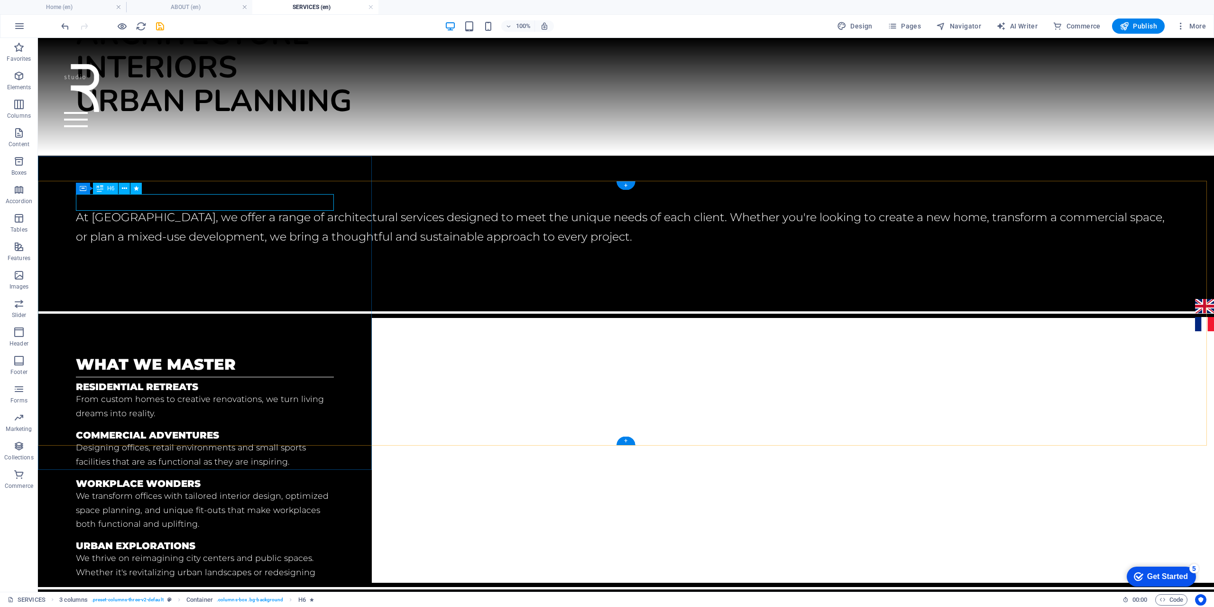
click at [185, 356] on div "what we master" at bounding box center [205, 364] width 258 height 17
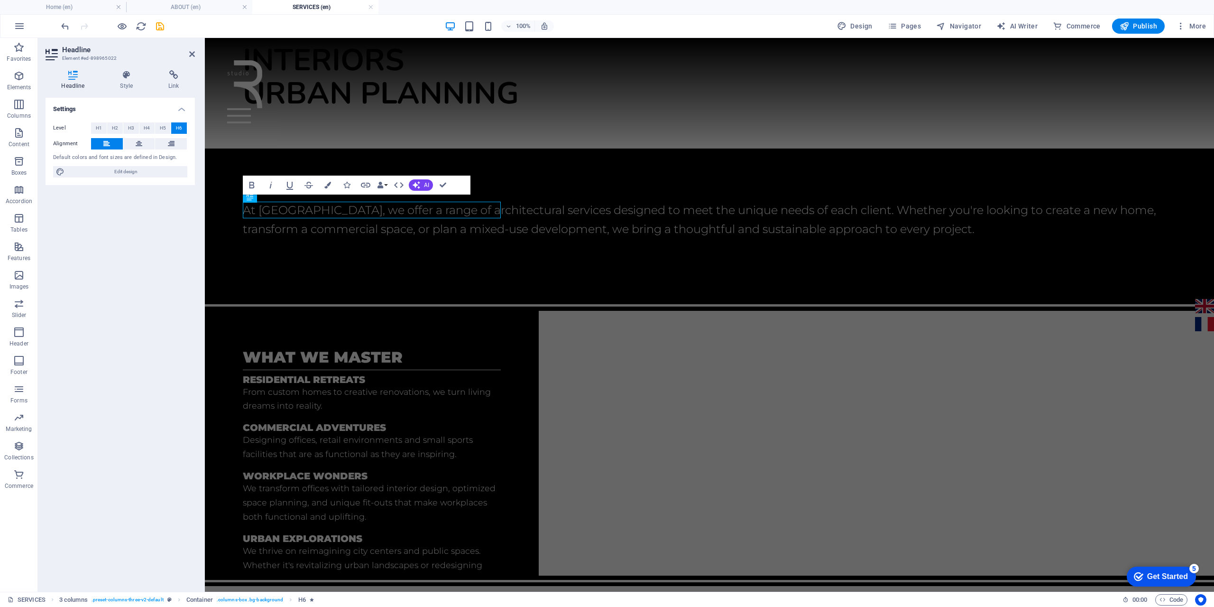
scroll to position [157, 0]
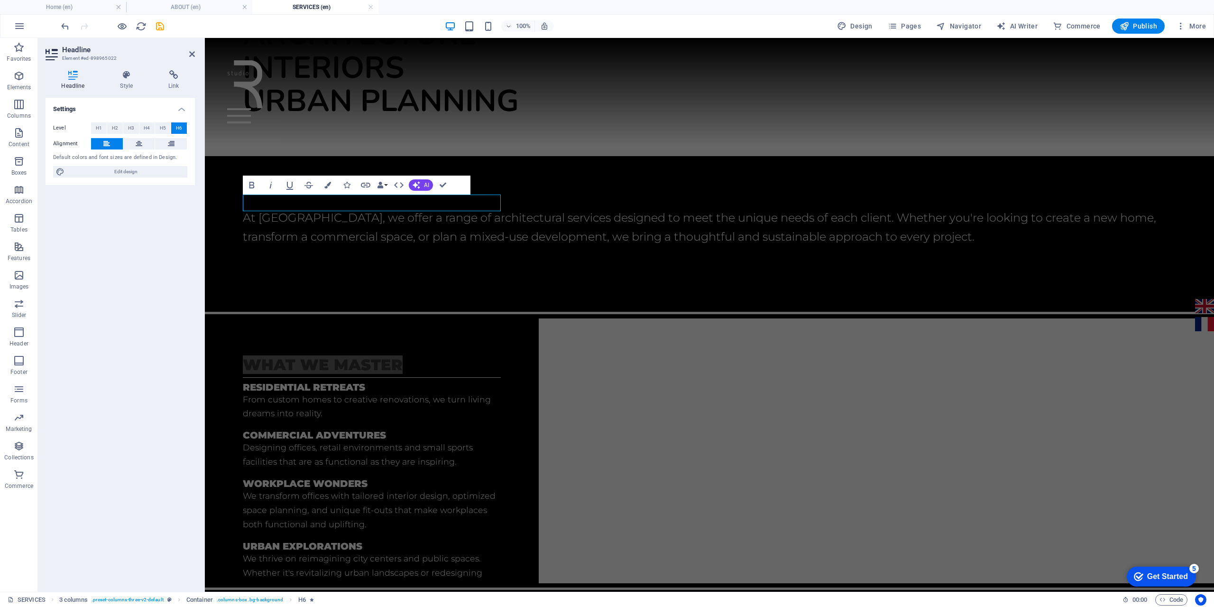
click at [181, 126] on span "H6" at bounding box center [179, 127] width 6 height 11
click at [164, 128] on span "H5" at bounding box center [163, 127] width 6 height 11
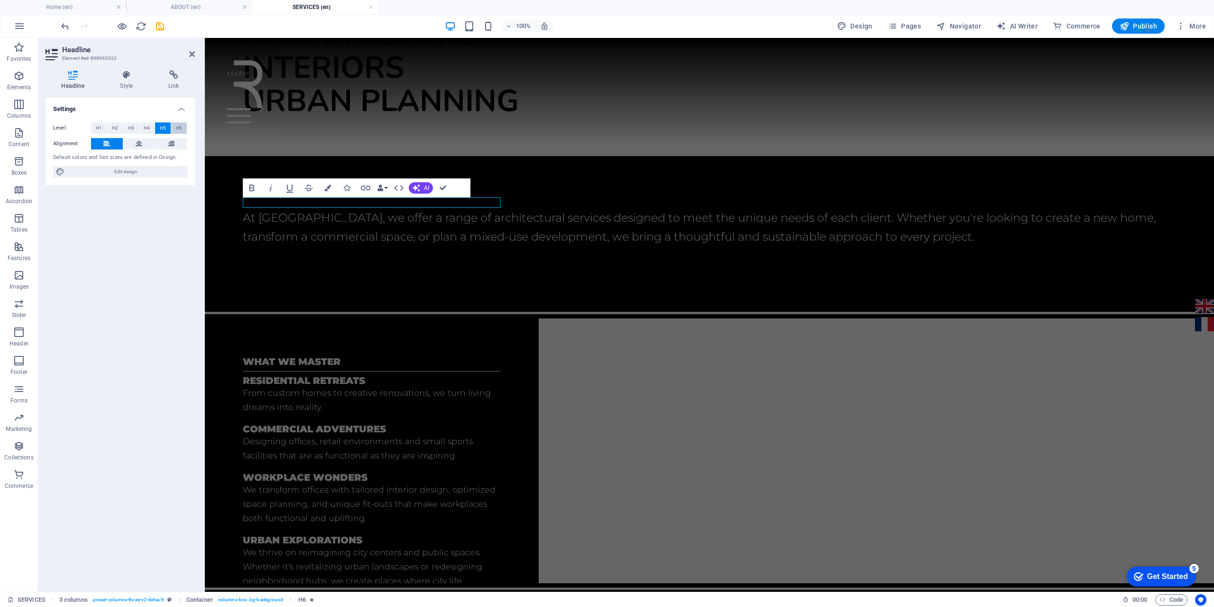
click at [177, 129] on span "H6" at bounding box center [179, 127] width 6 height 11
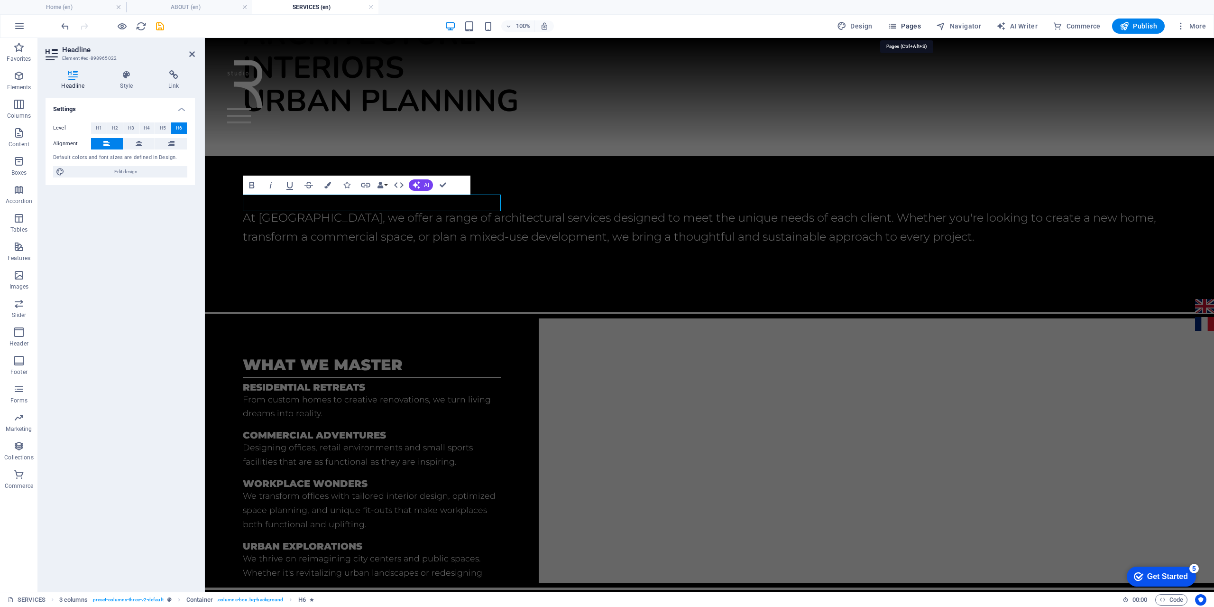
click at [911, 27] on span "Pages" at bounding box center [904, 25] width 33 height 9
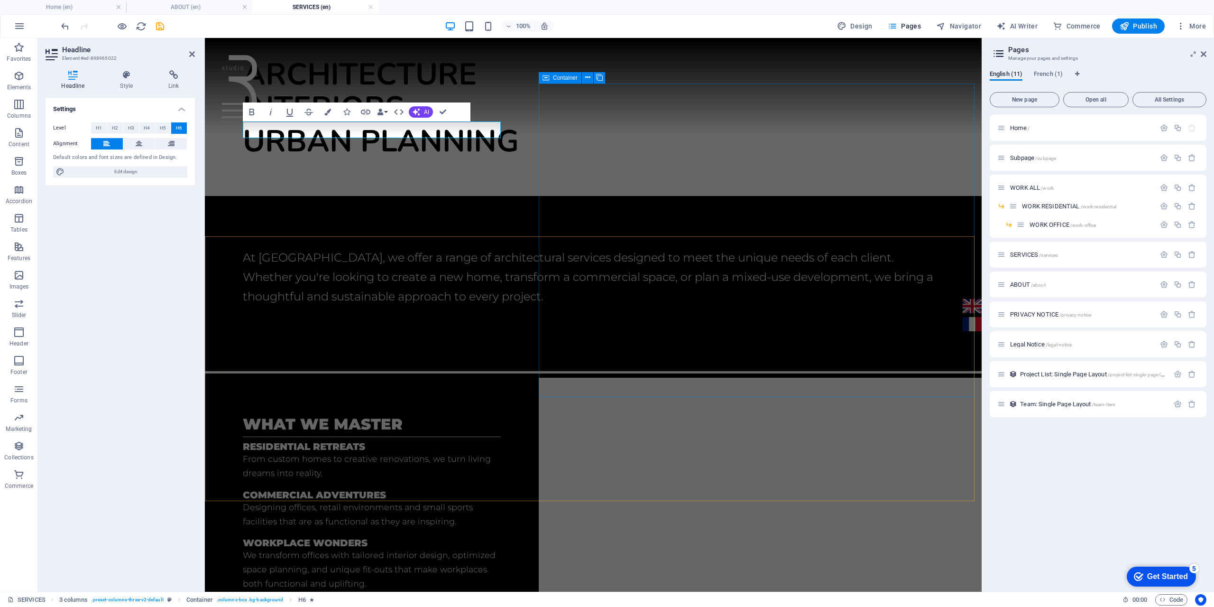
scroll to position [52, 0]
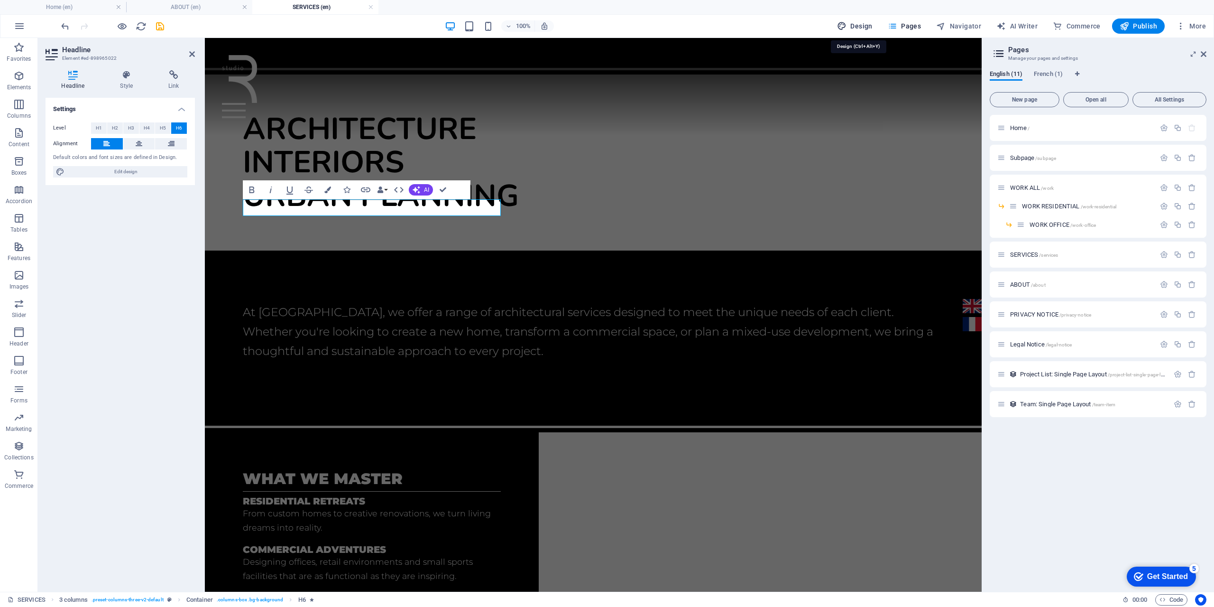
click at [864, 26] on span "Design" at bounding box center [855, 25] width 36 height 9
select select "rem"
select select "300"
select select "px"
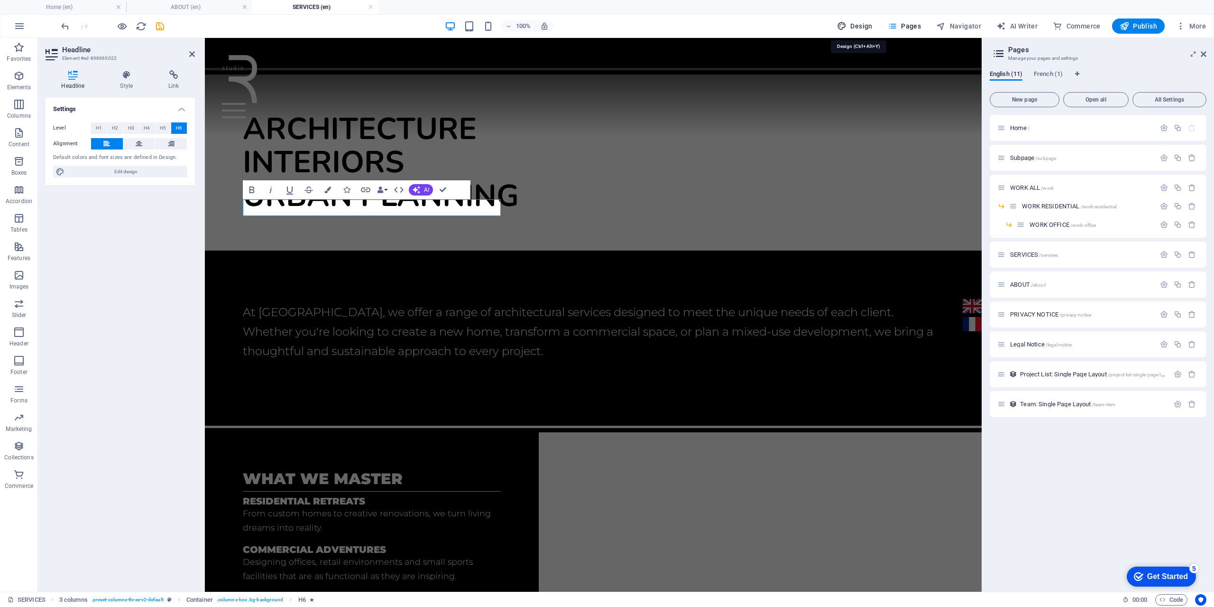
select select "900"
select select "px"
select select "rem"
select select "px"
select select "900"
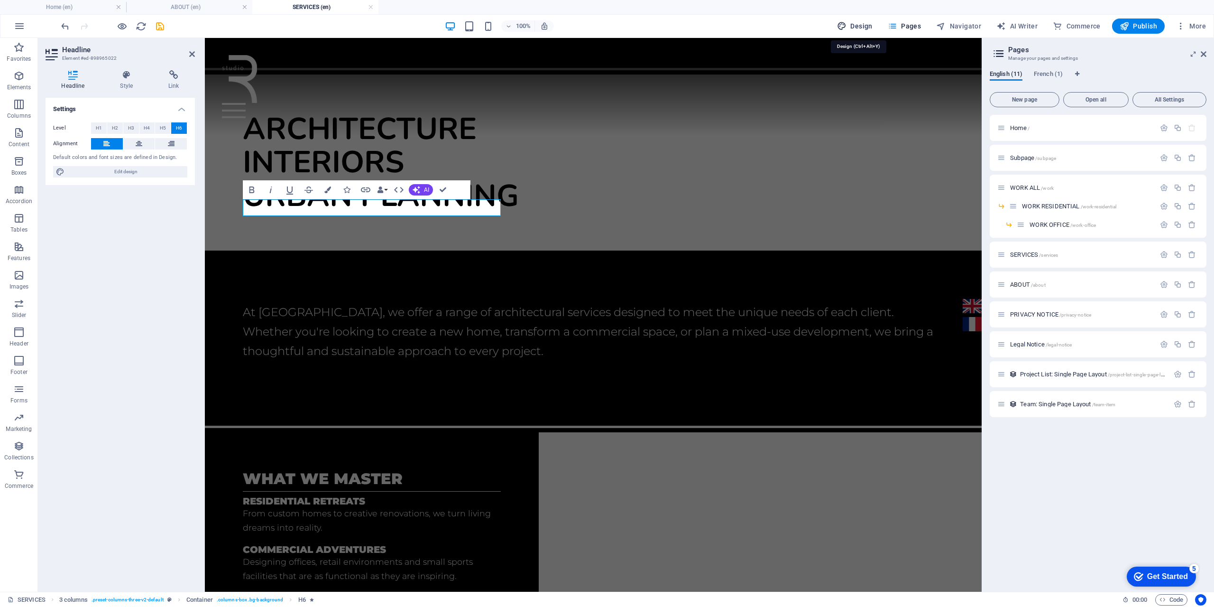
select select "px"
select select "rem"
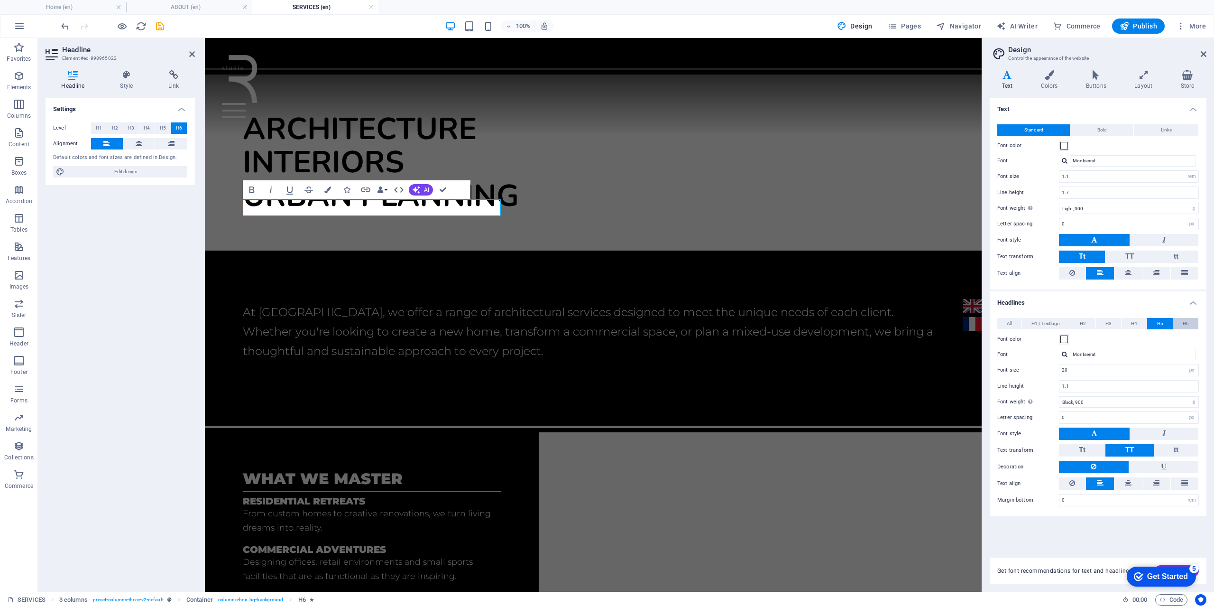
drag, startPoint x: 1186, startPoint y: 322, endPoint x: 1180, endPoint y: 328, distance: 8.4
click at [1186, 322] on span "H6" at bounding box center [1186, 323] width 6 height 11
click at [1075, 371] on input "32" at bounding box center [1128, 369] width 139 height 11
drag, startPoint x: 1086, startPoint y: 372, endPoint x: 1062, endPoint y: 376, distance: 24.5
click at [1062, 376] on div "32 rem px em %" at bounding box center [1129, 370] width 140 height 12
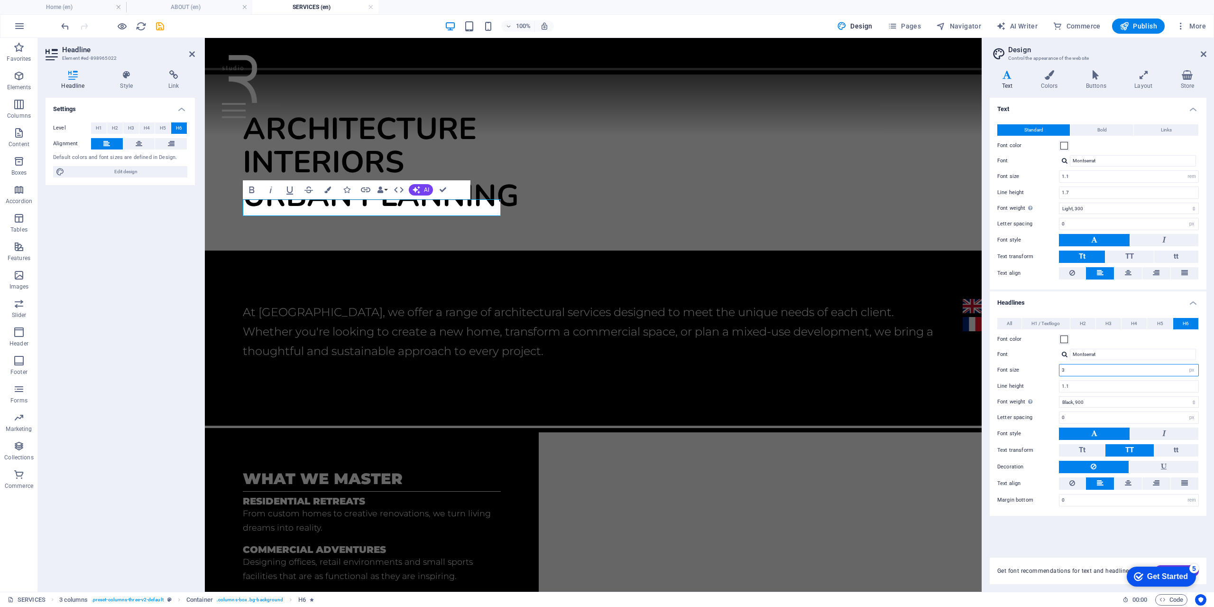
type input "35"
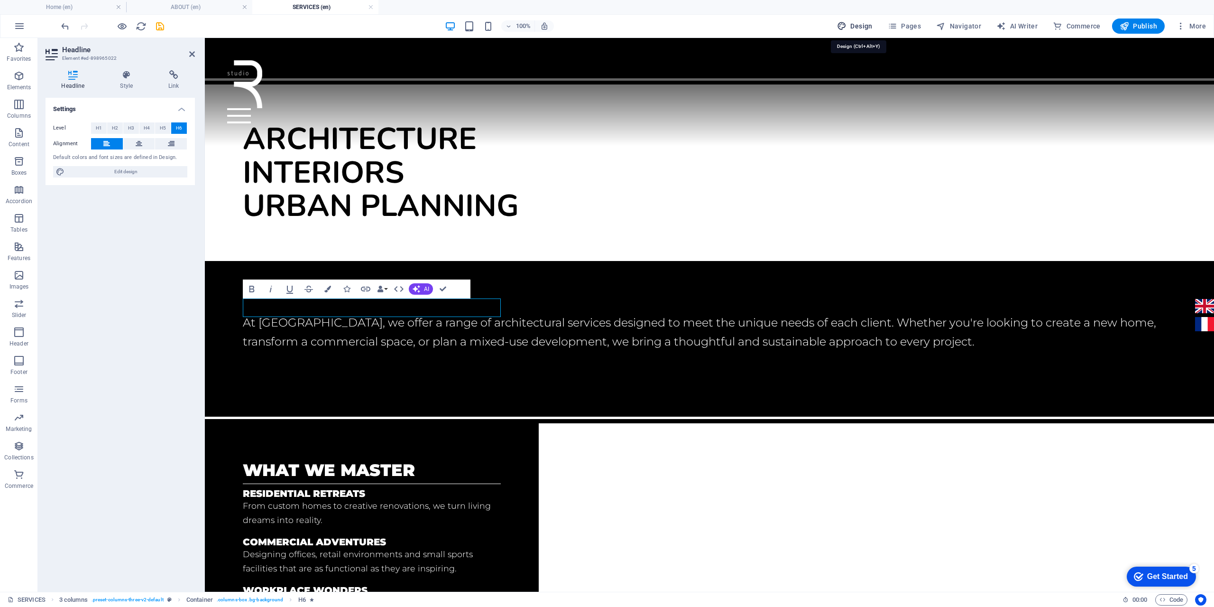
click at [861, 26] on span "Design" at bounding box center [855, 25] width 36 height 9
select select "rem"
select select "300"
select select "px"
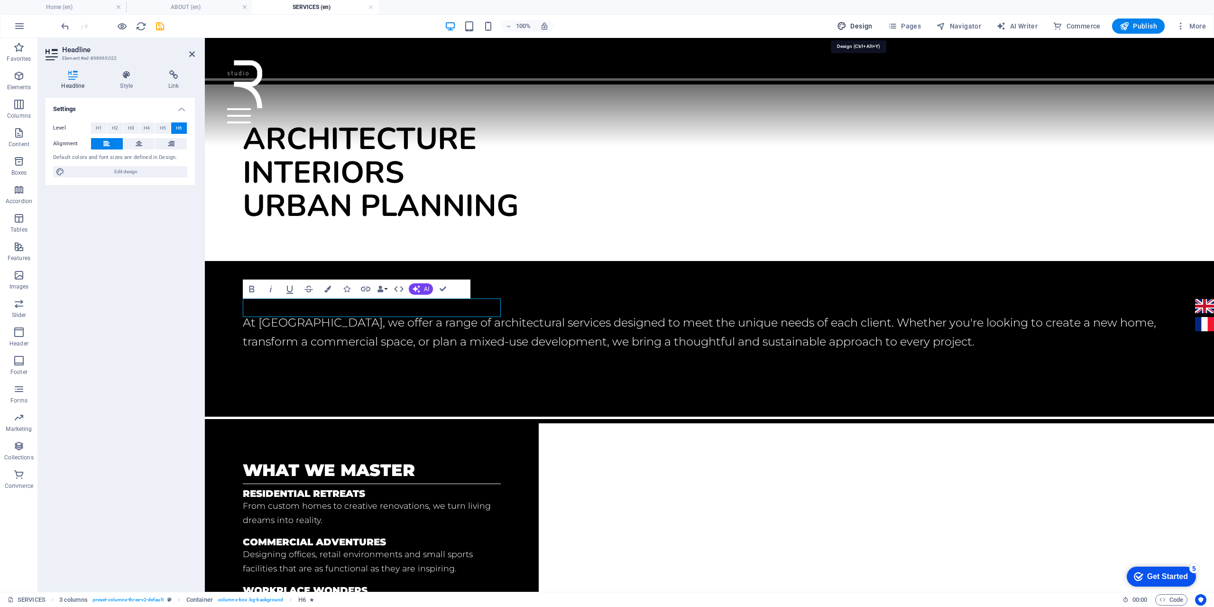
select select "900"
select select "px"
select select "rem"
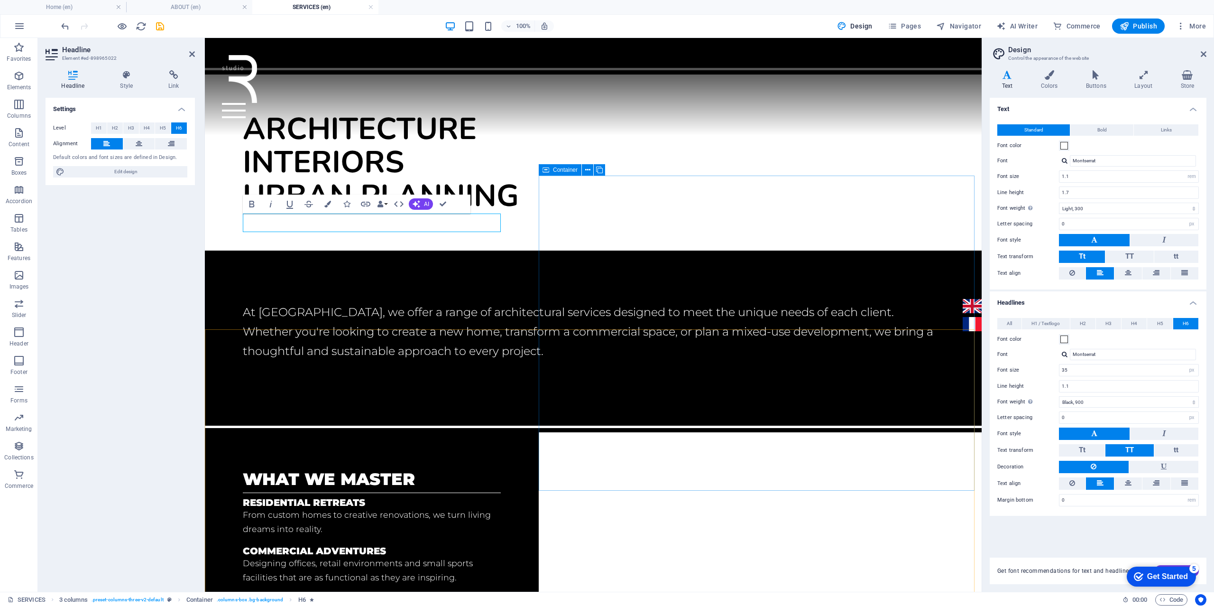
scroll to position [5, 0]
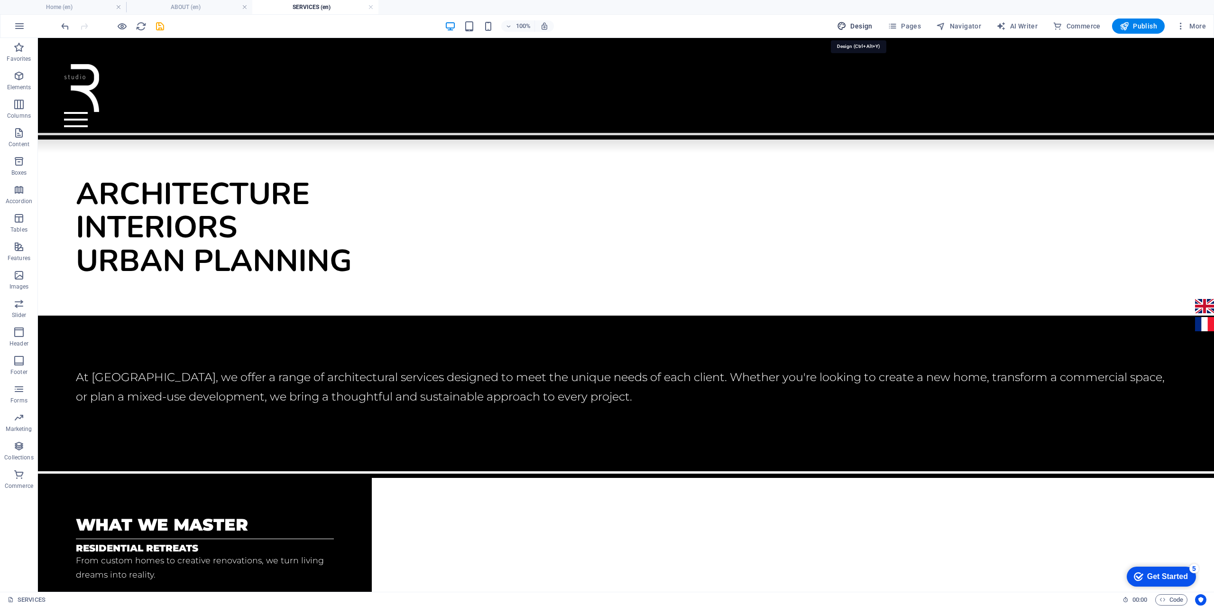
click at [856, 27] on span "Design" at bounding box center [855, 25] width 36 height 9
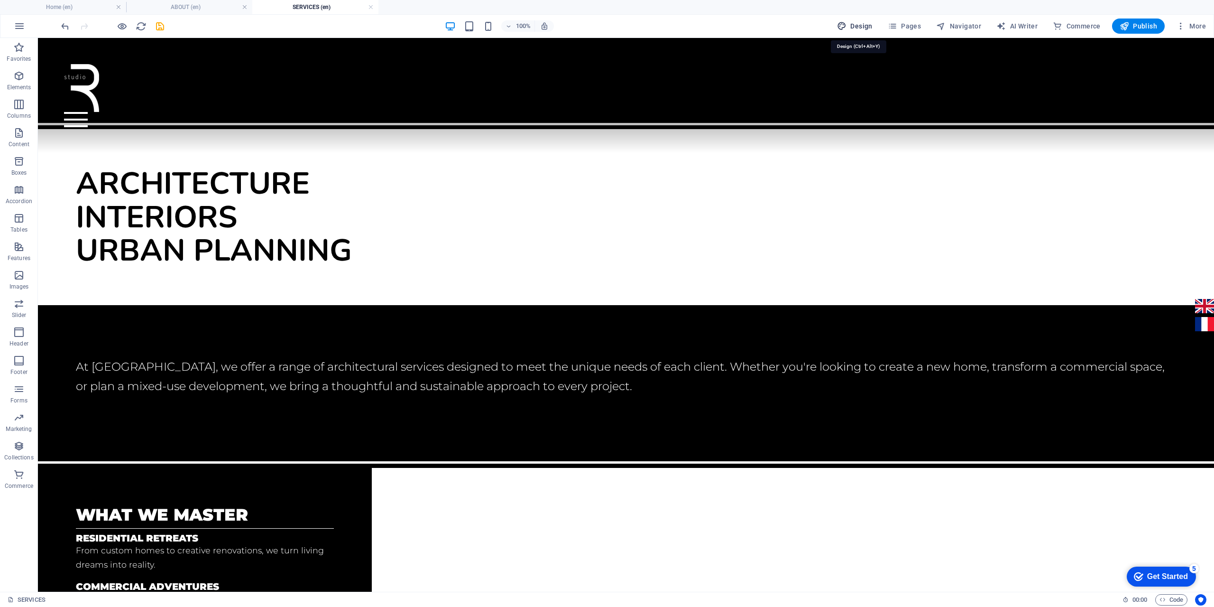
select select "rem"
select select "300"
select select "px"
select select "900"
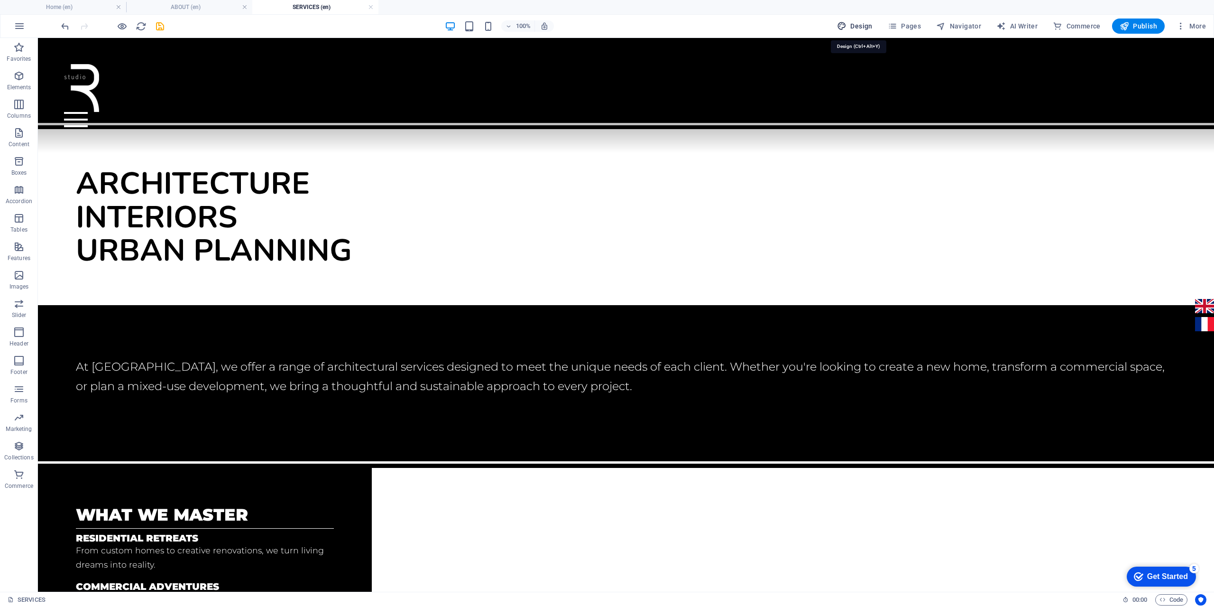
select select "px"
select select "rem"
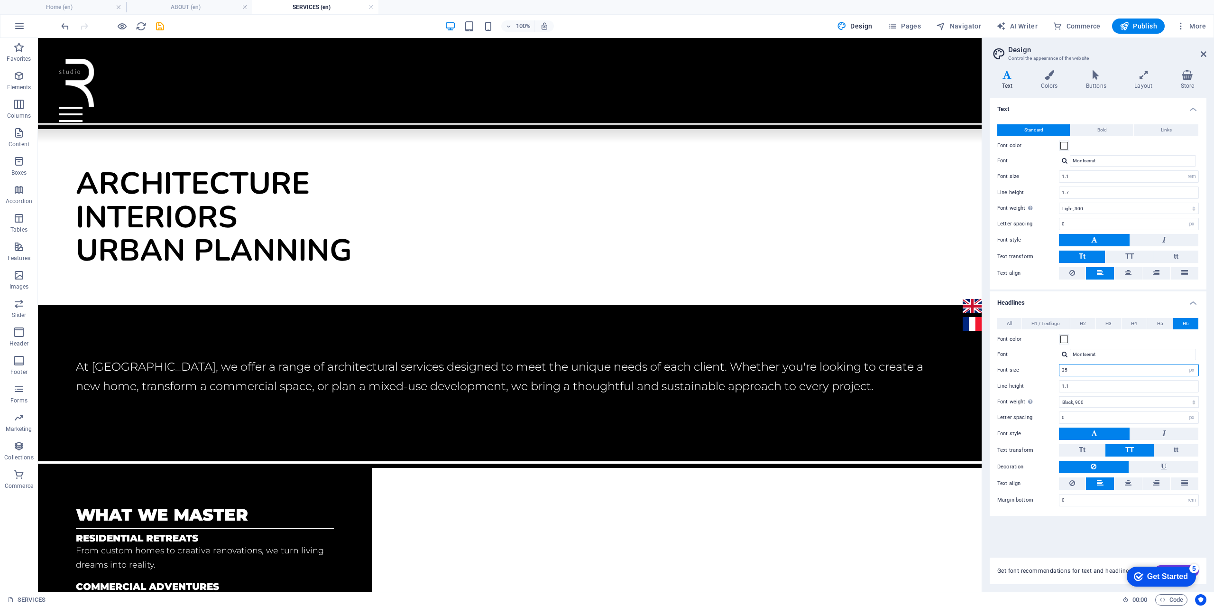
click at [1073, 370] on input "35" at bounding box center [1128, 369] width 139 height 11
type input "3"
type input "4"
type input "35"
click at [1167, 430] on button at bounding box center [1164, 433] width 68 height 12
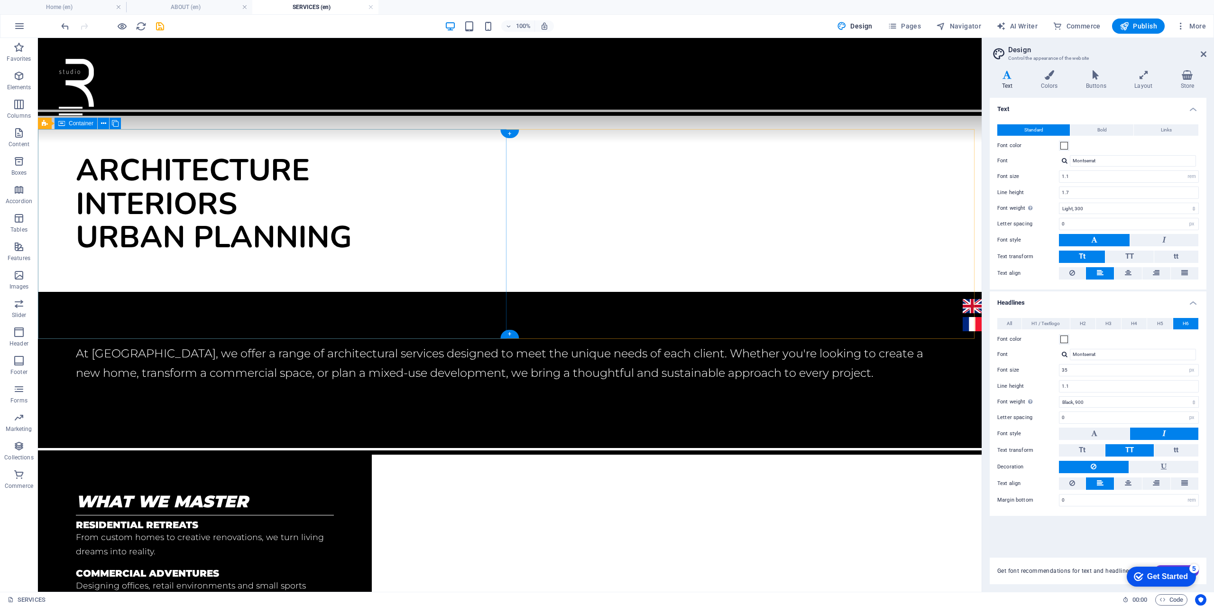
scroll to position [52, 0]
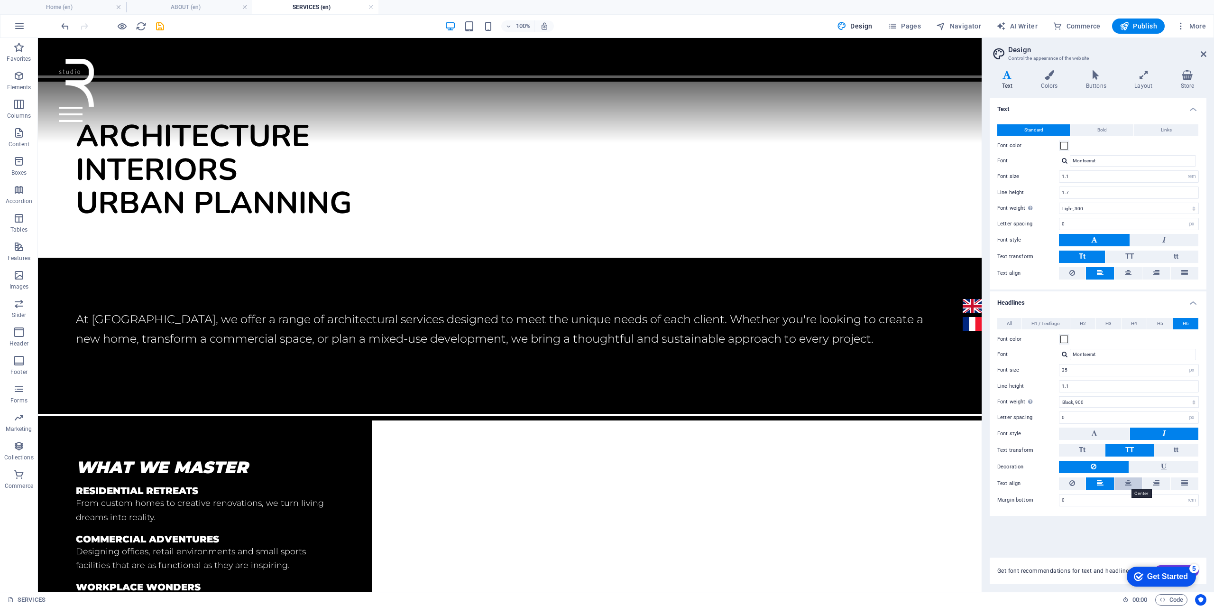
click at [1130, 480] on icon at bounding box center [1128, 482] width 7 height 11
click at [1098, 484] on icon at bounding box center [1100, 482] width 7 height 11
click at [145, 458] on div "what we master" at bounding box center [205, 467] width 258 height 18
click at [108, 301] on span "H6" at bounding box center [110, 302] width 7 height 6
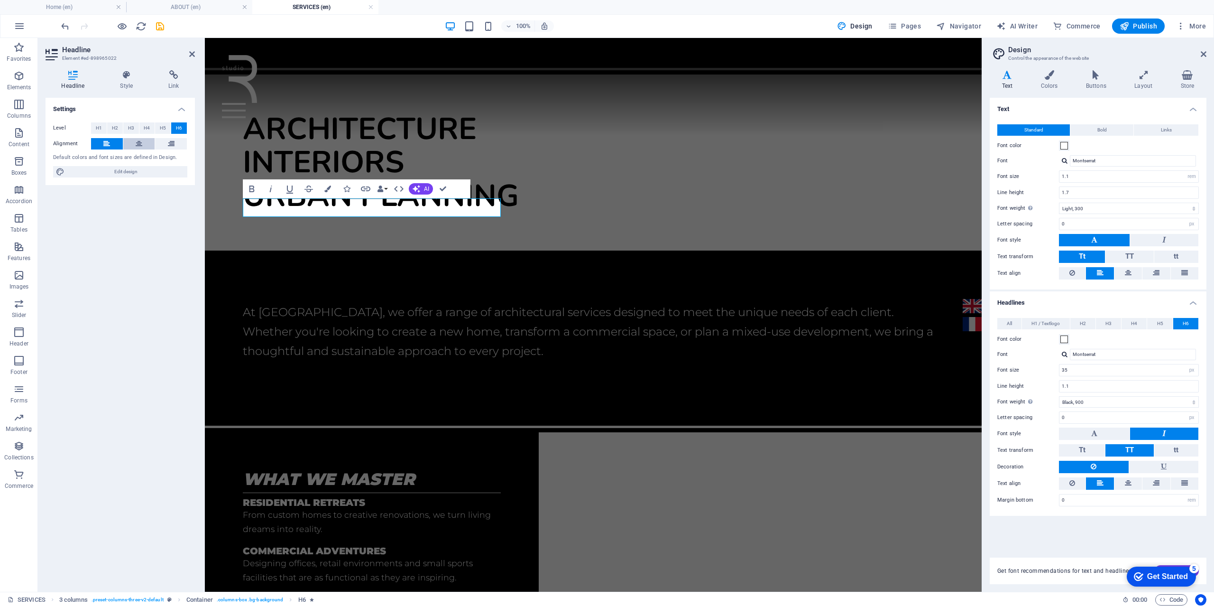
click at [141, 141] on icon at bounding box center [139, 143] width 7 height 11
click at [1170, 432] on button at bounding box center [1164, 433] width 68 height 12
drag, startPoint x: 1094, startPoint y: 432, endPoint x: 1014, endPoint y: 438, distance: 80.8
click at [1094, 432] on icon at bounding box center [1094, 432] width 6 height 11
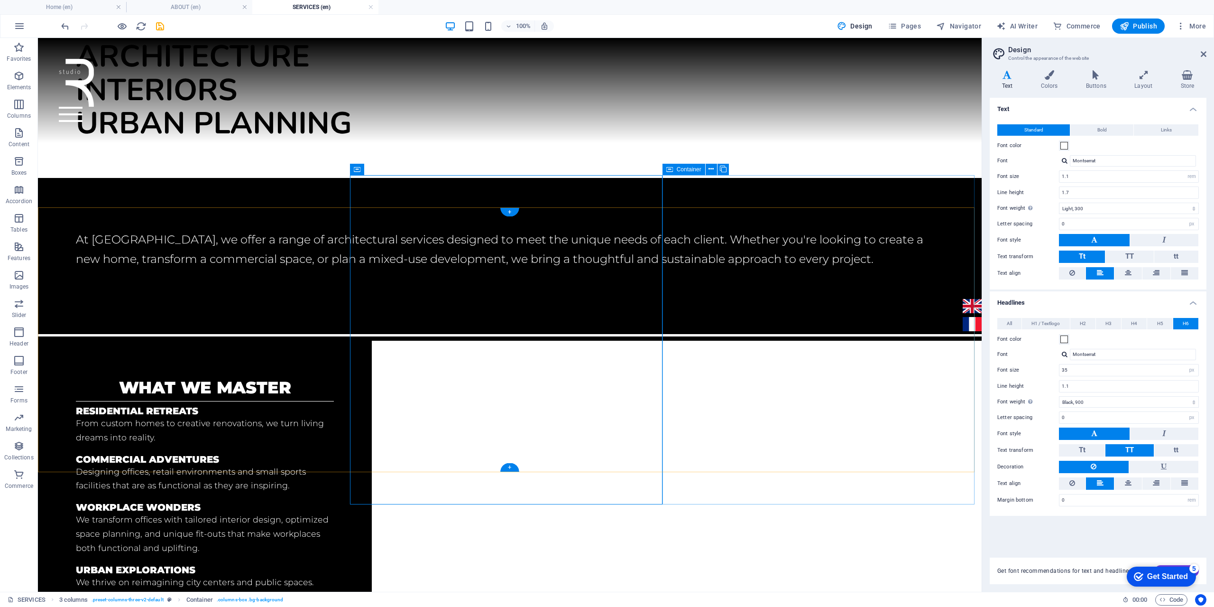
scroll to position [147, 0]
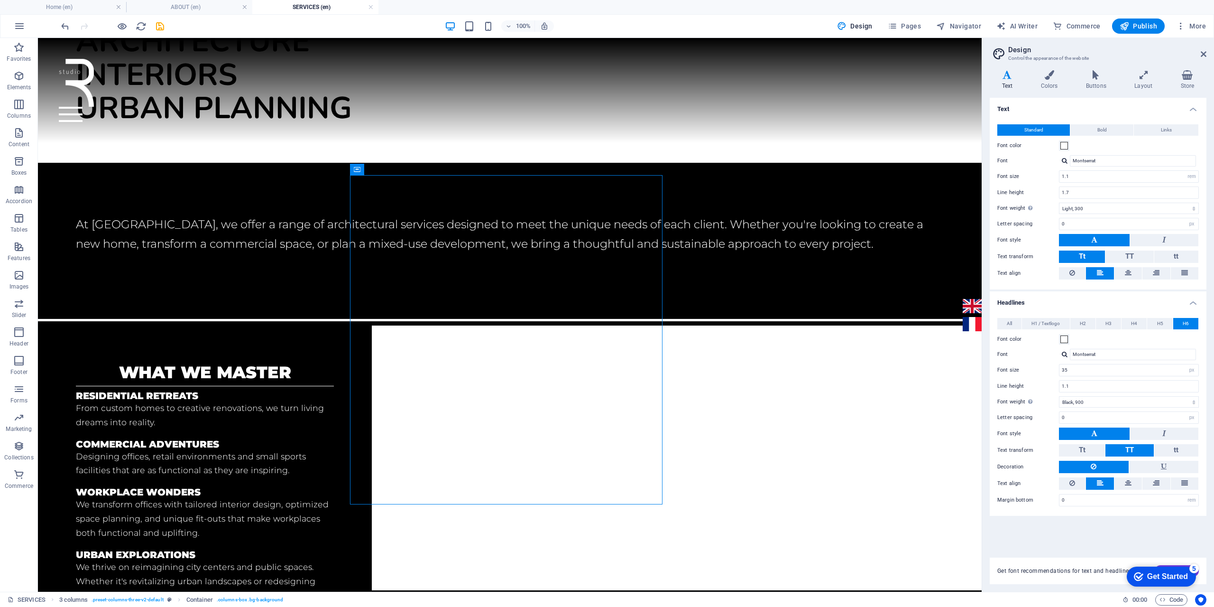
click at [1006, 82] on h4 "Text" at bounding box center [1009, 80] width 39 height 20
click at [953, 25] on span "Navigator" at bounding box center [958, 25] width 45 height 9
select select "16899703-en"
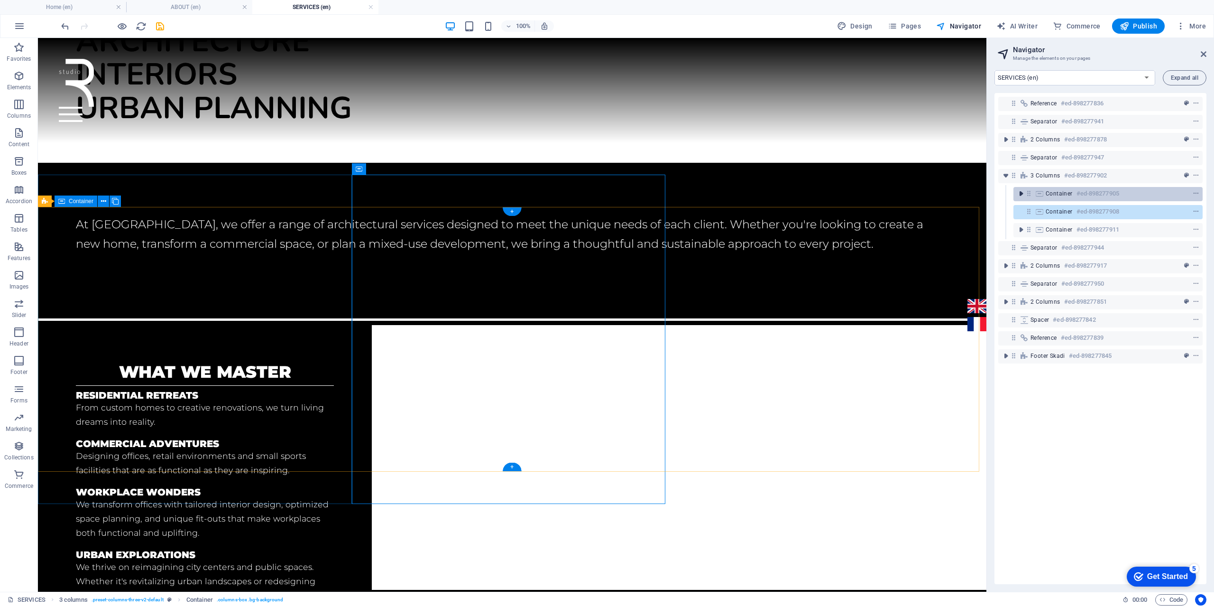
click at [1020, 193] on icon "toggle-expand" at bounding box center [1020, 193] width 9 height 9
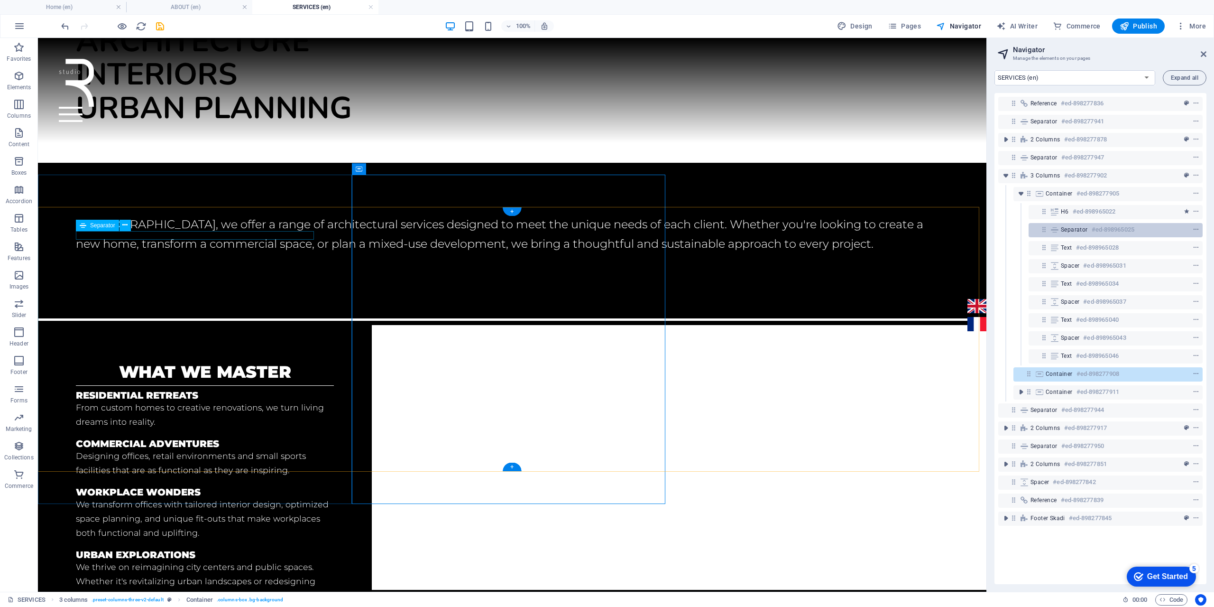
click at [1082, 225] on div "Separator #ed-898965025" at bounding box center [1108, 229] width 94 height 11
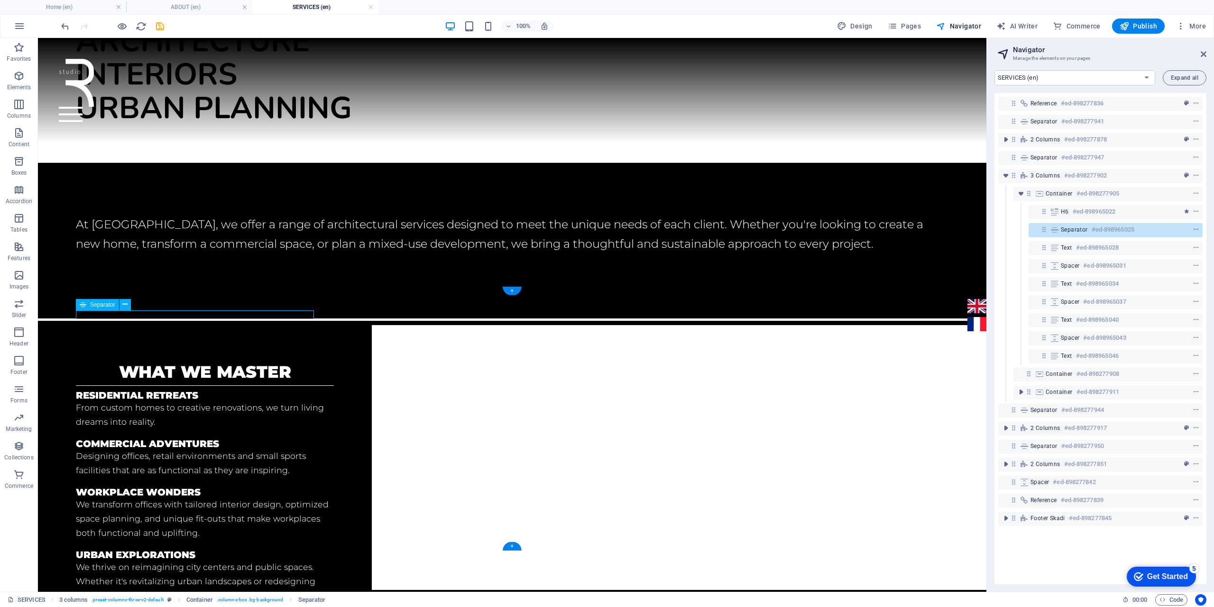
scroll to position [68, 0]
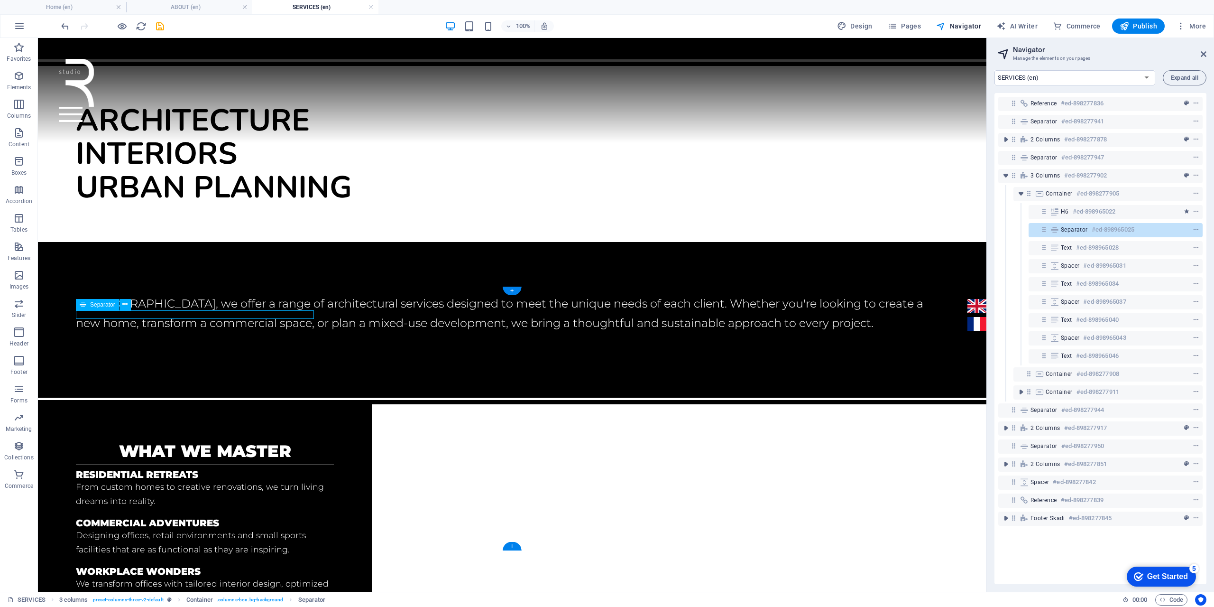
click at [1082, 225] on div "Separator #ed-898965025" at bounding box center [1108, 229] width 94 height 11
select select "%"
select select "px"
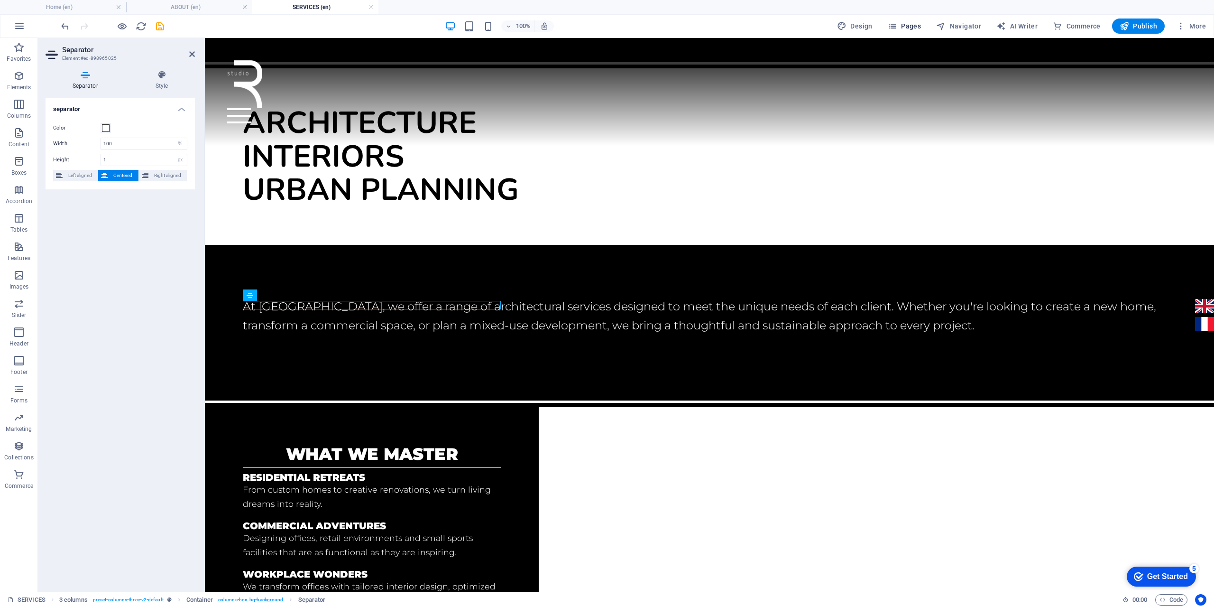
click at [925, 22] on button "Pages" at bounding box center [904, 25] width 41 height 15
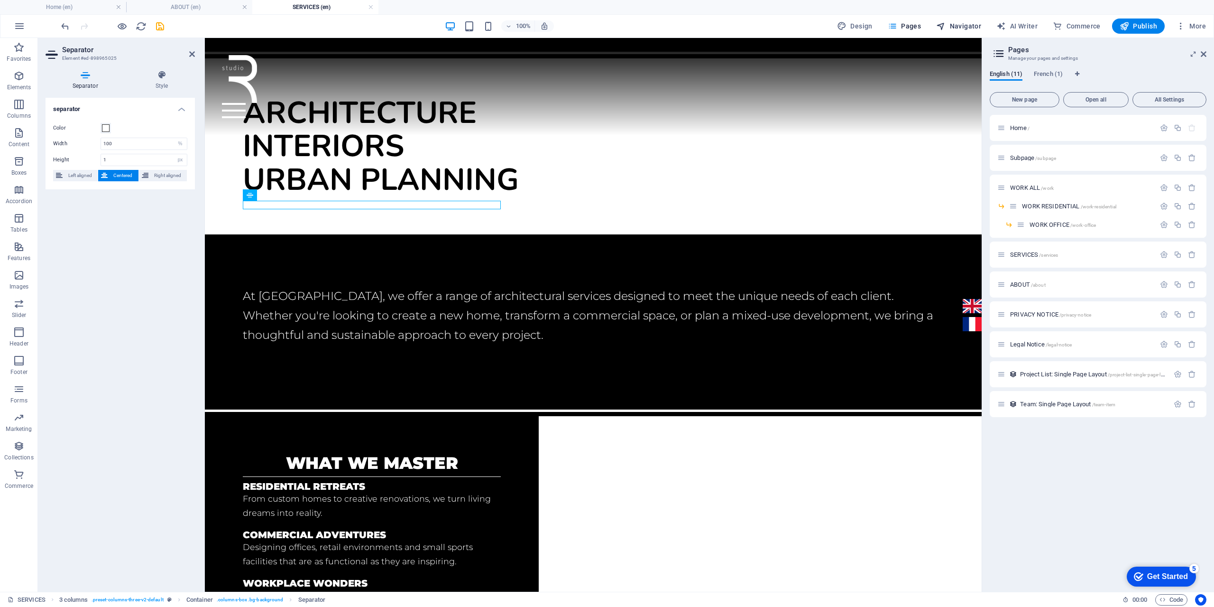
drag, startPoint x: 958, startPoint y: 25, endPoint x: 965, endPoint y: 29, distance: 8.3
click at [959, 25] on span "Navigator" at bounding box center [958, 25] width 45 height 9
select select "16899703-en"
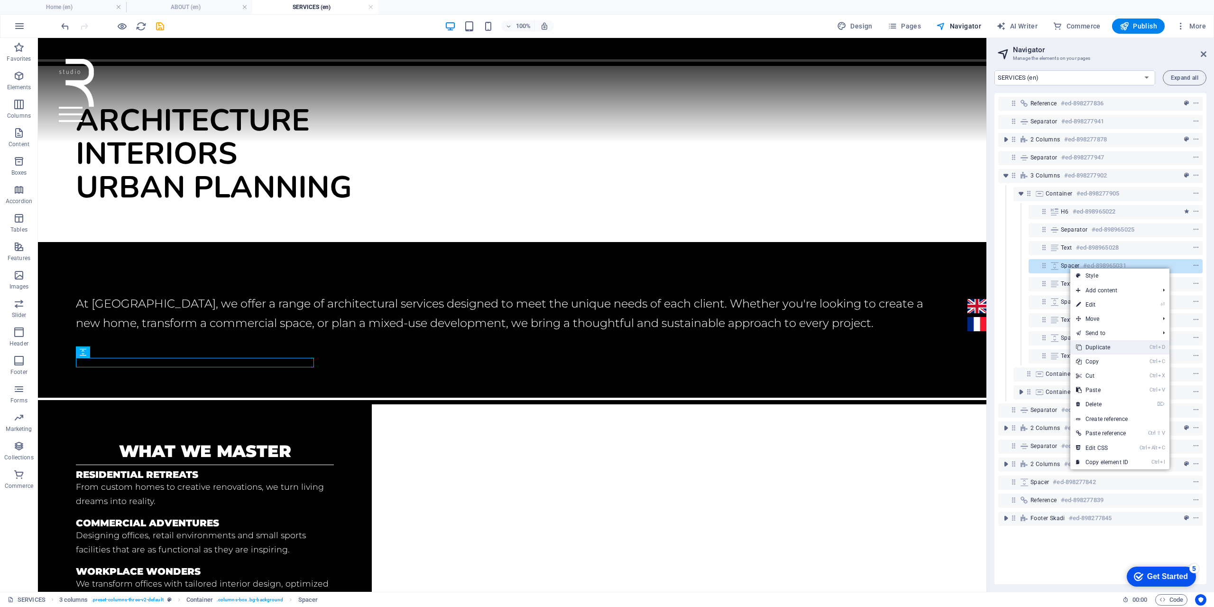
click at [1086, 344] on link "Ctrl D Duplicate" at bounding box center [1102, 347] width 64 height 14
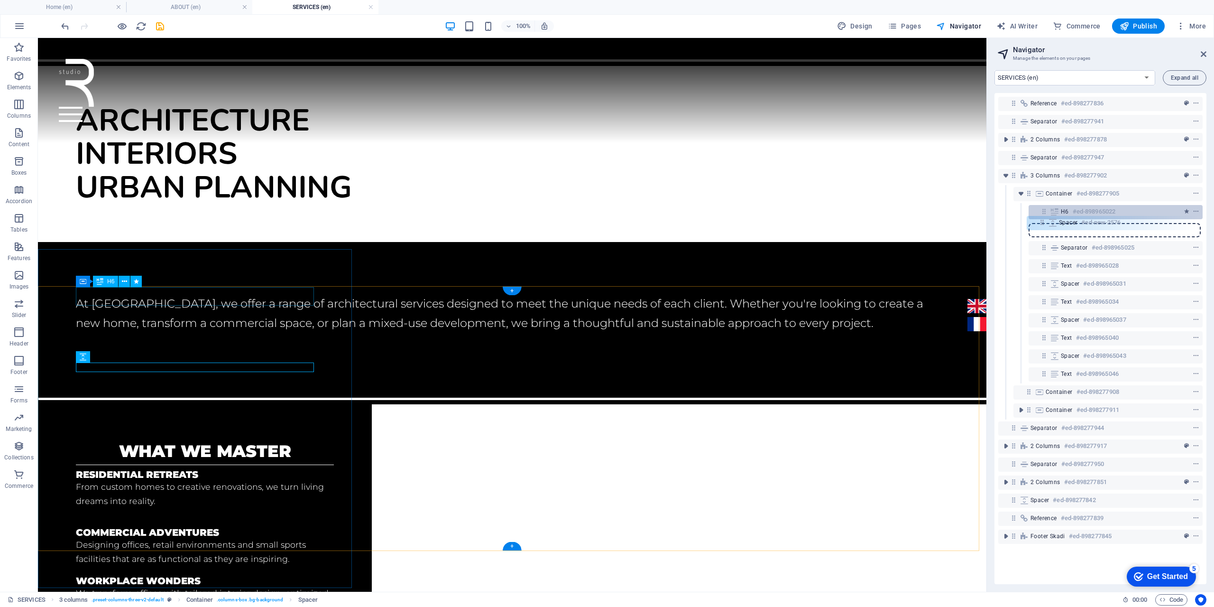
drag, startPoint x: 1046, startPoint y: 282, endPoint x: 1044, endPoint y: 217, distance: 65.0
click at [1044, 217] on div "Reference #ed-898277836 Separator #ed-898277941 2 columns #ed-898277878 Separat…" at bounding box center [1100, 338] width 212 height 491
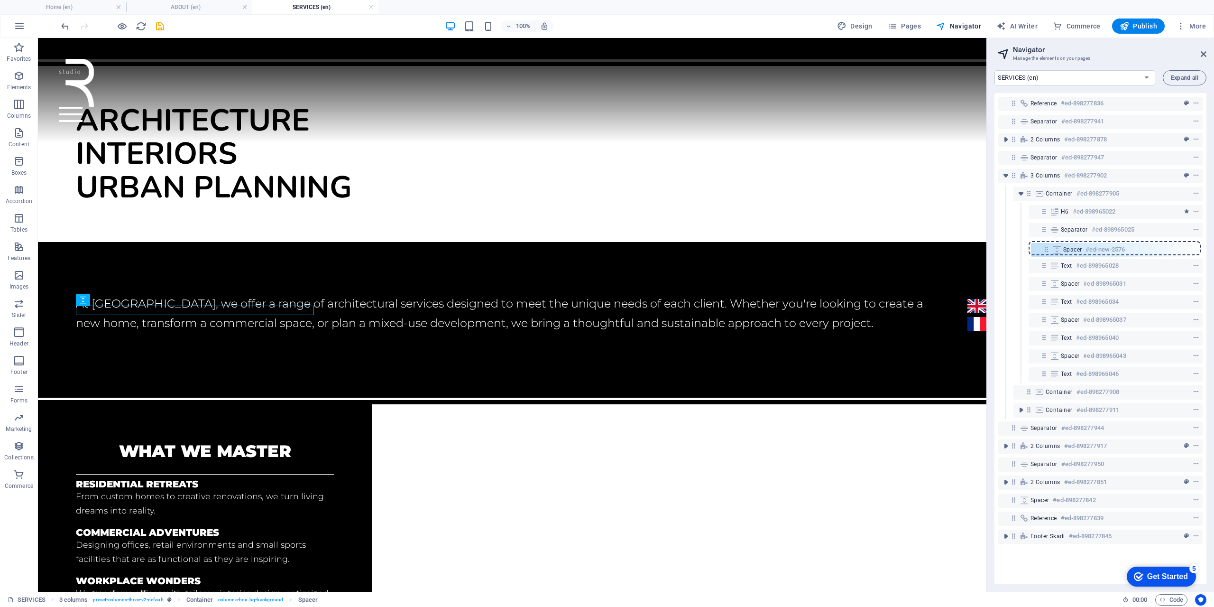
drag, startPoint x: 1044, startPoint y: 227, endPoint x: 1046, endPoint y: 249, distance: 22.4
click at [1046, 249] on div "Reference #ed-898277836 Separator #ed-898277941 2 columns #ed-898277878 Separat…" at bounding box center [1100, 338] width 212 height 491
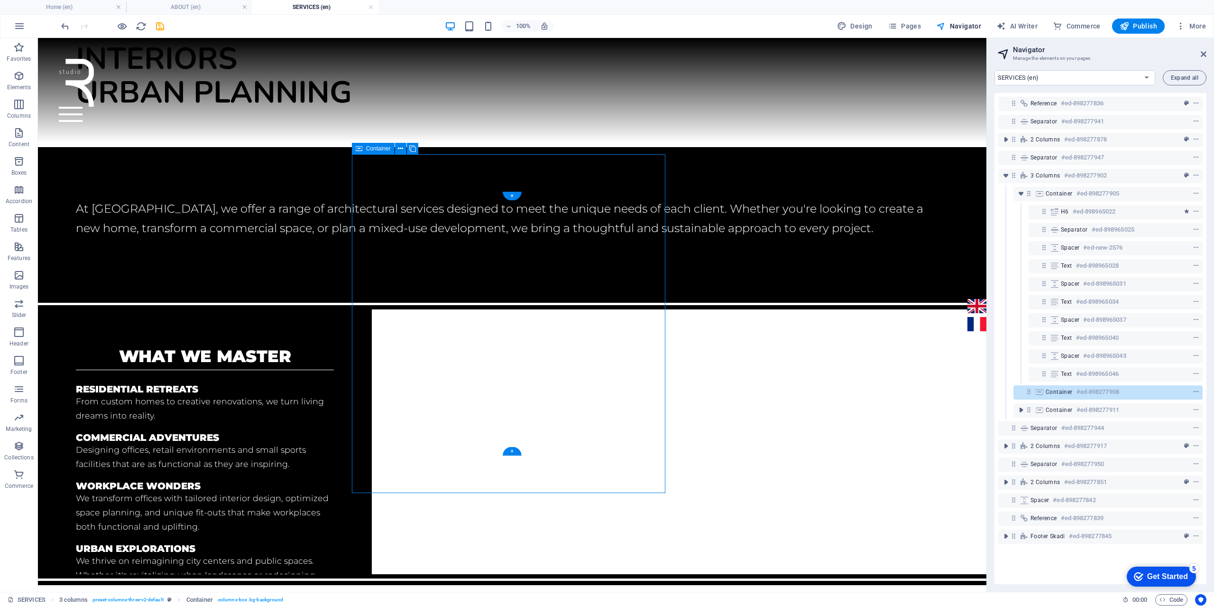
scroll to position [116, 0]
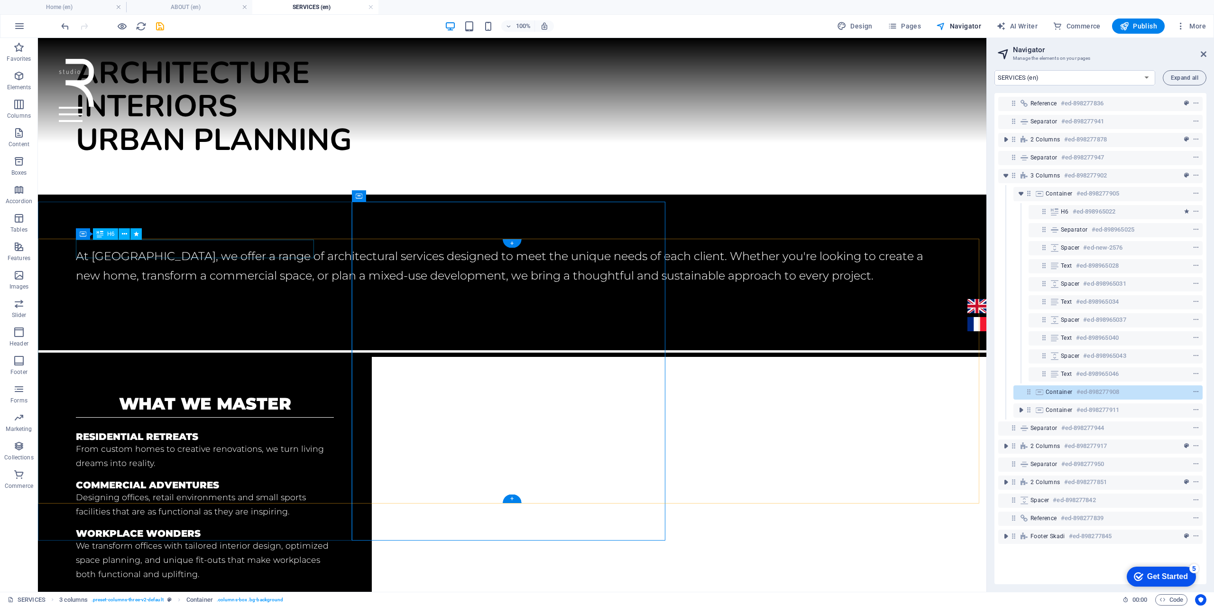
click at [119, 395] on div "what we master" at bounding box center [205, 404] width 258 height 18
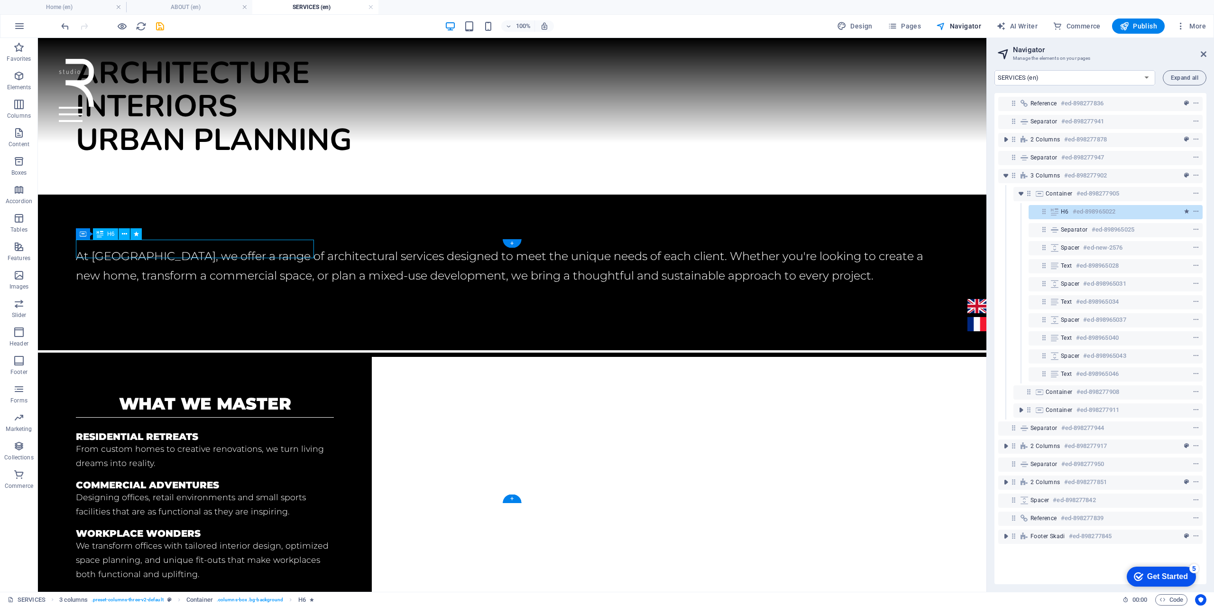
click at [120, 395] on div "what we master" at bounding box center [205, 404] width 258 height 18
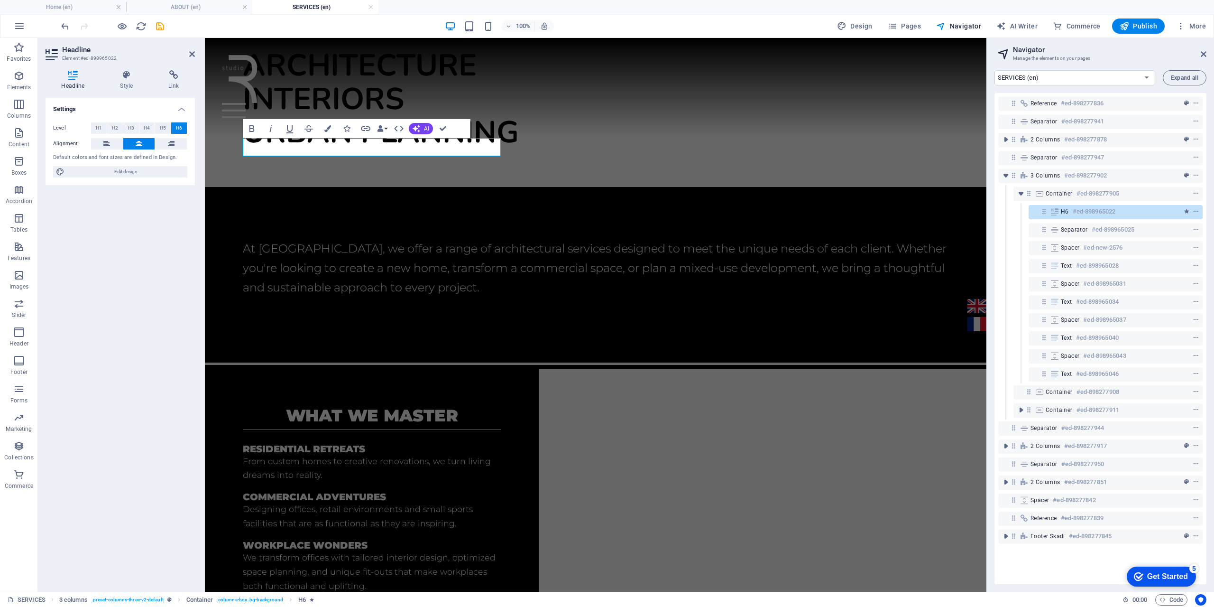
scroll to position [108, 0]
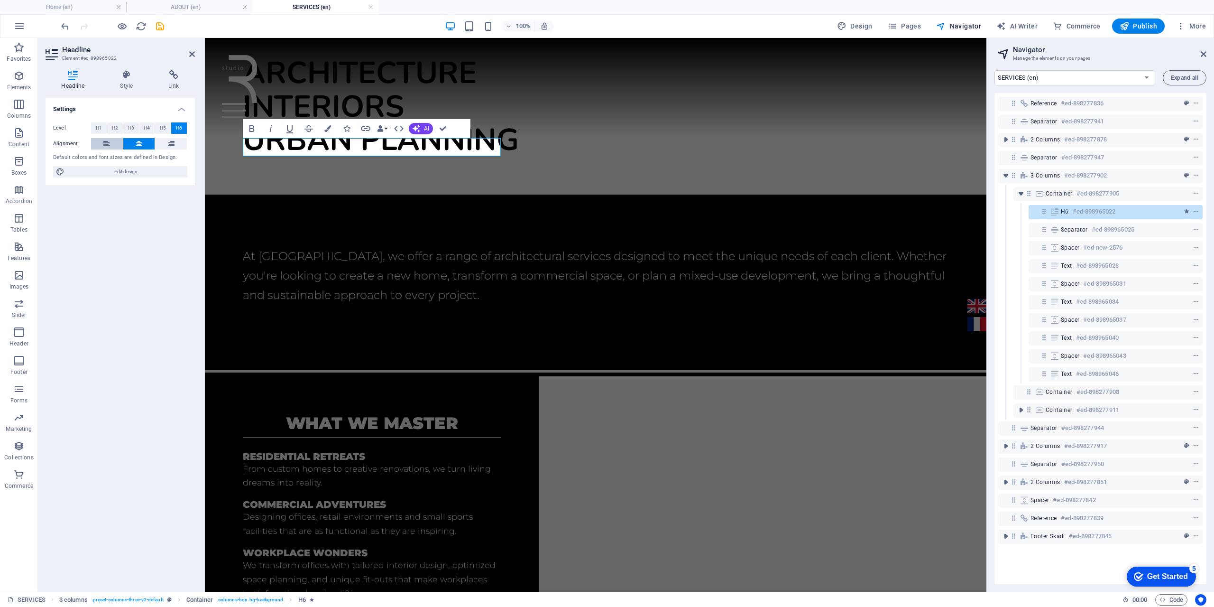
click at [105, 141] on icon at bounding box center [106, 143] width 7 height 11
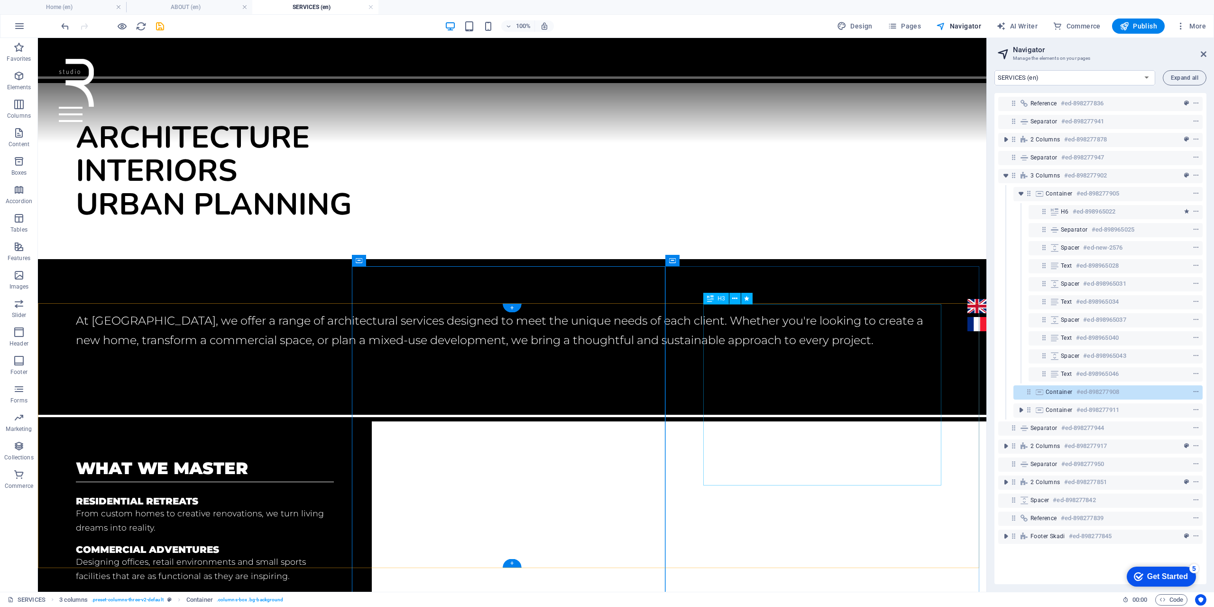
scroll to position [68, 0]
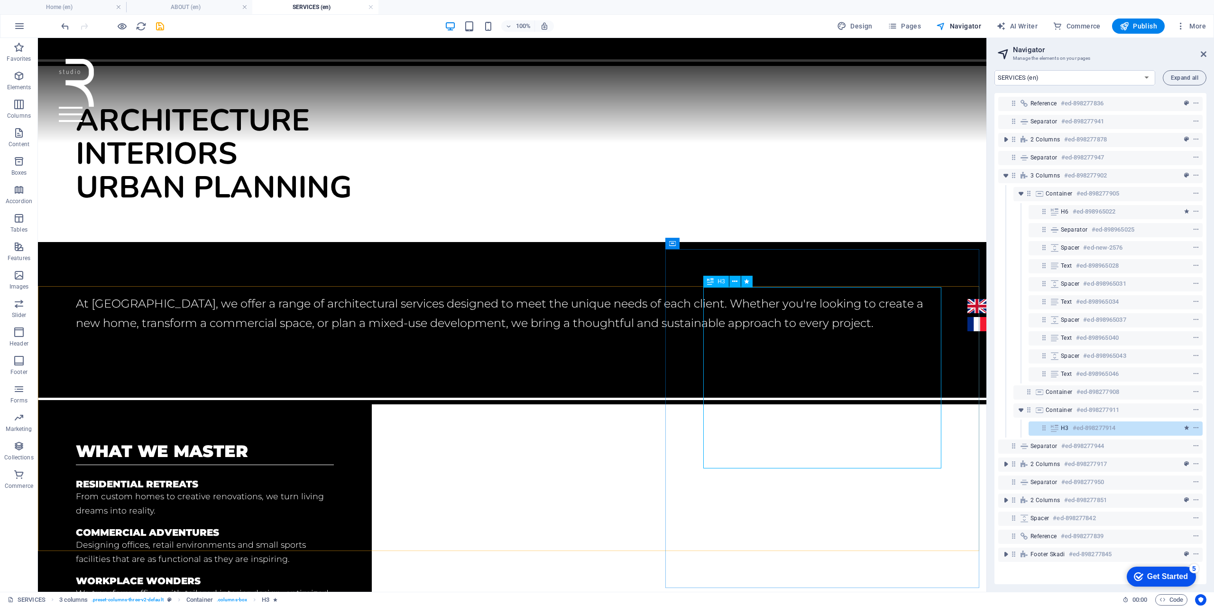
click at [715, 285] on div "H3" at bounding box center [715, 281] width 25 height 11
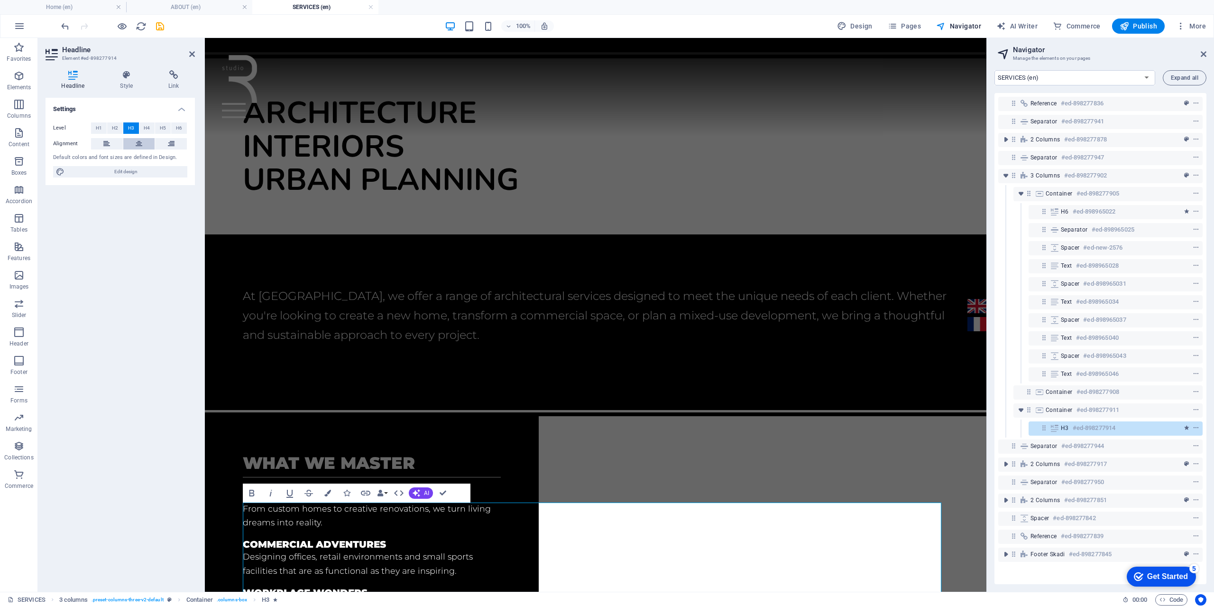
click at [140, 142] on icon at bounding box center [139, 143] width 7 height 11
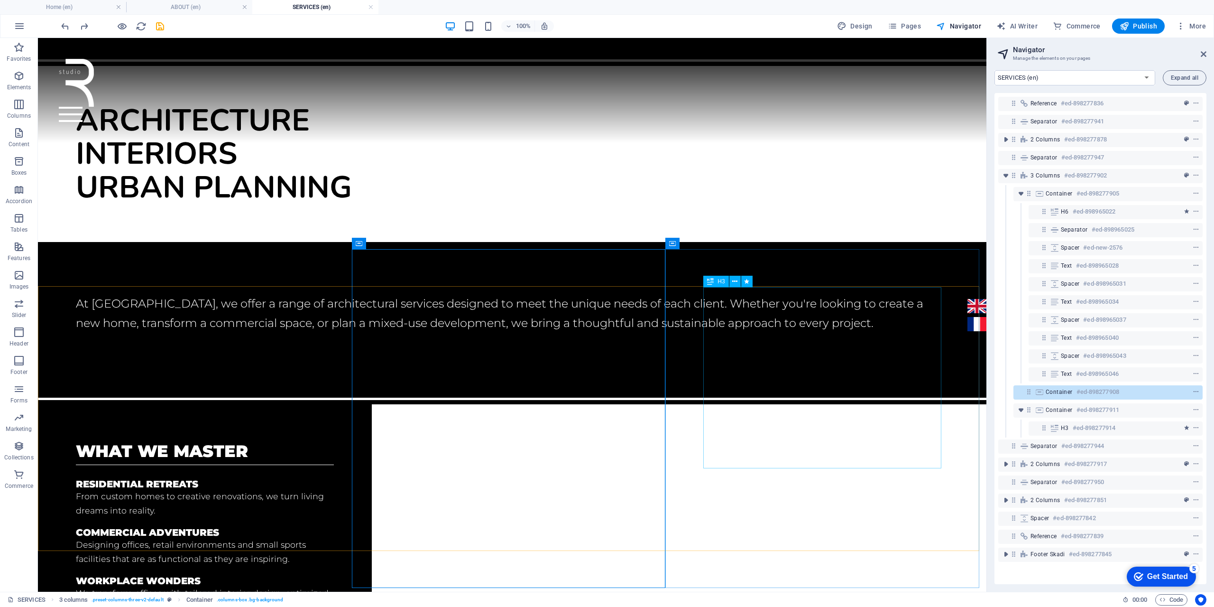
click at [714, 283] on div "H3" at bounding box center [715, 281] width 25 height 11
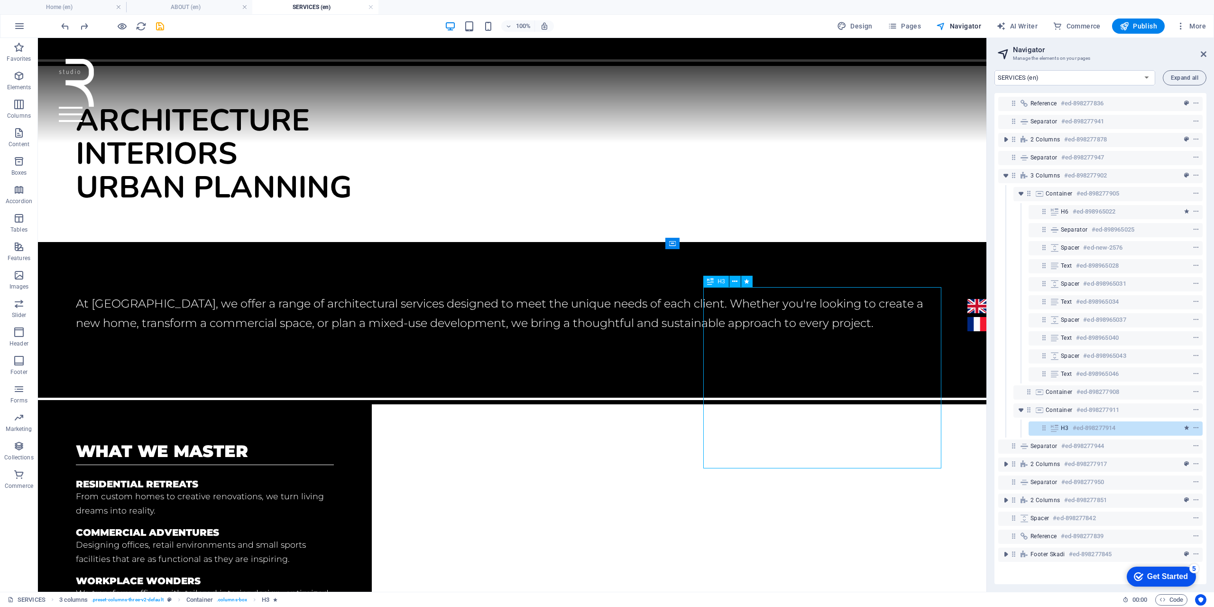
click at [714, 283] on div "H3" at bounding box center [715, 281] width 25 height 11
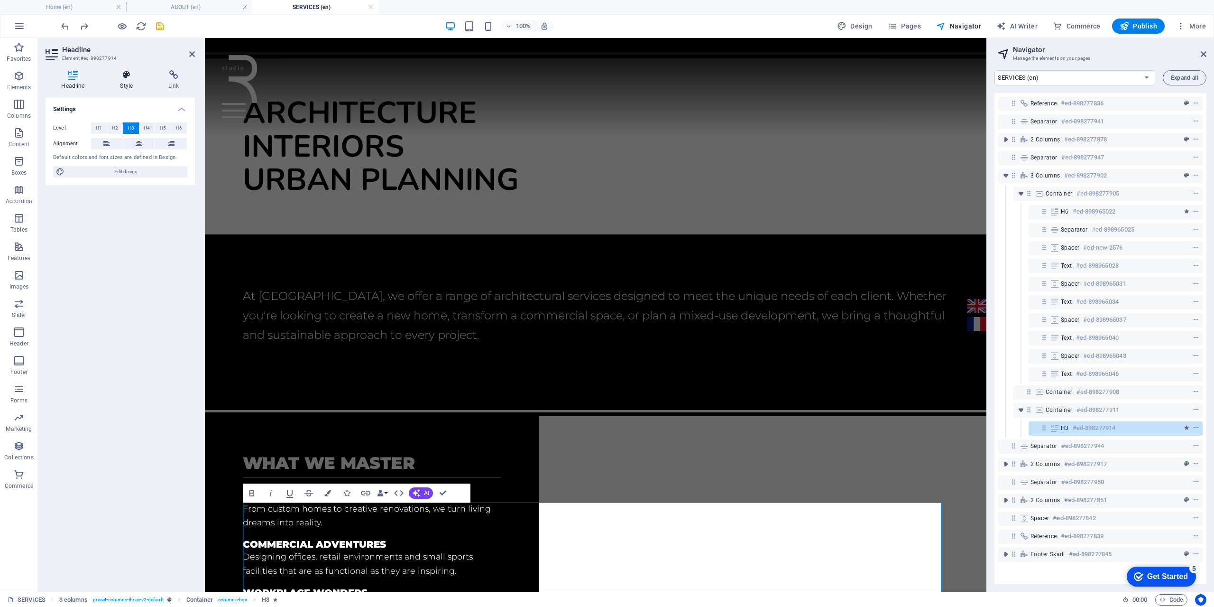
click at [128, 76] on icon at bounding box center [126, 74] width 45 height 9
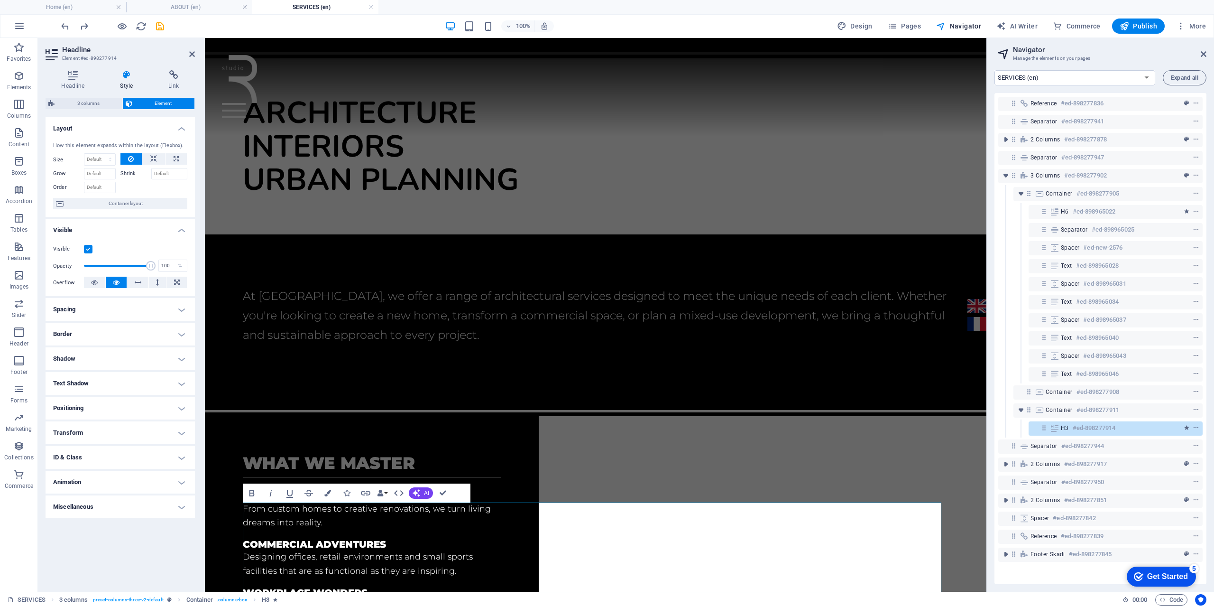
click at [118, 411] on h4 "Positioning" at bounding box center [120, 407] width 149 height 23
click at [105, 334] on h4 "Border" at bounding box center [120, 333] width 149 height 23
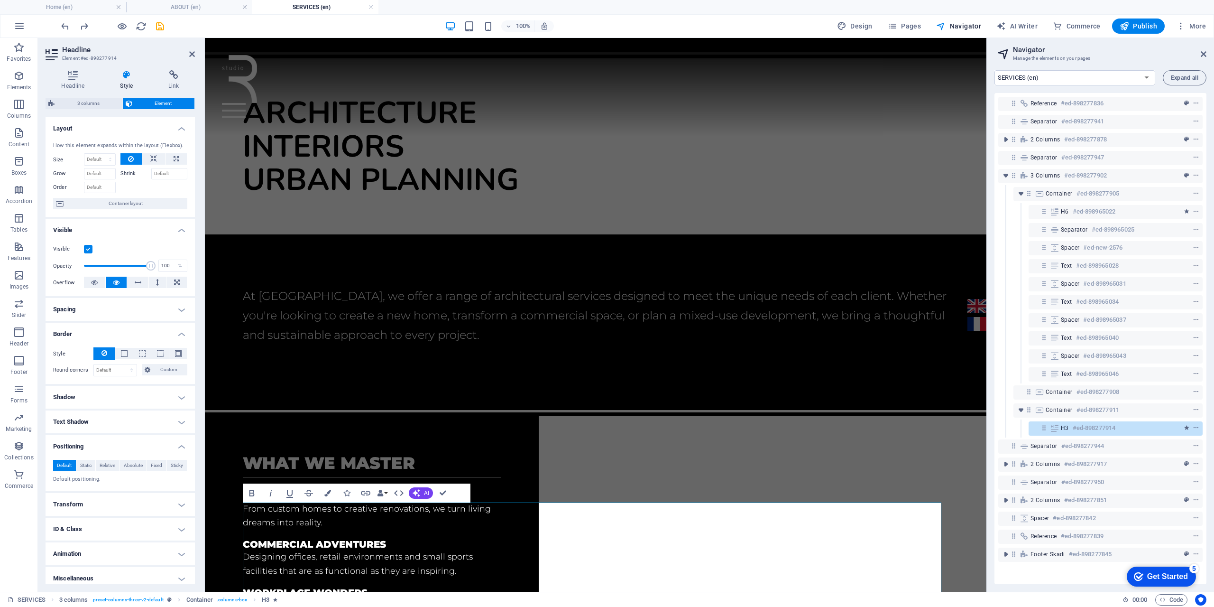
click at [102, 314] on h4 "Spacing" at bounding box center [120, 309] width 149 height 23
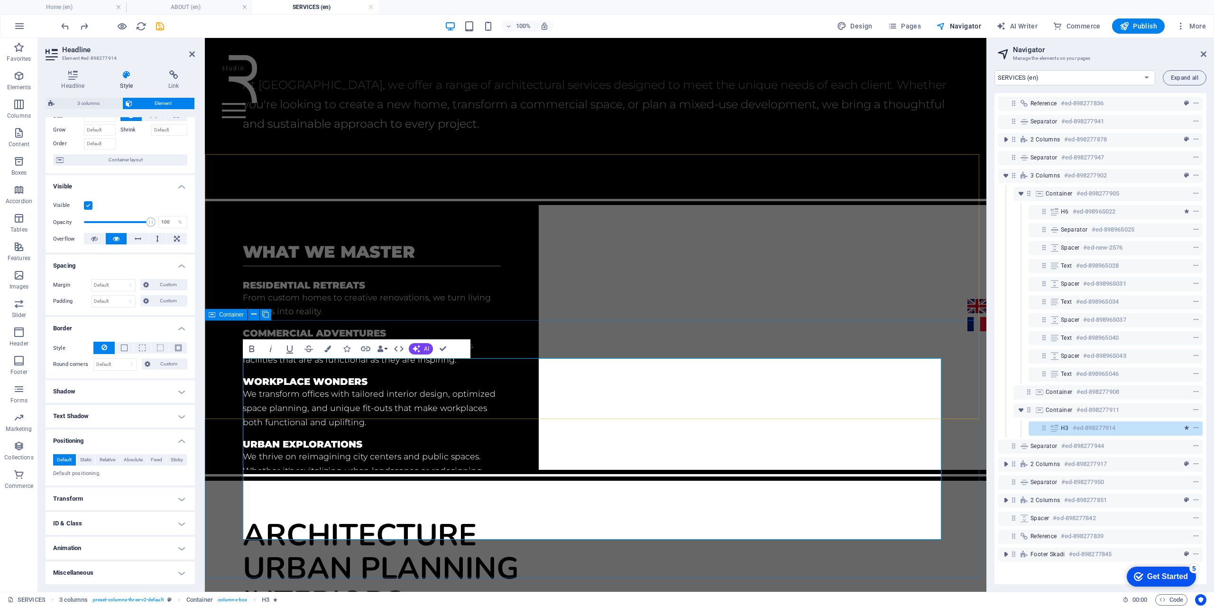
scroll to position [305, 0]
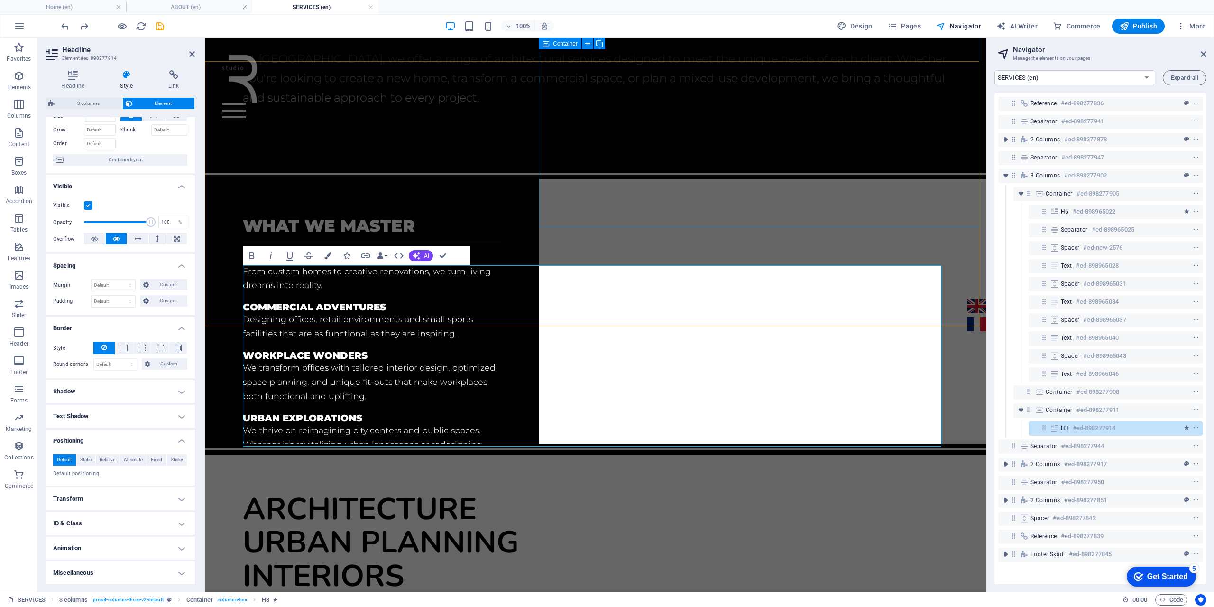
click at [728, 518] on div "Drop content here or Add elements Paste clipboard" at bounding box center [595, 589] width 781 height 143
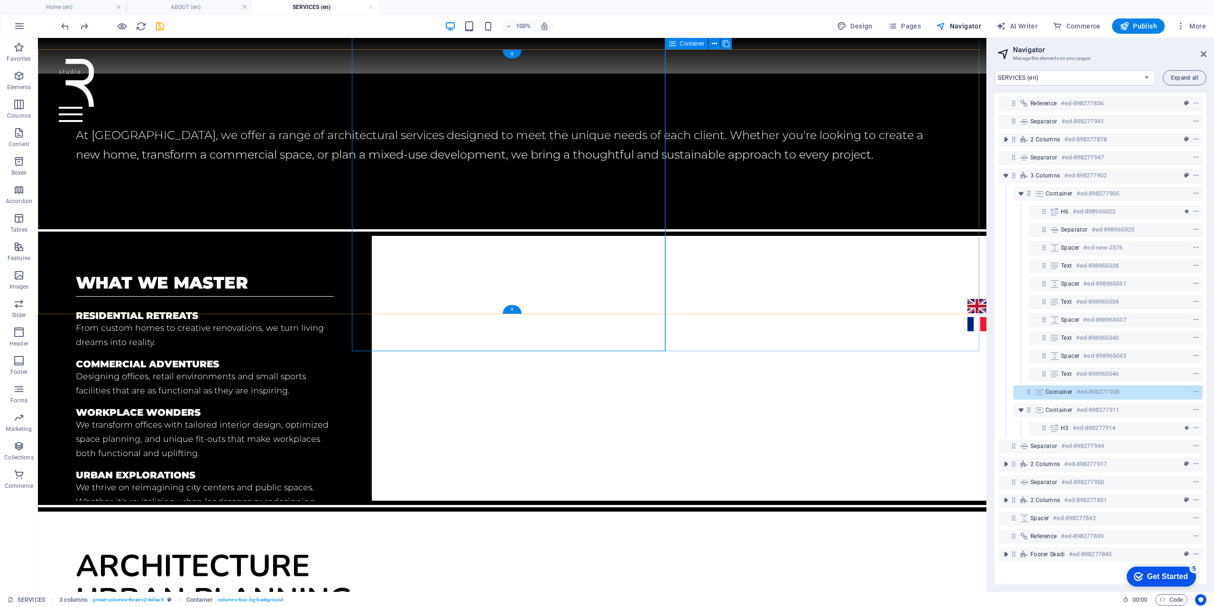
scroll to position [313, 0]
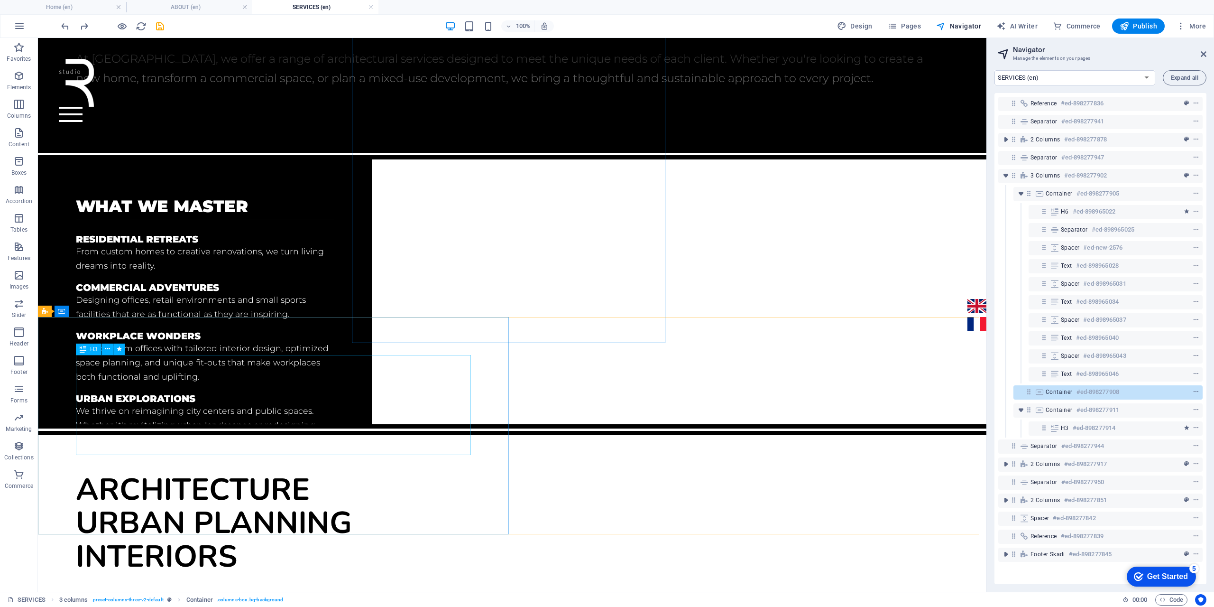
click at [90, 349] on div "H3" at bounding box center [88, 348] width 25 height 11
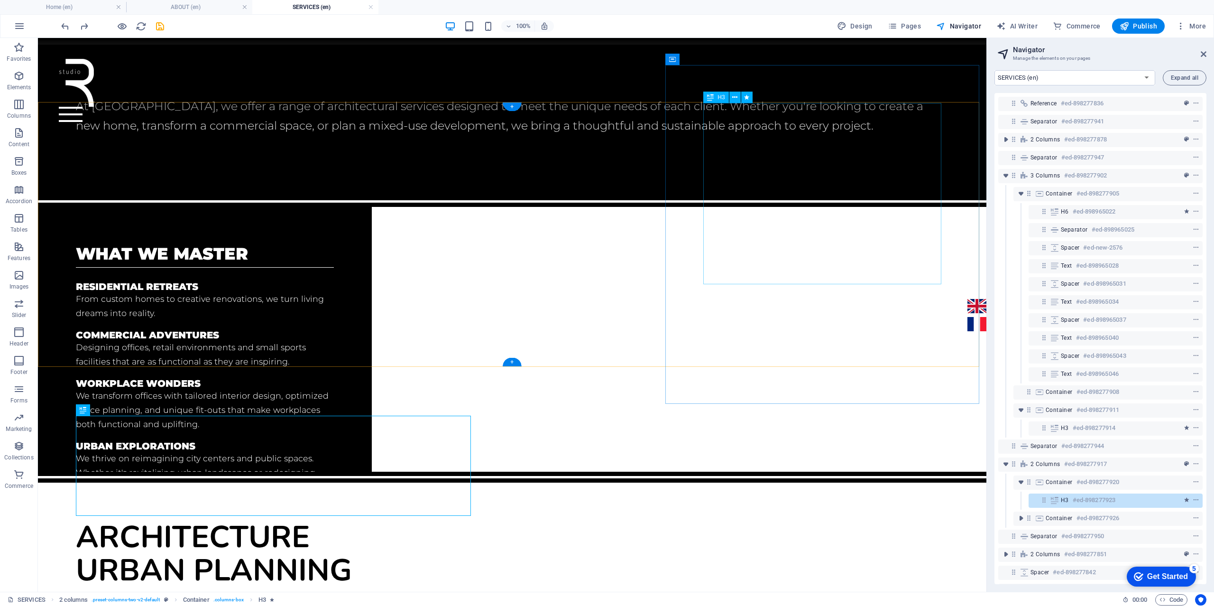
scroll to position [218, 0]
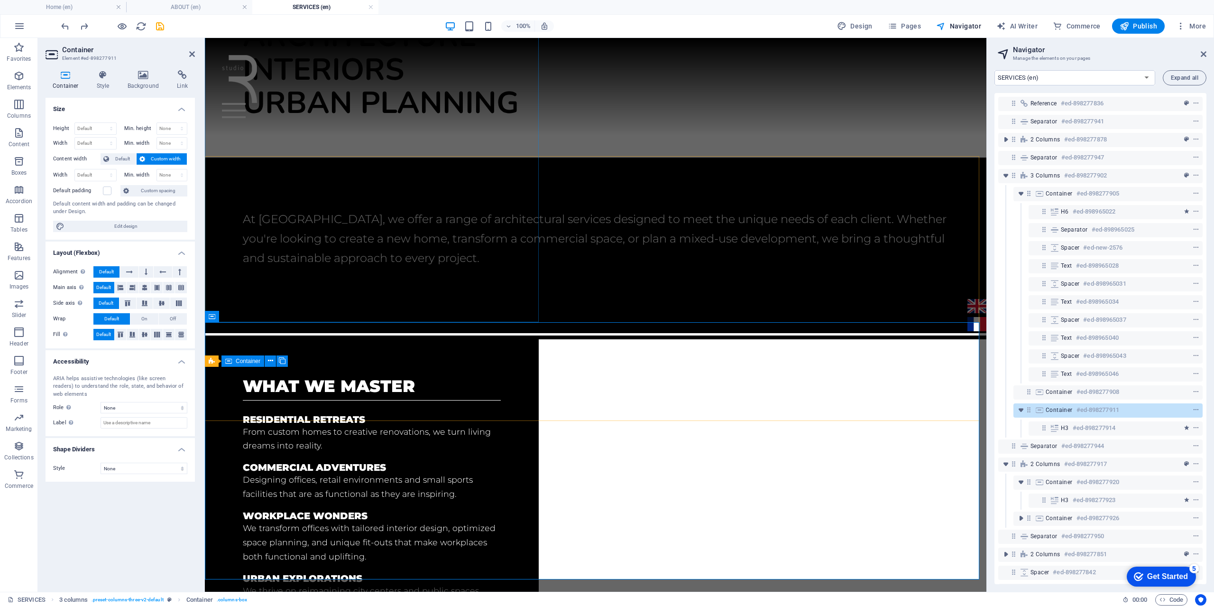
scroll to position [211, 0]
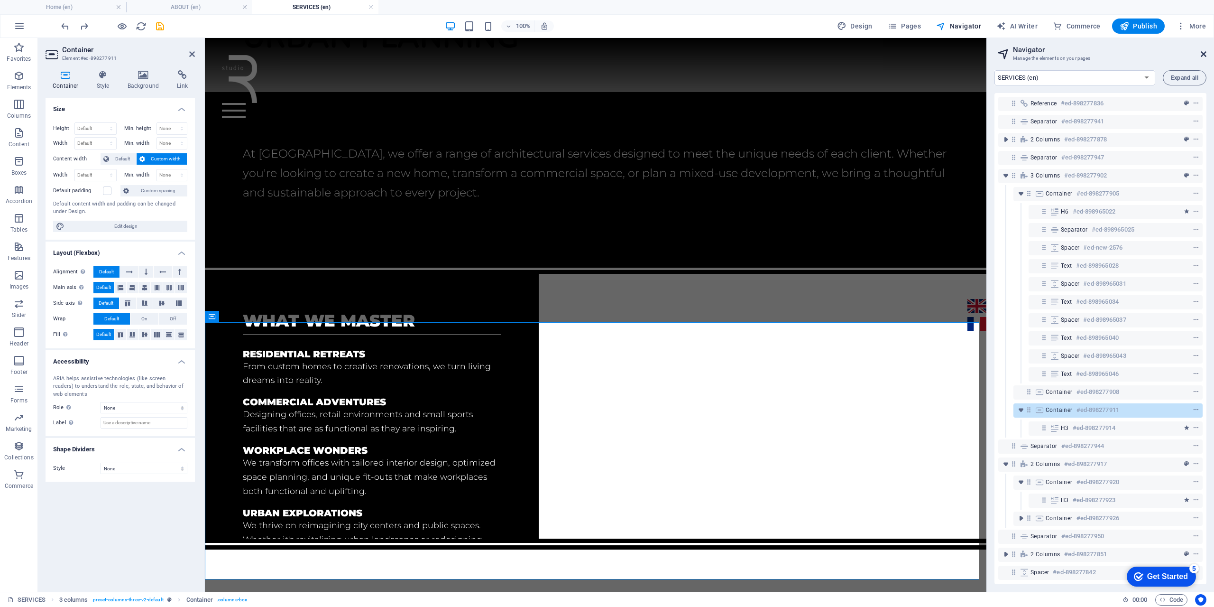
click at [1204, 56] on icon at bounding box center [1204, 54] width 6 height 8
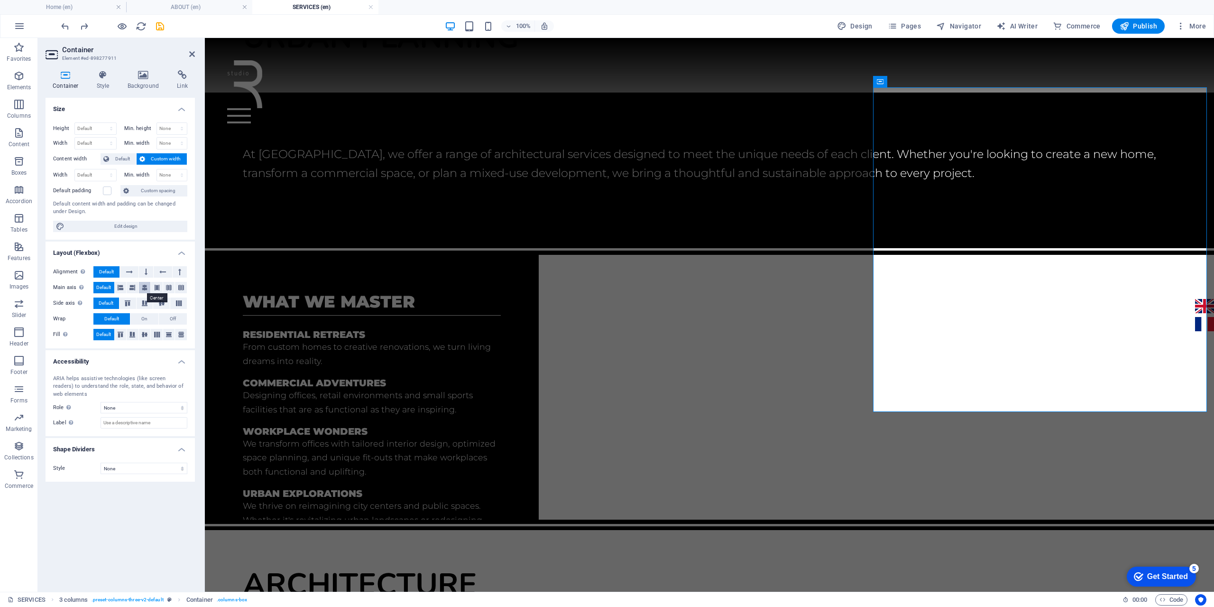
click at [144, 287] on icon at bounding box center [145, 287] width 6 height 11
click at [165, 304] on icon at bounding box center [161, 303] width 11 height 6
click at [147, 333] on icon at bounding box center [144, 334] width 11 height 6
click at [104, 304] on span "Default" at bounding box center [106, 302] width 15 height 11
click at [102, 289] on span "Default" at bounding box center [103, 287] width 15 height 11
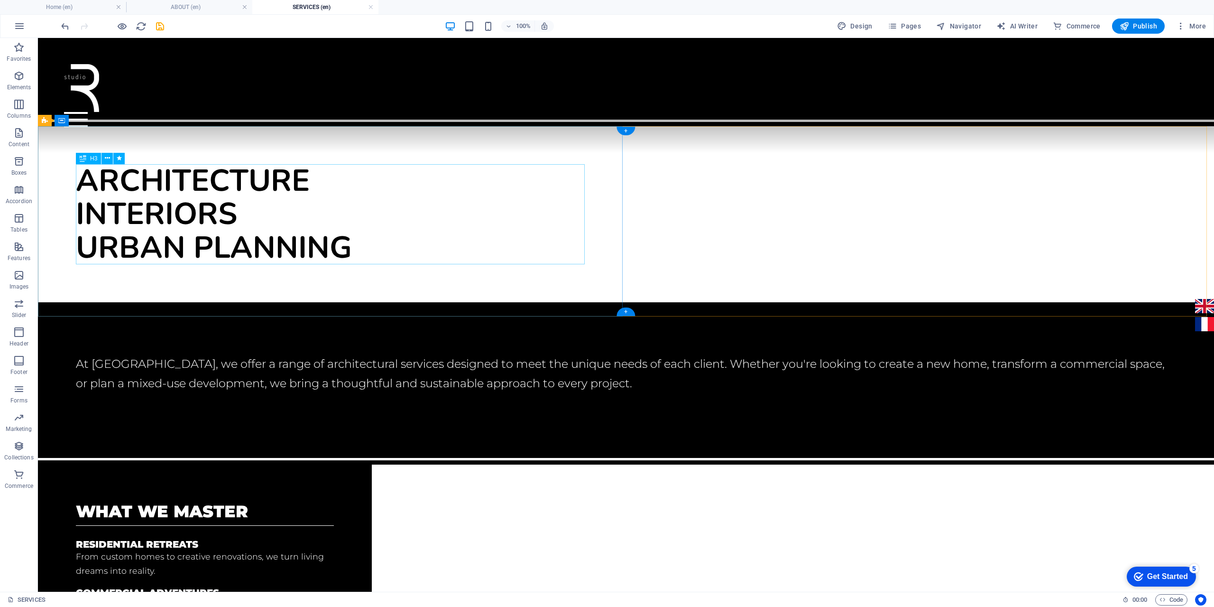
scroll to position [0, 0]
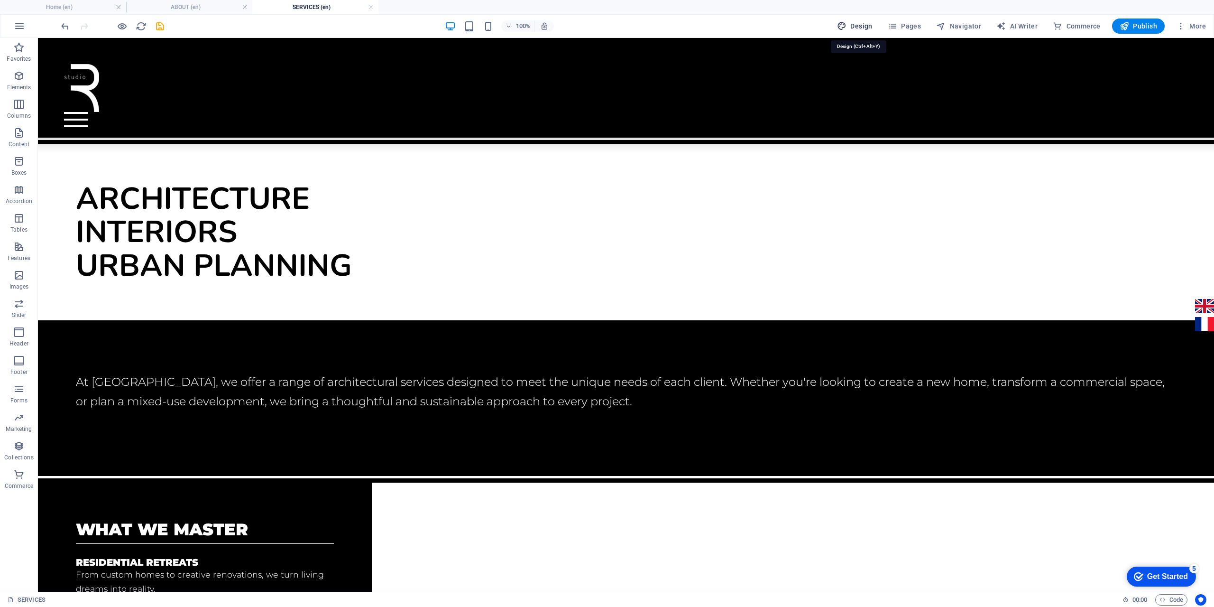
click at [865, 28] on span "Design" at bounding box center [855, 25] width 36 height 9
select select "rem"
select select "300"
select select "px"
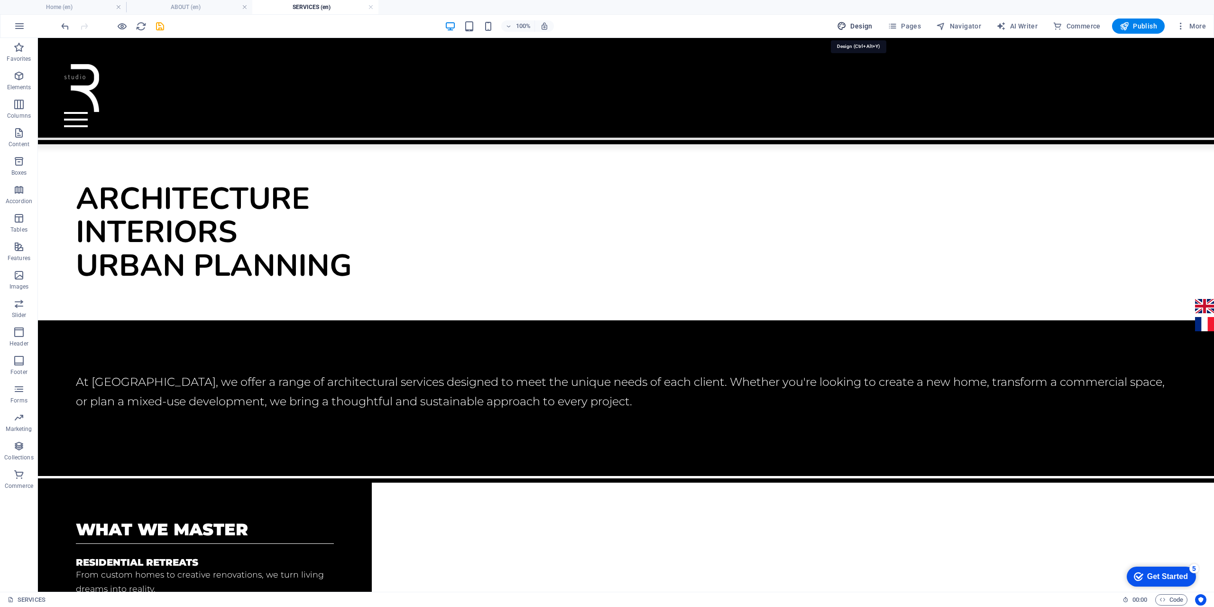
select select "900"
select select "px"
select select "rem"
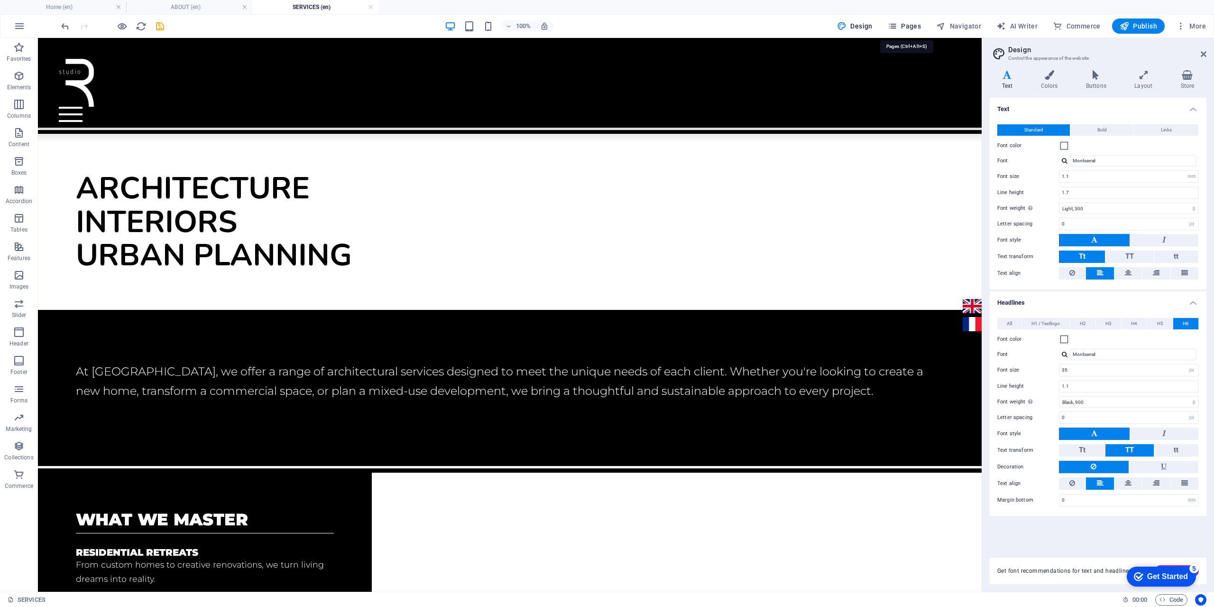
click at [917, 28] on span "Pages" at bounding box center [904, 25] width 33 height 9
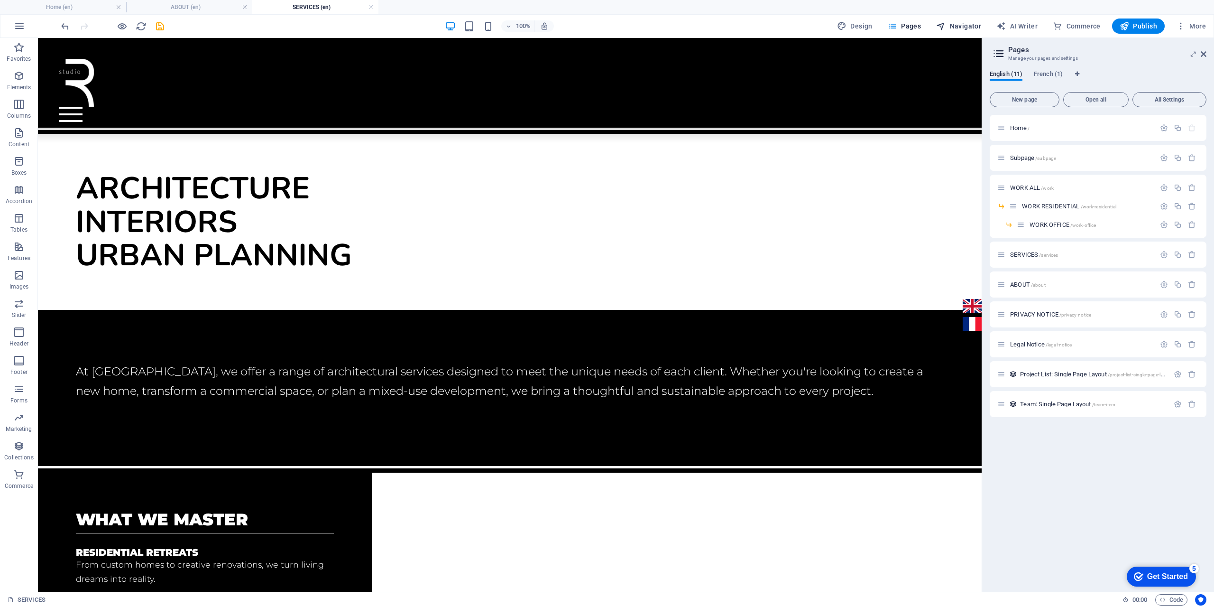
drag, startPoint x: 959, startPoint y: 25, endPoint x: 959, endPoint y: 29, distance: 4.8
click at [959, 24] on span "Navigator" at bounding box center [958, 25] width 45 height 9
select select "16899703-en"
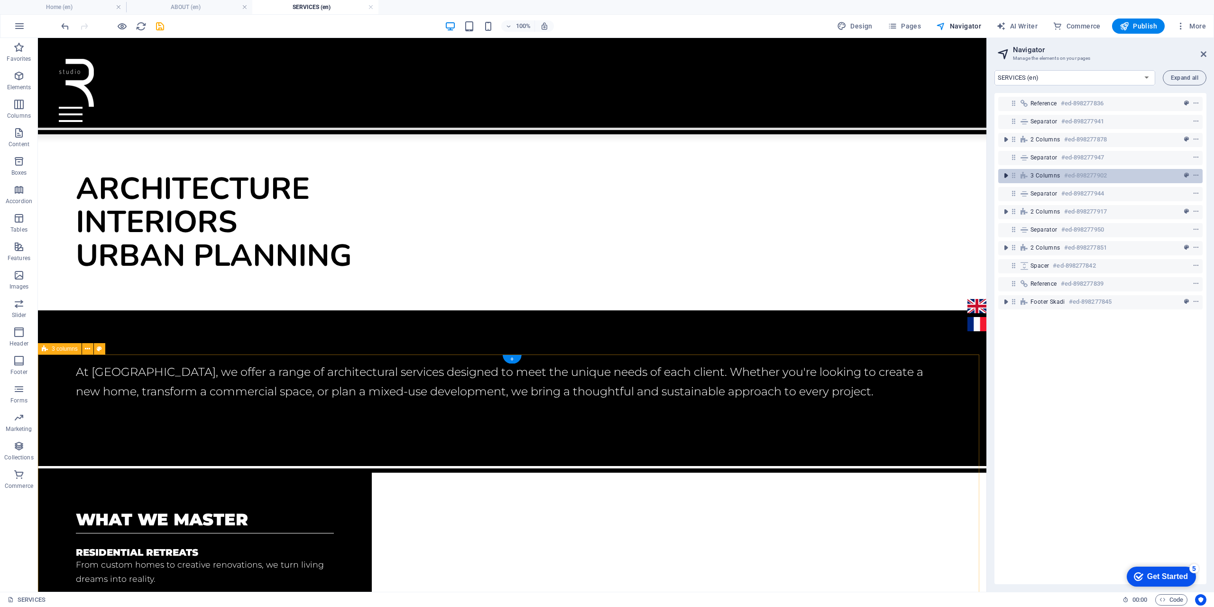
click at [1007, 177] on icon "toggle-expand" at bounding box center [1005, 175] width 9 height 9
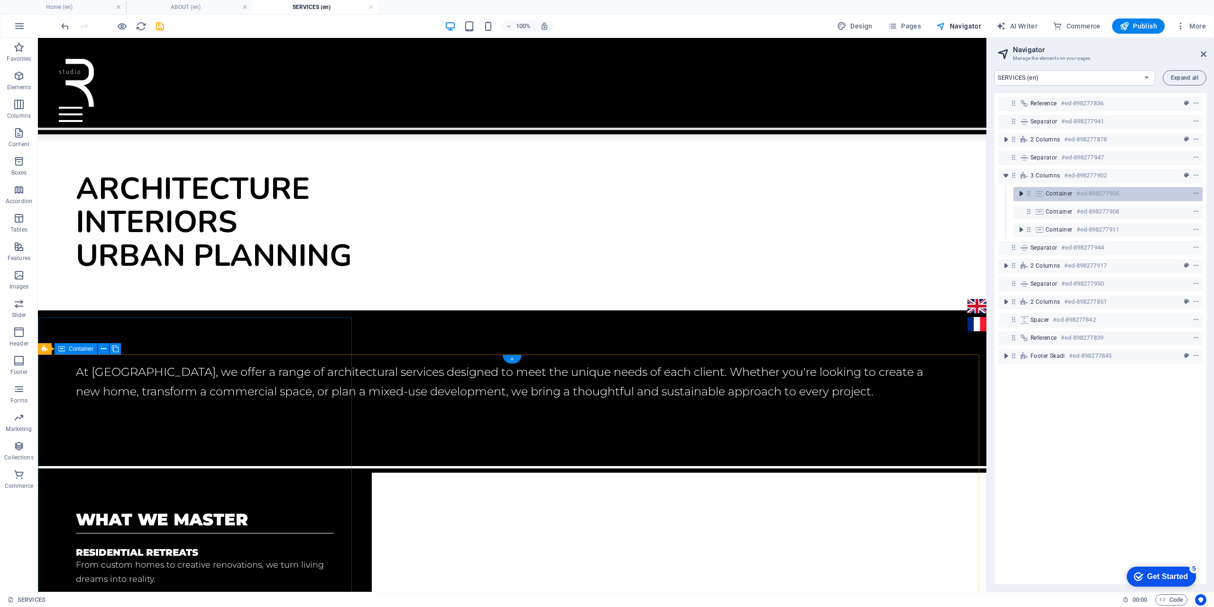
click at [1023, 194] on icon "toggle-expand" at bounding box center [1020, 193] width 9 height 9
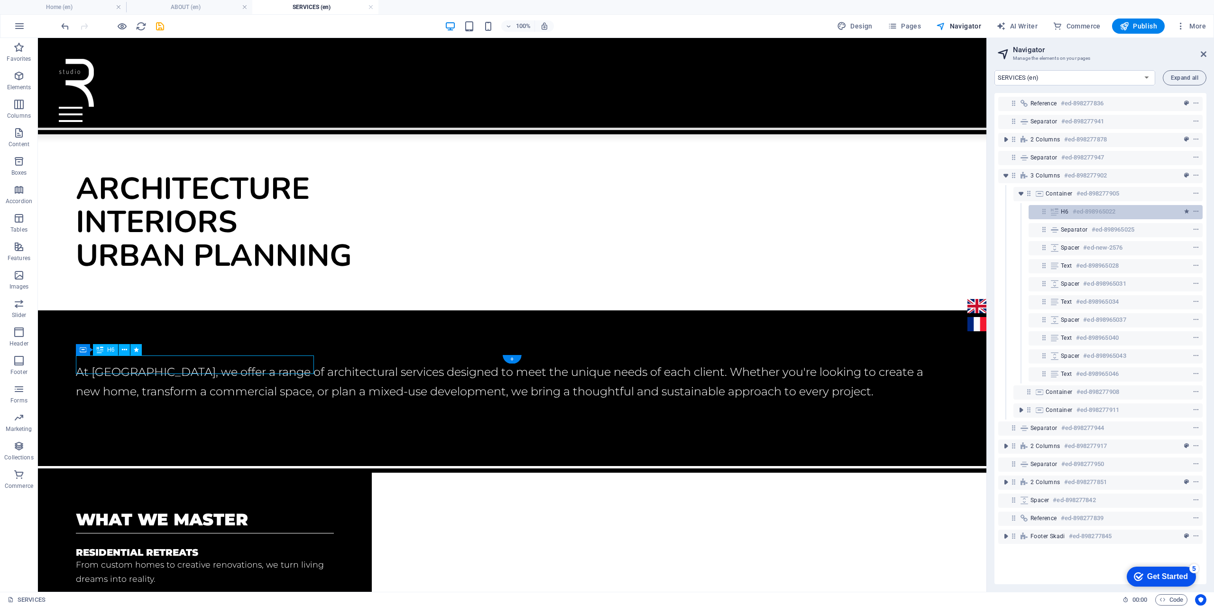
click at [1045, 211] on icon at bounding box center [1044, 211] width 8 height 8
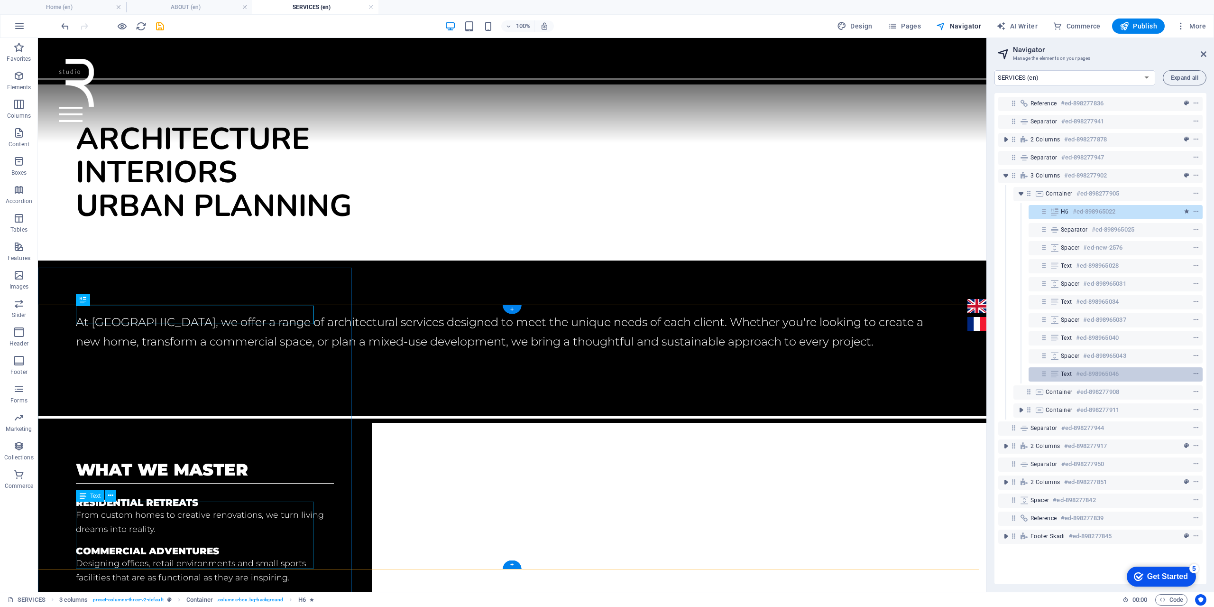
click at [1041, 375] on icon at bounding box center [1044, 373] width 8 height 8
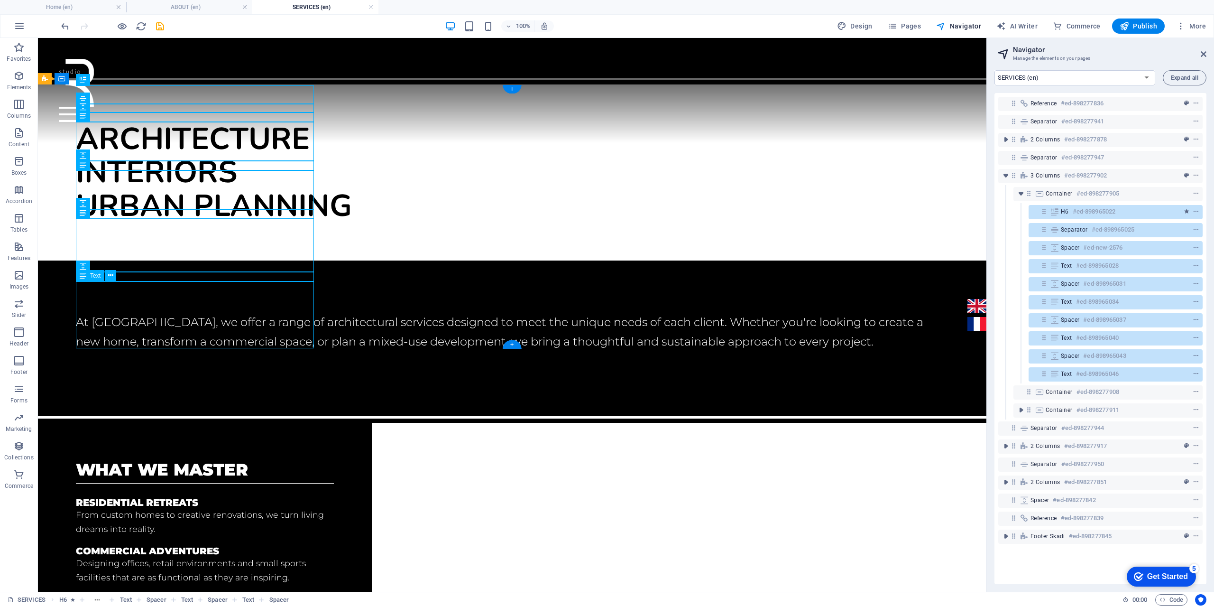
scroll to position [270, 0]
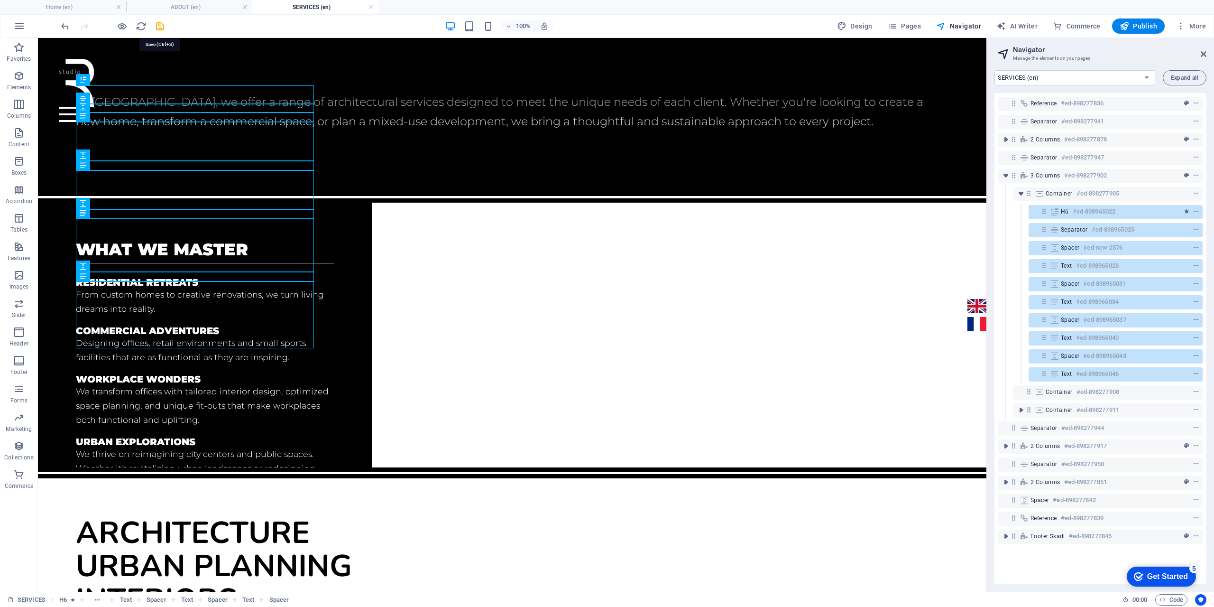
click at [157, 23] on icon "save" at bounding box center [160, 26] width 11 height 11
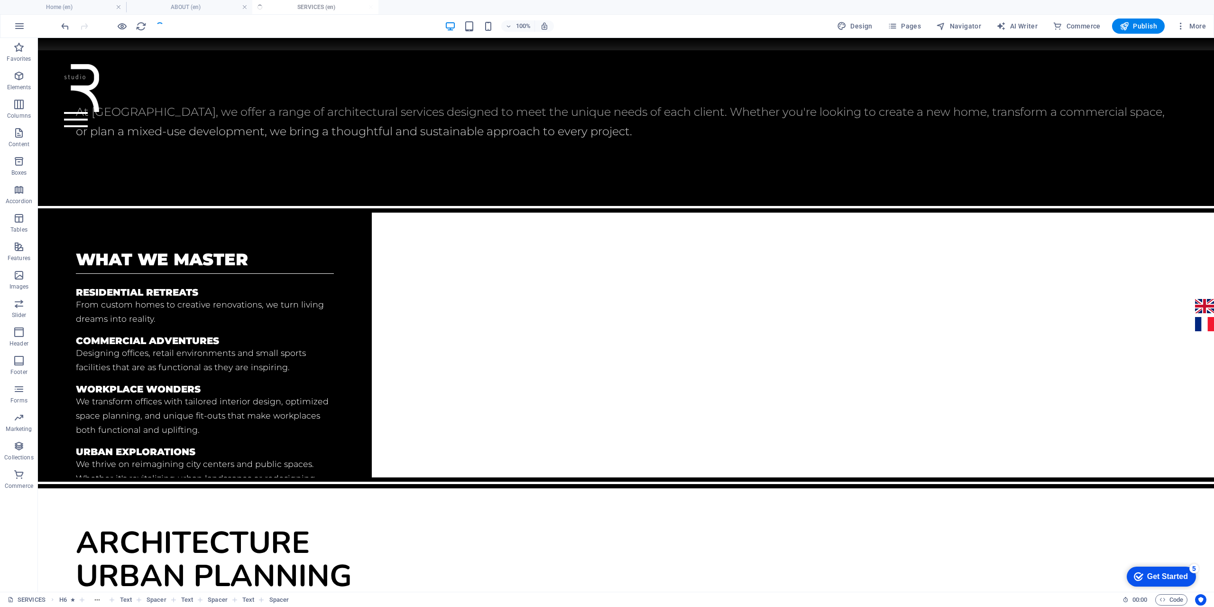
scroll to position [280, 0]
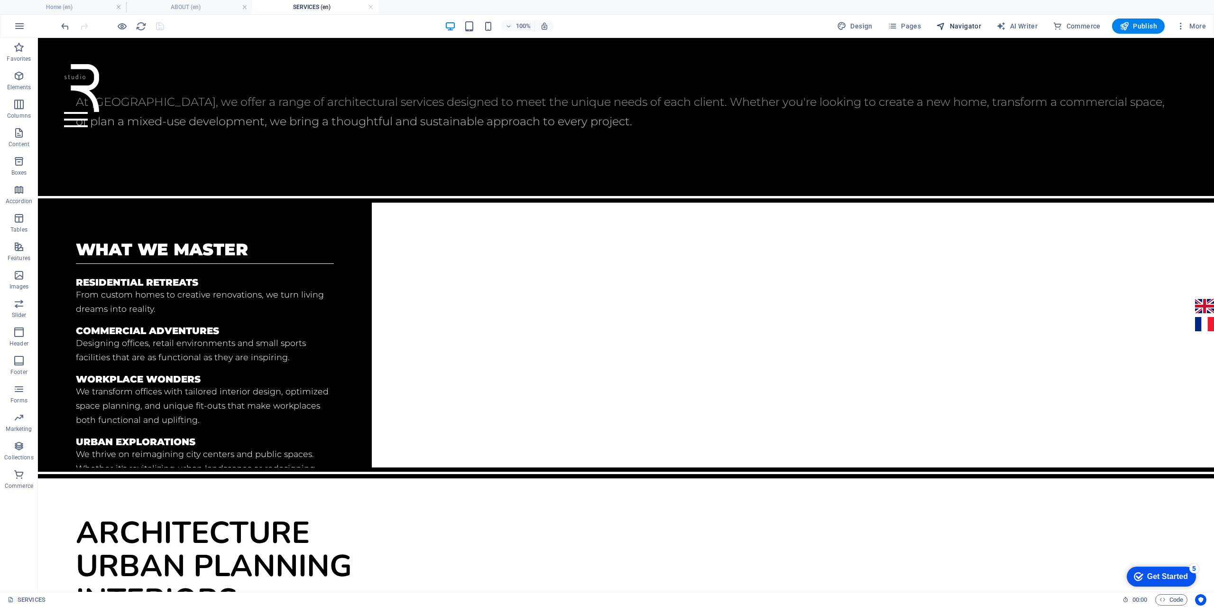
click at [962, 23] on span "Navigator" at bounding box center [958, 25] width 45 height 9
select select "16899703-en"
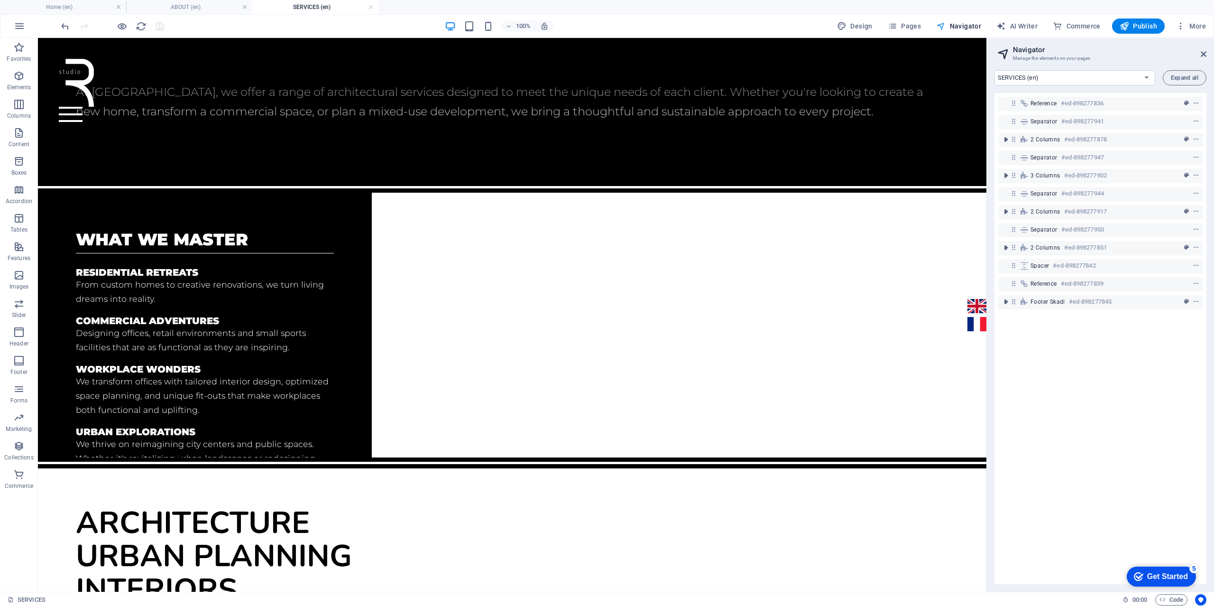
scroll to position [270, 0]
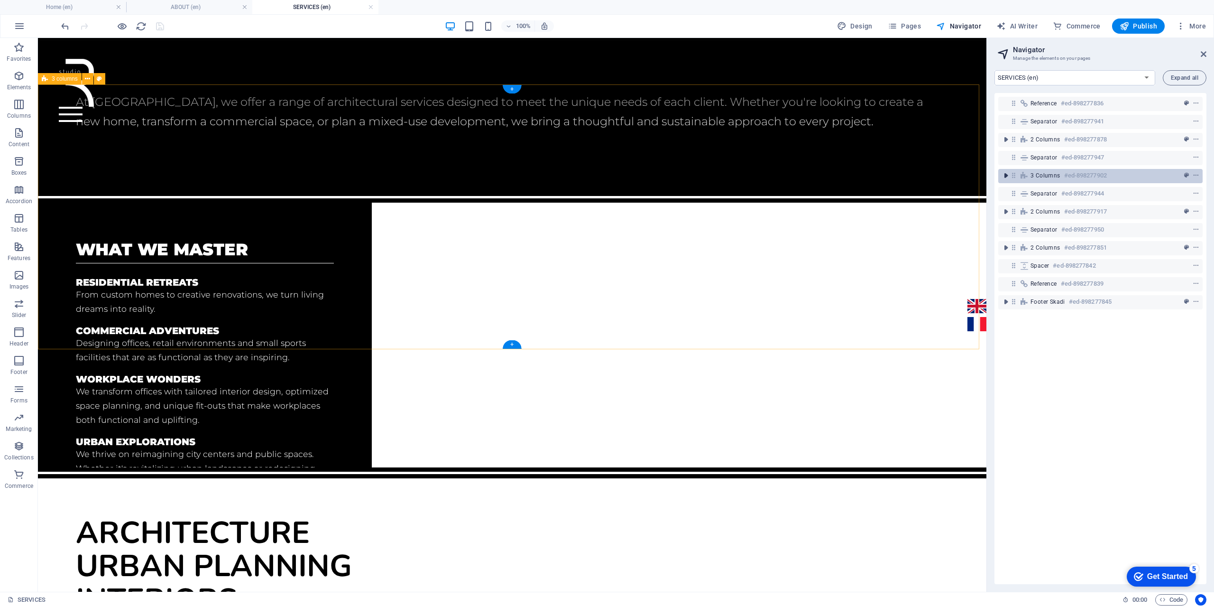
click at [1009, 175] on icon "toggle-expand" at bounding box center [1005, 175] width 9 height 9
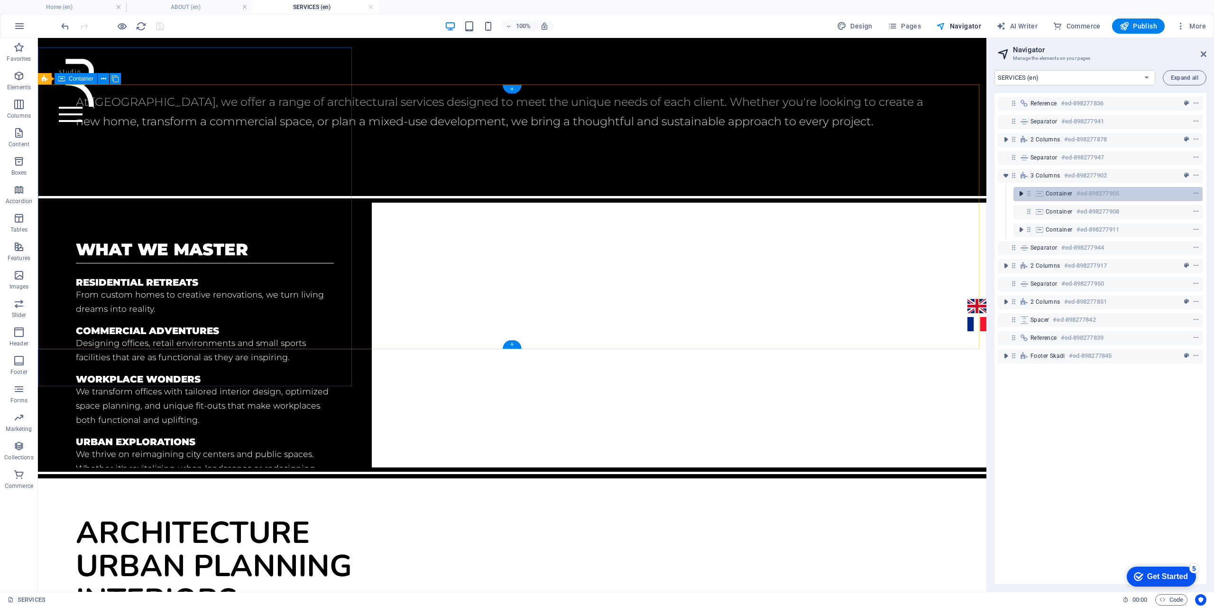
click at [1019, 193] on icon "toggle-expand" at bounding box center [1020, 193] width 9 height 9
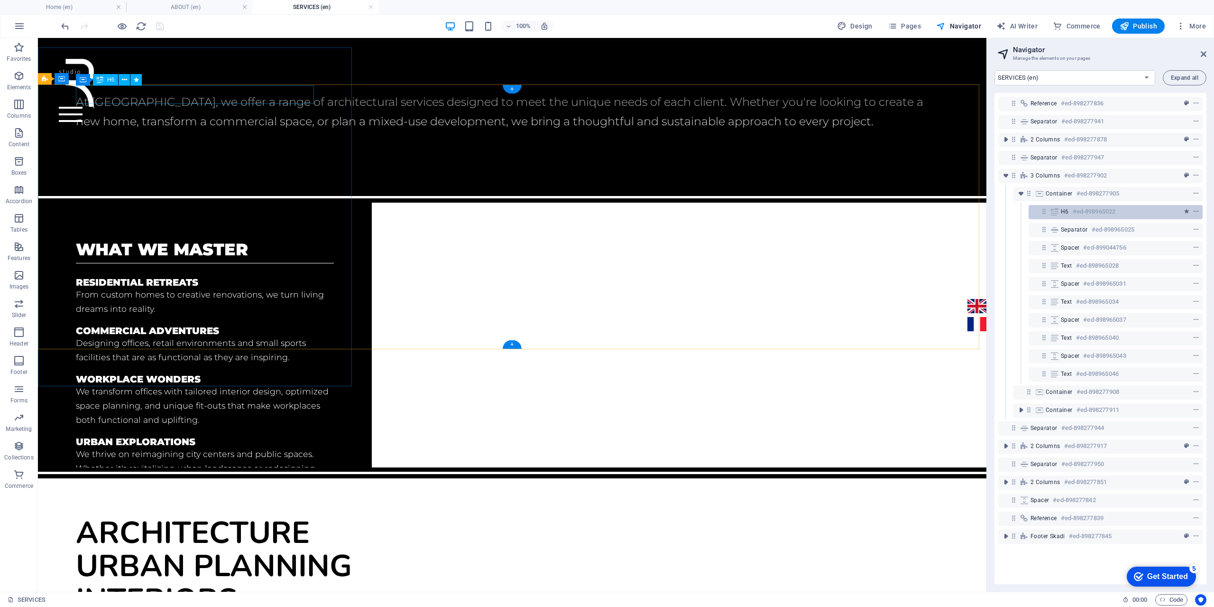
click at [1057, 211] on icon at bounding box center [1054, 212] width 10 height 8
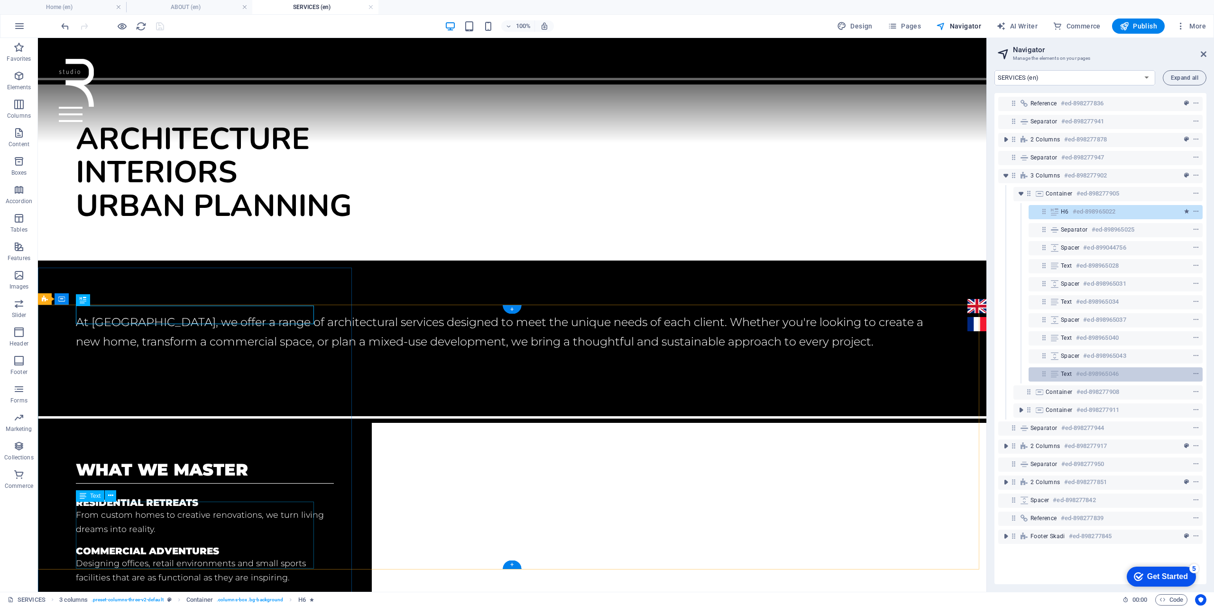
click at [1056, 374] on icon at bounding box center [1054, 374] width 10 height 8
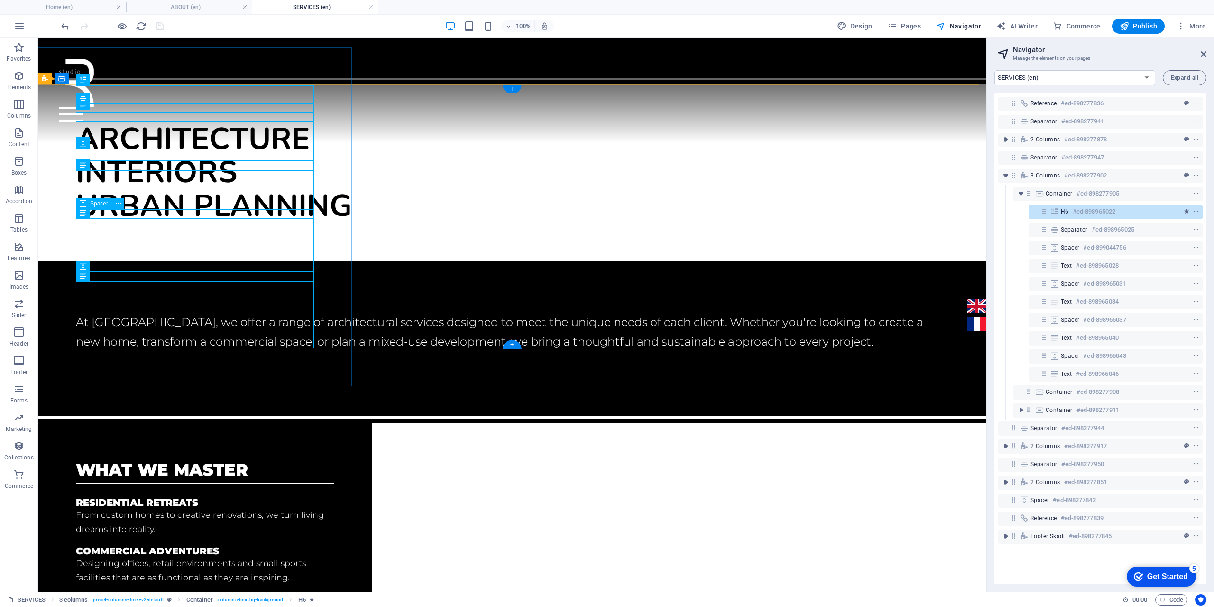
scroll to position [270, 0]
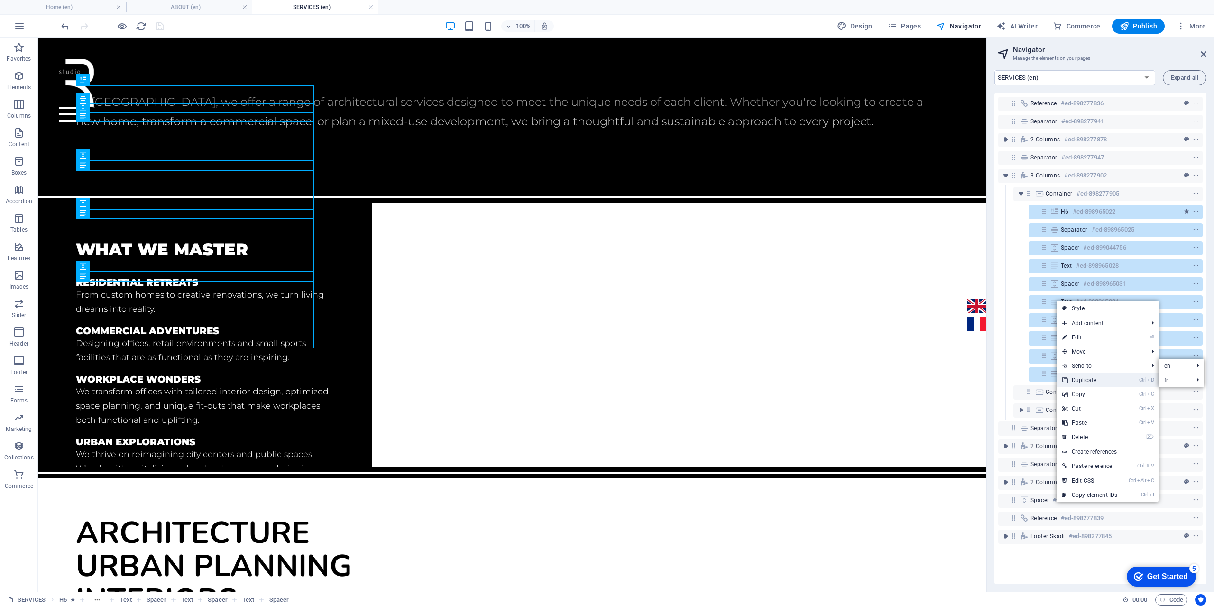
click at [1081, 378] on link "Ctrl D Duplicate" at bounding box center [1090, 380] width 66 height 14
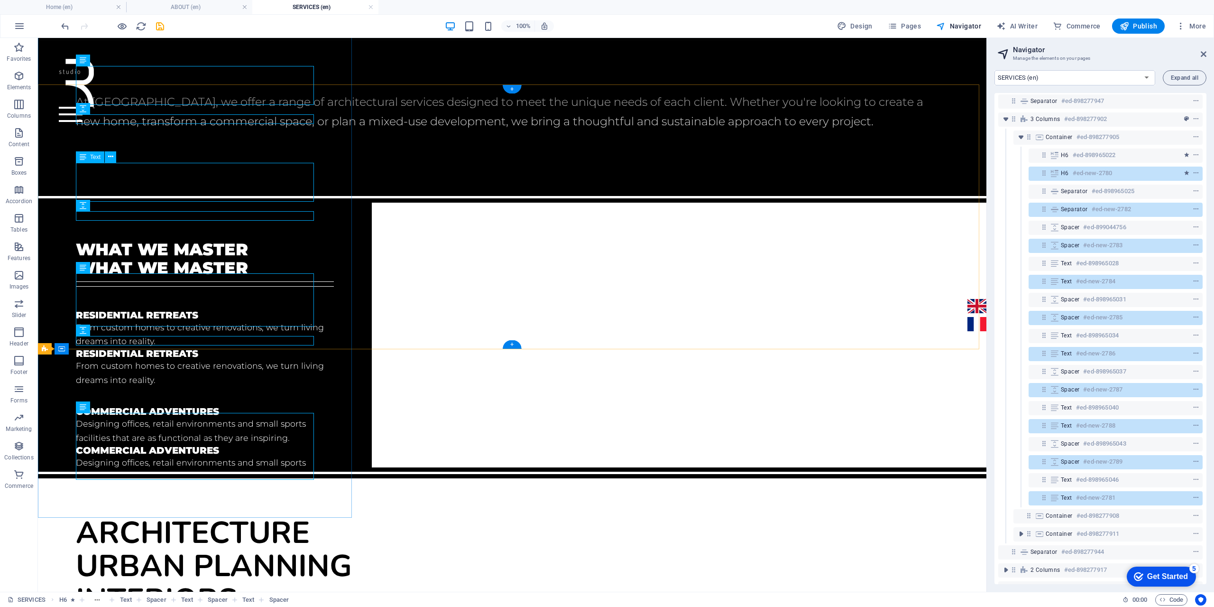
scroll to position [151, 0]
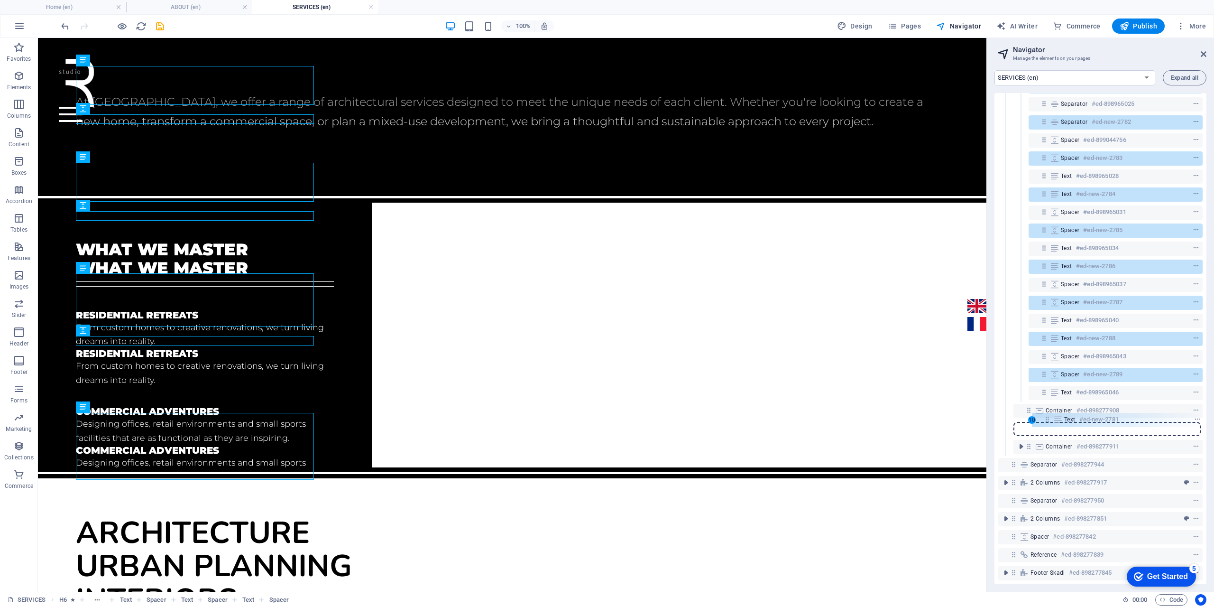
drag, startPoint x: 1047, startPoint y: 404, endPoint x: 1049, endPoint y: 423, distance: 18.6
click at [1049, 423] on div "Reference #ed-898277836 Separator #ed-898277941 2 columns #ed-898277878 Separat…" at bounding box center [1100, 338] width 212 height 491
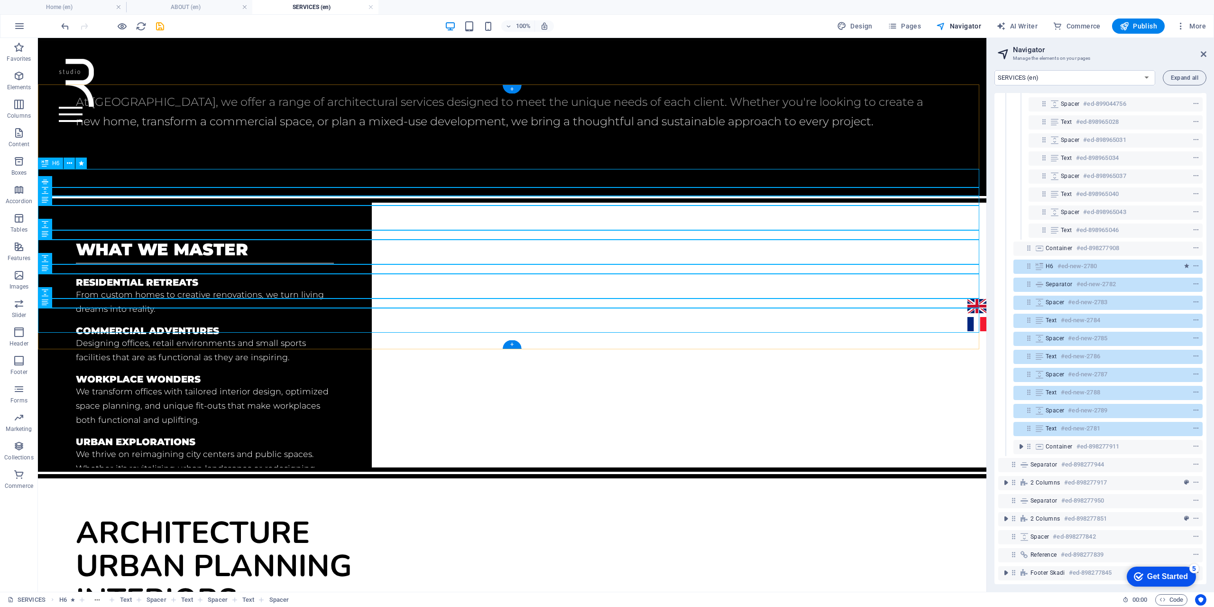
drag, startPoint x: 1041, startPoint y: 258, endPoint x: 1050, endPoint y: 263, distance: 10.6
click at [1050, 263] on div "H6 #ed-new-2780" at bounding box center [1107, 266] width 189 height 14
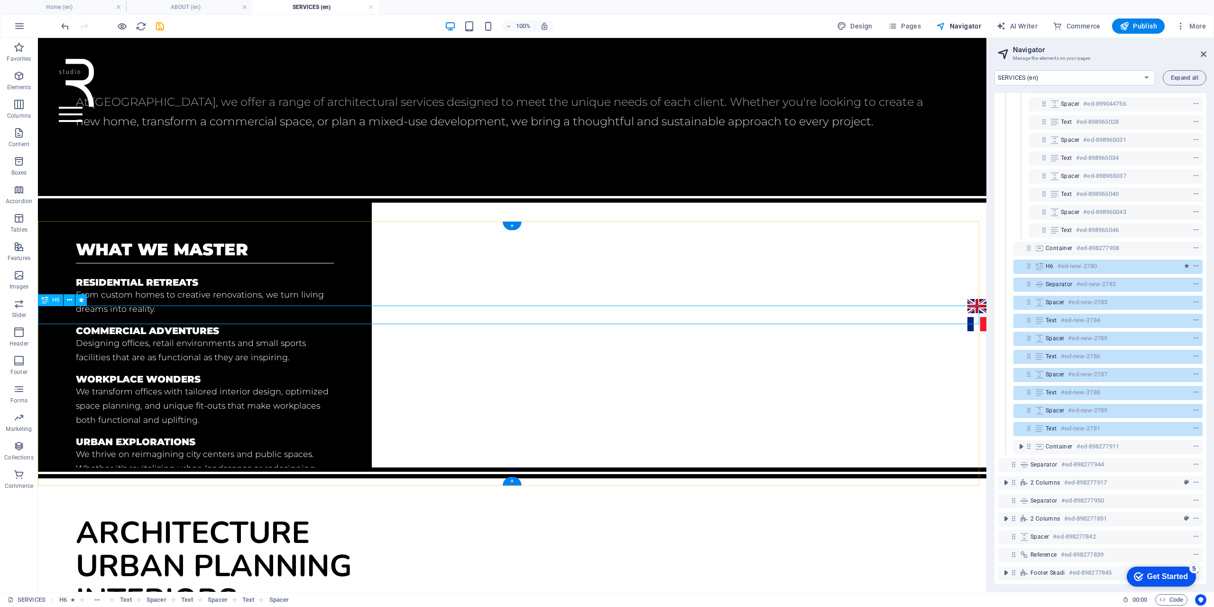
scroll to position [133, 0]
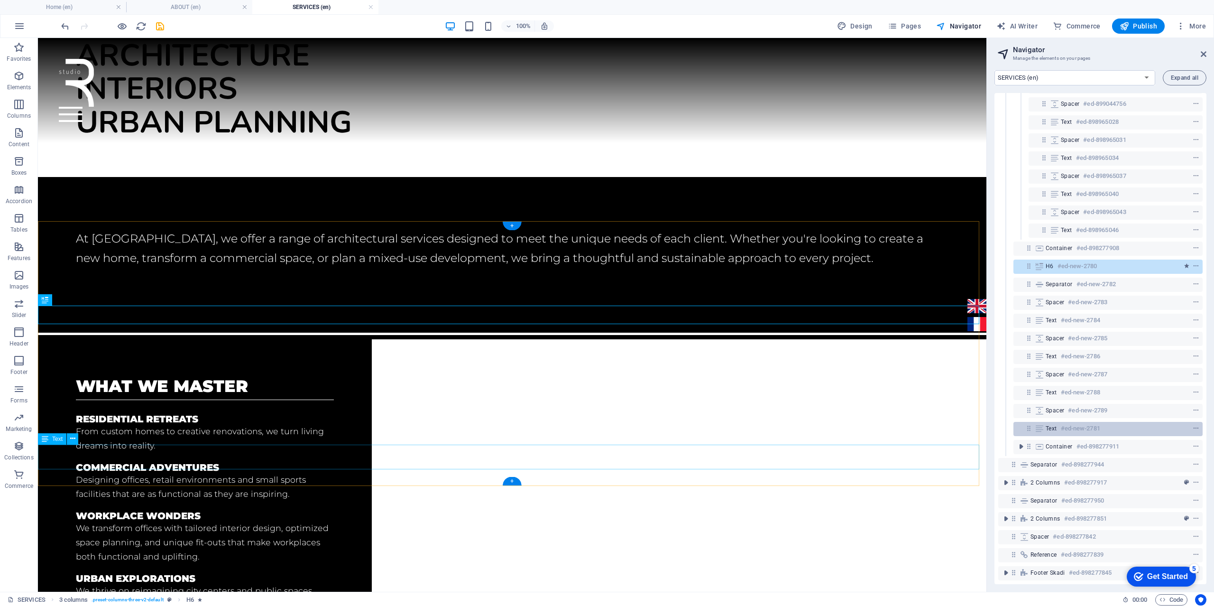
click at [1058, 423] on div "Text #ed-new-2781" at bounding box center [1101, 428] width 110 height 11
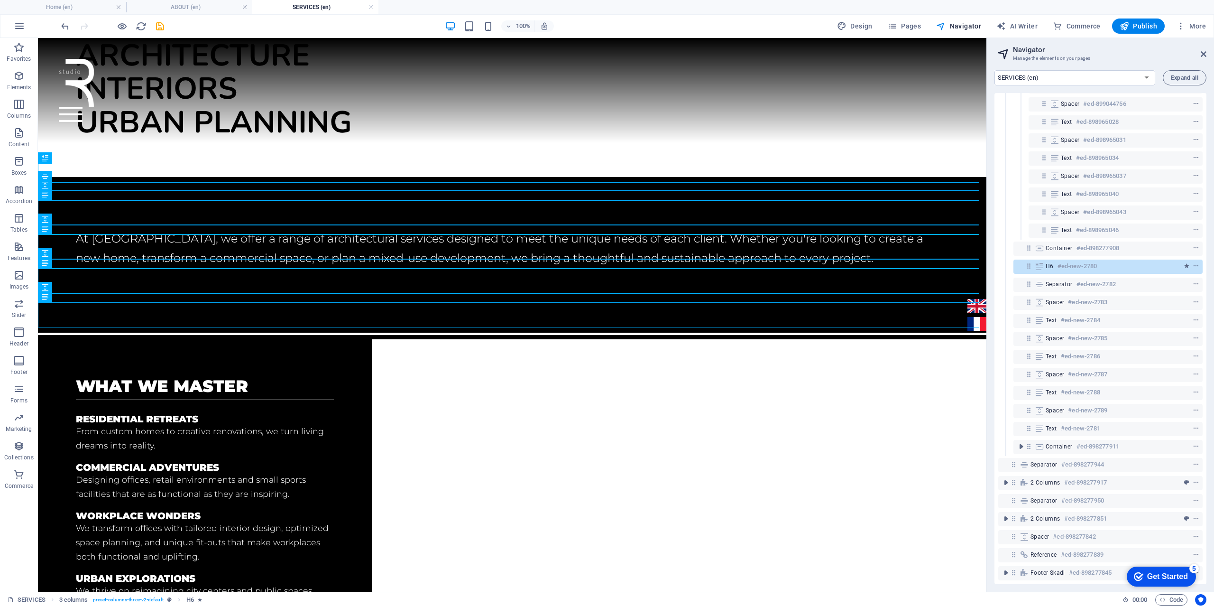
scroll to position [275, 0]
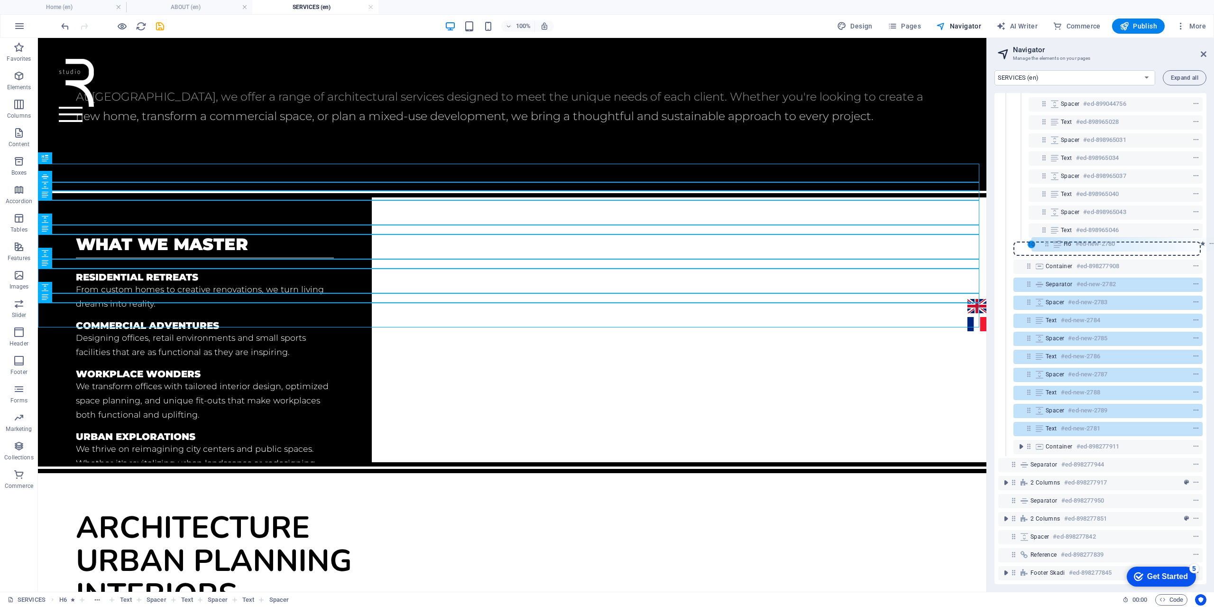
drag, startPoint x: 1030, startPoint y: 260, endPoint x: 1051, endPoint y: 242, distance: 27.6
click at [1051, 242] on div "Reference #ed-898277836 Separator #ed-898277941 2 columns #ed-898277878 Separat…" at bounding box center [1100, 338] width 212 height 491
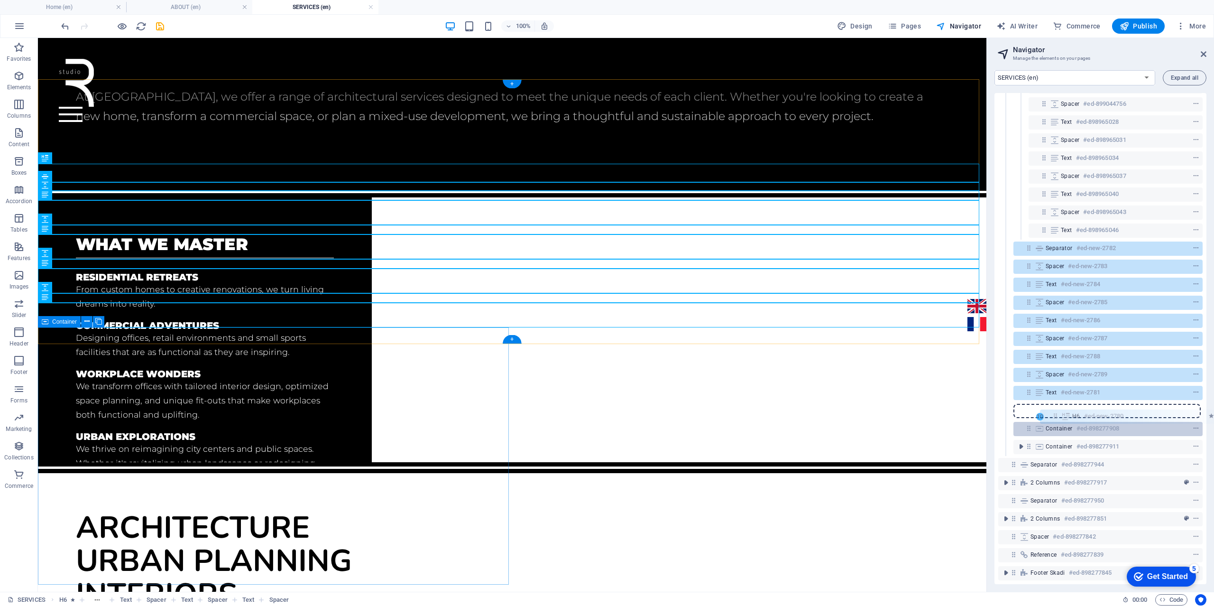
drag, startPoint x: 1030, startPoint y: 240, endPoint x: 1057, endPoint y: 417, distance: 179.3
click at [1057, 417] on div "Reference #ed-898277836 Separator #ed-898277941 2 columns #ed-898277878 Separat…" at bounding box center [1100, 338] width 212 height 491
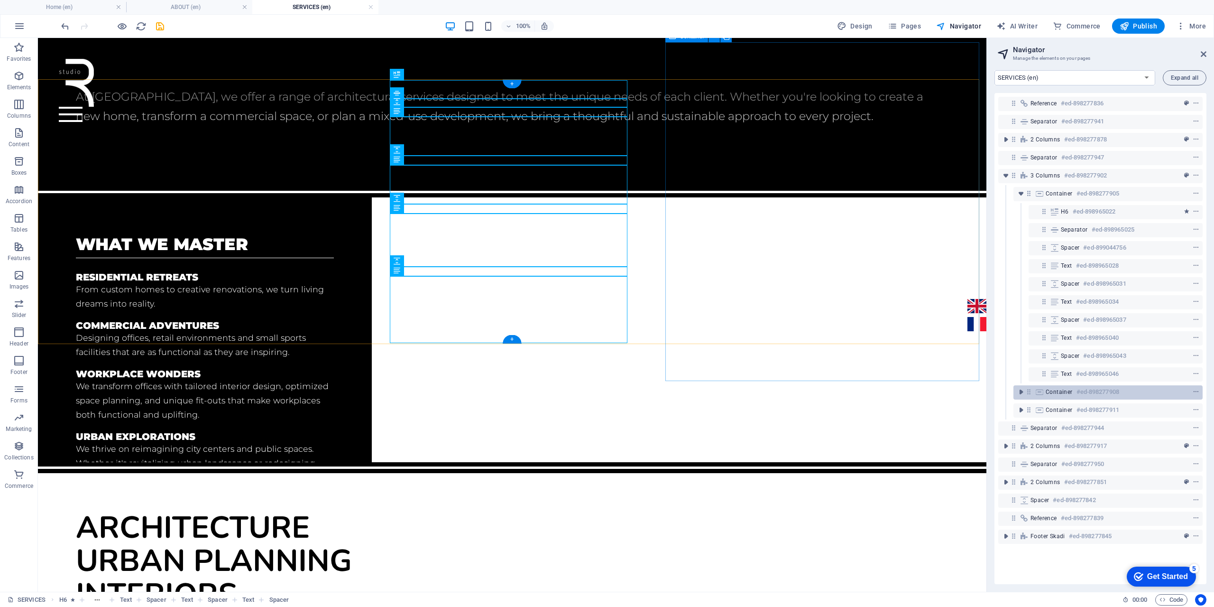
scroll to position [0, 0]
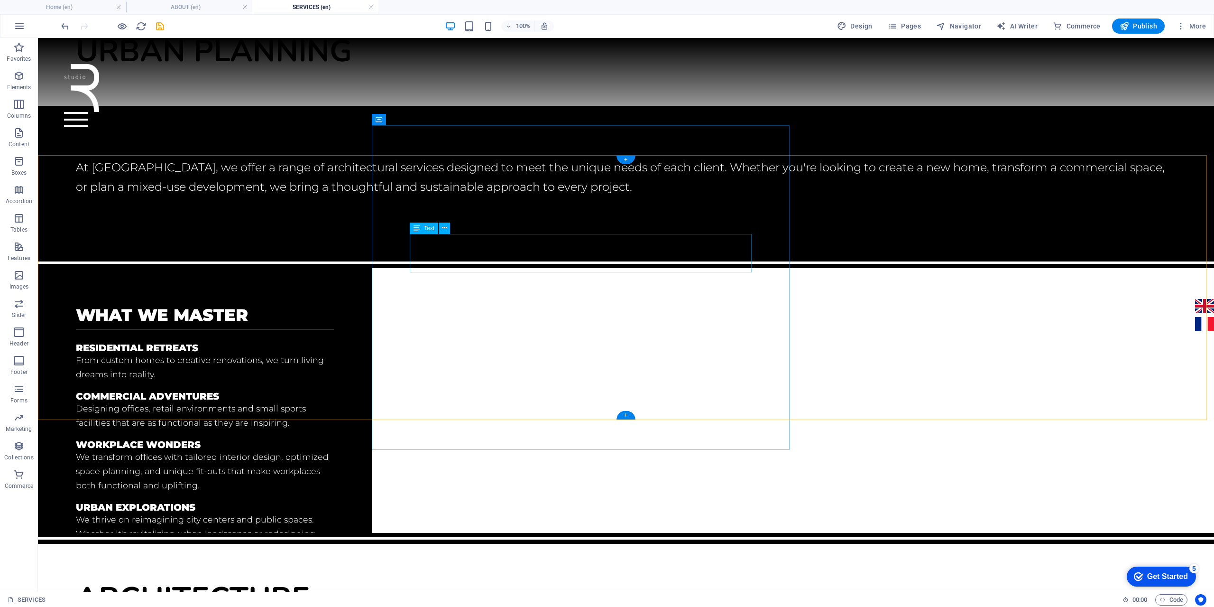
scroll to position [190, 0]
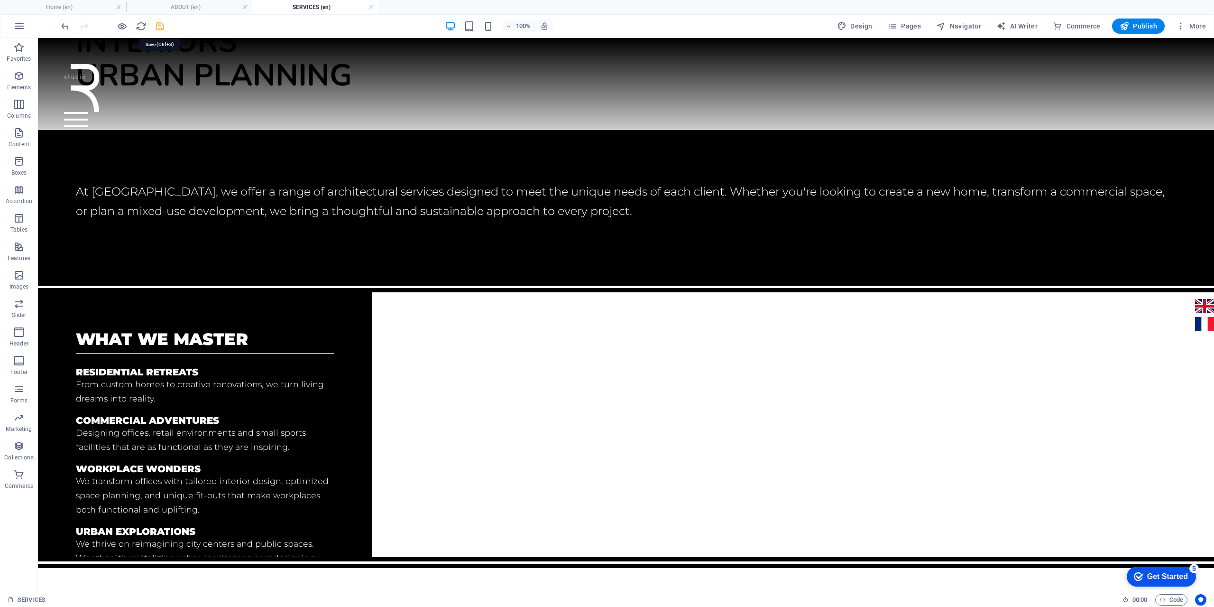
click at [155, 22] on icon "save" at bounding box center [160, 26] width 11 height 11
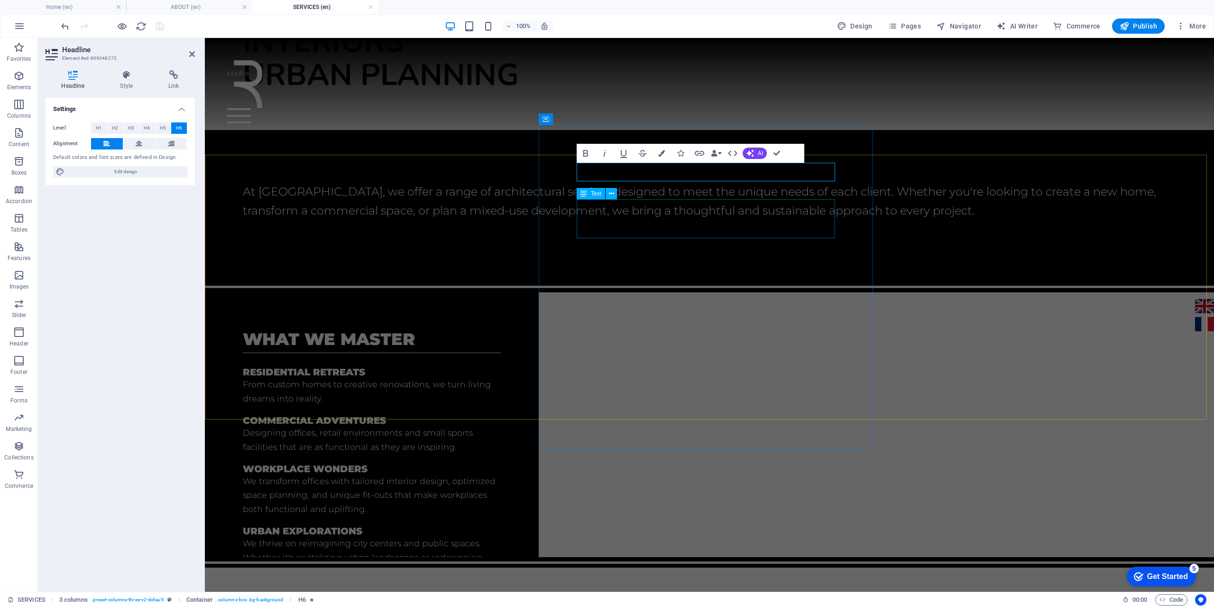
scroll to position [101, 0]
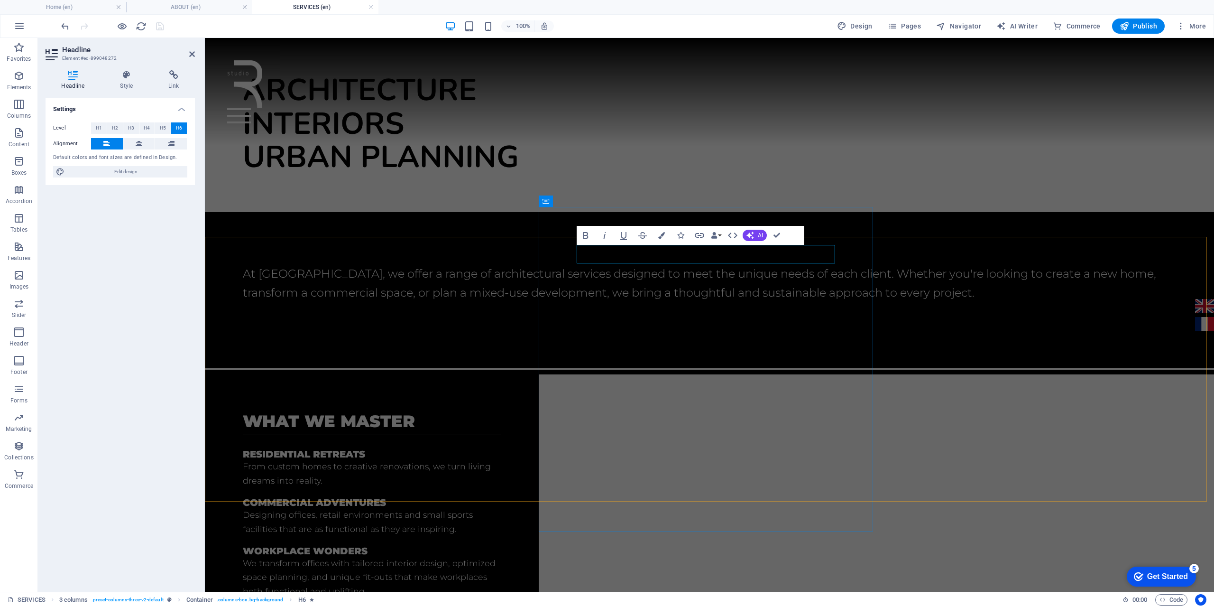
drag, startPoint x: 754, startPoint y: 255, endPoint x: 586, endPoint y: 256, distance: 167.9
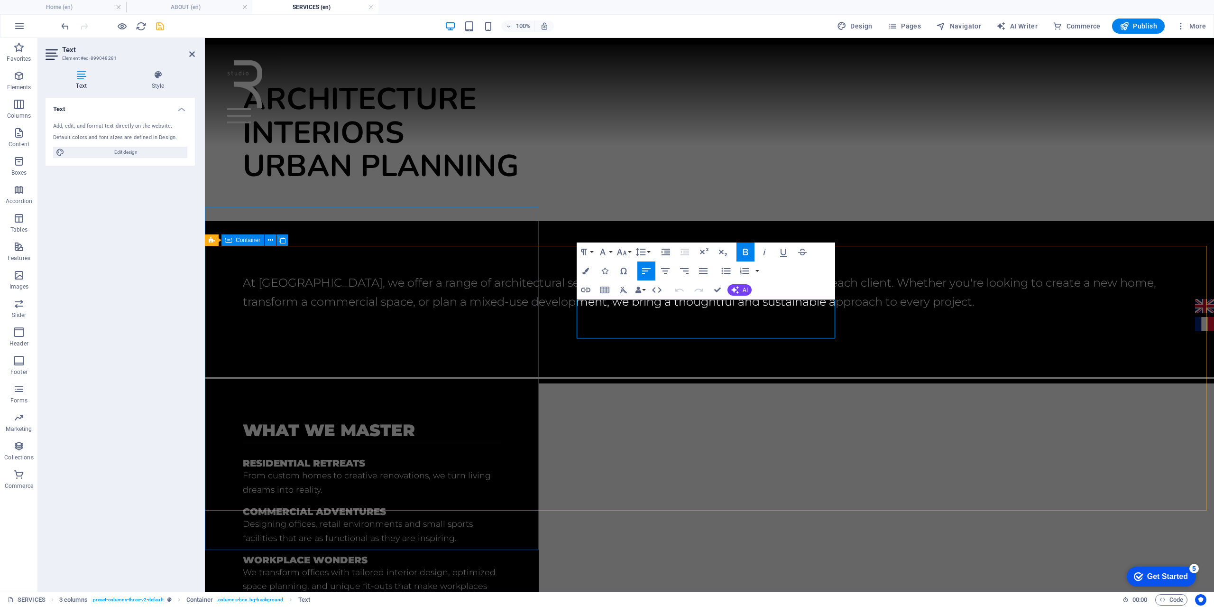
drag, startPoint x: 706, startPoint y: 306, endPoint x: 496, endPoint y: 297, distance: 209.8
drag, startPoint x: 669, startPoint y: 331, endPoint x: 560, endPoint y: 316, distance: 109.6
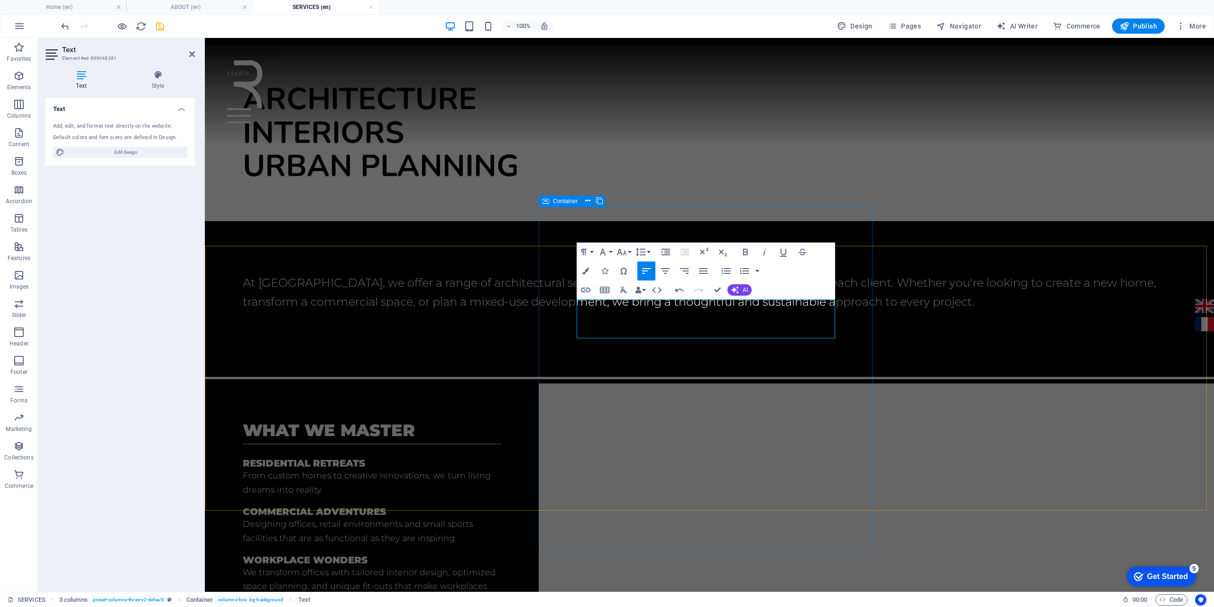
scroll to position [78, 0]
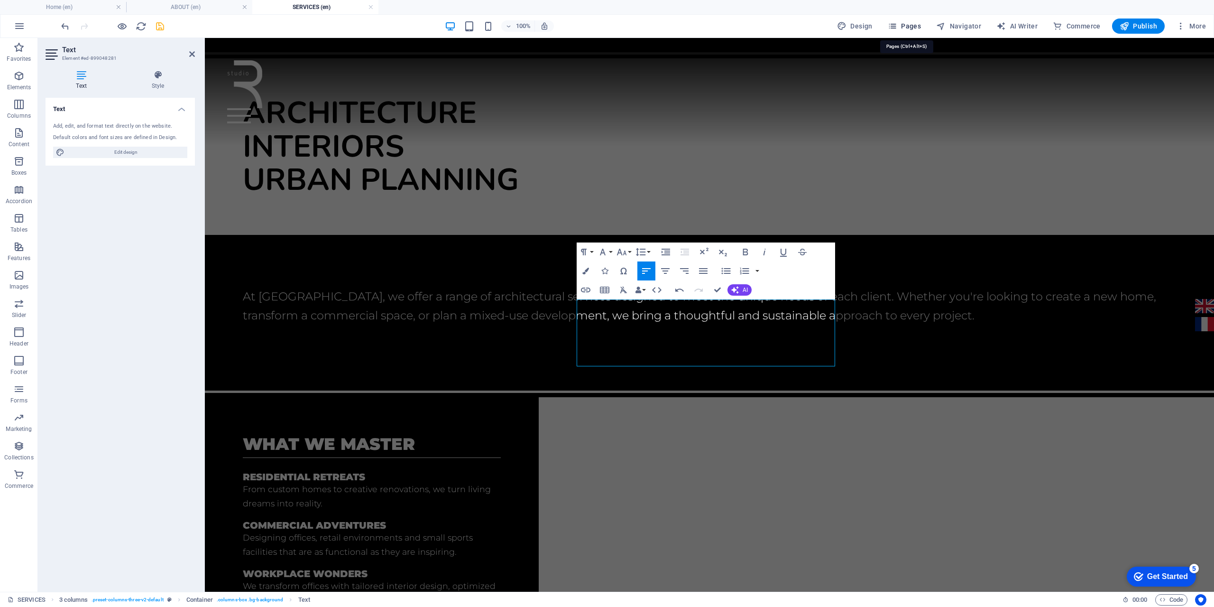
click at [913, 28] on span "Pages" at bounding box center [904, 25] width 33 height 9
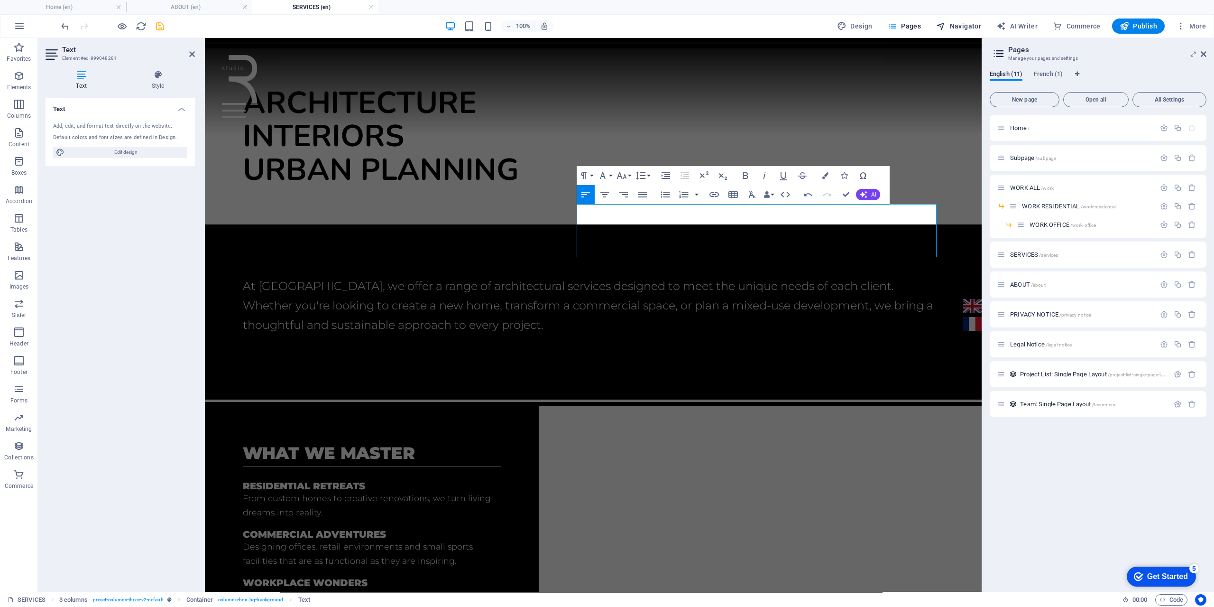
click at [952, 22] on span "Navigator" at bounding box center [958, 25] width 45 height 9
select select "16899703-en"
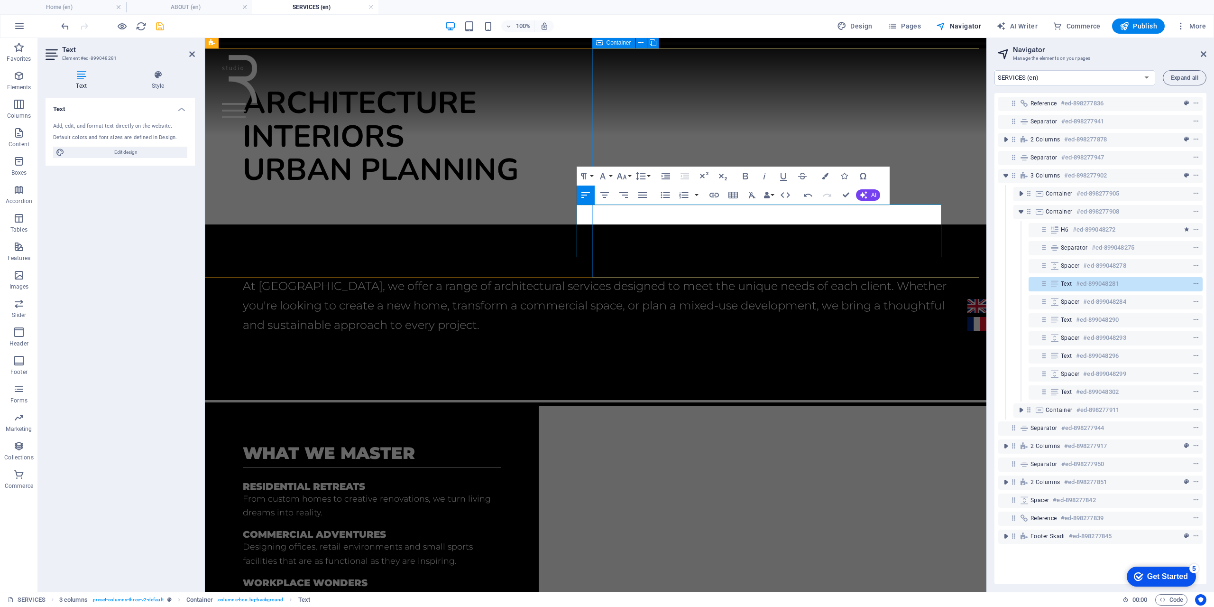
click at [724, 241] on div "At [GEOGRAPHIC_DATA], we offer a range of architectural services designed to me…" at bounding box center [595, 309] width 781 height 171
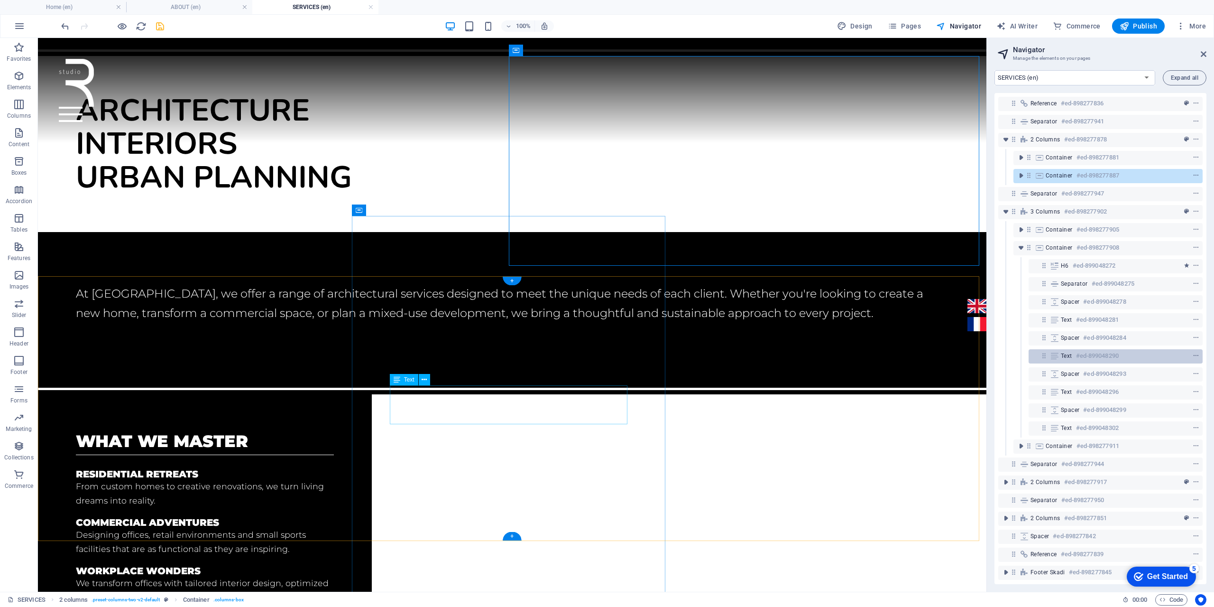
click at [1044, 356] on icon at bounding box center [1044, 355] width 8 height 8
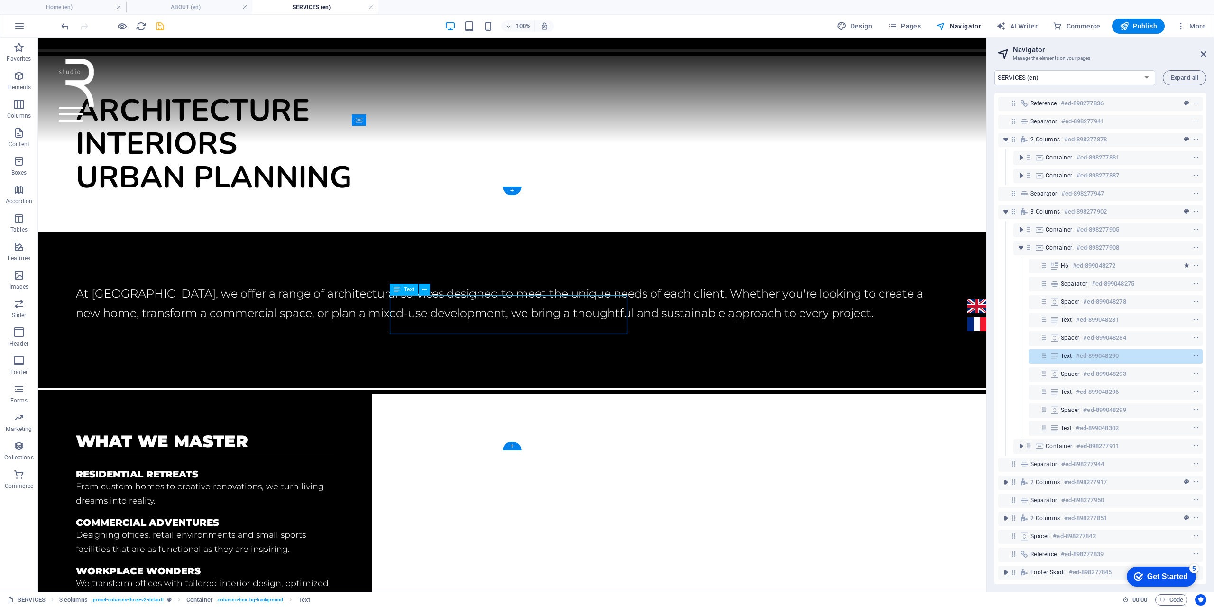
scroll to position [168, 0]
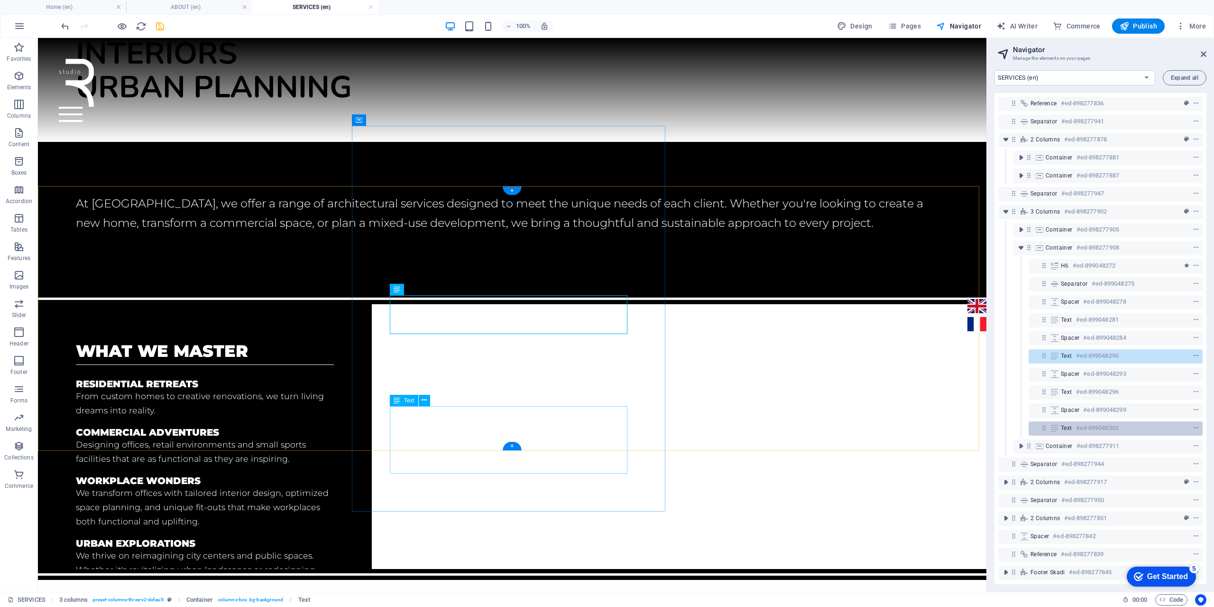
click at [1047, 428] on icon at bounding box center [1044, 427] width 8 height 8
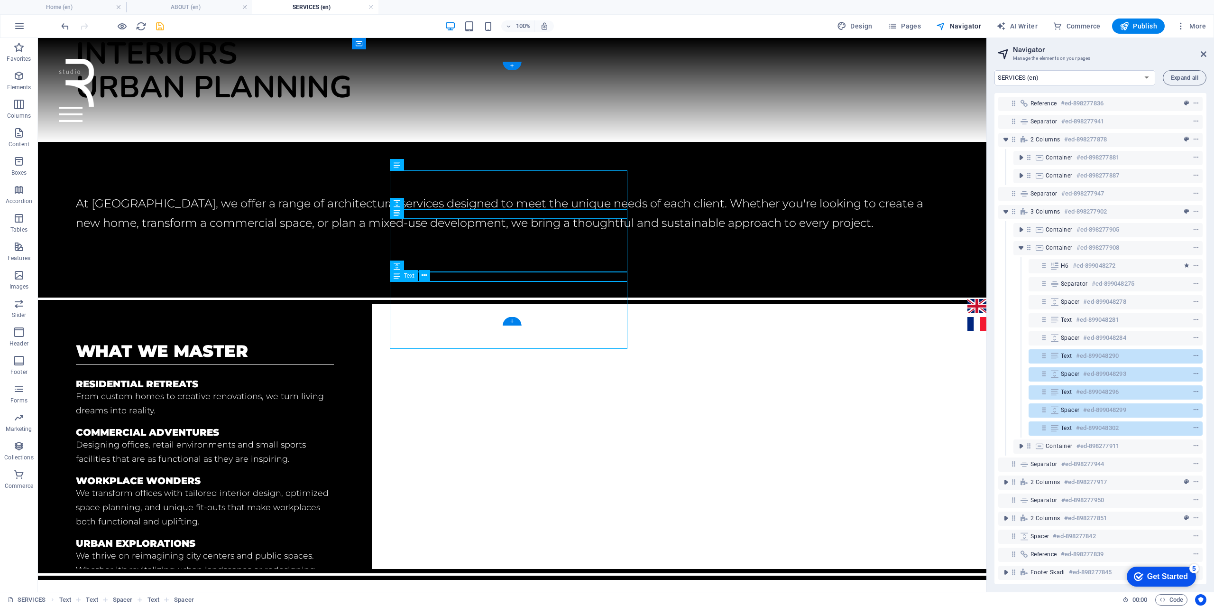
scroll to position [293, 0]
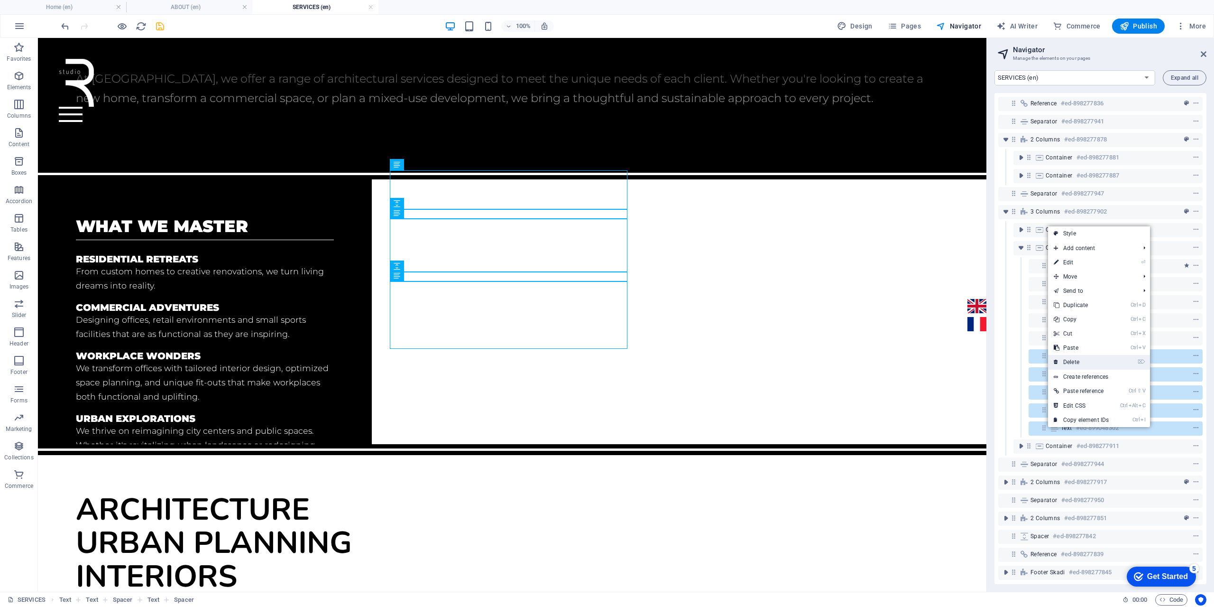
click at [1076, 358] on link "⌦ Delete" at bounding box center [1081, 362] width 66 height 14
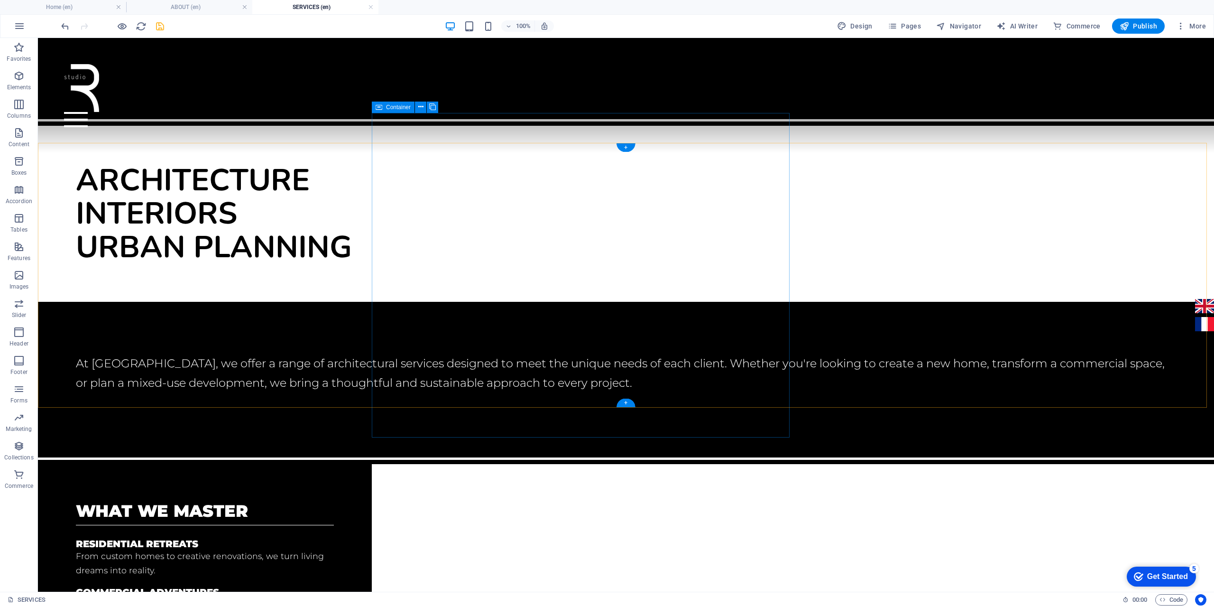
scroll to position [208, 0]
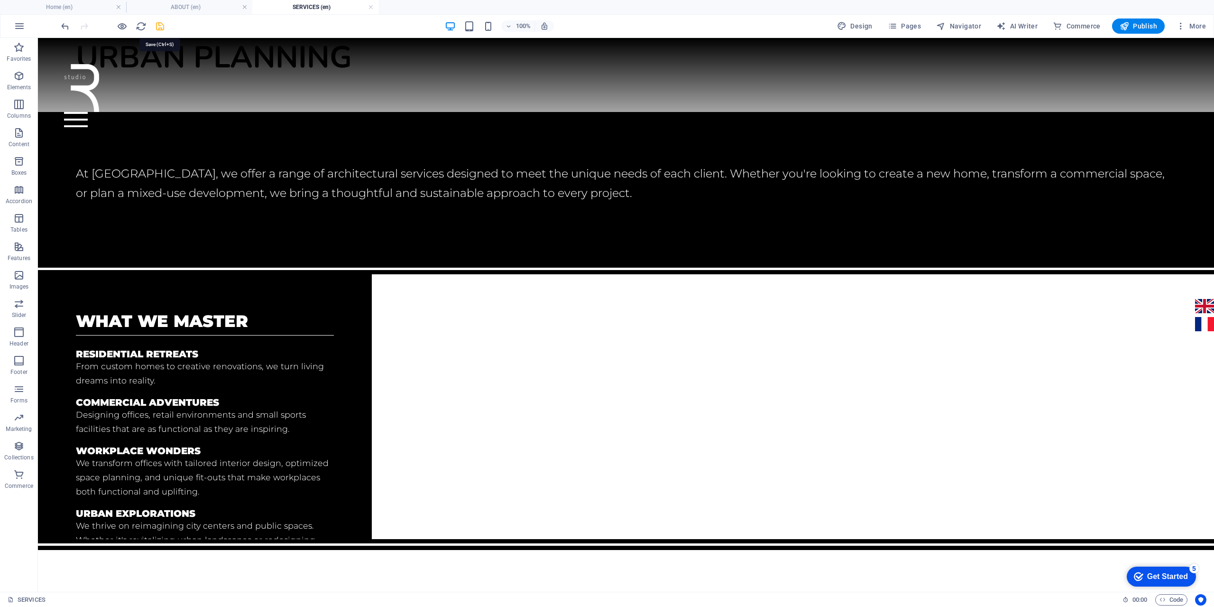
click at [158, 24] on icon "save" at bounding box center [160, 26] width 11 height 11
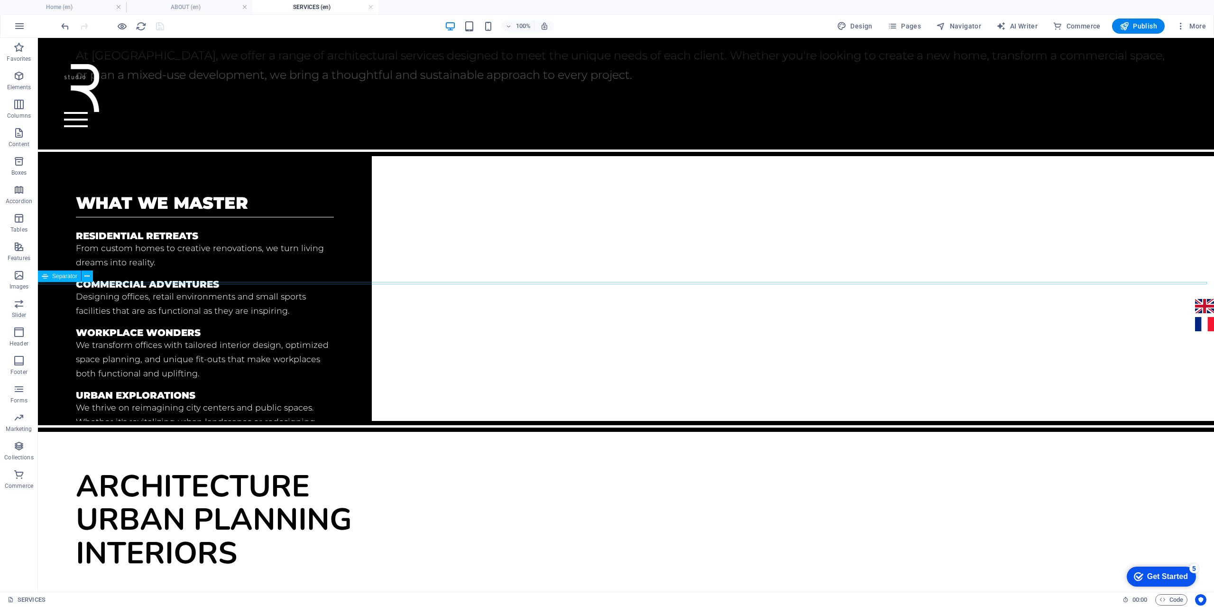
scroll to position [332, 0]
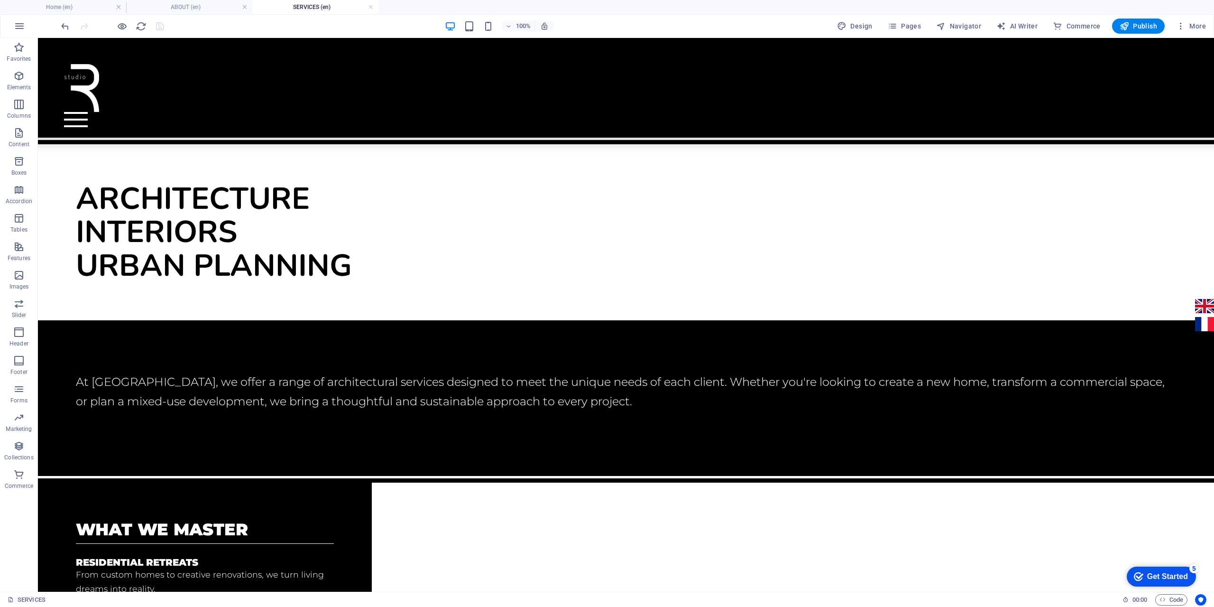
scroll to position [332, 0]
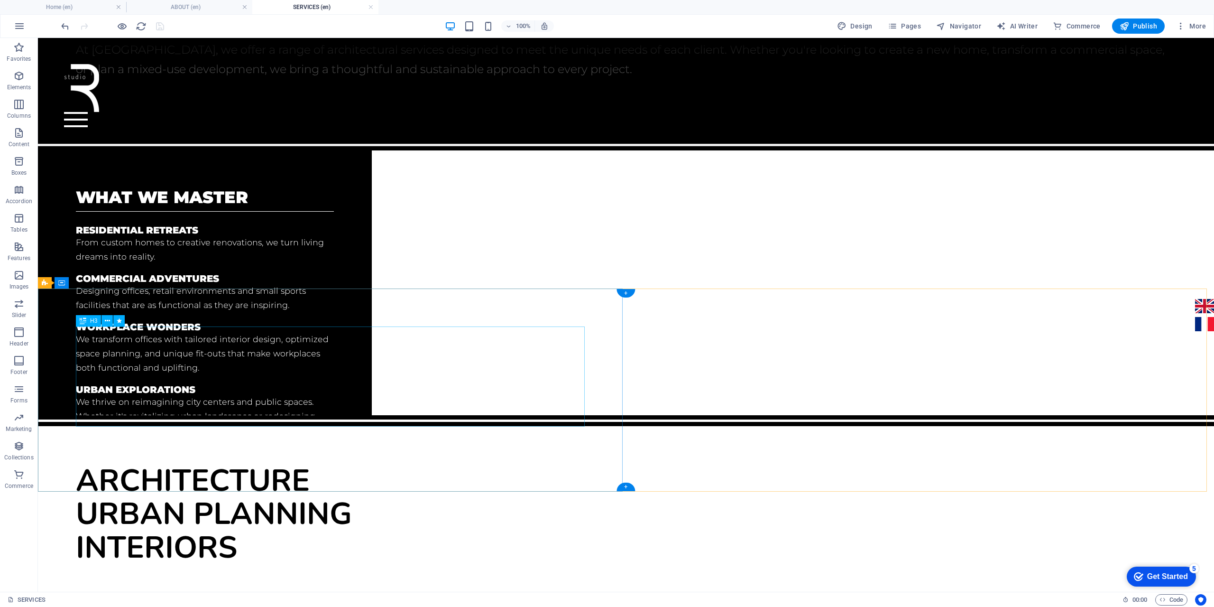
click at [180, 464] on div "architecture urban planning interiors" at bounding box center [626, 514] width 1100 height 100
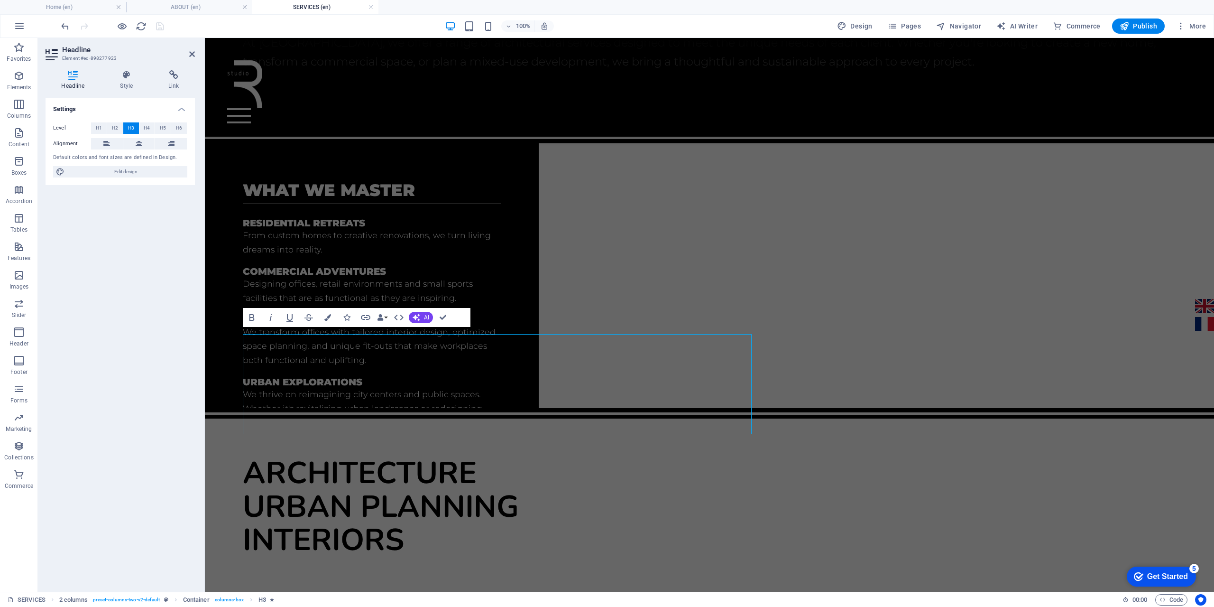
scroll to position [324, 0]
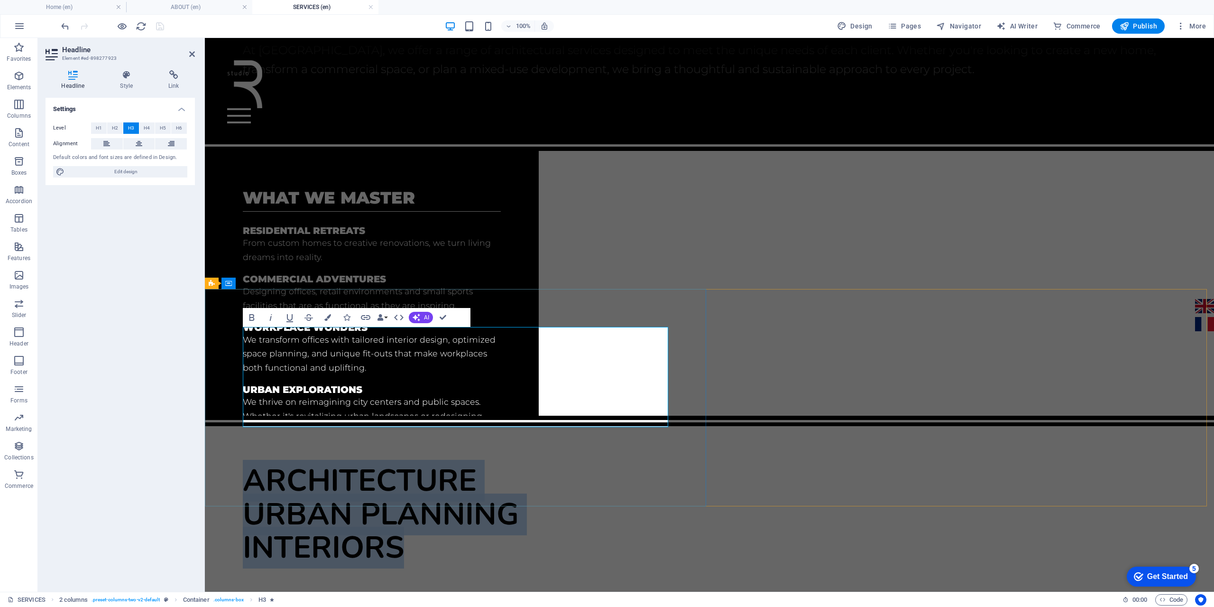
click at [389, 460] on span "architecture urban planning interiors" at bounding box center [381, 514] width 276 height 109
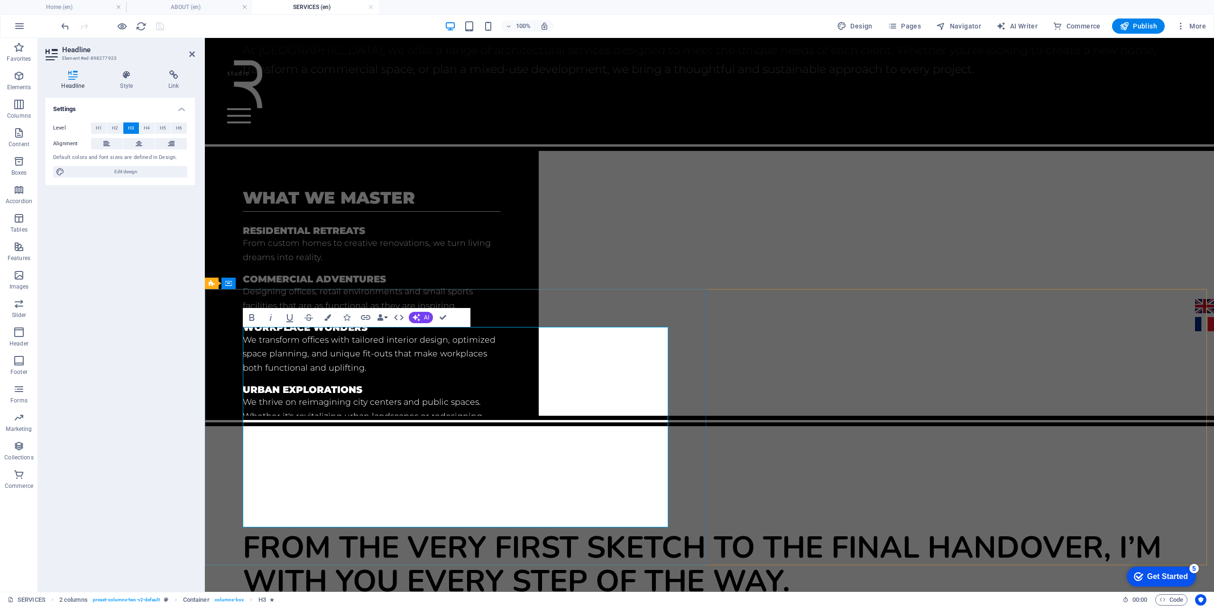
click at [432, 526] on span "From the very first sketch to the final handover, I’m with you every step of th…" at bounding box center [702, 563] width 919 height 75
click at [248, 526] on span "From the very first sketch to the final handover, I’m with you every step of th…" at bounding box center [702, 563] width 919 height 75
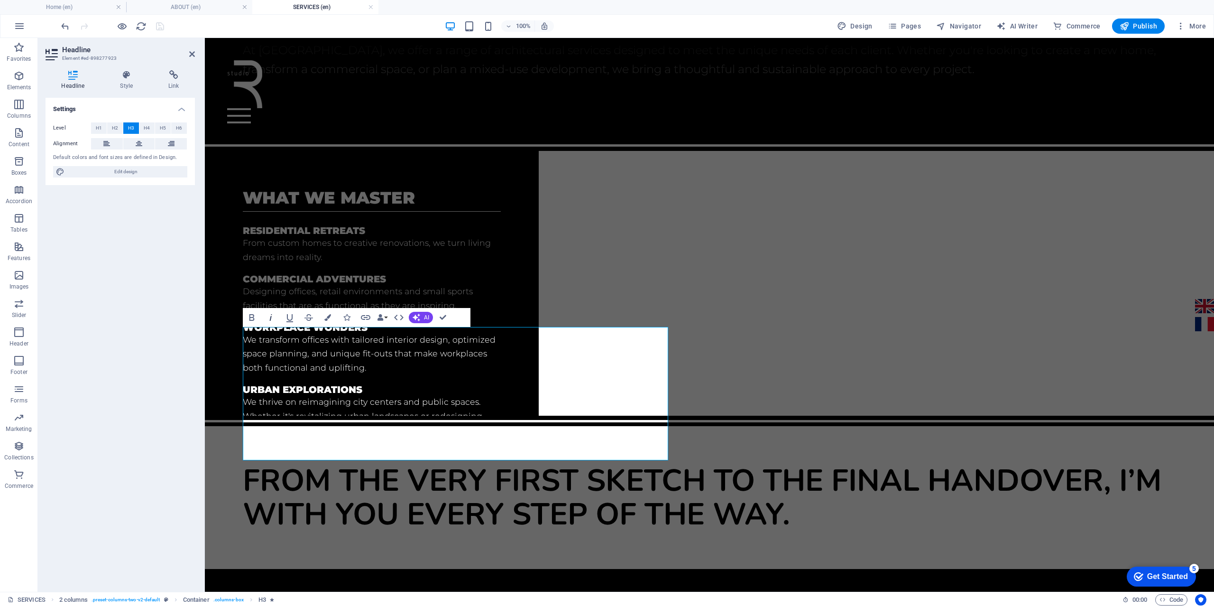
click at [275, 318] on icon "button" at bounding box center [270, 317] width 11 height 11
click at [272, 317] on icon "button" at bounding box center [270, 317] width 11 height 11
click at [159, 130] on button "H5" at bounding box center [163, 127] width 16 height 11
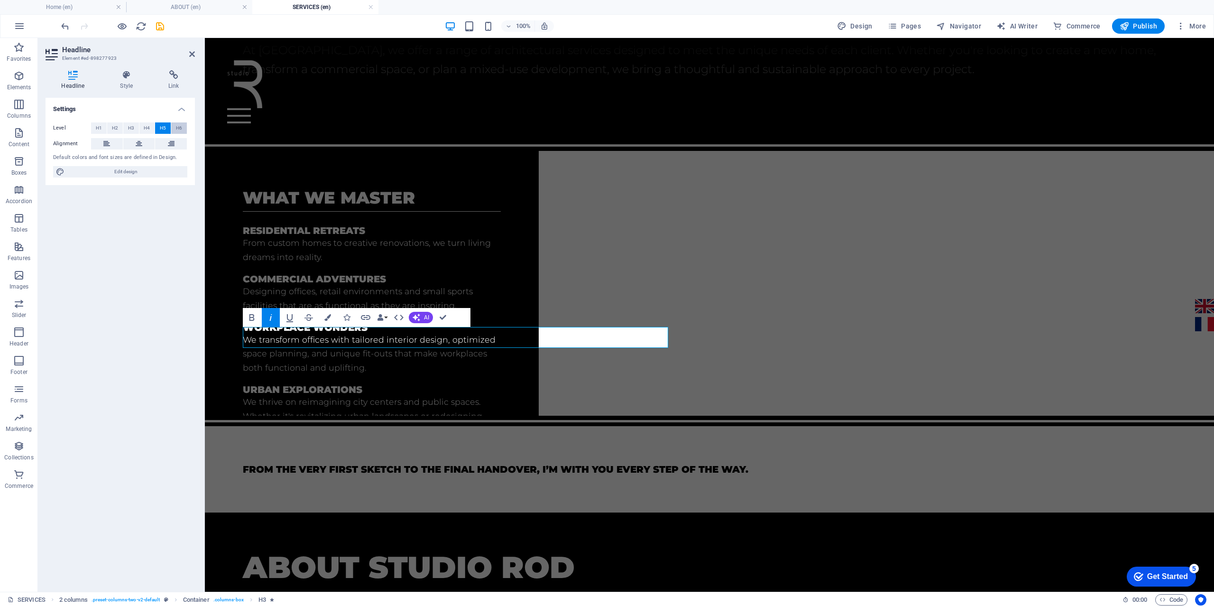
click at [180, 129] on span "H6" at bounding box center [179, 127] width 6 height 11
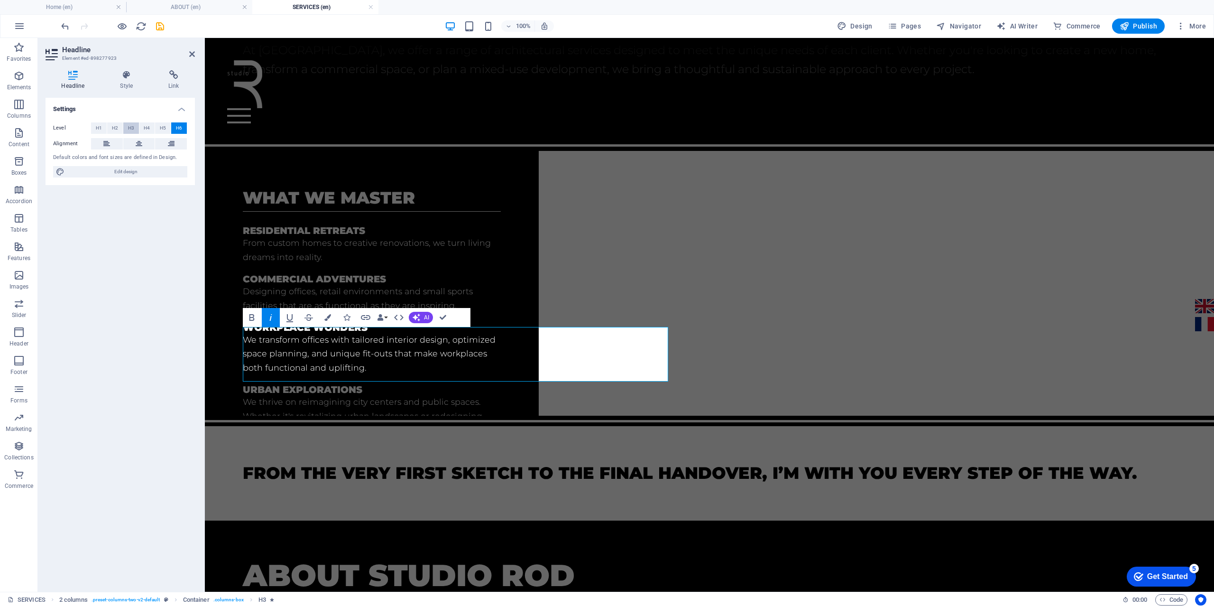
click at [130, 129] on span "H3" at bounding box center [131, 127] width 6 height 11
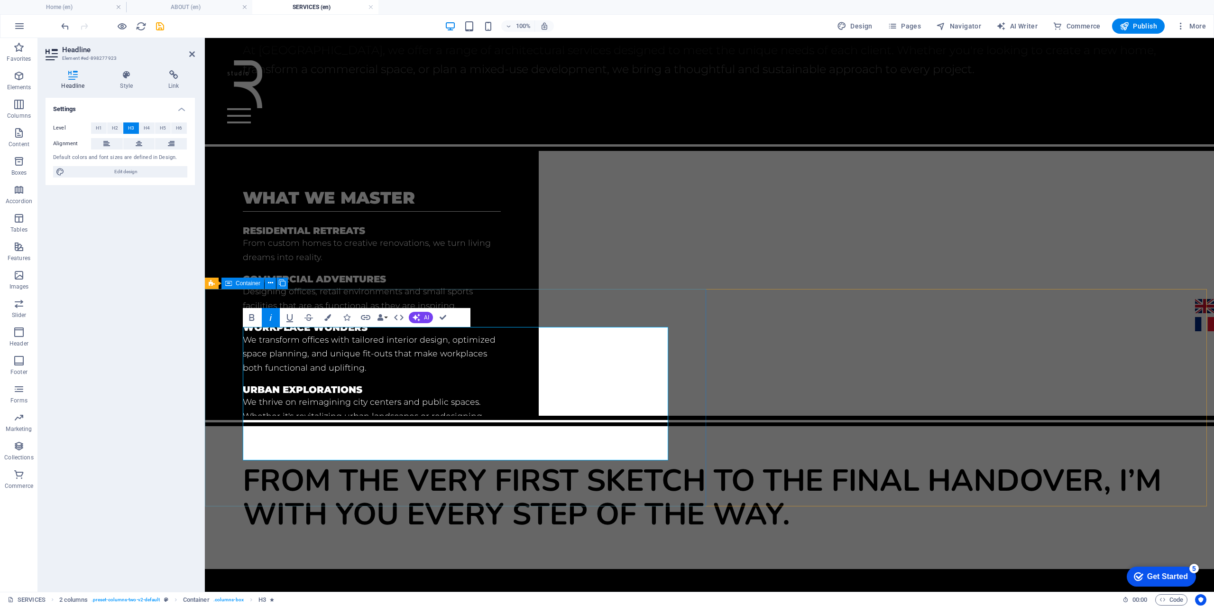
click at [524, 480] on div "​ ​ From the very first sketch to the final handover, I’m with you every step o…" at bounding box center [709, 497] width 1009 height 143
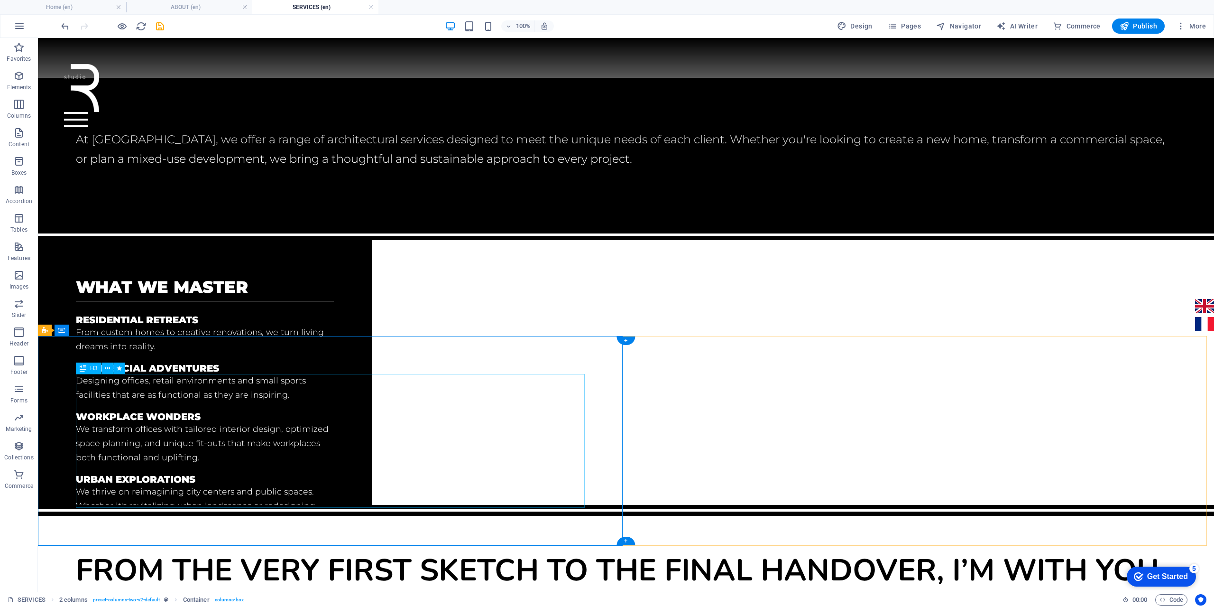
scroll to position [285, 0]
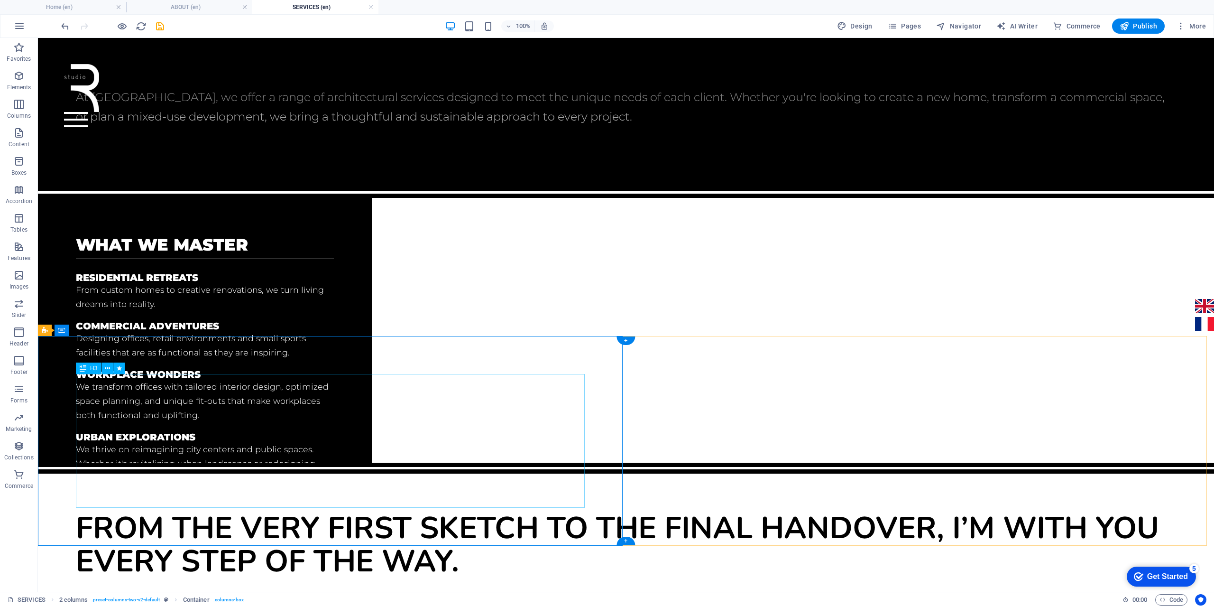
click at [513, 511] on div "From the very first sketch to the final handover, I’m with you every step of th…" at bounding box center [626, 544] width 1100 height 67
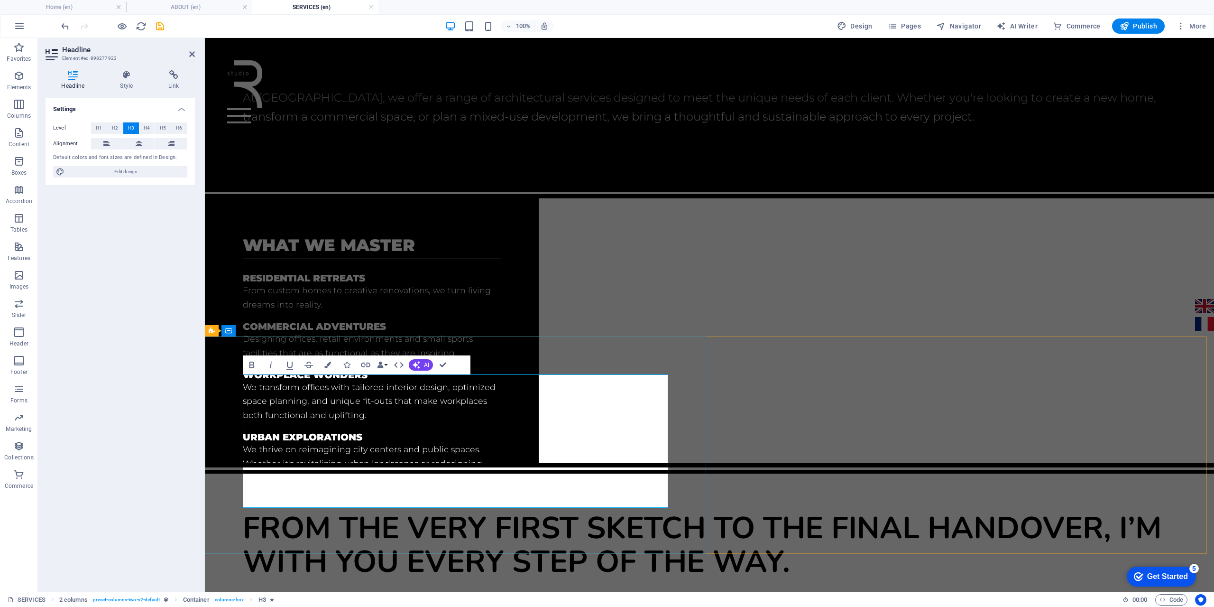
click at [513, 507] on span "From the very first sketch to the final handover, I’m with you every step of th…" at bounding box center [702, 544] width 919 height 75
drag, startPoint x: 480, startPoint y: 454, endPoint x: 429, endPoint y: 451, distance: 50.8
click at [429, 507] on span "From the very first sketch to the final handover, I’m with you every step of th…" at bounding box center [702, 544] width 919 height 75
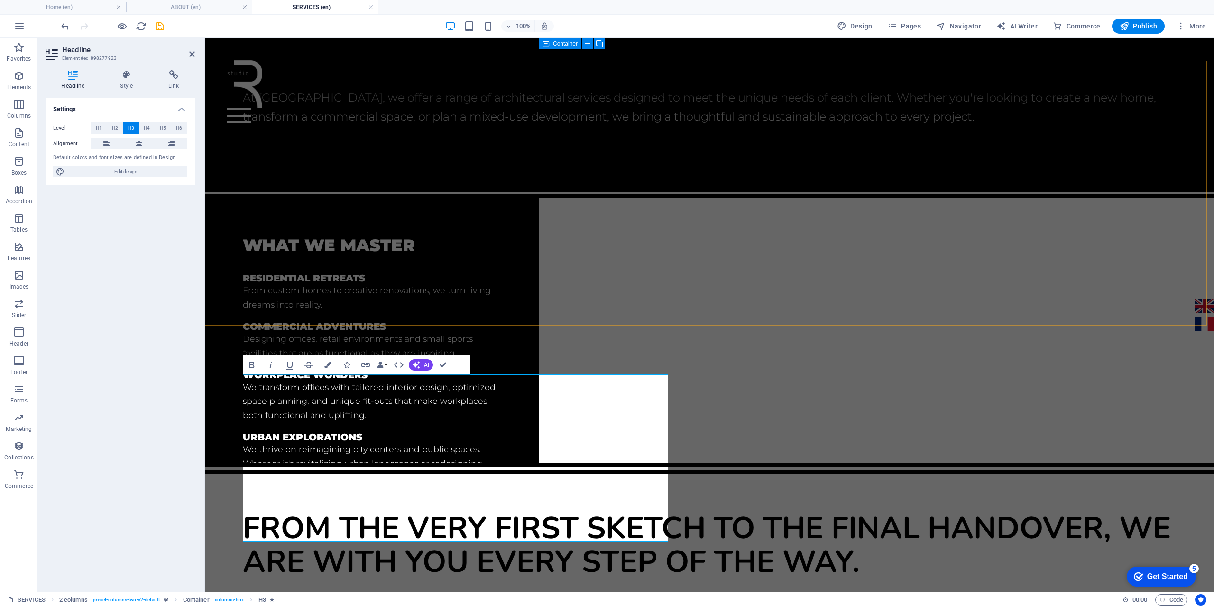
click at [653, 537] on div "What We’d Love to Explore FUTURE QUESTS We’re always excited to take on new cha…" at bounding box center [709, 610] width 1009 height 147
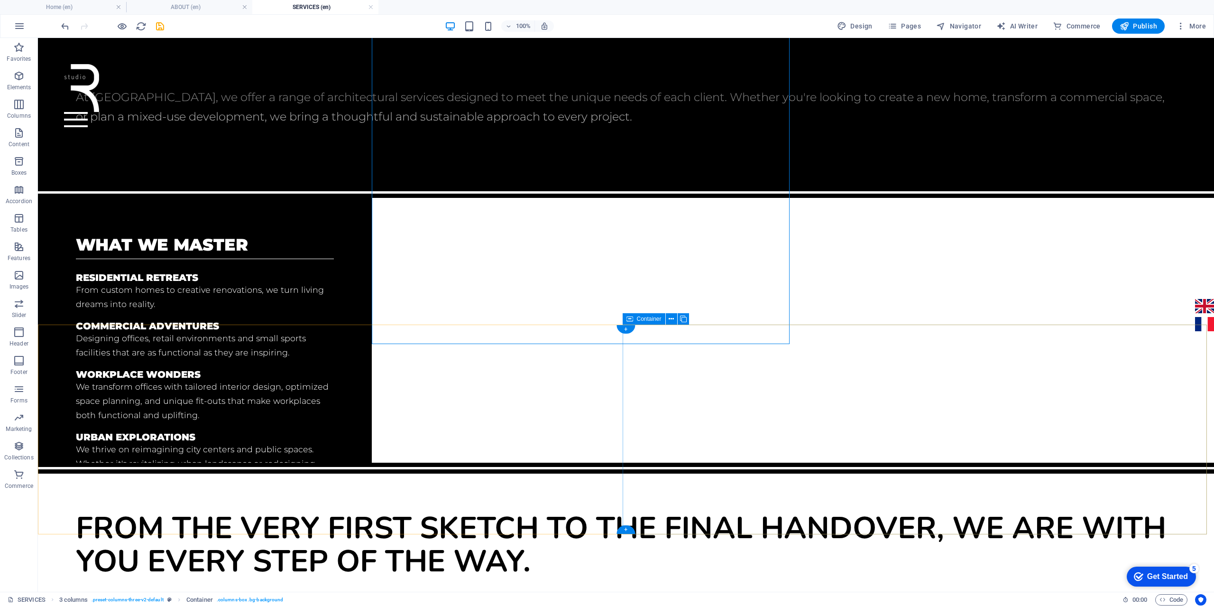
scroll to position [332, 0]
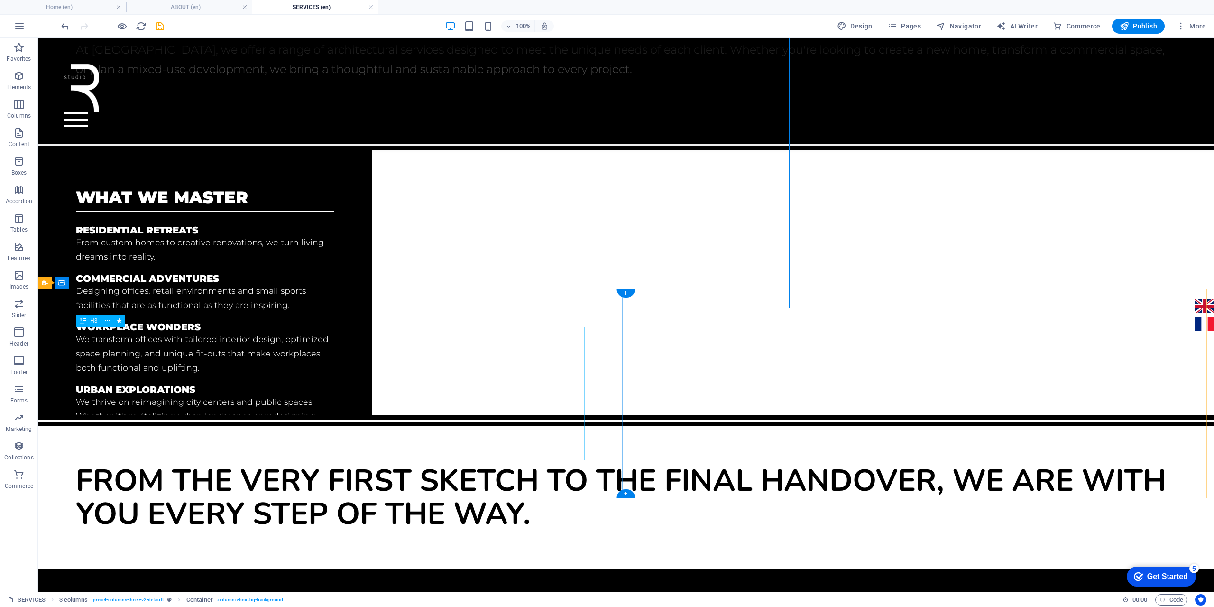
click at [227, 464] on div "From the very first sketch to the final handover, we are with you every step of…" at bounding box center [626, 497] width 1100 height 67
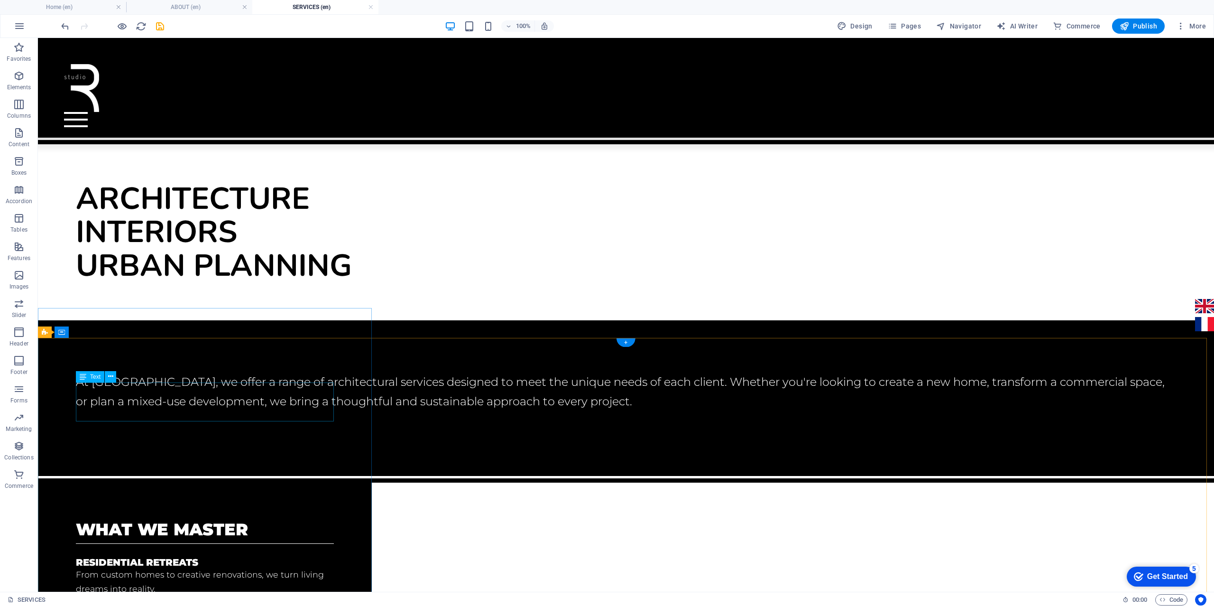
scroll to position [47, 0]
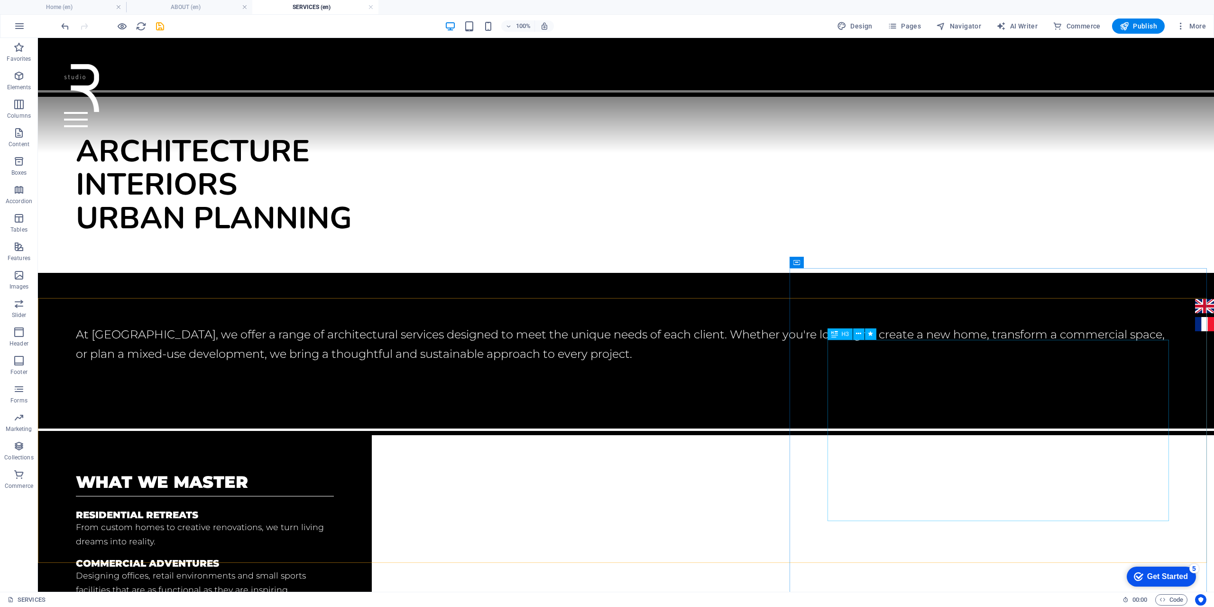
click at [843, 333] on span "H3" at bounding box center [845, 334] width 7 height 6
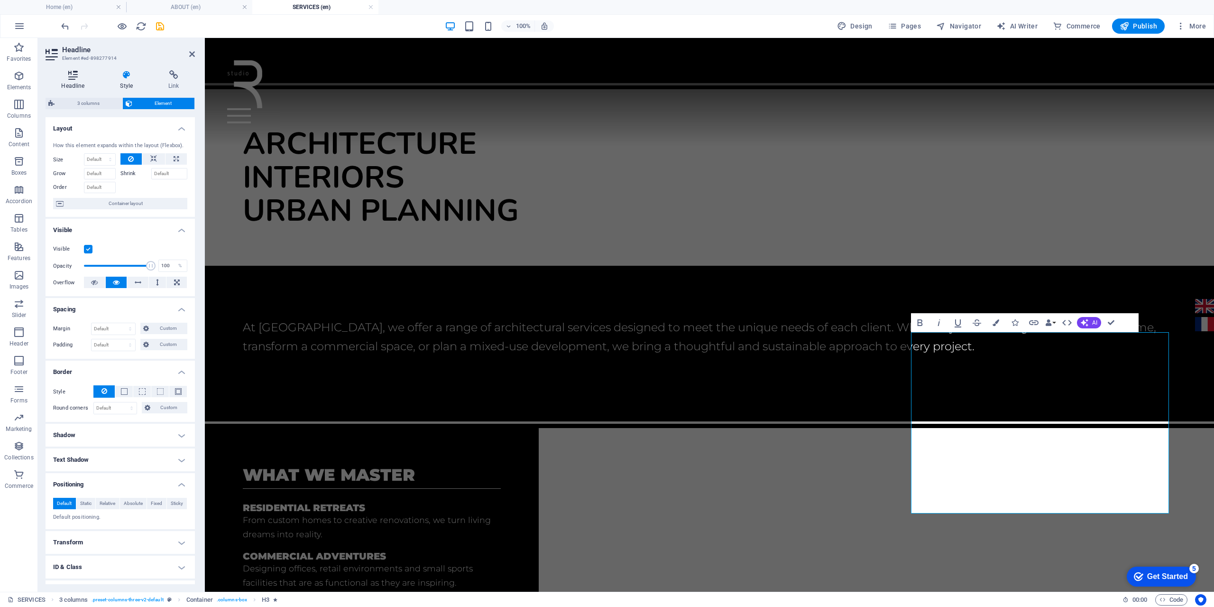
click at [79, 78] on icon at bounding box center [73, 74] width 55 height 9
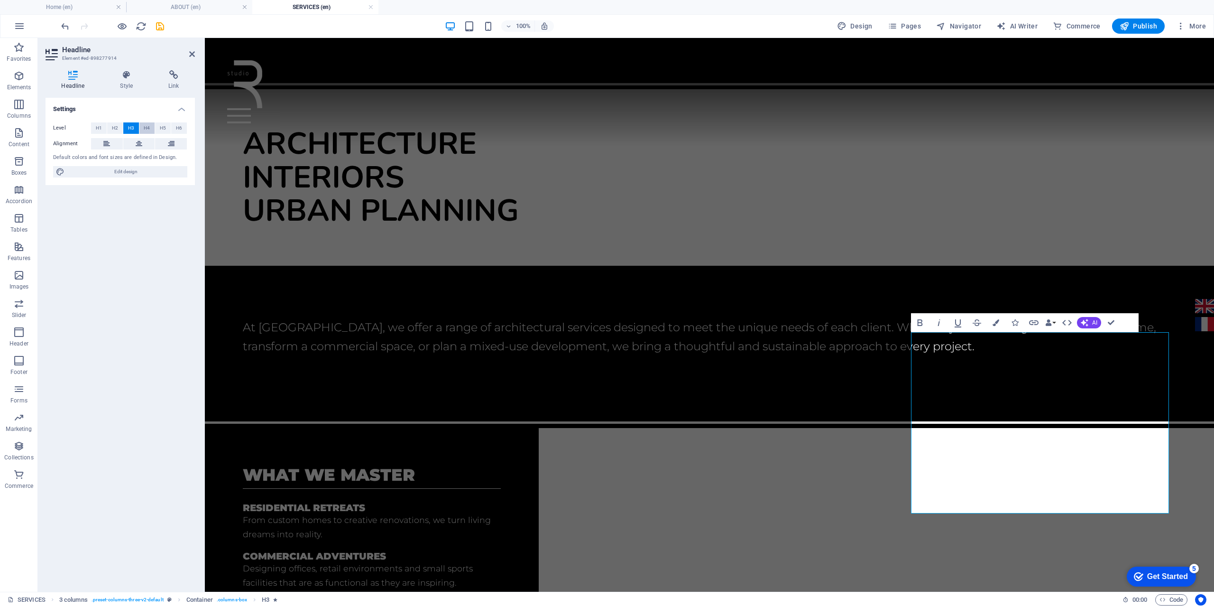
click at [147, 126] on span "H4" at bounding box center [147, 127] width 6 height 11
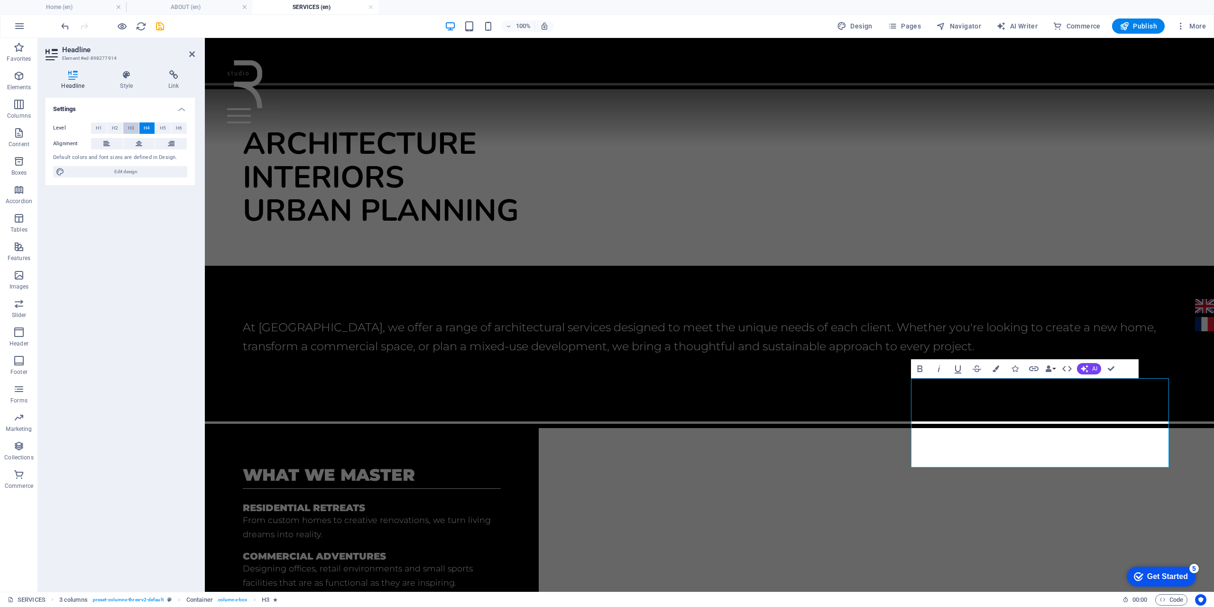
click at [134, 127] on span "H3" at bounding box center [131, 127] width 6 height 11
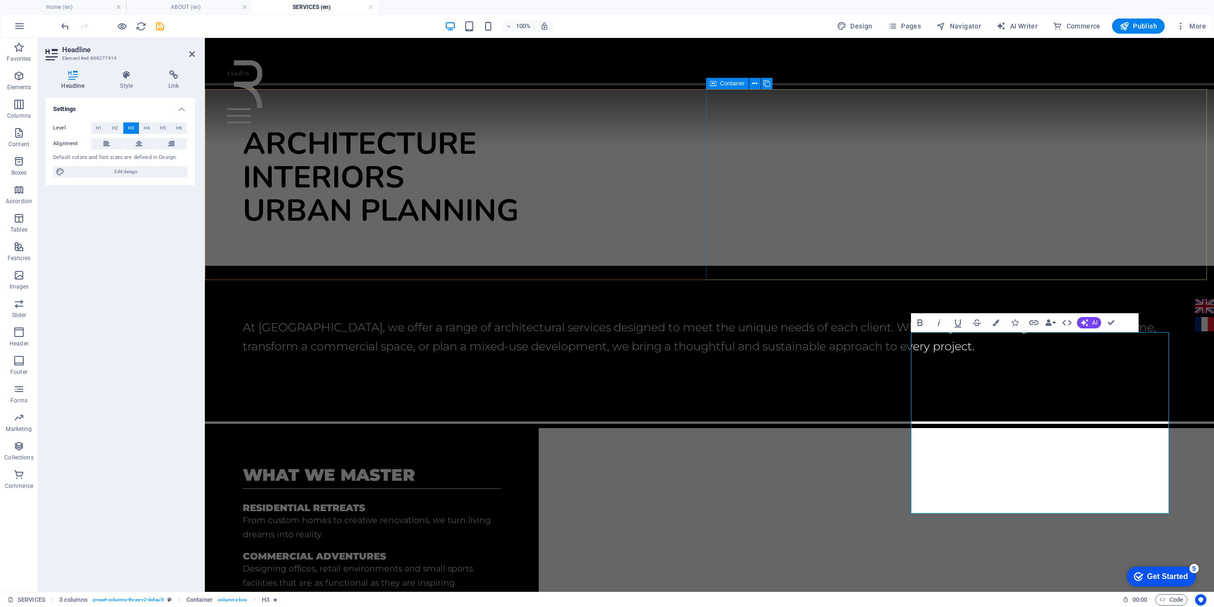
click at [843, 266] on div "At [GEOGRAPHIC_DATA], we offer a range of architectural services designed to me…" at bounding box center [709, 342] width 1009 height 152
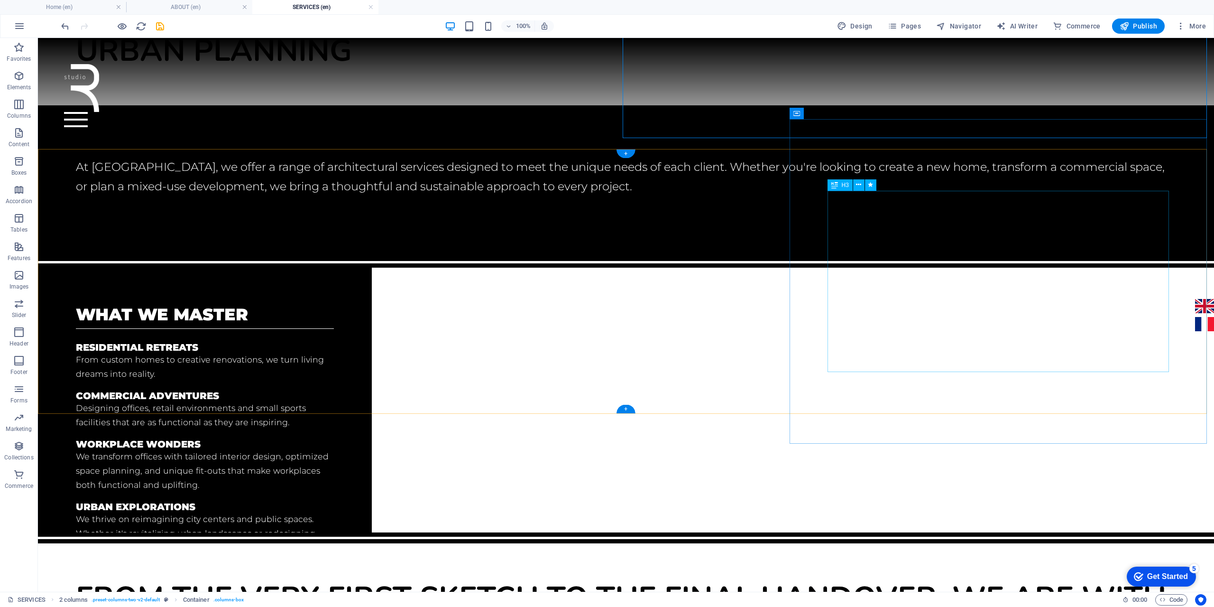
scroll to position [237, 0]
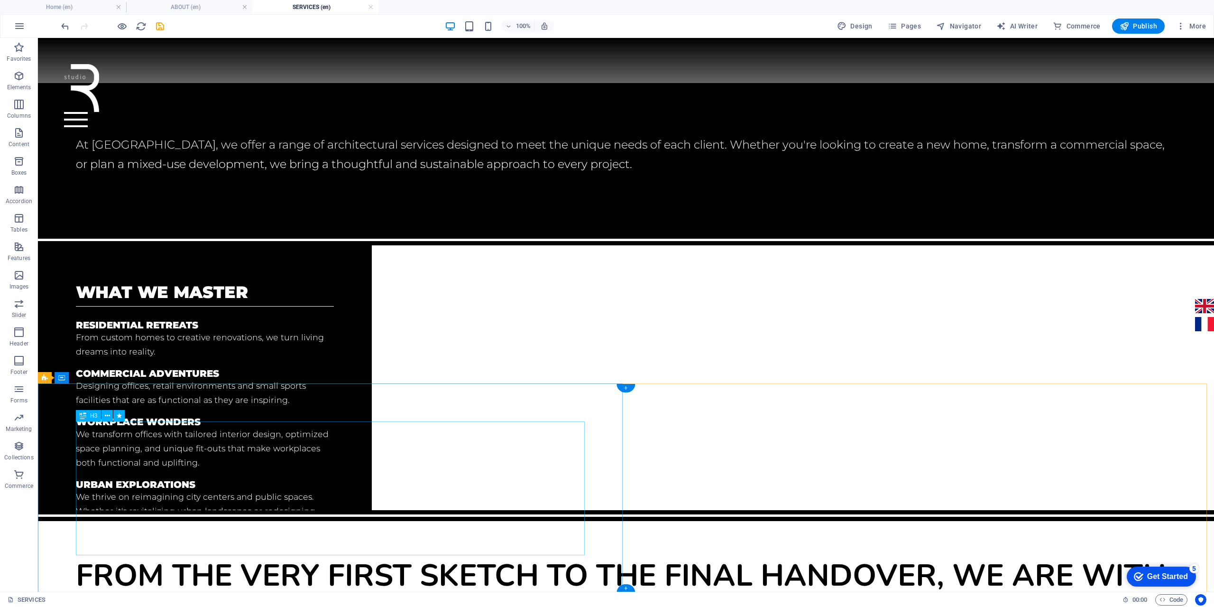
click at [336, 559] on div "From the very first sketch to the final handover, we are with you every step of…" at bounding box center [626, 592] width 1100 height 67
click at [81, 416] on icon at bounding box center [83, 415] width 7 height 11
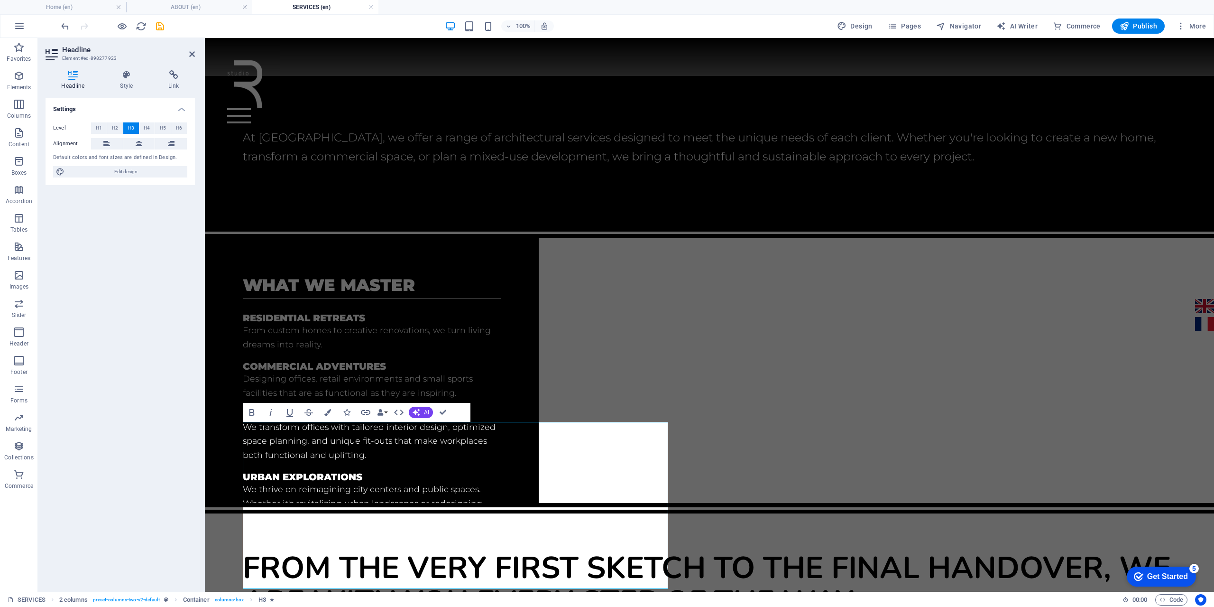
scroll to position [230, 0]
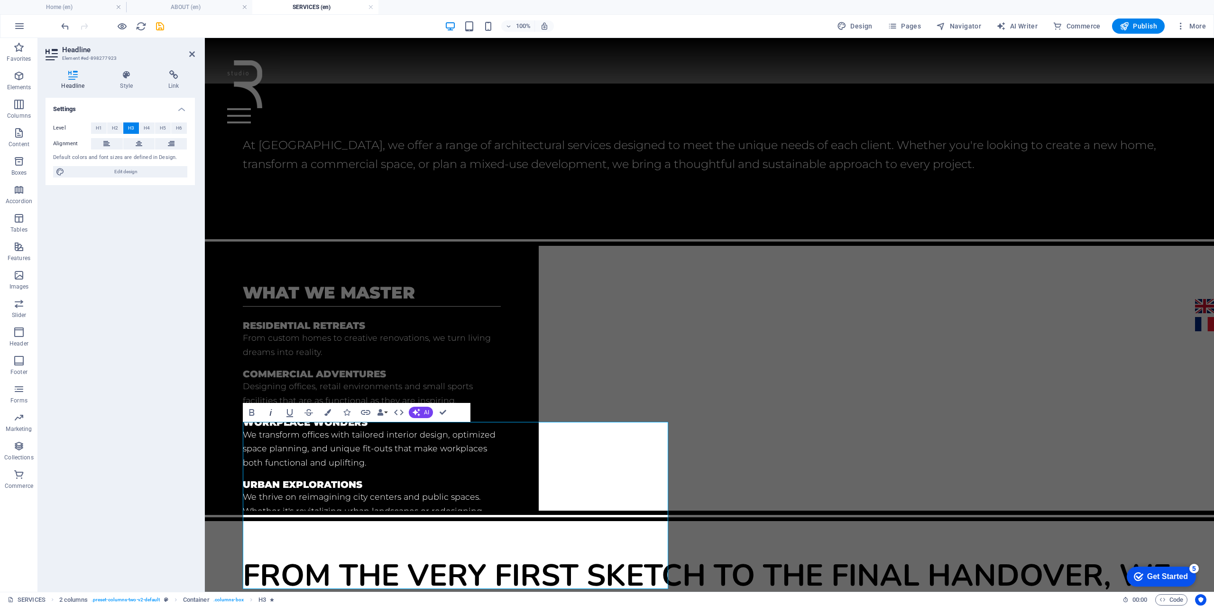
click at [269, 414] on icon "button" at bounding box center [270, 411] width 11 height 11
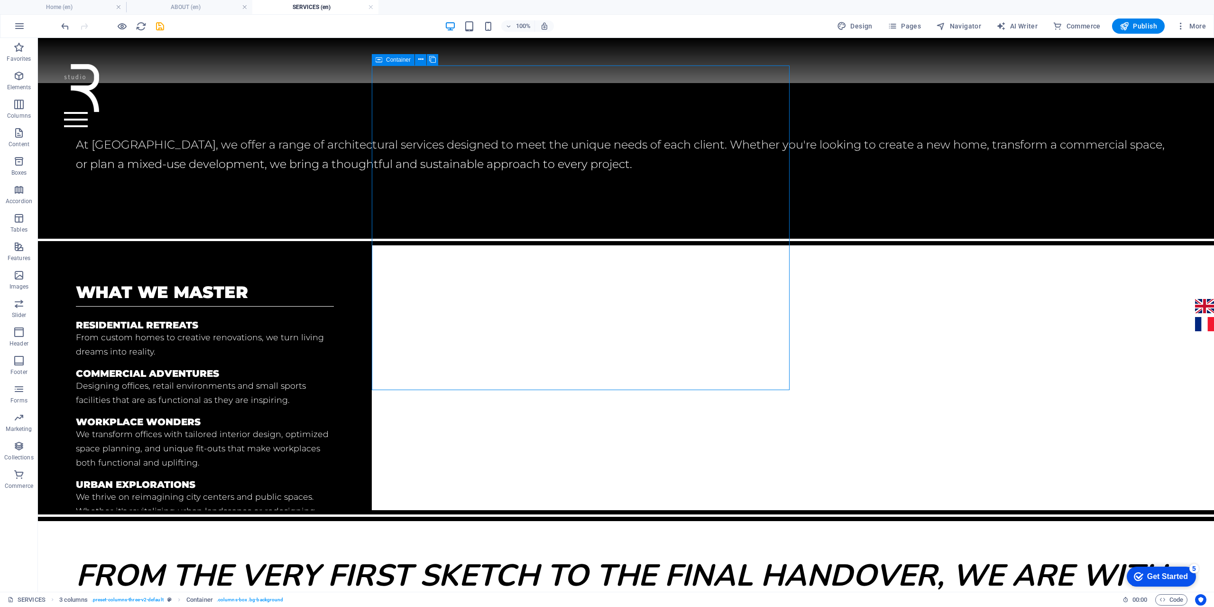
scroll to position [332, 0]
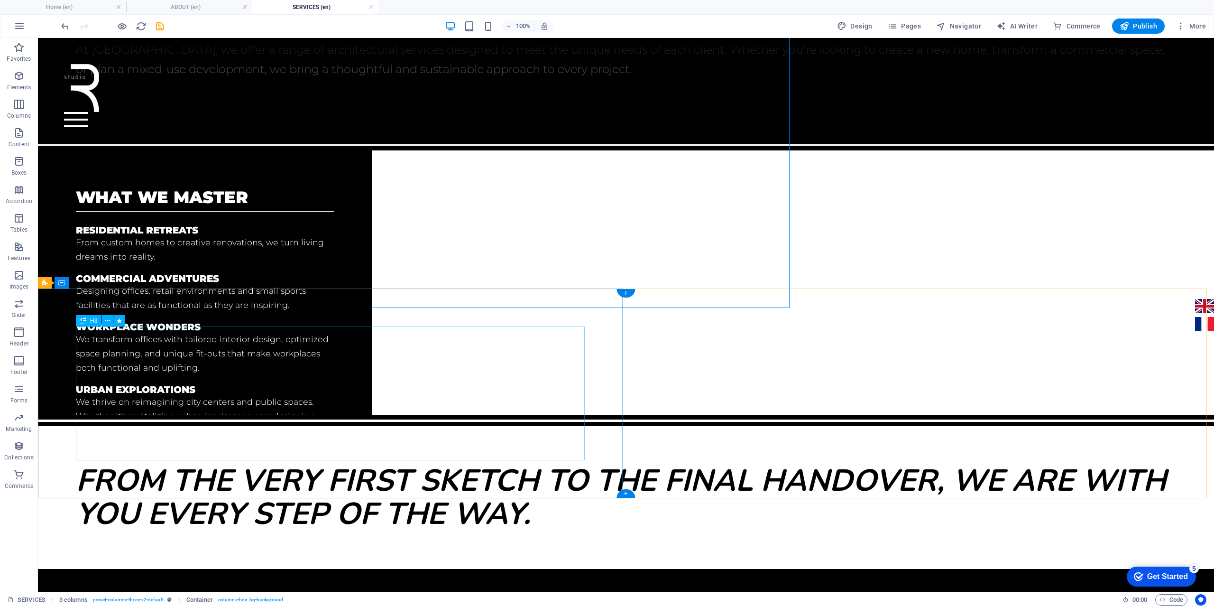
click at [163, 464] on div "From the very first sketch to the final handover, we are with you every step of…" at bounding box center [626, 497] width 1100 height 67
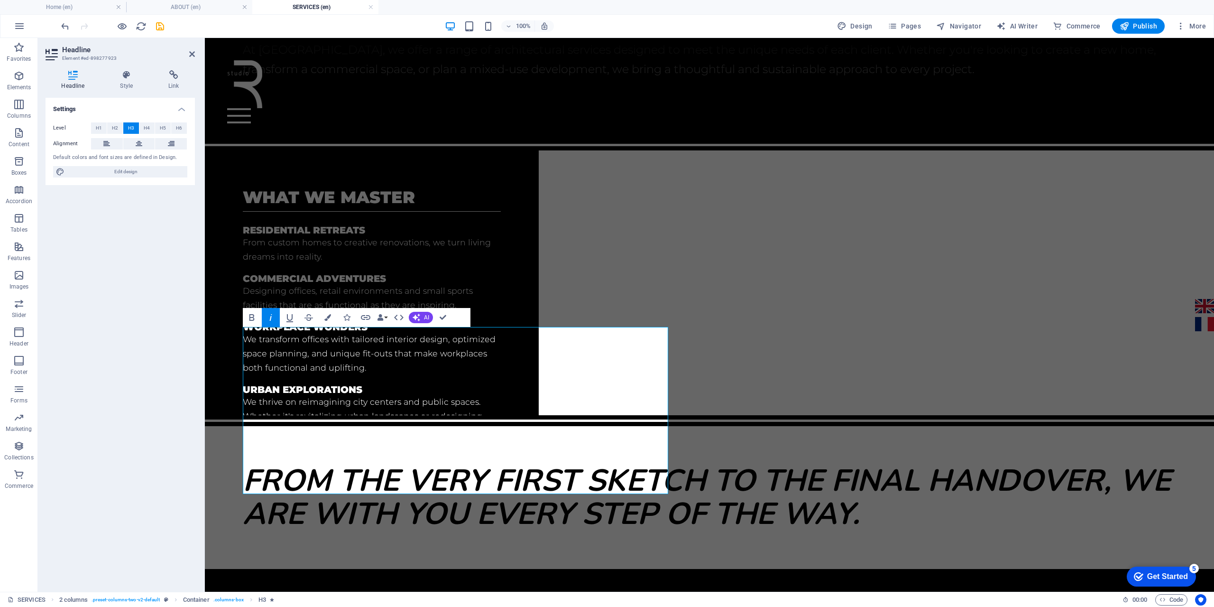
scroll to position [324, 0]
click at [101, 130] on span "H1" at bounding box center [99, 127] width 6 height 11
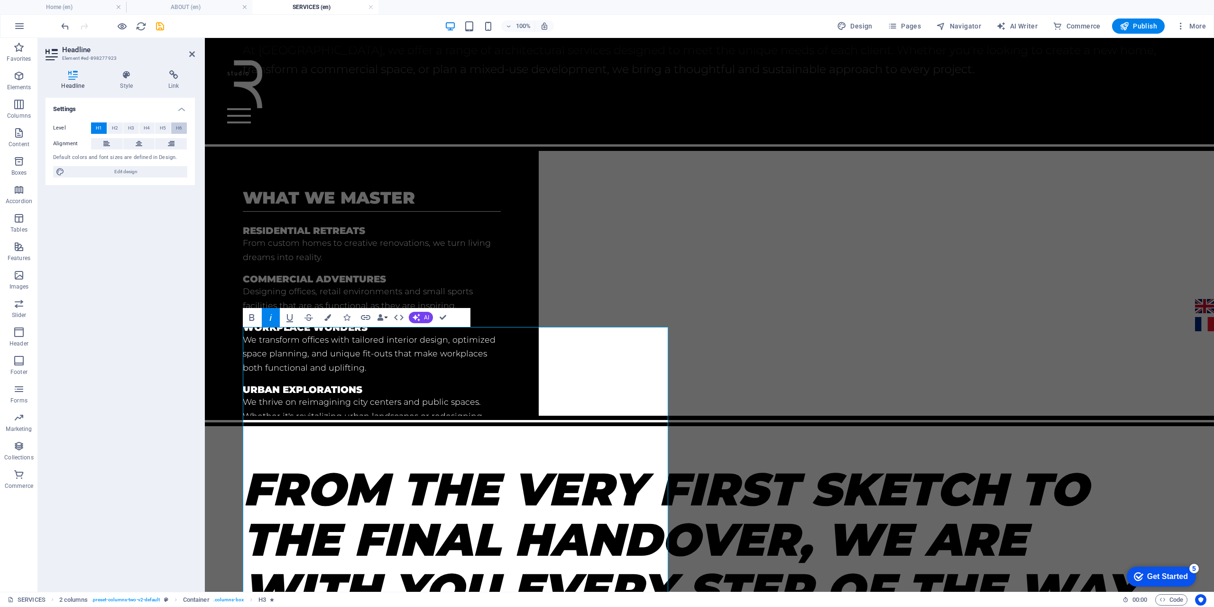
click at [179, 127] on span "H6" at bounding box center [179, 127] width 6 height 11
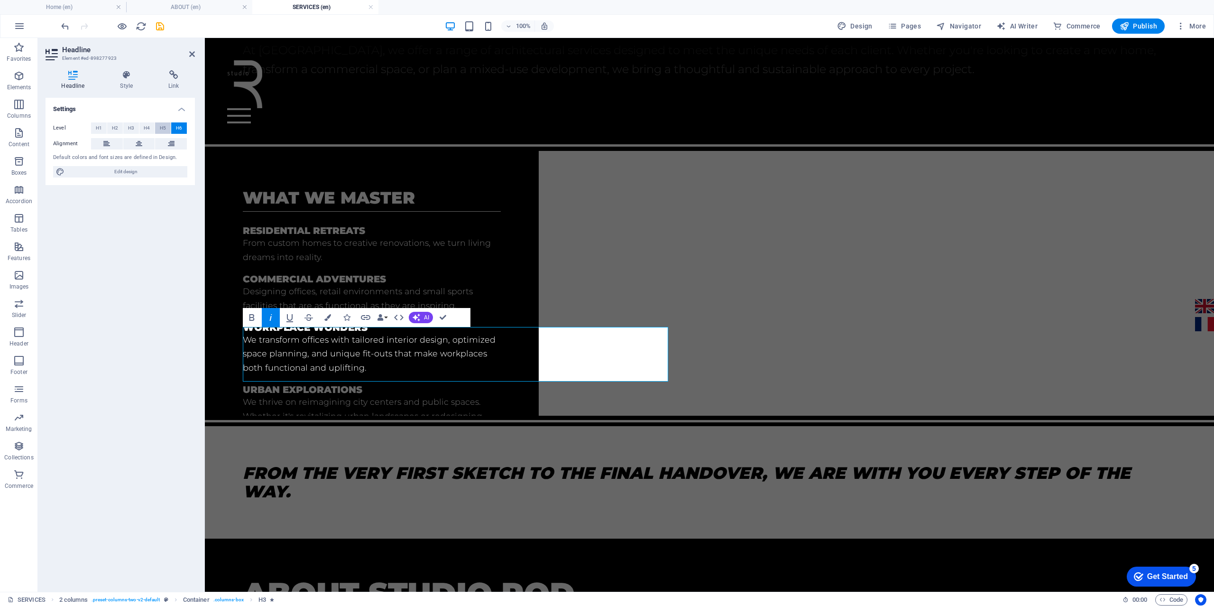
click at [167, 127] on button "H5" at bounding box center [163, 127] width 16 height 11
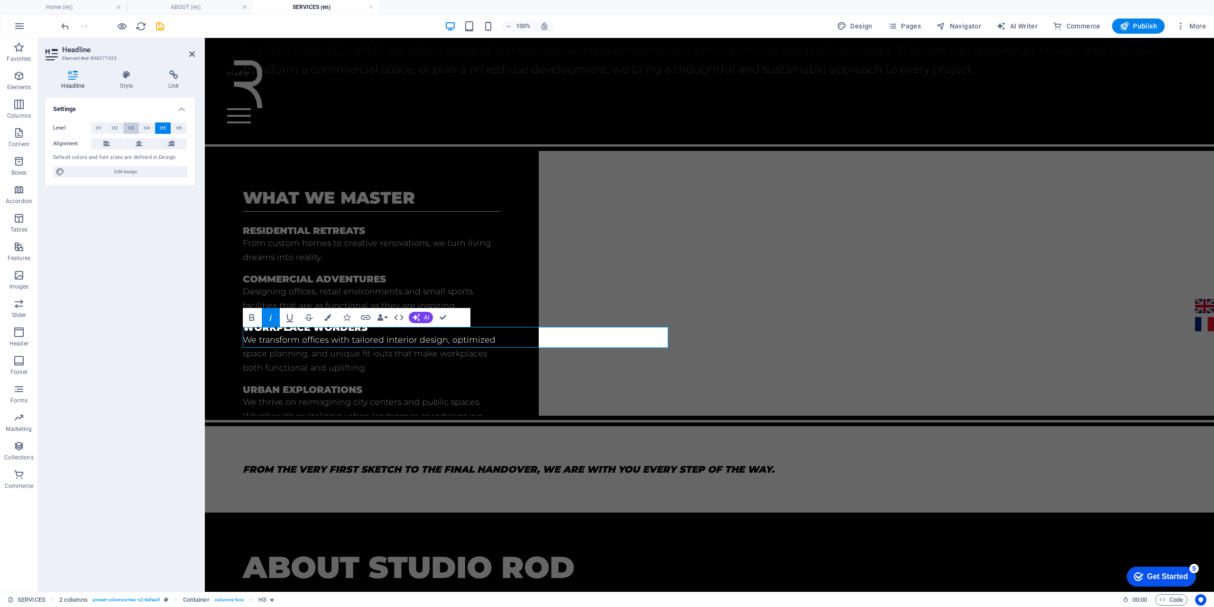
click at [129, 128] on span "H3" at bounding box center [131, 127] width 6 height 11
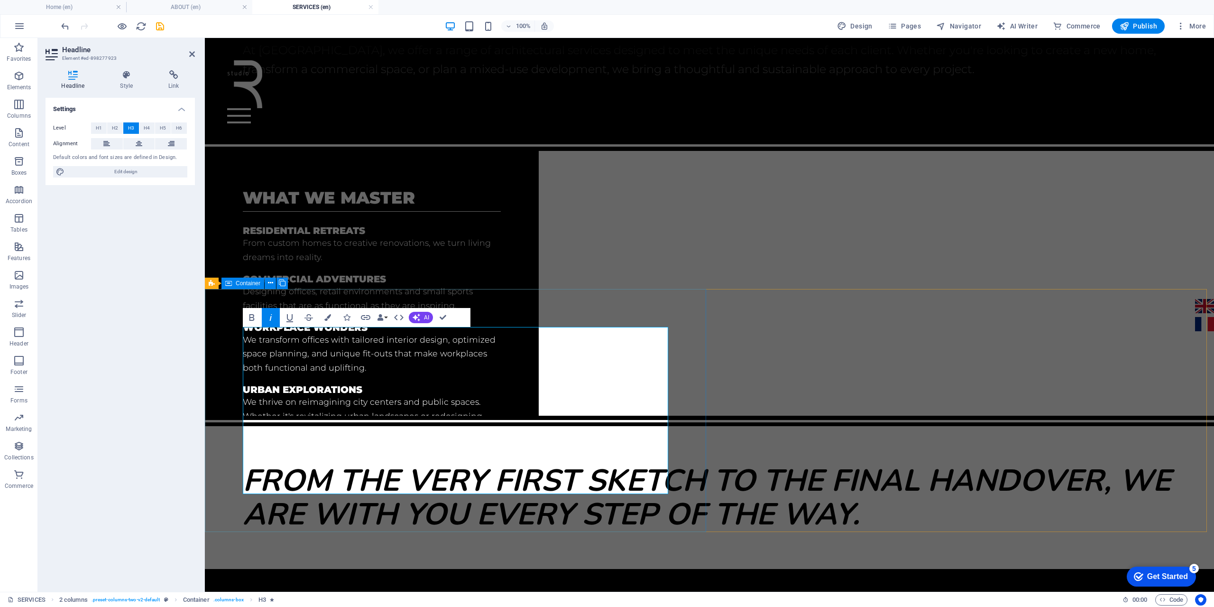
click at [680, 498] on div "From the very first sketch to the final handover, we are with you every step of…" at bounding box center [709, 497] width 1009 height 143
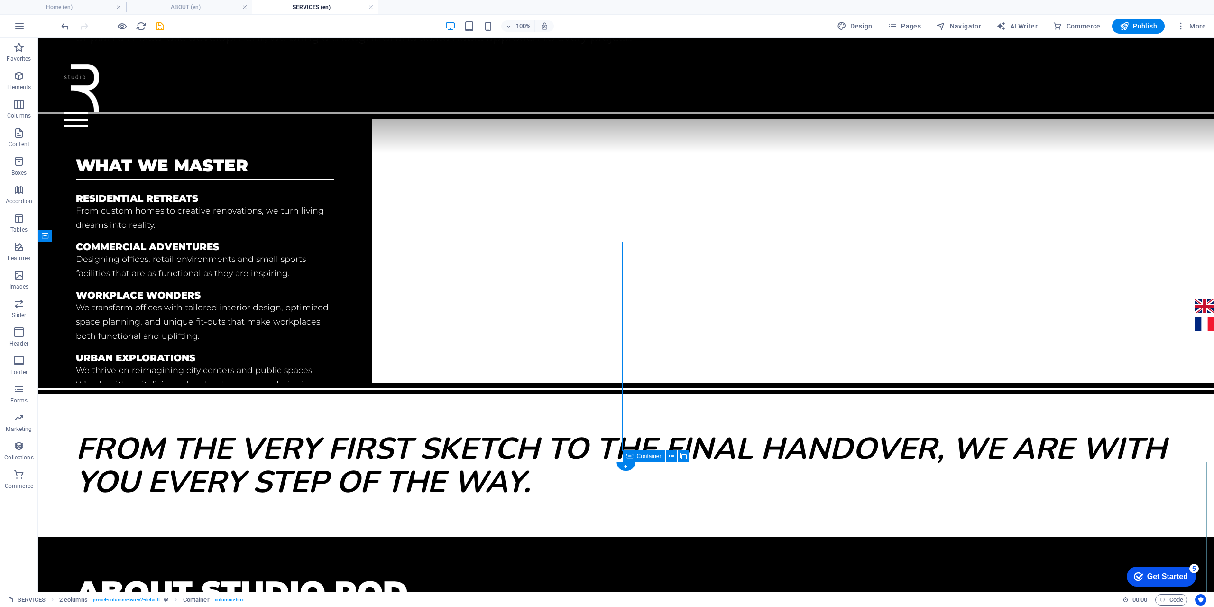
scroll to position [379, 0]
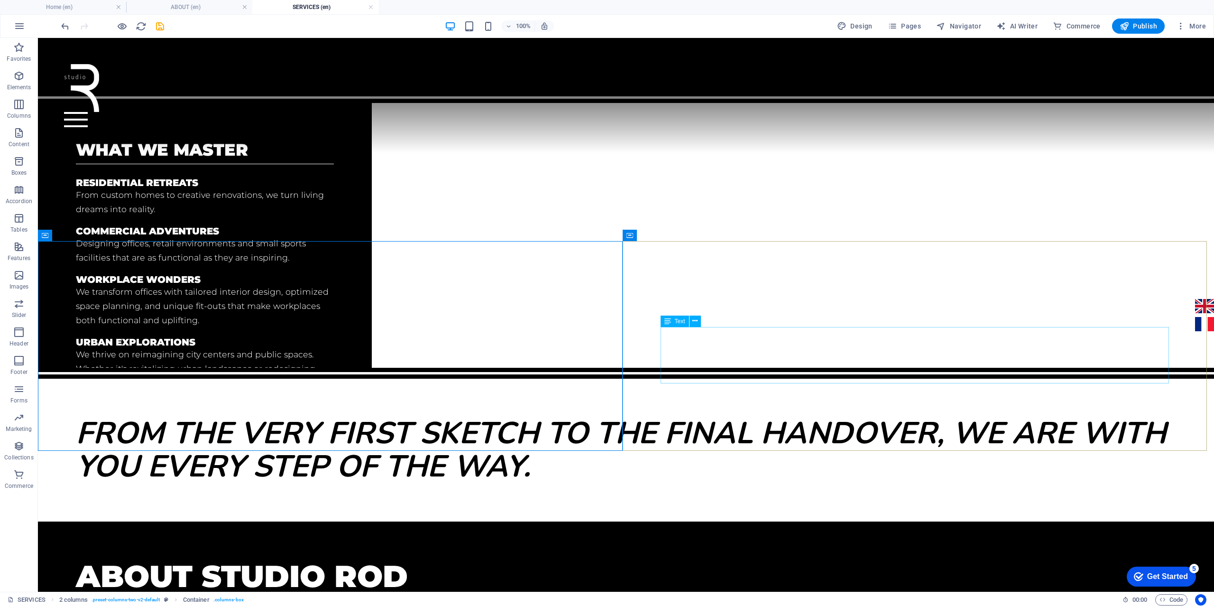
click at [677, 320] on span "Text" at bounding box center [680, 321] width 10 height 6
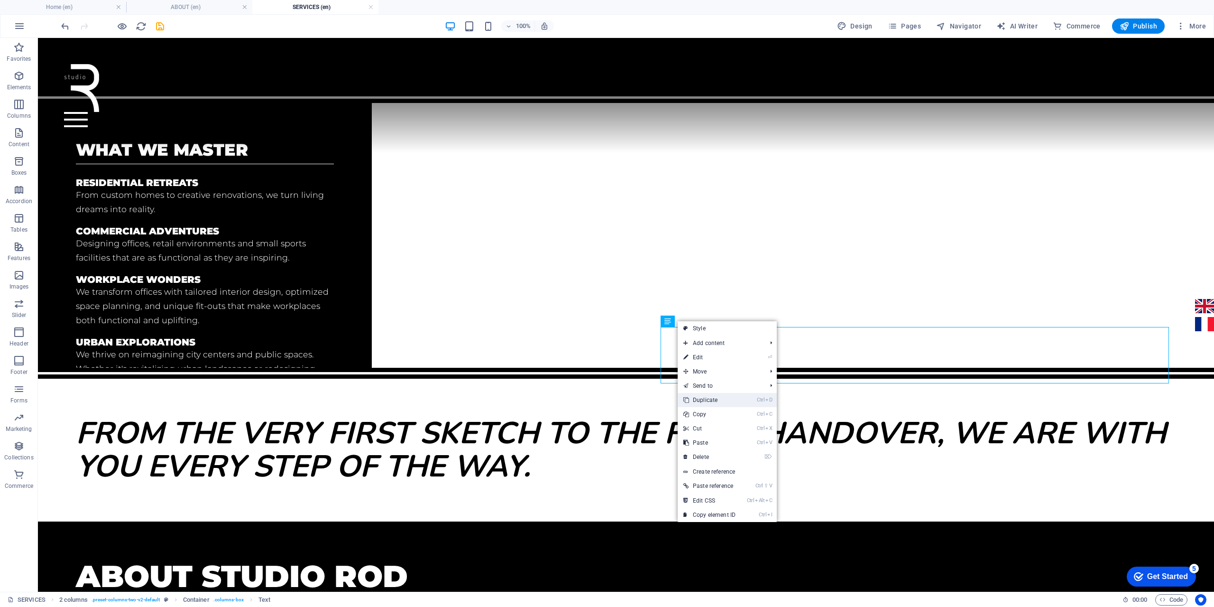
click at [701, 395] on link "Ctrl D Duplicate" at bounding box center [710, 400] width 64 height 14
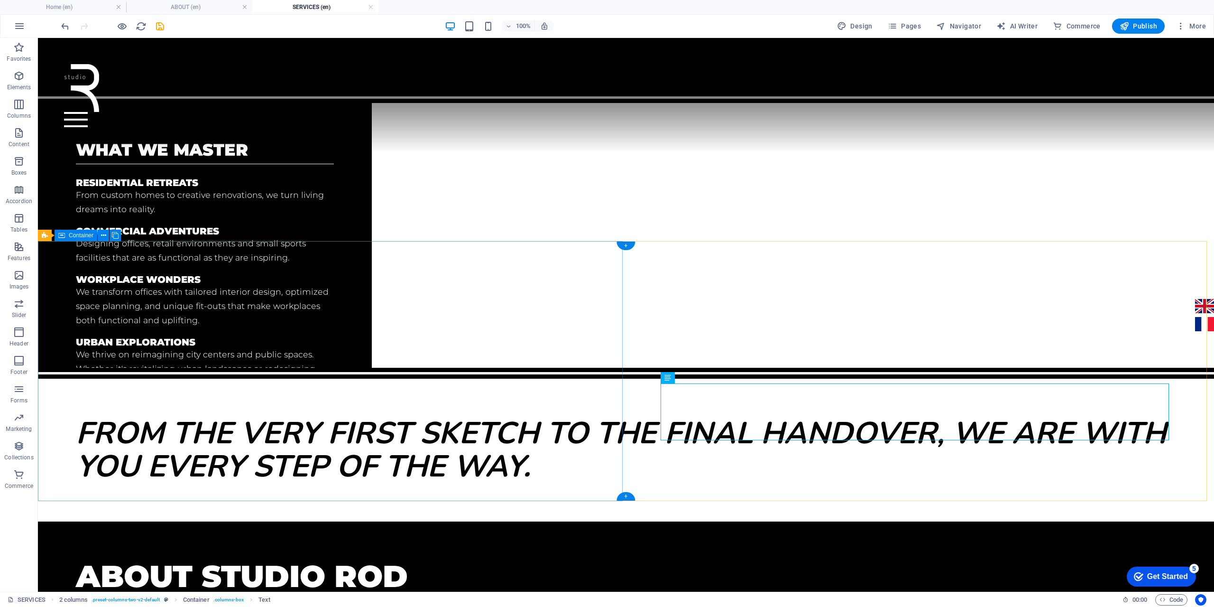
drag, startPoint x: 702, startPoint y: 415, endPoint x: 294, endPoint y: 434, distance: 408.7
drag, startPoint x: 715, startPoint y: 415, endPoint x: 257, endPoint y: 412, distance: 457.6
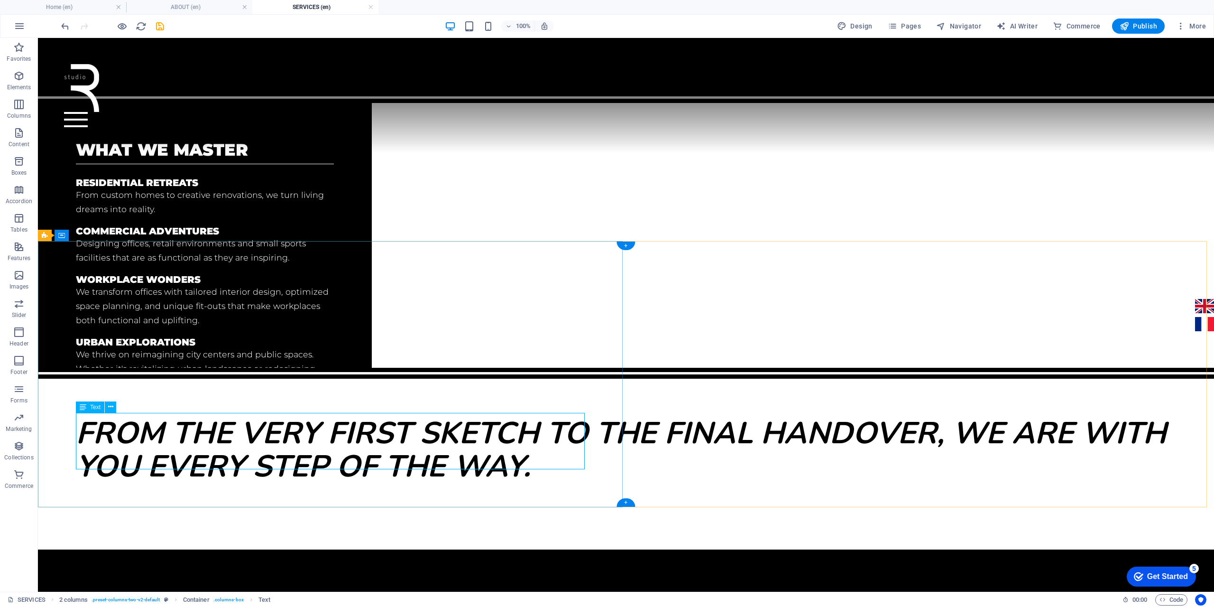
click at [227, 483] on div "Founded in 2023 in Bordeaux, Studio ROD is built on the belief that architectur…" at bounding box center [626, 497] width 1100 height 28
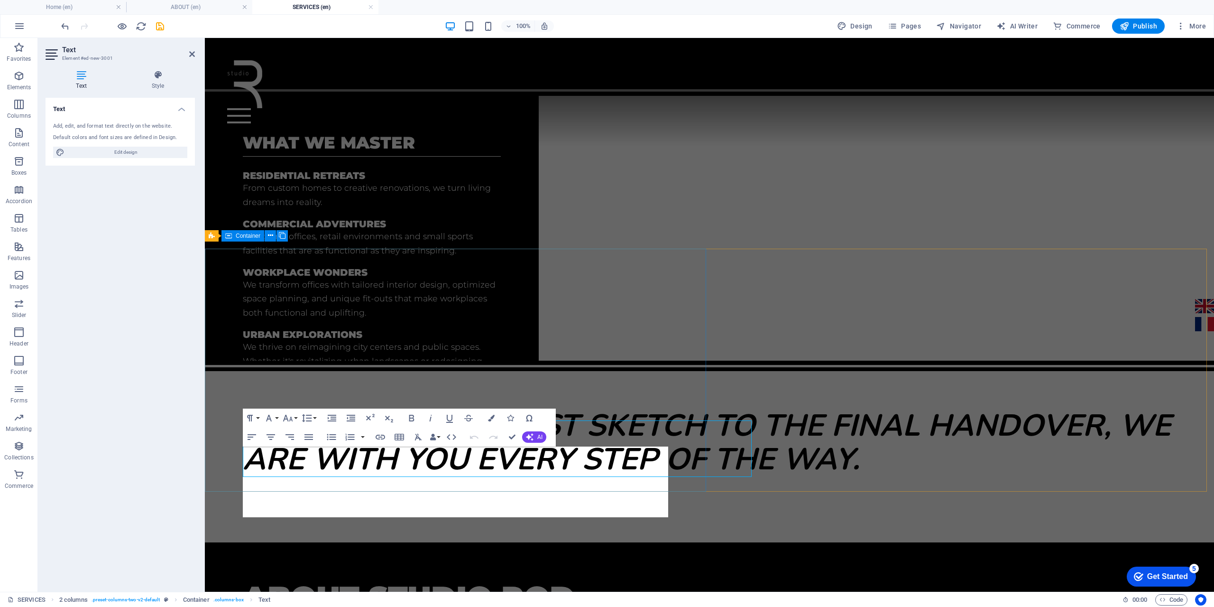
scroll to position [372, 0]
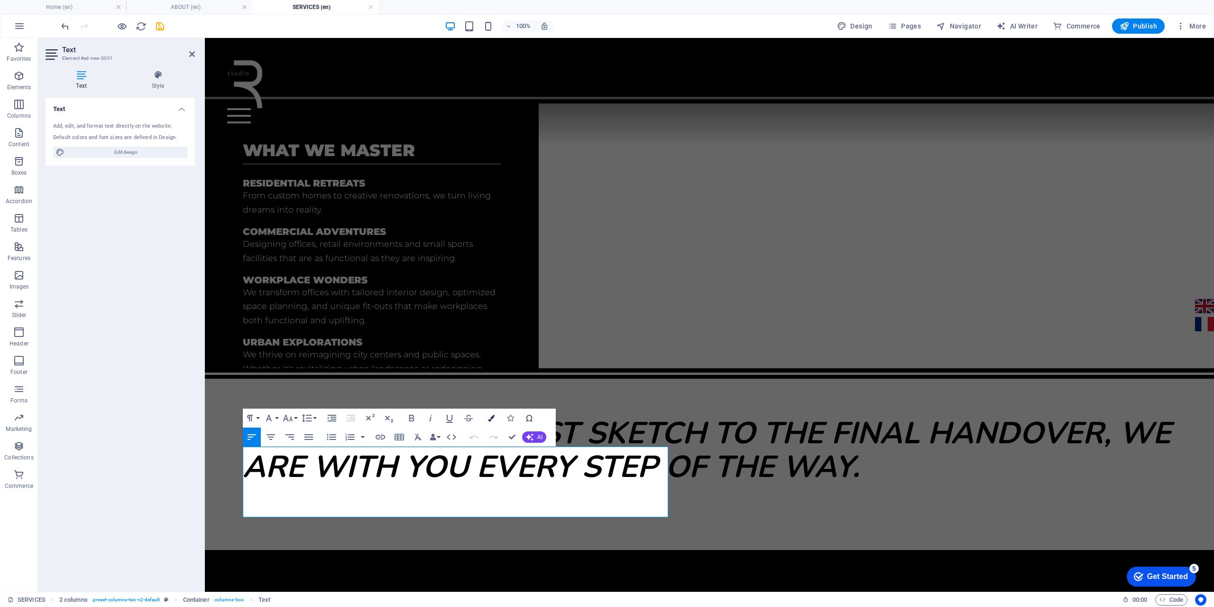
click at [489, 416] on icon "button" at bounding box center [491, 417] width 7 height 7
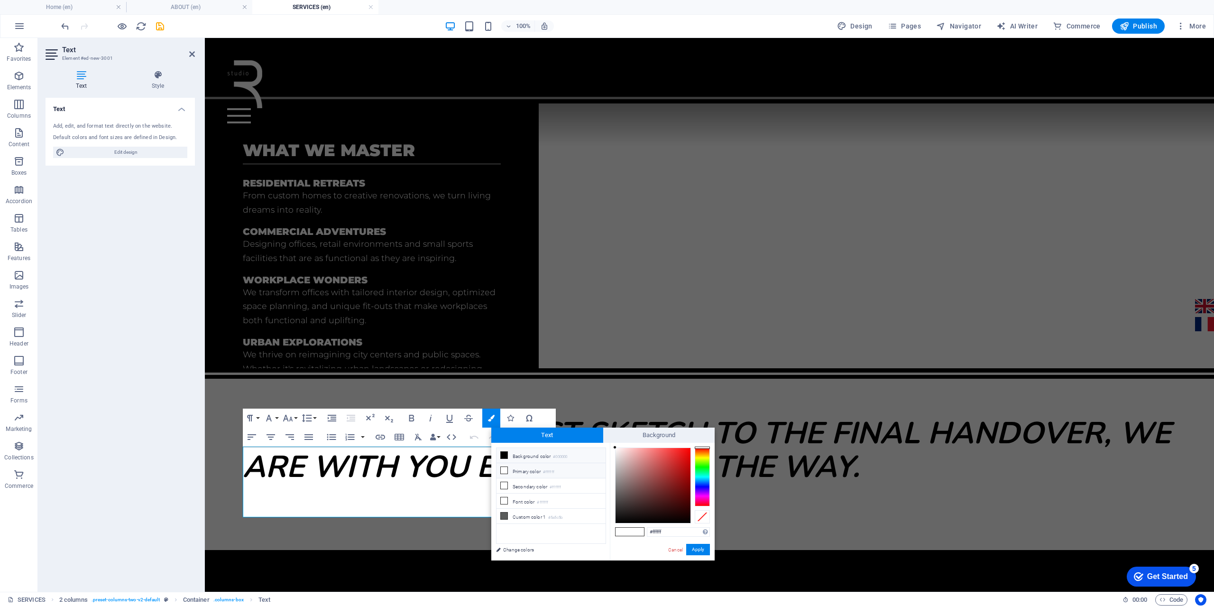
click at [509, 452] on li "Background color #000000" at bounding box center [550, 455] width 109 height 15
type input "#000000"
click at [696, 549] on button "Apply" at bounding box center [698, 548] width 24 height 11
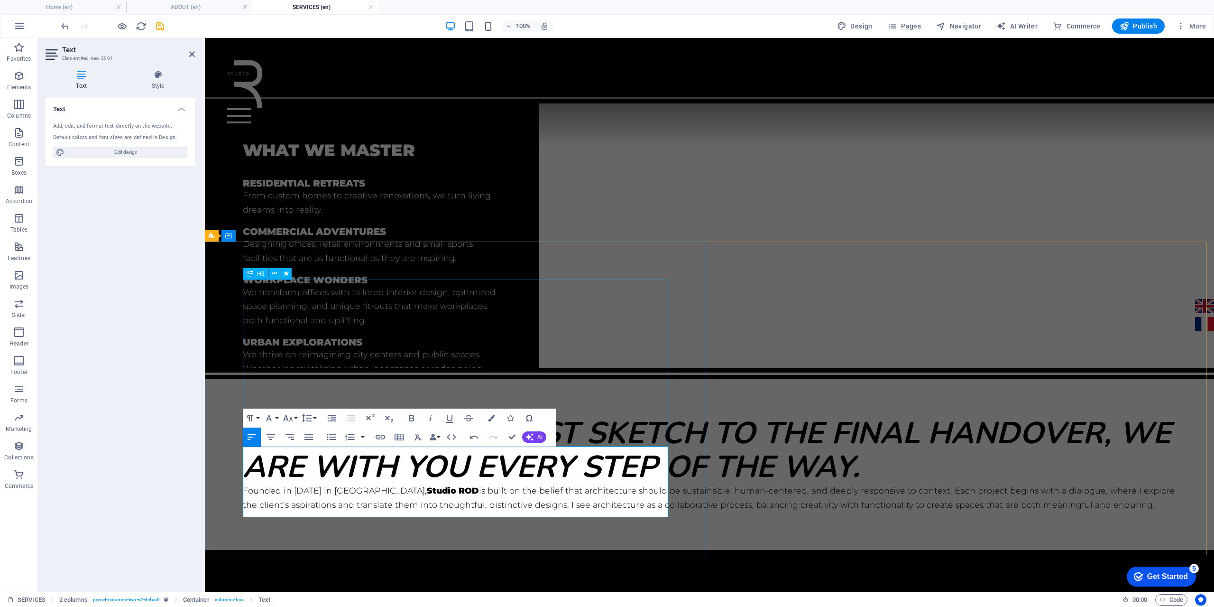
click at [463, 416] on div "From the very first sketch to the final handover, we are with you every step of…" at bounding box center [709, 449] width 933 height 67
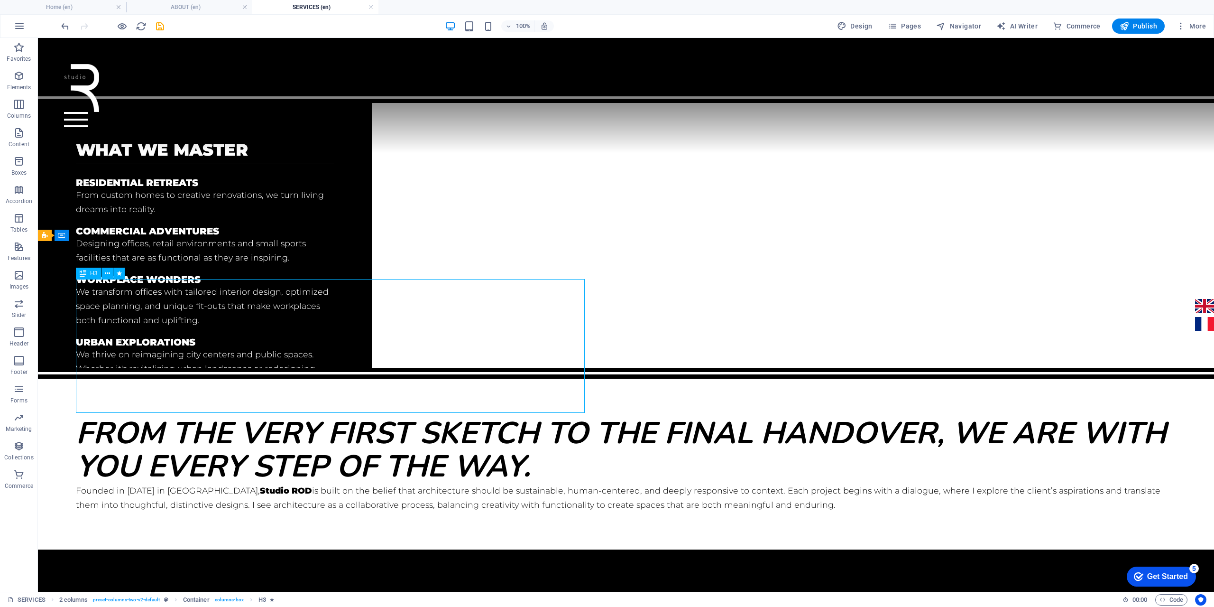
click at [187, 416] on div "From the very first sketch to the final handover, we are with you every step of…" at bounding box center [626, 449] width 1100 height 67
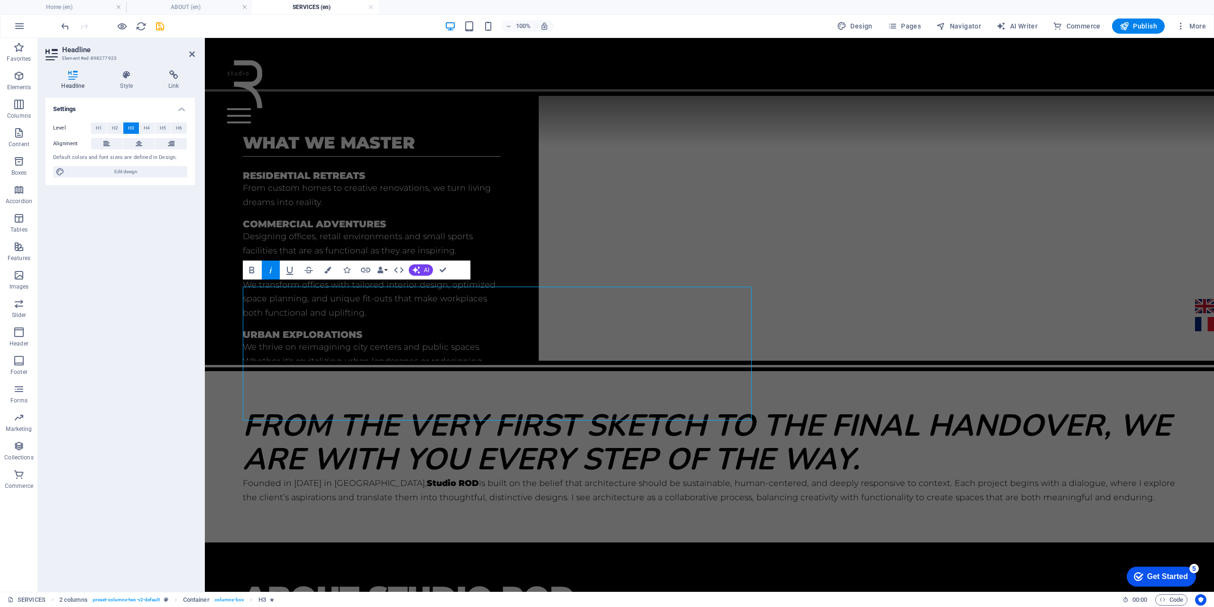
scroll to position [372, 0]
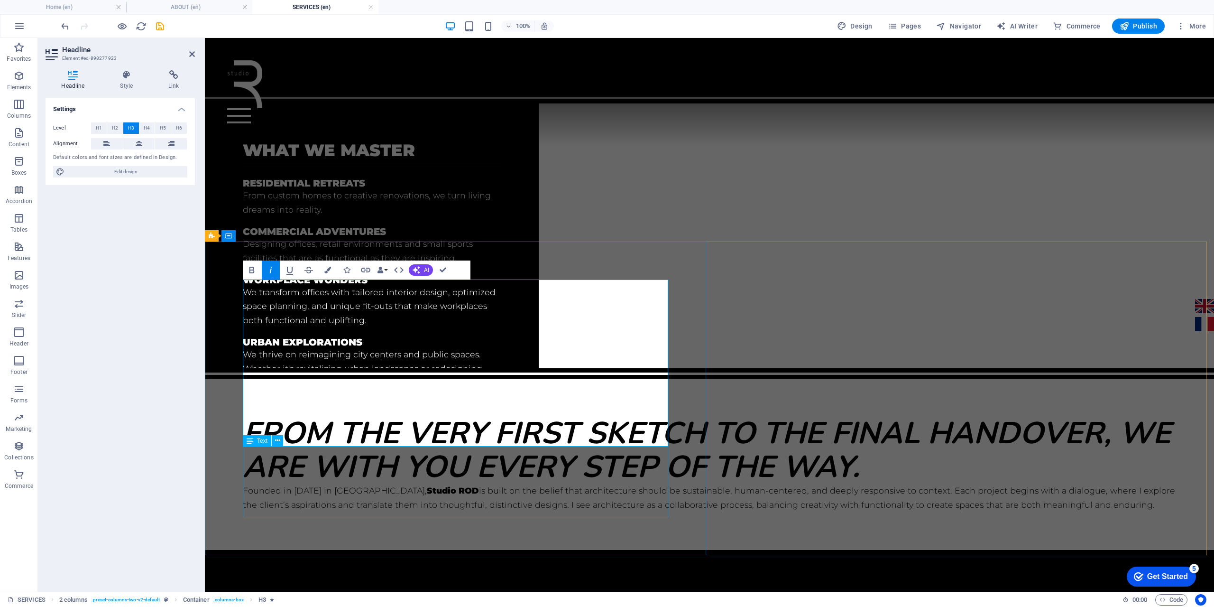
click at [354, 483] on div "Founded in 2023 in Bordeaux, Studio ROD is built on the belief that architectur…" at bounding box center [709, 497] width 933 height 28
click at [521, 483] on div "Founded in 2023 in Bordeaux, Studio ROD is built on the belief that architectur…" at bounding box center [709, 497] width 933 height 28
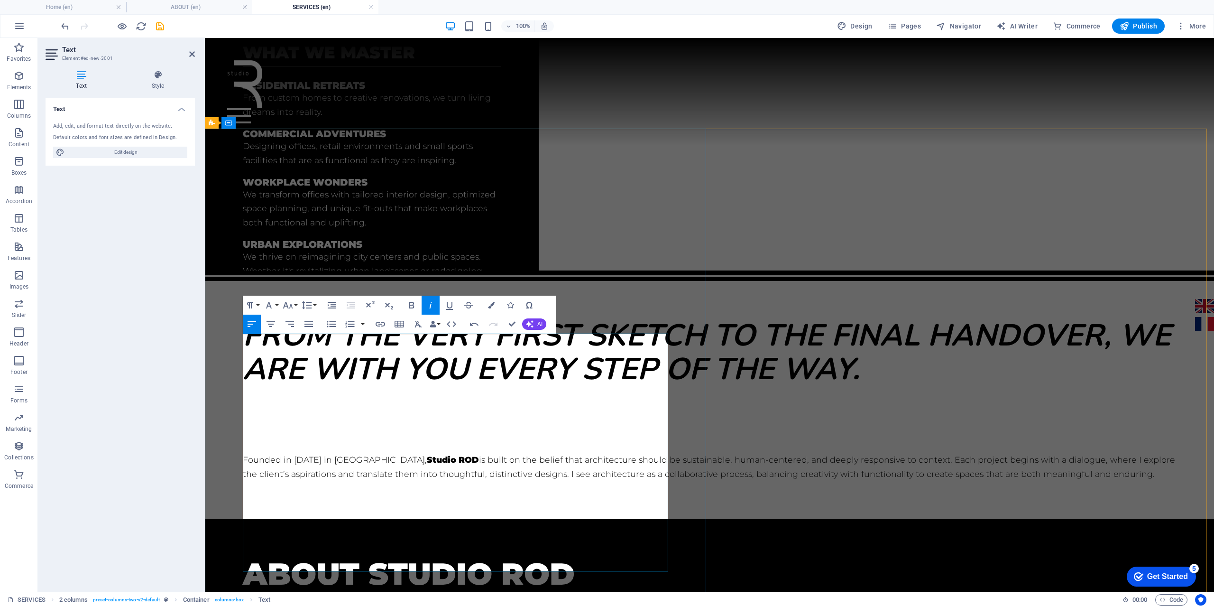
scroll to position [561, 0]
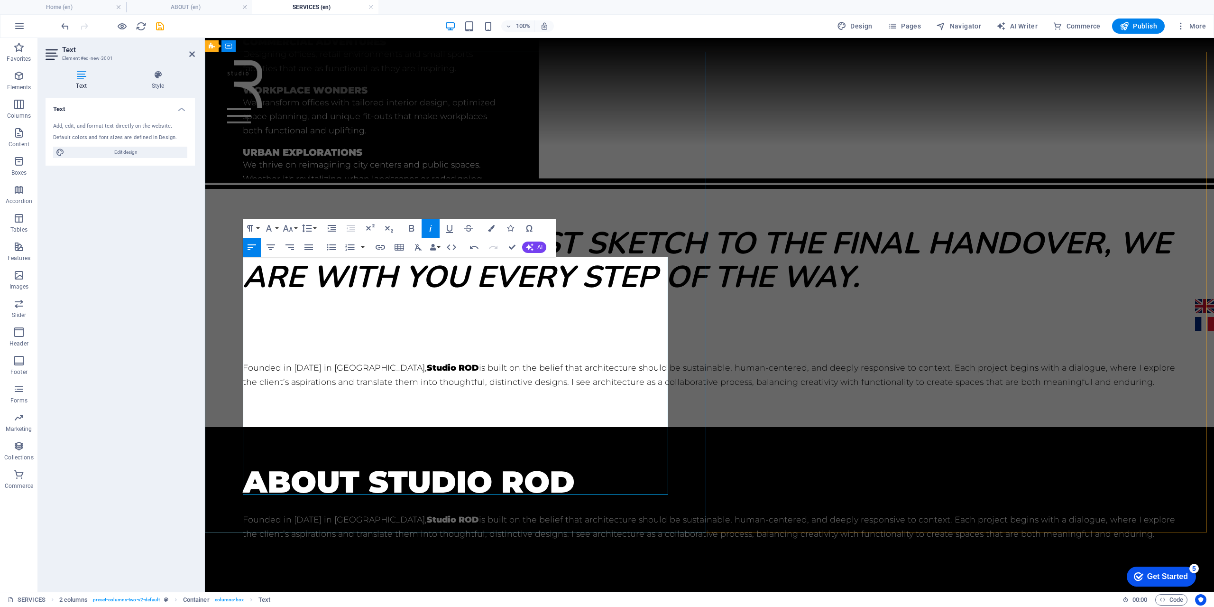
click at [355, 360] on h3 "From the very first sketch to the final handover, we are with you every step of…" at bounding box center [709, 327] width 933 height 67
click at [382, 389] on p "Founded in 2023 in Bordeaux, Studio ROD is built on the belief that architectur…" at bounding box center [709, 374] width 933 height 28
drag, startPoint x: 303, startPoint y: 423, endPoint x: 297, endPoint y: 423, distance: 5.7
click at [301, 389] on p "Founded in 2023 in Bordeaux, Studio ROD is built on the belief that architectur…" at bounding box center [709, 374] width 933 height 28
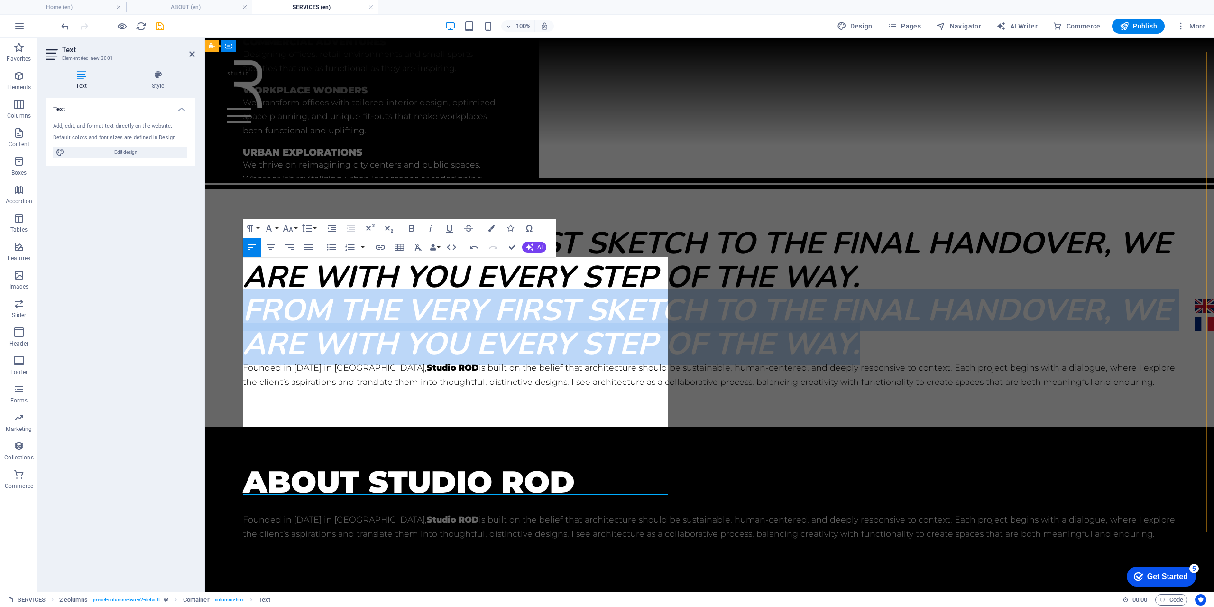
drag, startPoint x: 244, startPoint y: 431, endPoint x: 245, endPoint y: 278, distance: 152.7
click at [245, 294] on div "From the very first sketch to the final handover, we are with you every step of…" at bounding box center [709, 341] width 933 height 95
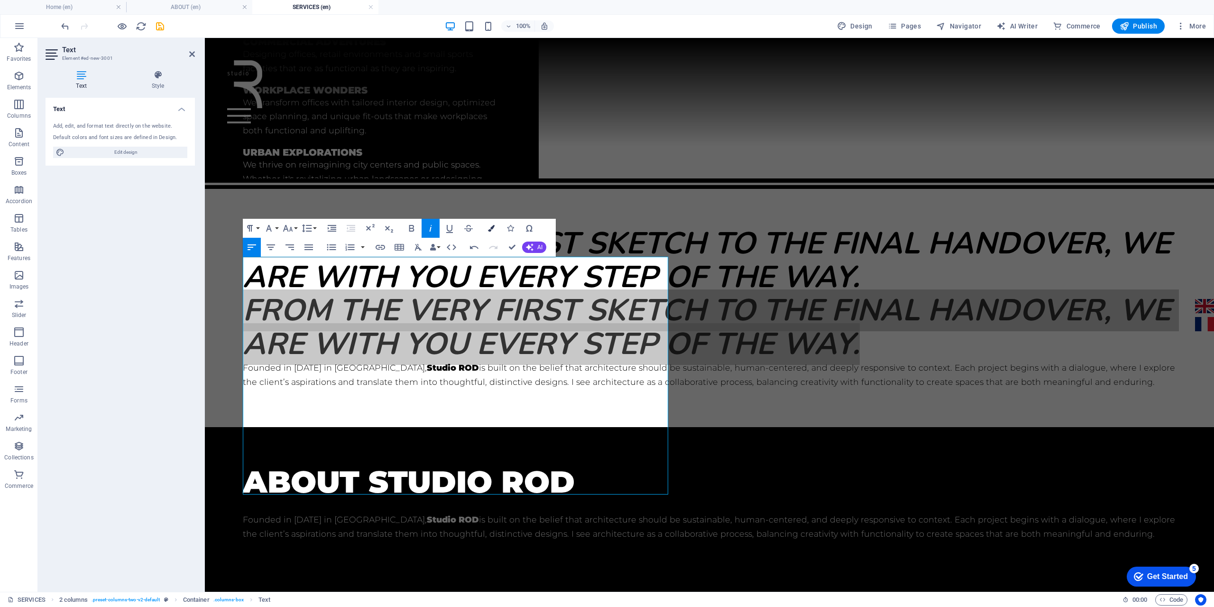
click at [488, 228] on icon "button" at bounding box center [491, 228] width 7 height 7
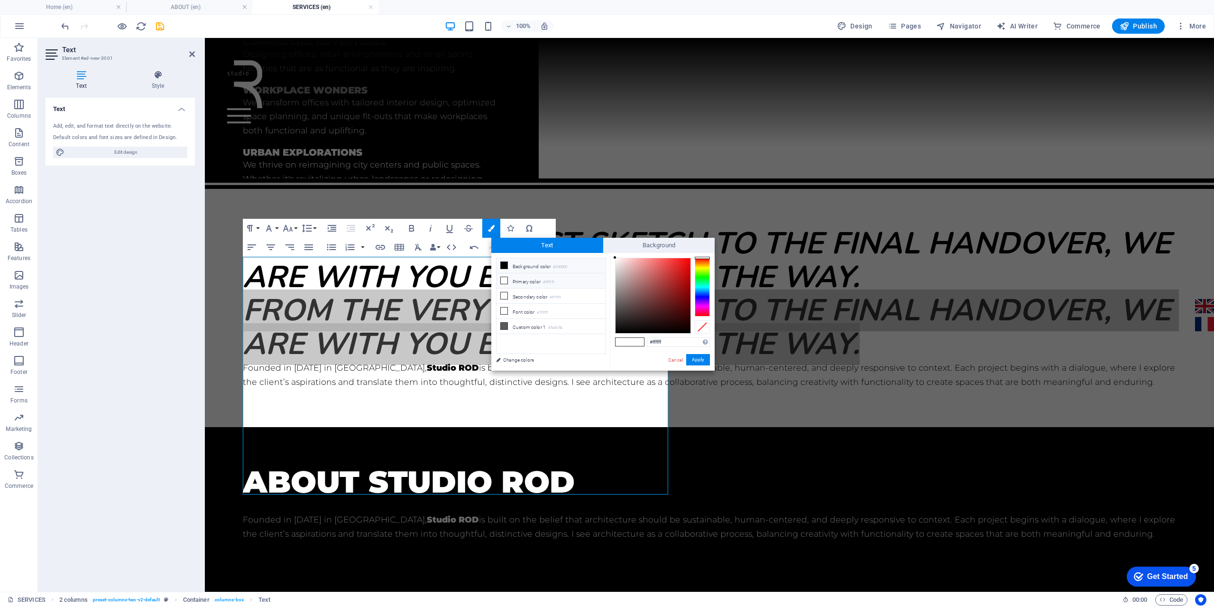
click at [503, 264] on icon at bounding box center [504, 265] width 7 height 7
type input "#000000"
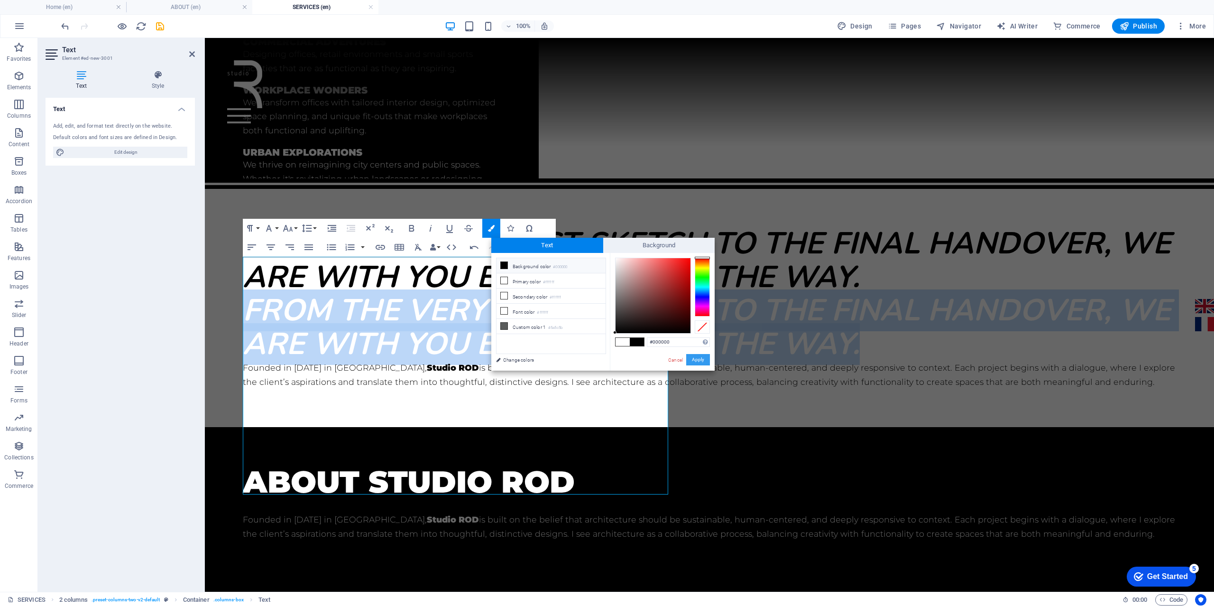
click at [694, 360] on button "Apply" at bounding box center [698, 359] width 24 height 11
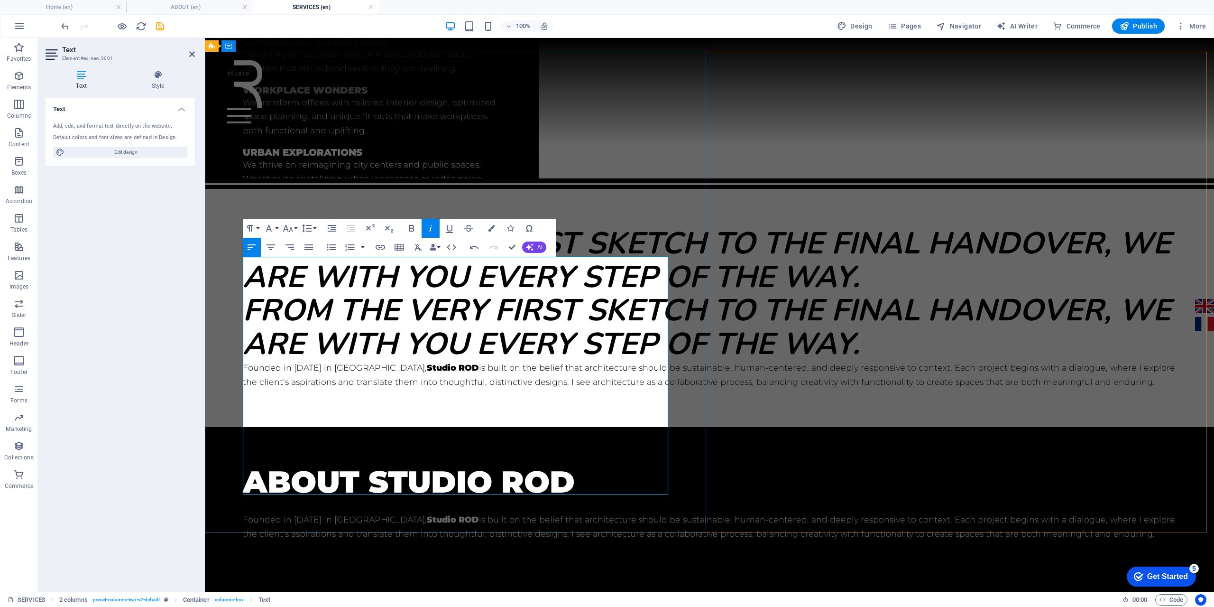
click at [402, 389] on p "Founded in 2023 in Bordeaux, Studio ROD is built on the belief that architectur…" at bounding box center [709, 374] width 933 height 28
drag, startPoint x: 245, startPoint y: 430, endPoint x: 532, endPoint y: 496, distance: 294.6
click at [532, 426] on div "From the very first sketch to the final handover, we are with you every step of…" at bounding box center [709, 308] width 1009 height 238
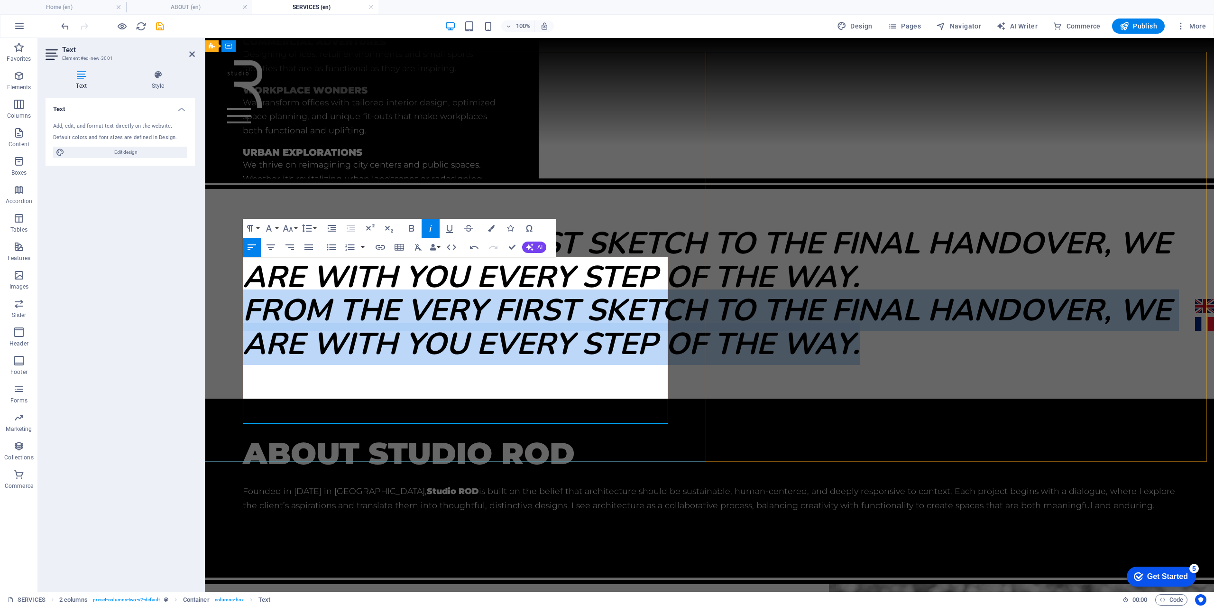
drag, startPoint x: 335, startPoint y: 398, endPoint x: 245, endPoint y: 257, distance: 166.5
click at [245, 294] on h3 "From the very first sketch to the final handover, we are with you every step of…" at bounding box center [709, 327] width 933 height 67
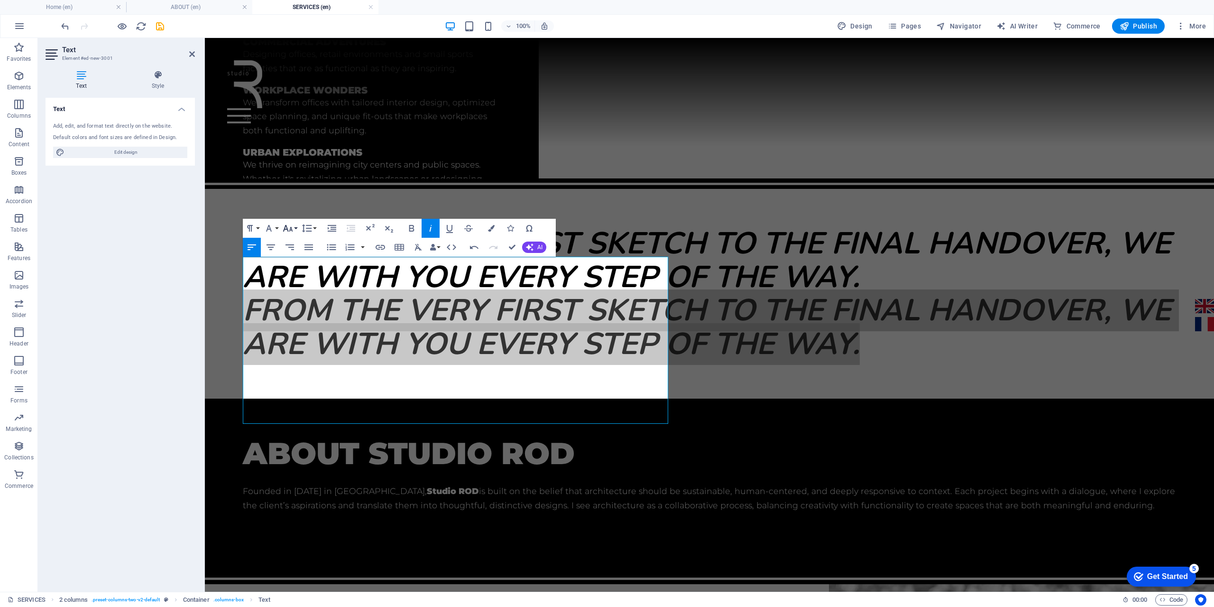
click at [294, 227] on button "Font Size" at bounding box center [290, 228] width 18 height 19
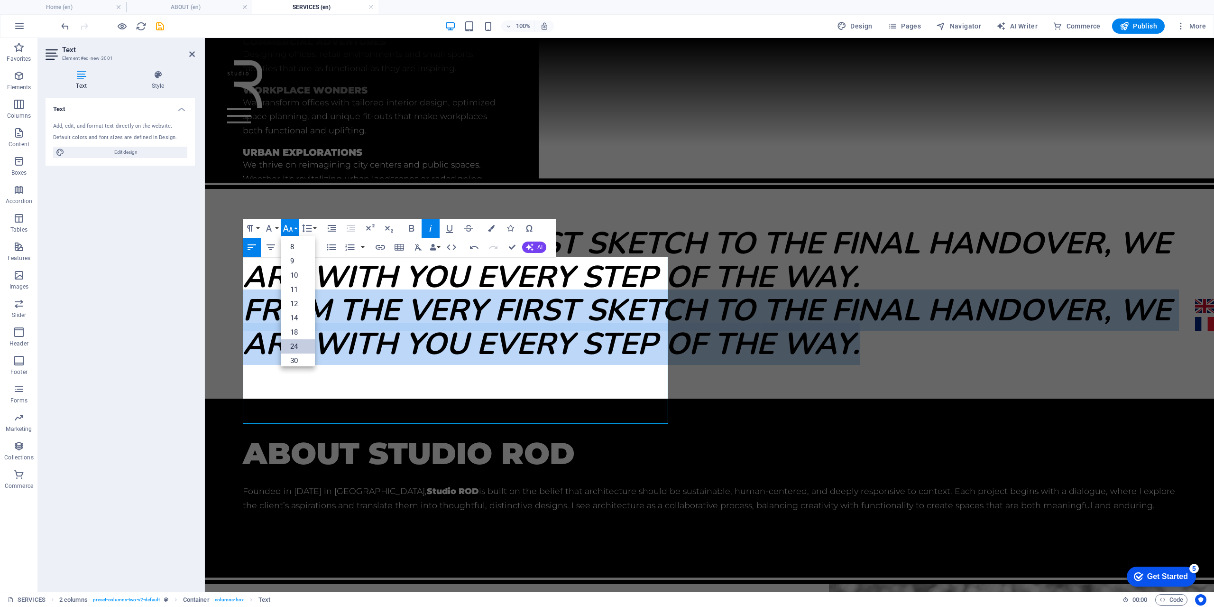
click at [300, 345] on link "24" at bounding box center [298, 346] width 34 height 14
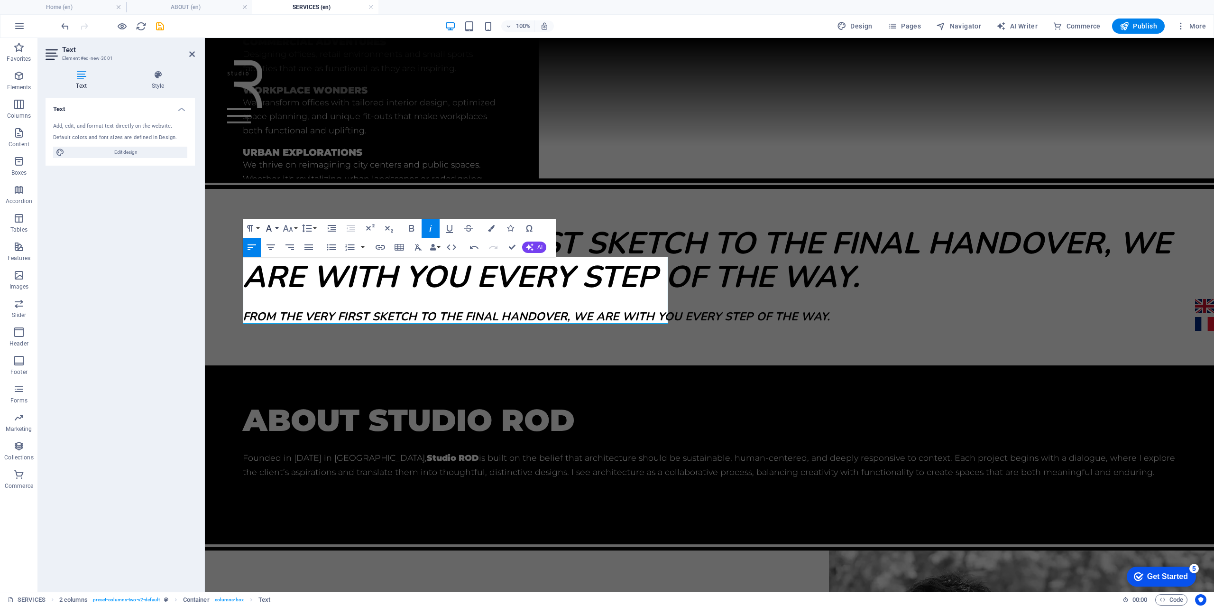
click at [275, 229] on button "Font Family" at bounding box center [271, 228] width 18 height 19
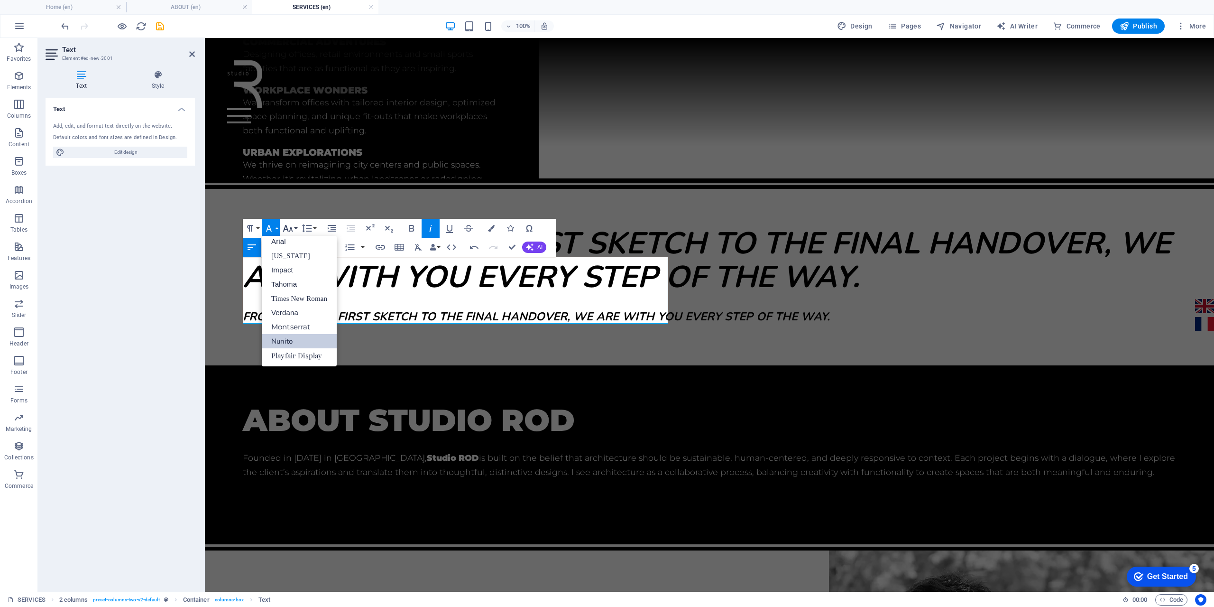
scroll to position [5, 0]
click at [294, 228] on button "Font Size" at bounding box center [290, 228] width 18 height 19
click at [302, 296] on link "36" at bounding box center [298, 298] width 34 height 14
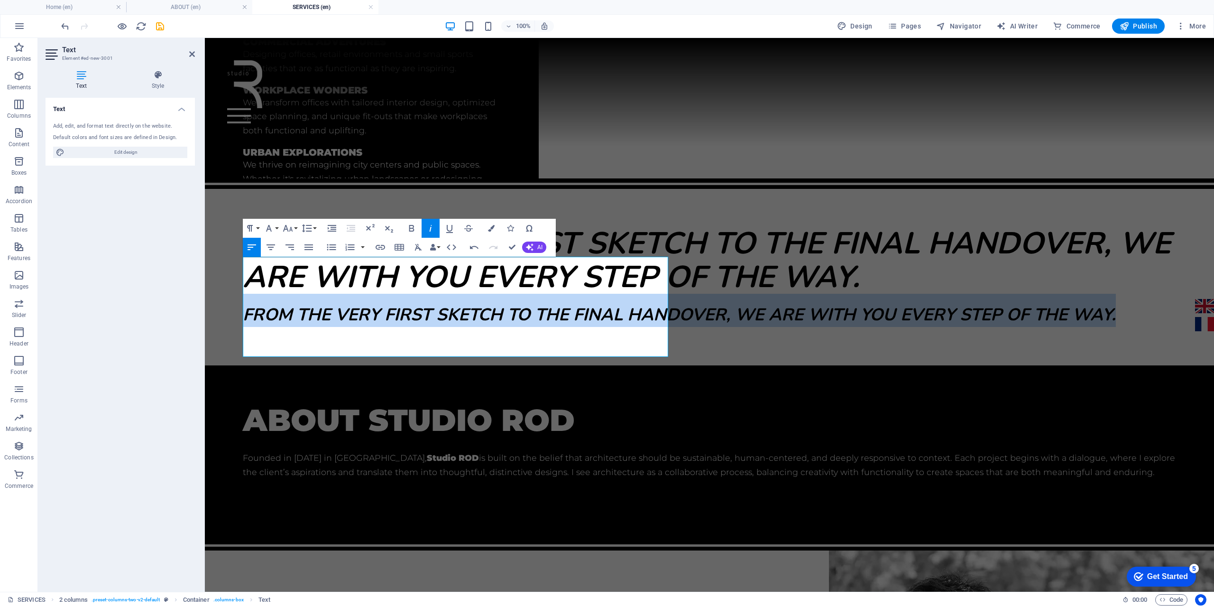
click at [429, 229] on icon "button" at bounding box center [430, 227] width 11 height 11
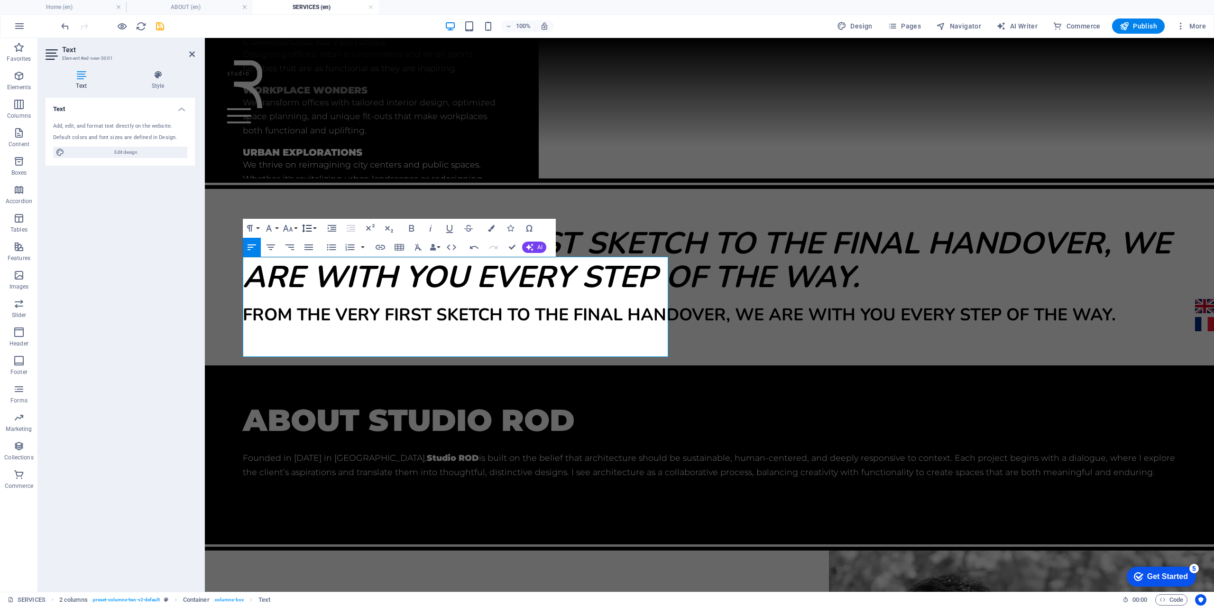
click at [315, 230] on button "Line Height" at bounding box center [309, 228] width 18 height 19
click at [320, 262] on link "Single" at bounding box center [321, 261] width 42 height 14
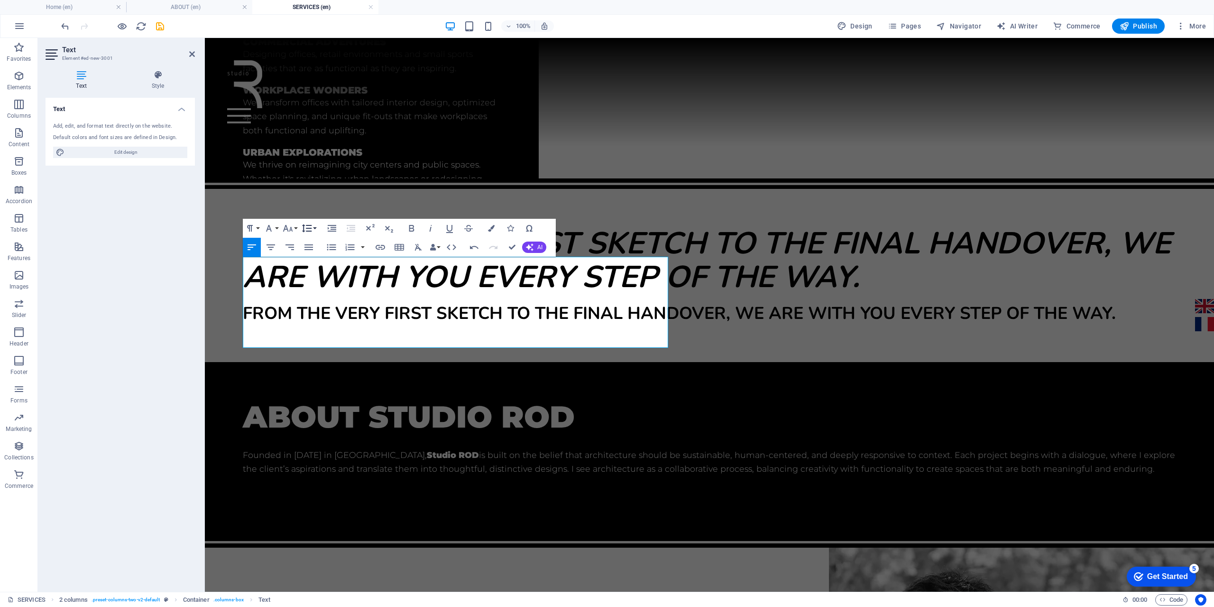
click at [314, 229] on button "Line Height" at bounding box center [309, 228] width 18 height 19
click at [316, 247] on link "Default" at bounding box center [321, 246] width 42 height 14
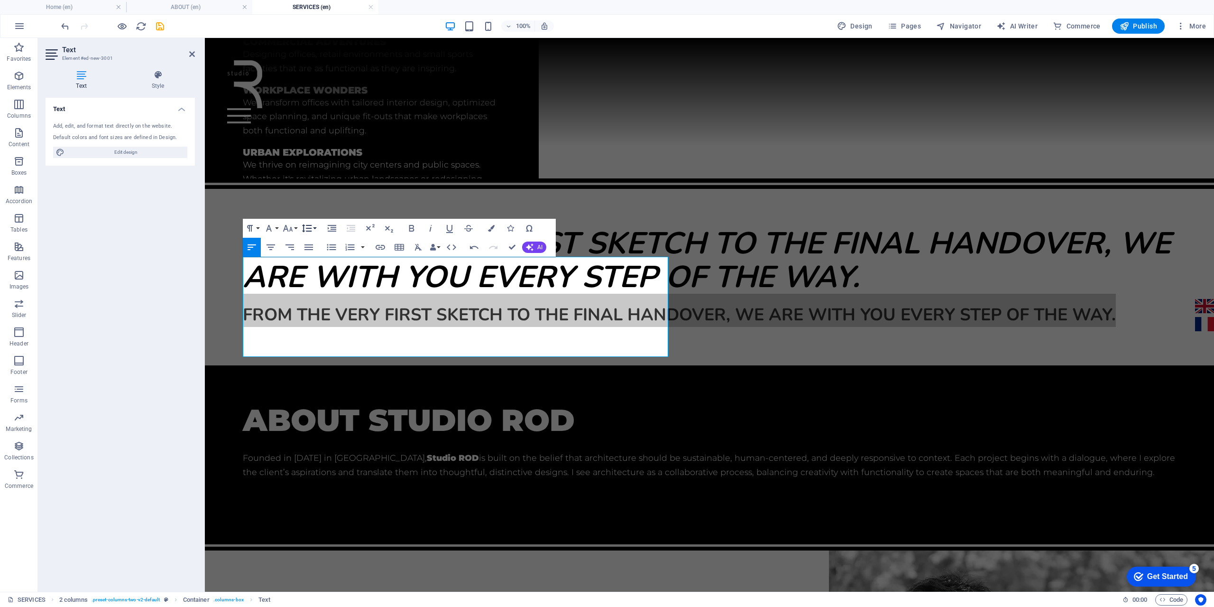
click at [313, 228] on button "Line Height" at bounding box center [309, 228] width 18 height 19
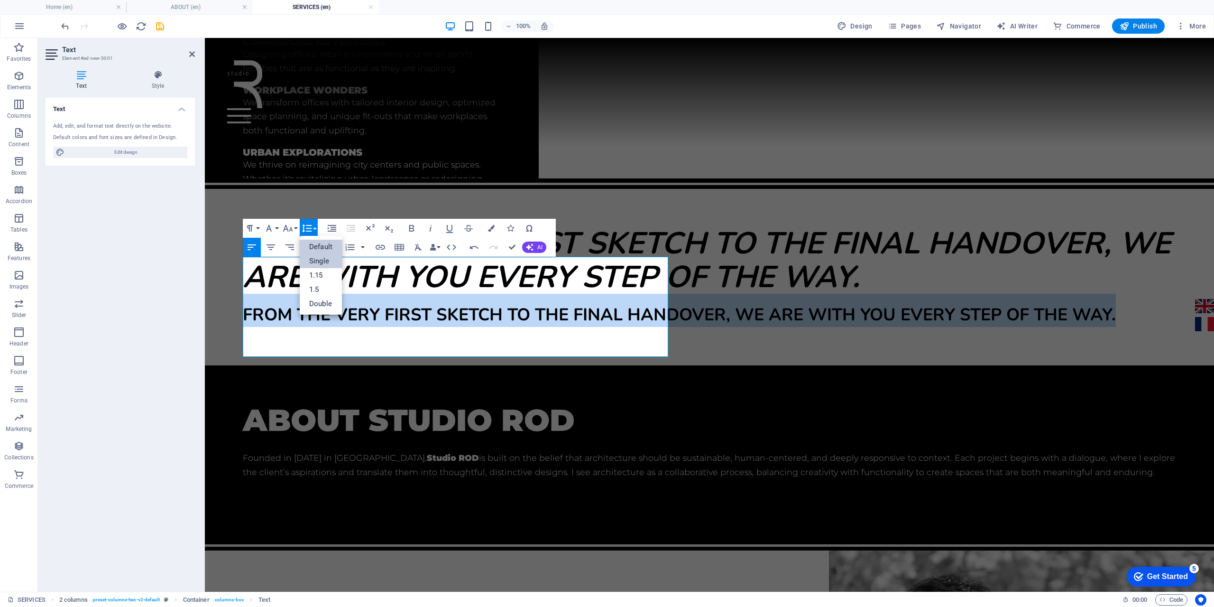
click at [325, 262] on link "Single" at bounding box center [321, 261] width 42 height 14
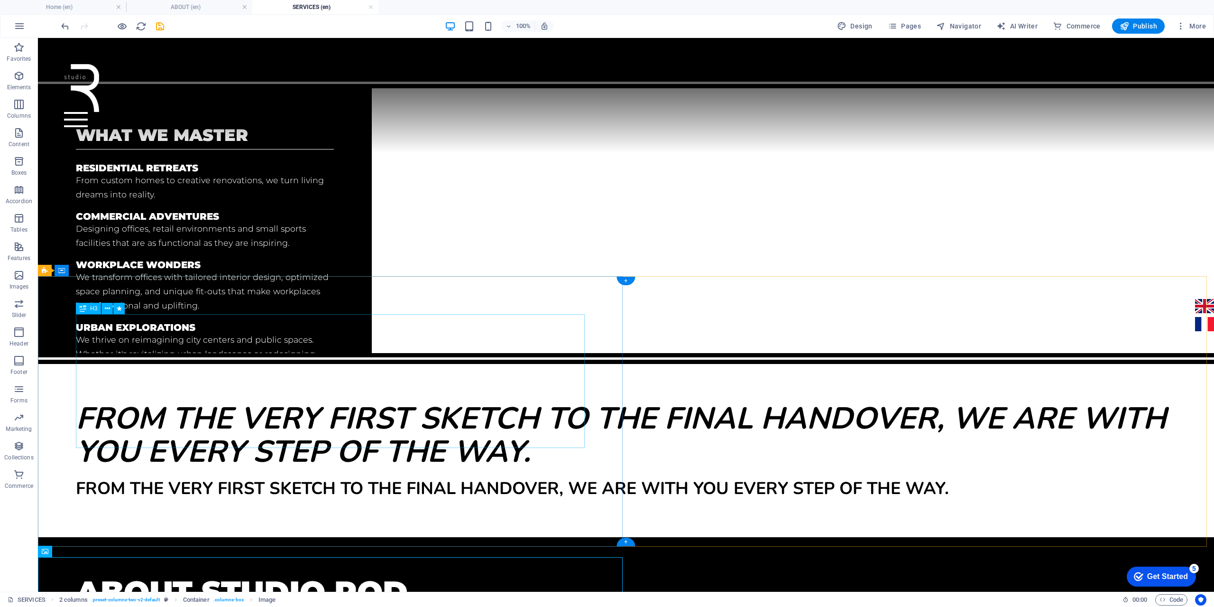
scroll to position [332, 0]
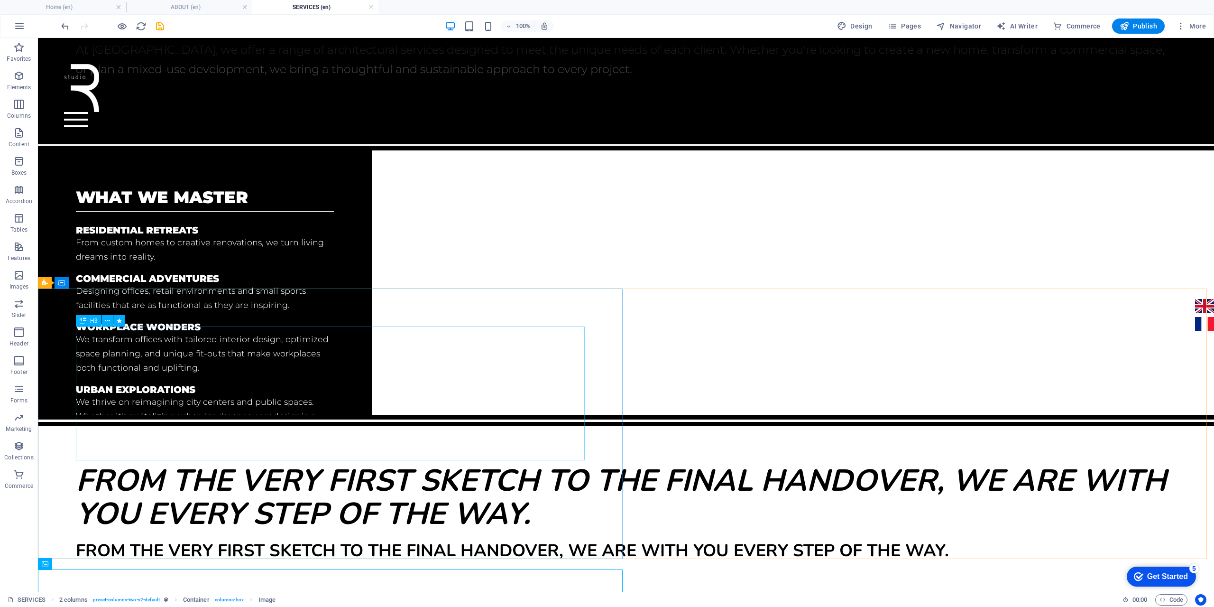
click at [94, 320] on span "H3" at bounding box center [93, 321] width 7 height 6
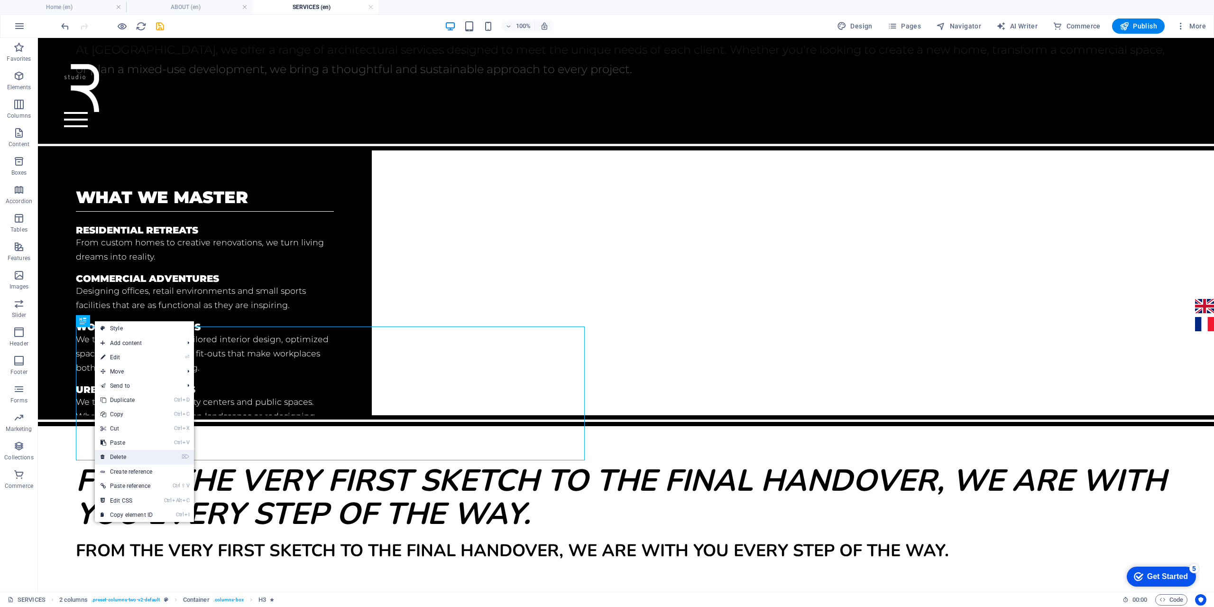
click at [133, 450] on link "⌦ Delete" at bounding box center [127, 457] width 64 height 14
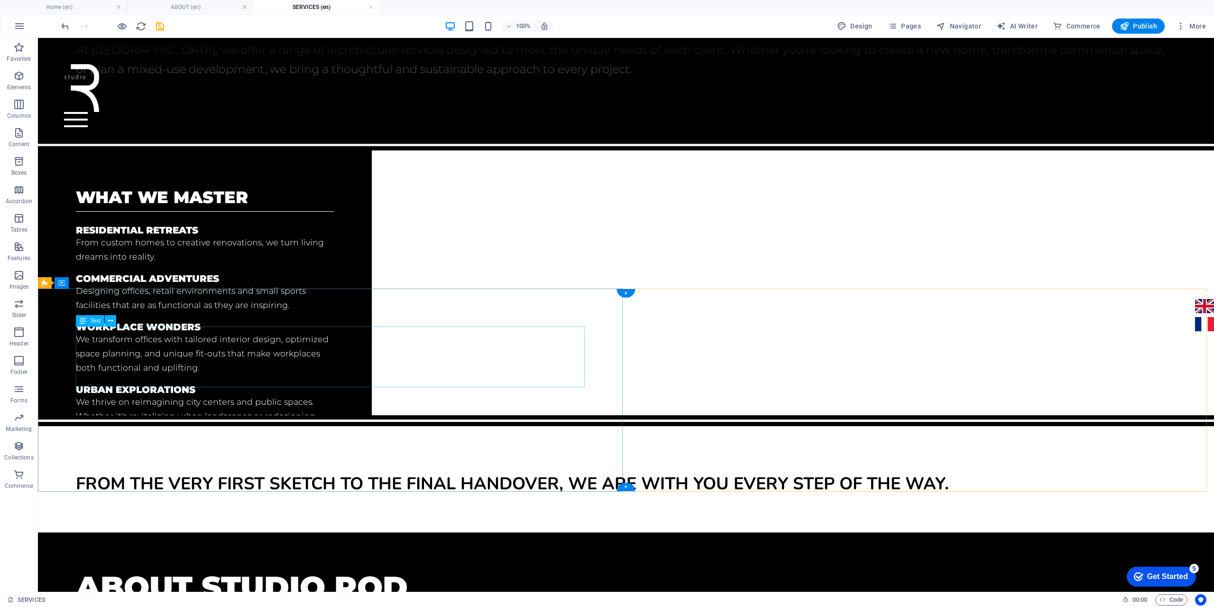
click at [242, 472] on span "From the very first sketch to the final handover, we are with you every step of…" at bounding box center [512, 483] width 873 height 23
click at [89, 321] on div "Text" at bounding box center [90, 320] width 28 height 11
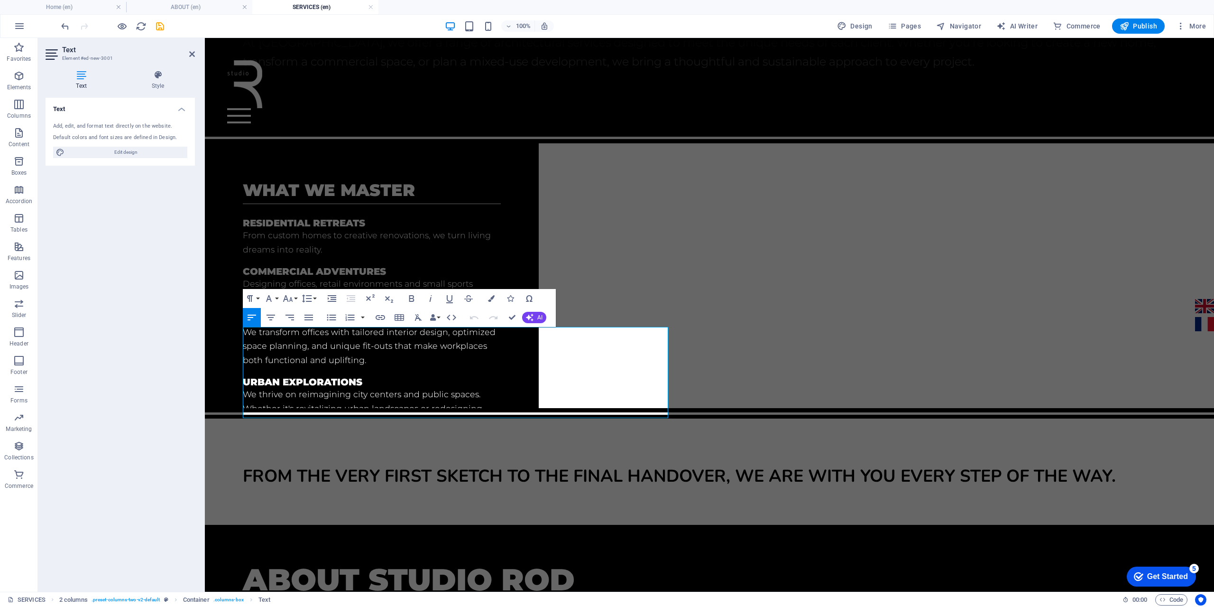
scroll to position [324, 0]
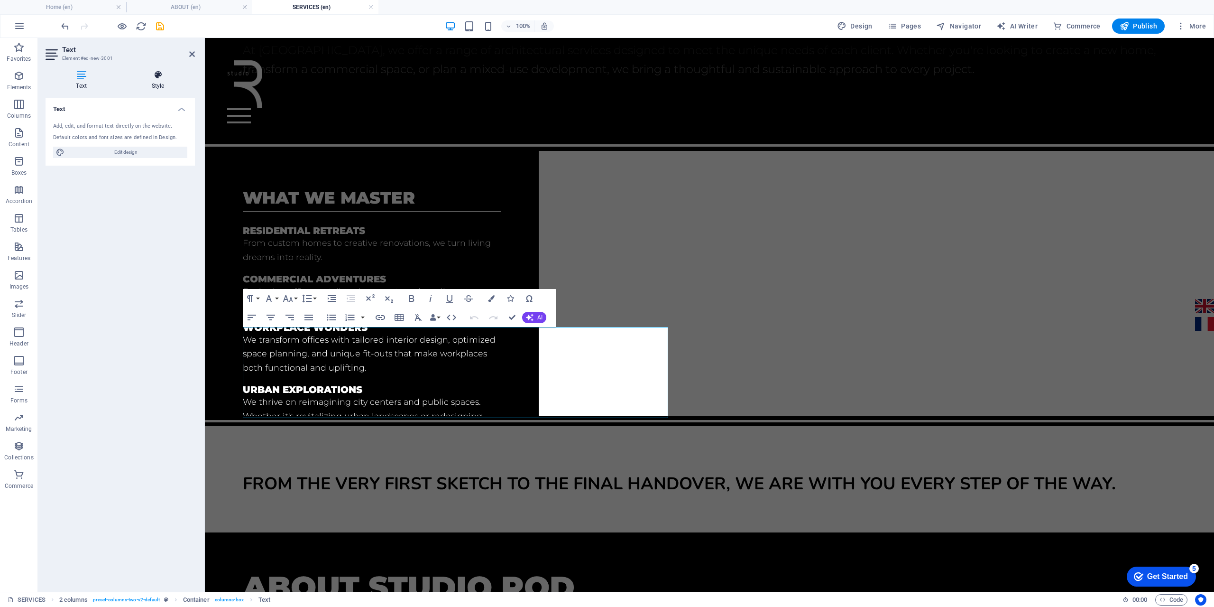
click at [156, 87] on h4 "Style" at bounding box center [158, 80] width 74 height 20
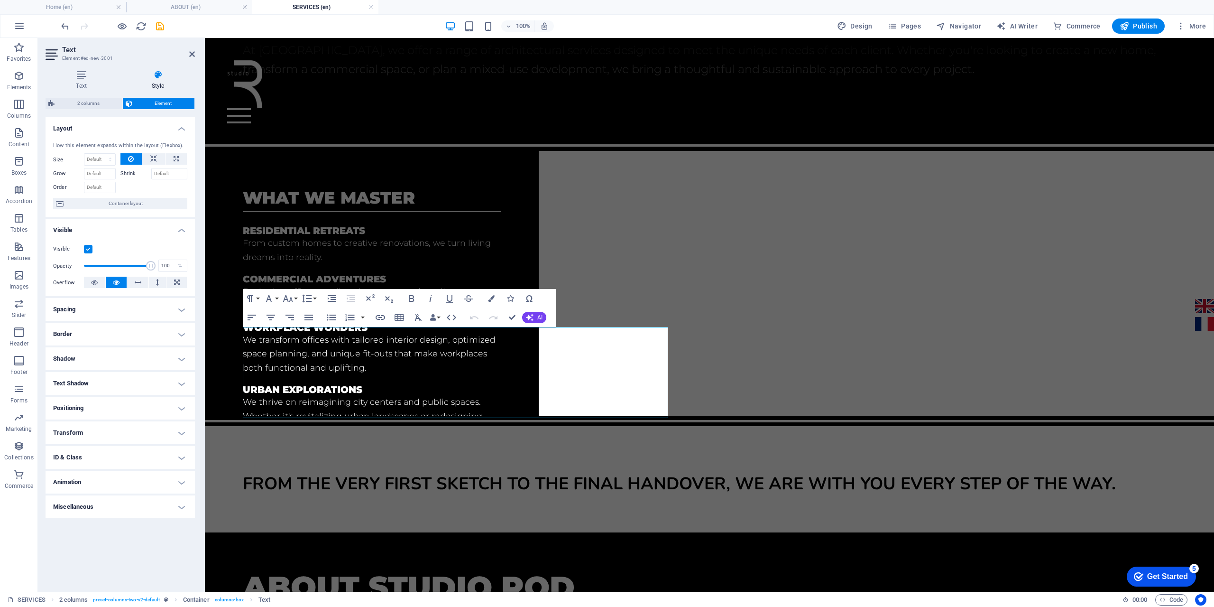
click at [97, 334] on h4 "Border" at bounding box center [120, 333] width 149 height 23
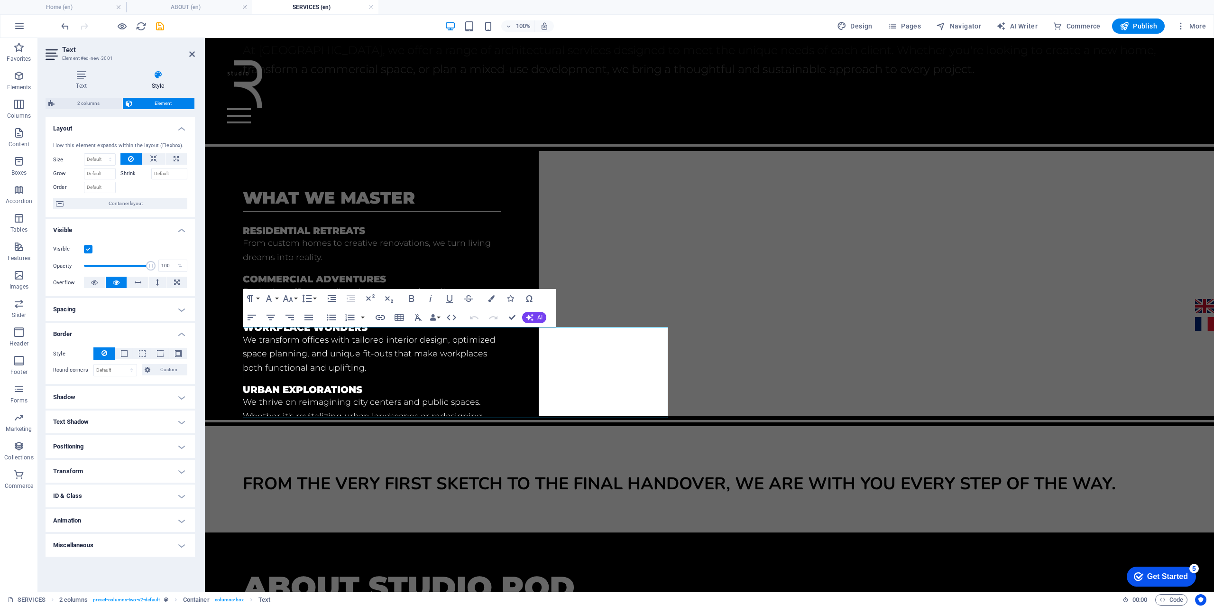
click at [97, 334] on h4 "Border" at bounding box center [120, 330] width 149 height 17
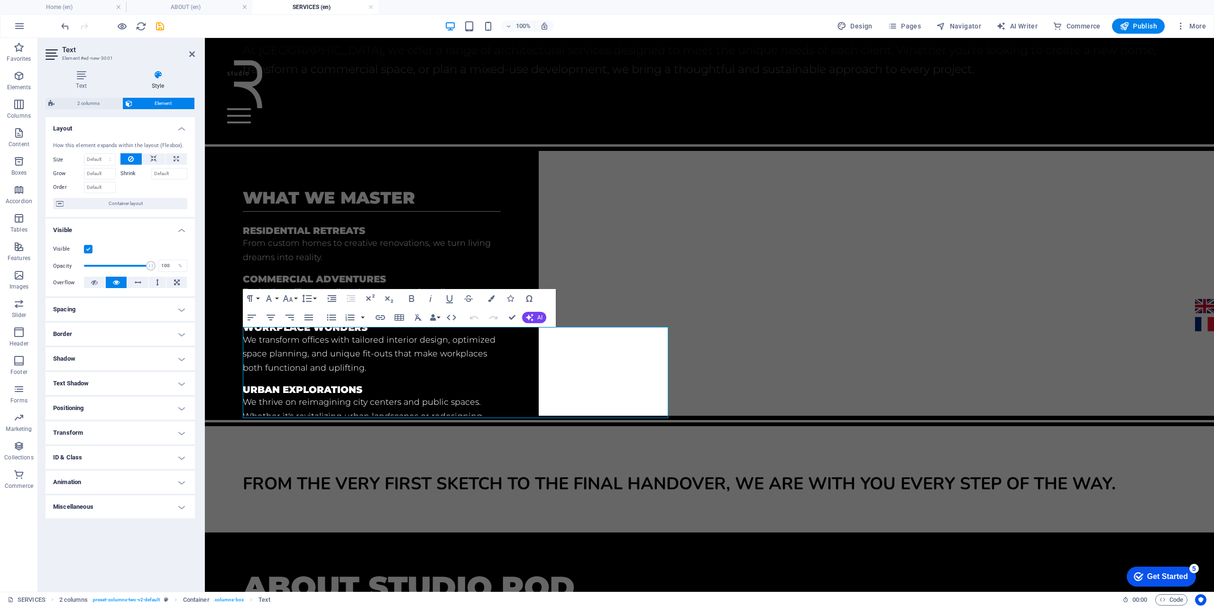
click at [94, 314] on h4 "Spacing" at bounding box center [120, 309] width 149 height 23
click at [94, 314] on h4 "Spacing" at bounding box center [120, 306] width 149 height 17
click at [90, 413] on h4 "Positioning" at bounding box center [120, 407] width 149 height 23
click at [90, 413] on h4 "Positioning" at bounding box center [120, 404] width 149 height 17
click at [235, 465] on div "From the very first sketch to the final handover, we are with you every step of…" at bounding box center [709, 479] width 1009 height 106
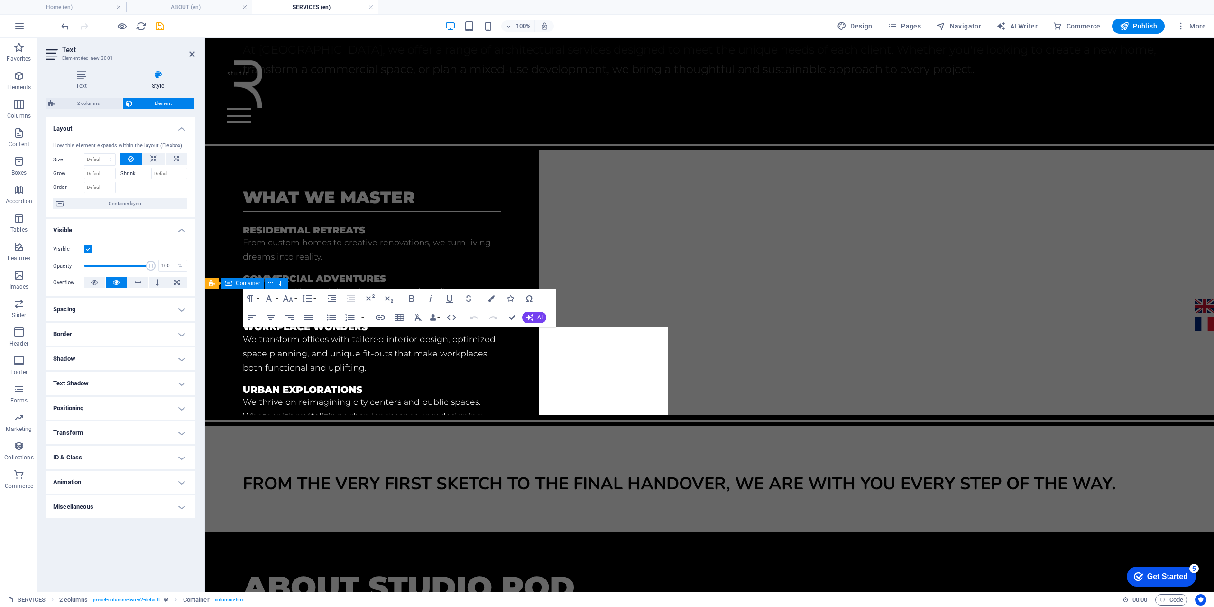
click at [402, 465] on div "From the very first sketch to the final handover, we are with you every step of…" at bounding box center [709, 479] width 1009 height 106
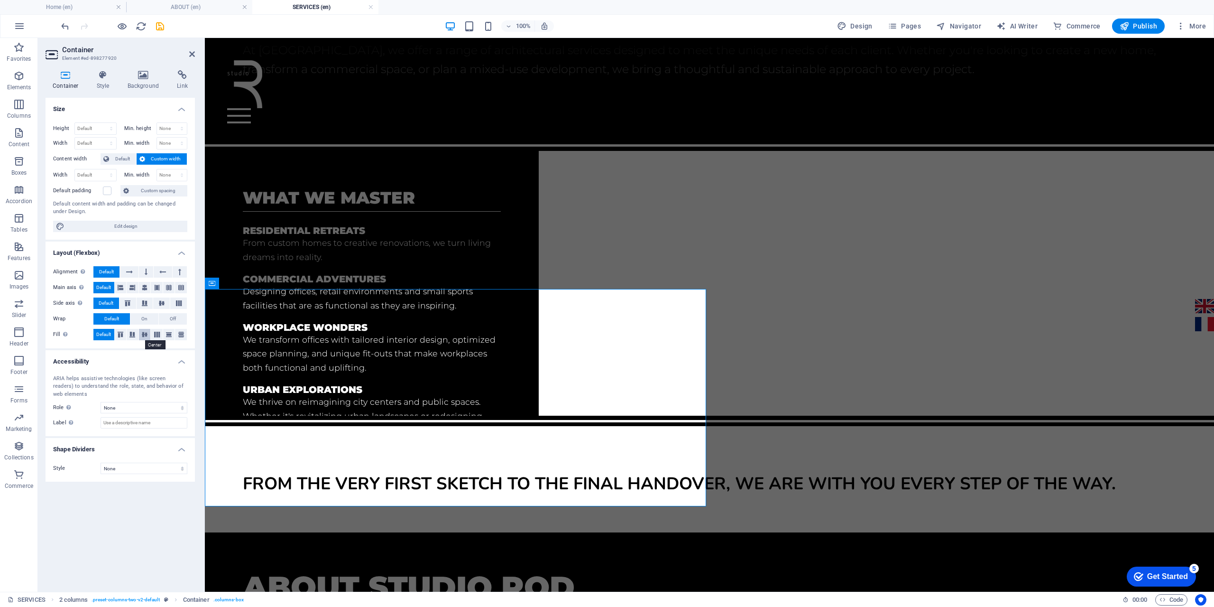
click at [141, 335] on icon at bounding box center [144, 334] width 11 height 6
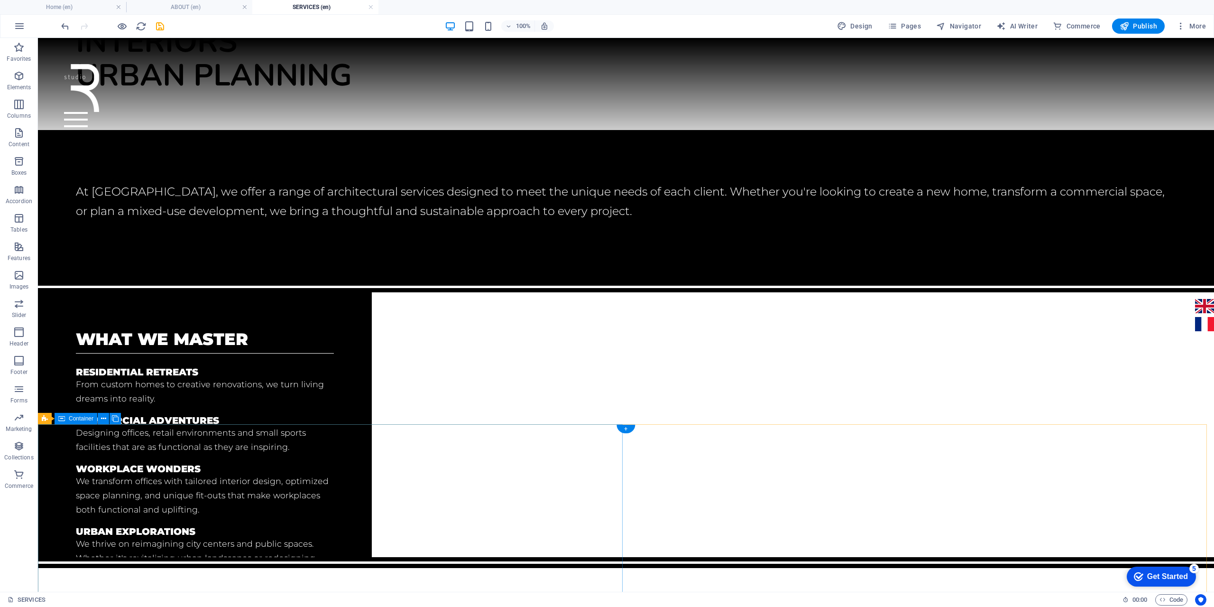
scroll to position [190, 0]
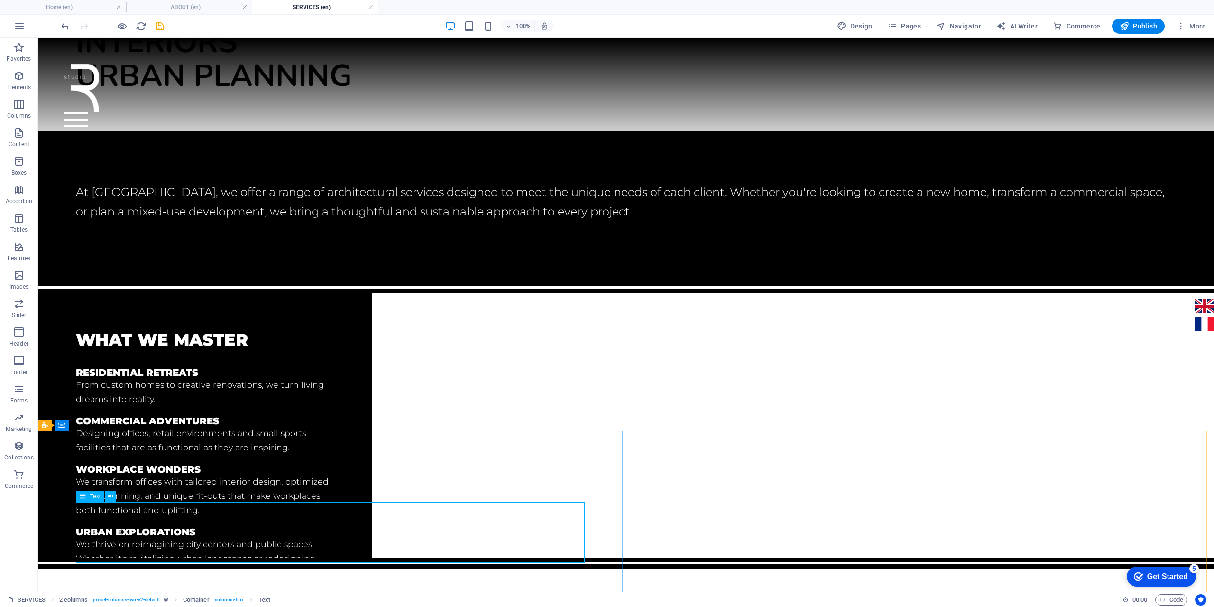
click at [86, 496] on icon at bounding box center [83, 495] width 7 height 11
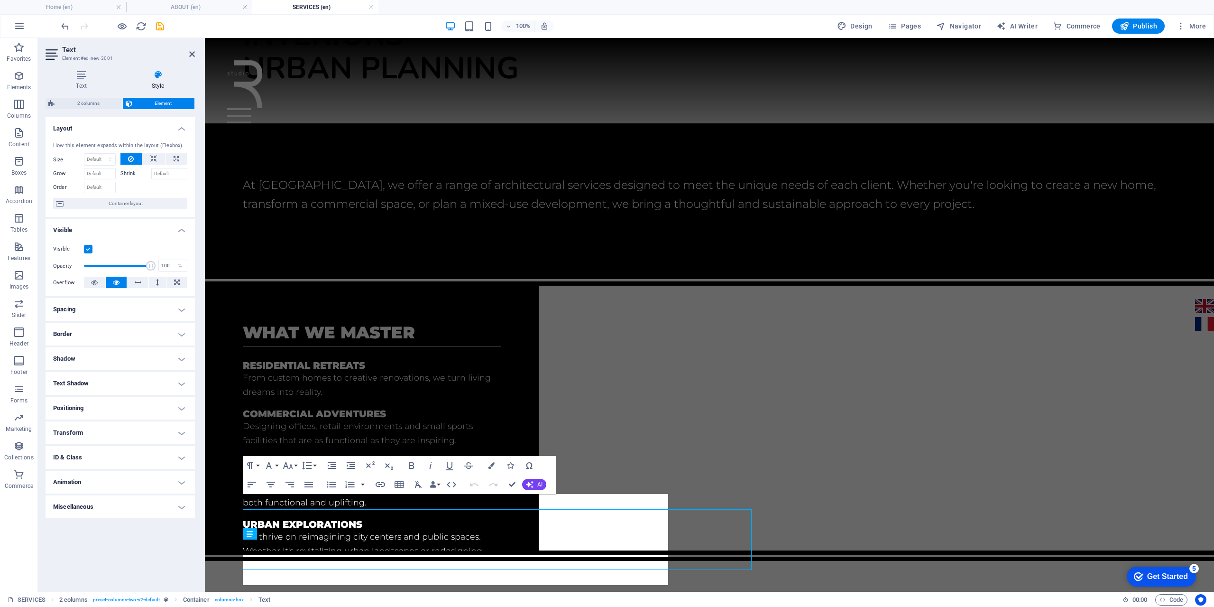
scroll to position [183, 0]
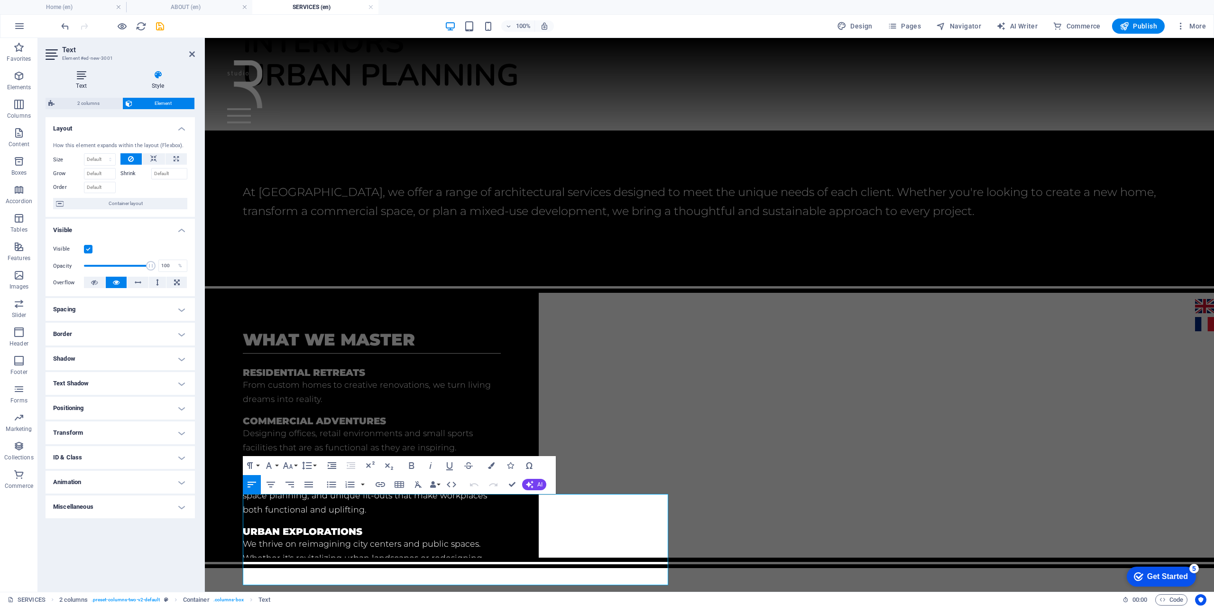
click at [71, 75] on icon at bounding box center [82, 74] width 72 height 9
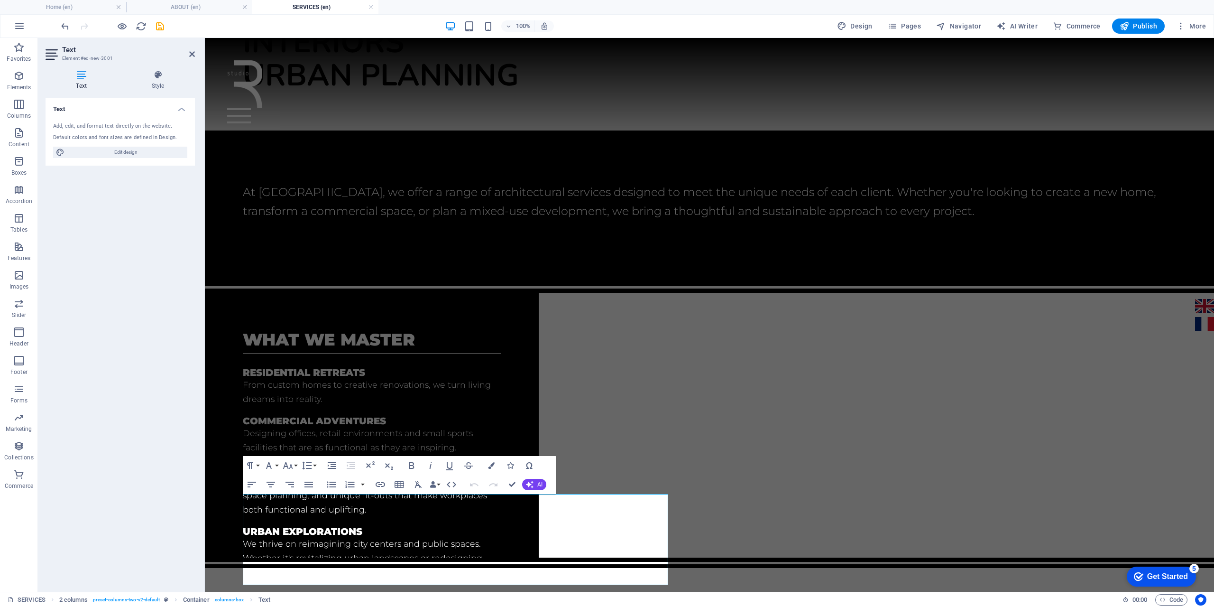
click at [83, 79] on icon at bounding box center [82, 74] width 72 height 9
click at [435, 464] on icon "button" at bounding box center [430, 465] width 11 height 11
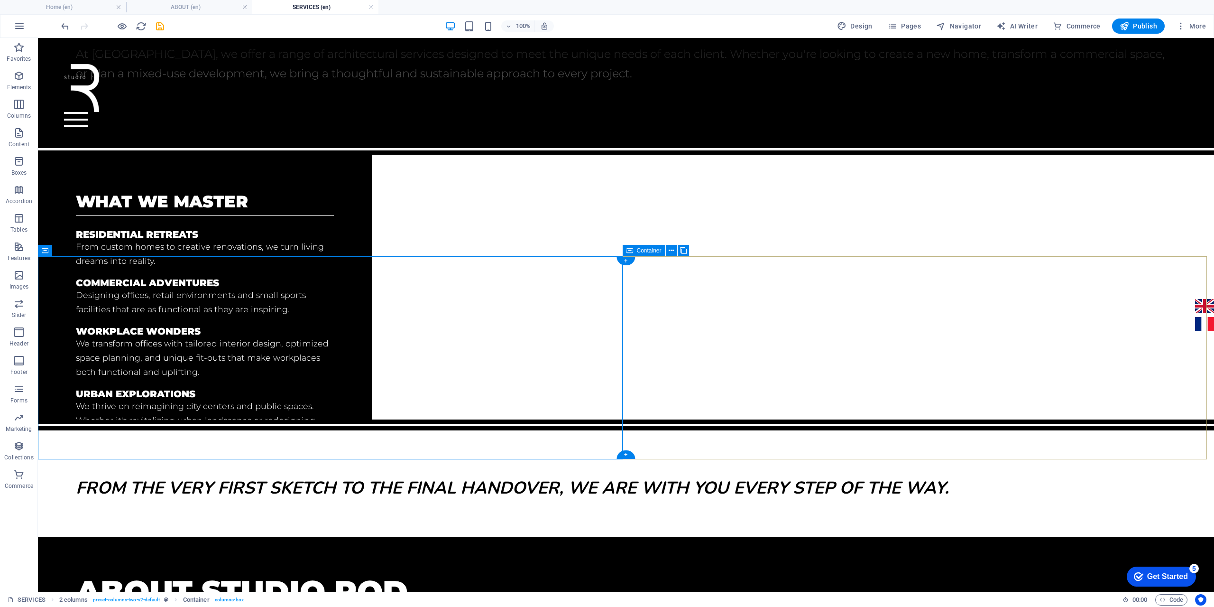
scroll to position [285, 0]
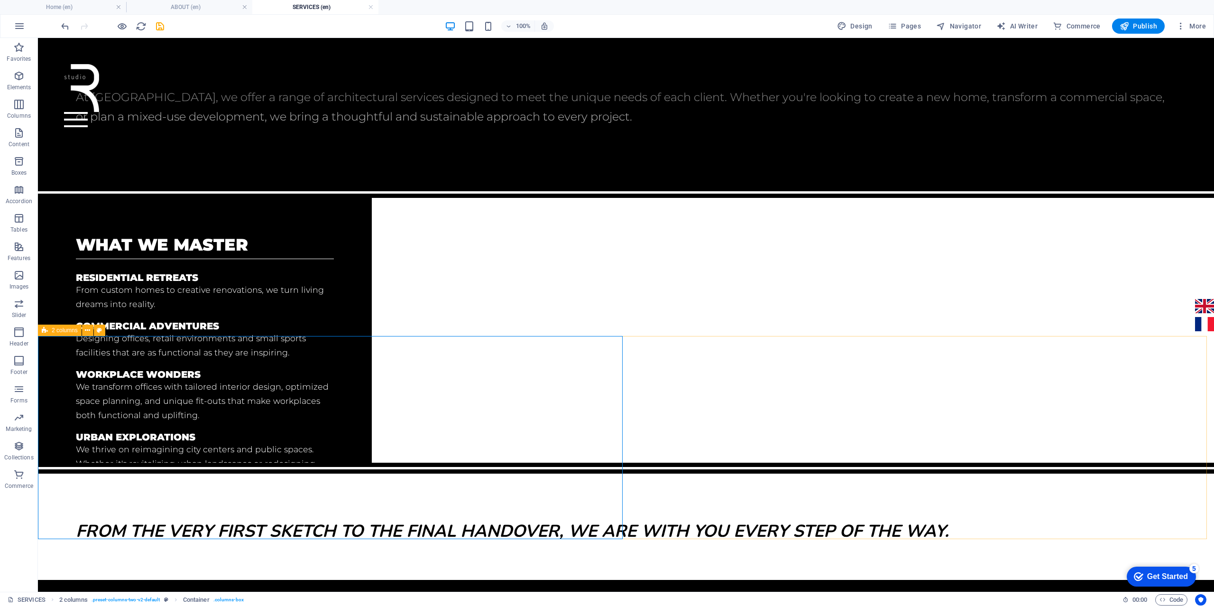
click at [43, 334] on icon at bounding box center [45, 329] width 6 height 11
click at [45, 332] on icon at bounding box center [45, 329] width 6 height 11
select select "rem"
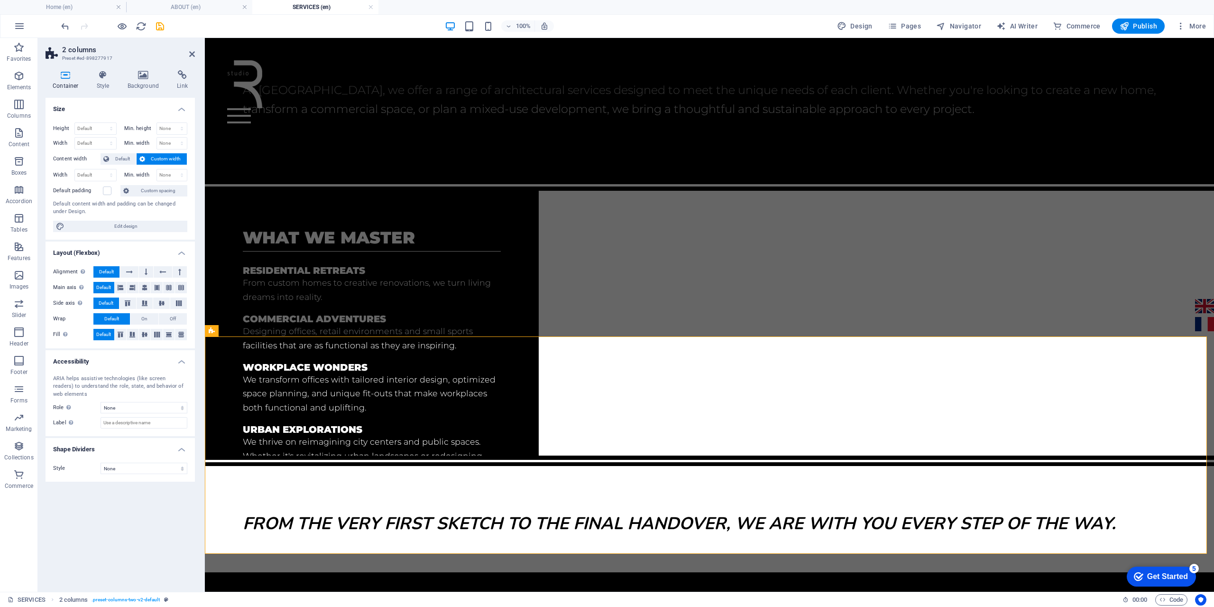
scroll to position [277, 0]
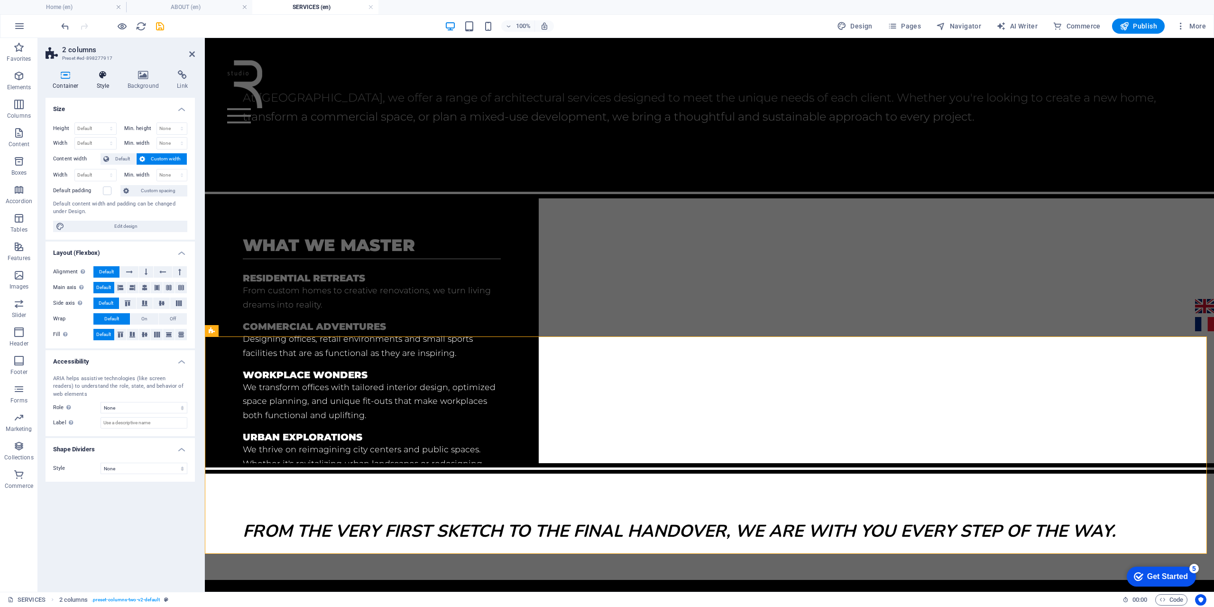
click at [102, 83] on h4 "Style" at bounding box center [105, 80] width 31 height 20
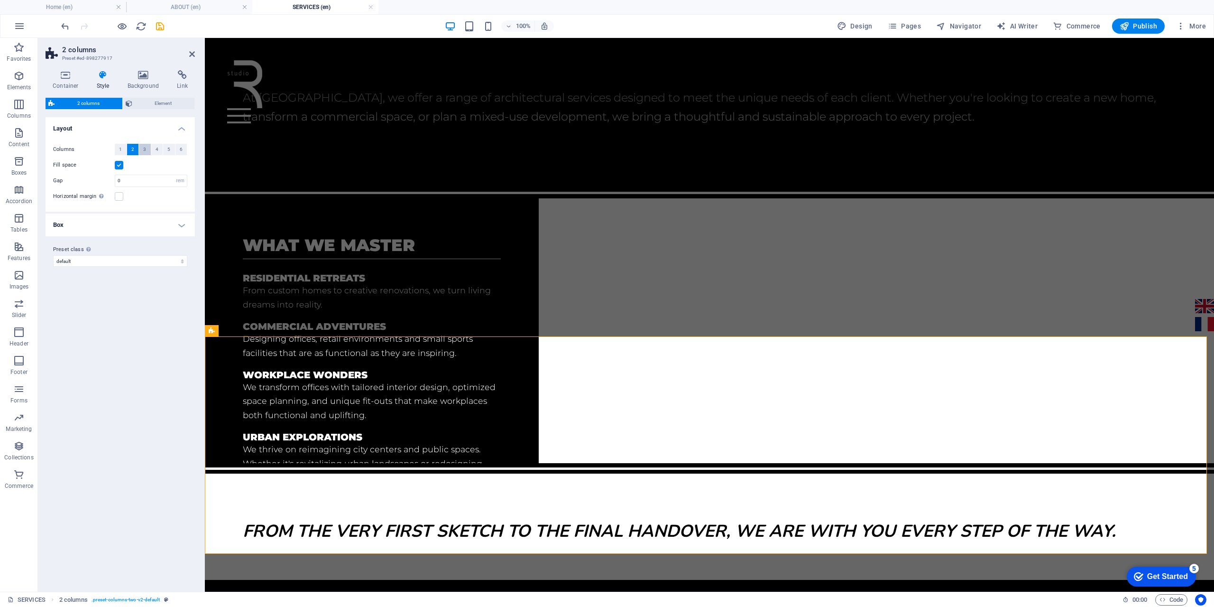
click at [145, 149] on span "3" at bounding box center [144, 149] width 3 height 11
click at [154, 149] on button "4" at bounding box center [157, 149] width 12 height 11
click at [146, 148] on span "3" at bounding box center [144, 149] width 3 height 11
click at [156, 24] on icon "save" at bounding box center [160, 26] width 11 height 11
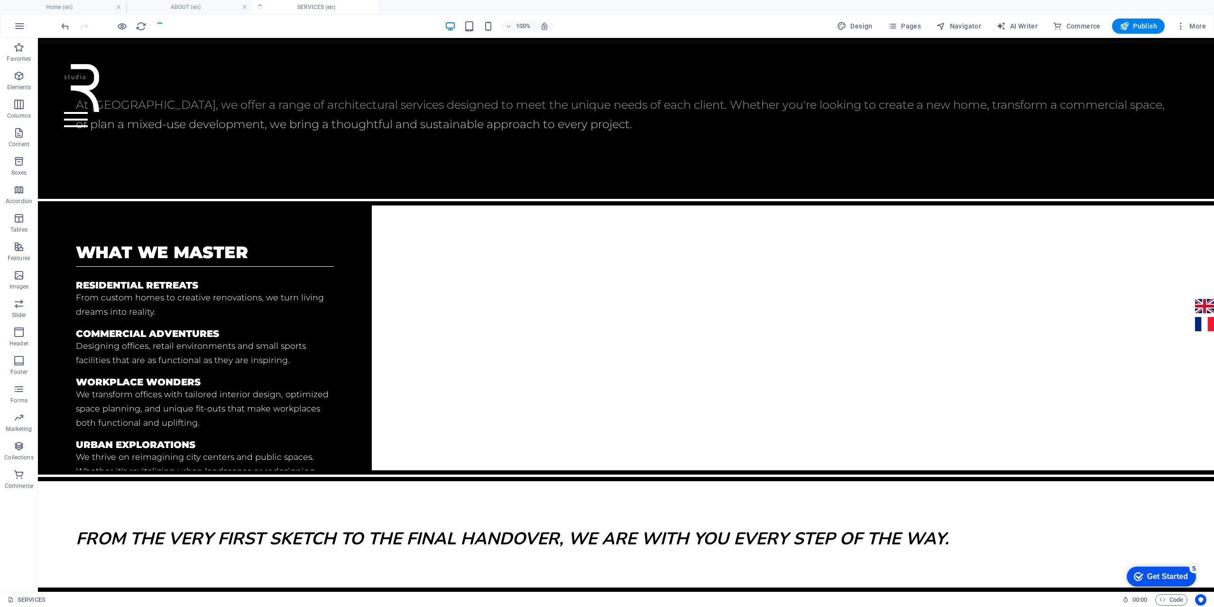
scroll to position [285, 0]
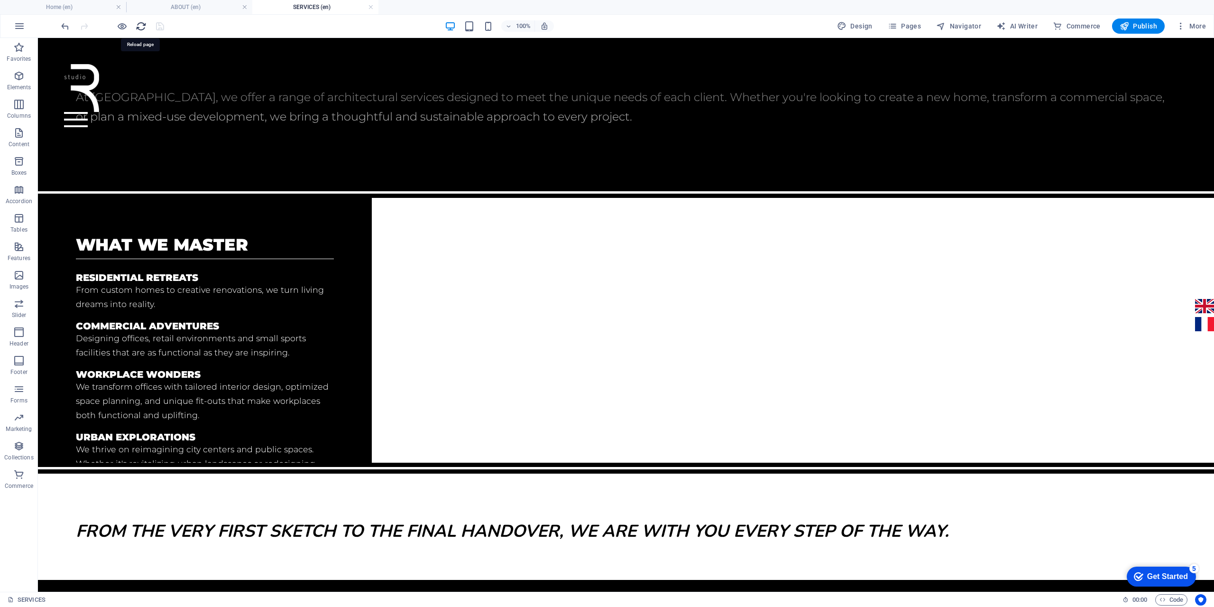
click at [138, 26] on icon "reload" at bounding box center [141, 26] width 11 height 11
click at [86, 283] on span "Container" at bounding box center [81, 283] width 25 height 6
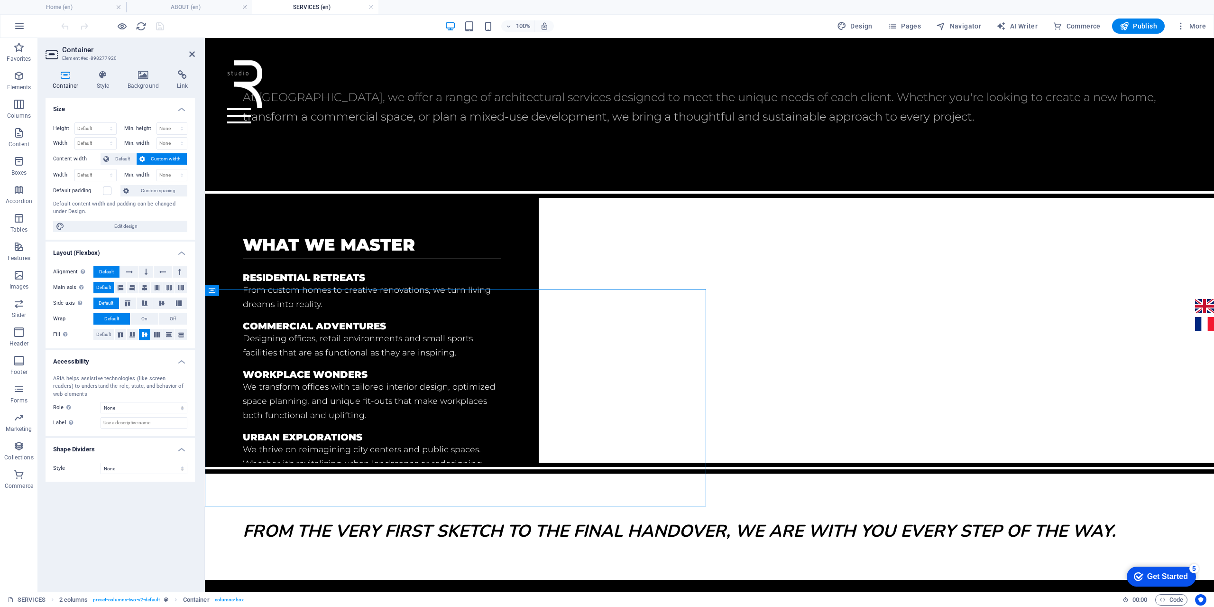
click at [67, 80] on h4 "Container" at bounding box center [68, 80] width 44 height 20
click at [101, 82] on h4 "Style" at bounding box center [105, 80] width 31 height 20
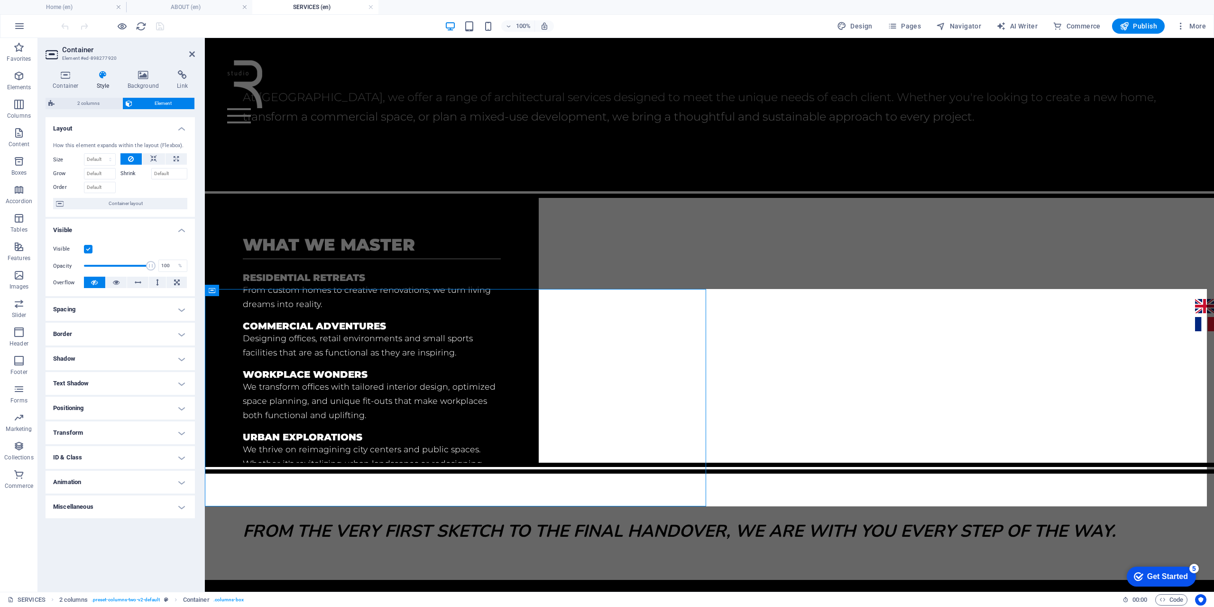
drag, startPoint x: 92, startPoint y: 104, endPoint x: 82, endPoint y: 104, distance: 10.4
click at [82, 104] on span "2 columns" at bounding box center [88, 103] width 62 height 11
select select "rem"
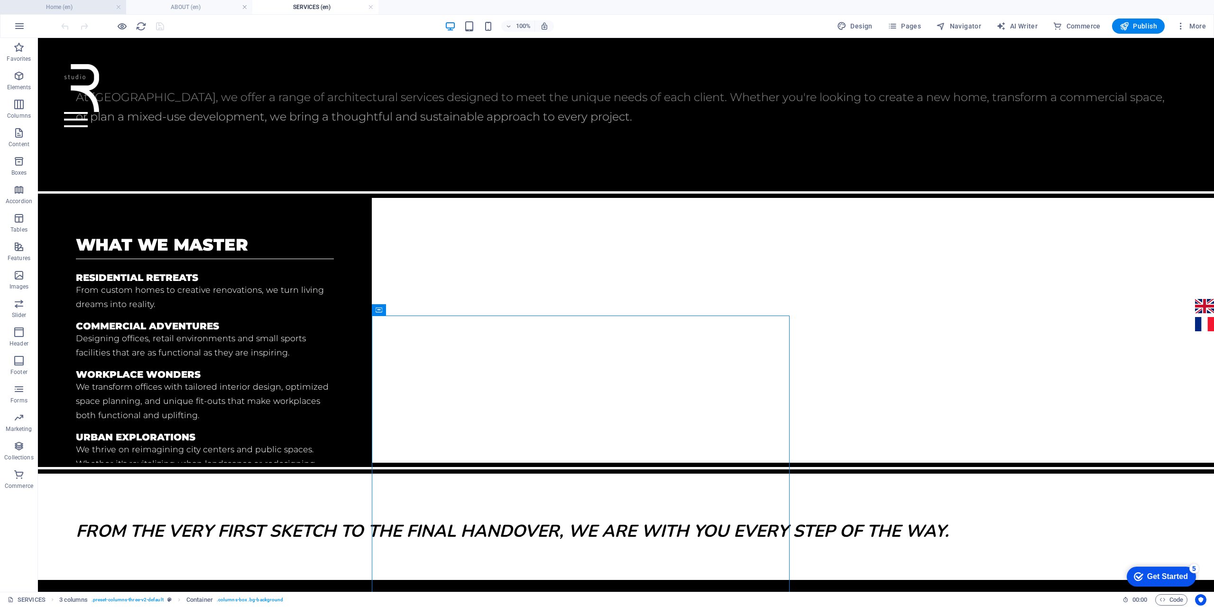
click at [61, 9] on h4 "Home (en)" at bounding box center [63, 7] width 126 height 10
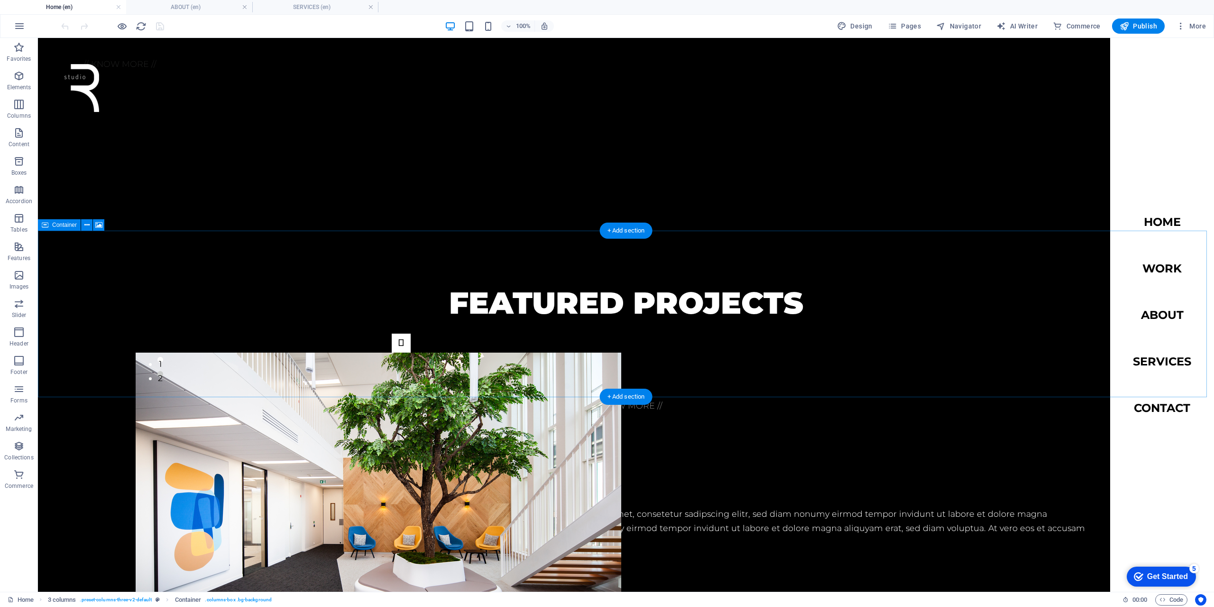
scroll to position [1043, 0]
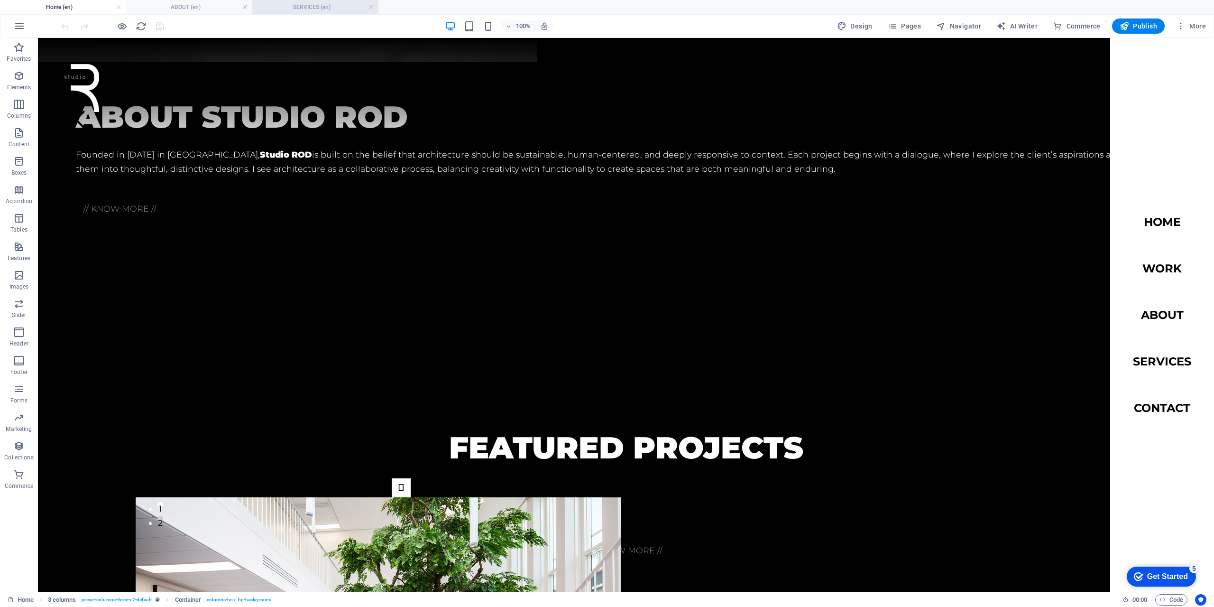
click at [281, 9] on h4 "SERVICES (en)" at bounding box center [315, 7] width 126 height 10
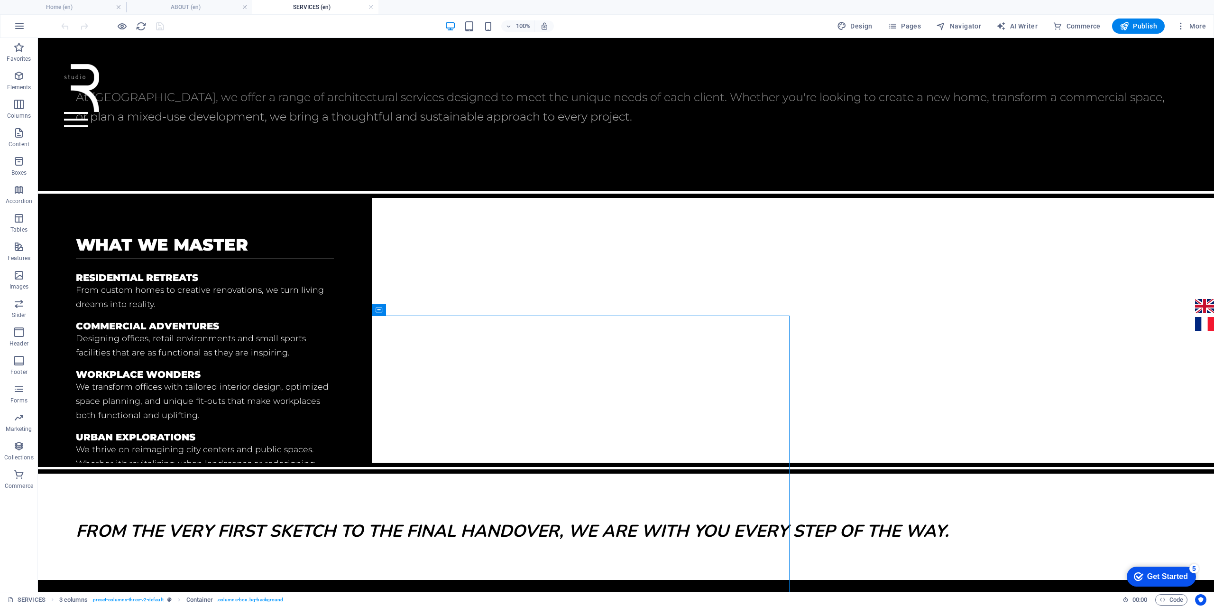
scroll to position [0, 0]
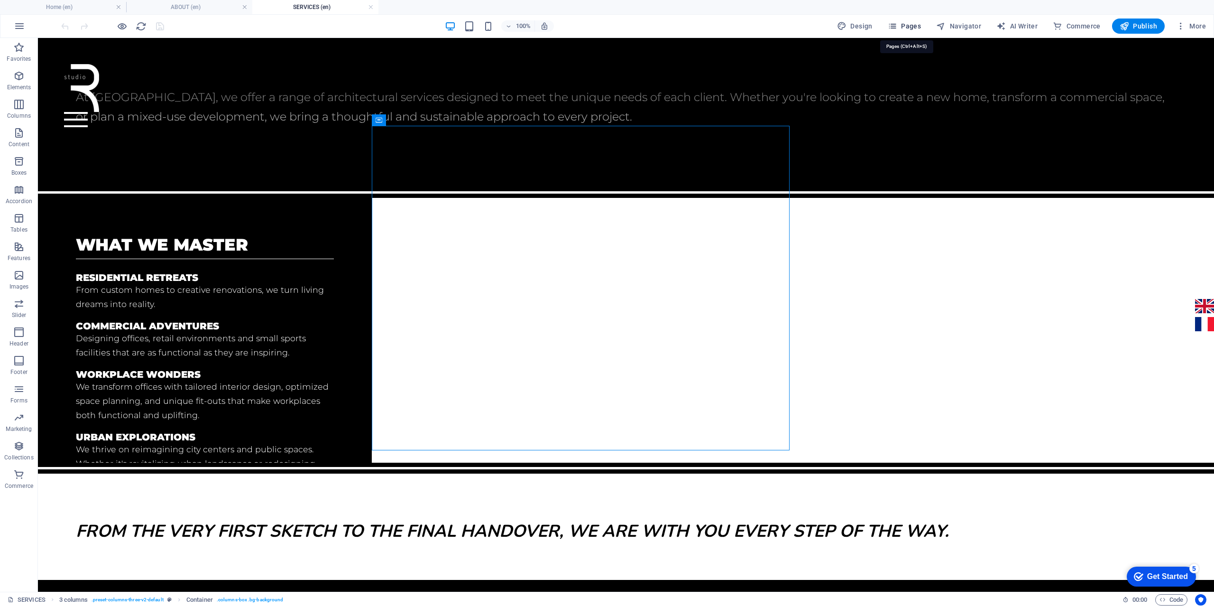
click at [921, 25] on span "Pages" at bounding box center [904, 25] width 33 height 9
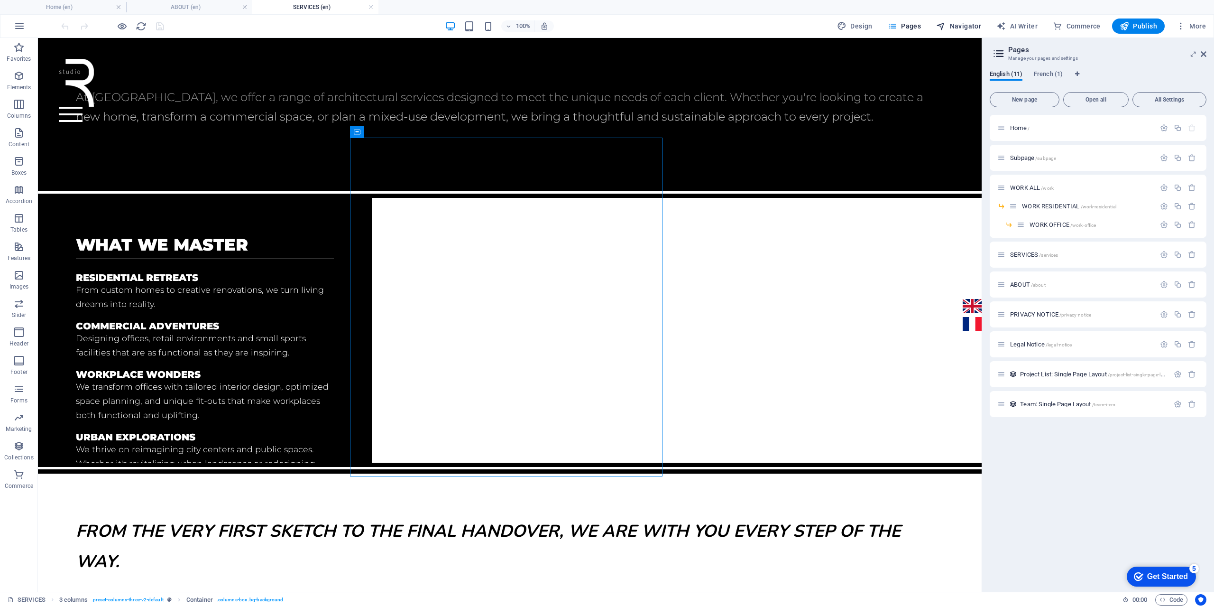
click at [957, 25] on span "Navigator" at bounding box center [958, 25] width 45 height 9
select select "16899703-en"
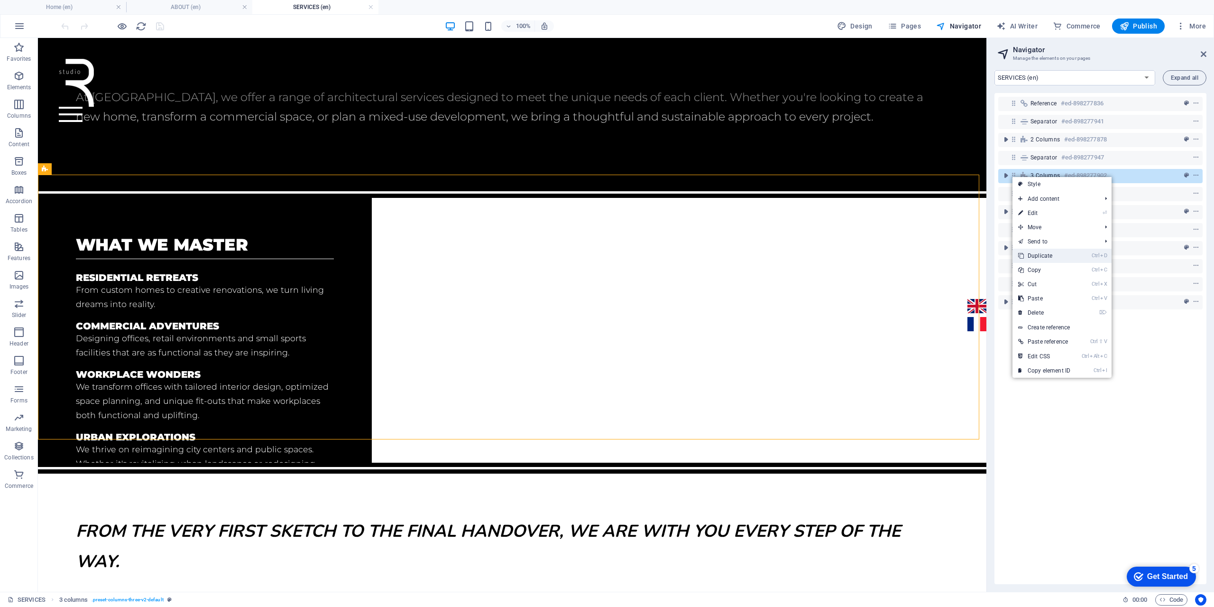
click at [1052, 255] on link "Ctrl D Duplicate" at bounding box center [1044, 255] width 64 height 14
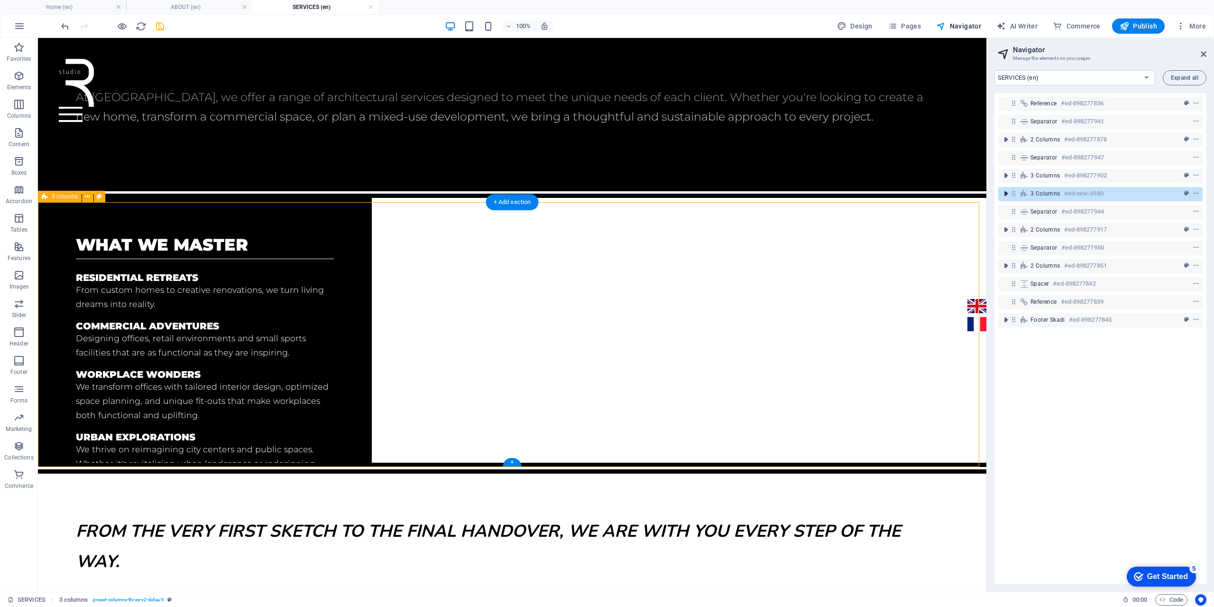
click at [1005, 193] on icon "toggle-expand" at bounding box center [1005, 193] width 9 height 9
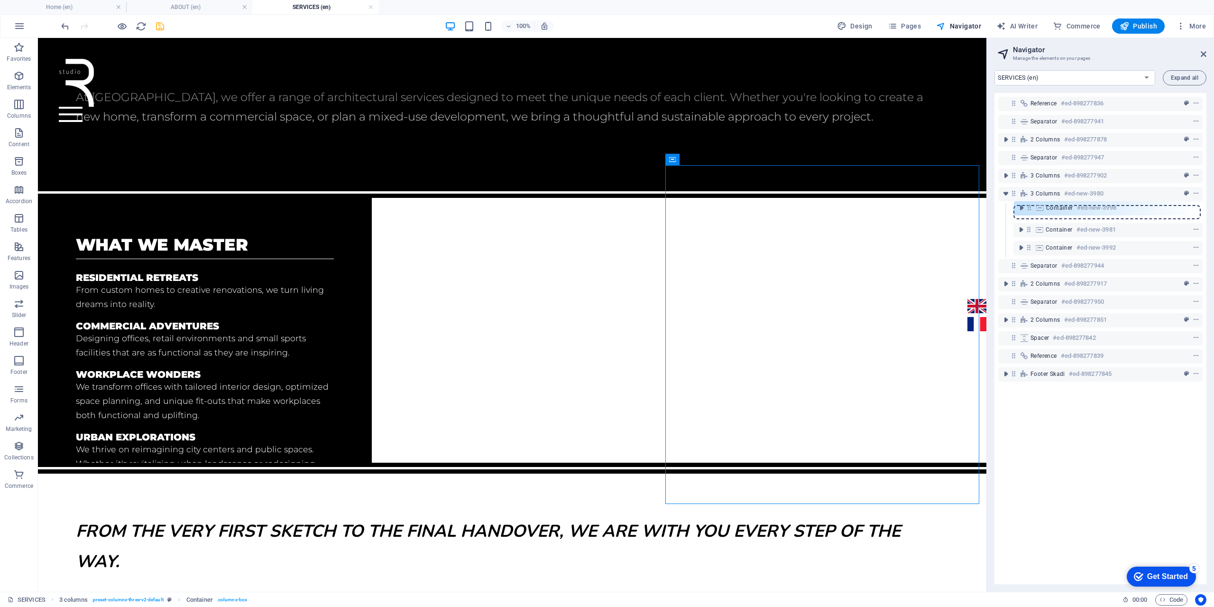
drag, startPoint x: 1027, startPoint y: 248, endPoint x: 1027, endPoint y: 205, distance: 43.2
click at [1027, 205] on div "Reference #ed-898277836 Separator #ed-898277941 2 columns #ed-898277878 Separat…" at bounding box center [1100, 338] width 212 height 491
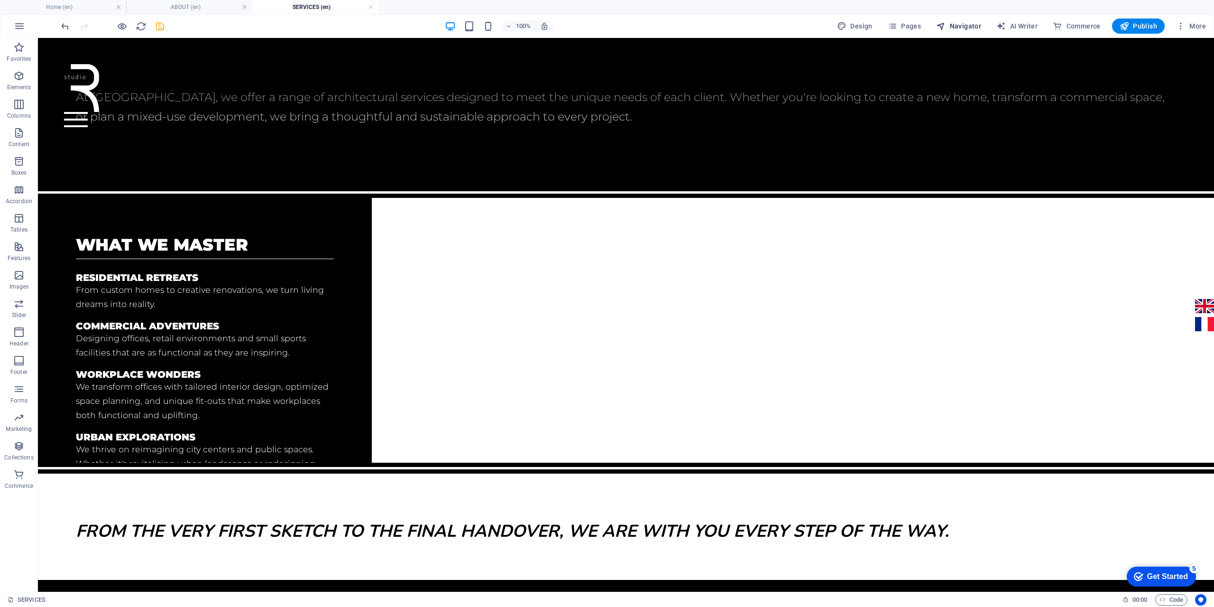
click at [959, 26] on span "Navigator" at bounding box center [958, 25] width 45 height 9
select select "16899703-en"
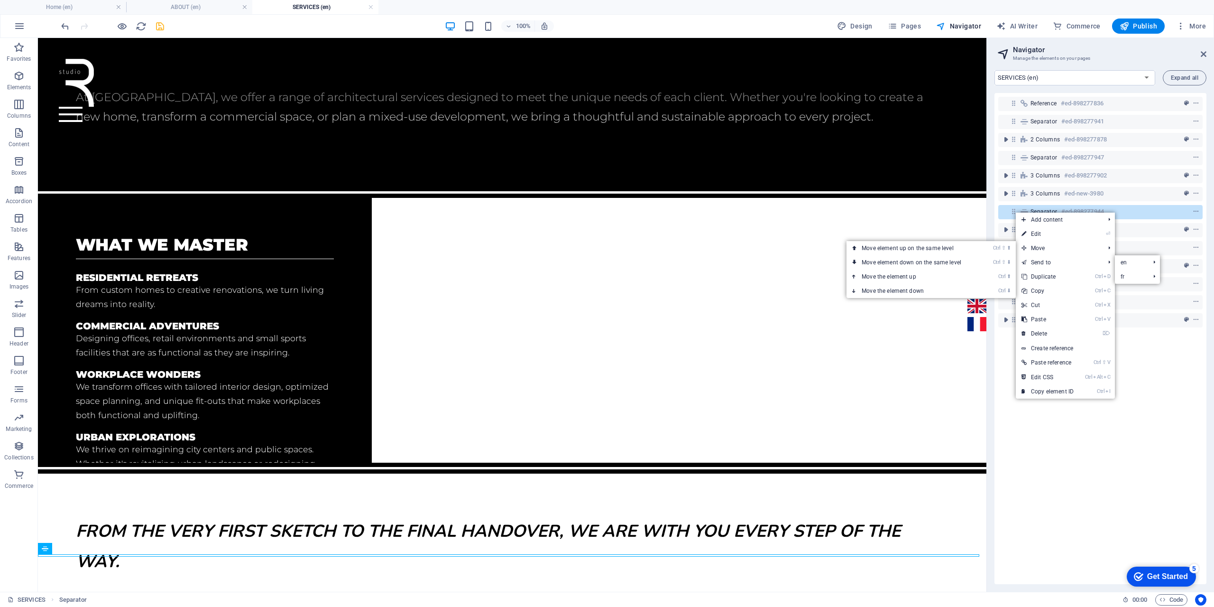
click at [1047, 274] on link "Ctrl D Duplicate" at bounding box center [1048, 276] width 64 height 14
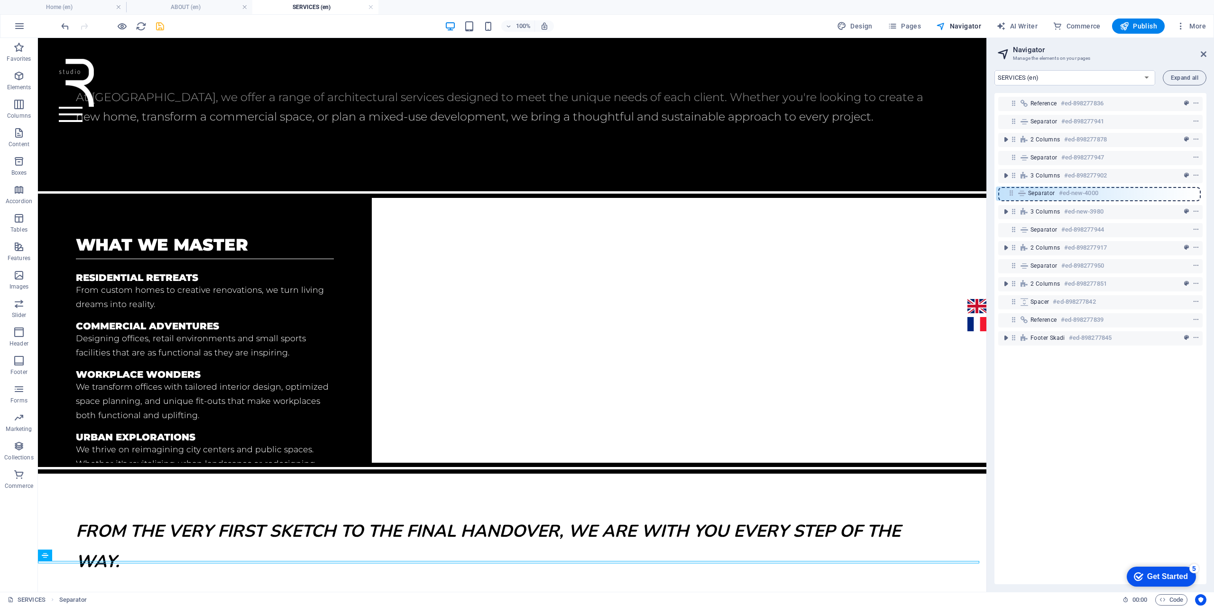
drag, startPoint x: 1014, startPoint y: 231, endPoint x: 1011, endPoint y: 191, distance: 39.9
click at [1011, 191] on div "Reference #ed-898277836 Separator #ed-898277941 2 columns #ed-898277878 Separat…" at bounding box center [1100, 338] width 212 height 491
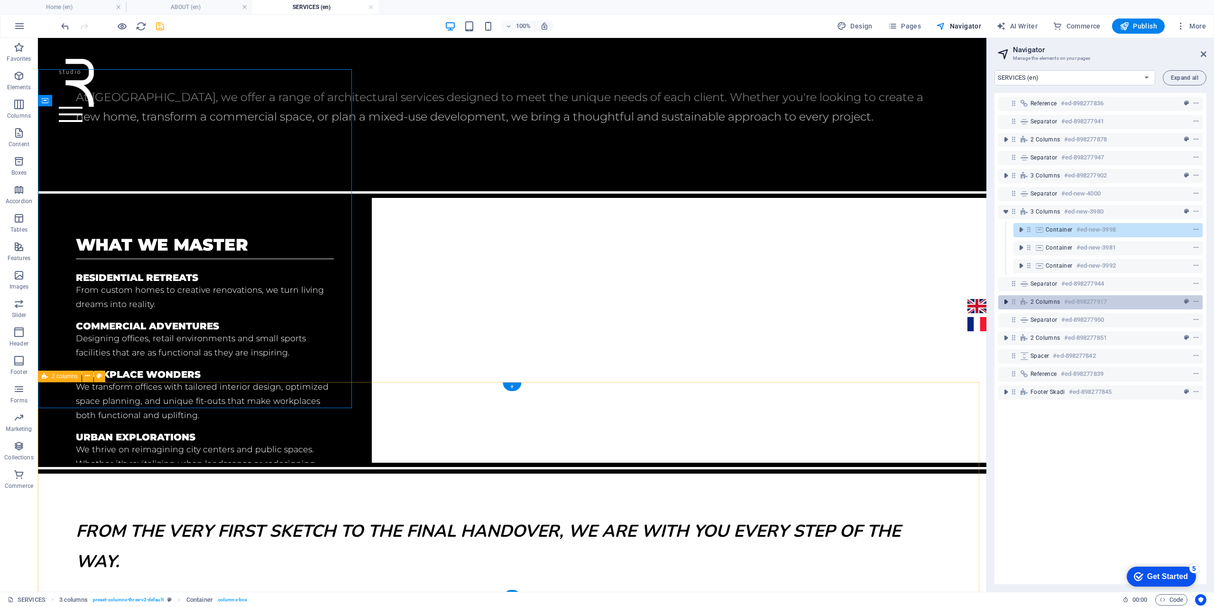
click at [1009, 302] on icon "toggle-expand" at bounding box center [1005, 301] width 9 height 9
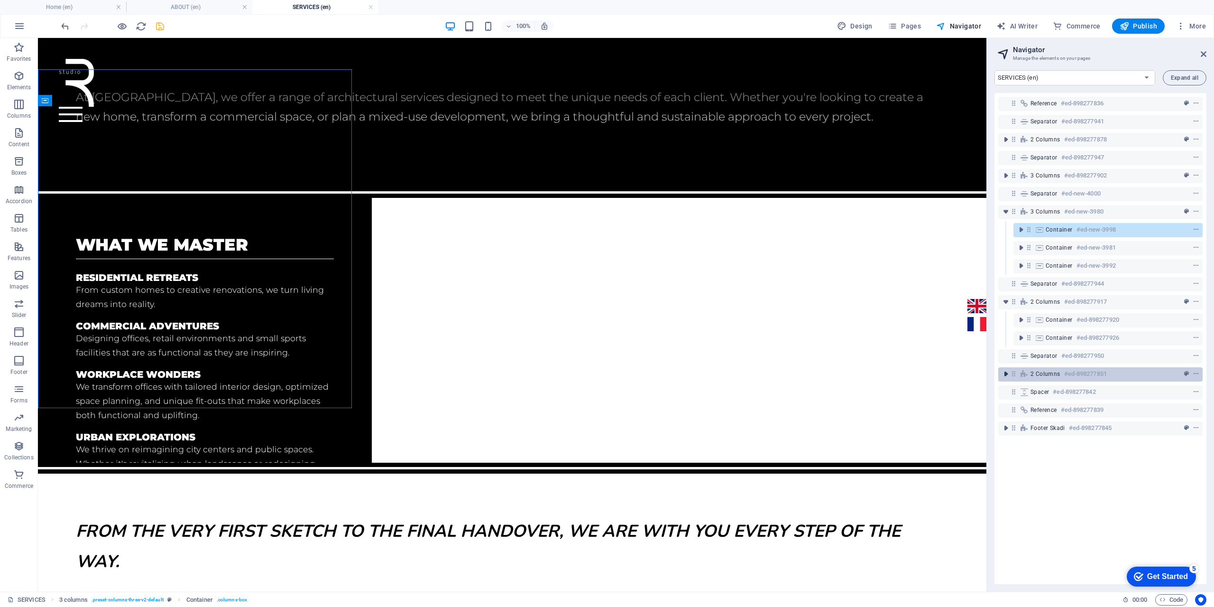
click at [1006, 372] on icon "toggle-expand" at bounding box center [1005, 373] width 9 height 9
click at [1020, 394] on icon "toggle-expand" at bounding box center [1020, 391] width 9 height 9
click at [1007, 372] on icon "toggle-expand" at bounding box center [1005, 373] width 9 height 9
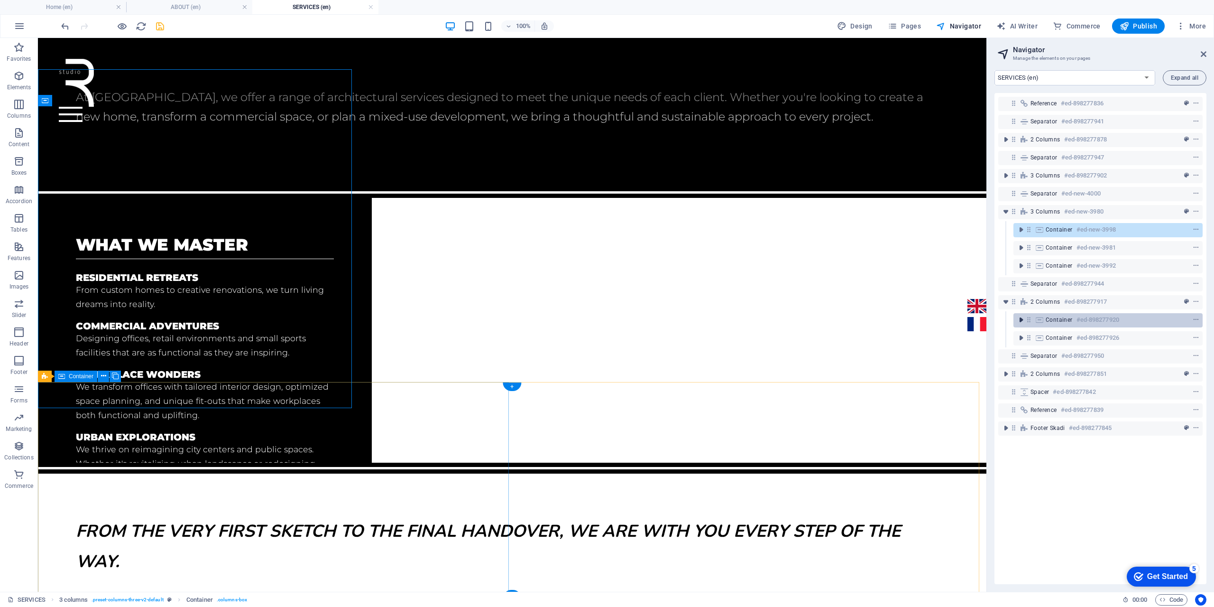
click at [1021, 321] on icon "toggle-expand" at bounding box center [1020, 319] width 9 height 9
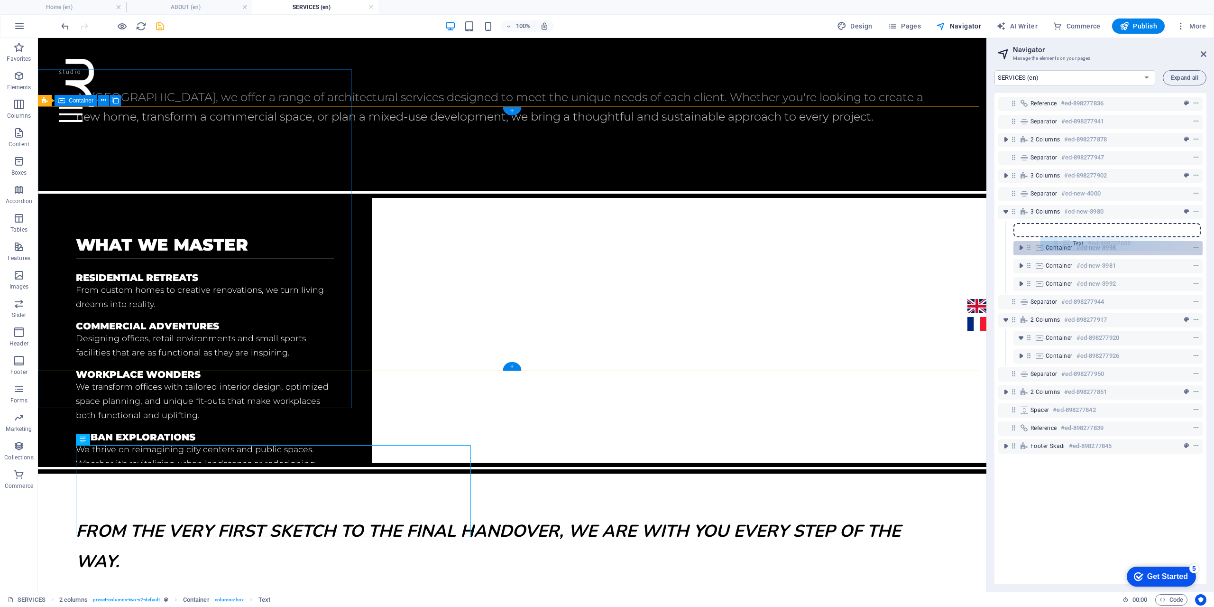
drag, startPoint x: 1044, startPoint y: 340, endPoint x: 1055, endPoint y: 242, distance: 97.8
click at [1055, 242] on div "Reference #ed-898277836 Separator #ed-898277941 2 columns #ed-898277878 Separat…" at bounding box center [1100, 338] width 212 height 491
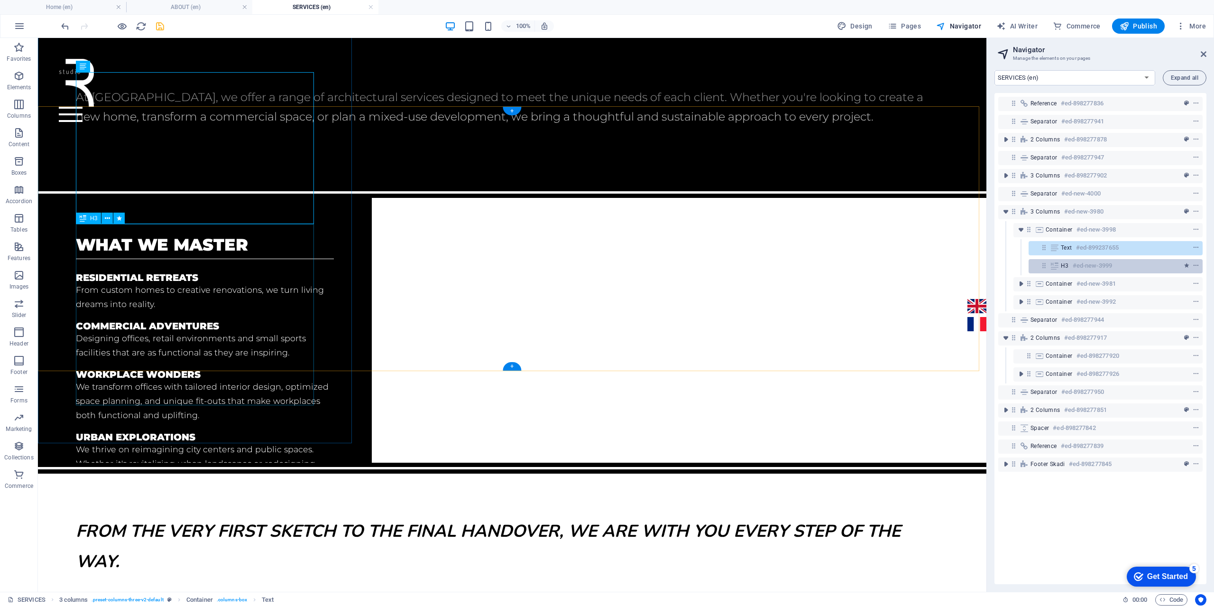
click at [1058, 264] on icon at bounding box center [1054, 266] width 10 height 8
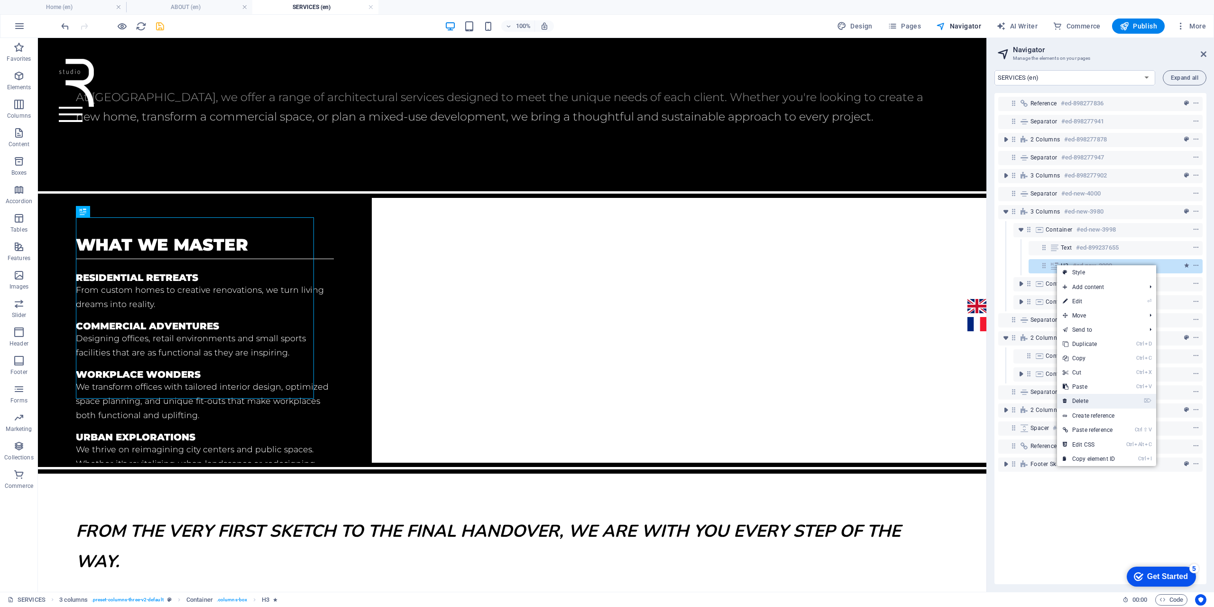
click at [1091, 401] on link "⌦ Delete" at bounding box center [1089, 401] width 64 height 14
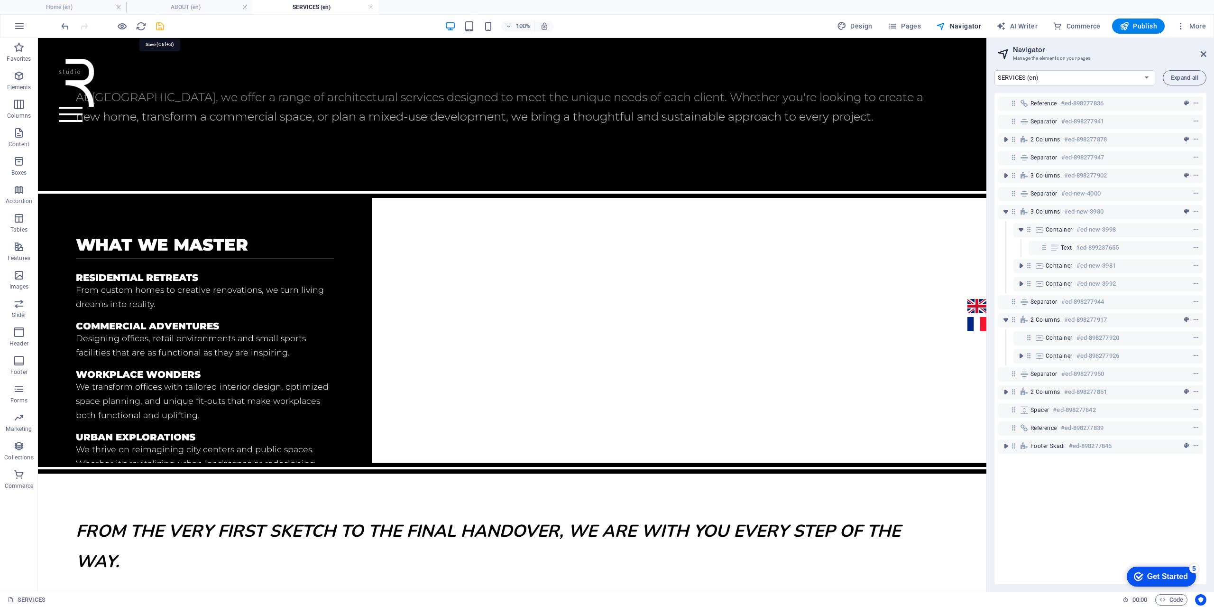
click at [162, 28] on icon "save" at bounding box center [160, 26] width 11 height 11
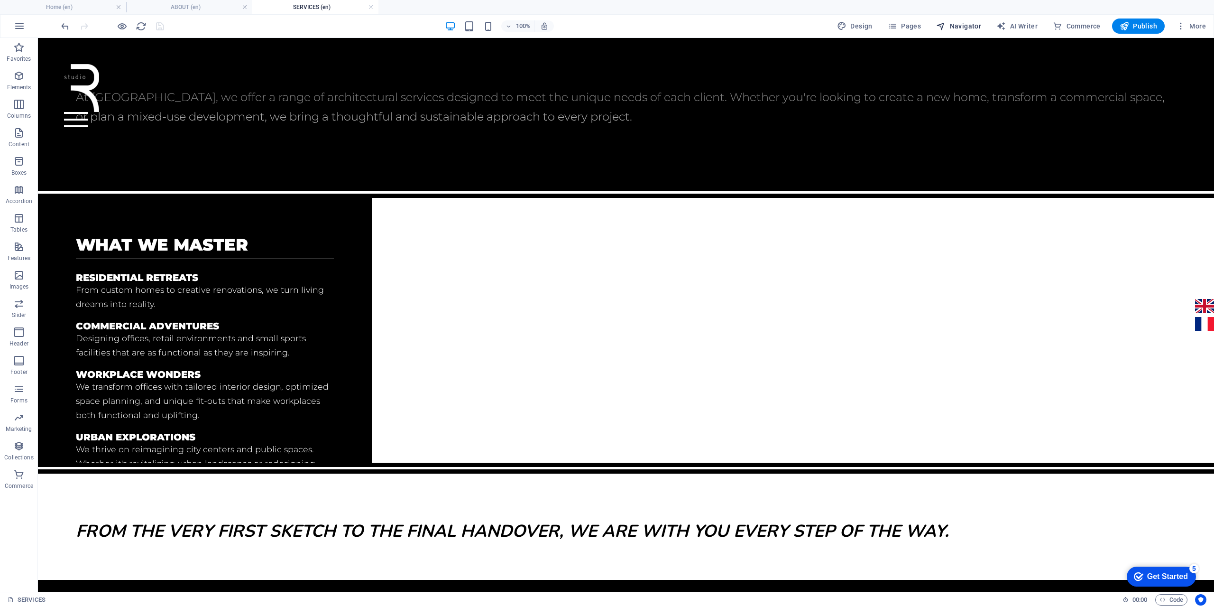
click at [957, 23] on span "Navigator" at bounding box center [958, 25] width 45 height 9
select select "16899703-en"
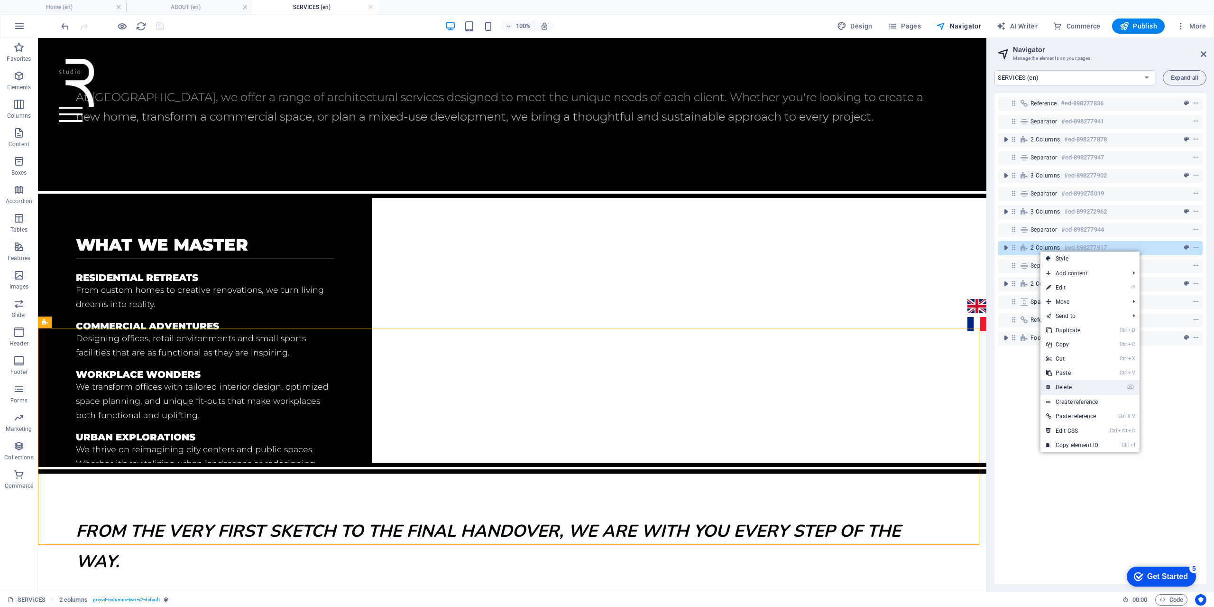
click at [1069, 391] on link "⌦ Delete" at bounding box center [1072, 387] width 64 height 14
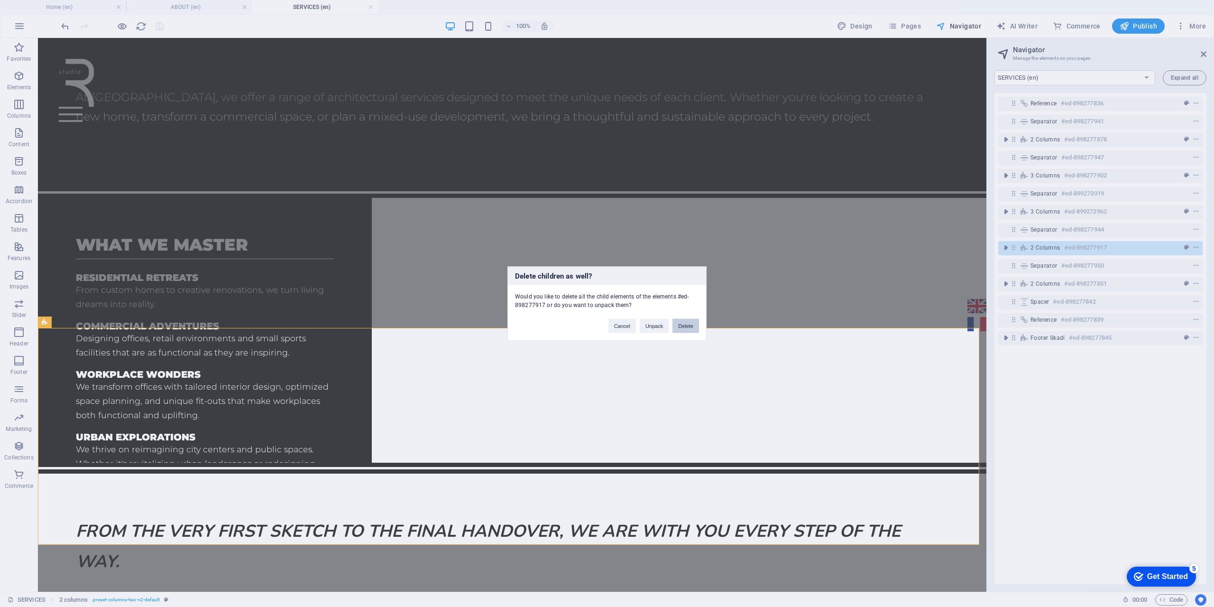
click at [684, 325] on button "Delete" at bounding box center [685, 325] width 27 height 14
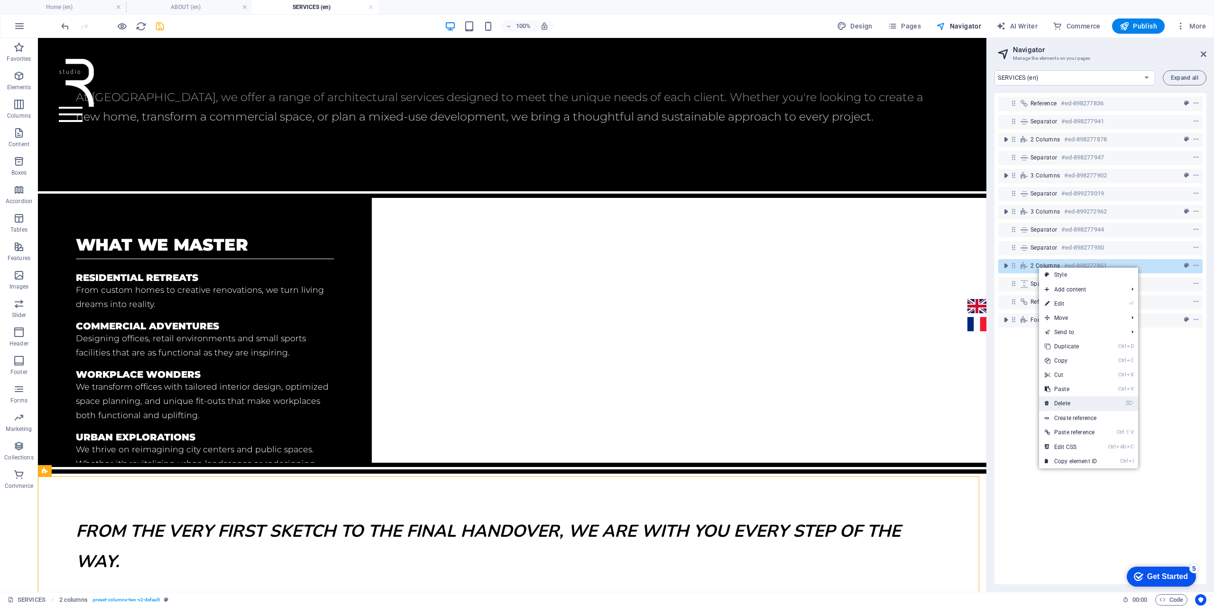
click at [1076, 398] on link "⌦ Delete" at bounding box center [1071, 403] width 64 height 14
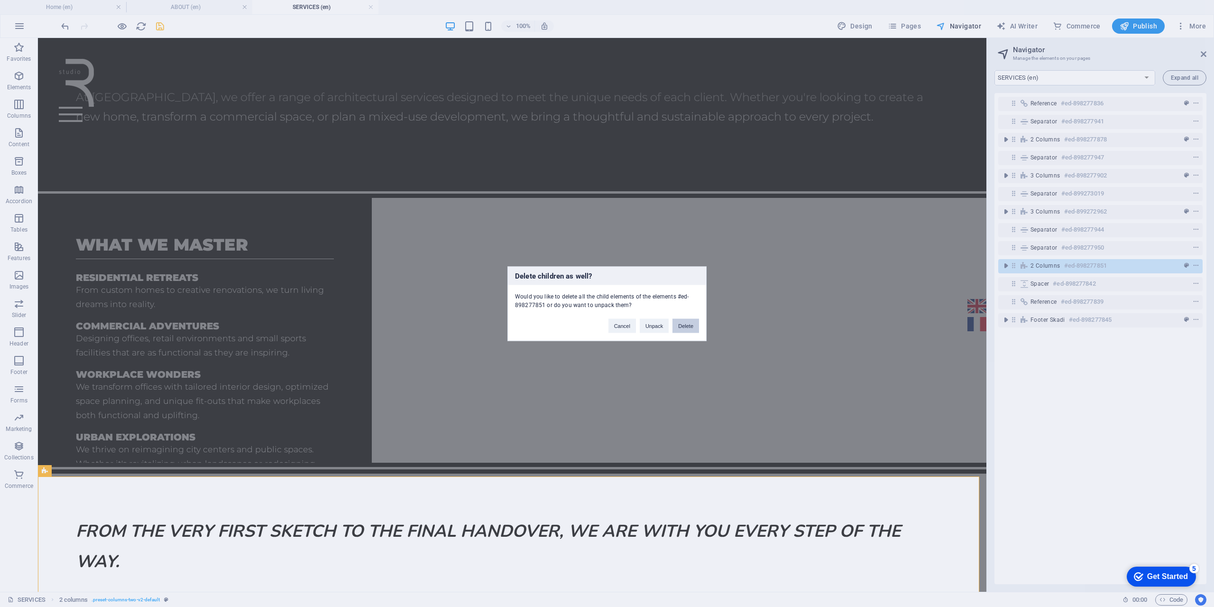
click at [696, 331] on button "Delete" at bounding box center [685, 325] width 27 height 14
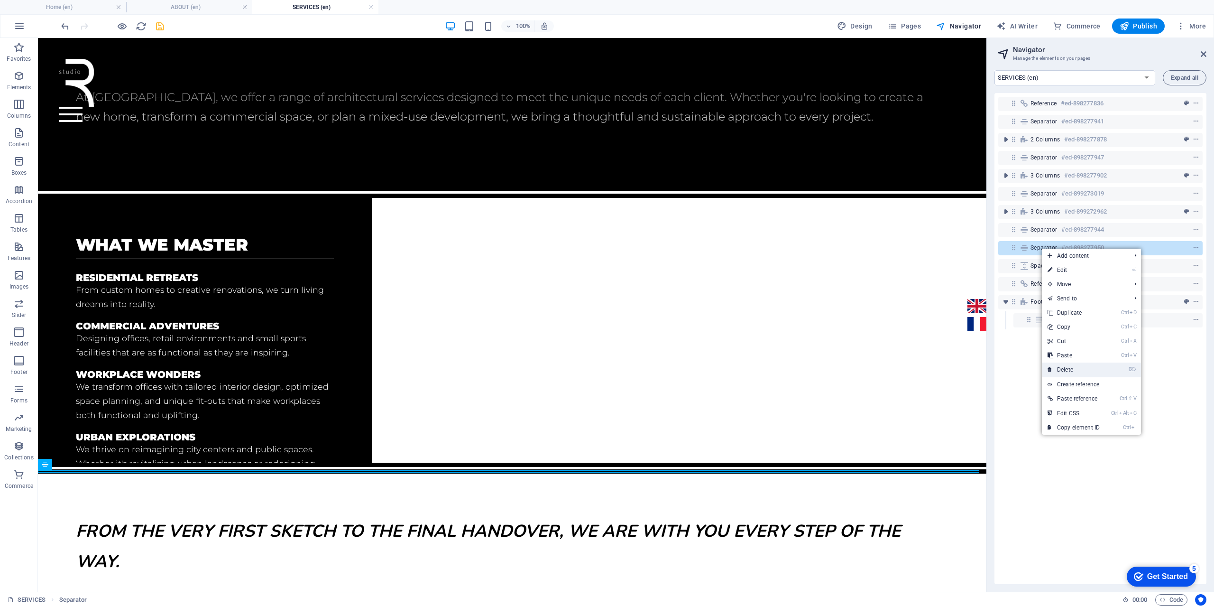
click at [1076, 369] on link "⌦ Delete" at bounding box center [1074, 369] width 64 height 14
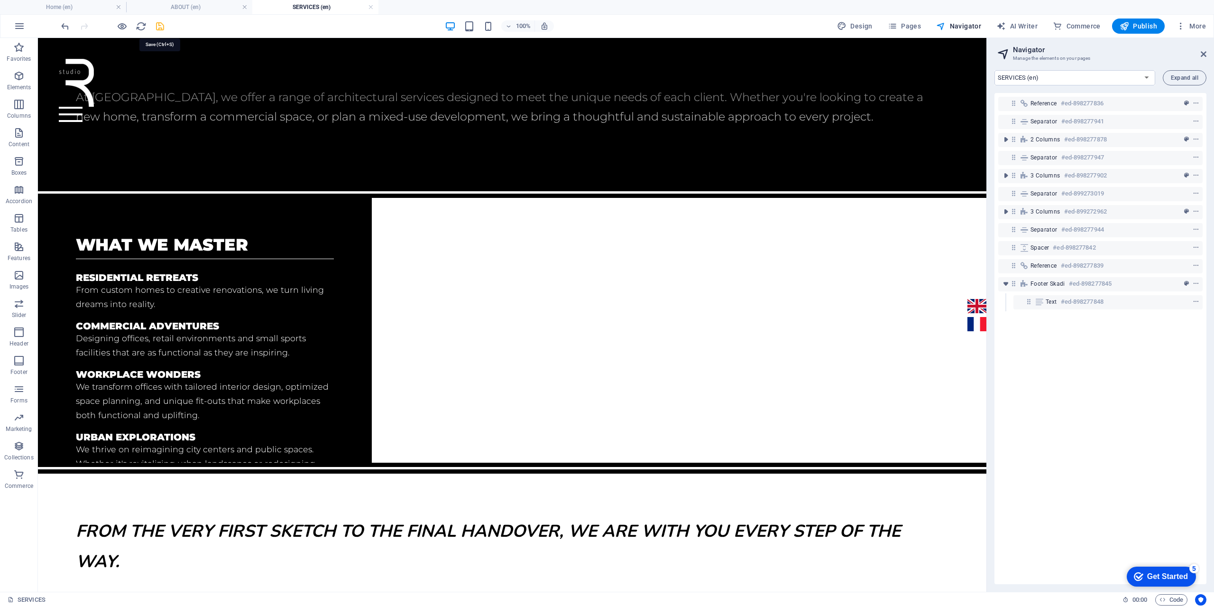
click at [163, 28] on icon "save" at bounding box center [160, 26] width 11 height 11
